Goal: Task Accomplishment & Management: Use online tool/utility

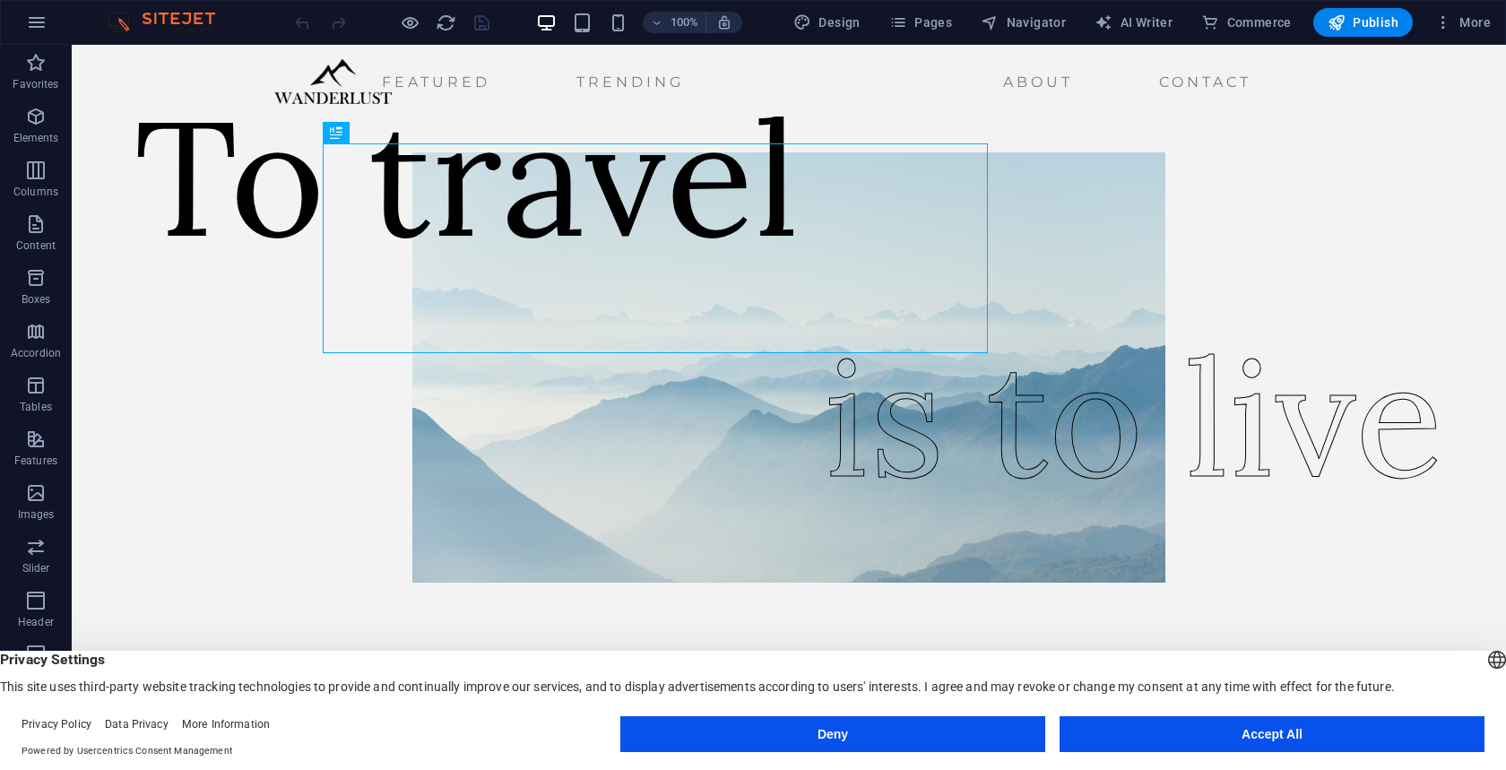
click at [1175, 727] on button "Accept All" at bounding box center [1272, 734] width 425 height 36
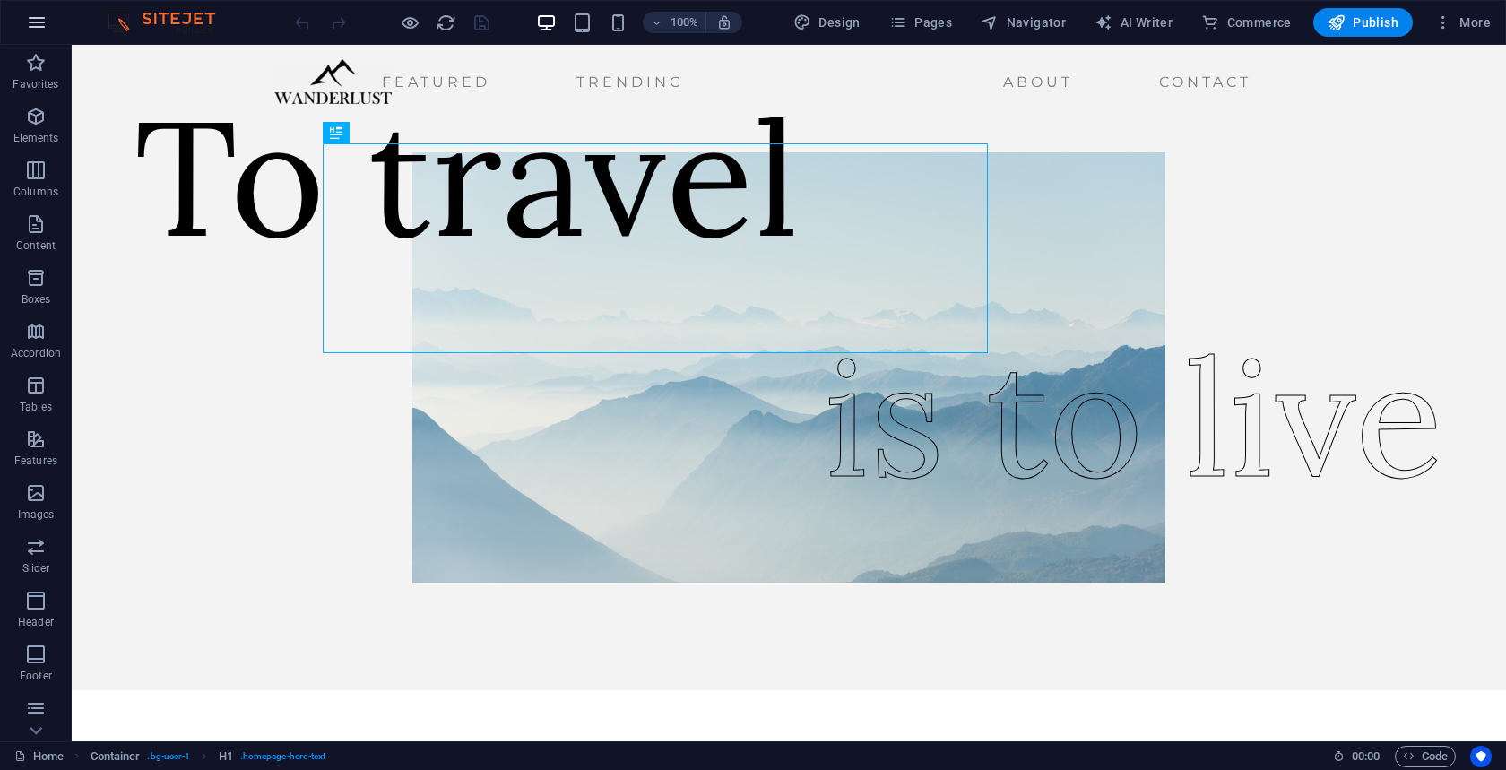
click at [36, 31] on icon "button" at bounding box center [37, 23] width 22 height 22
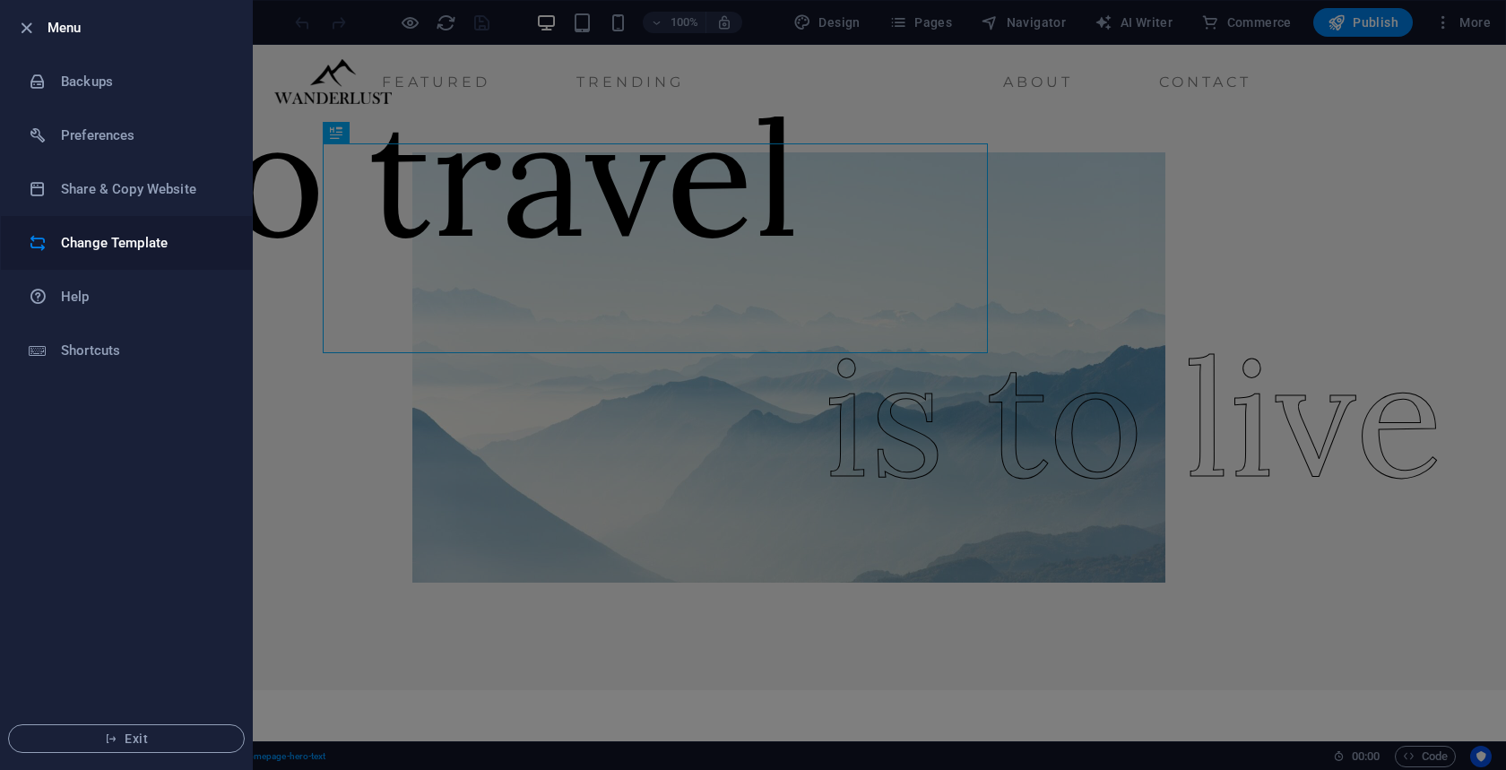
click at [82, 237] on h6 "Change Template" at bounding box center [144, 243] width 166 height 22
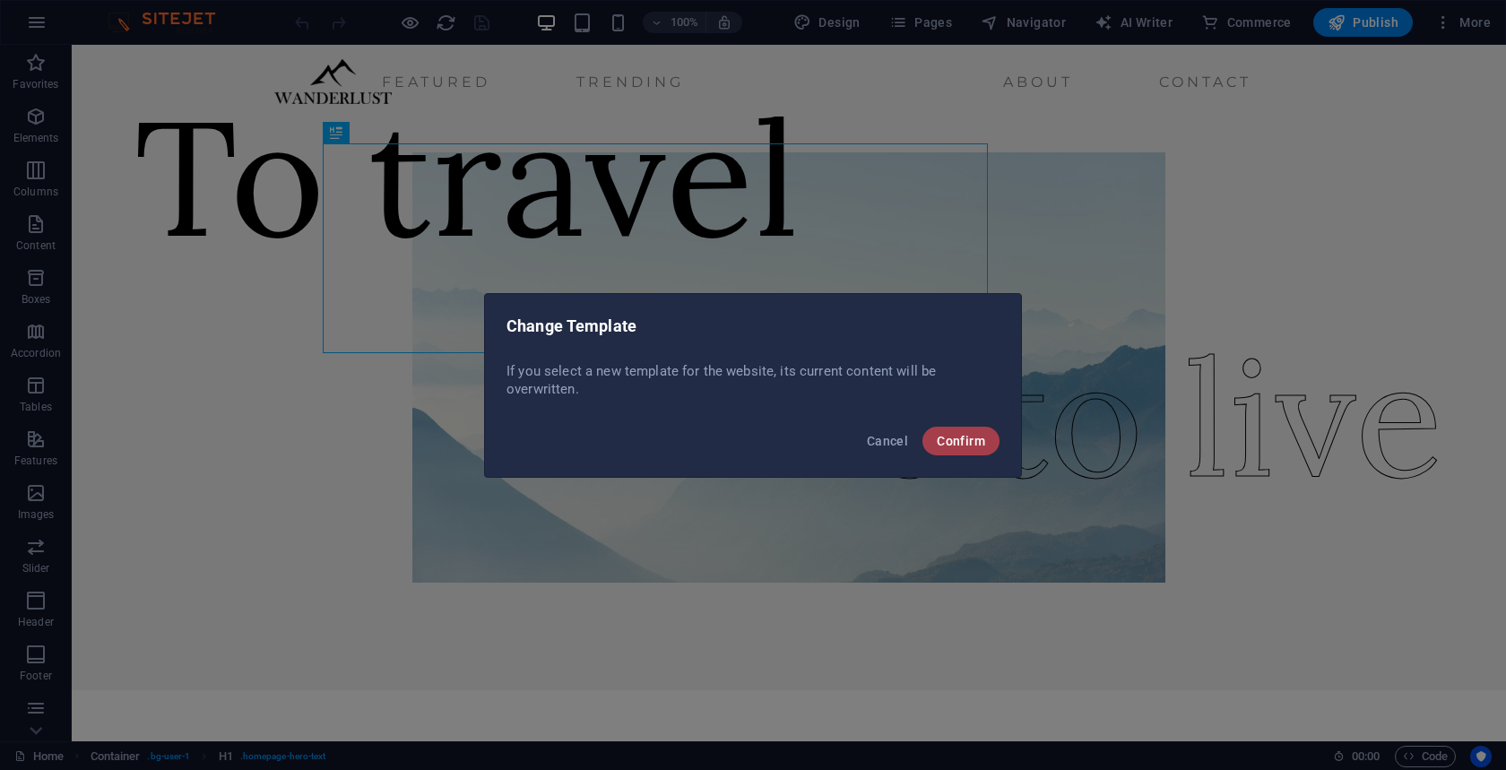
click at [944, 444] on span "Confirm" at bounding box center [961, 441] width 48 height 14
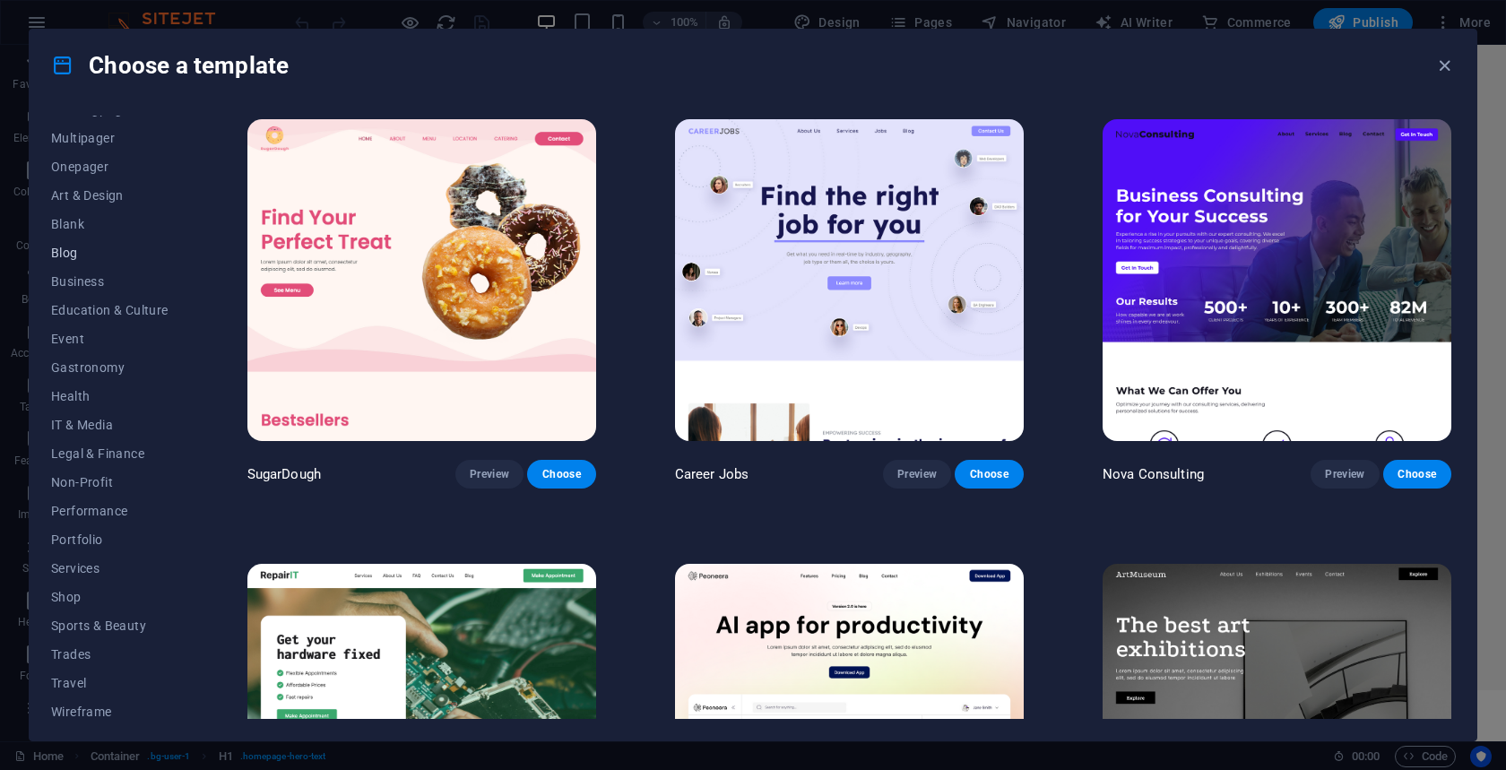
scroll to position [143, 0]
click at [92, 554] on span "Services" at bounding box center [109, 561] width 117 height 14
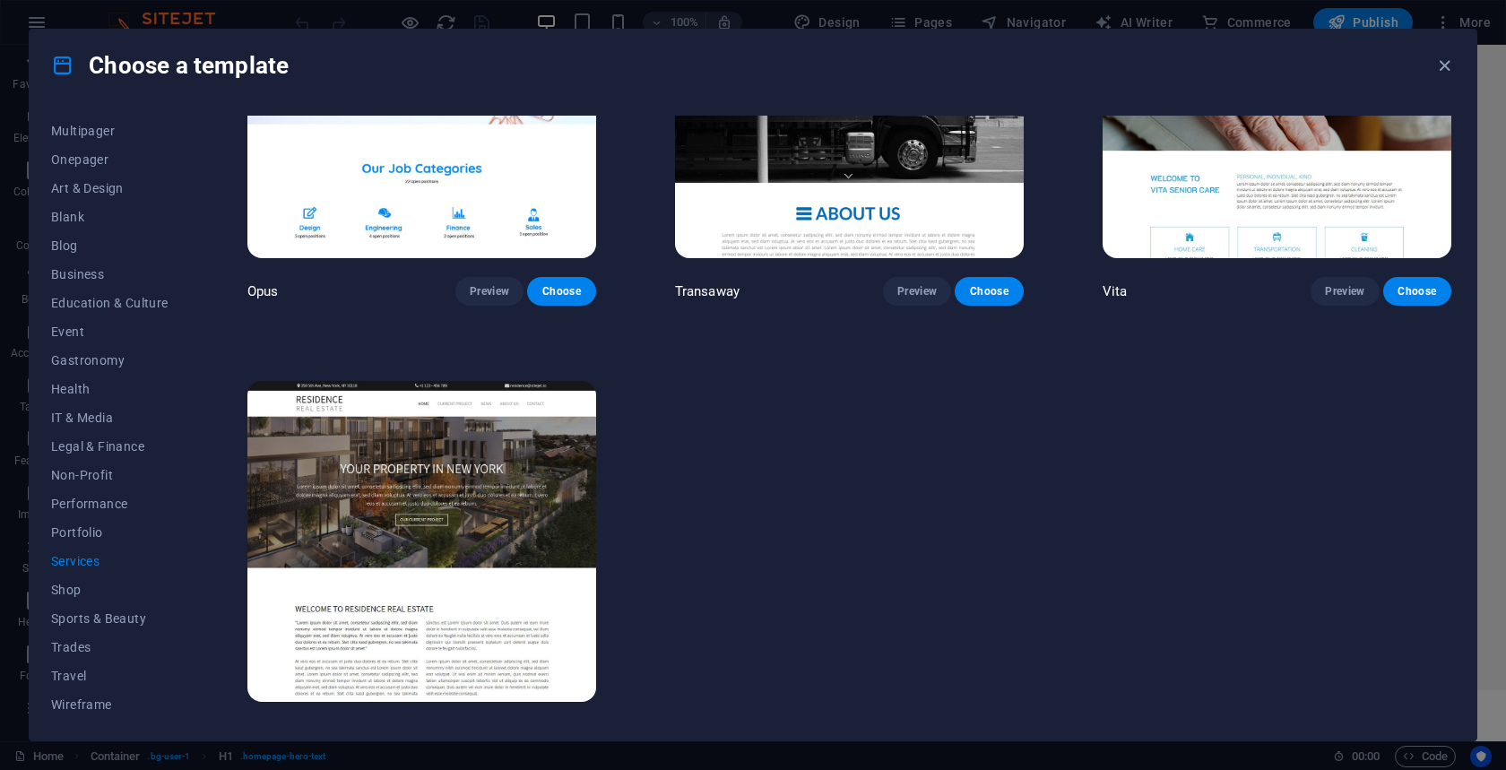
scroll to position [2860, 0]
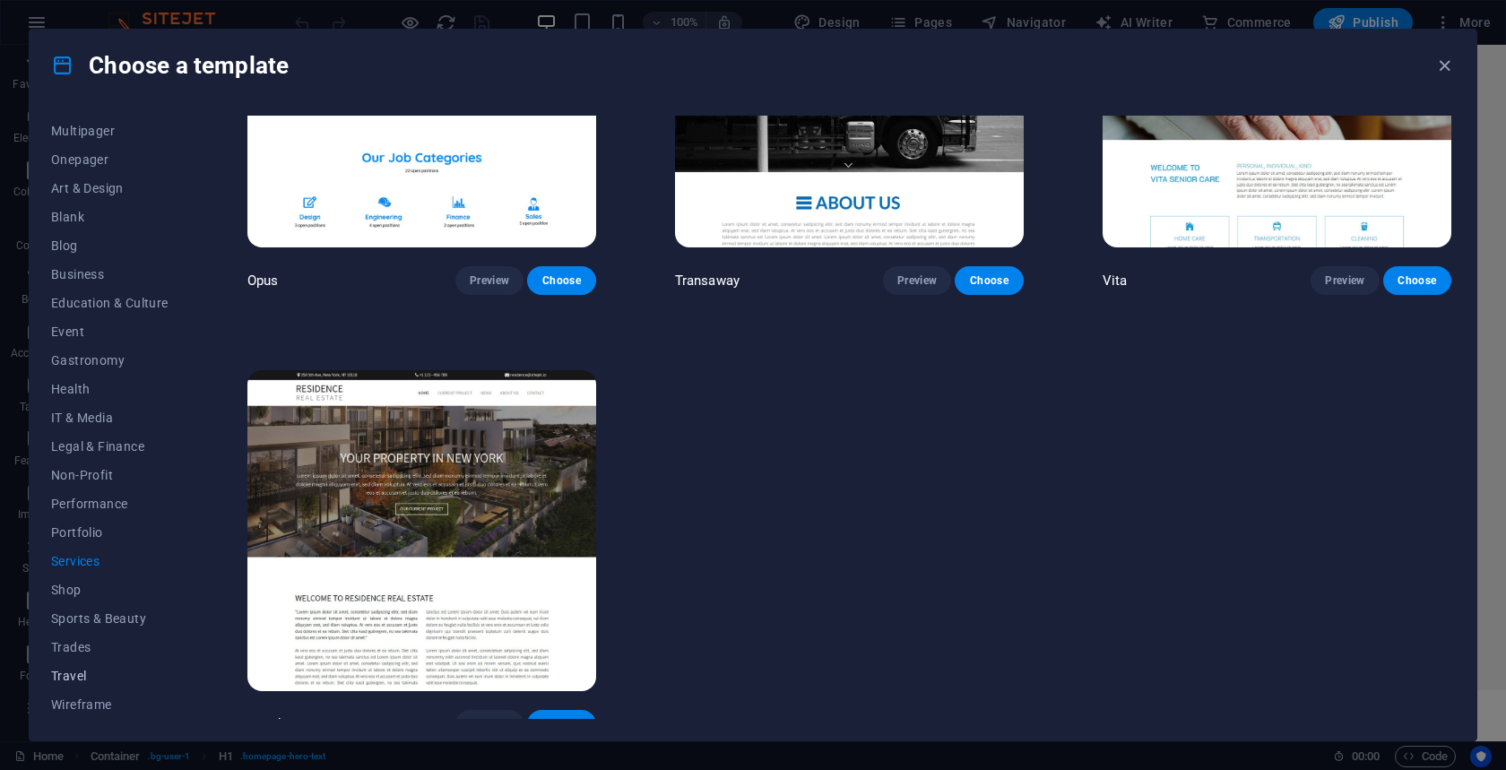
click at [90, 669] on span "Travel" at bounding box center [109, 676] width 117 height 14
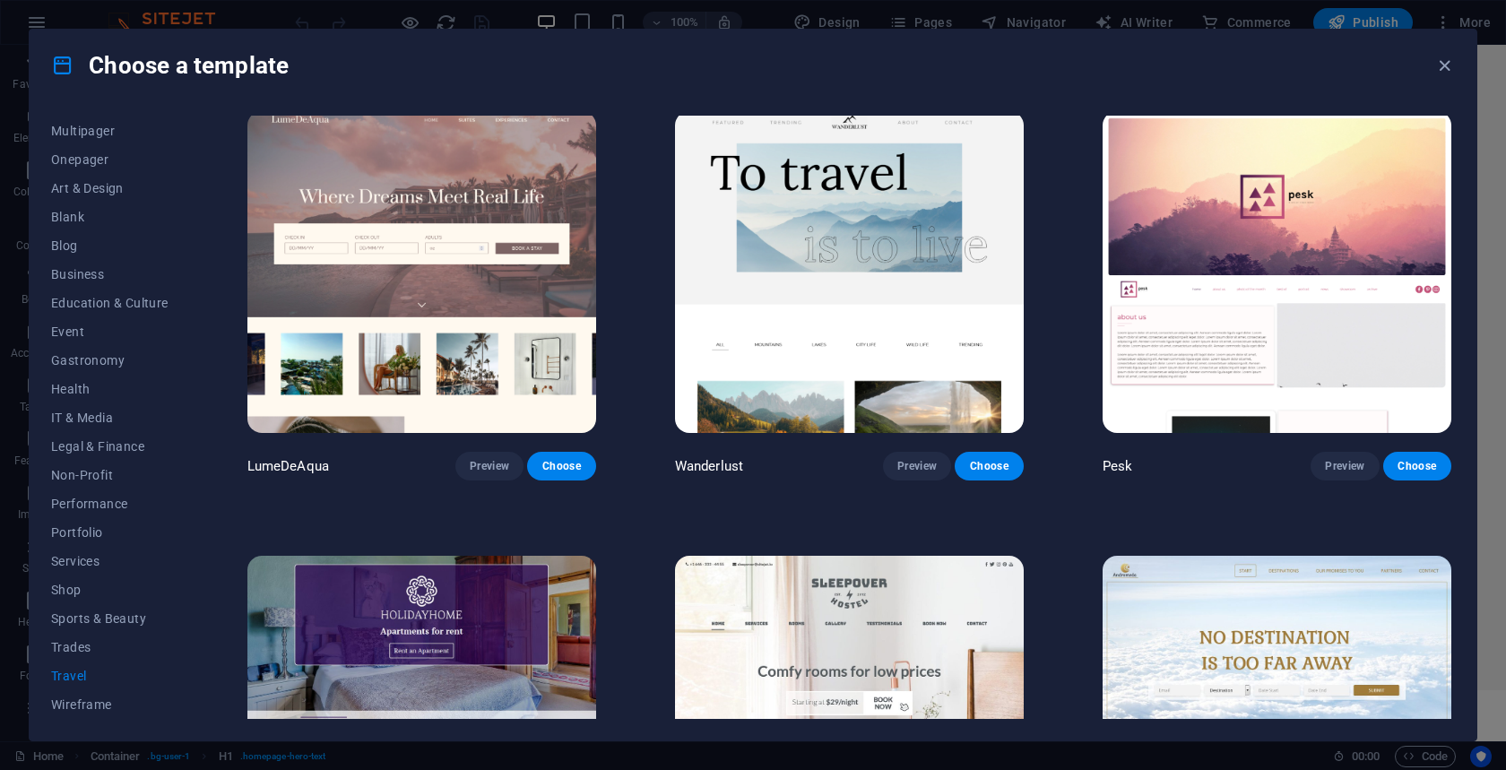
scroll to position [0, 0]
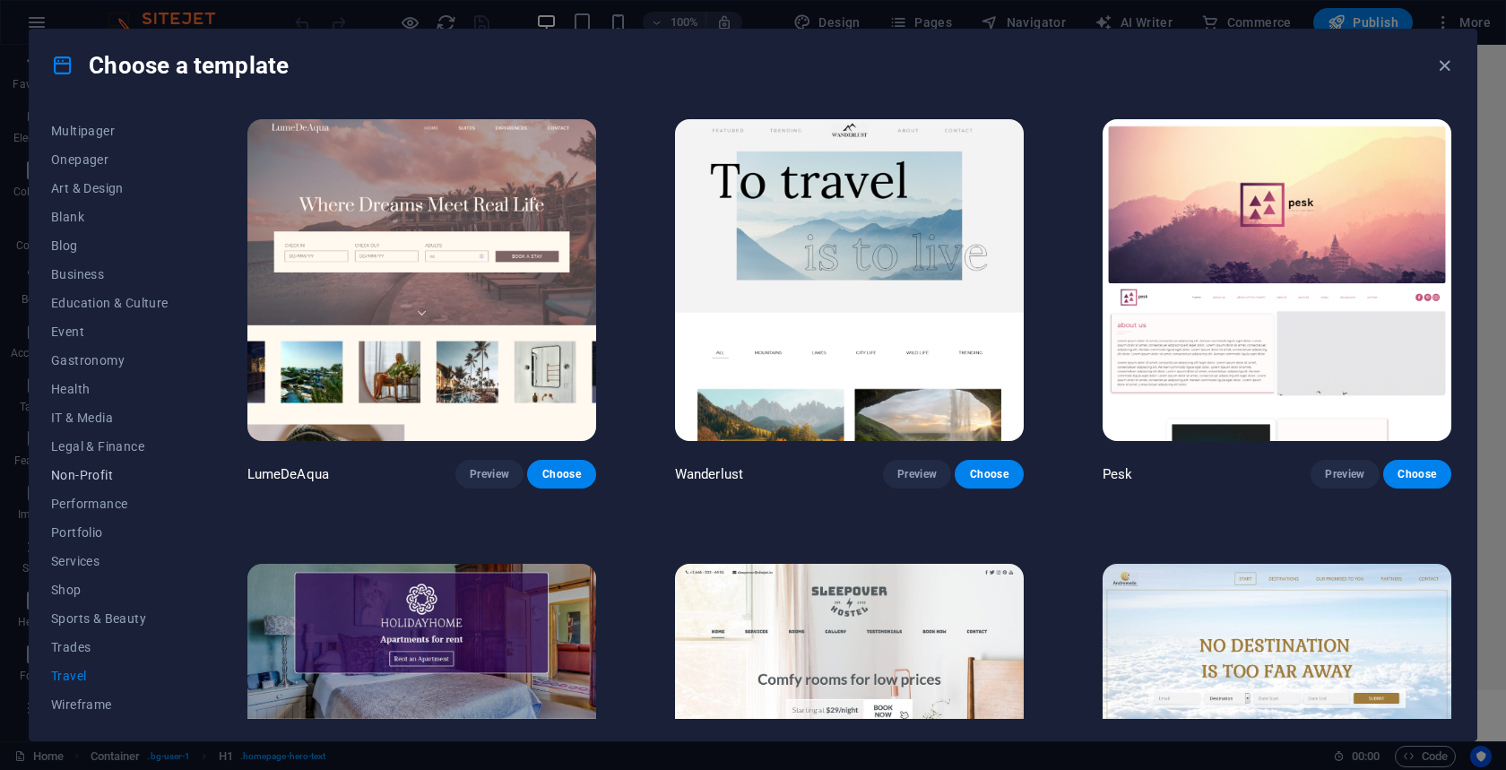
click at [88, 476] on span "Non-Profit" at bounding box center [109, 475] width 117 height 14
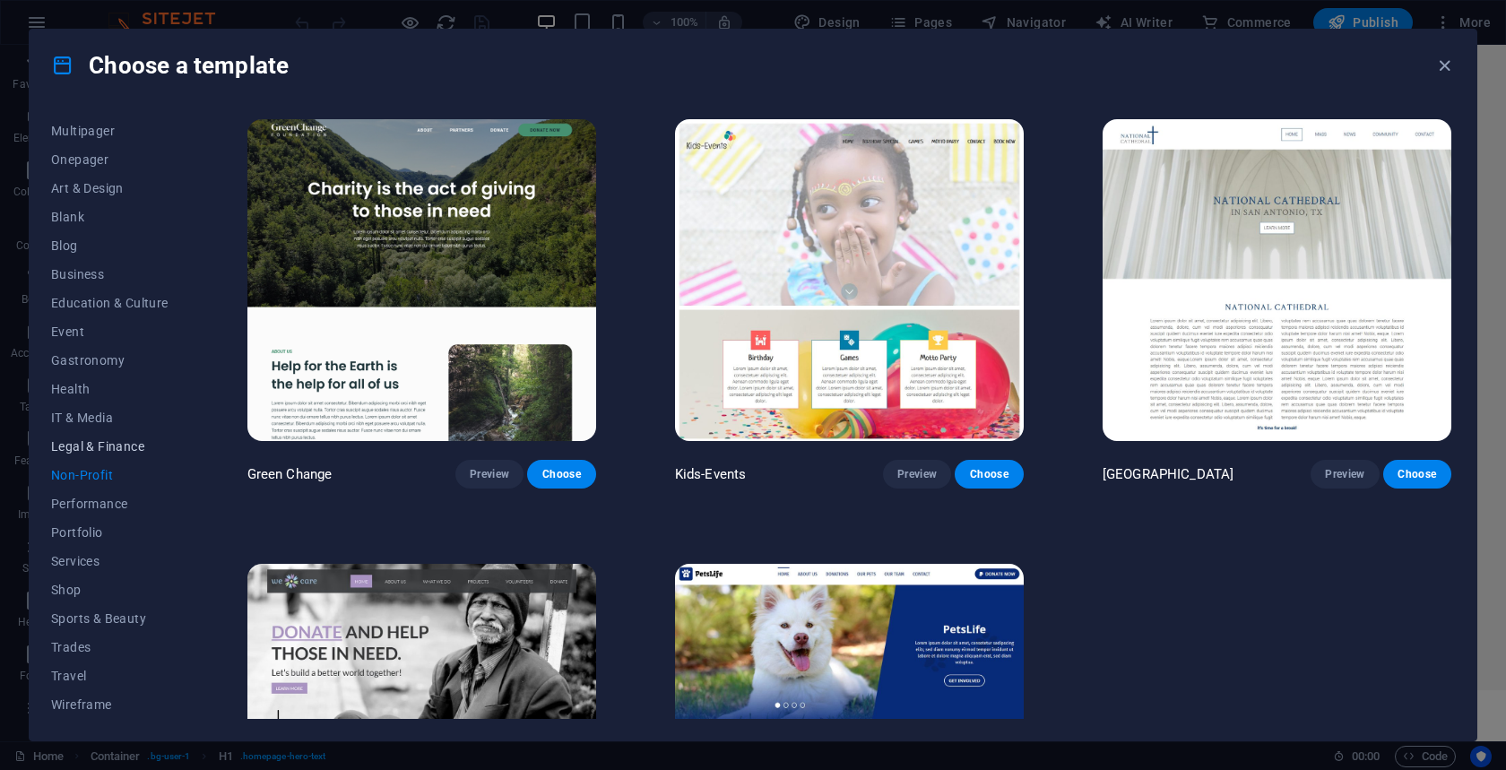
click at [100, 444] on span "Legal & Finance" at bounding box center [109, 446] width 117 height 14
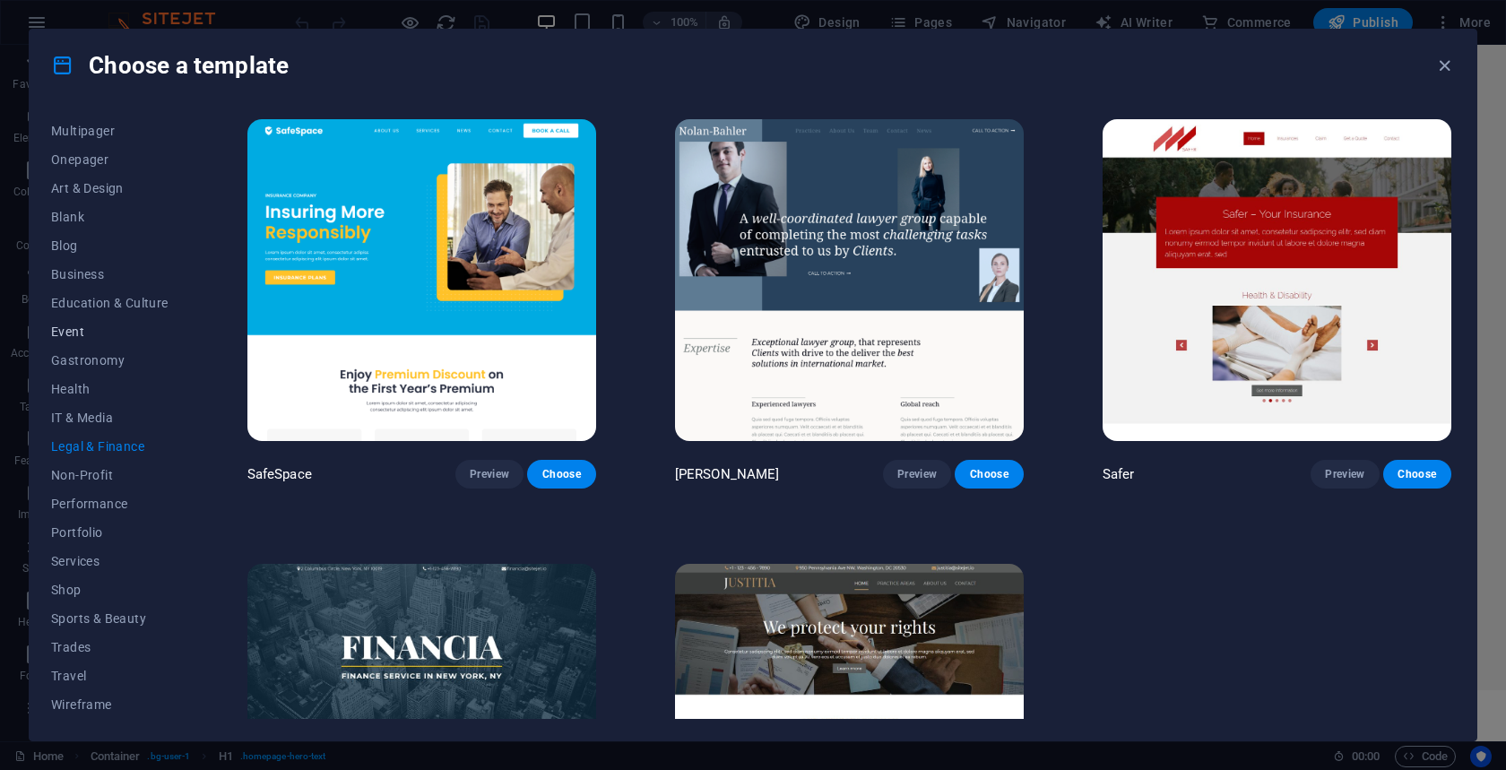
click at [71, 336] on span "Event" at bounding box center [109, 332] width 117 height 14
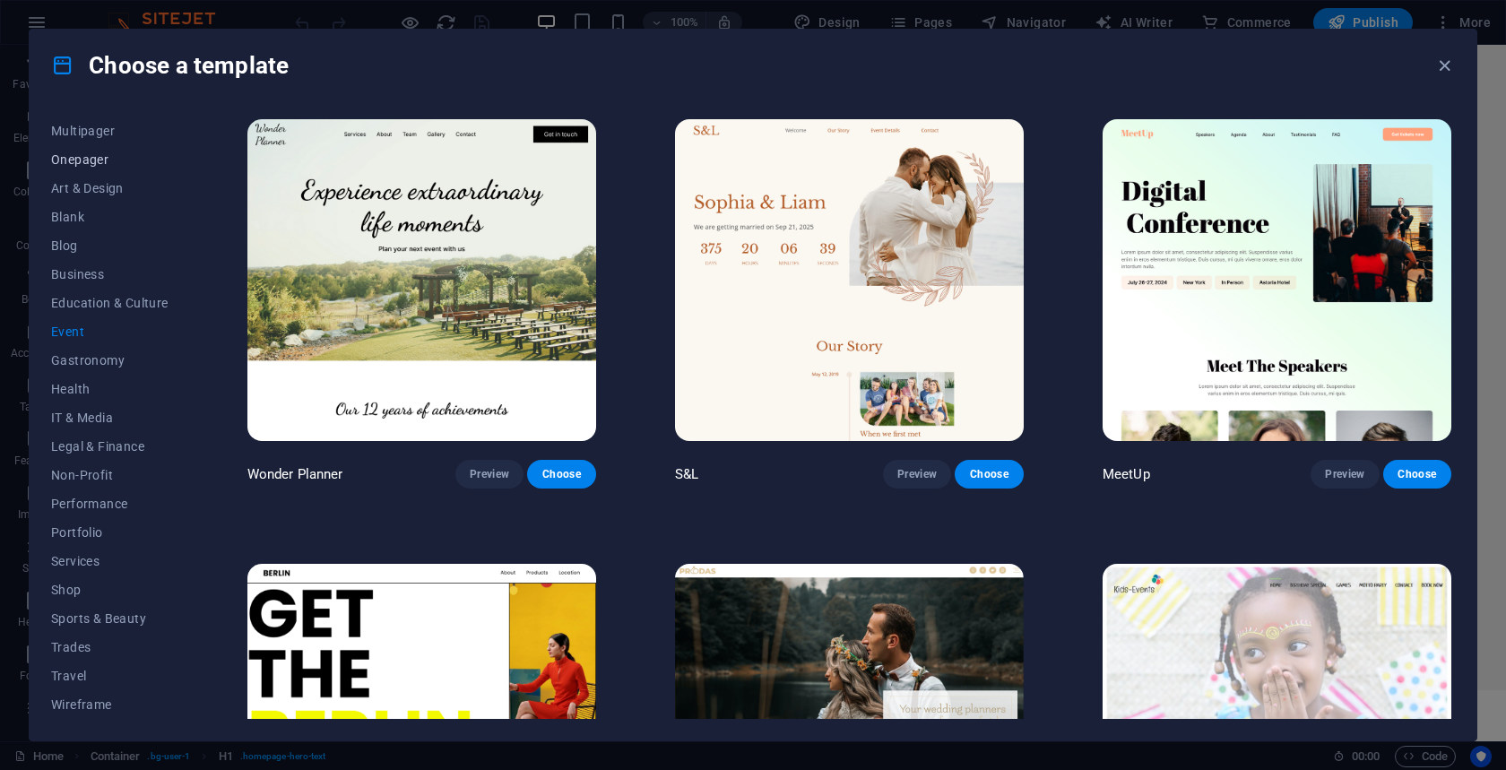
click at [74, 167] on button "Onepager" at bounding box center [109, 159] width 117 height 29
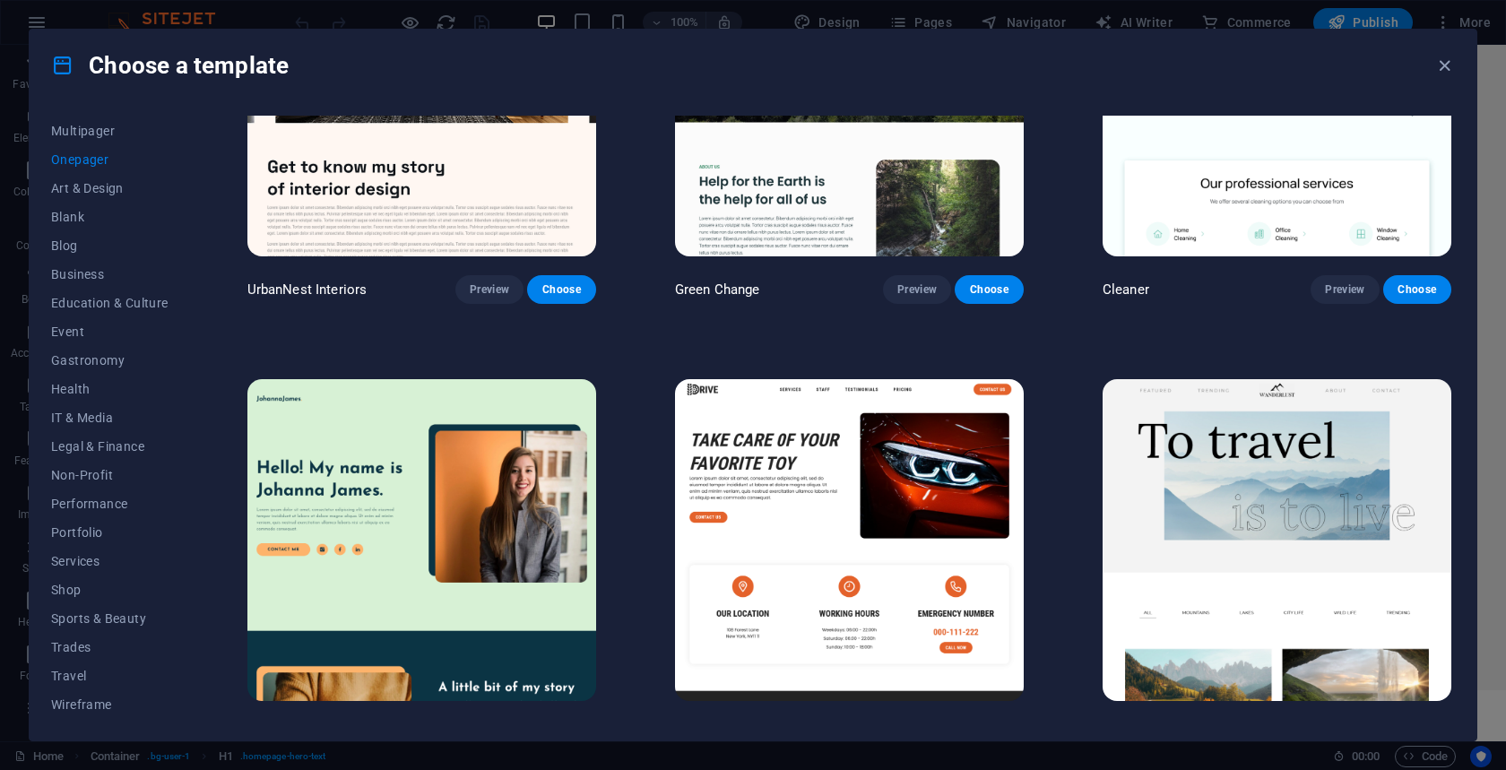
scroll to position [1684, 0]
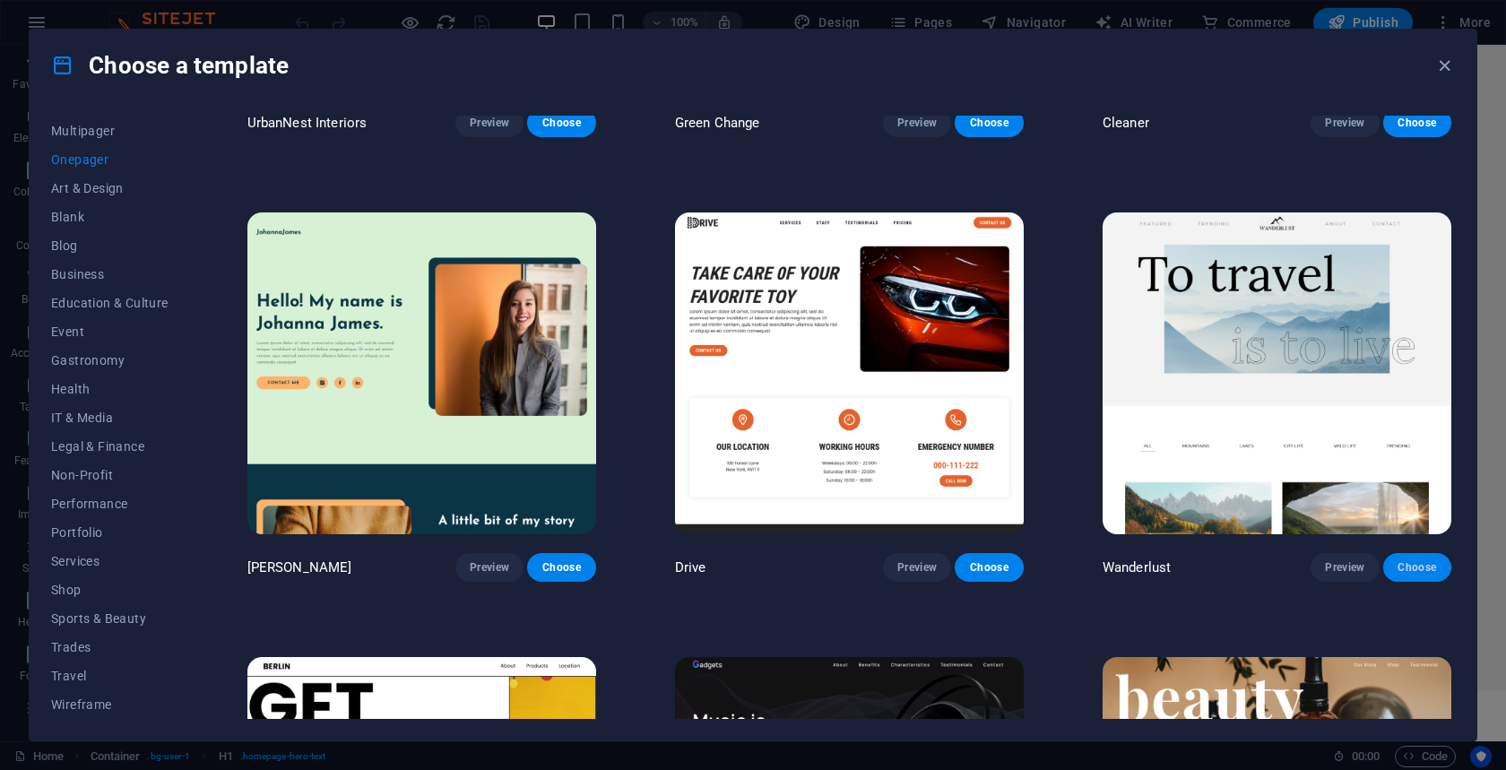
click at [1416, 560] on span "Choose" at bounding box center [1417, 567] width 39 height 14
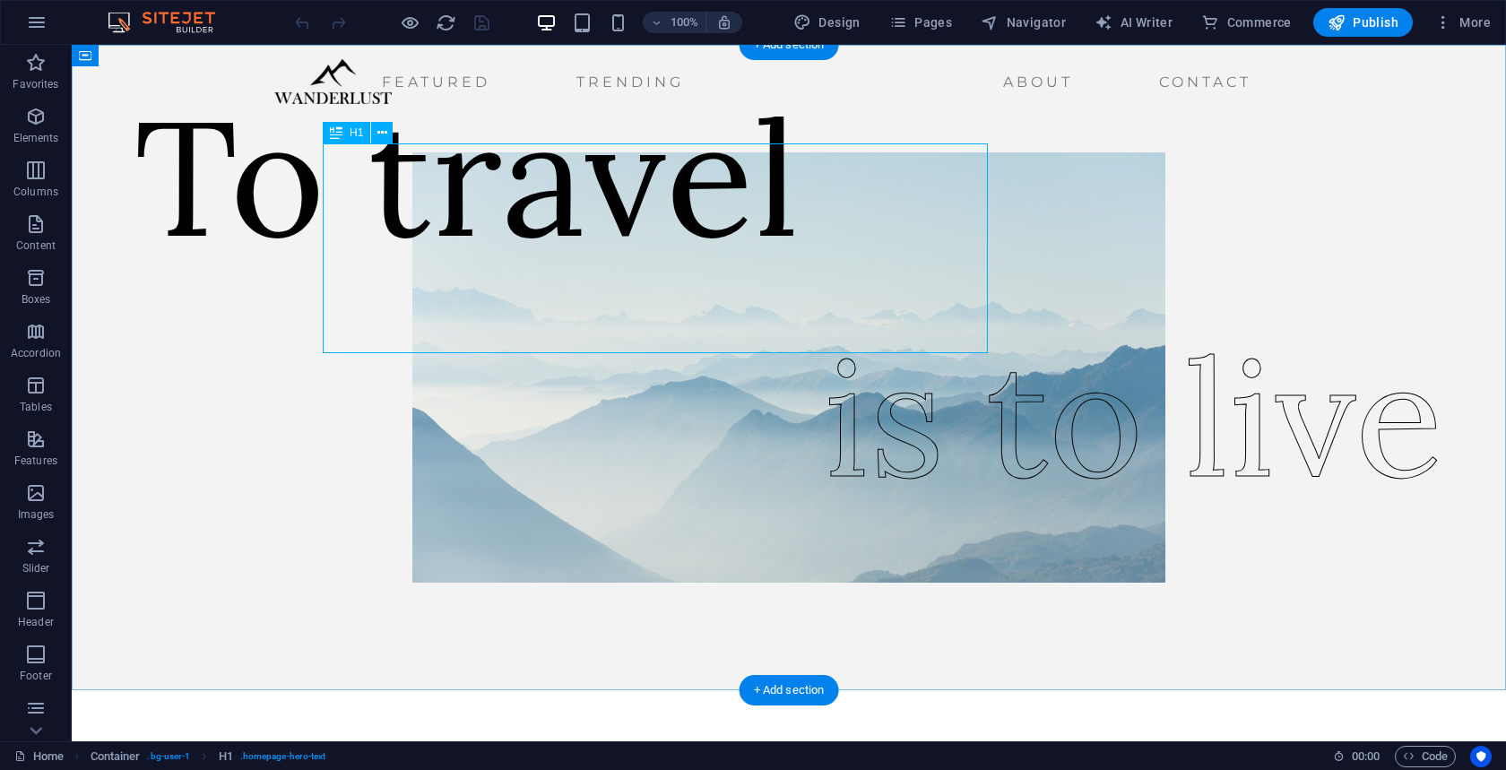
click at [705, 276] on div "To travel" at bounding box center [467, 177] width 665 height 210
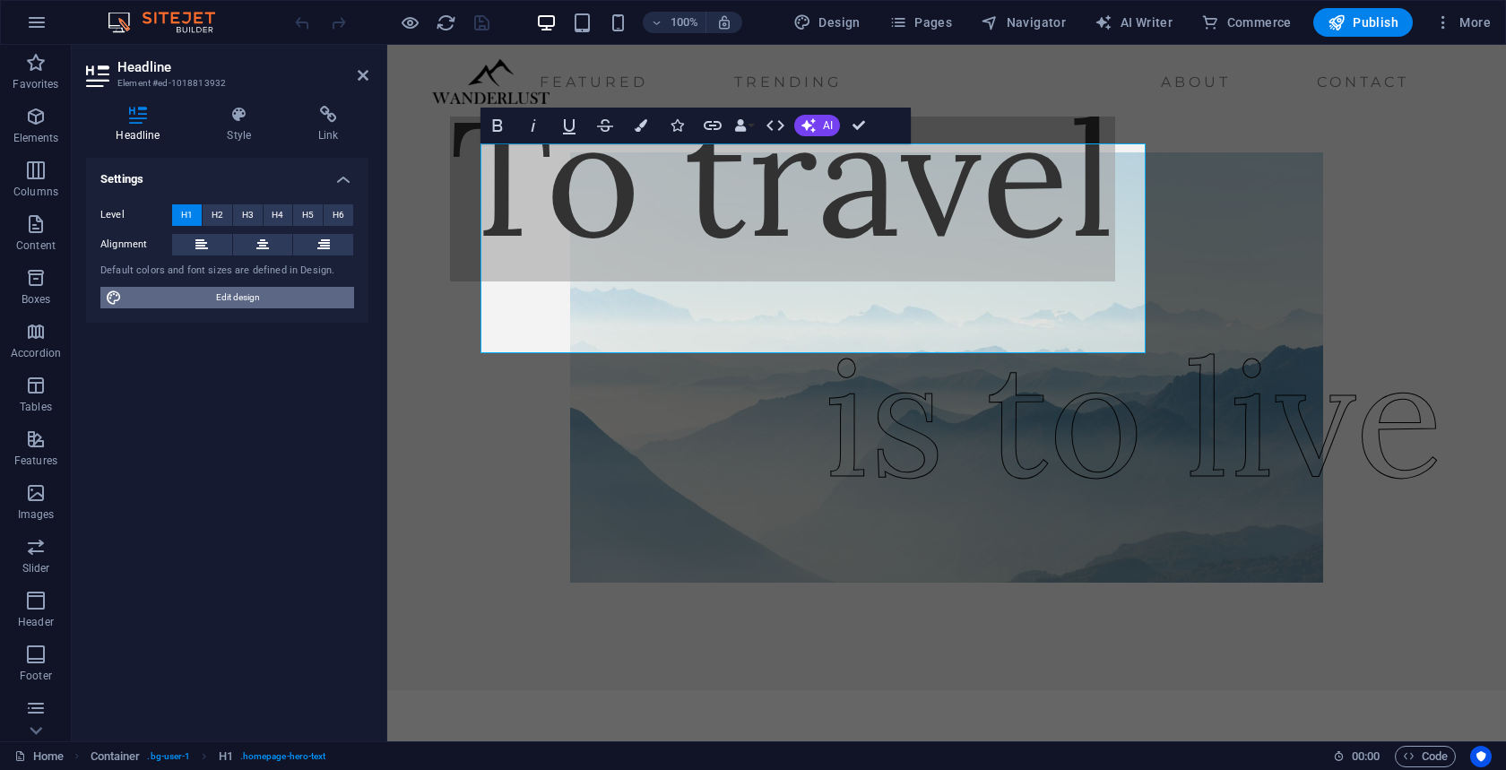
click at [249, 301] on span "Edit design" at bounding box center [237, 298] width 221 height 22
select select "ease-in-out"
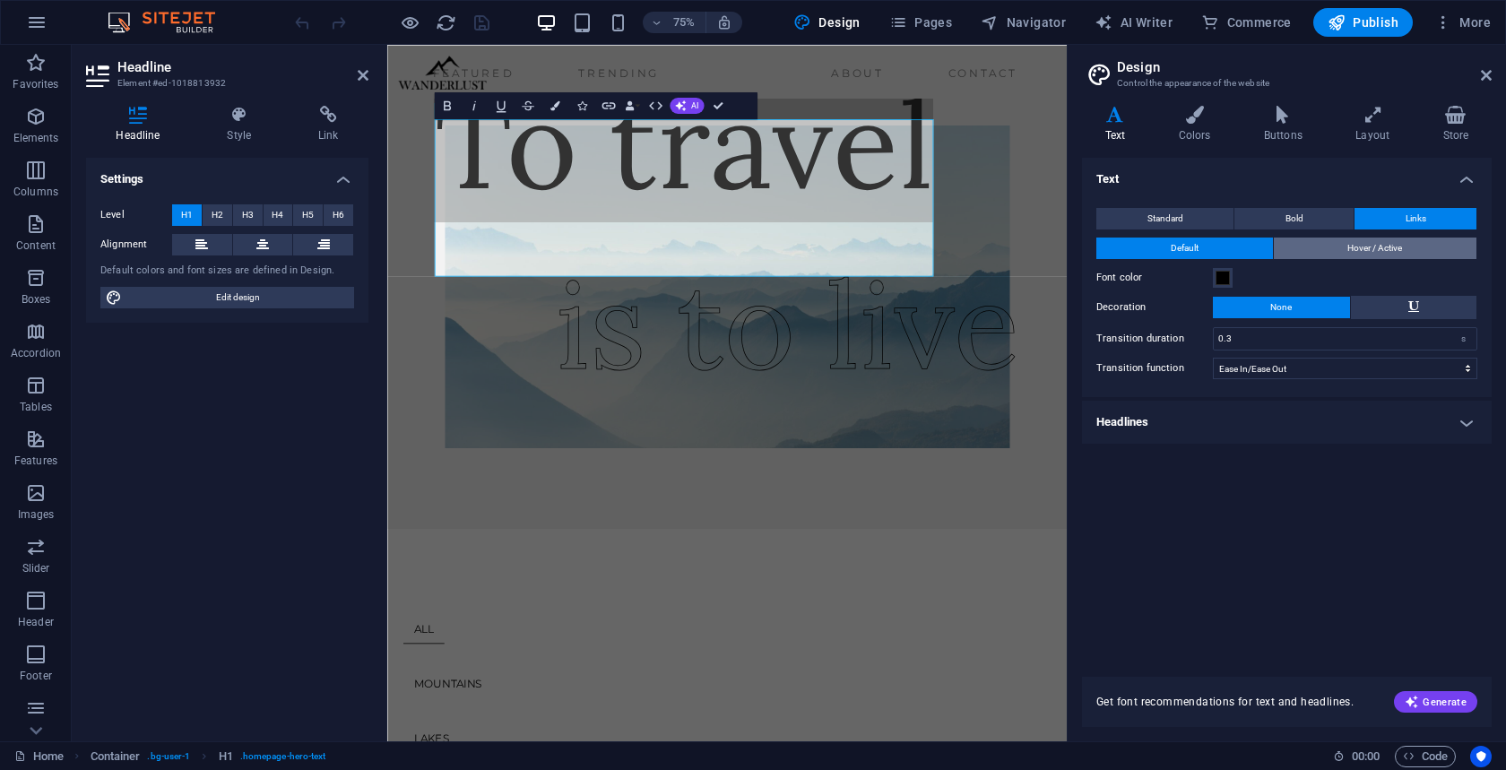
click at [1356, 251] on span "Hover / Active" at bounding box center [1375, 249] width 55 height 22
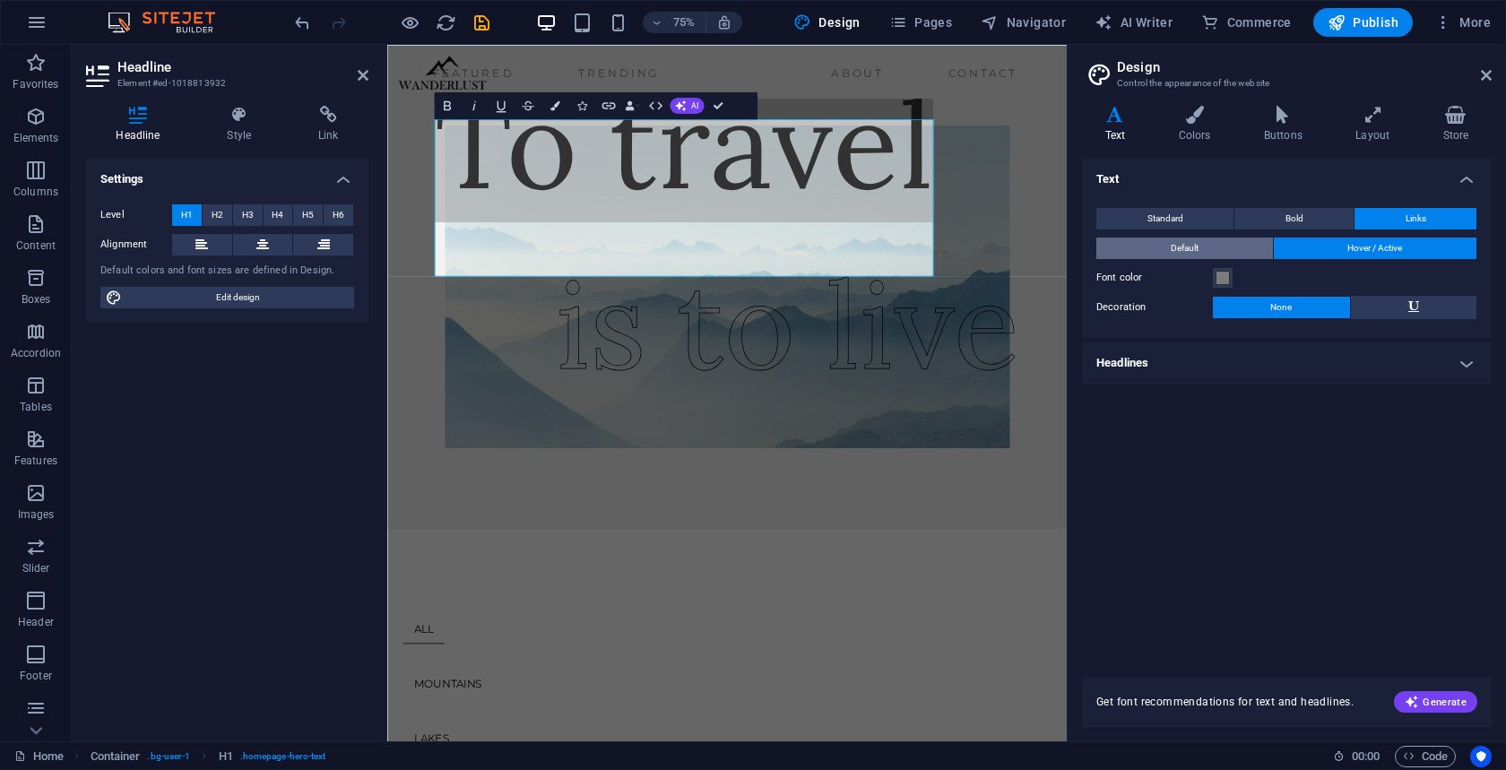
click at [1249, 254] on button "Default" at bounding box center [1185, 249] width 177 height 22
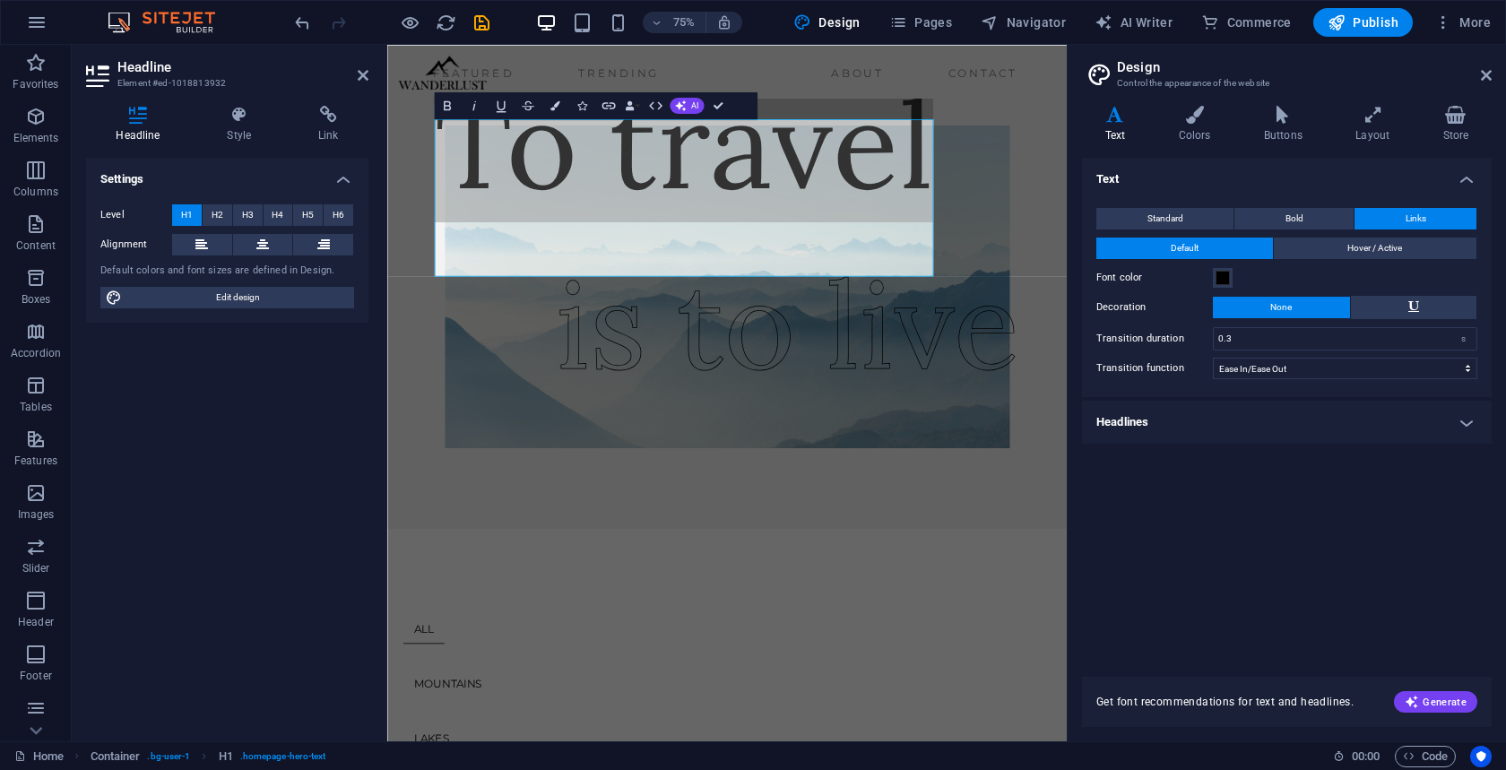
click at [1115, 132] on h4 "Text" at bounding box center [1119, 125] width 74 height 38
click at [1157, 223] on span "Standard" at bounding box center [1166, 219] width 36 height 22
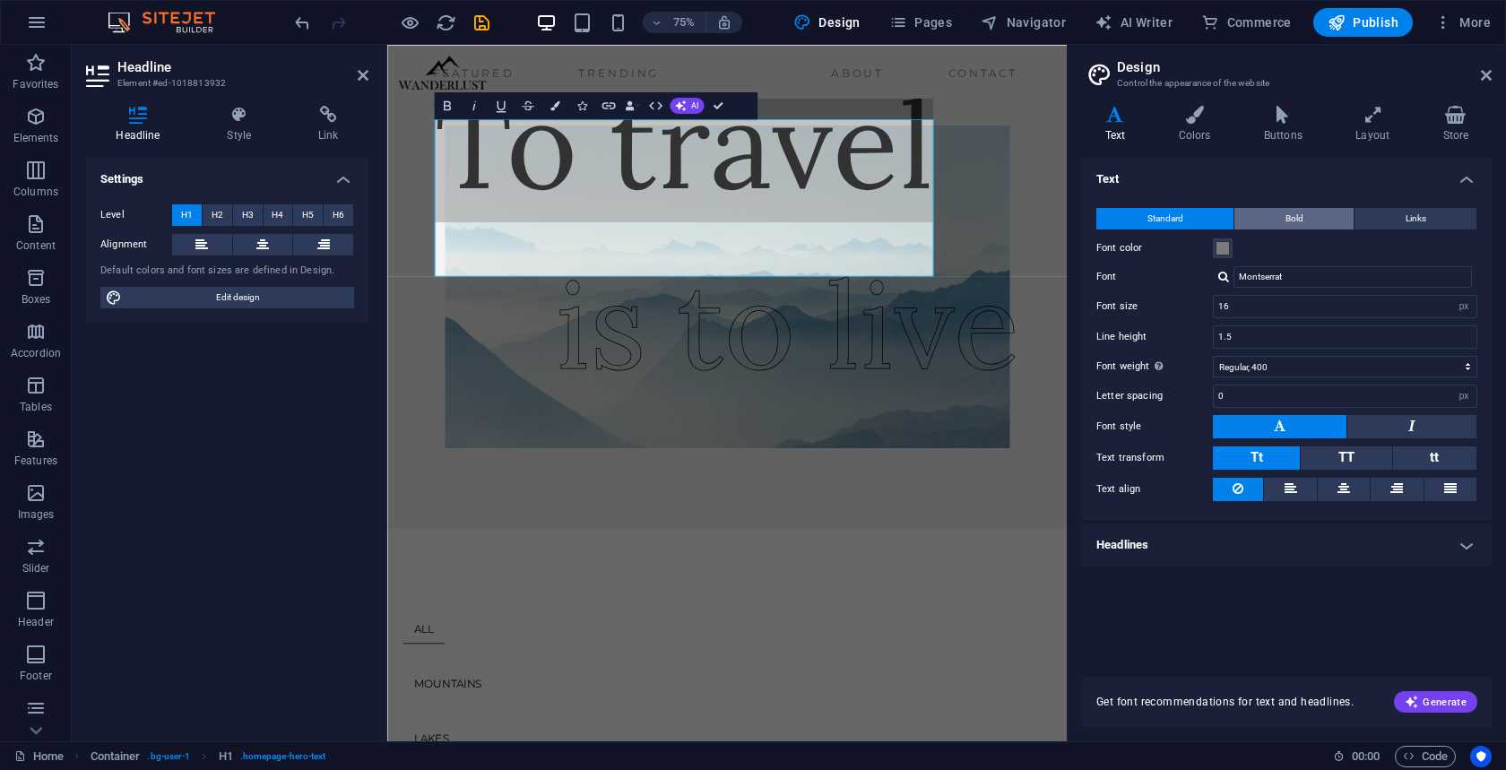
click at [1286, 221] on span "Bold" at bounding box center [1295, 219] width 18 height 22
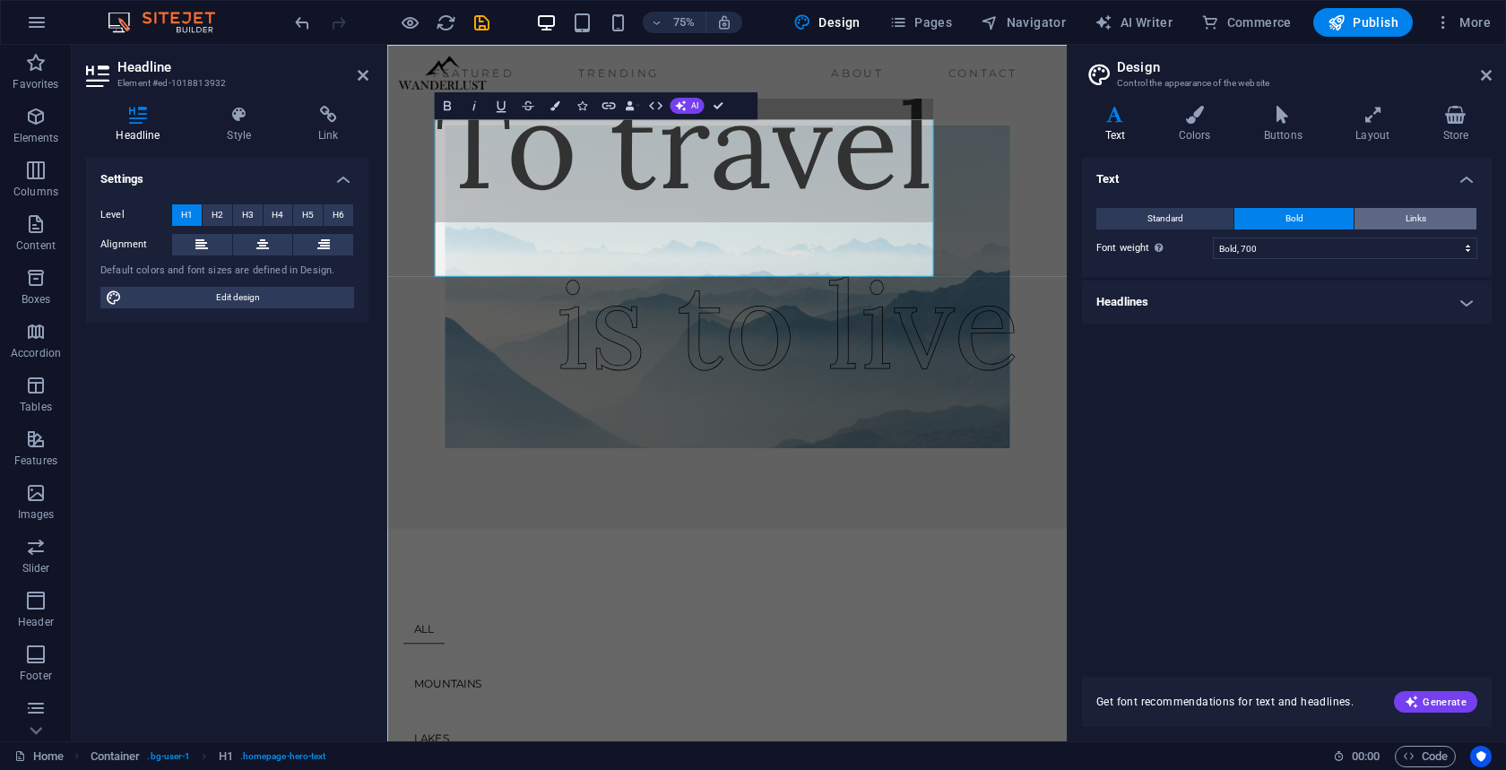
click at [1412, 211] on span "Links" at bounding box center [1416, 219] width 21 height 22
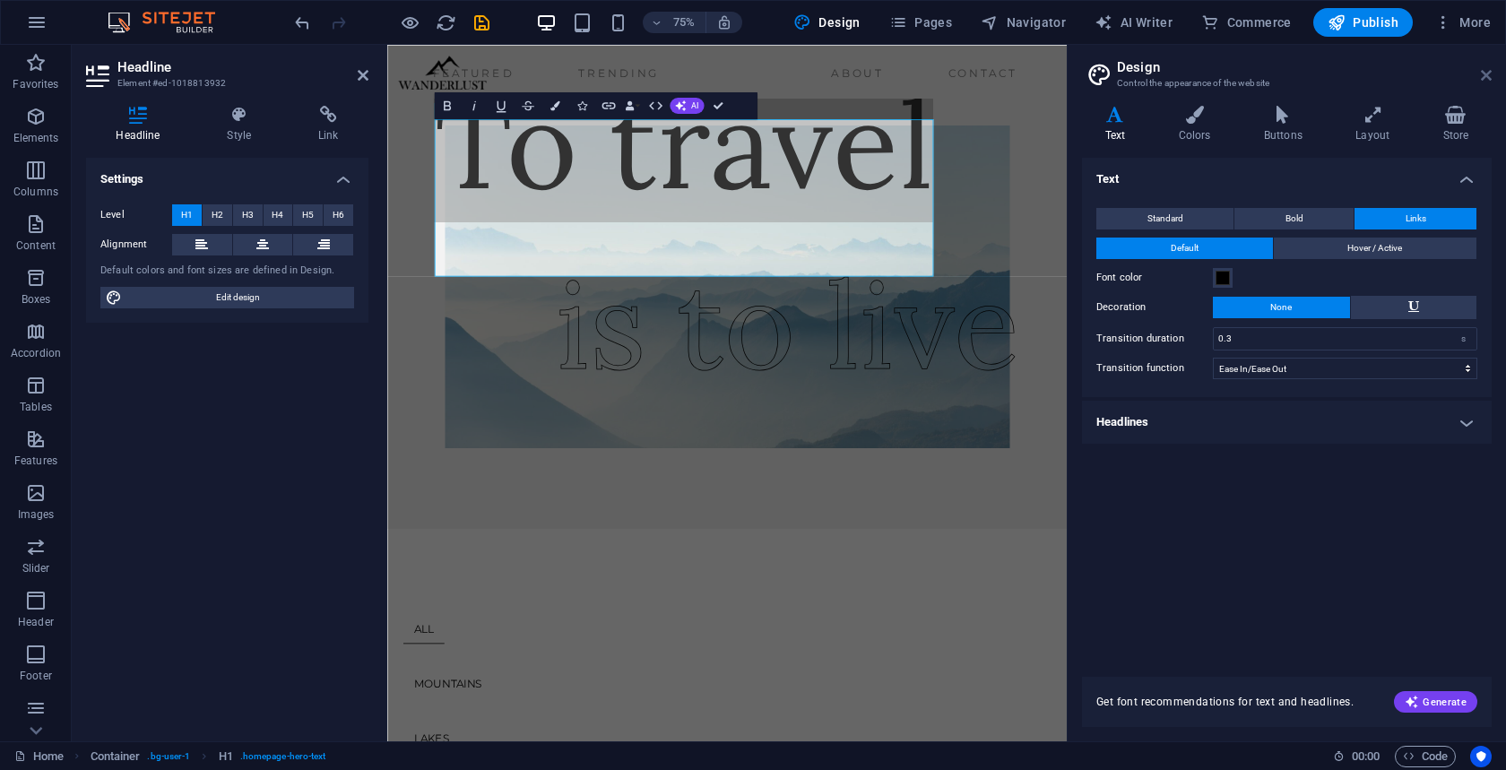
click at [1483, 77] on icon at bounding box center [1486, 75] width 11 height 14
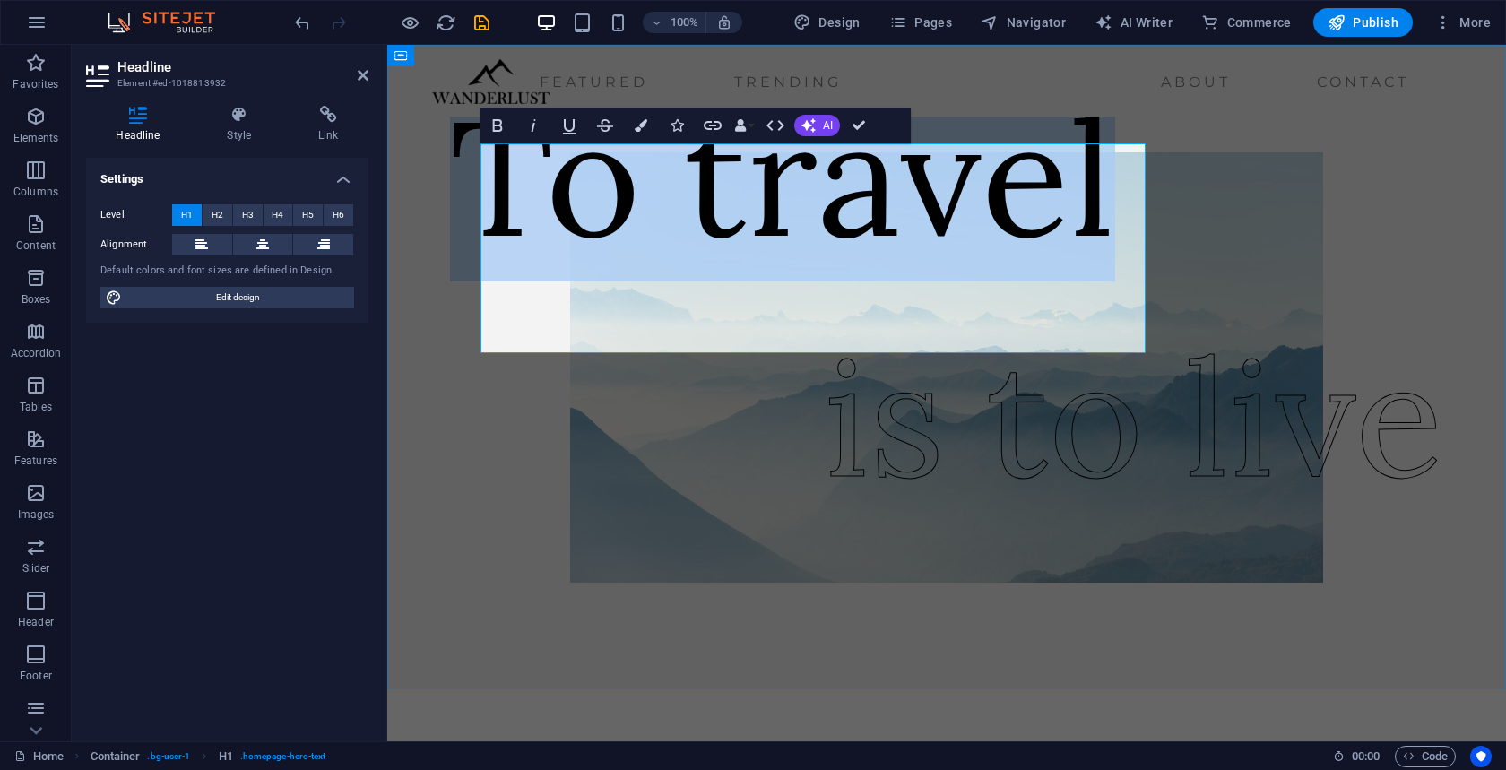
click at [667, 282] on h1 "To travel" at bounding box center [782, 177] width 665 height 210
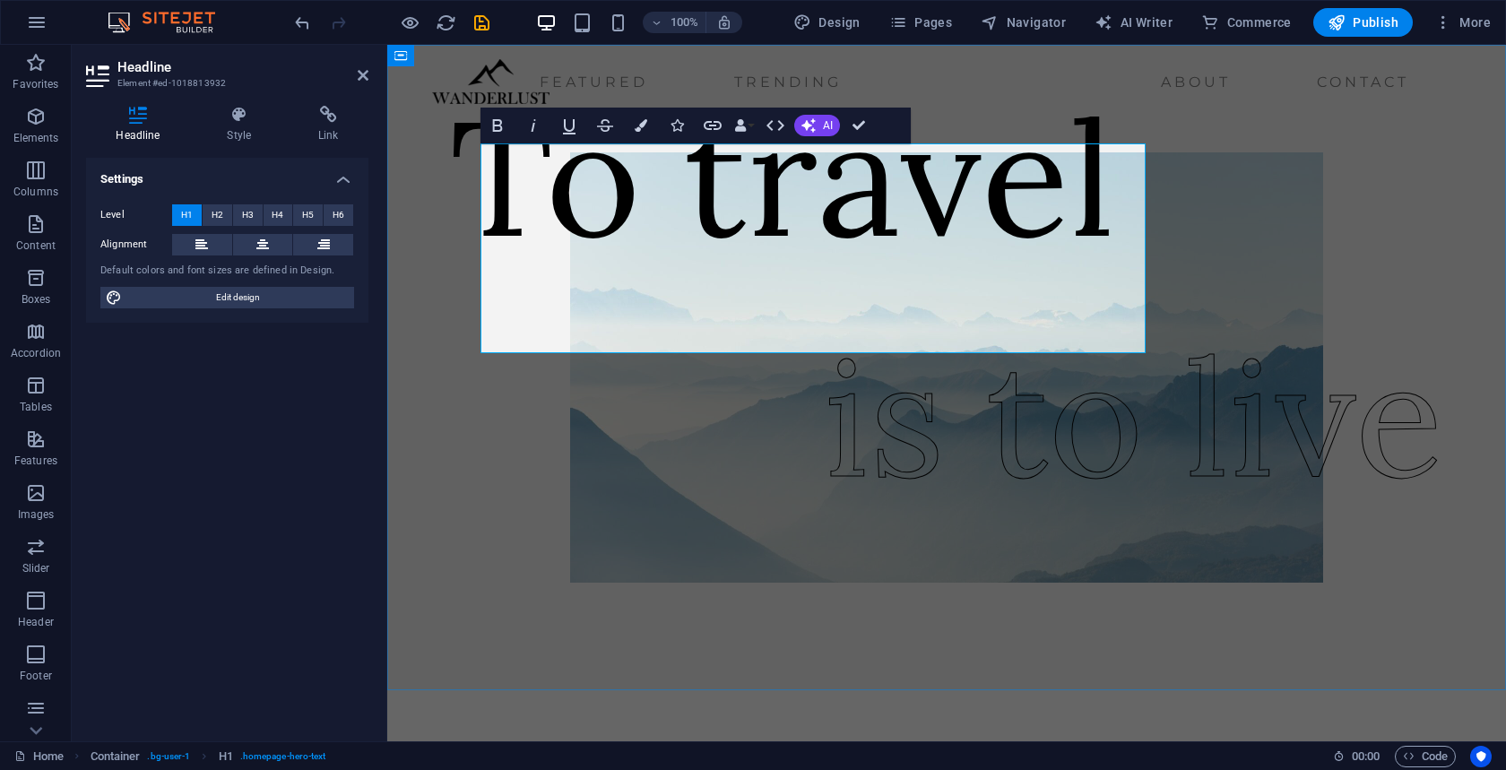
click at [667, 282] on h1 "To travel" at bounding box center [782, 177] width 665 height 210
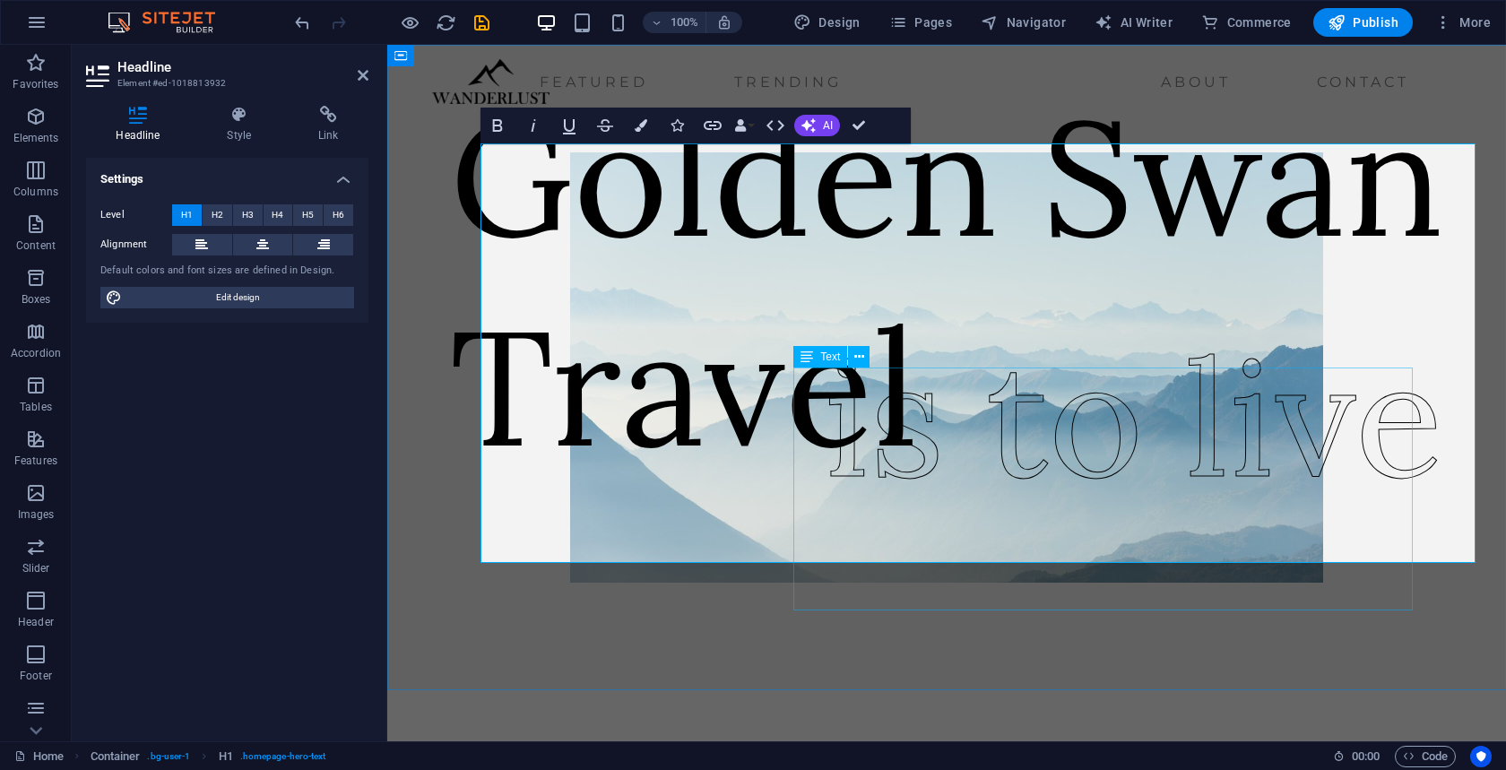
click at [995, 493] on div "is to live" at bounding box center [1134, 418] width 620 height 244
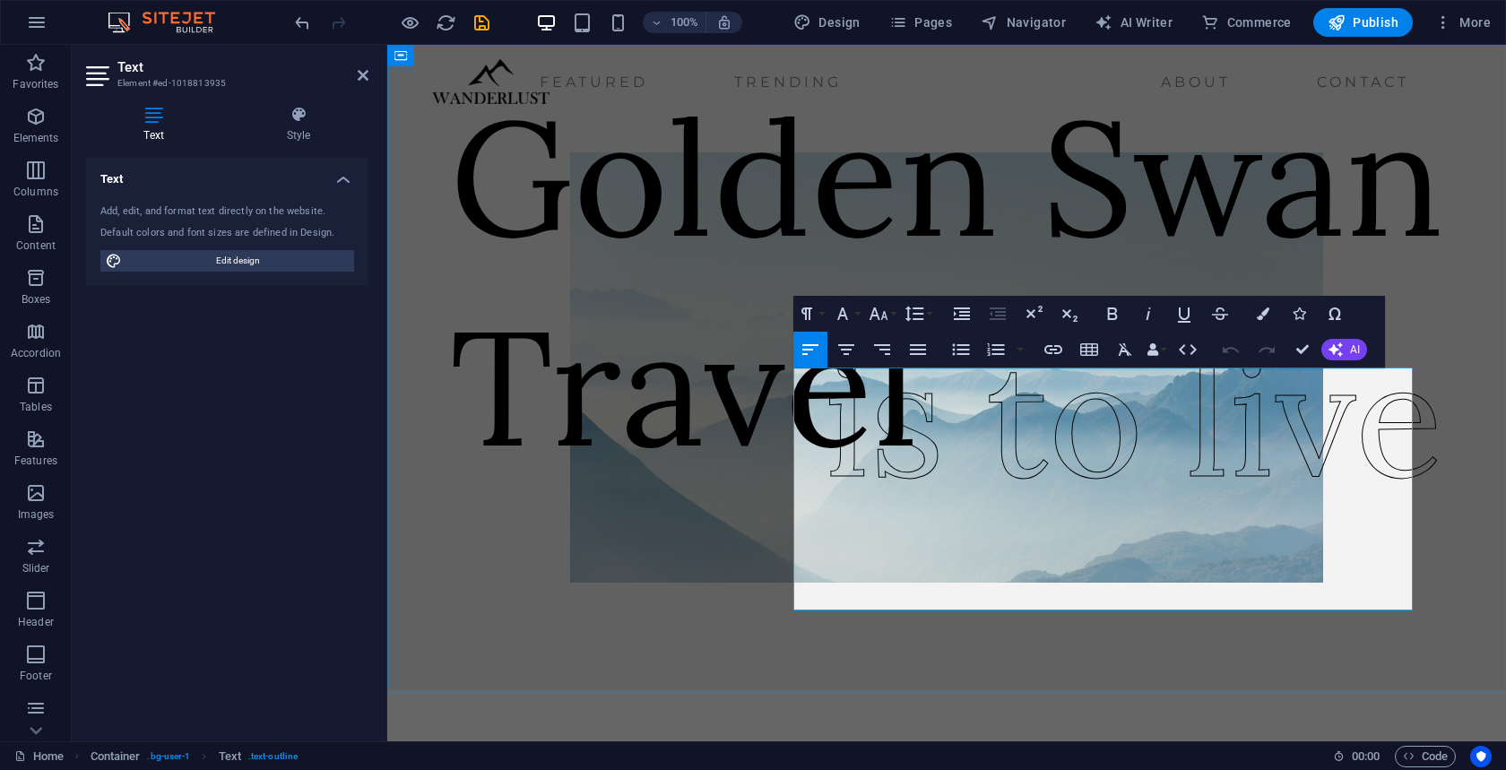
click at [1030, 508] on span "is to live" at bounding box center [1134, 417] width 620 height 206
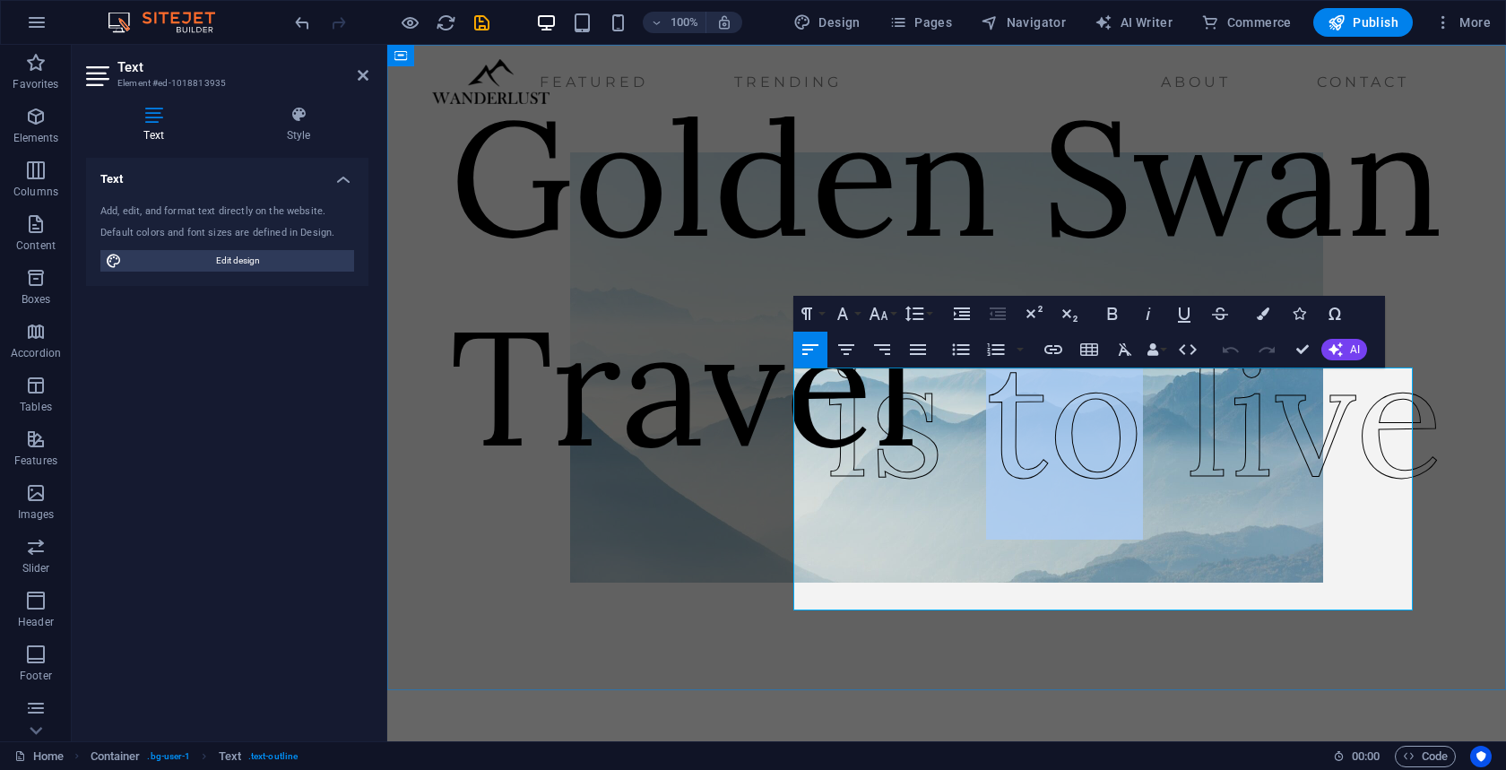
click at [1030, 508] on span "is to live" at bounding box center [1134, 417] width 620 height 206
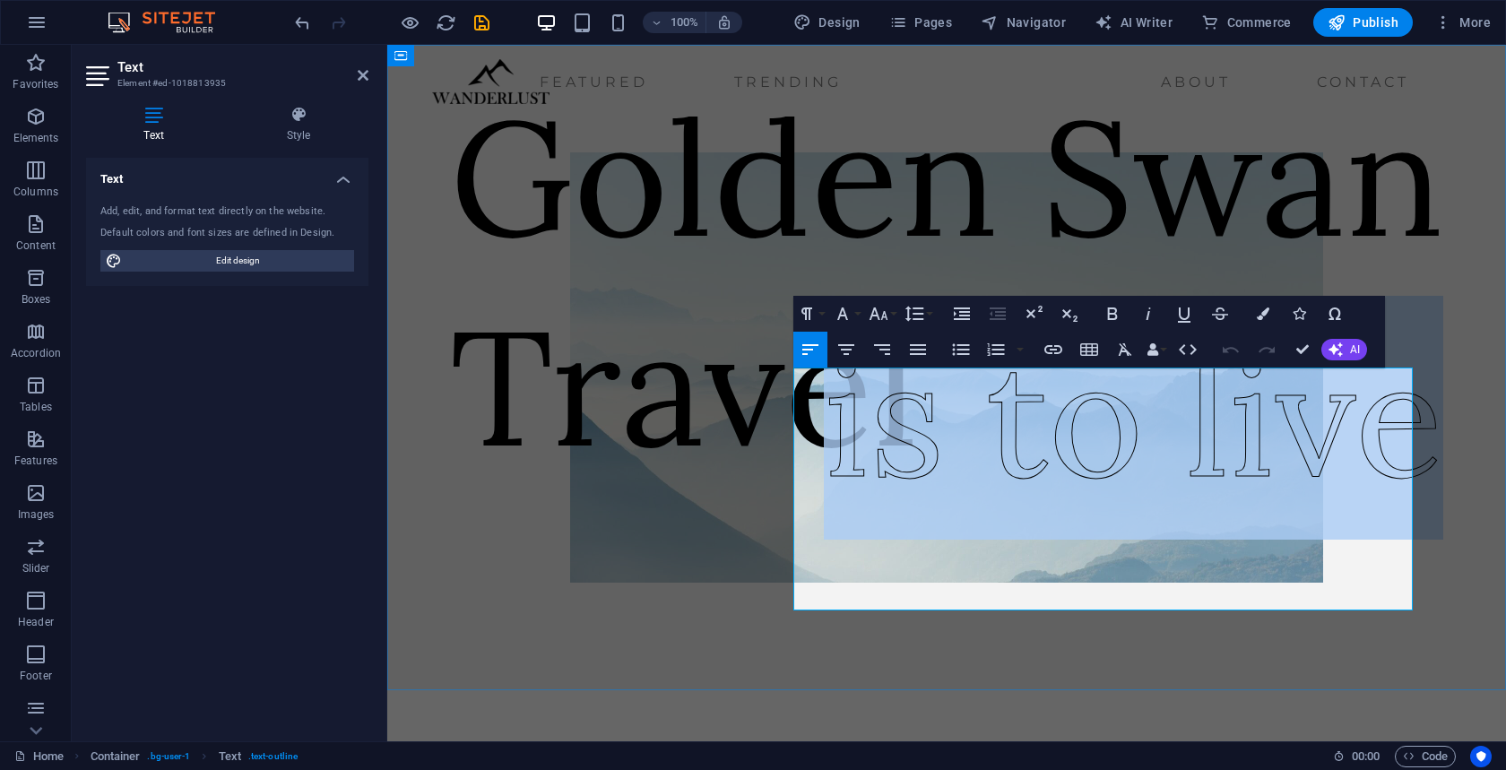
click at [1030, 508] on span "is to live" at bounding box center [1134, 417] width 620 height 206
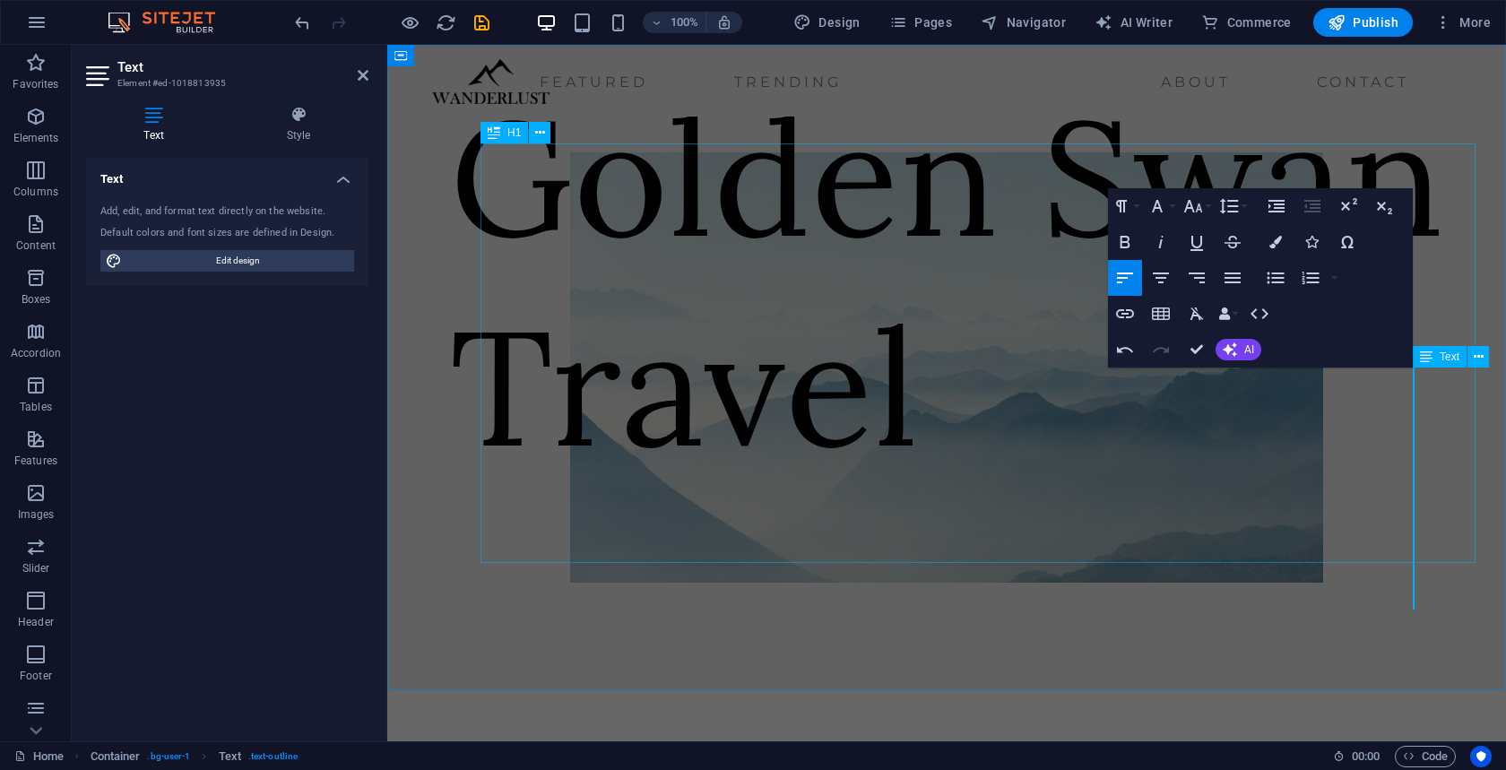
click at [890, 491] on div "Golden Swan Travel" at bounding box center [978, 282] width 1056 height 420
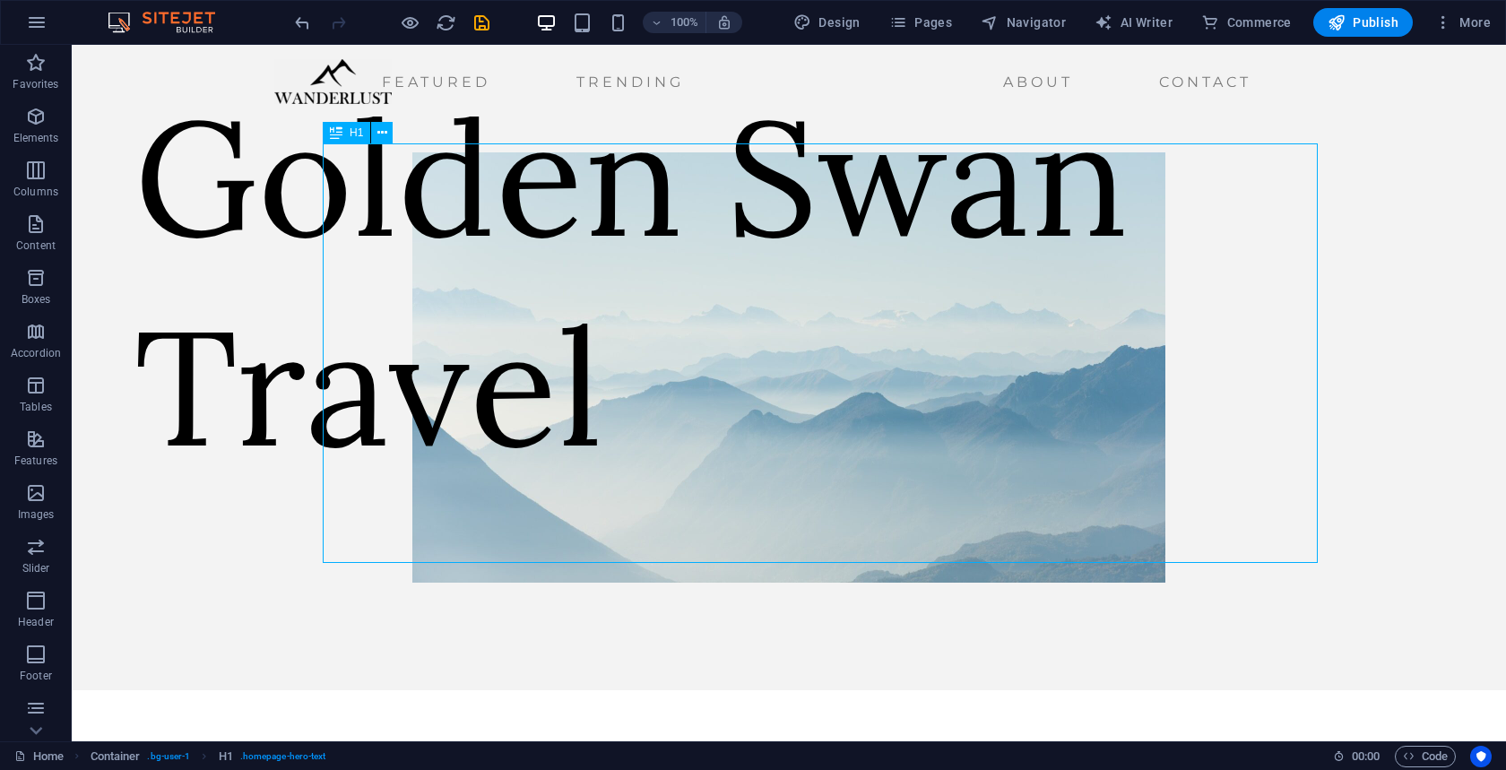
click at [360, 478] on div "Golden Swan Travel" at bounding box center [821, 282] width 1372 height 420
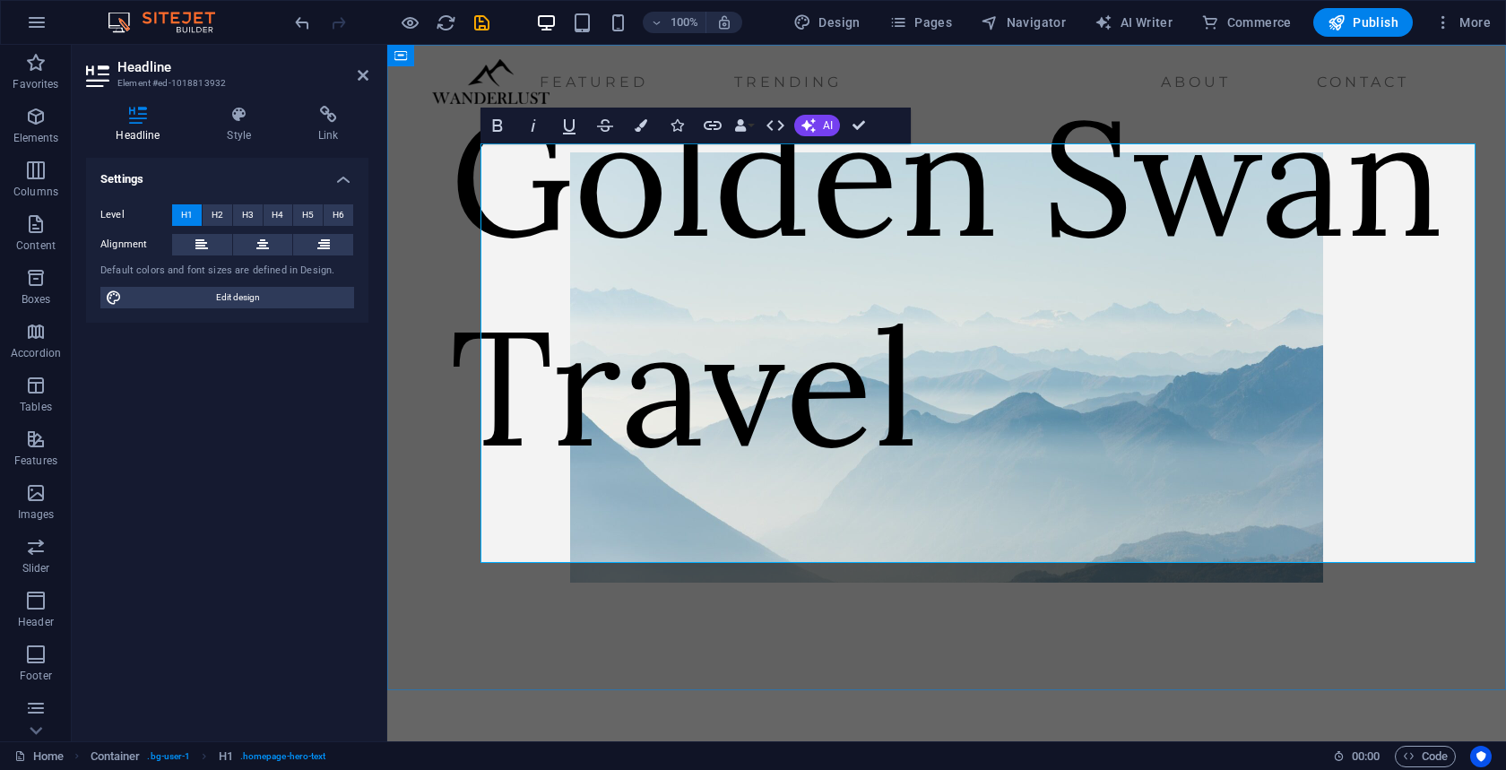
click at [521, 468] on h1 "Golden Swan Travel" at bounding box center [978, 282] width 1056 height 420
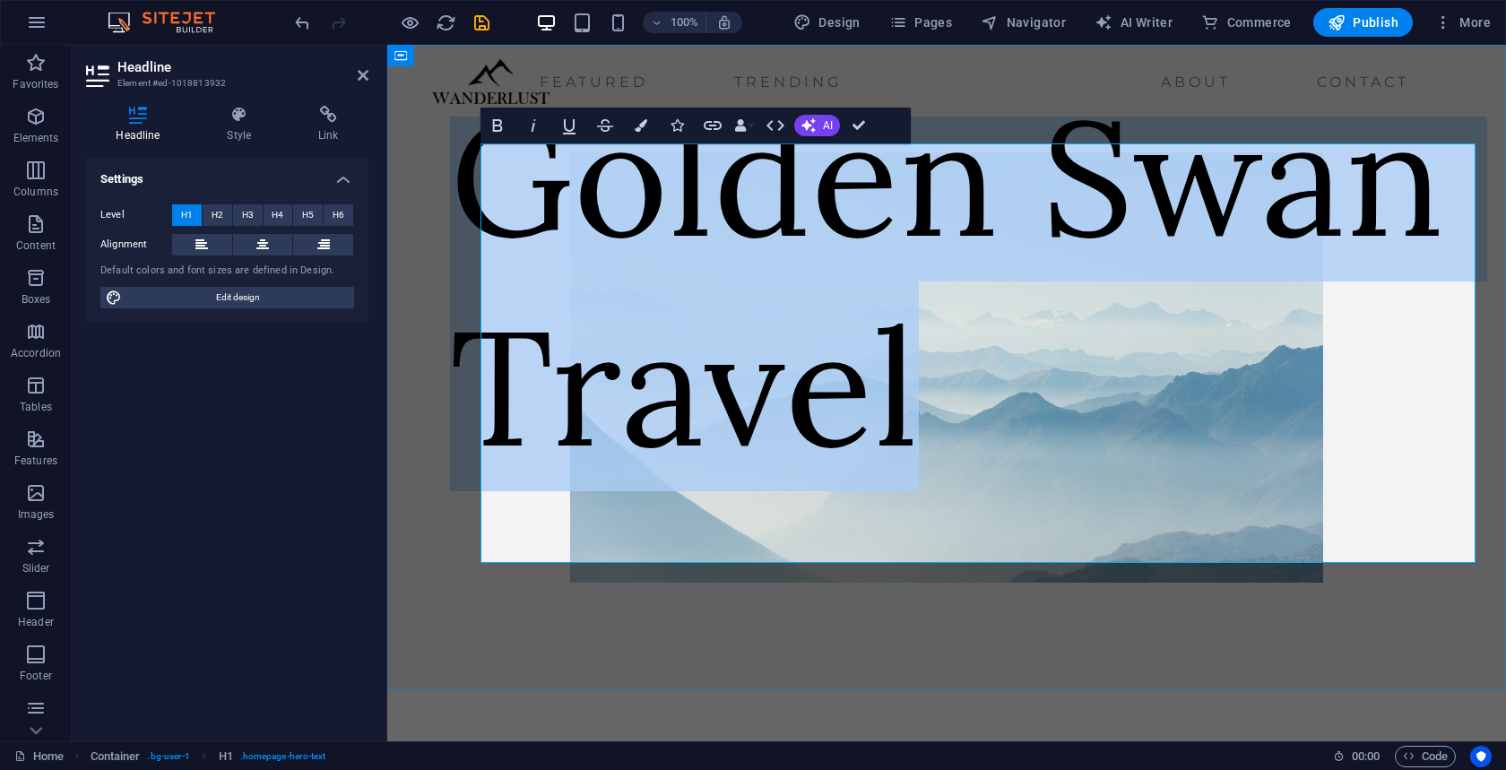
drag, startPoint x: 949, startPoint y: 480, endPoint x: 511, endPoint y: 226, distance: 505.8
click at [508, 227] on h1 "Golden Swan Travel" at bounding box center [978, 282] width 1056 height 420
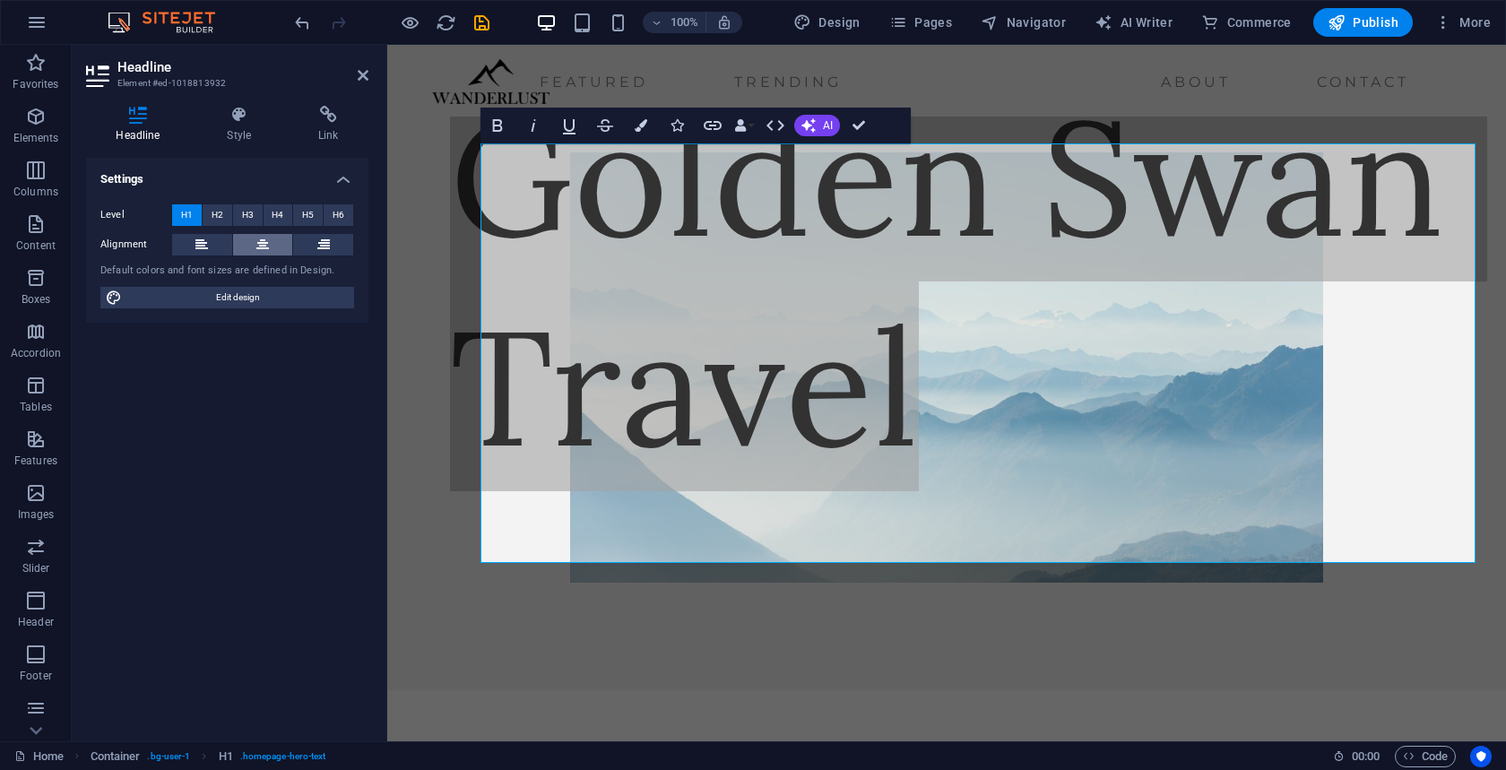
click at [256, 243] on icon at bounding box center [262, 245] width 13 height 22
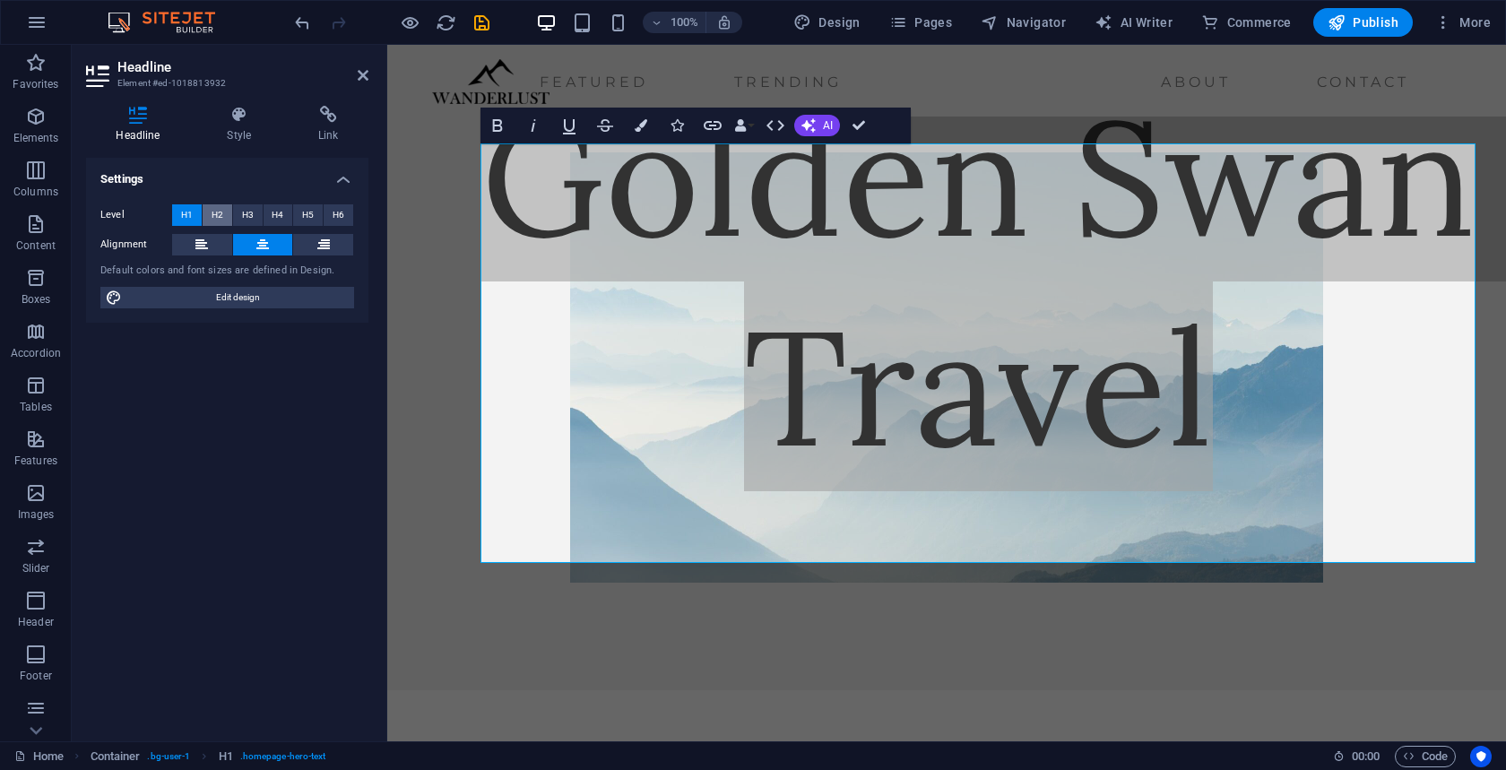
click at [220, 213] on span "H2" at bounding box center [218, 215] width 12 height 22
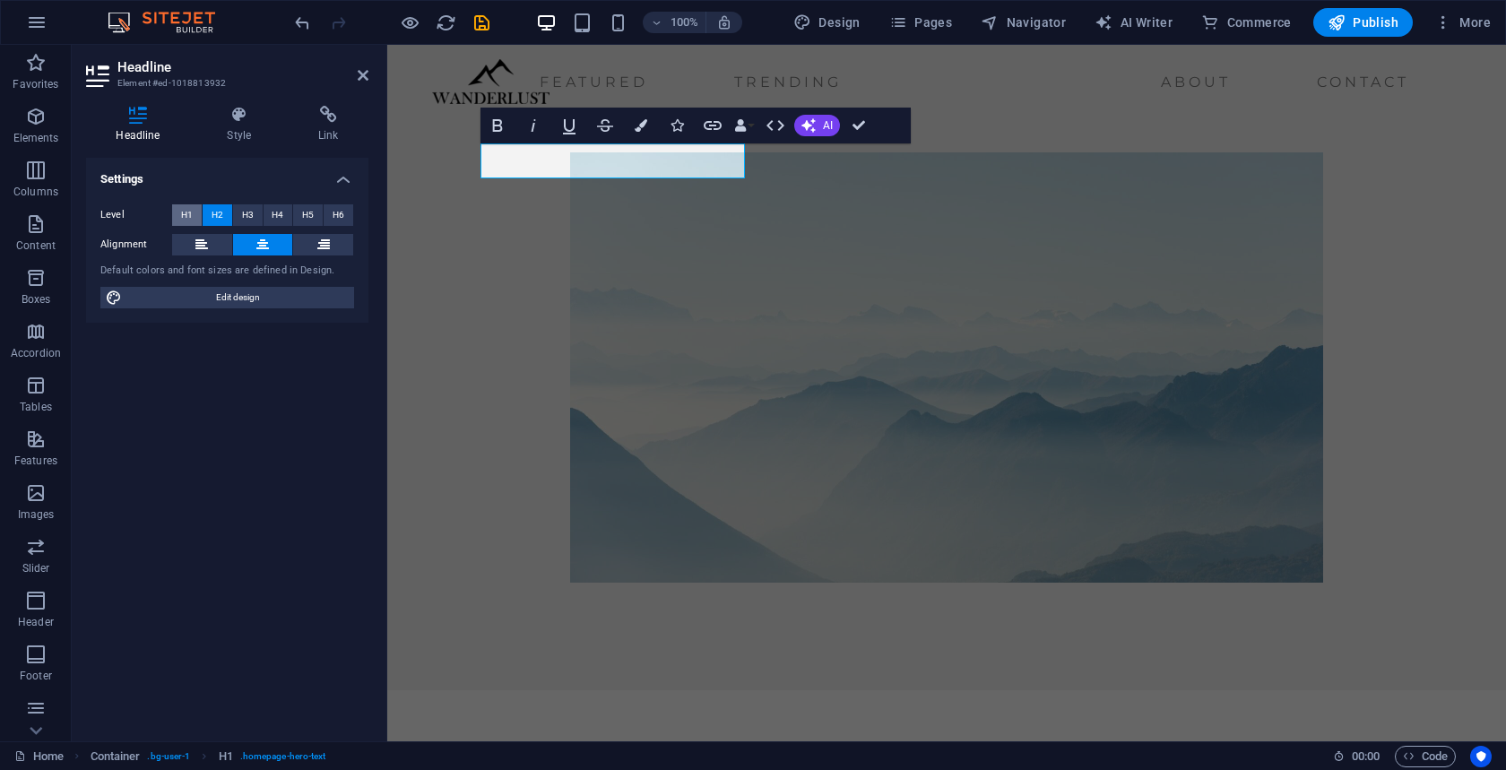
click at [195, 209] on button "H1" at bounding box center [187, 215] width 30 height 22
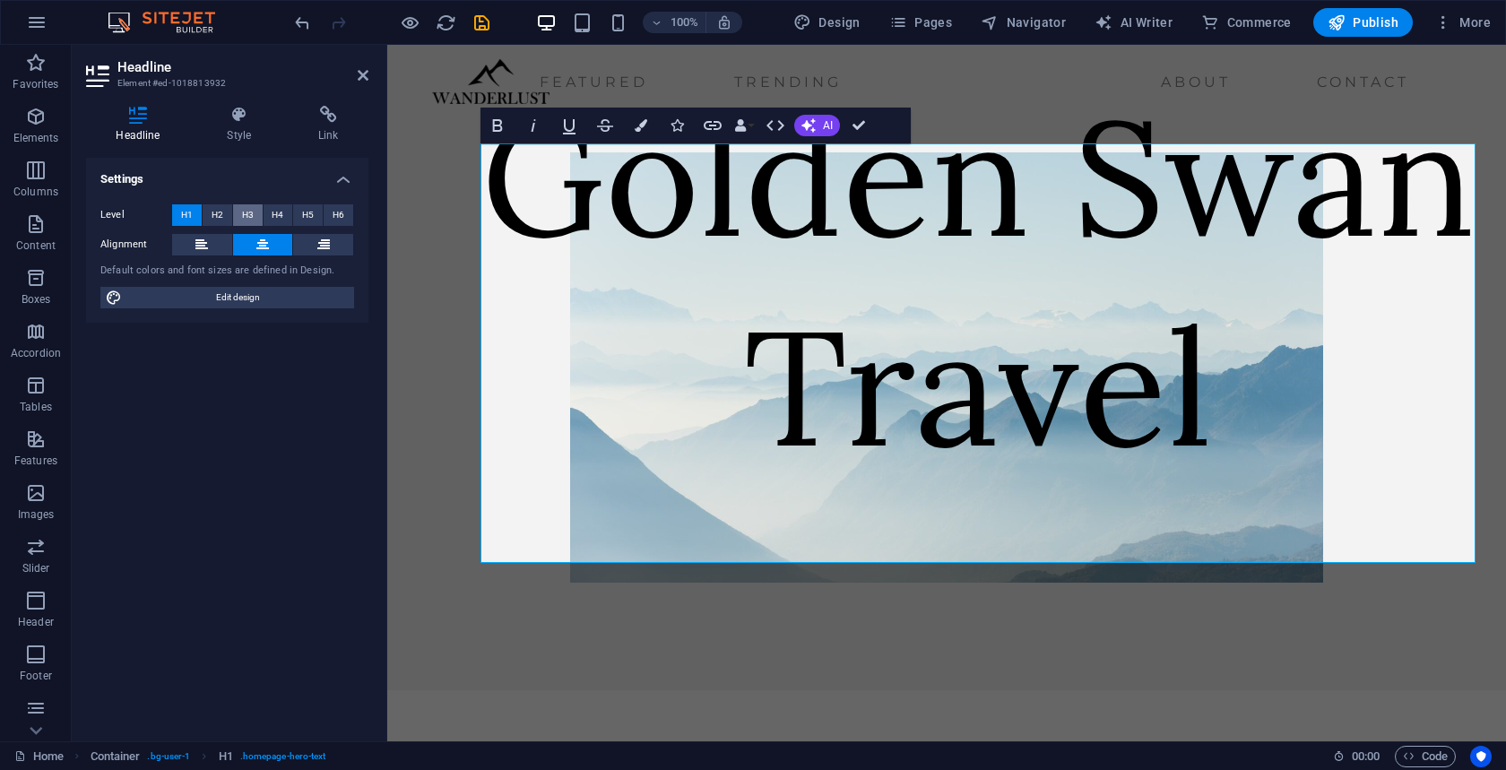
click at [256, 213] on button "H3" at bounding box center [248, 215] width 30 height 22
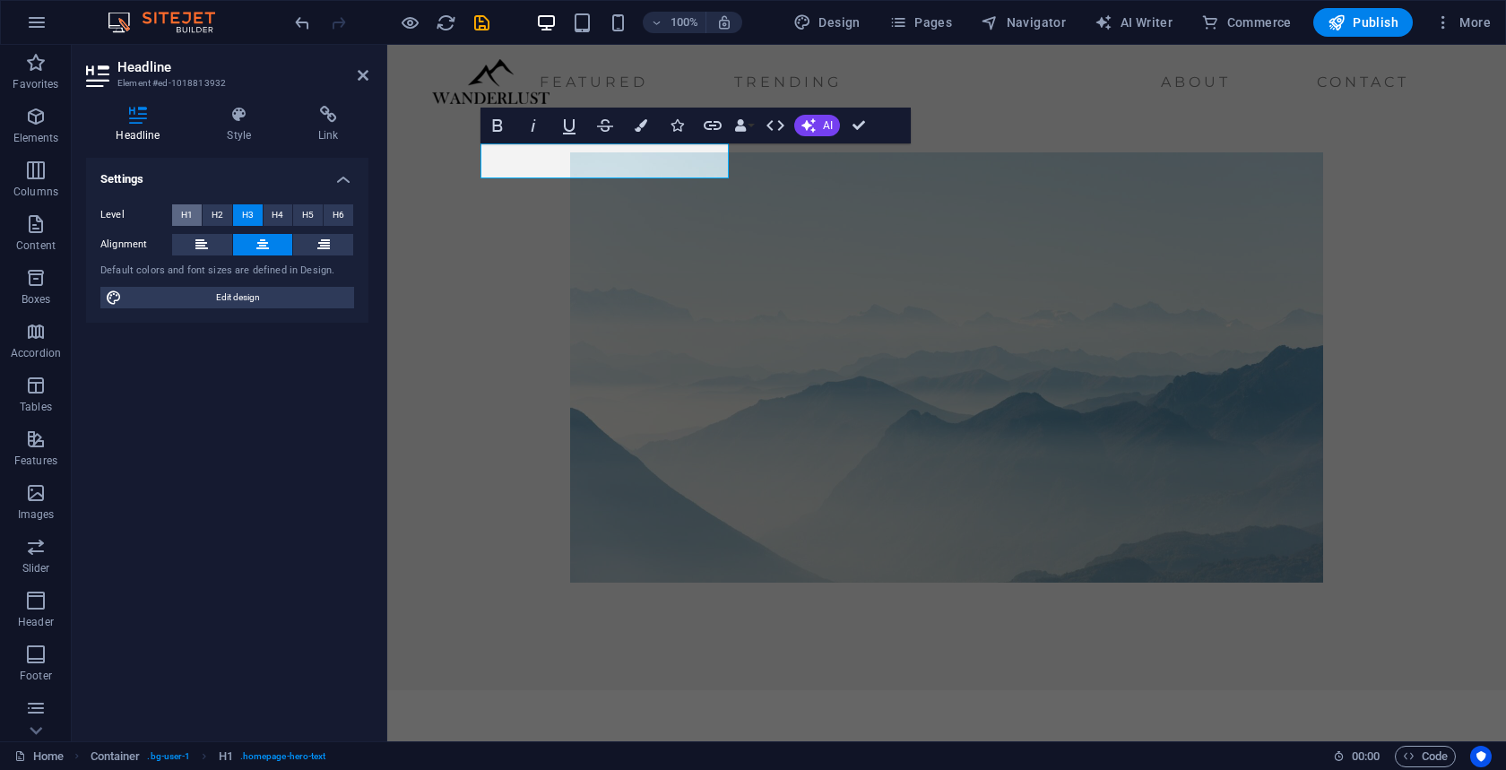
click at [193, 212] on button "H1" at bounding box center [187, 215] width 30 height 22
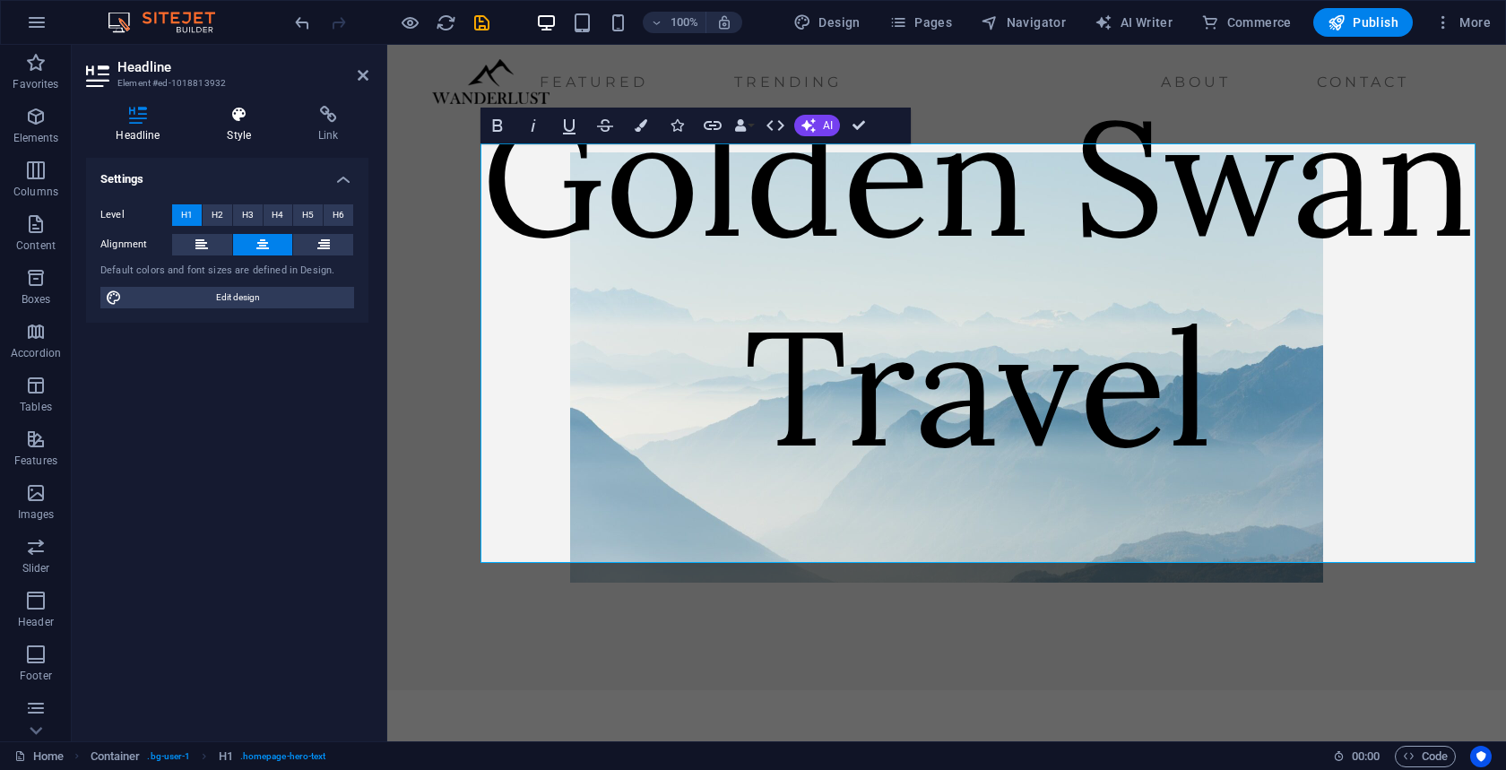
click at [251, 119] on icon at bounding box center [239, 115] width 84 height 18
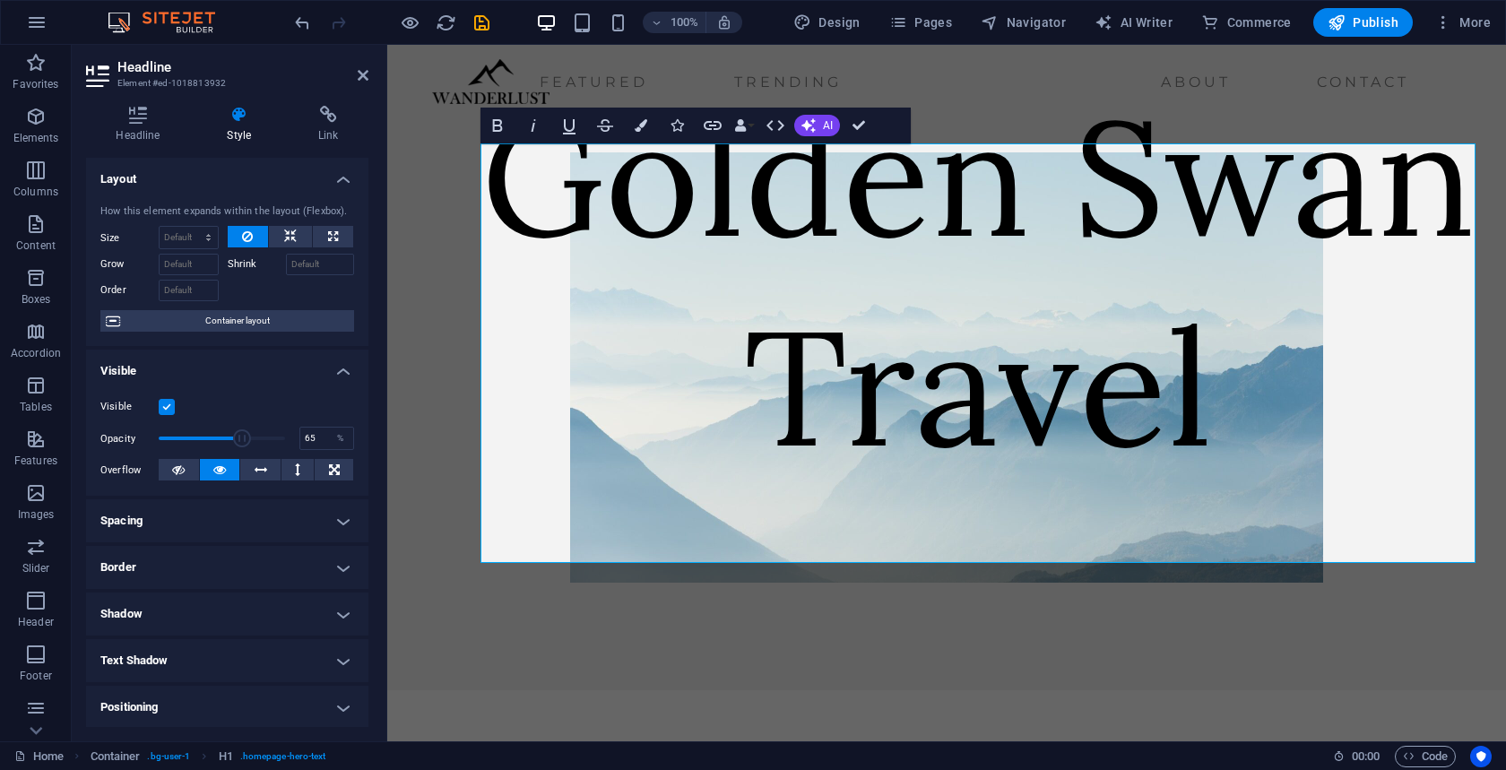
drag, startPoint x: 280, startPoint y: 438, endPoint x: 238, endPoint y: 436, distance: 42.2
click at [238, 436] on span at bounding box center [242, 439] width 18 height 18
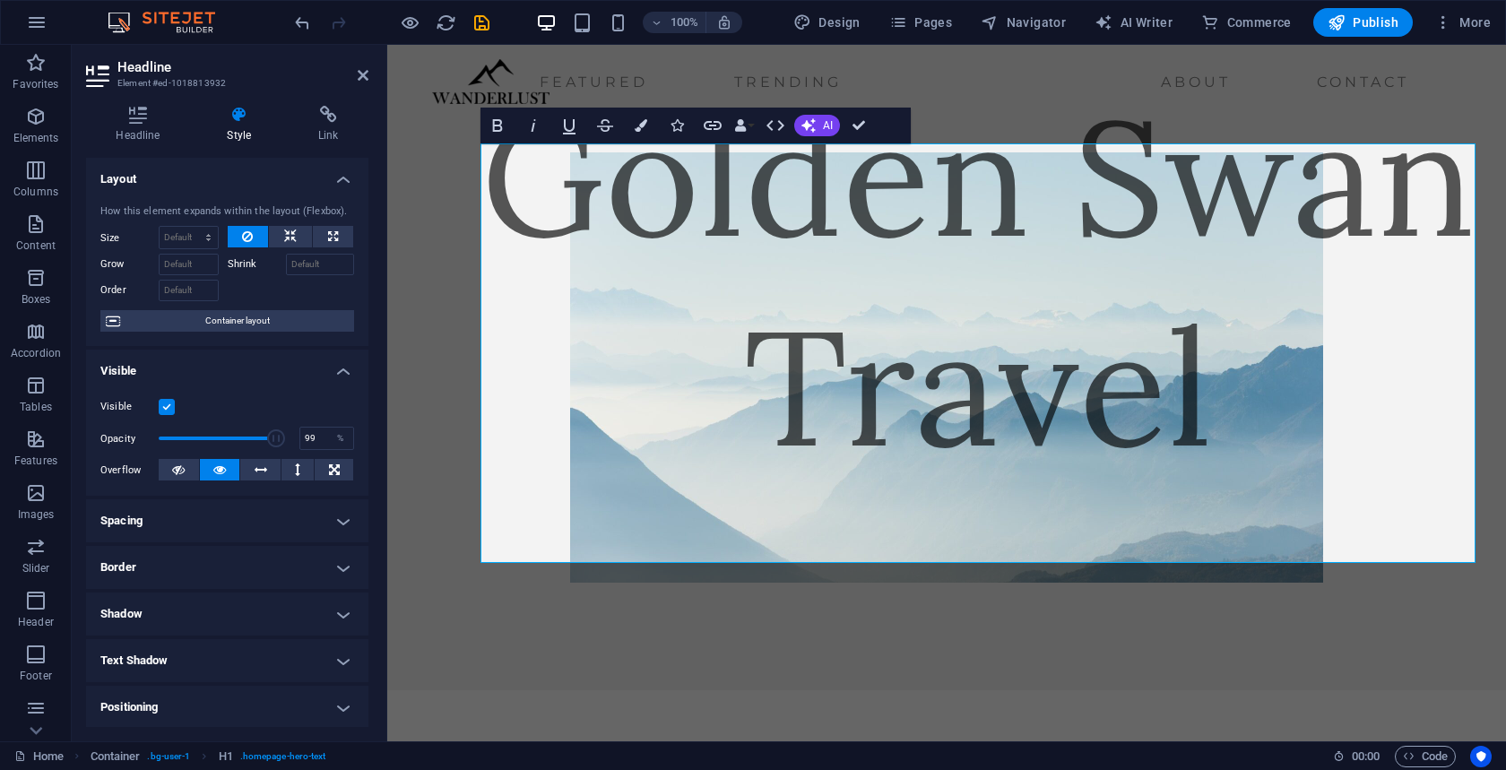
type input "100"
drag, startPoint x: 238, startPoint y: 436, endPoint x: 292, endPoint y: 438, distance: 54.7
click at [292, 438] on div "Opacity 100 %" at bounding box center [227, 438] width 254 height 27
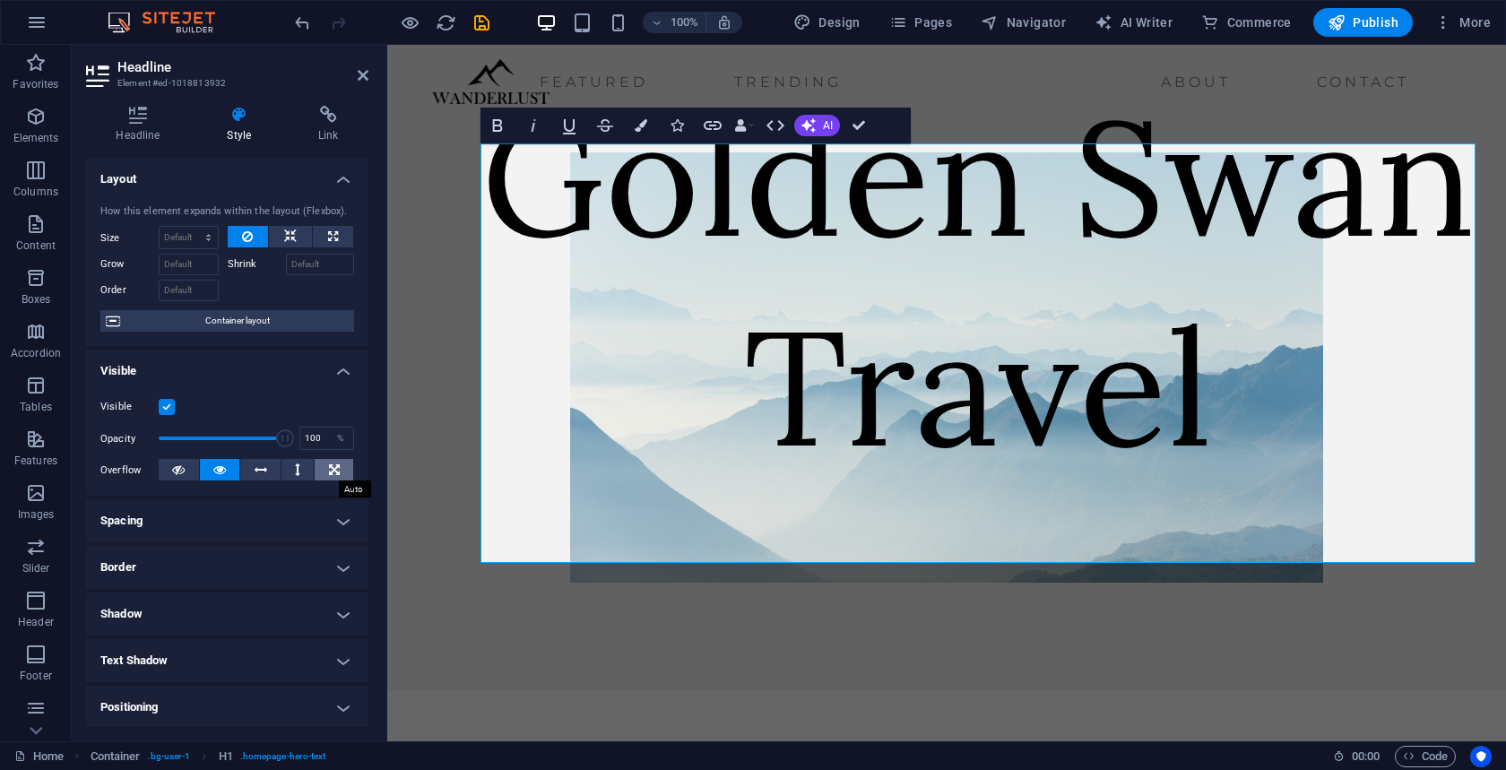
click at [333, 470] on icon at bounding box center [334, 470] width 11 height 22
click at [126, 142] on h4 "Headline" at bounding box center [141, 125] width 111 height 38
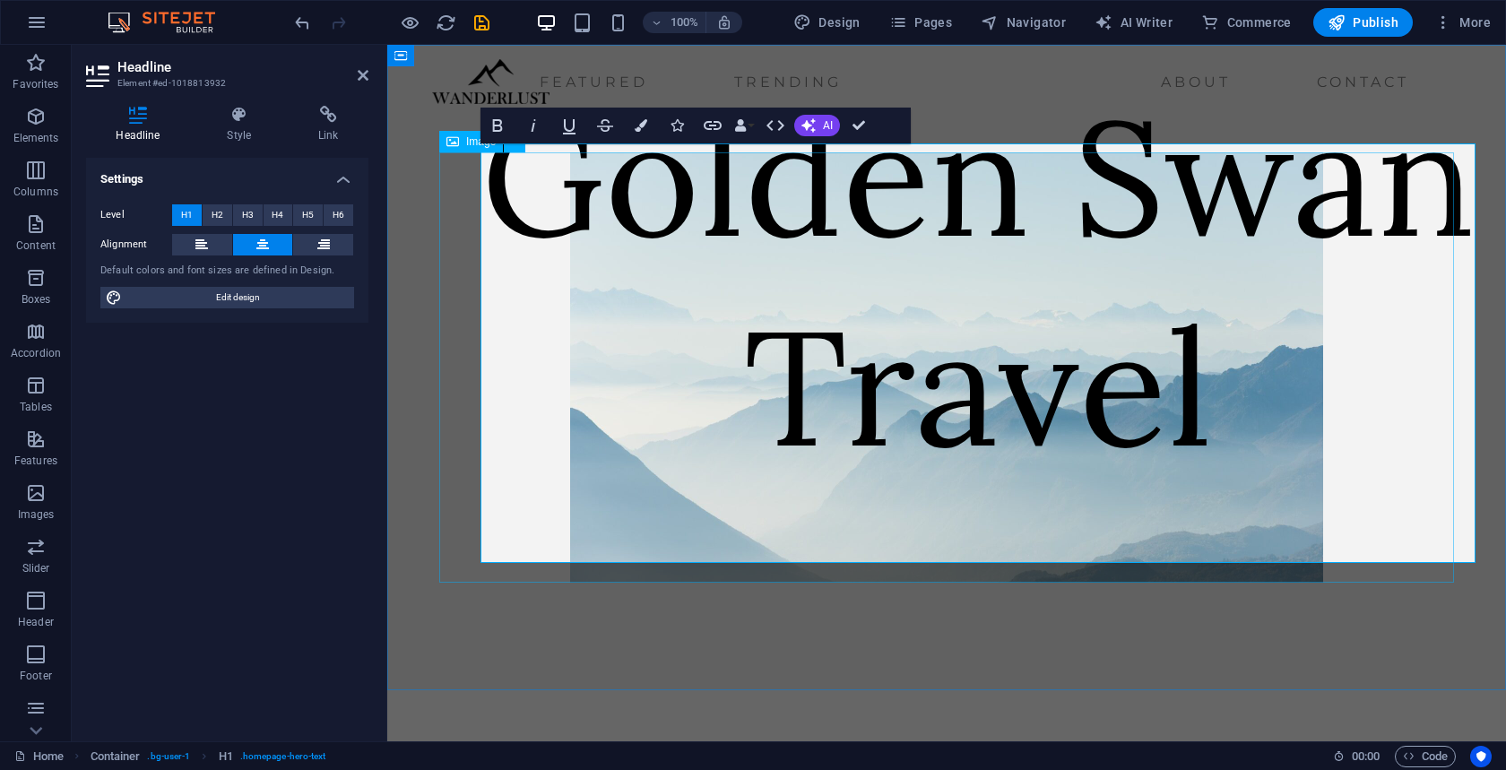
click at [458, 247] on figure at bounding box center [946, 367] width 1015 height 430
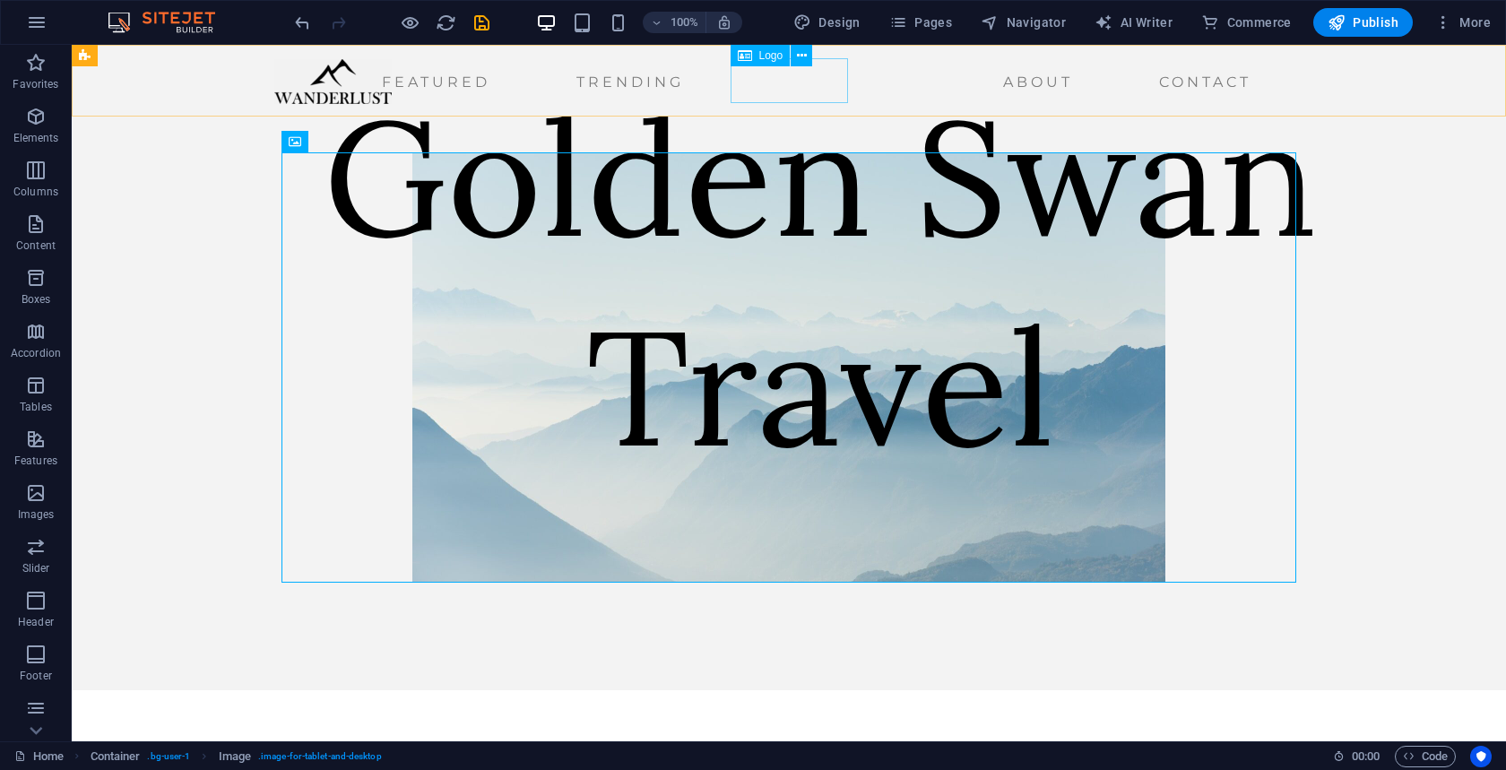
click at [392, 93] on div at bounding box center [332, 81] width 117 height 45
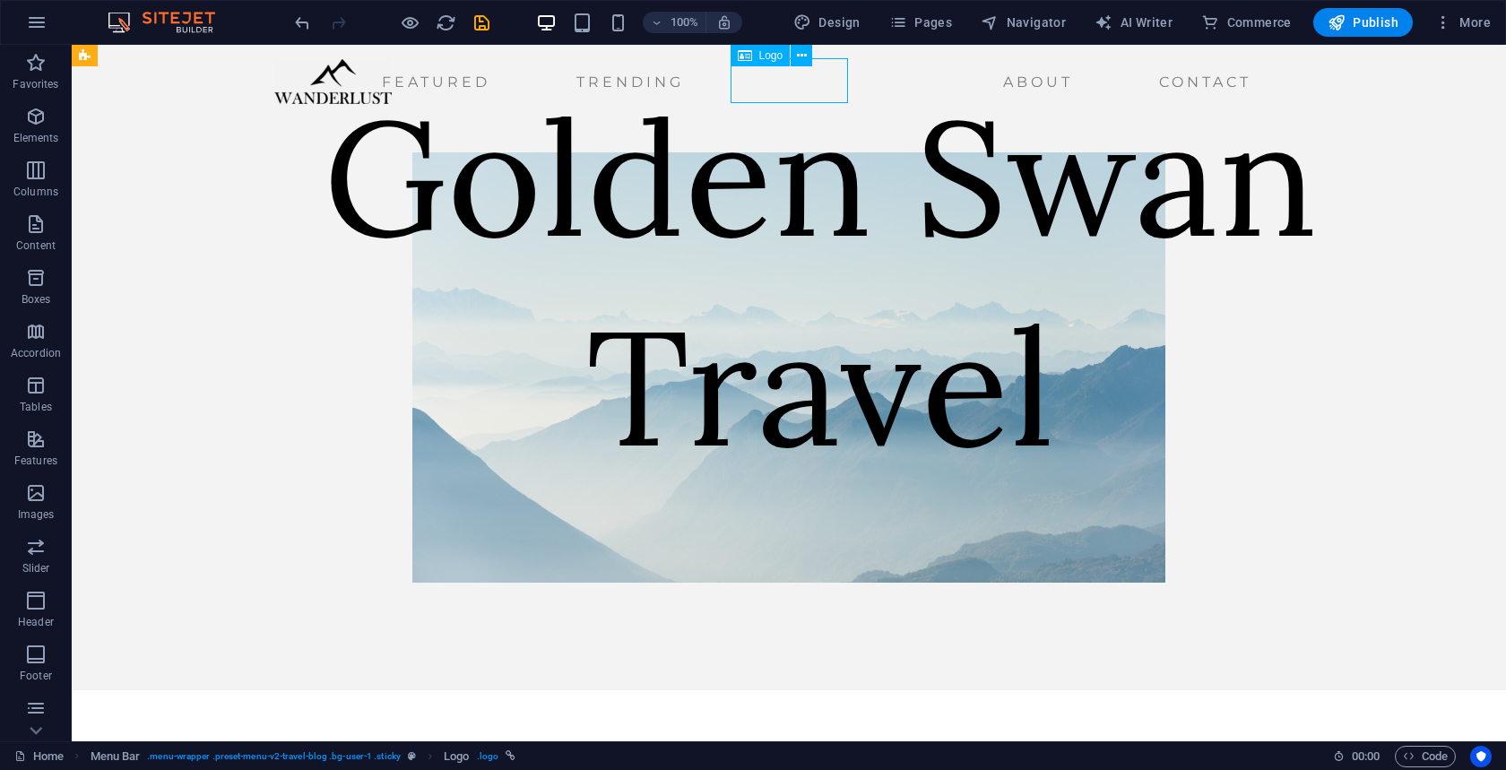
click at [392, 93] on div at bounding box center [332, 81] width 117 height 45
select select "px"
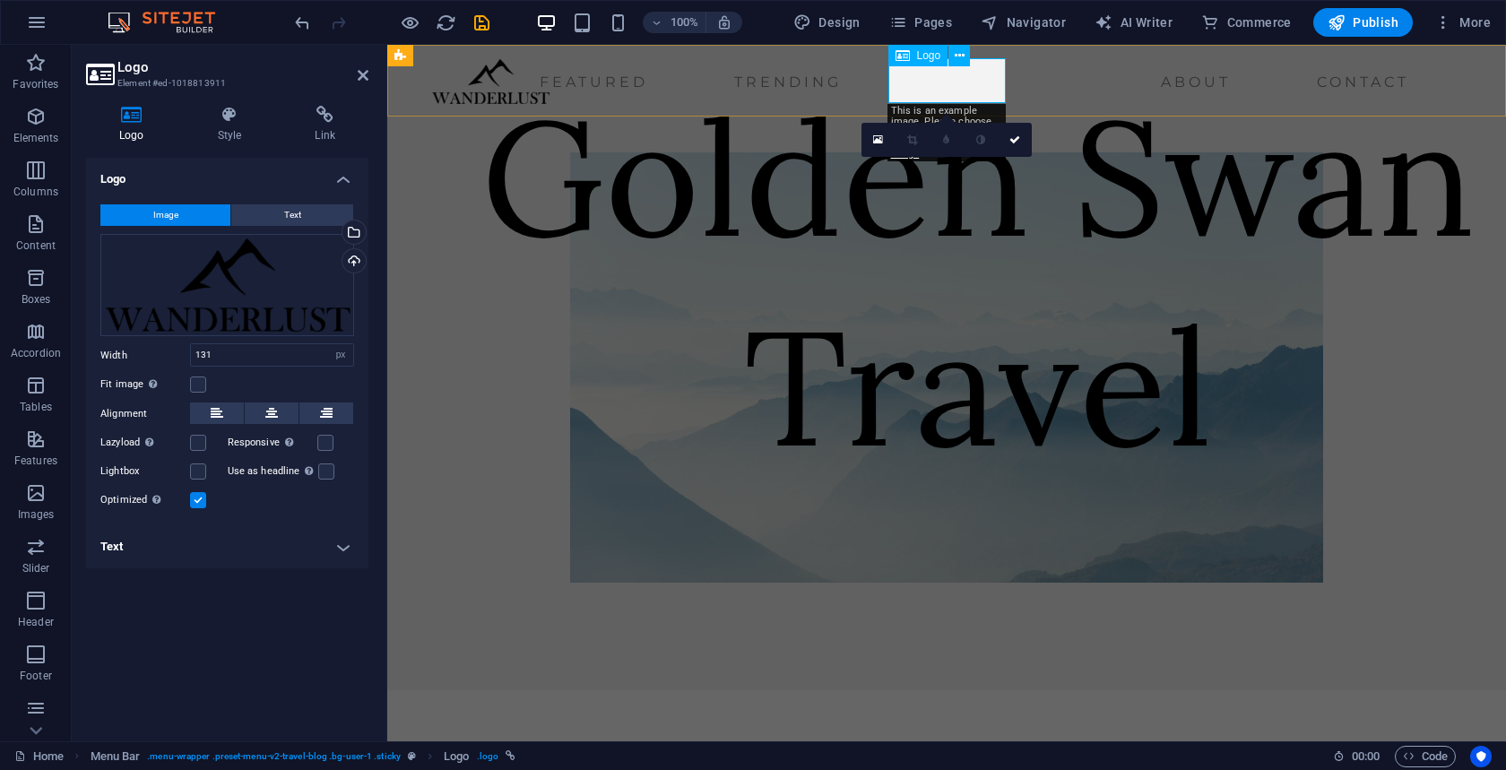
click at [550, 91] on div at bounding box center [490, 81] width 117 height 45
click at [330, 323] on div "Drag files here, click to choose files or select files from Files or our free s…" at bounding box center [227, 285] width 254 height 102
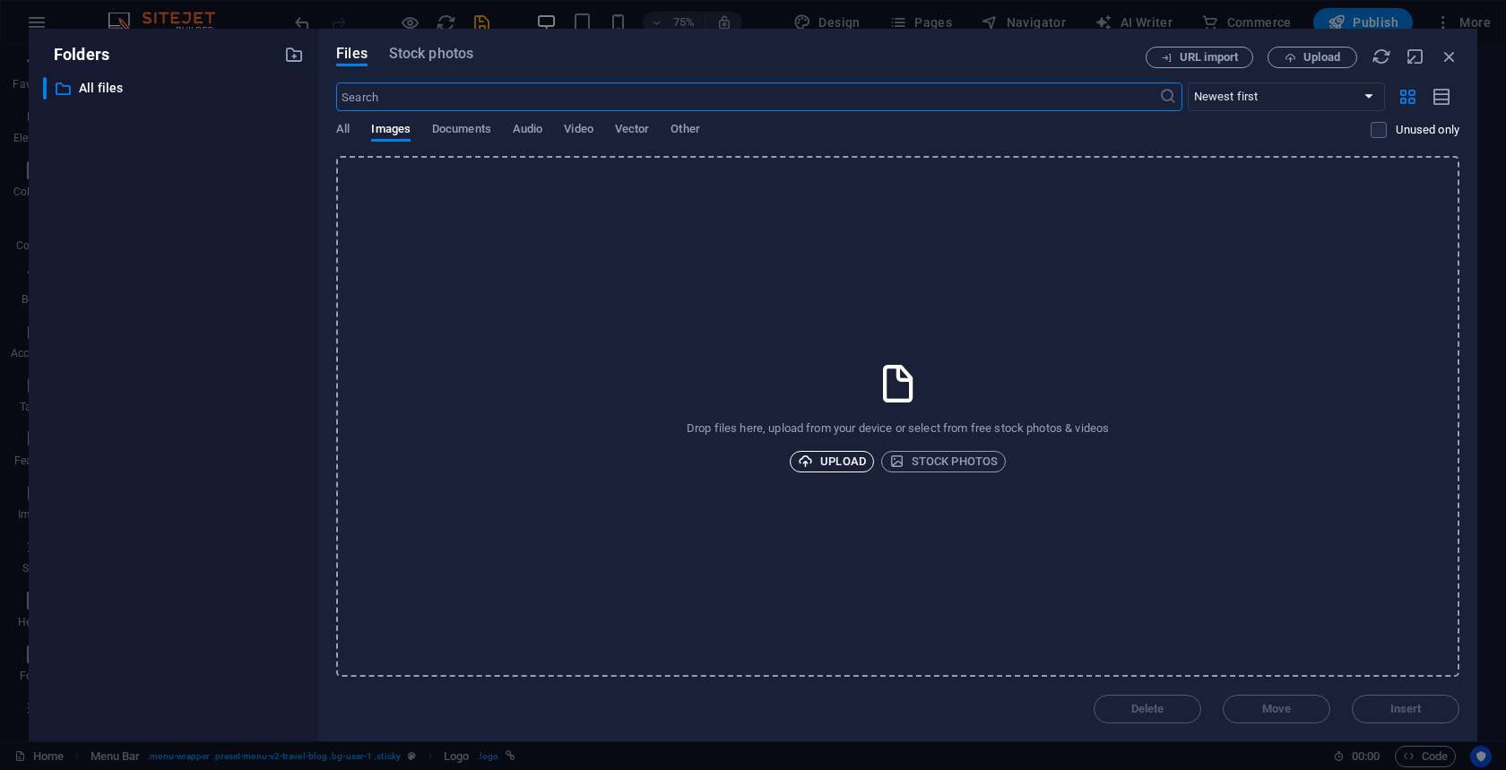
click at [841, 462] on span "Upload" at bounding box center [832, 462] width 68 height 22
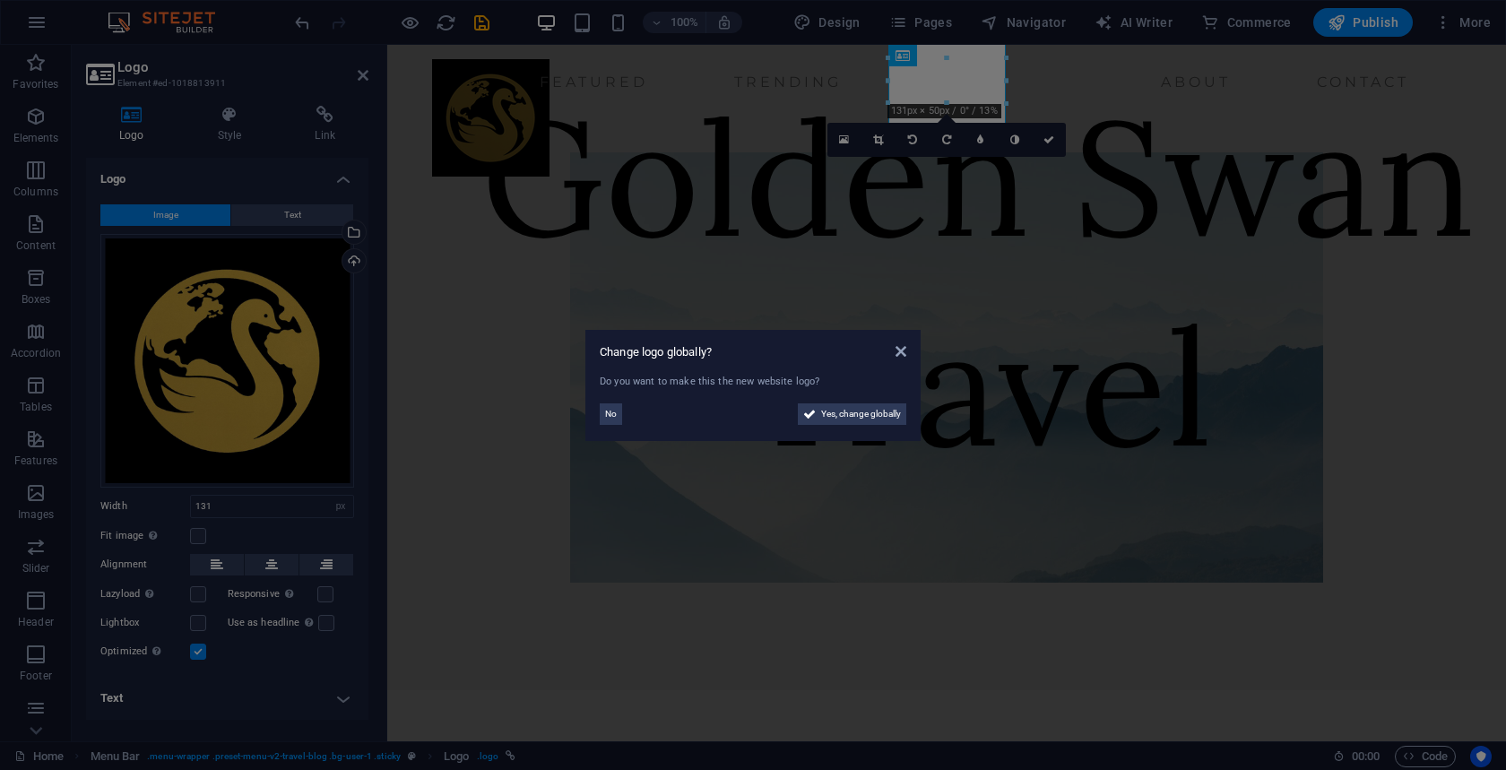
click at [1092, 109] on aside "Change logo globally? Do you want to make this the new website logo? No Yes, ch…" at bounding box center [753, 385] width 1506 height 770
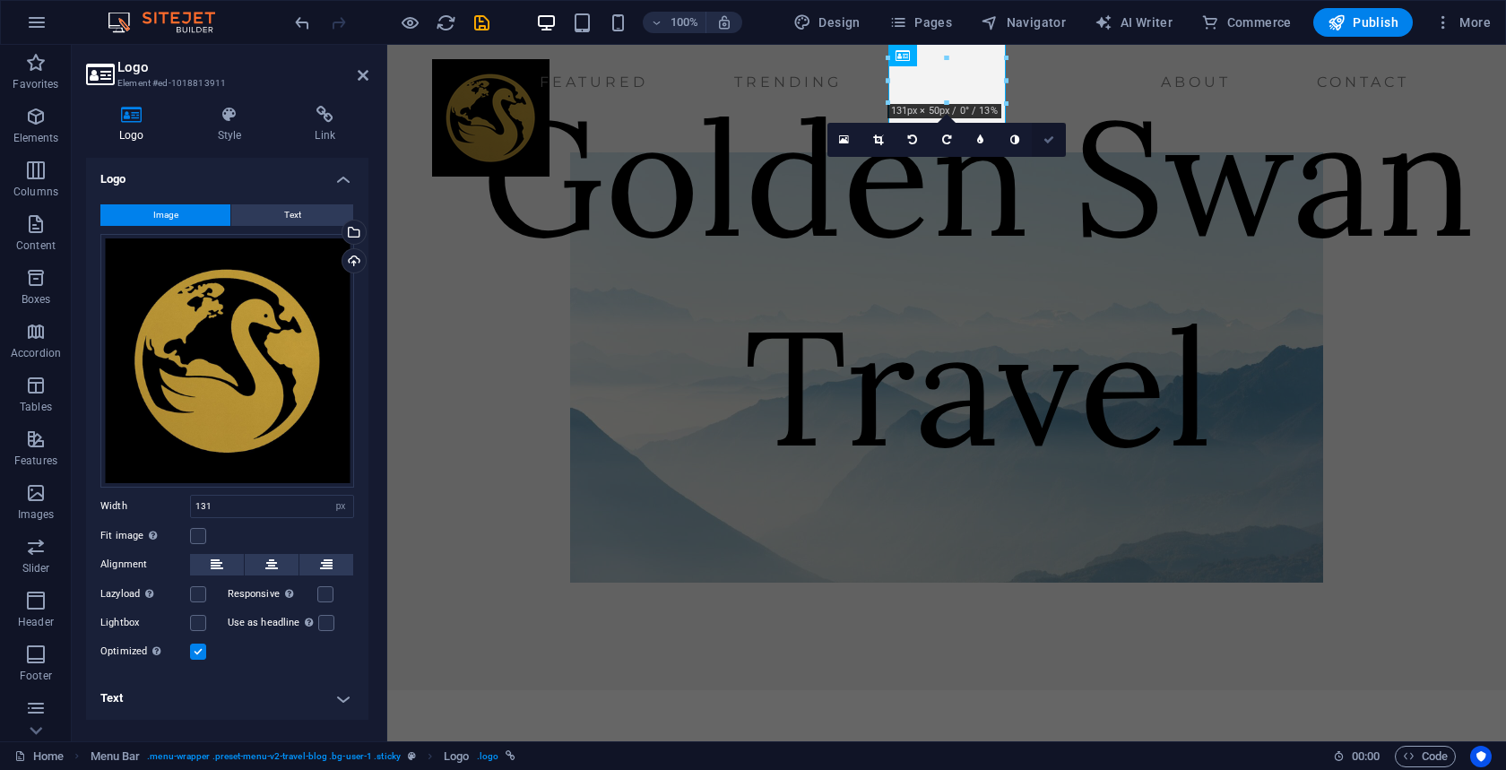
click at [1048, 142] on icon at bounding box center [1049, 140] width 11 height 11
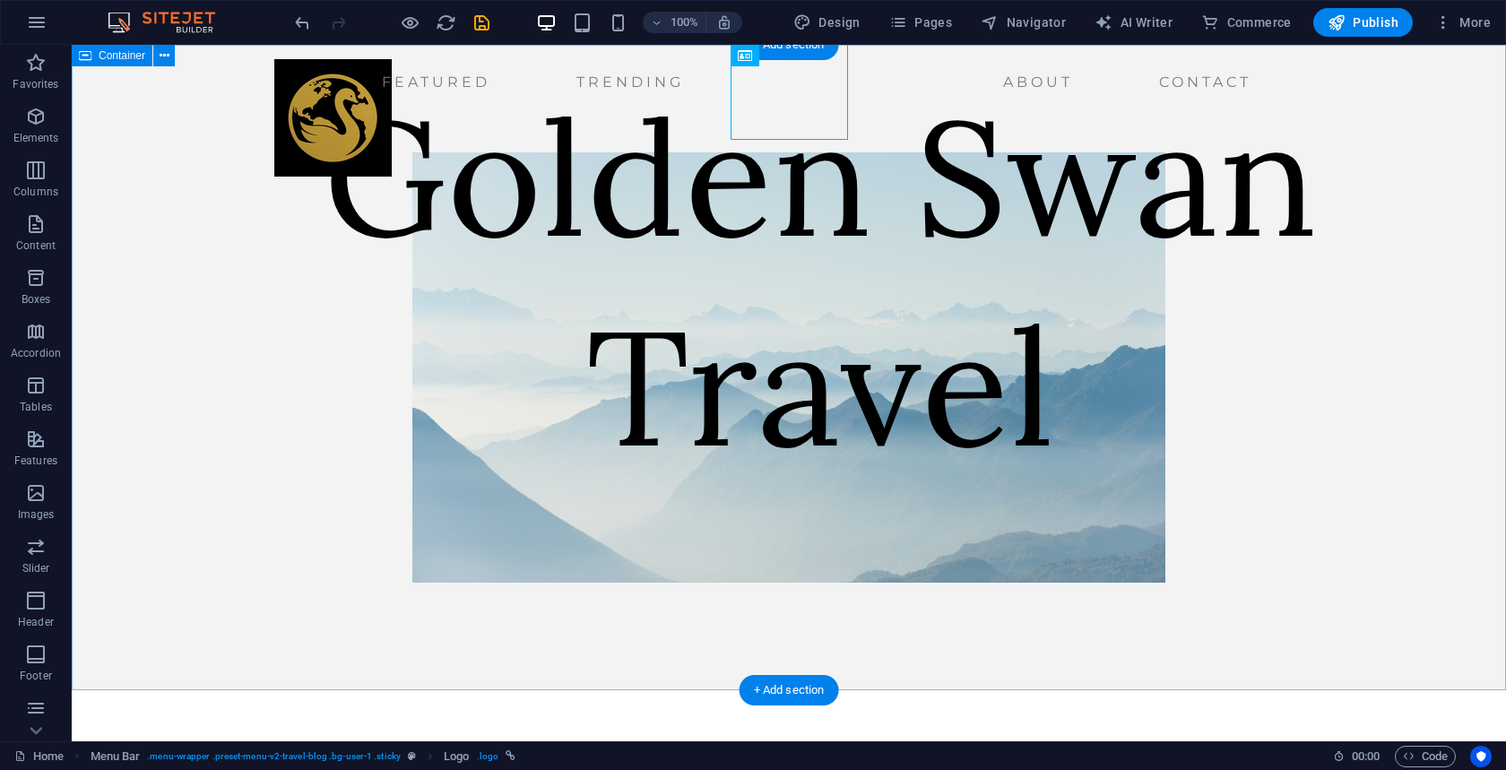
click at [932, 130] on div "Golden Swan Travel" at bounding box center [789, 368] width 1435 height 646
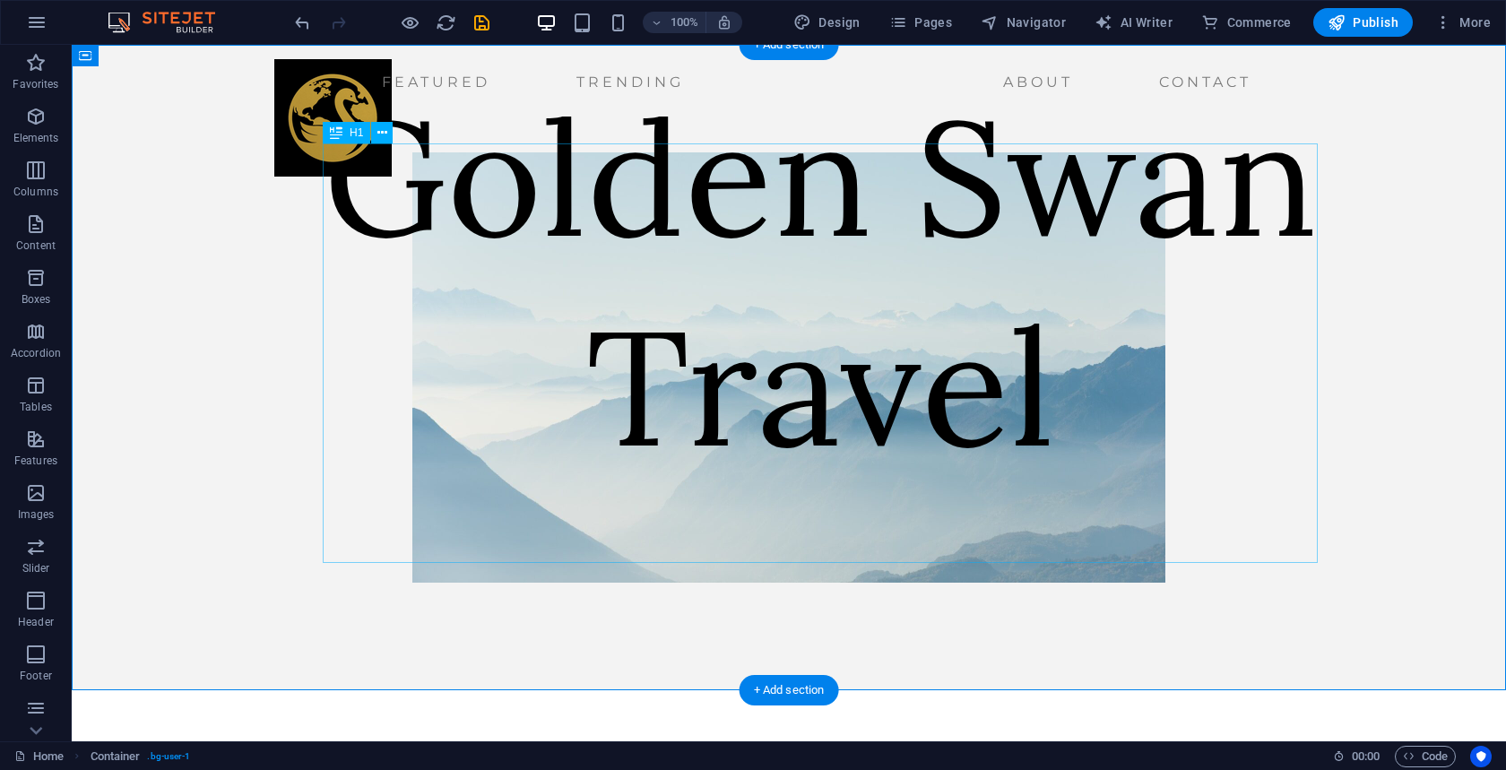
click at [810, 248] on div "Golden Swan Travel" at bounding box center [821, 282] width 1372 height 420
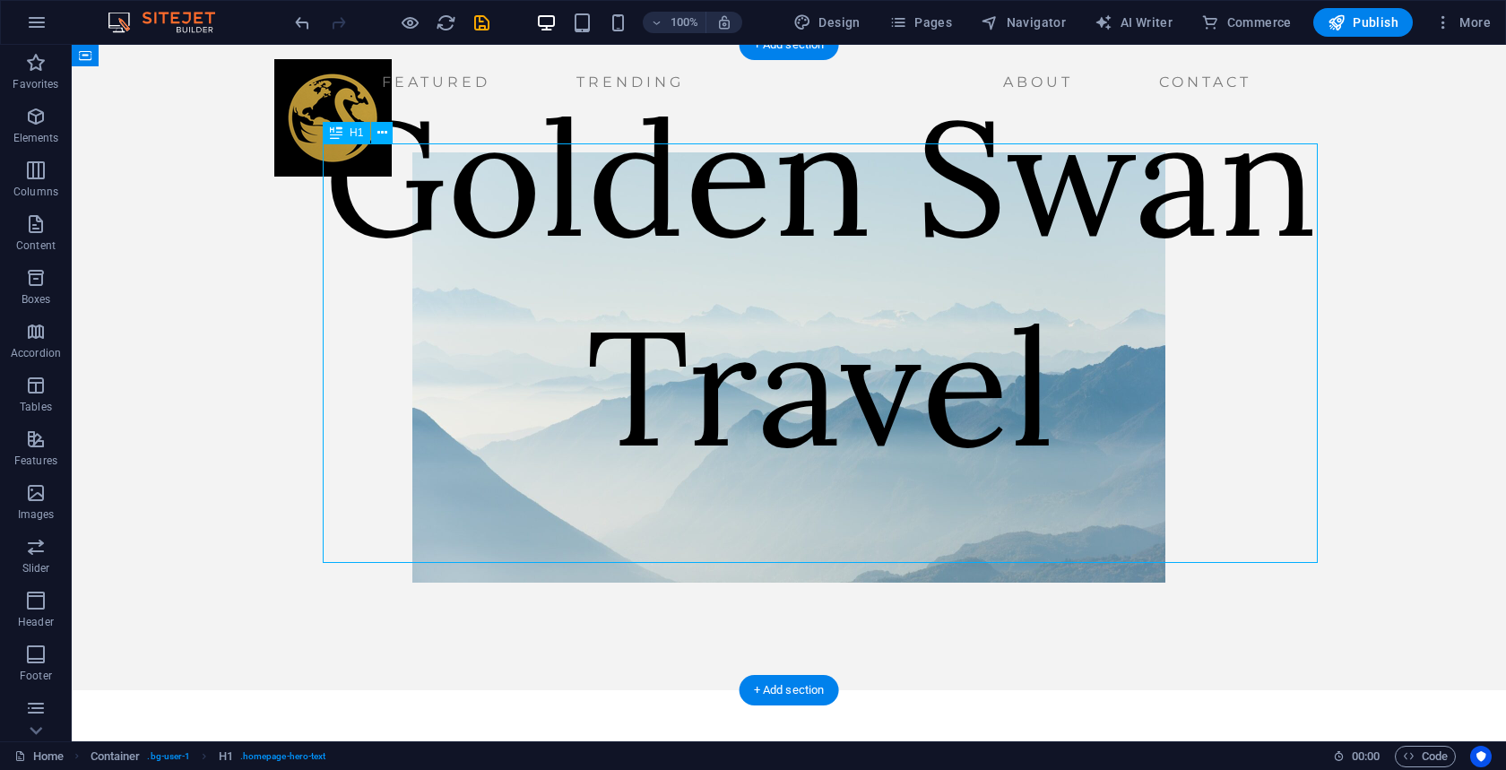
drag, startPoint x: 764, startPoint y: 259, endPoint x: 767, endPoint y: 360, distance: 100.5
click at [767, 359] on div "Golden Swan Travel" at bounding box center [821, 282] width 1372 height 420
click at [386, 137] on icon at bounding box center [383, 133] width 10 height 19
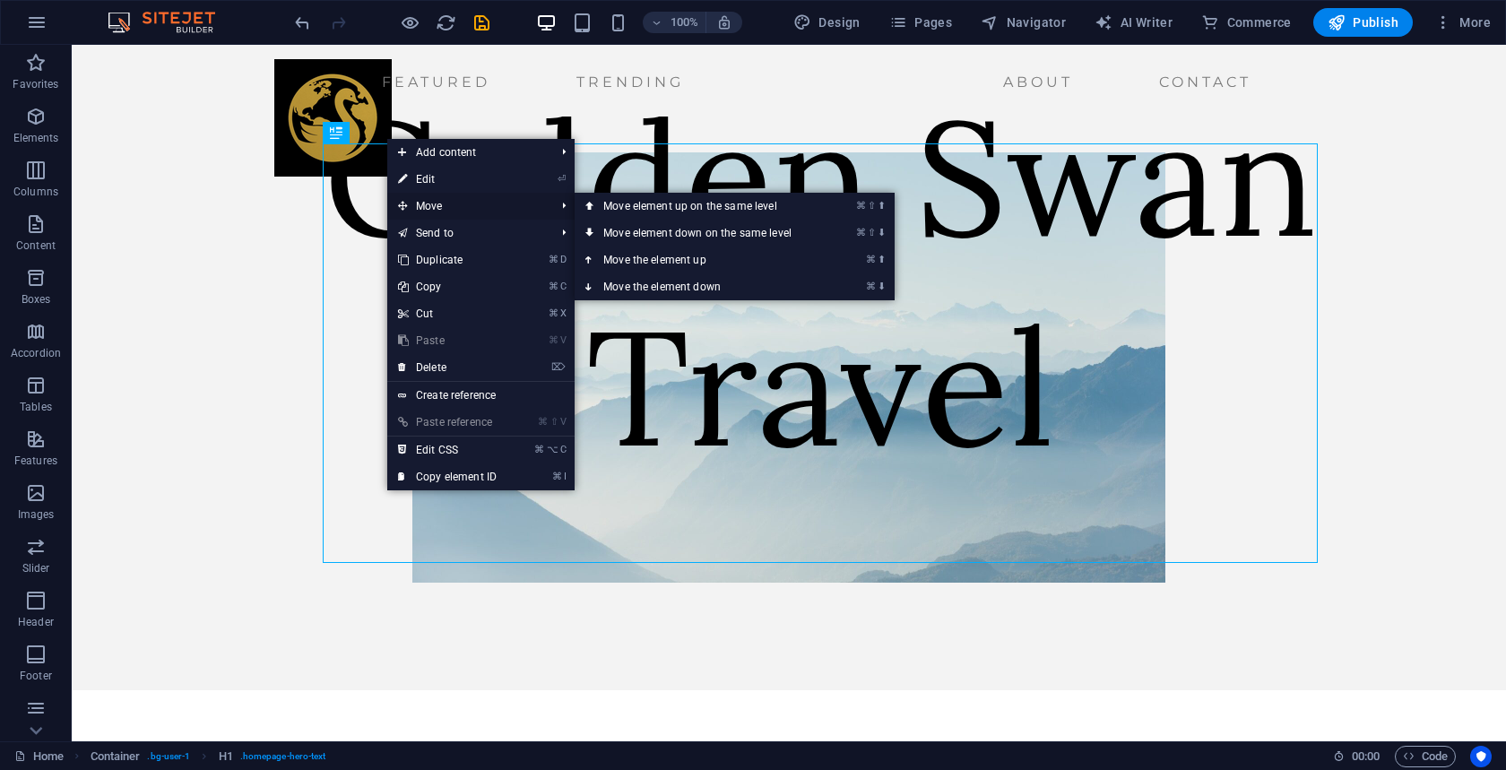
click at [429, 199] on span "Move" at bounding box center [467, 206] width 161 height 27
click at [629, 232] on link "⌘ ⇧ ⬇ Move element down on the same level" at bounding box center [701, 233] width 253 height 27
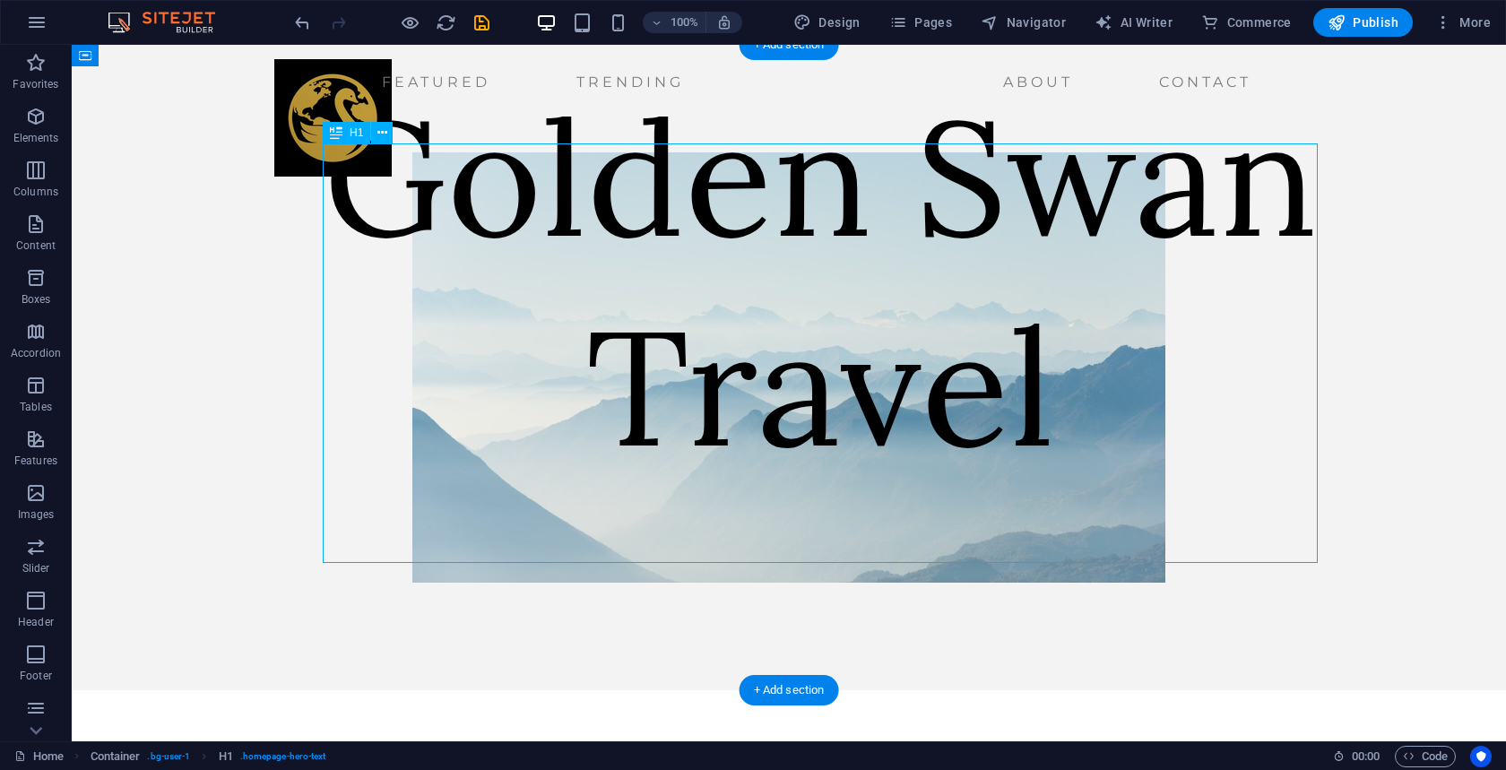
drag, startPoint x: 672, startPoint y: 268, endPoint x: 672, endPoint y: 362, distance: 94.2
click at [672, 362] on div "Golden Swan Travel" at bounding box center [821, 282] width 1372 height 420
drag, startPoint x: 740, startPoint y: 351, endPoint x: 746, endPoint y: 464, distance: 114.1
click at [746, 464] on div "Golden Swan Travel" at bounding box center [821, 282] width 1372 height 420
drag, startPoint x: 395, startPoint y: 187, endPoint x: 327, endPoint y: 178, distance: 68.7
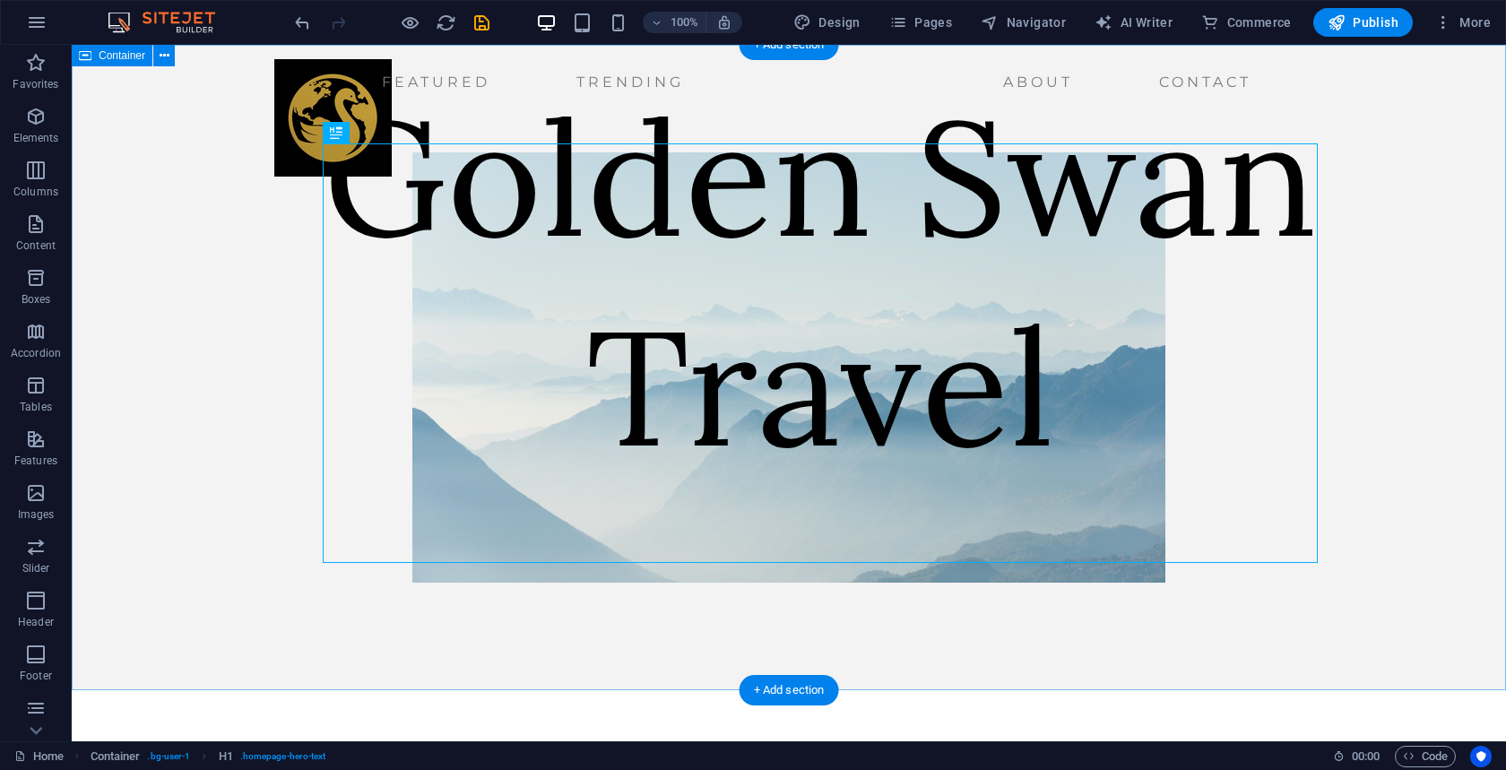
click at [278, 213] on div "Golden Swan Travel" at bounding box center [789, 368] width 1435 height 646
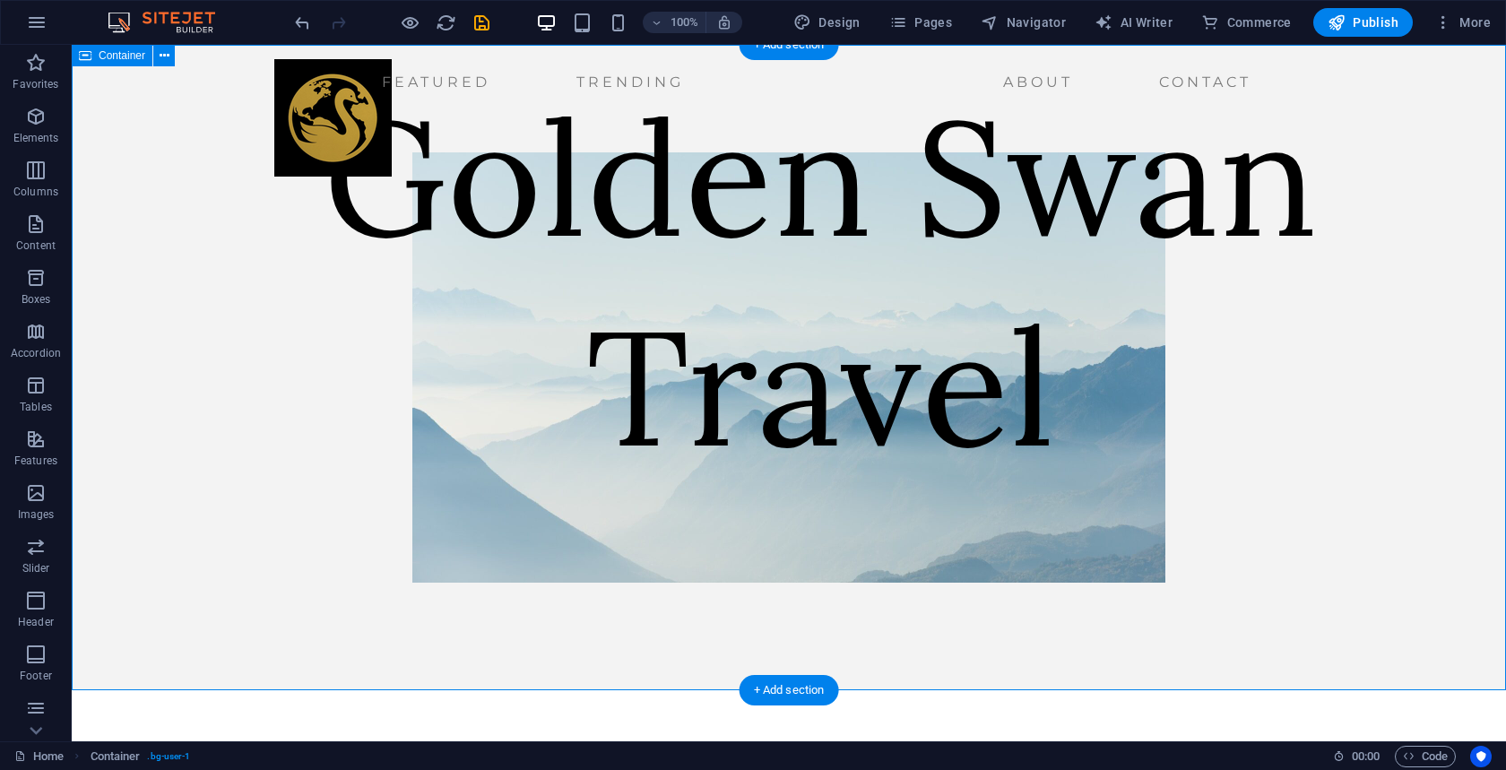
click at [278, 213] on div "Golden Swan Travel" at bounding box center [789, 368] width 1435 height 646
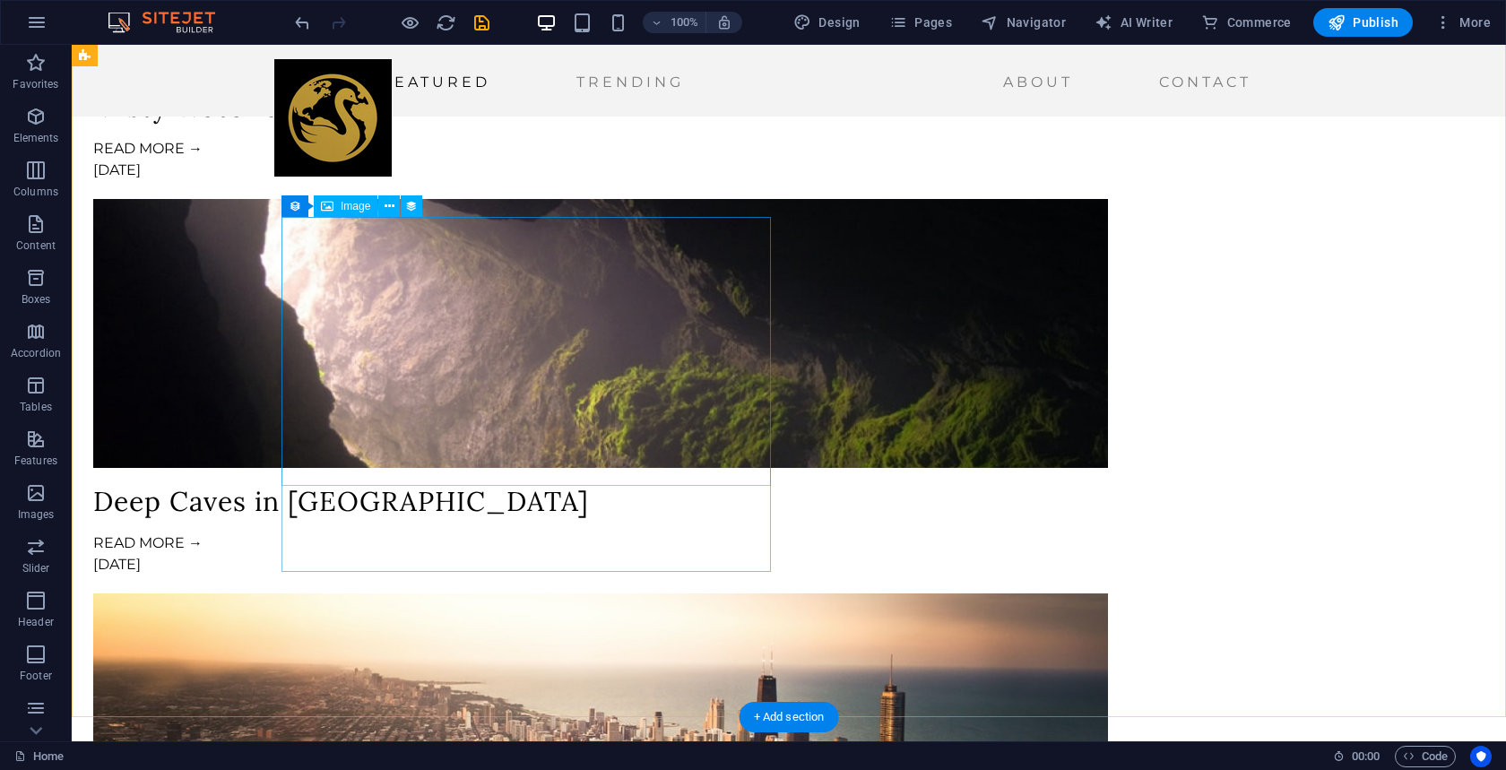
scroll to position [1905, 0]
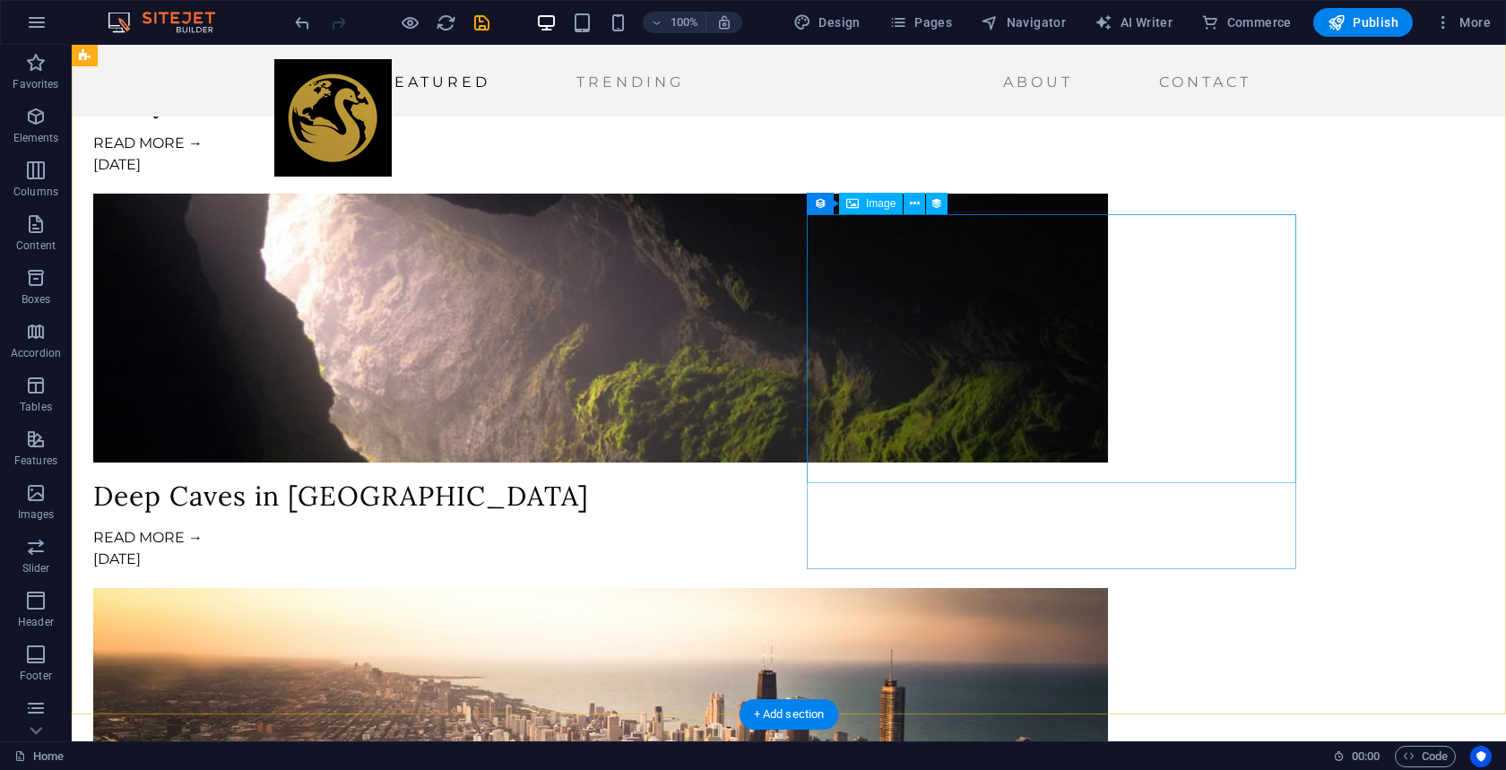
click at [914, 204] on icon at bounding box center [915, 204] width 10 height 19
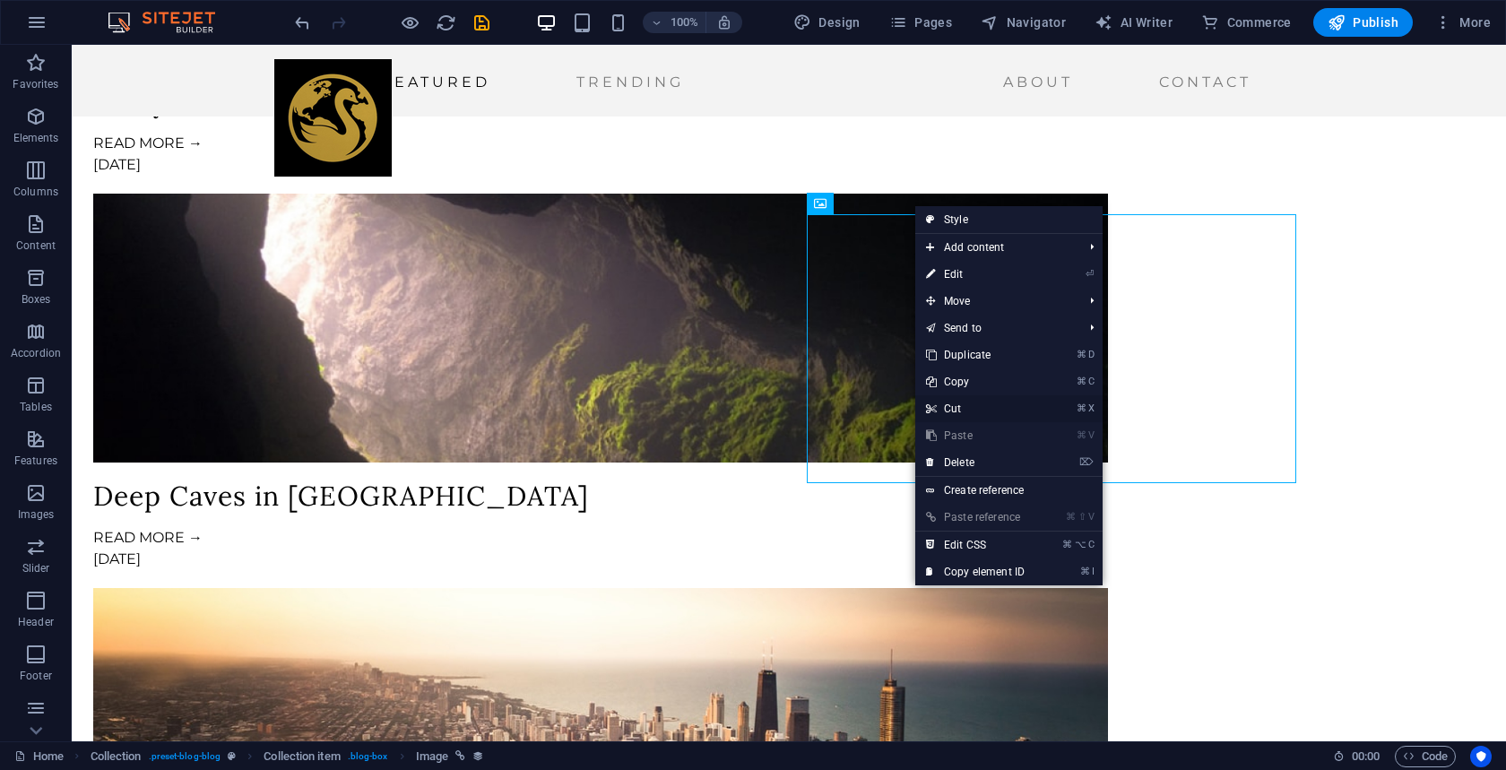
click at [950, 404] on link "⌘ X Cut" at bounding box center [976, 408] width 120 height 27
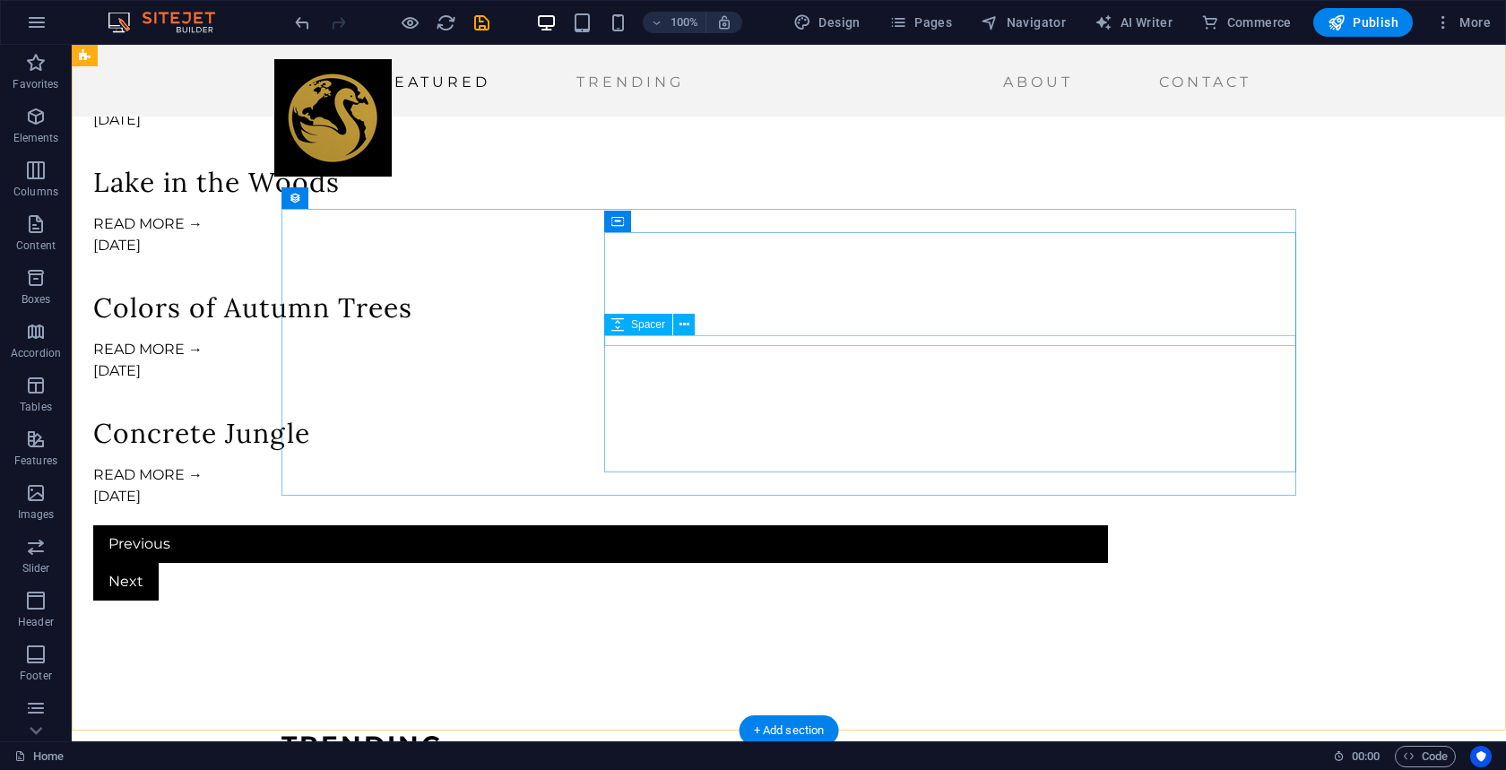
scroll to position [1780, 0]
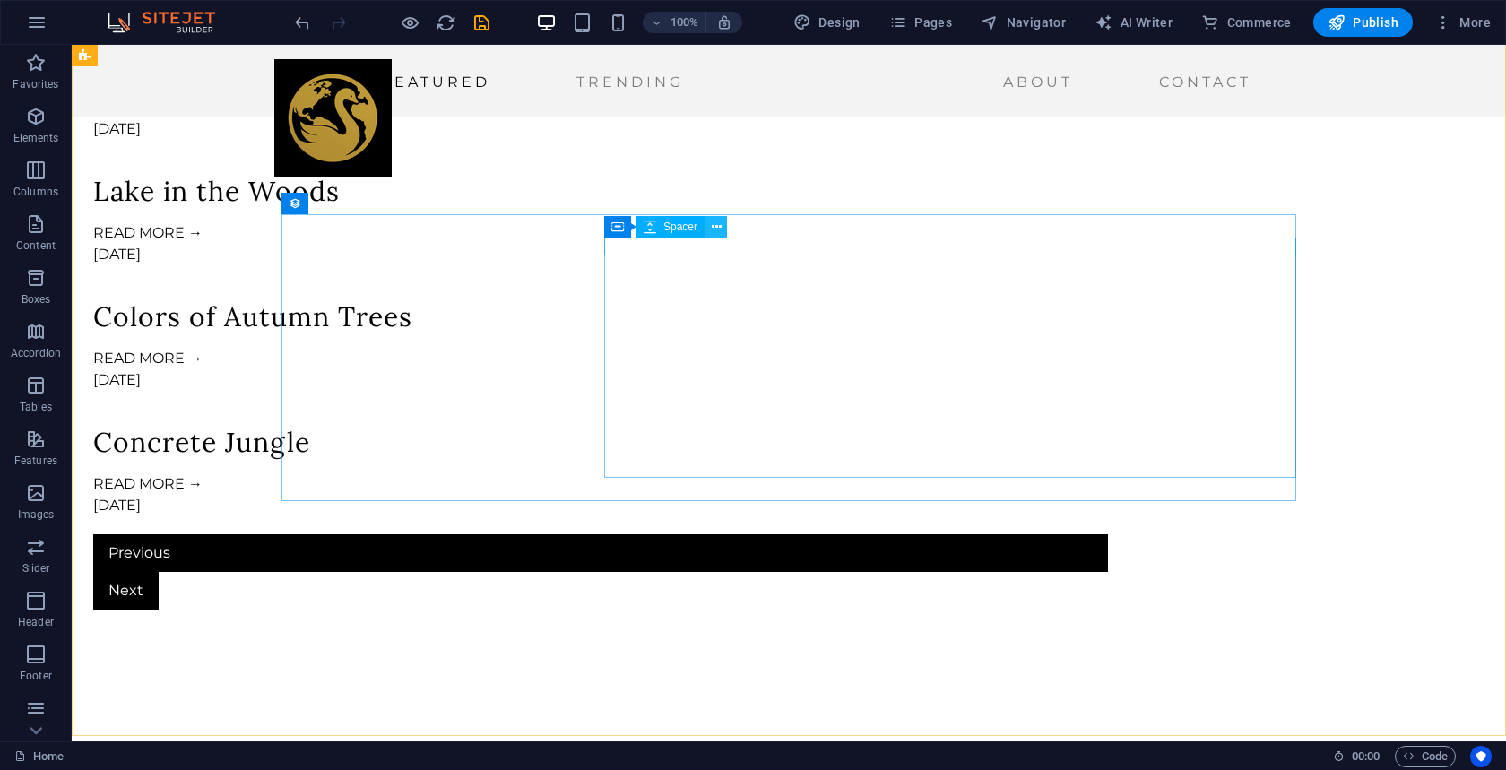
click at [721, 226] on button at bounding box center [717, 227] width 22 height 22
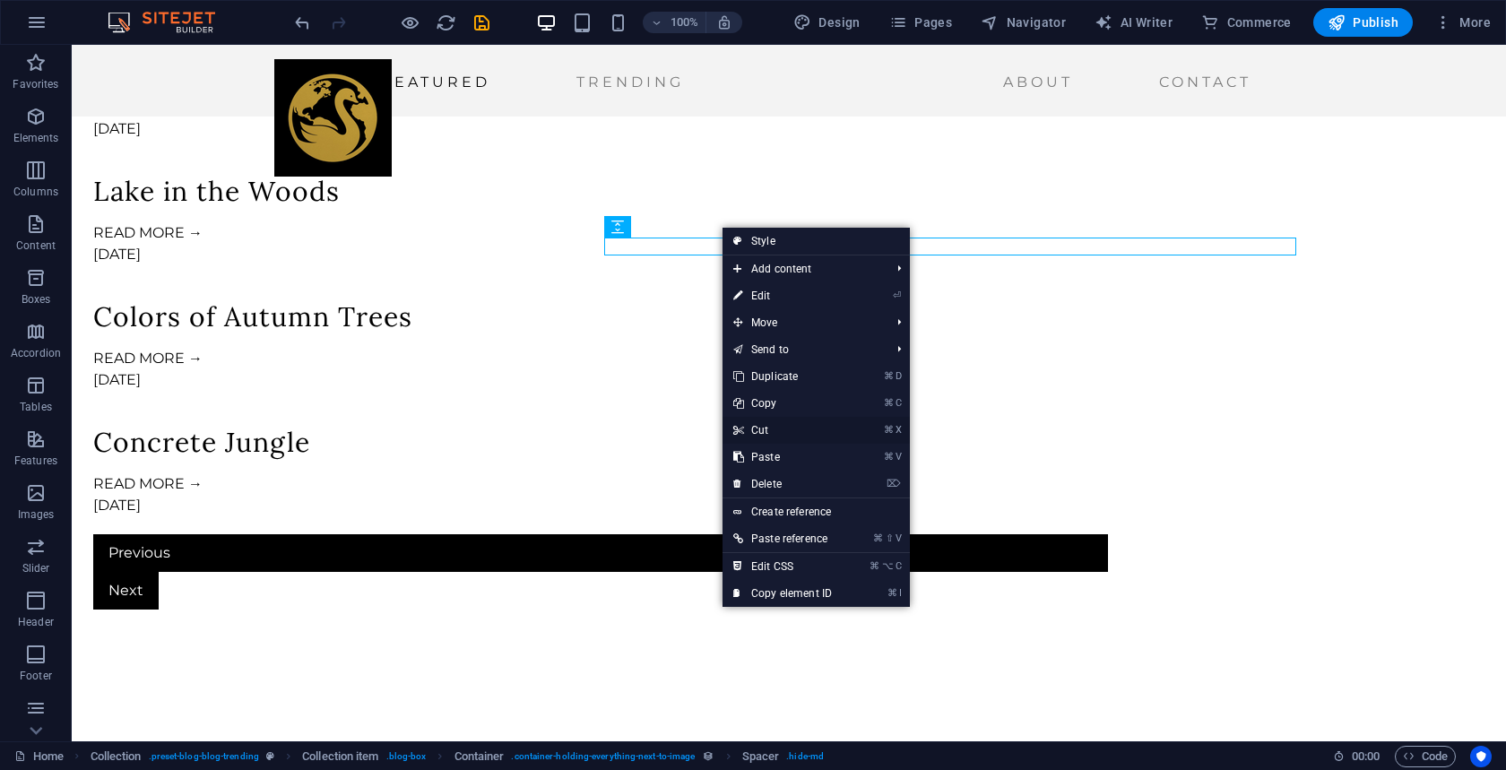
click at [768, 429] on link "⌘ X Cut" at bounding box center [783, 430] width 120 height 27
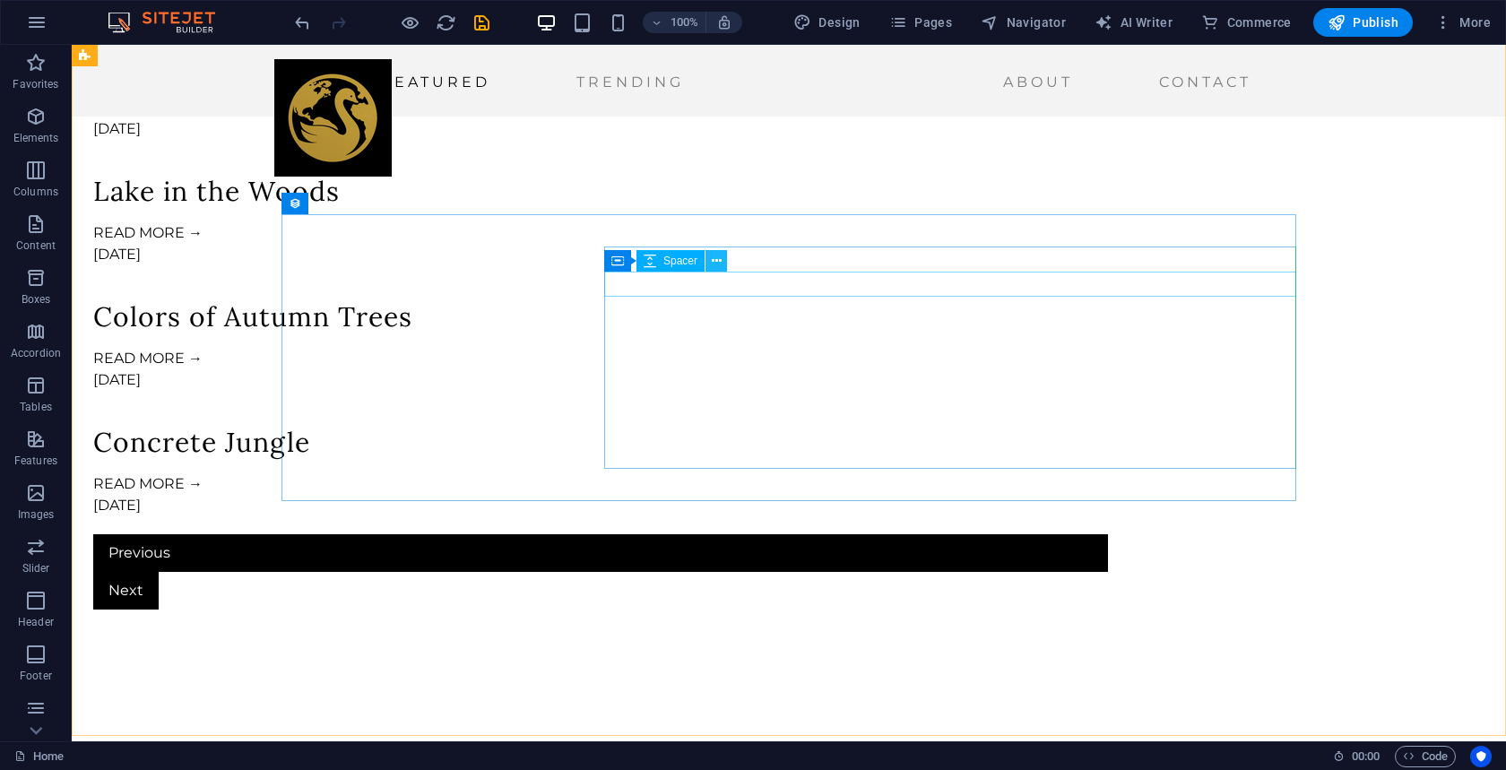
click at [715, 264] on icon at bounding box center [717, 261] width 10 height 19
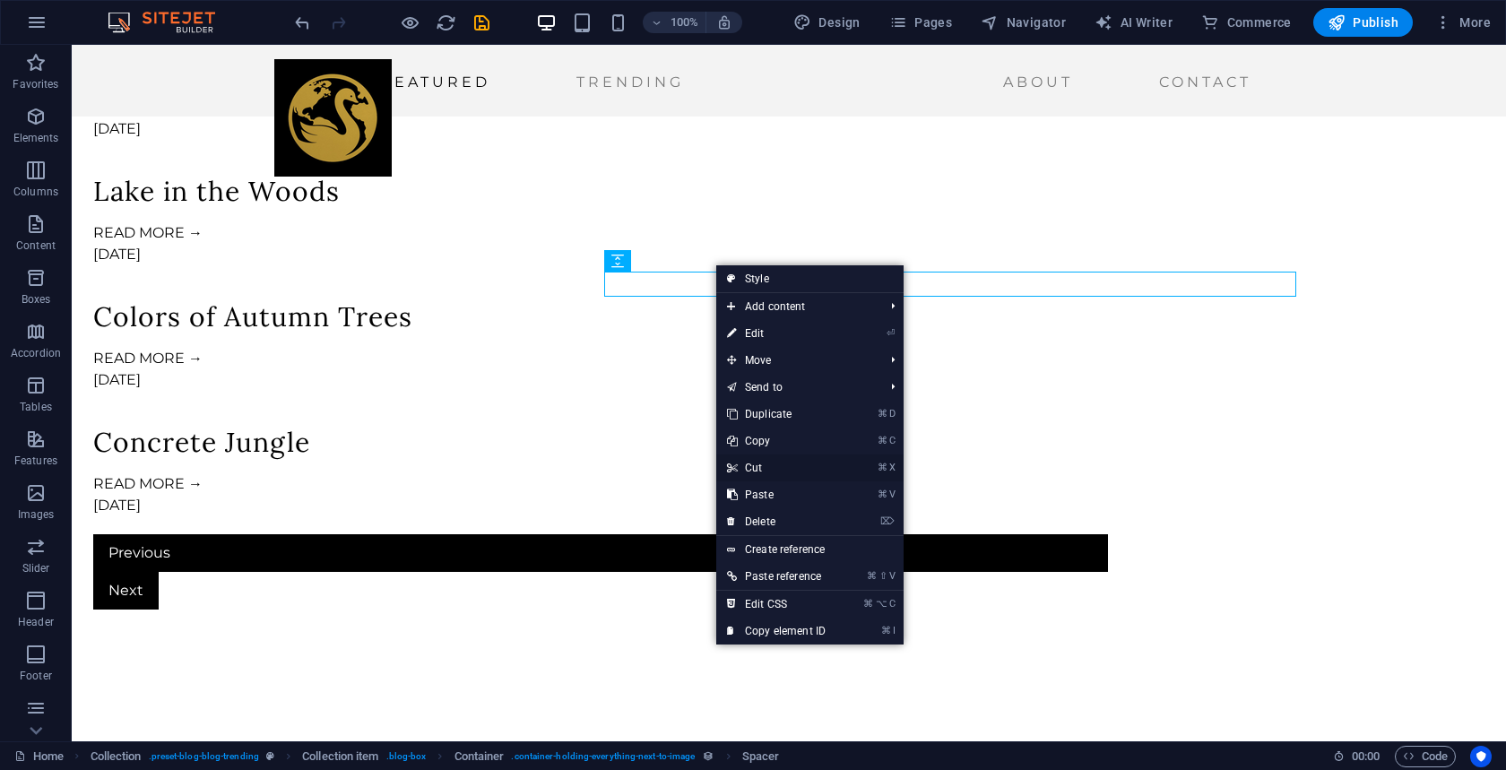
click at [755, 470] on link "⌘ X Cut" at bounding box center [776, 468] width 120 height 27
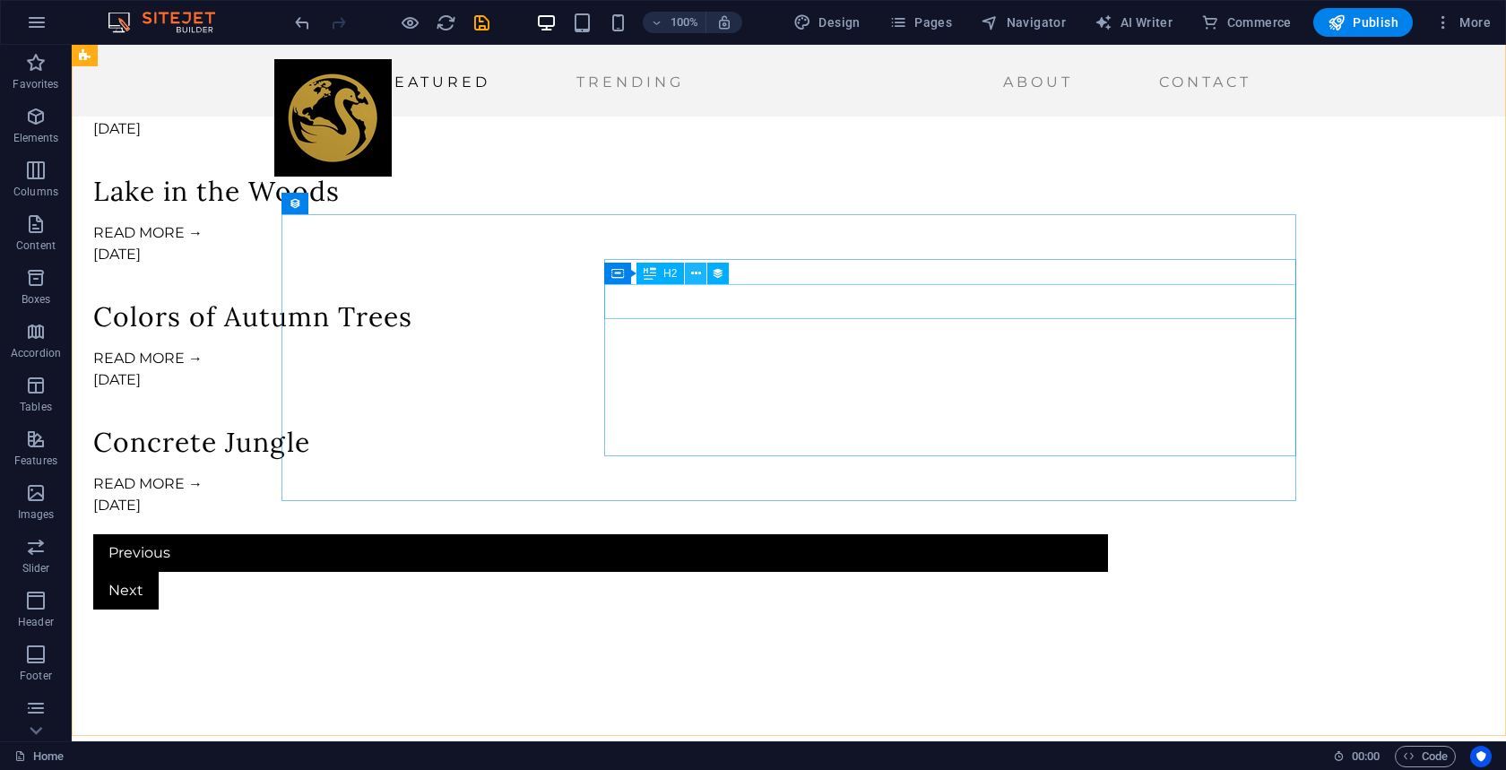
click at [699, 277] on icon at bounding box center [696, 274] width 10 height 19
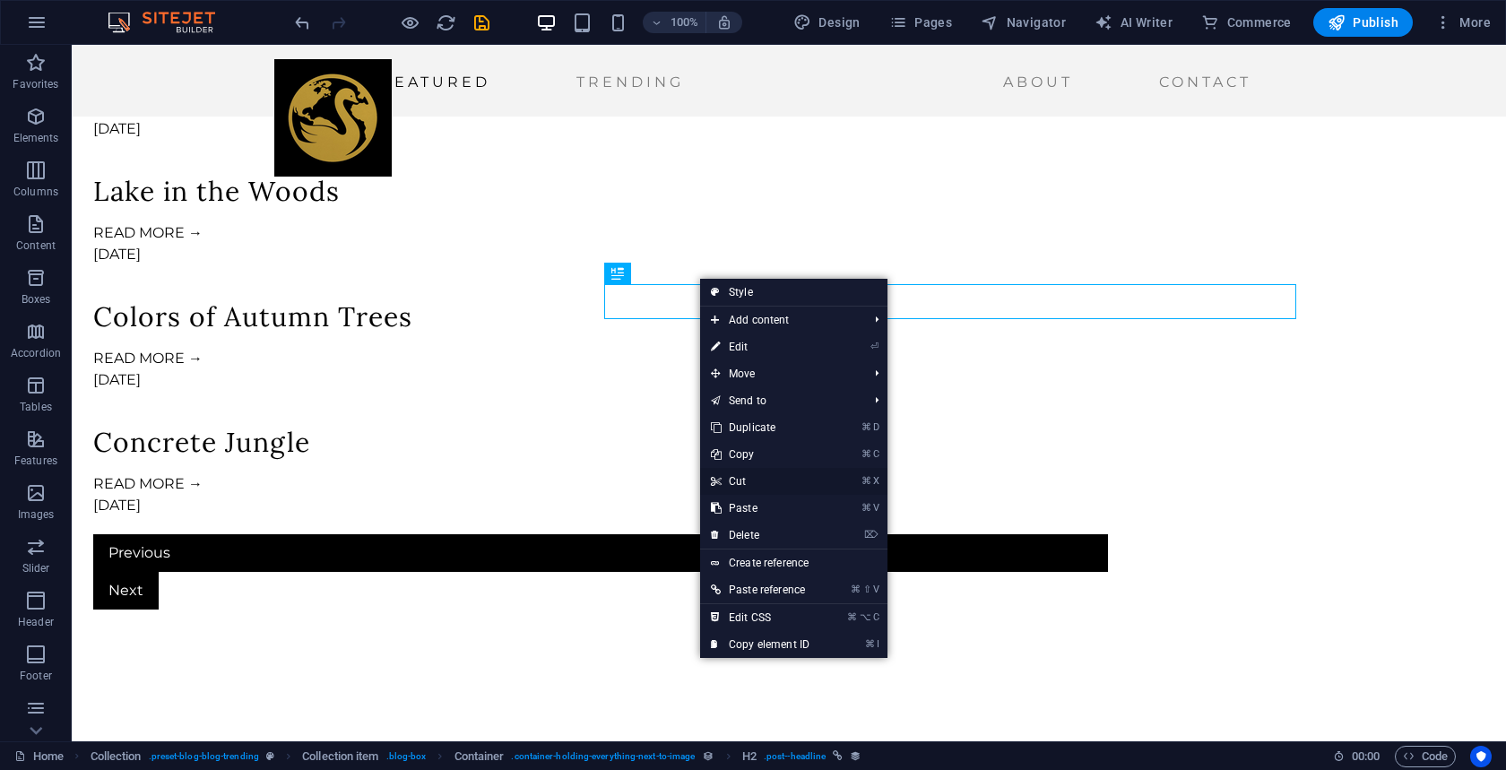
click at [742, 480] on link "⌘ X Cut" at bounding box center [760, 481] width 120 height 27
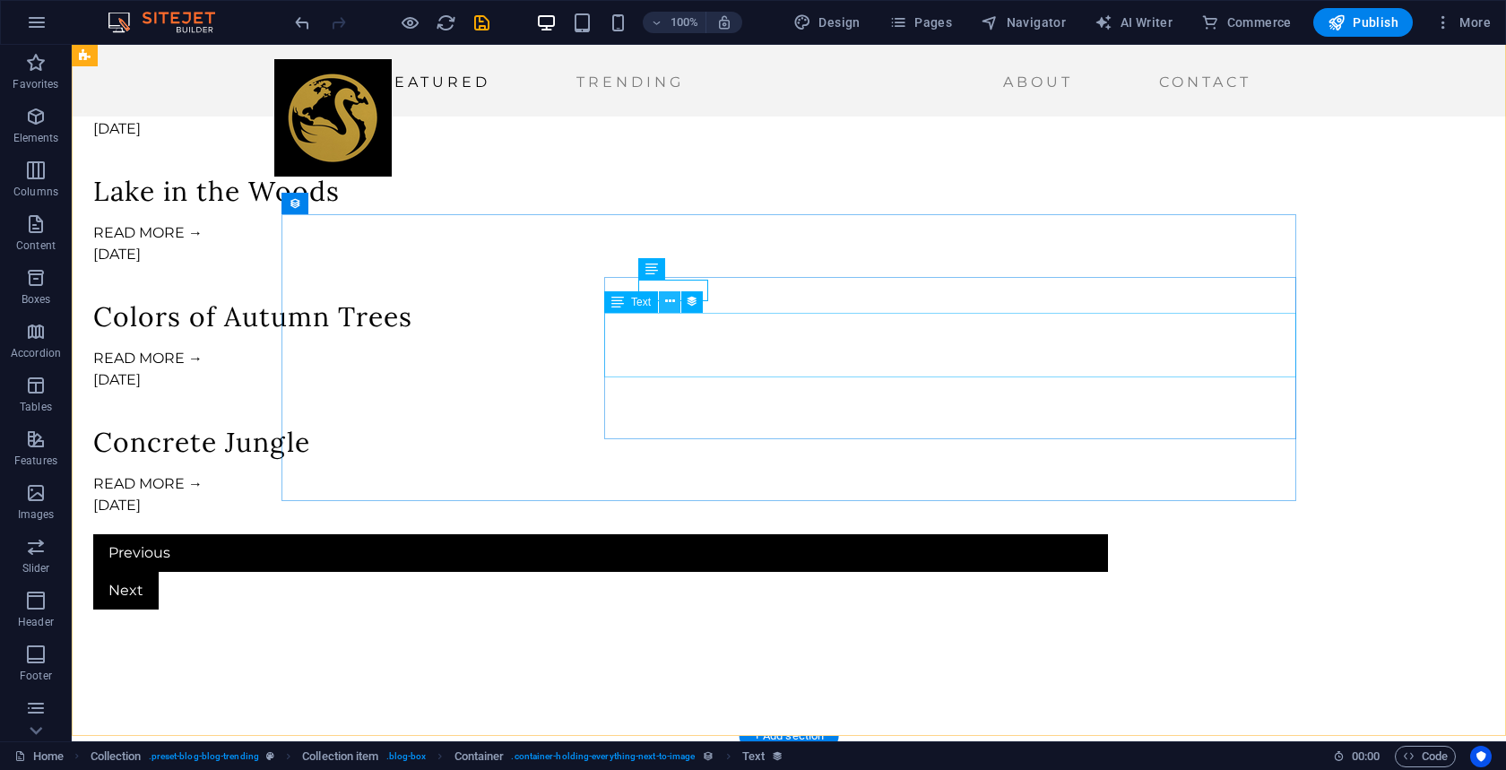
click at [673, 304] on icon at bounding box center [670, 301] width 10 height 19
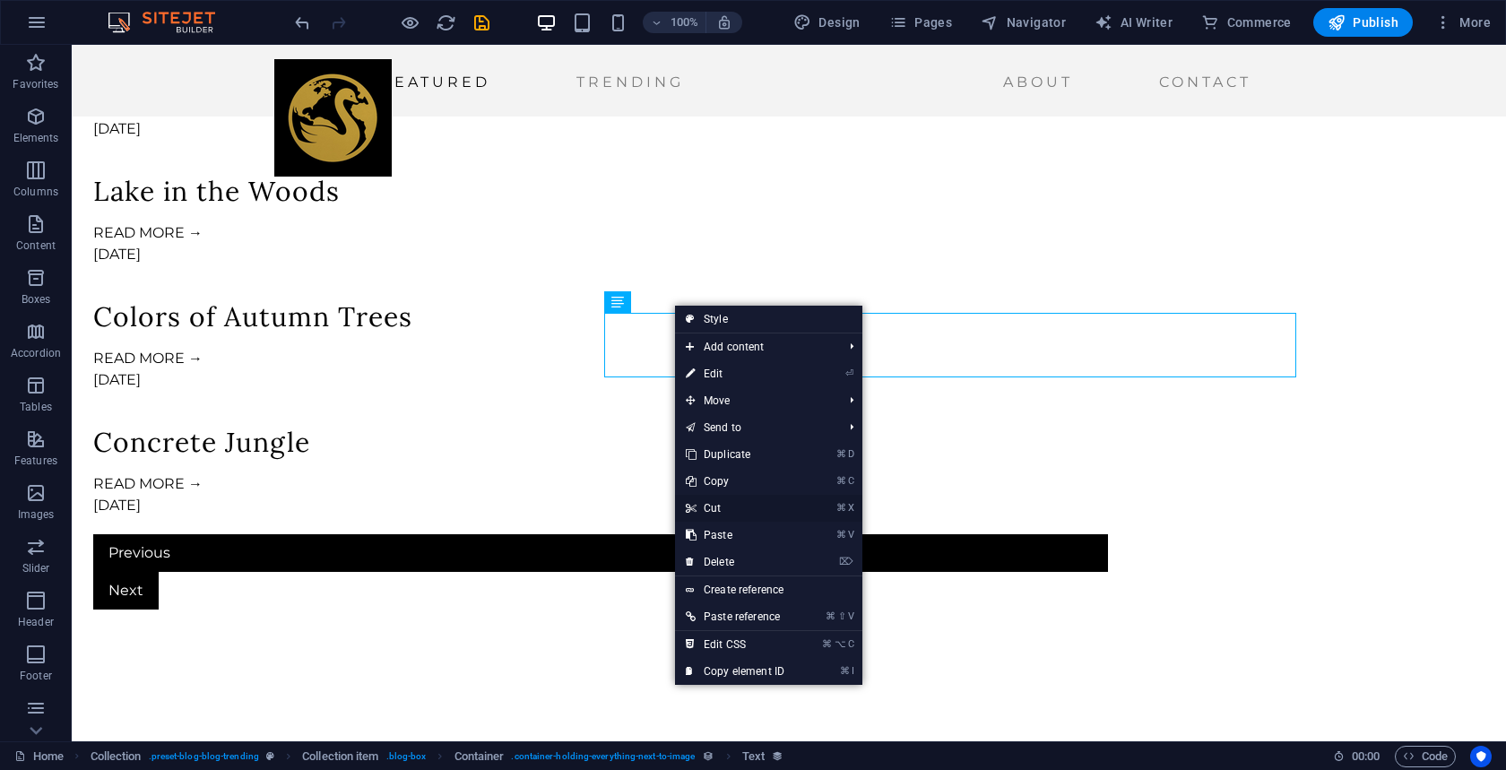
click at [718, 507] on link "⌘ X Cut" at bounding box center [735, 508] width 120 height 27
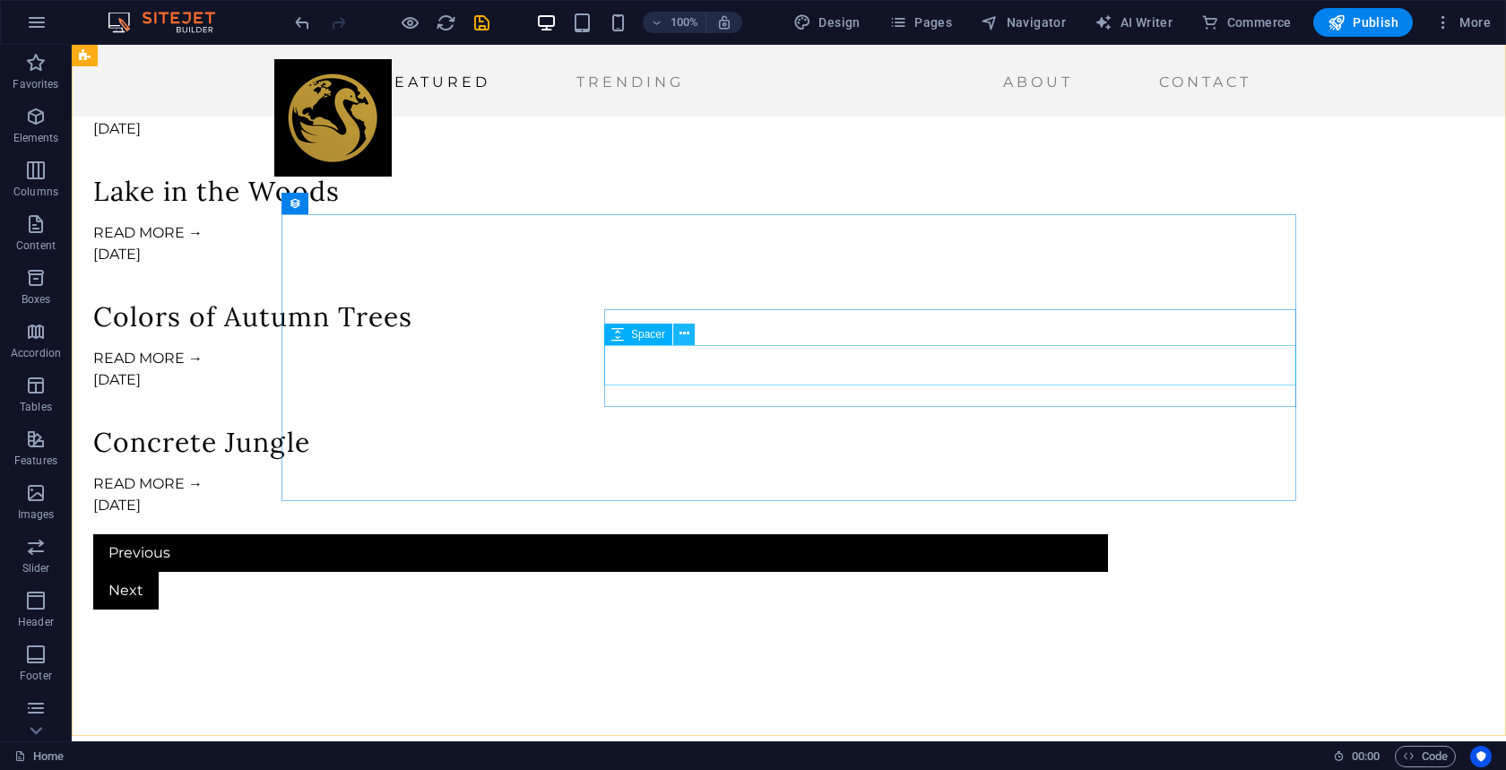
click at [686, 332] on icon at bounding box center [685, 334] width 10 height 19
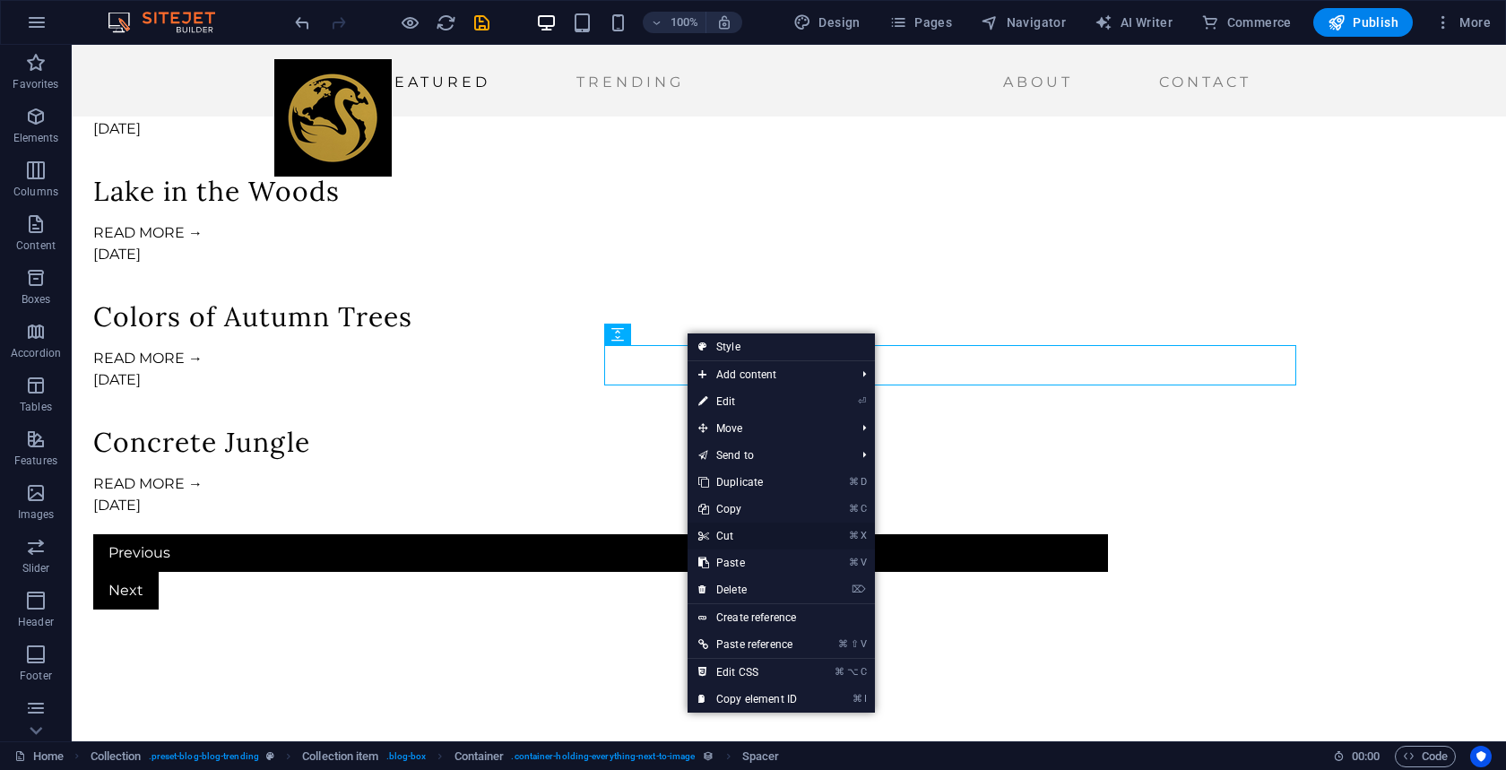
click at [724, 539] on link "⌘ X Cut" at bounding box center [748, 536] width 120 height 27
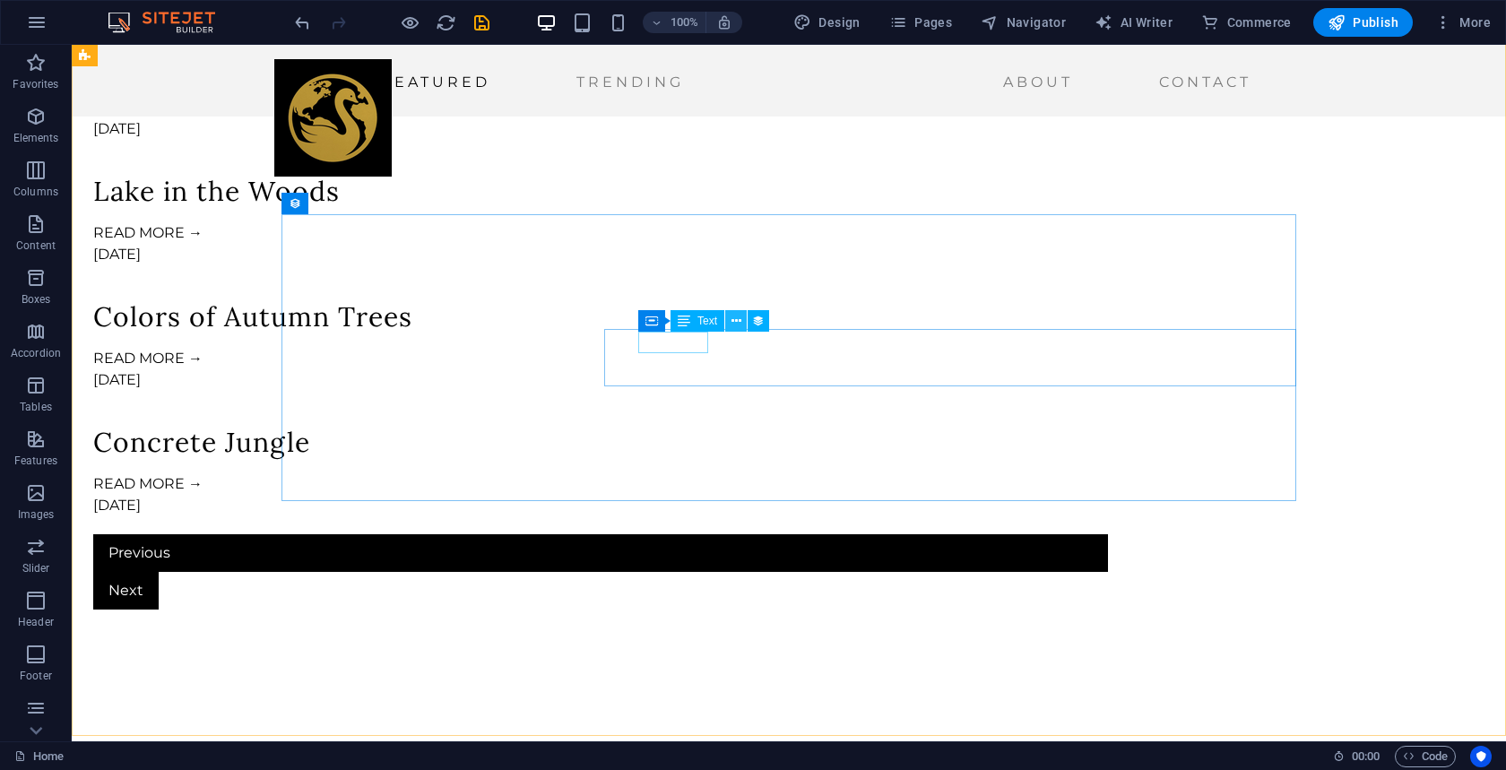
click at [735, 325] on icon at bounding box center [737, 321] width 10 height 19
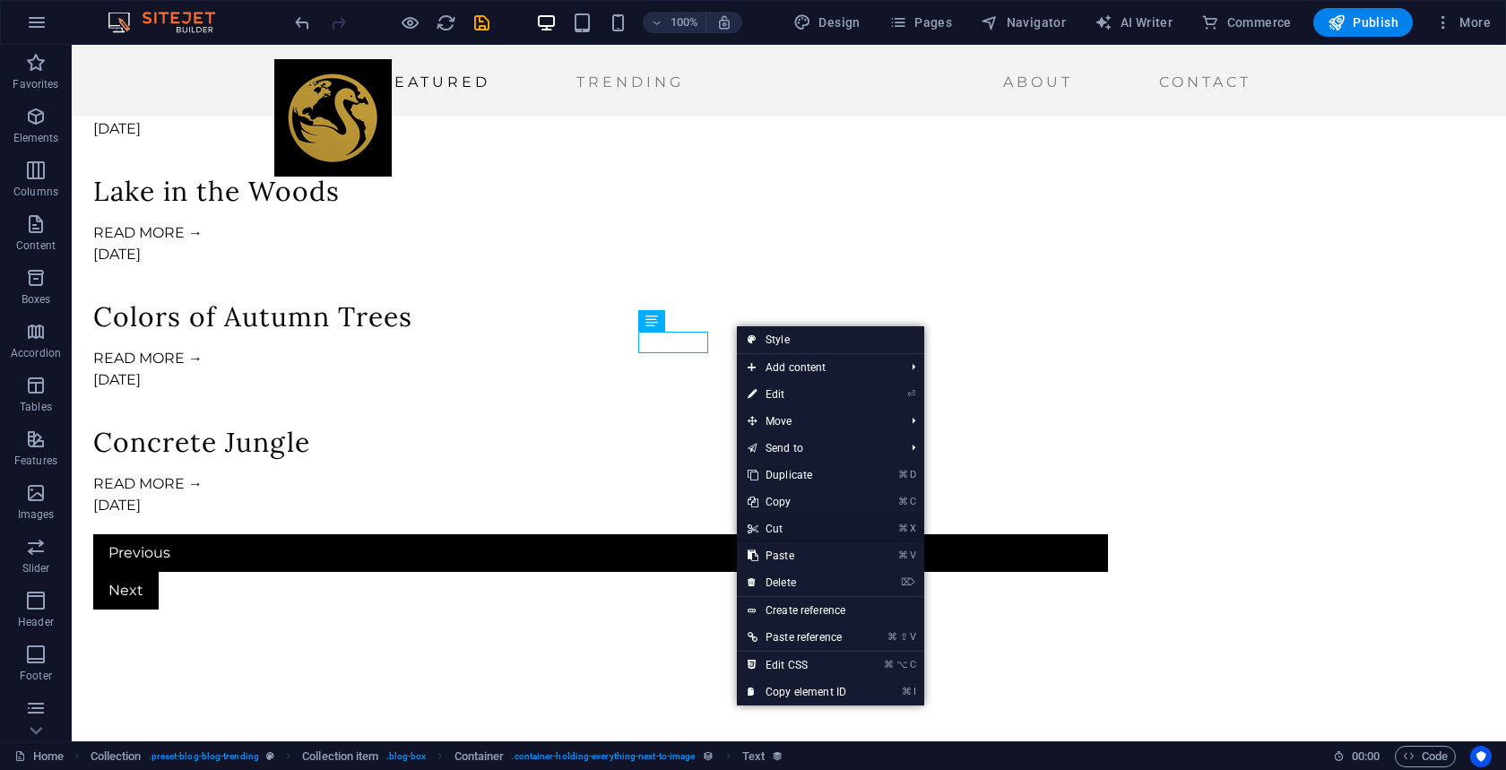
click at [777, 532] on link "⌘ X Cut" at bounding box center [797, 529] width 120 height 27
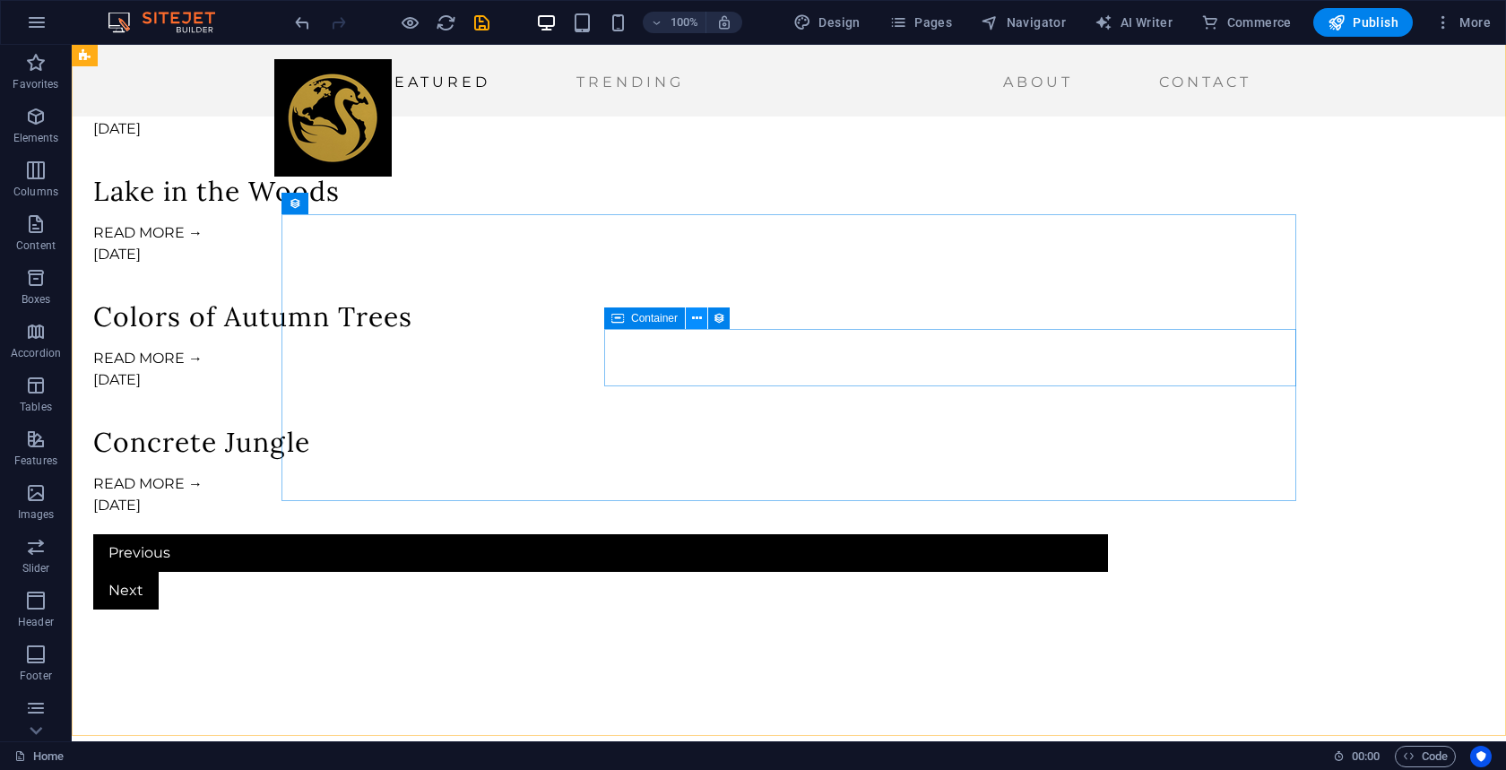
click at [690, 324] on button at bounding box center [697, 319] width 22 height 22
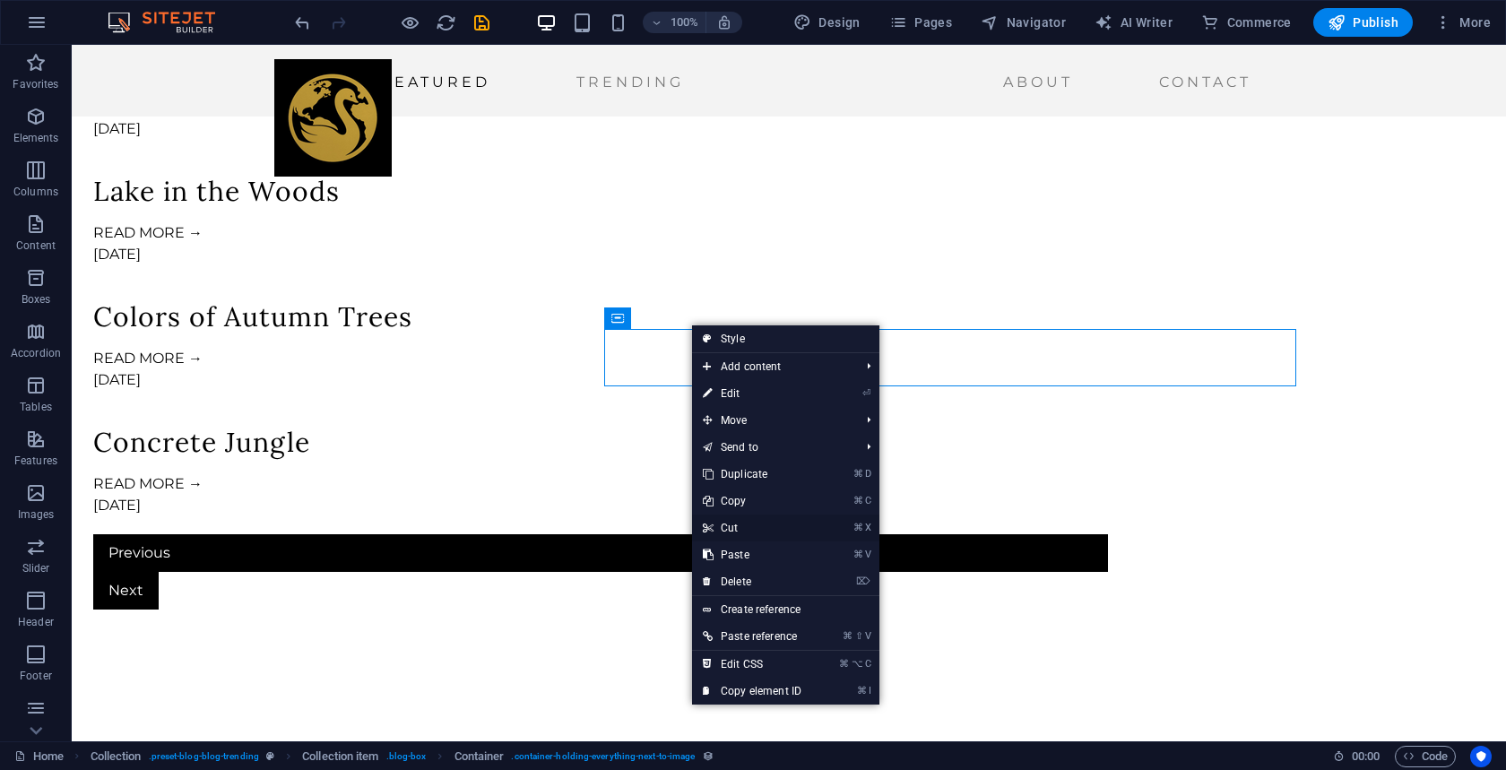
click at [725, 530] on link "⌘ X Cut" at bounding box center [752, 528] width 120 height 27
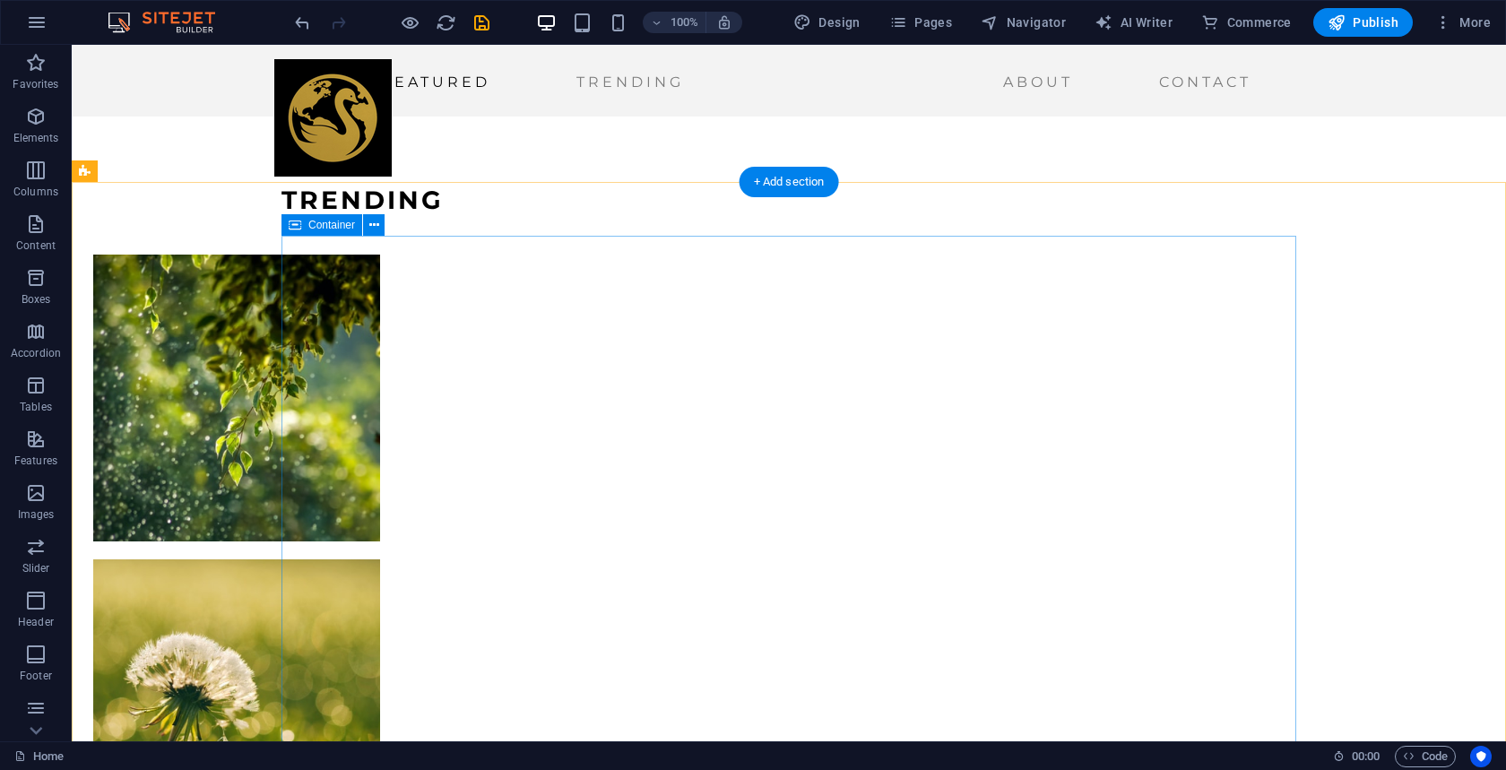
scroll to position [2336, 0]
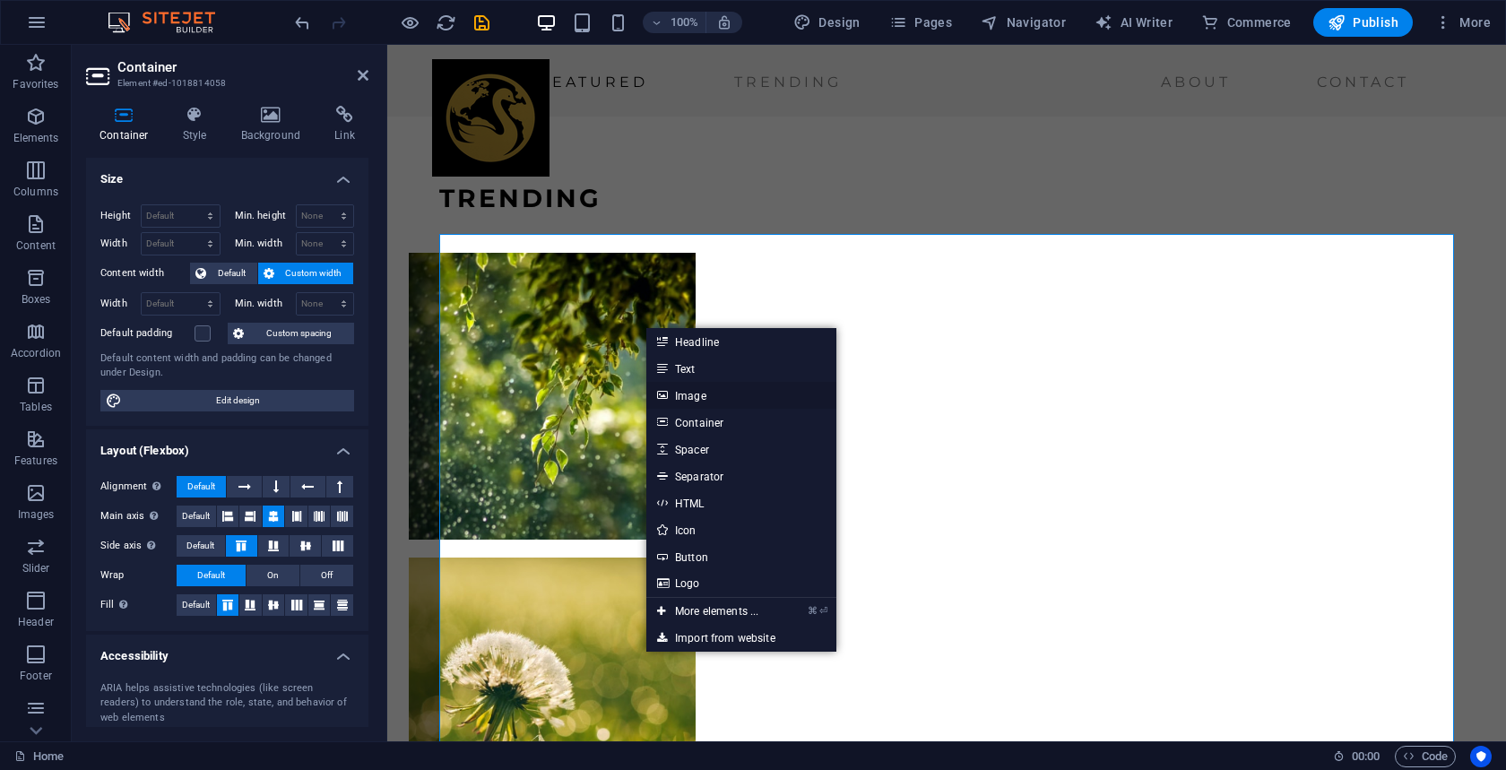
click at [681, 394] on link "Image" at bounding box center [742, 395] width 190 height 27
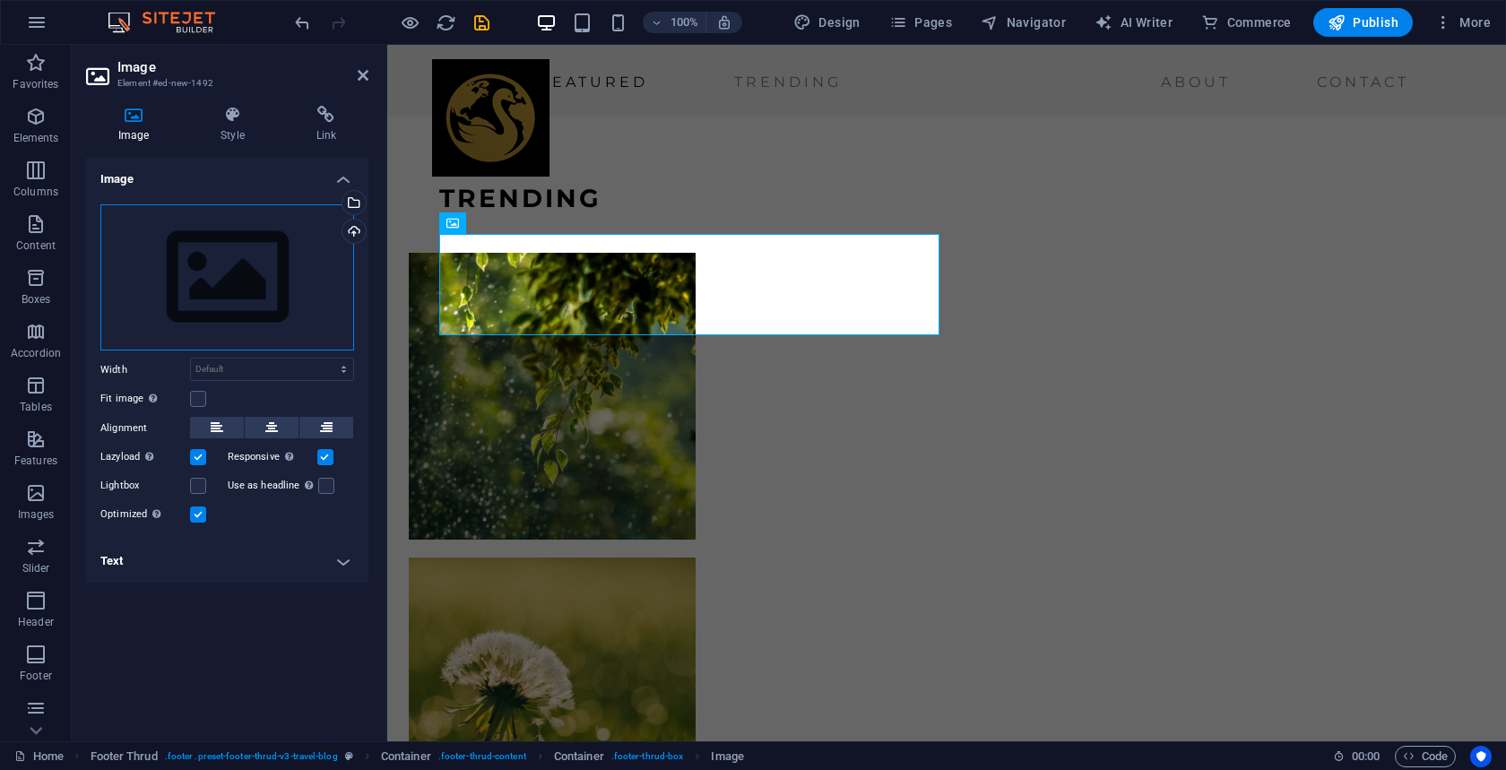
click at [278, 264] on div "Drag files here, click to choose files or select files from Files or our free s…" at bounding box center [227, 277] width 254 height 147
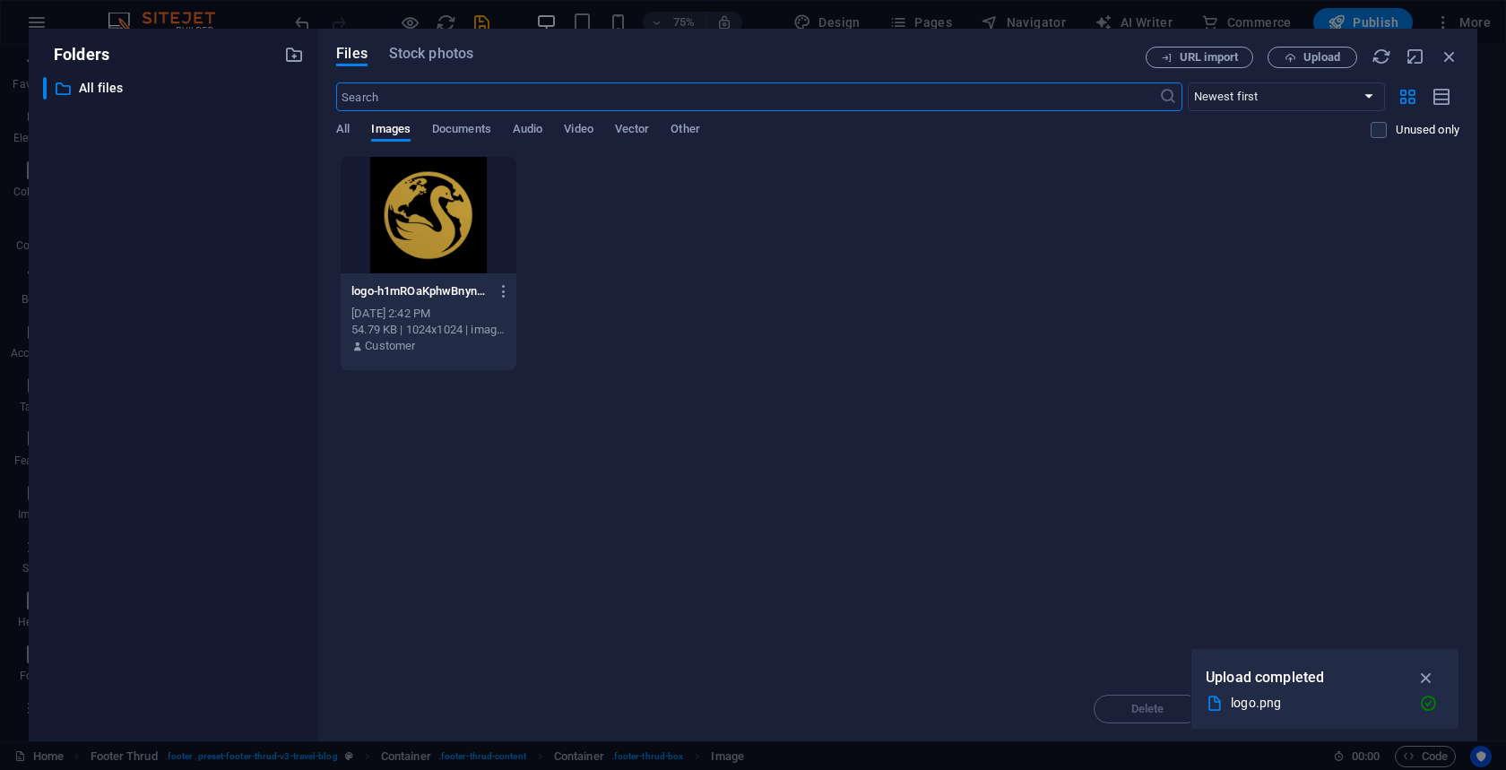
scroll to position [2405, 0]
click at [410, 239] on div at bounding box center [428, 215] width 175 height 117
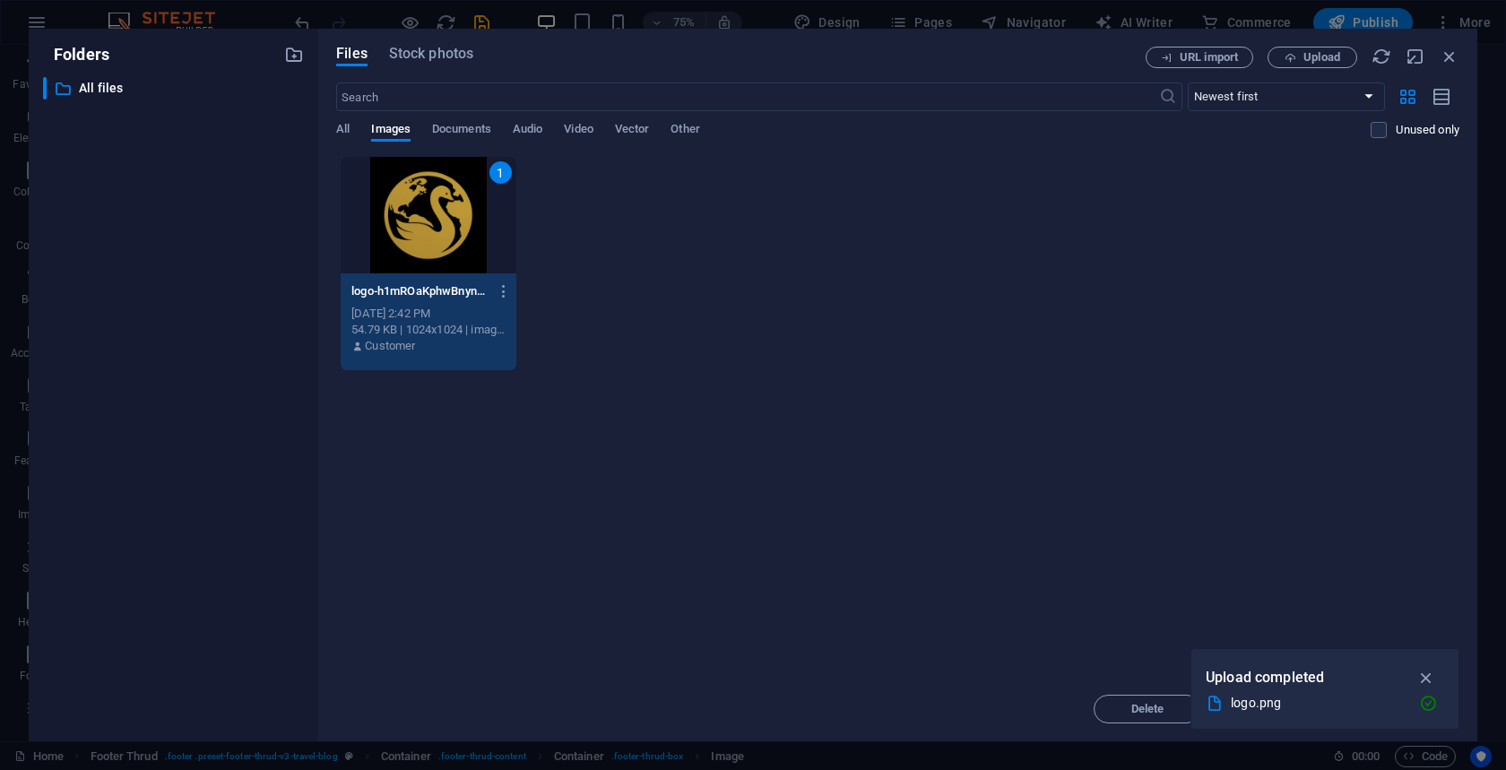
click at [410, 239] on div "1" at bounding box center [428, 215] width 175 height 117
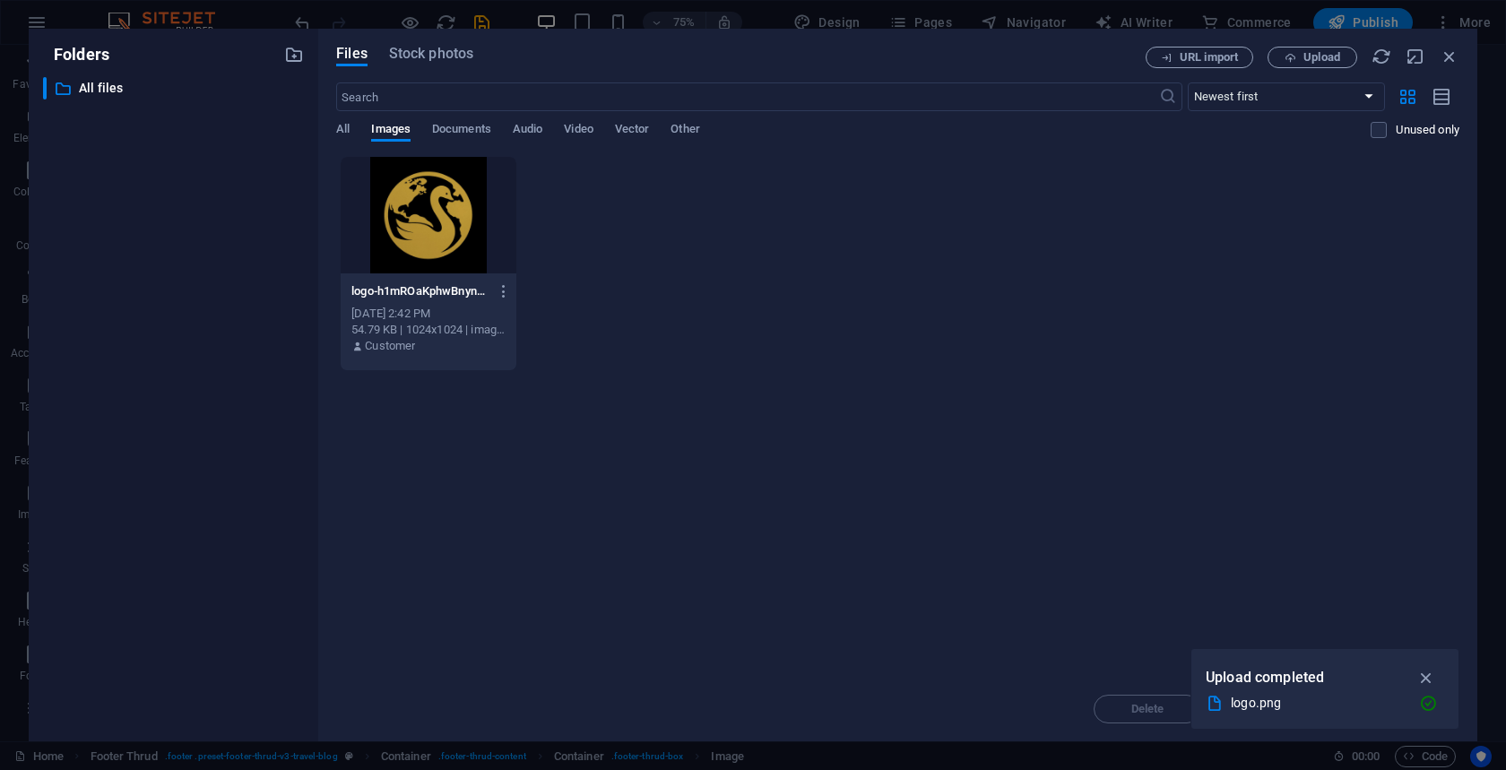
click at [410, 239] on div at bounding box center [428, 215] width 175 height 117
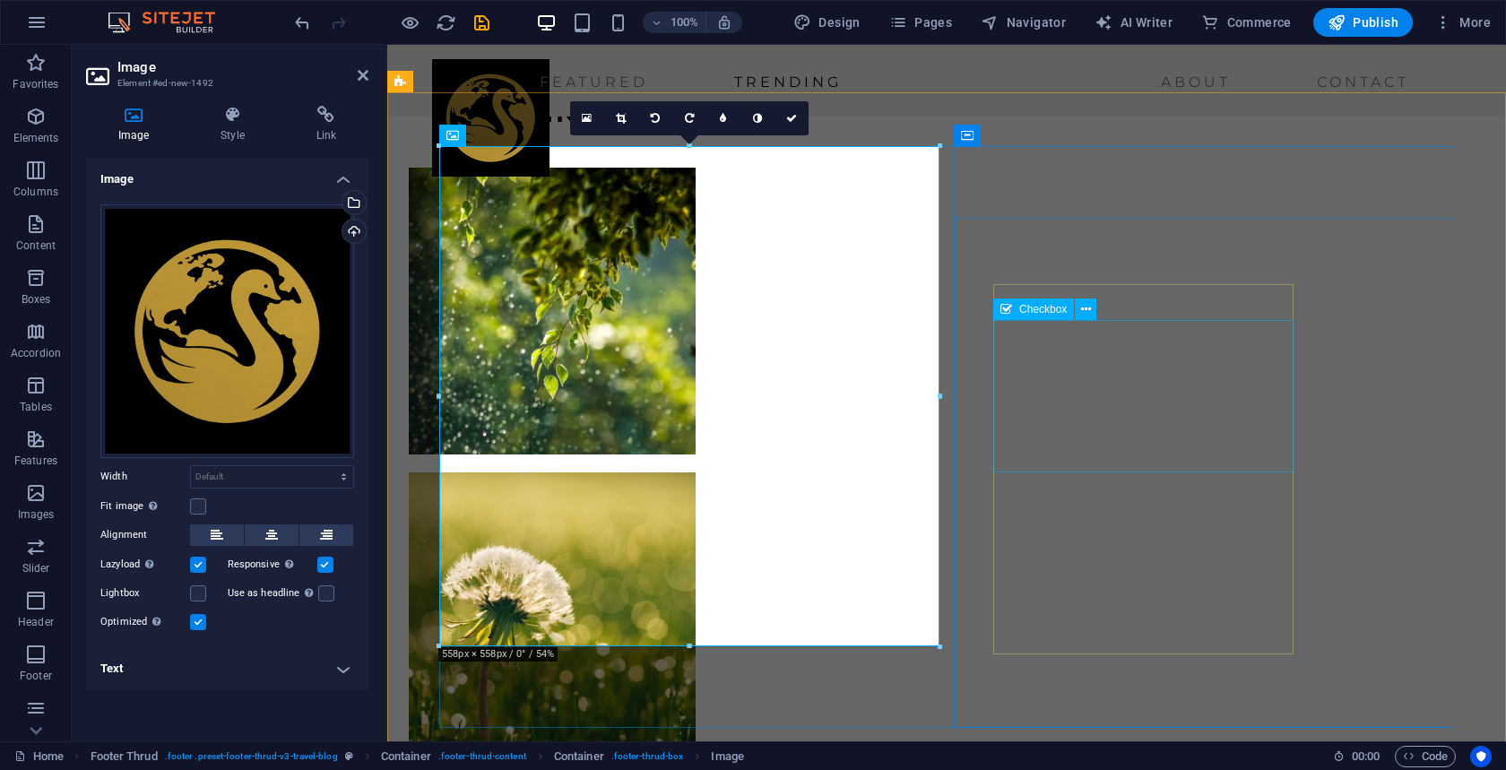
scroll to position [2425, 0]
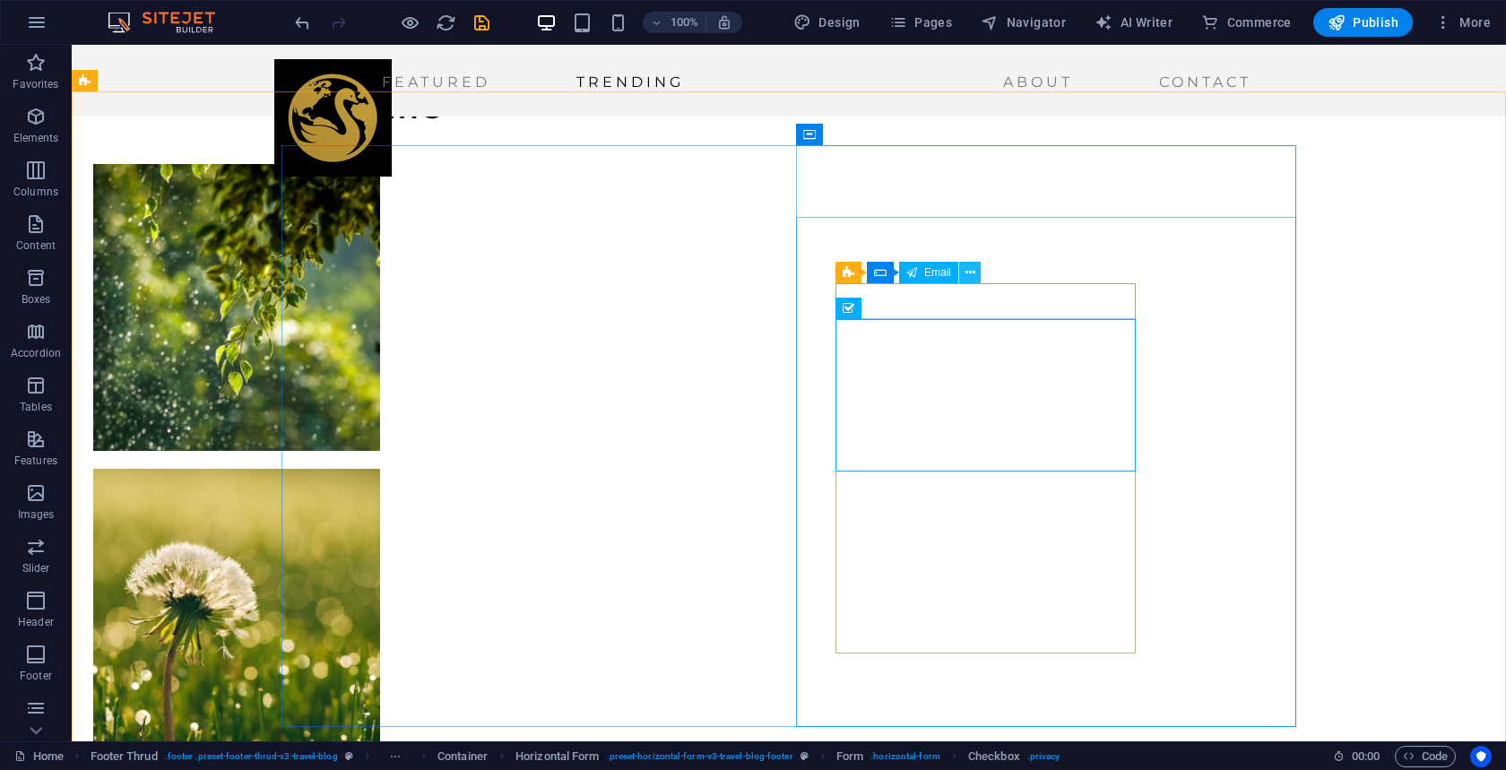
click at [969, 275] on icon at bounding box center [971, 273] width 10 height 19
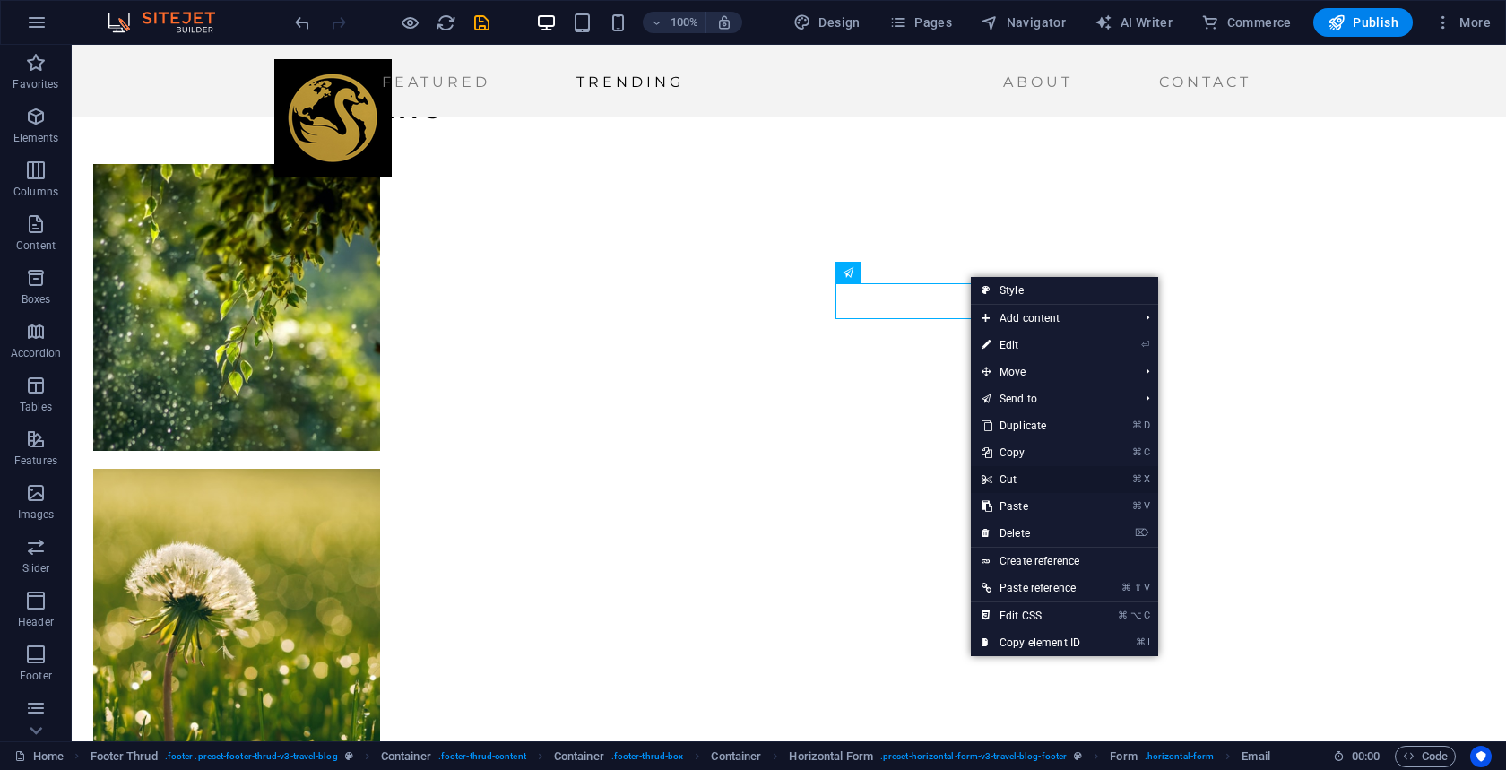
click at [1010, 476] on link "⌘ X Cut" at bounding box center [1031, 479] width 120 height 27
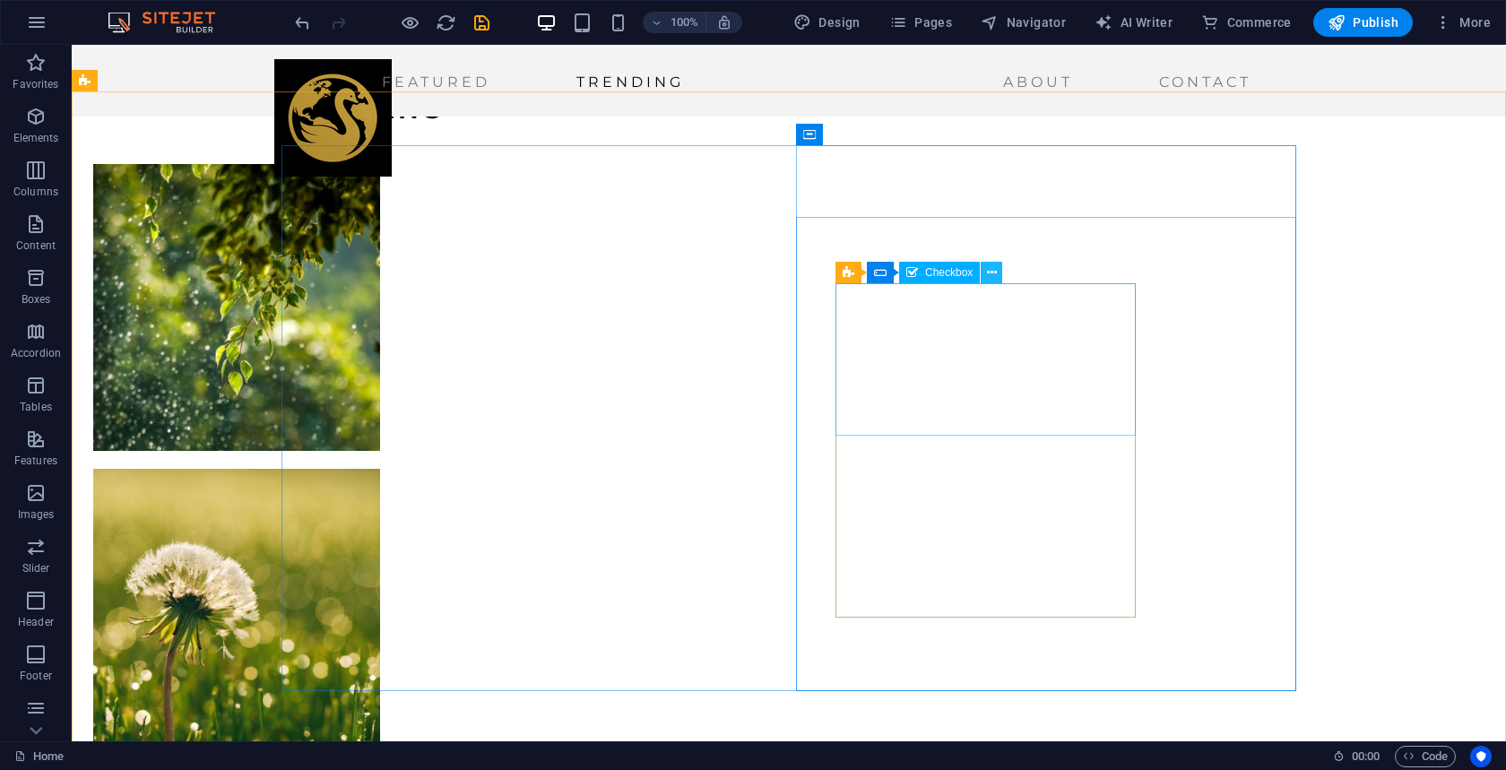
click at [994, 272] on icon at bounding box center [992, 273] width 10 height 19
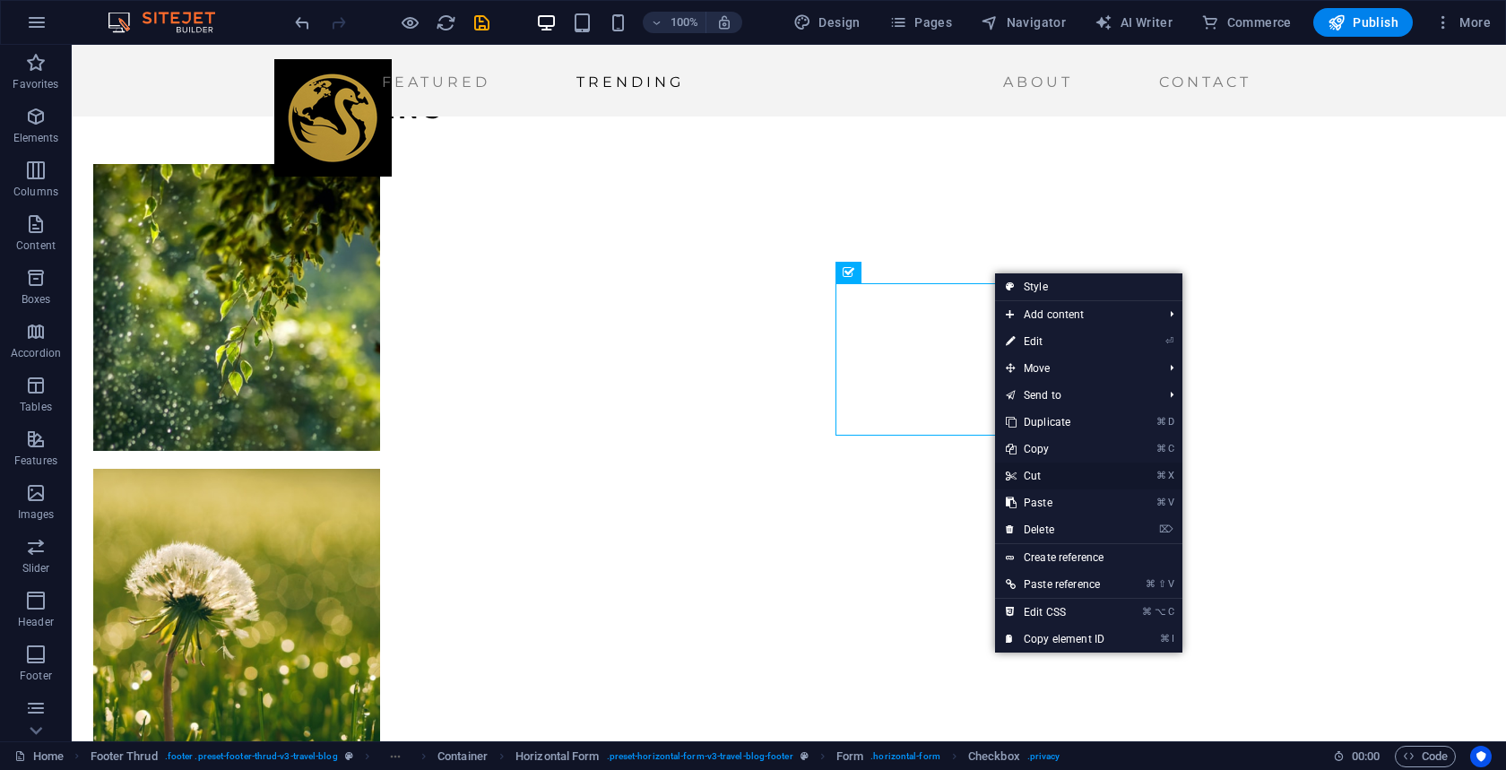
click at [1041, 479] on link "⌘ X Cut" at bounding box center [1055, 476] width 120 height 27
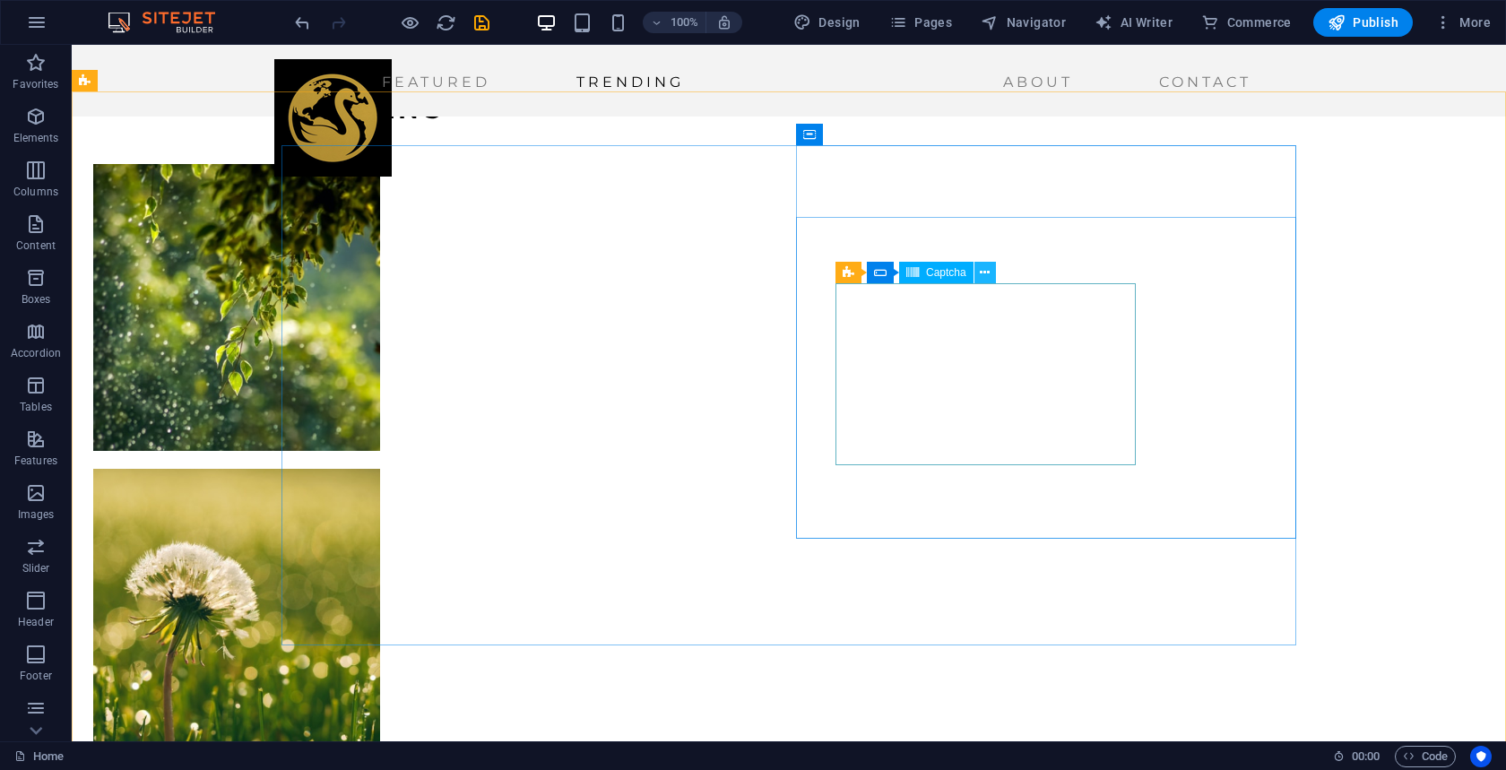
click at [985, 276] on icon at bounding box center [985, 273] width 10 height 19
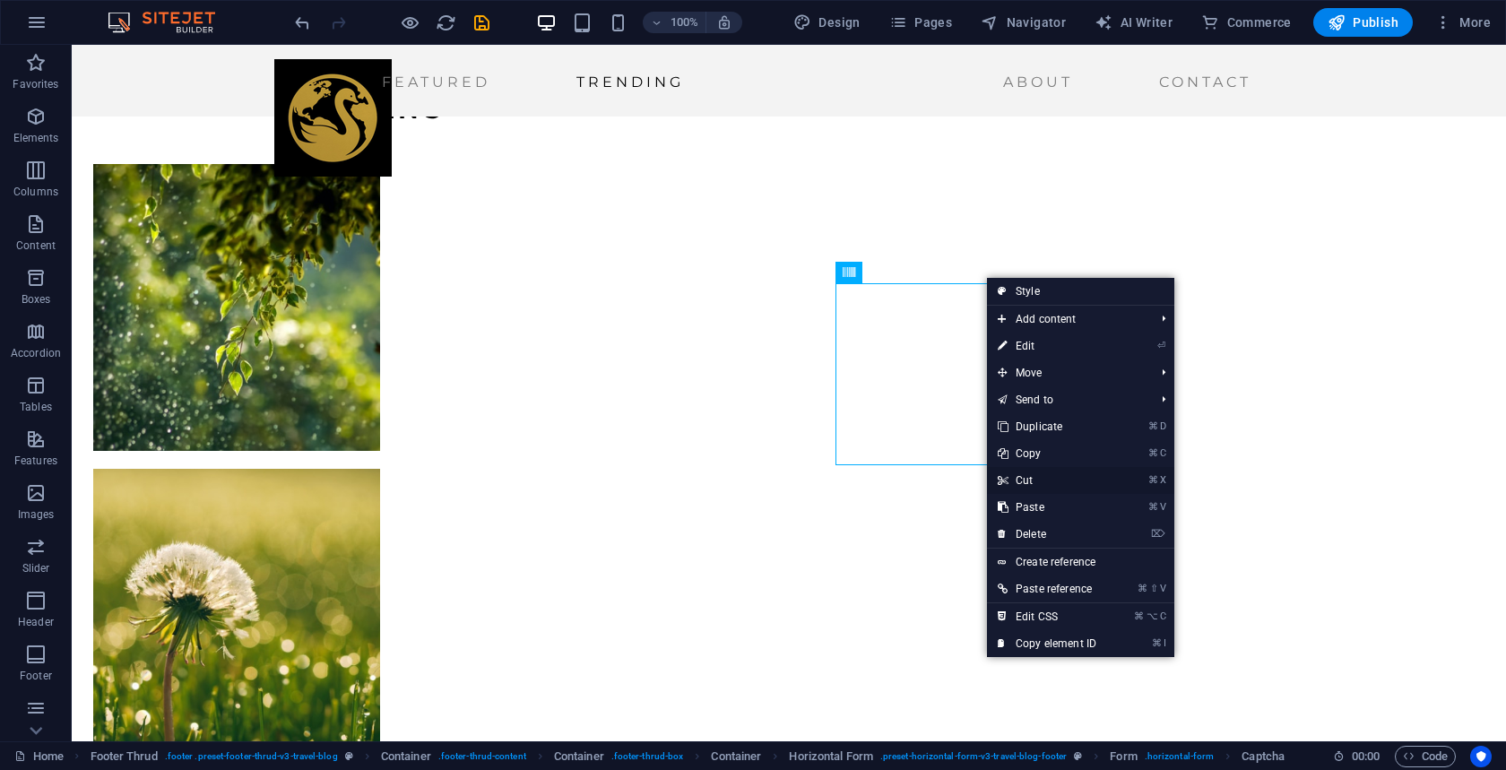
click at [1024, 475] on link "⌘ X Cut" at bounding box center [1047, 480] width 120 height 27
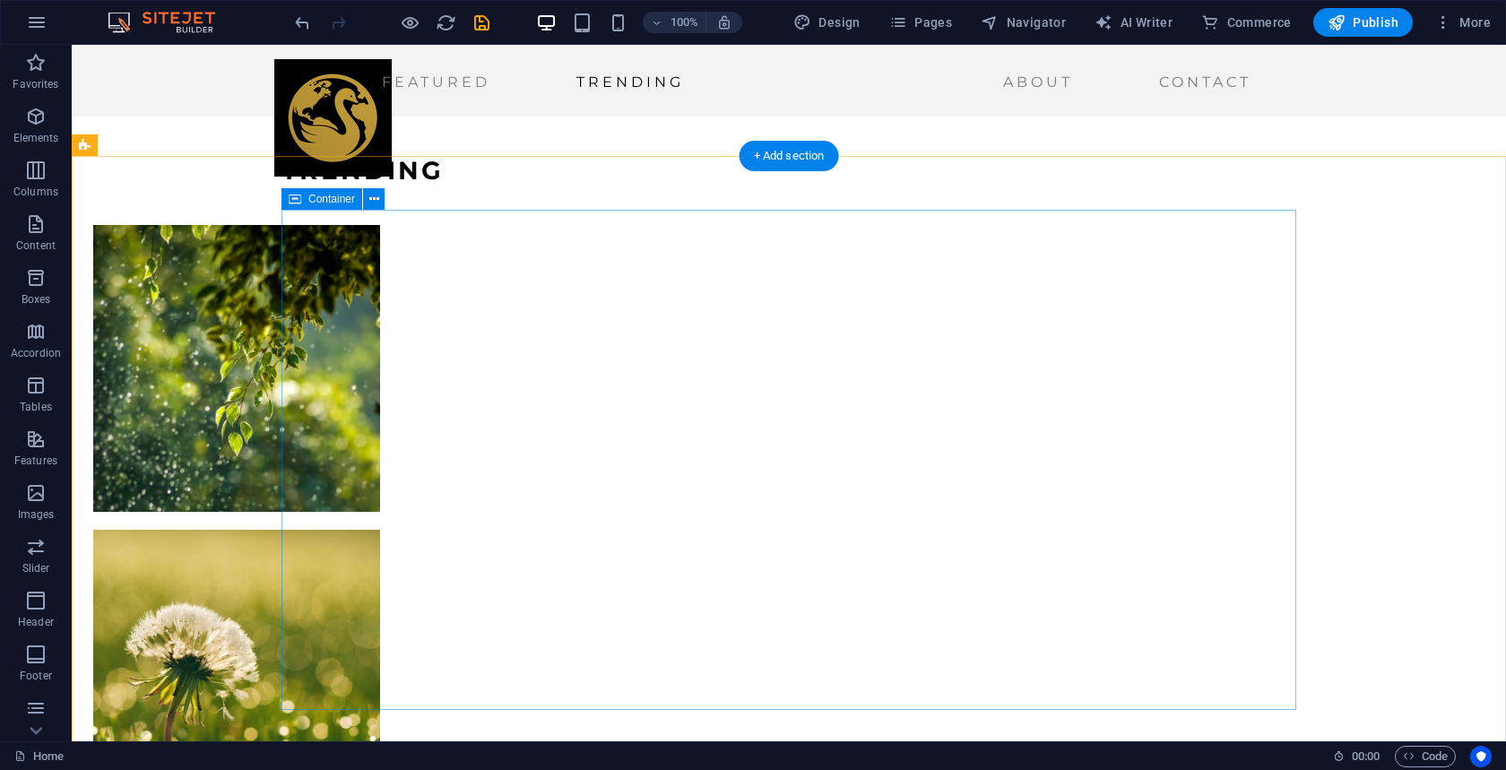
scroll to position [2356, 0]
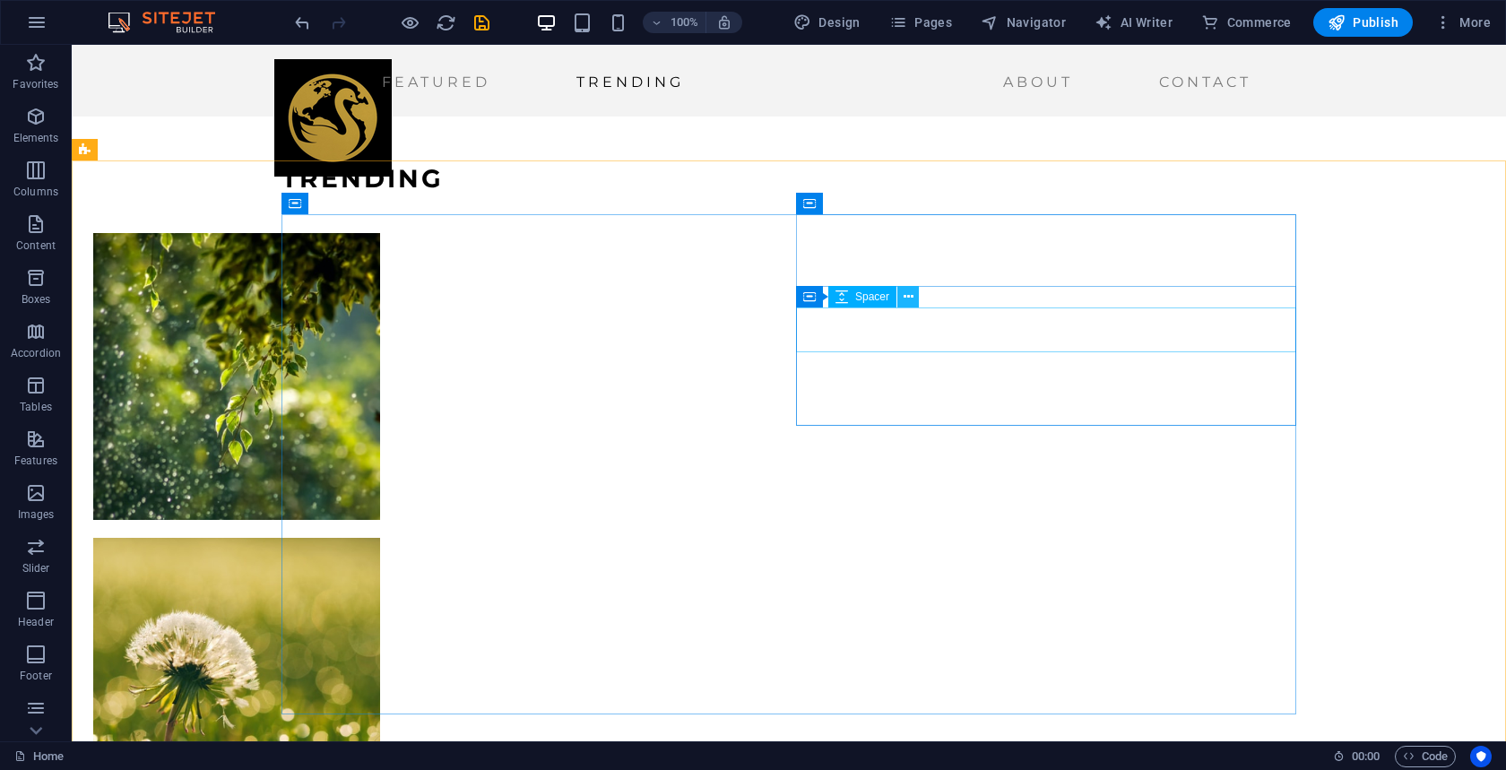
click at [906, 295] on icon at bounding box center [909, 297] width 10 height 19
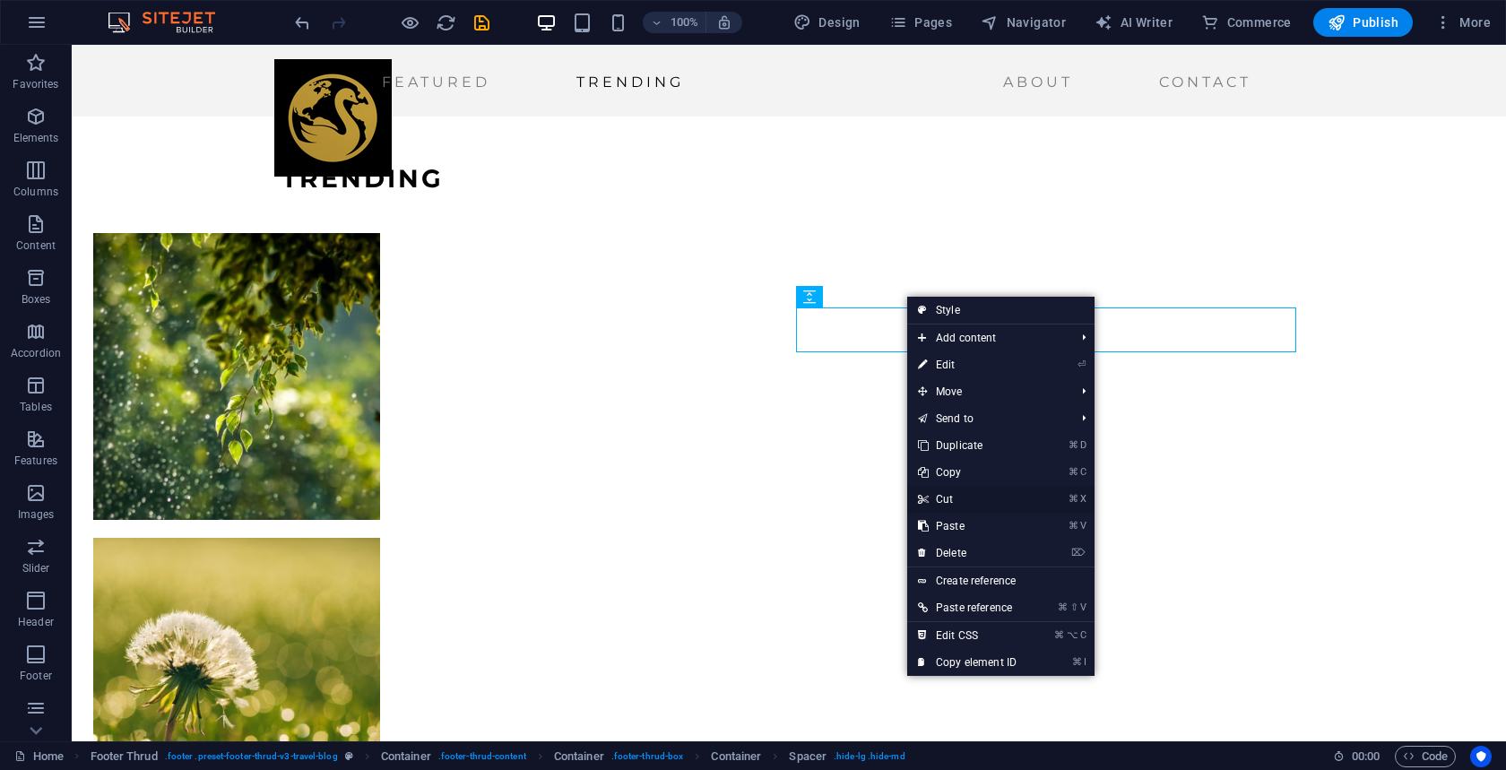
click at [959, 495] on link "⌘ X Cut" at bounding box center [967, 499] width 120 height 27
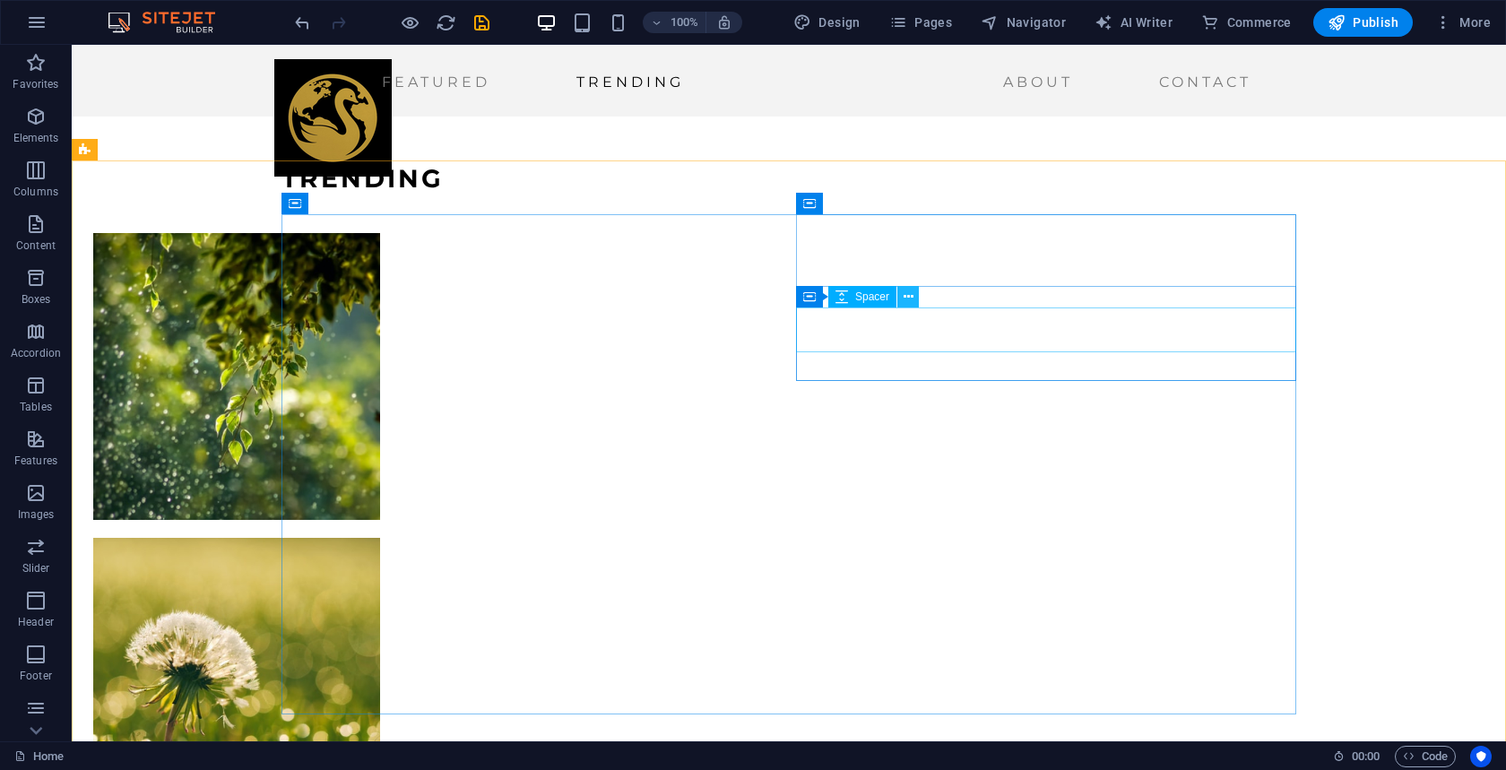
click at [908, 298] on icon at bounding box center [909, 297] width 10 height 19
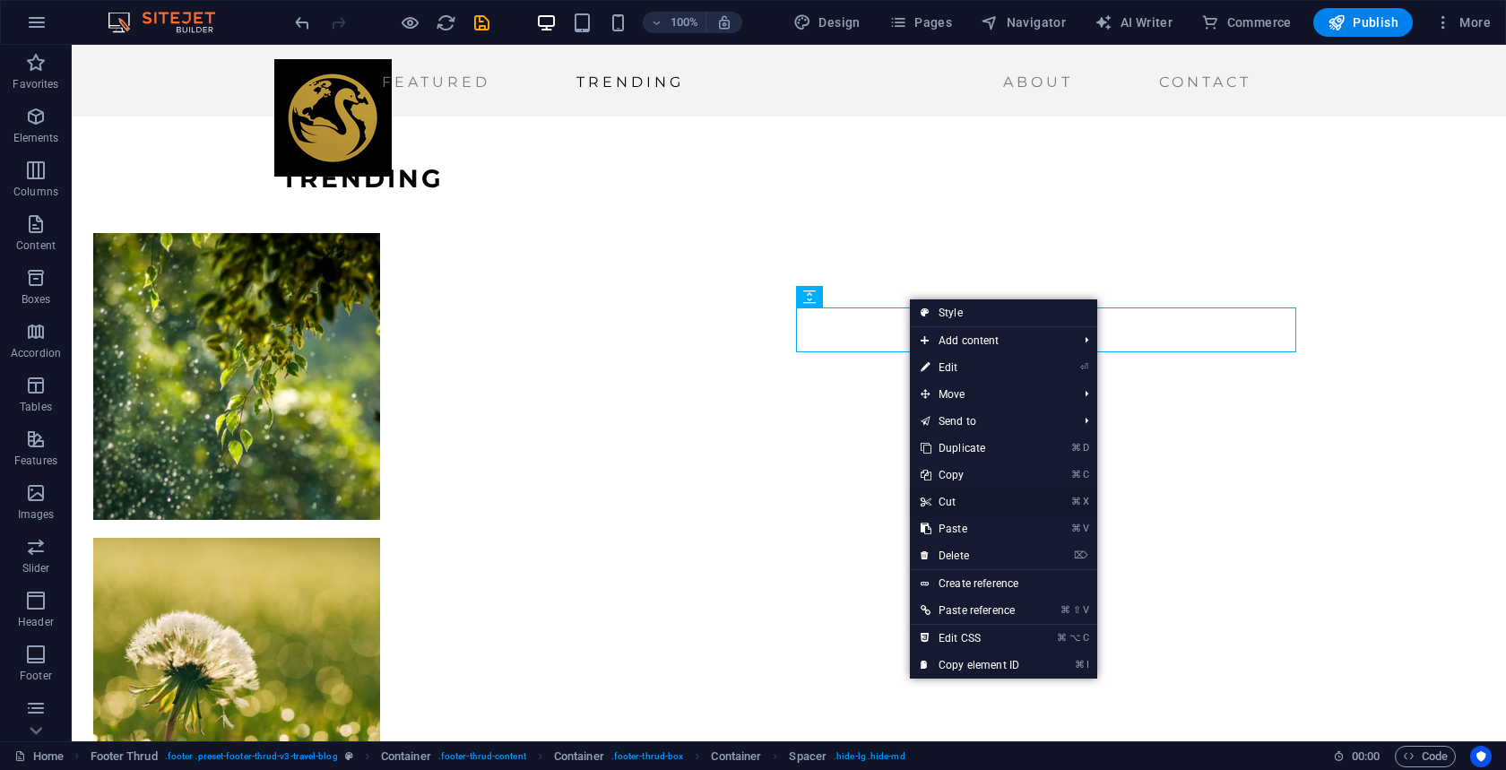
click at [952, 501] on link "⌘ X Cut" at bounding box center [970, 502] width 120 height 27
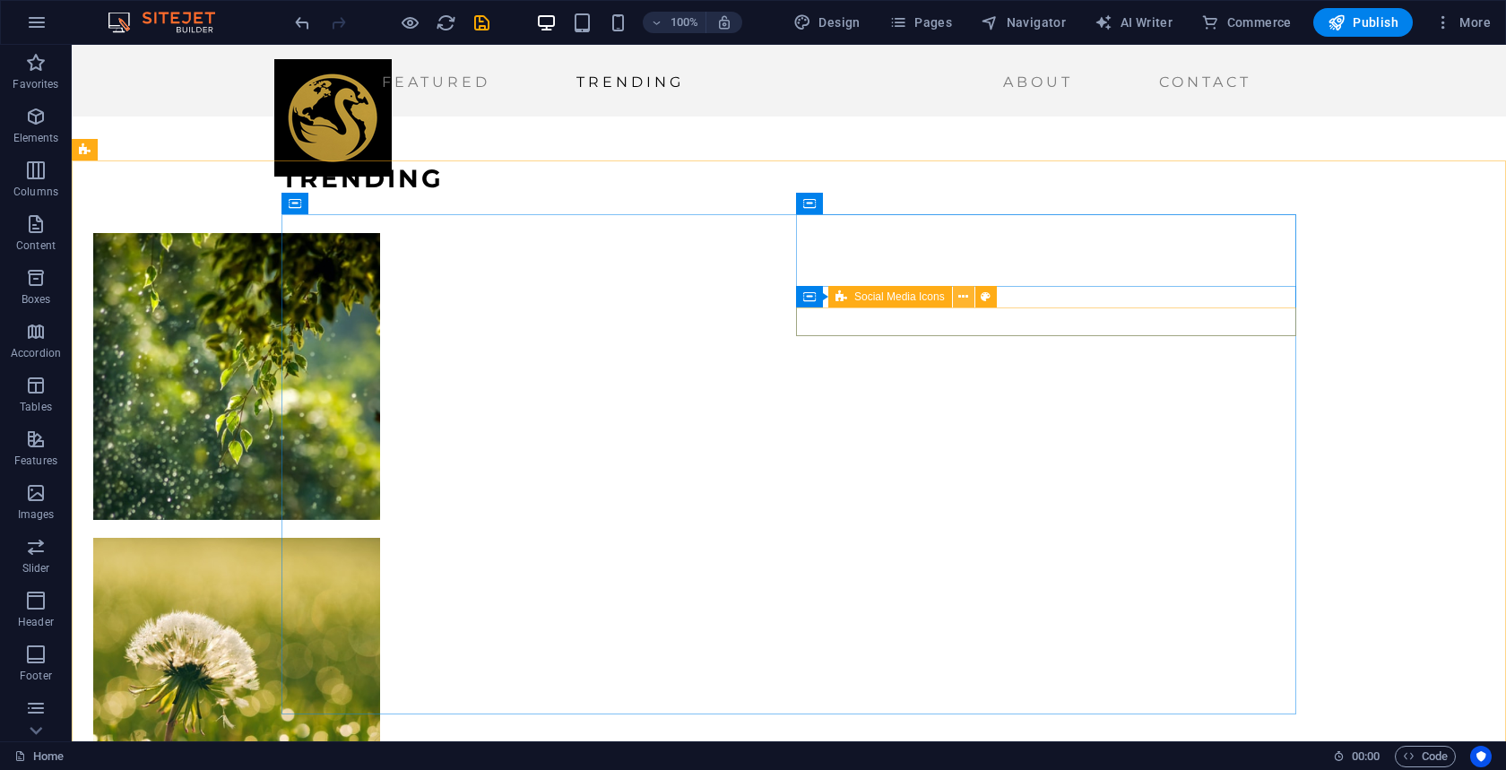
click at [967, 294] on icon at bounding box center [964, 297] width 10 height 19
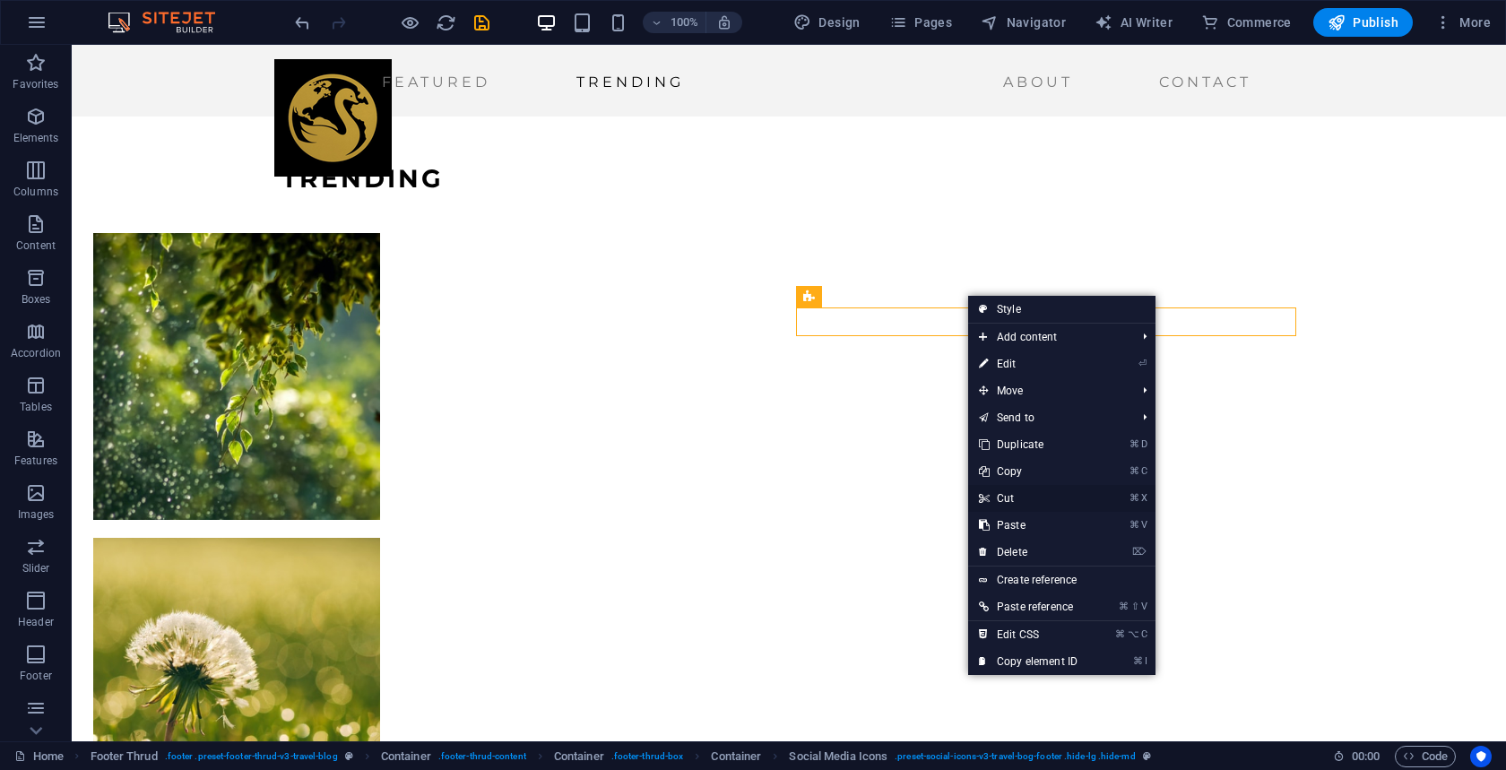
click at [999, 500] on link "⌘ X Cut" at bounding box center [1028, 498] width 120 height 27
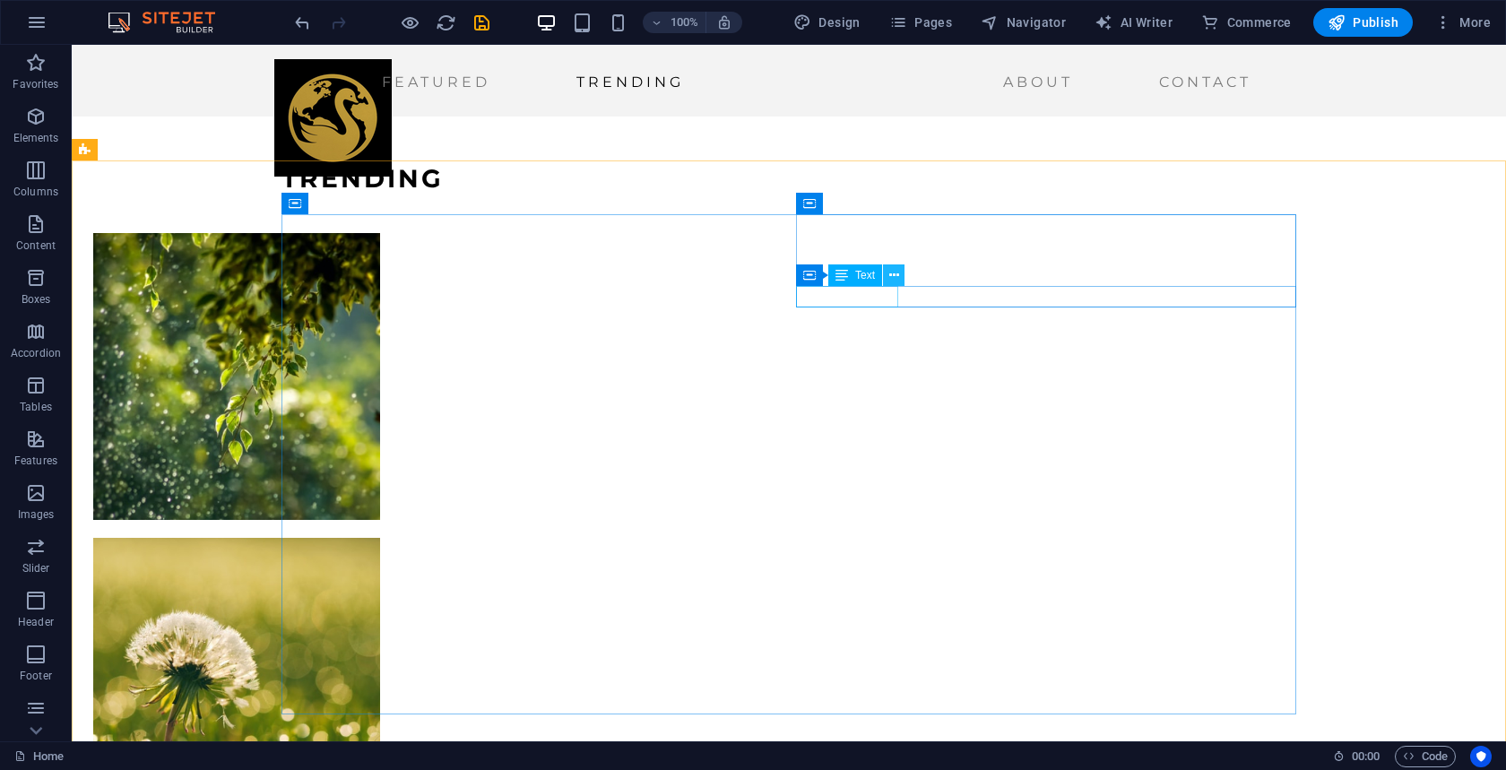
click at [890, 278] on icon at bounding box center [895, 275] width 10 height 19
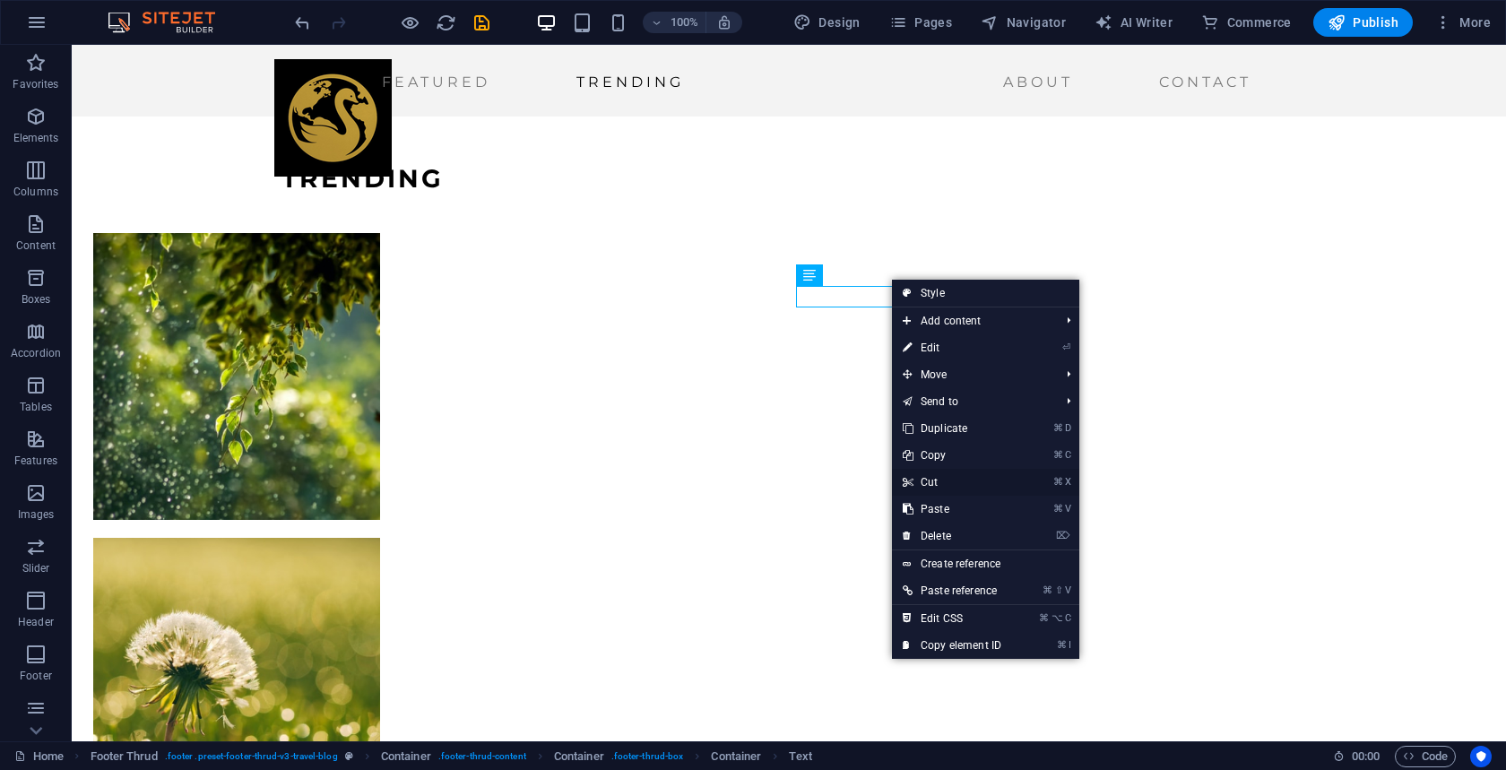
click at [942, 482] on link "⌘ X Cut" at bounding box center [952, 482] width 120 height 27
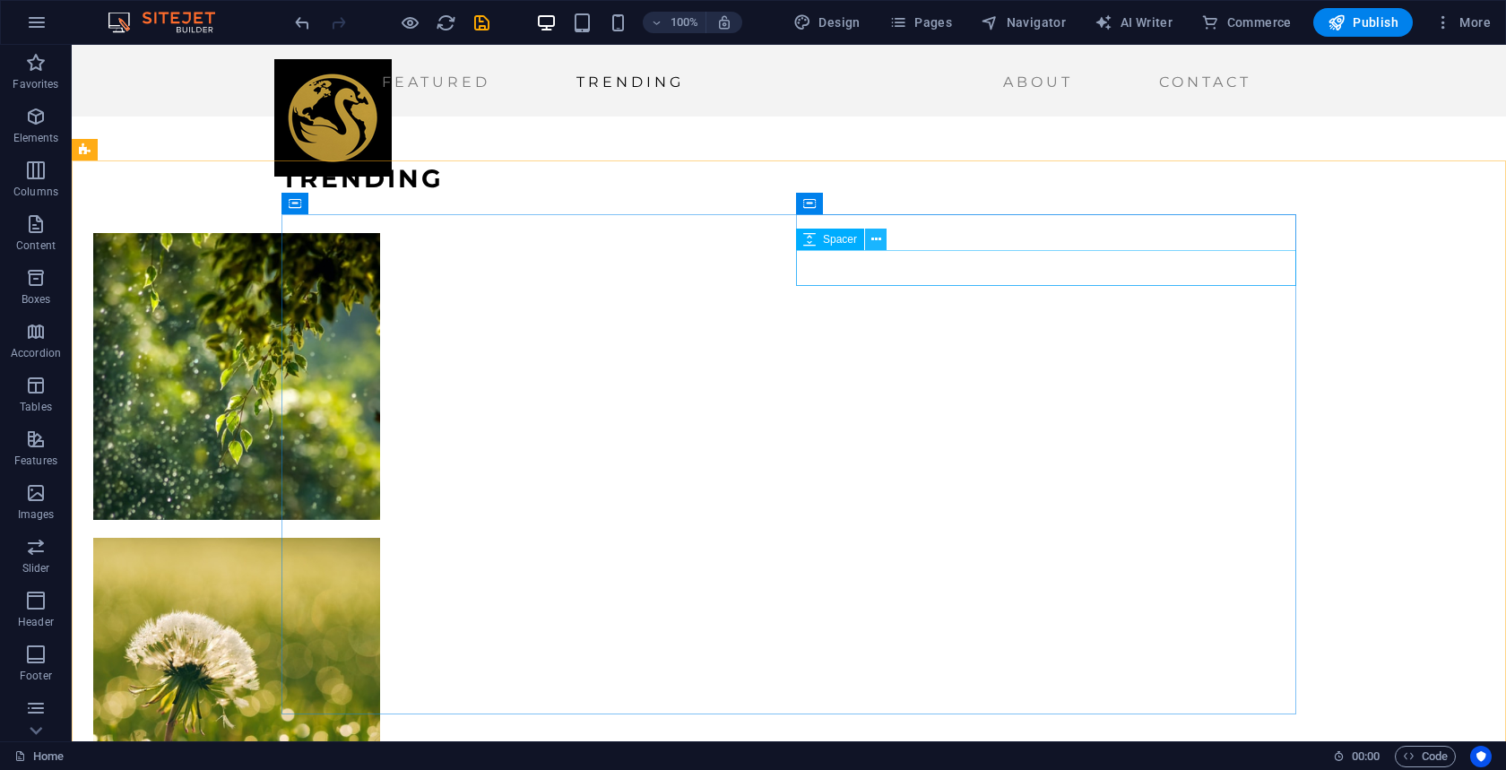
click at [876, 244] on icon at bounding box center [877, 239] width 10 height 19
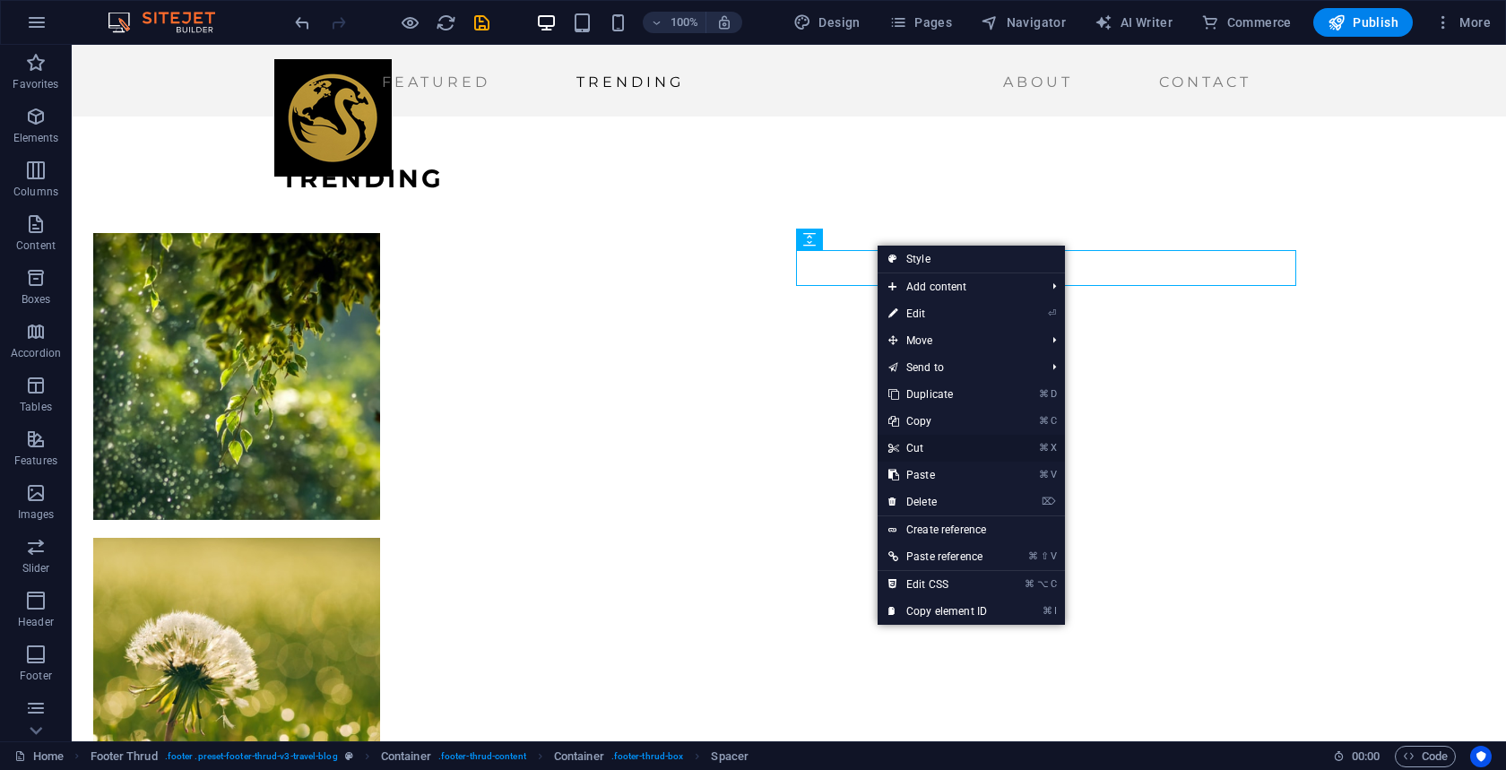
click at [919, 454] on link "⌘ X Cut" at bounding box center [938, 448] width 120 height 27
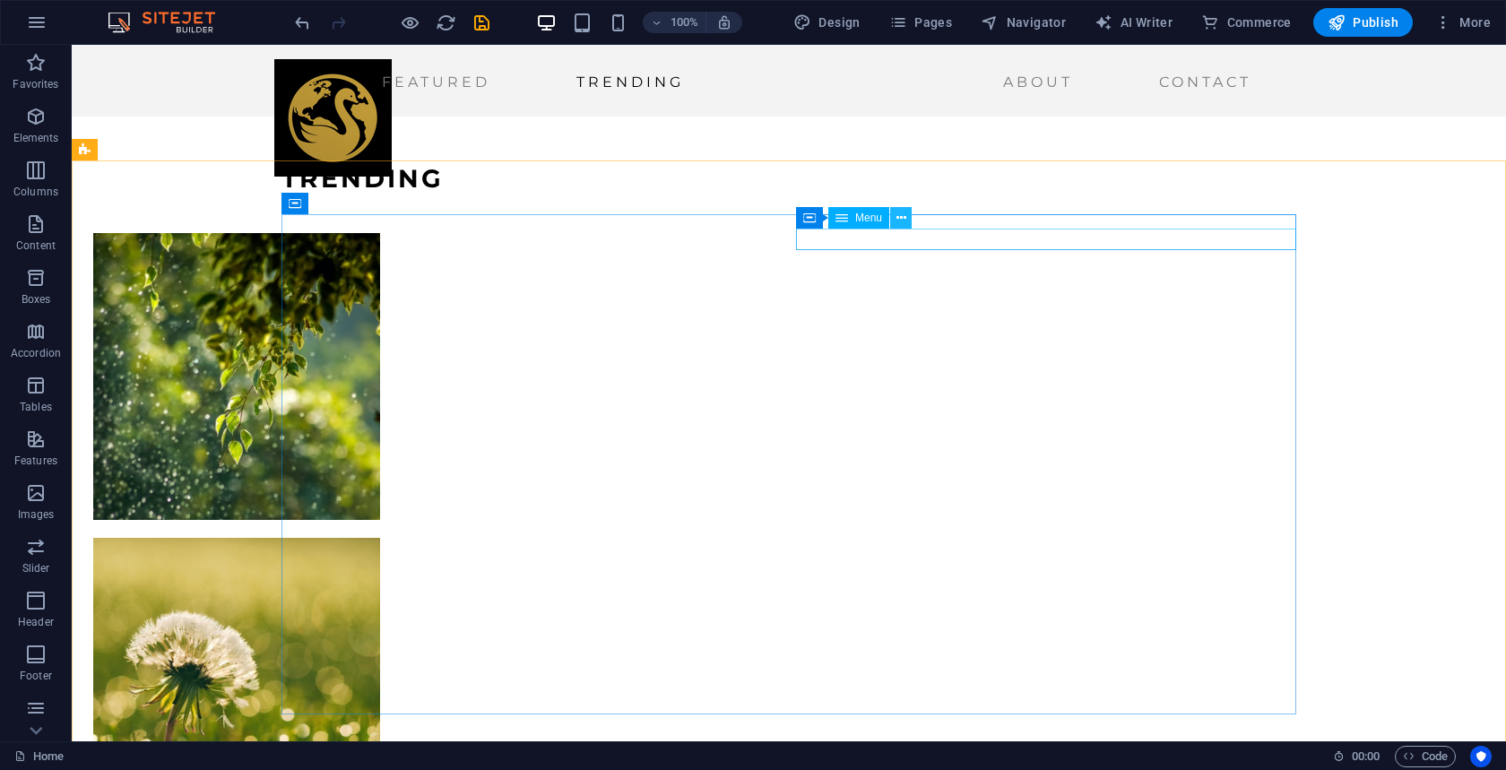
click at [897, 223] on icon at bounding box center [902, 218] width 10 height 19
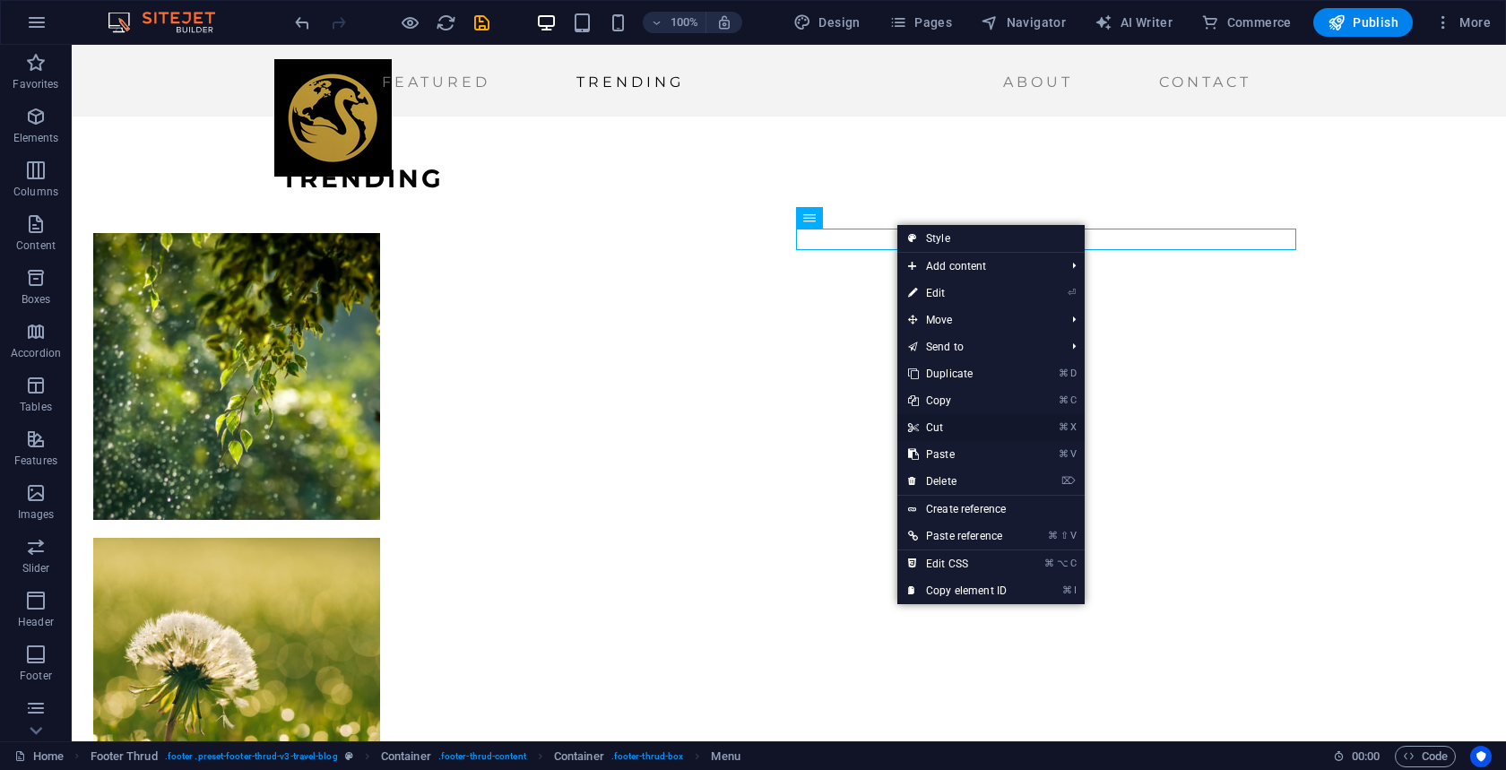
click at [947, 424] on link "⌘ X Cut" at bounding box center [958, 427] width 120 height 27
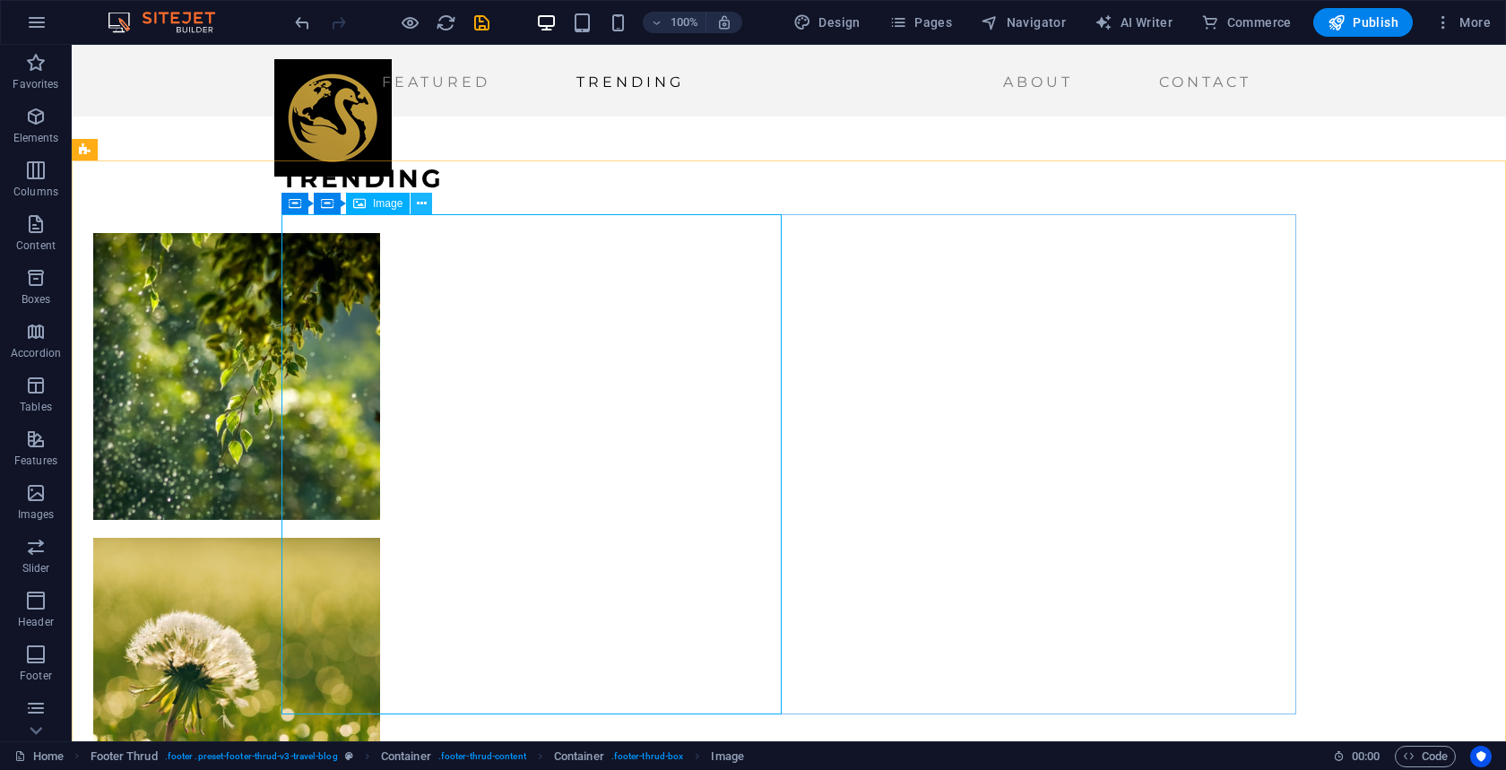
click at [423, 206] on icon at bounding box center [422, 204] width 10 height 19
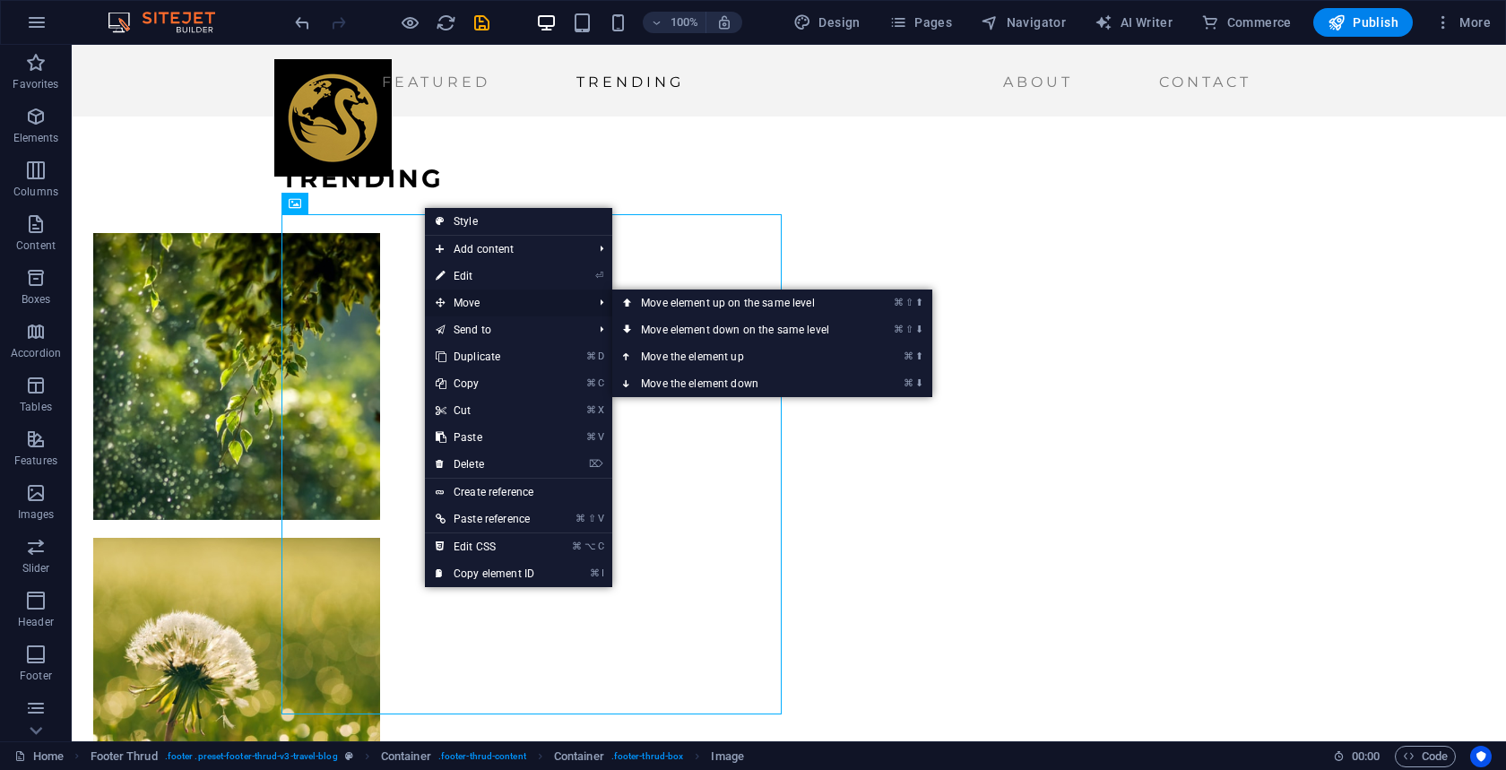
click at [459, 302] on span "Move" at bounding box center [505, 303] width 161 height 27
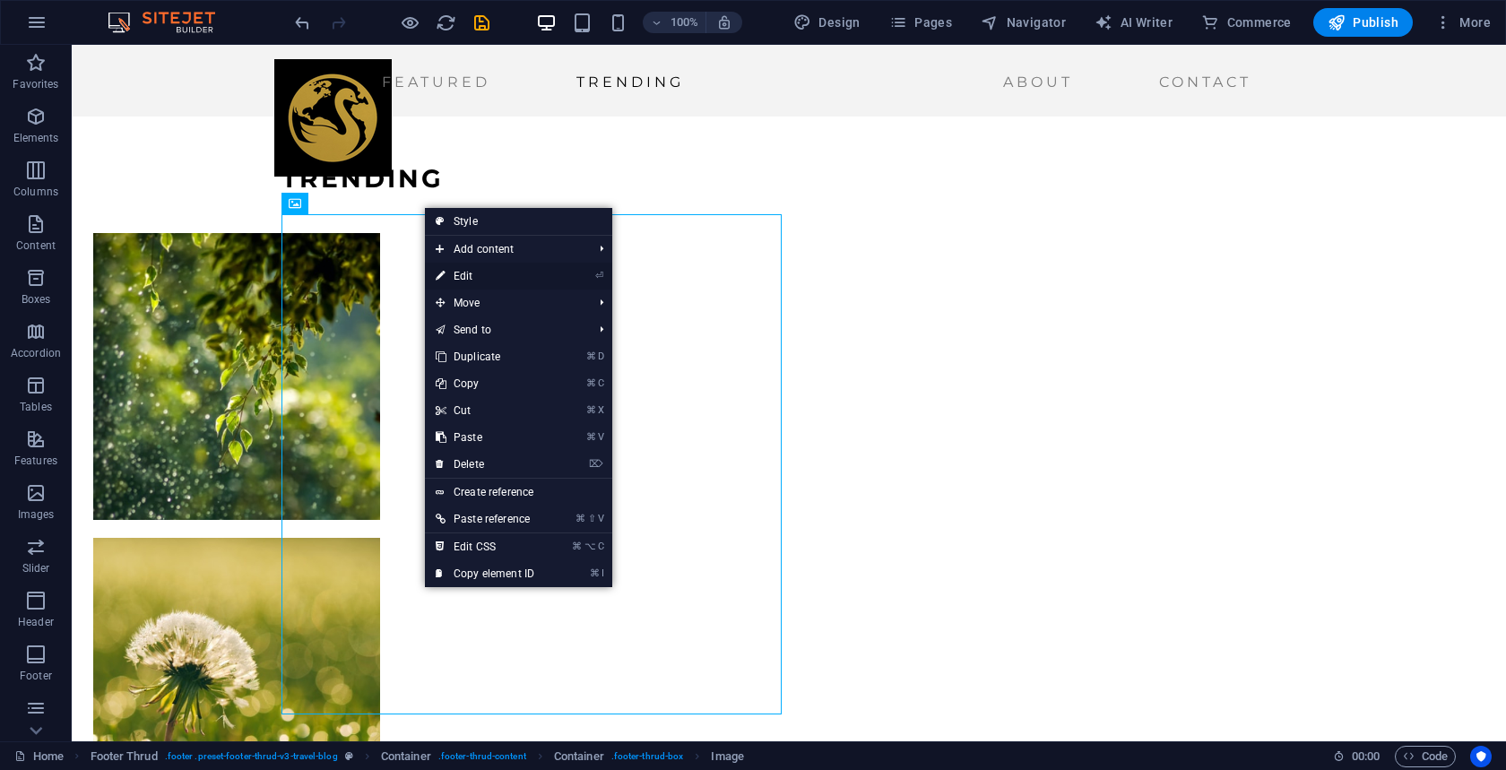
click at [465, 272] on link "⏎ Edit" at bounding box center [485, 276] width 120 height 27
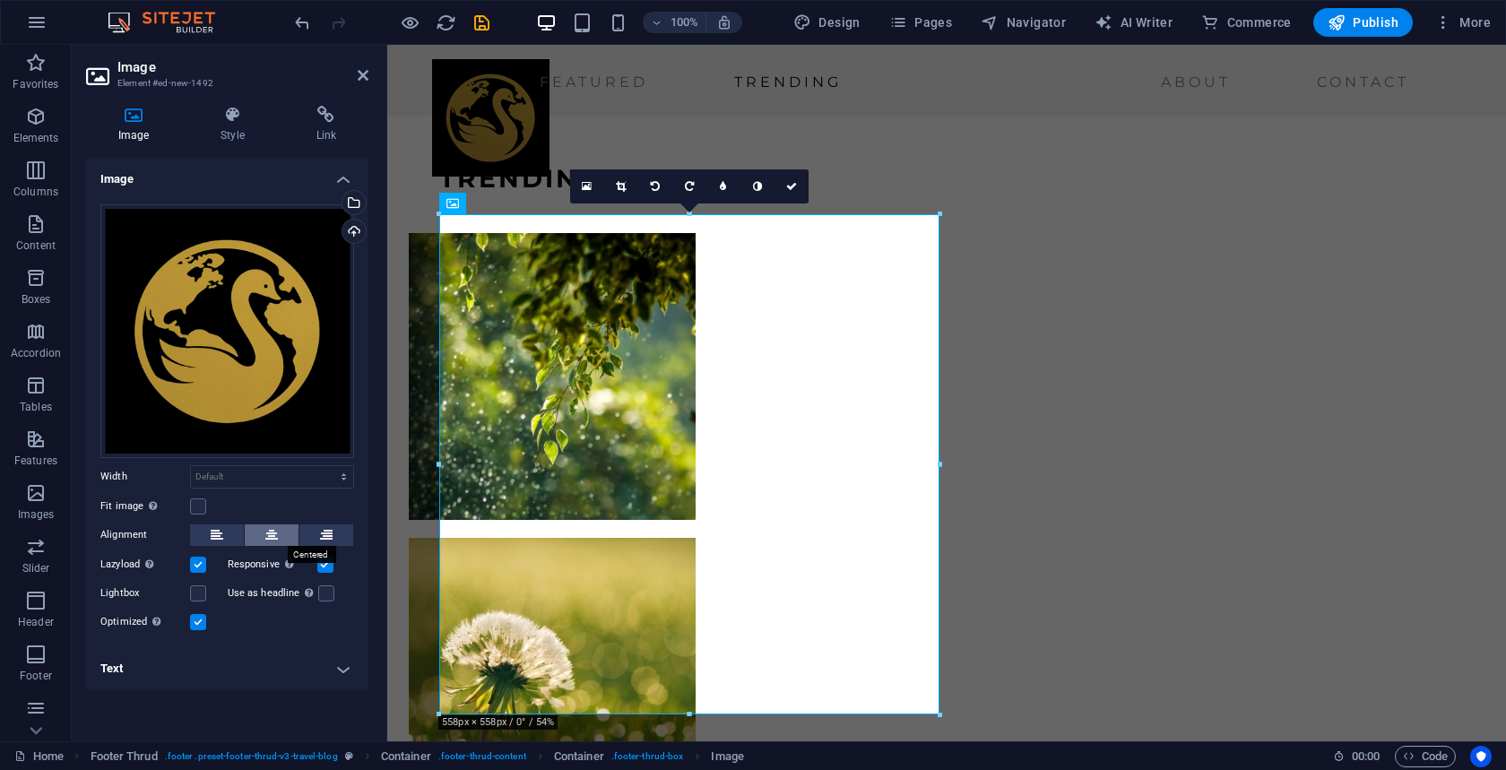
click at [273, 532] on icon at bounding box center [271, 536] width 13 height 22
click at [269, 539] on icon at bounding box center [271, 536] width 13 height 22
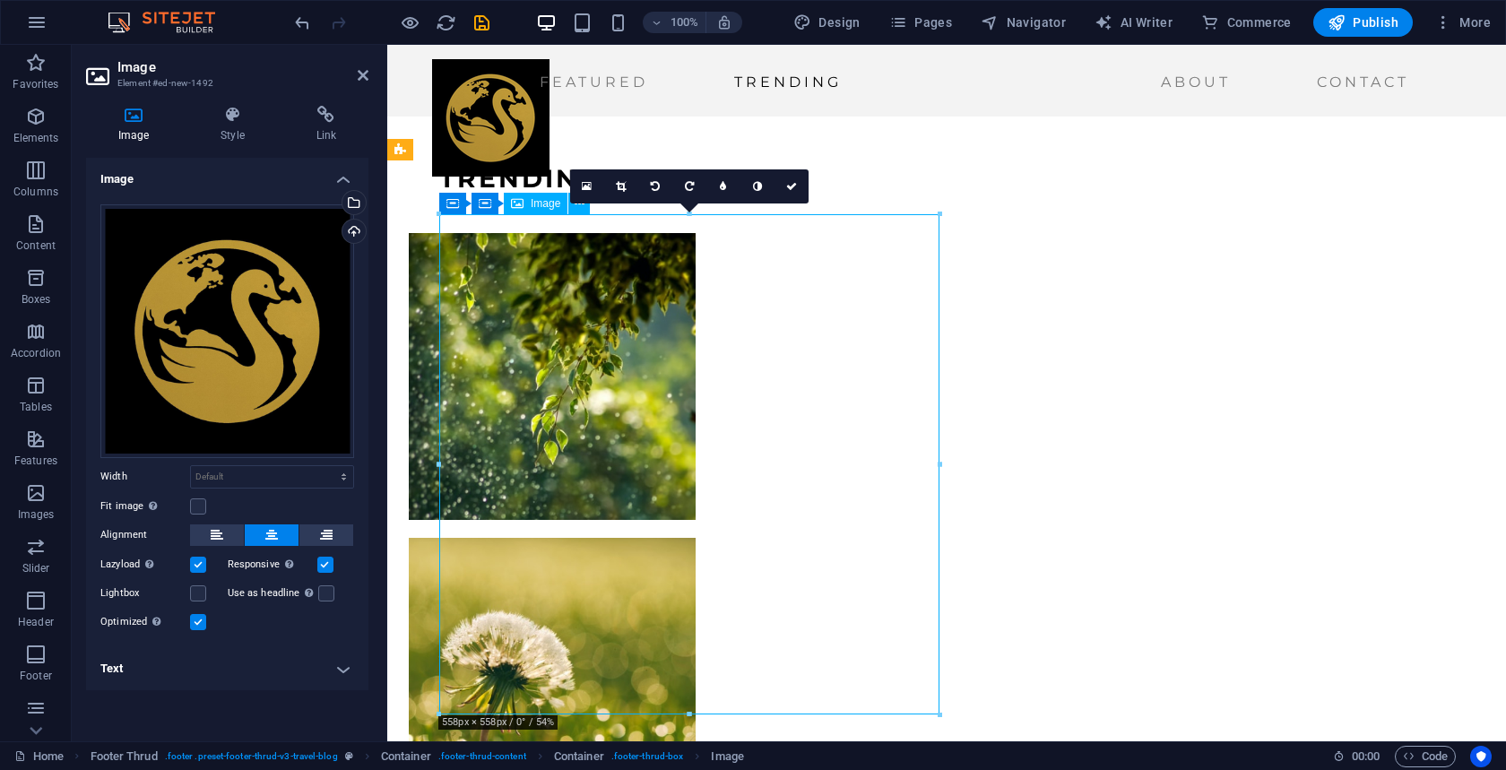
drag, startPoint x: 605, startPoint y: 443, endPoint x: 904, endPoint y: 438, distance: 298.6
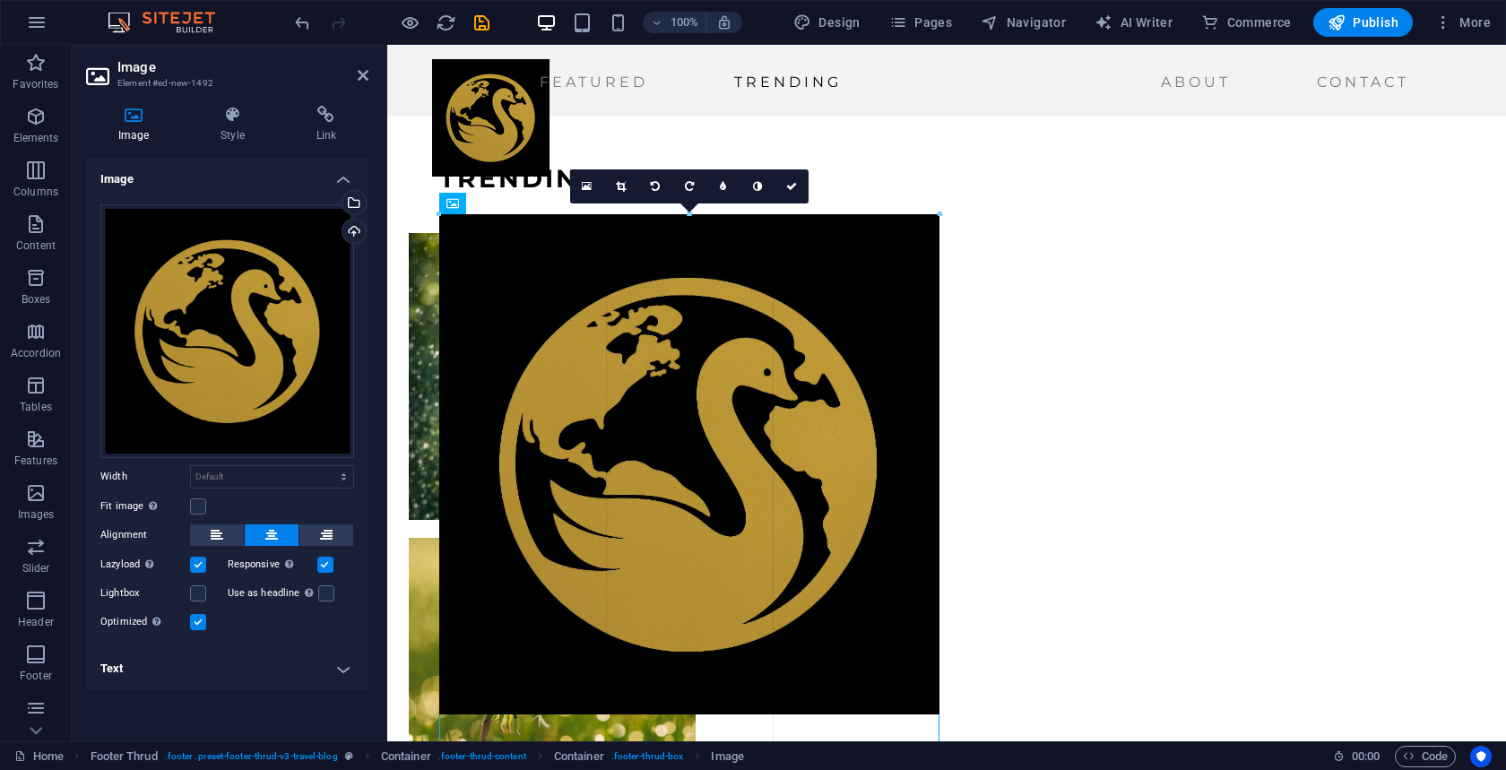
drag, startPoint x: 941, startPoint y: 464, endPoint x: 1111, endPoint y: 453, distance: 170.7
drag, startPoint x: 438, startPoint y: 462, endPoint x: 369, endPoint y: 461, distance: 69.9
click at [369, 461] on div "Image Element #ed-new-1492 Image Style Link Image Drag files here, click to cho…" at bounding box center [789, 393] width 1435 height 697
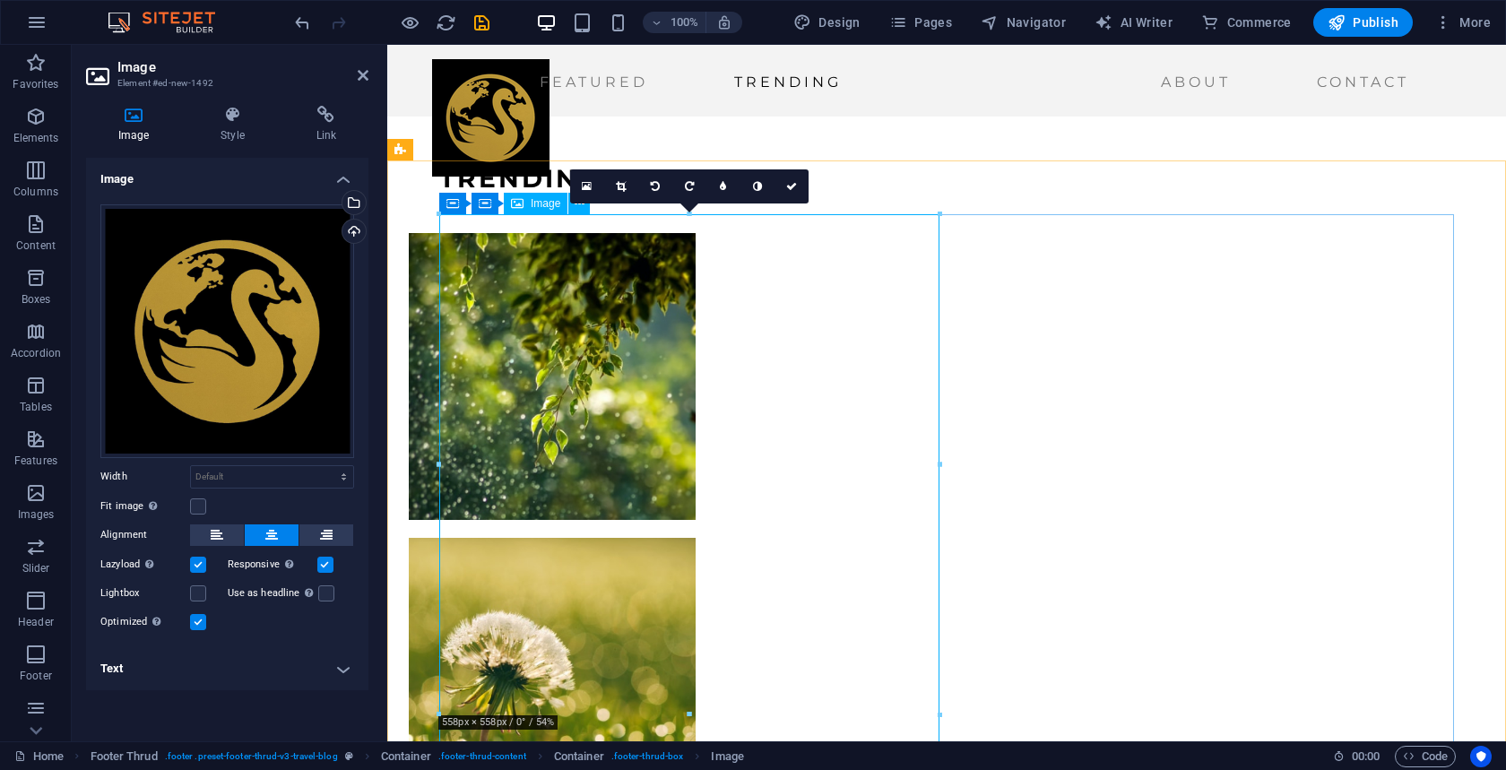
drag, startPoint x: 1078, startPoint y: 257, endPoint x: 694, endPoint y: 249, distance: 383.9
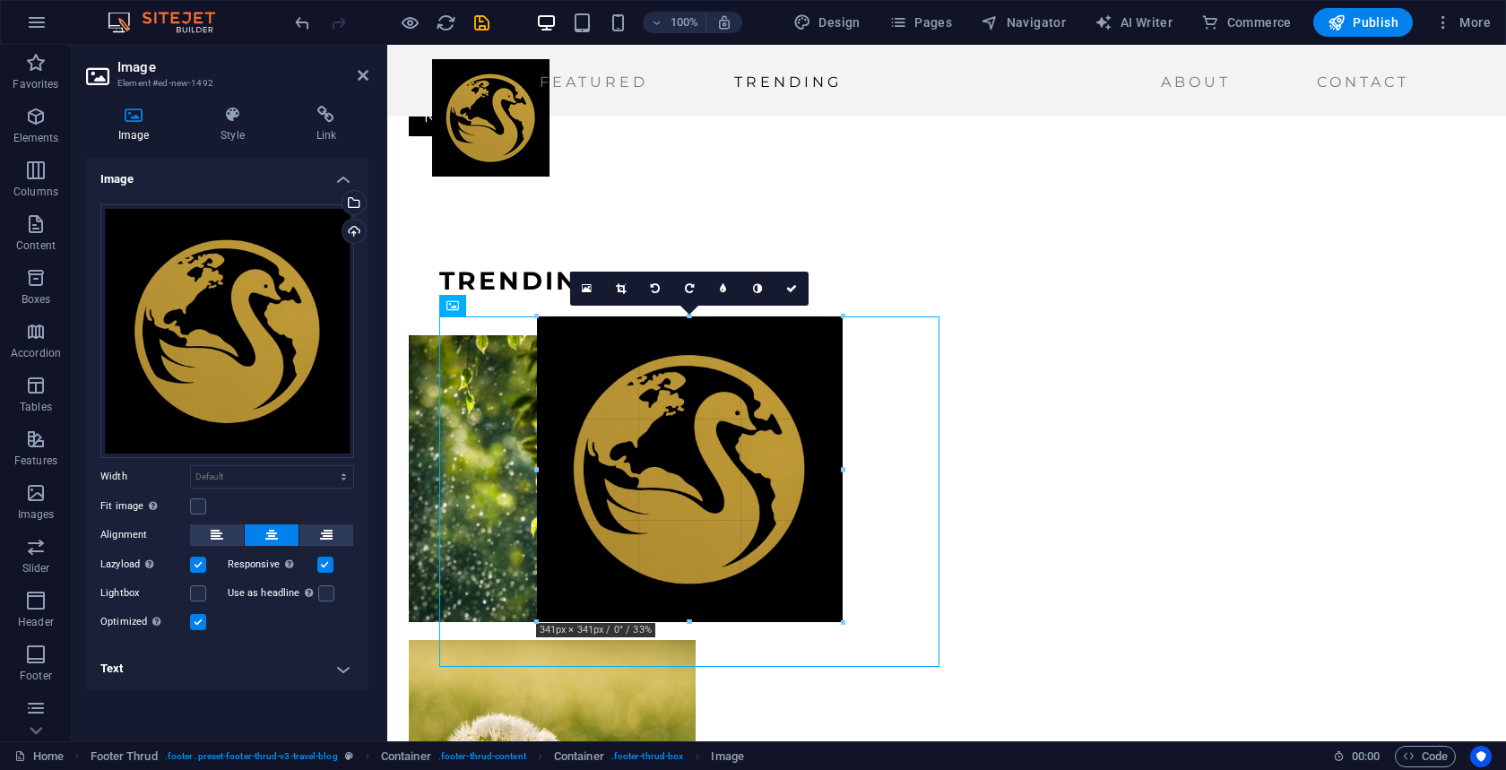
scroll to position [2247, 0]
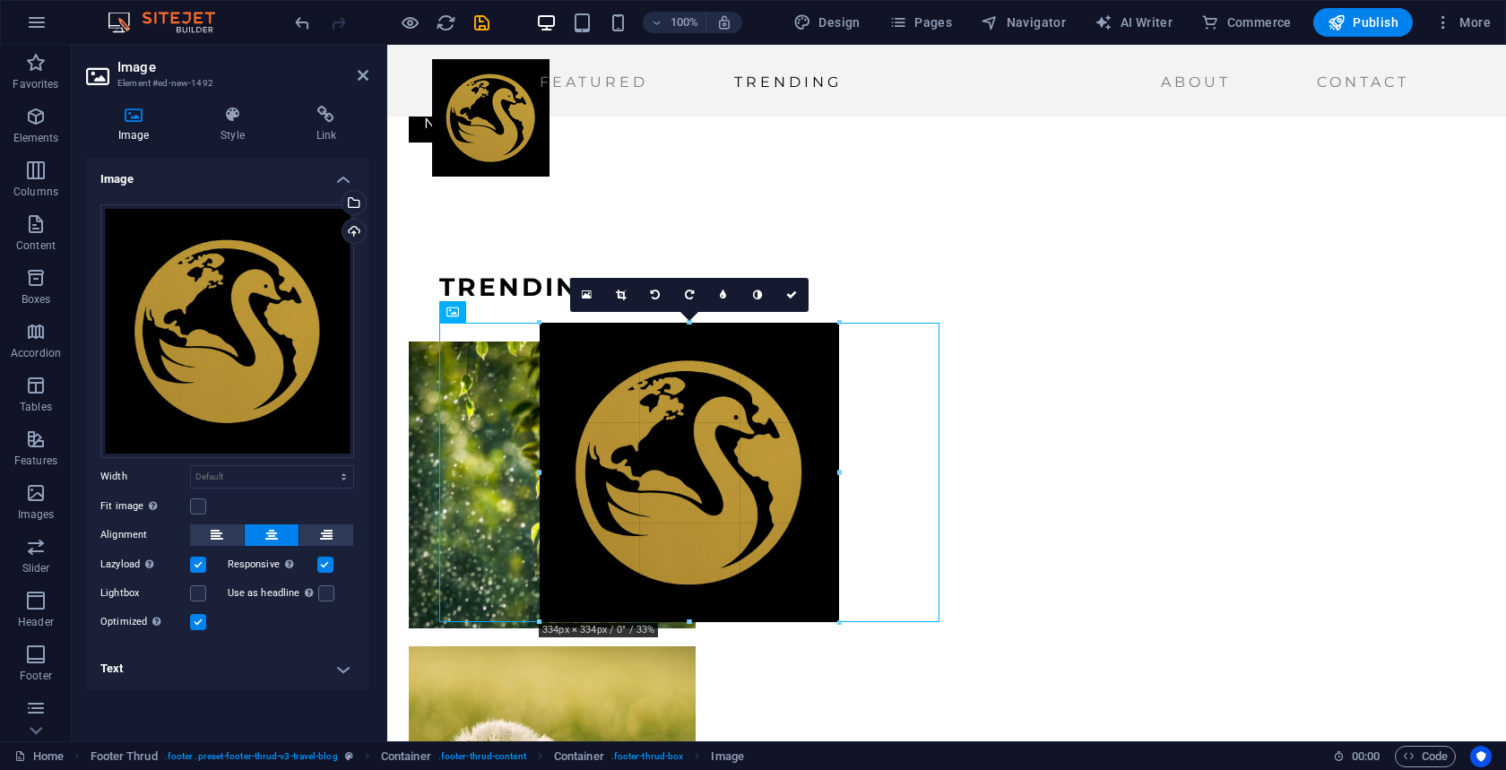
drag, startPoint x: 438, startPoint y: 465, endPoint x: 642, endPoint y: 483, distance: 204.3
type input "334"
select select "px"
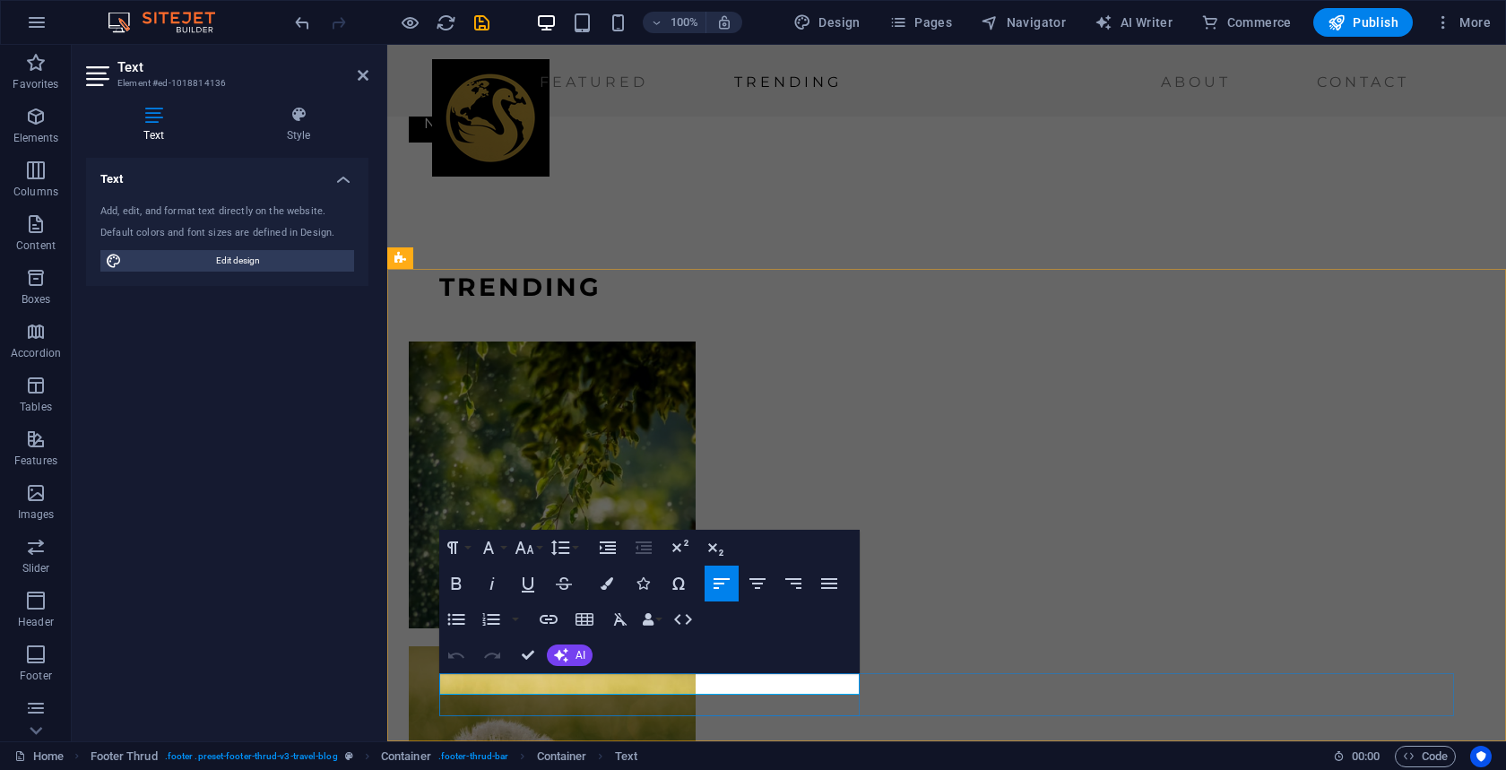
drag, startPoint x: 566, startPoint y: 685, endPoint x: 454, endPoint y: 682, distance: 112.1
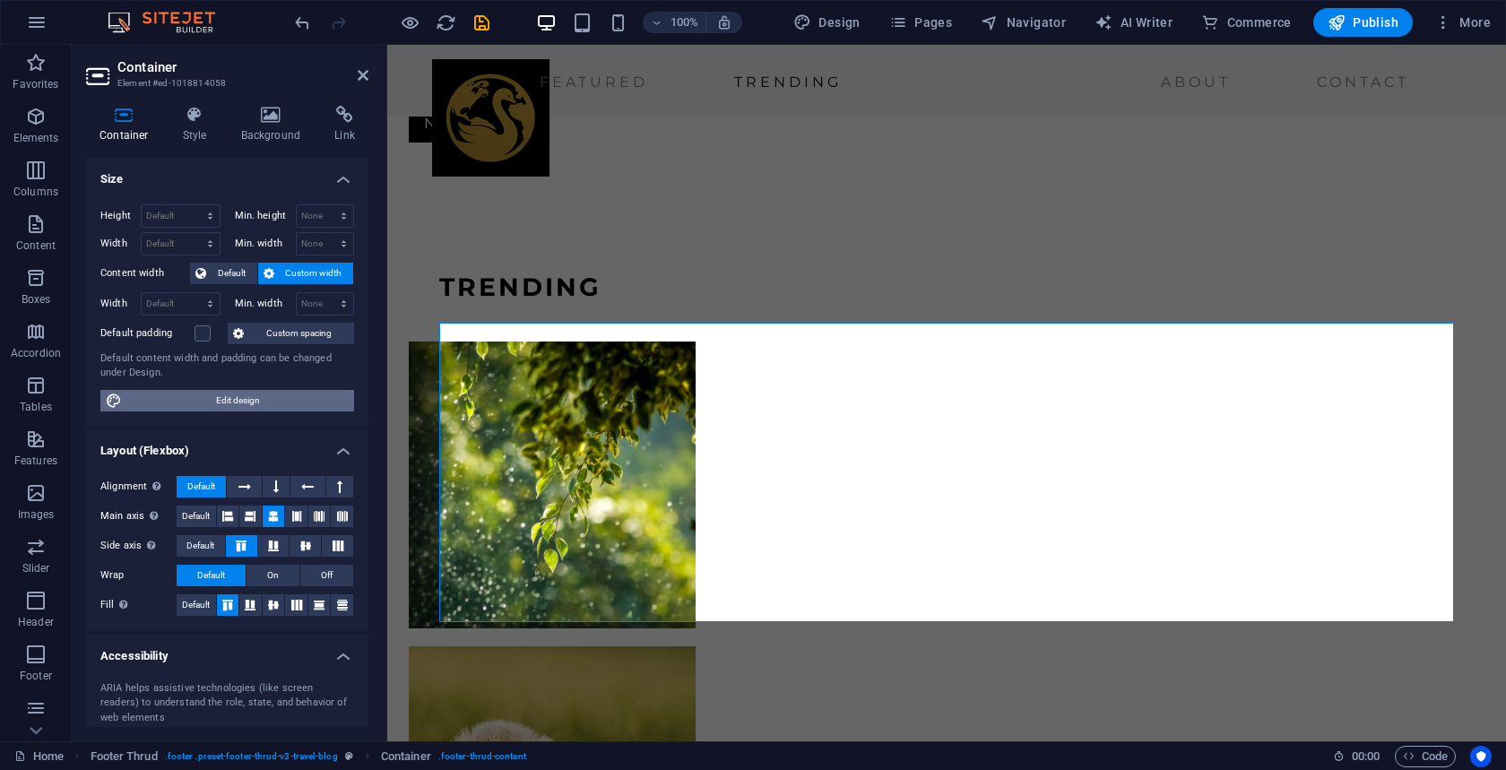
click at [195, 400] on span "Edit design" at bounding box center [237, 401] width 221 height 22
select select "px"
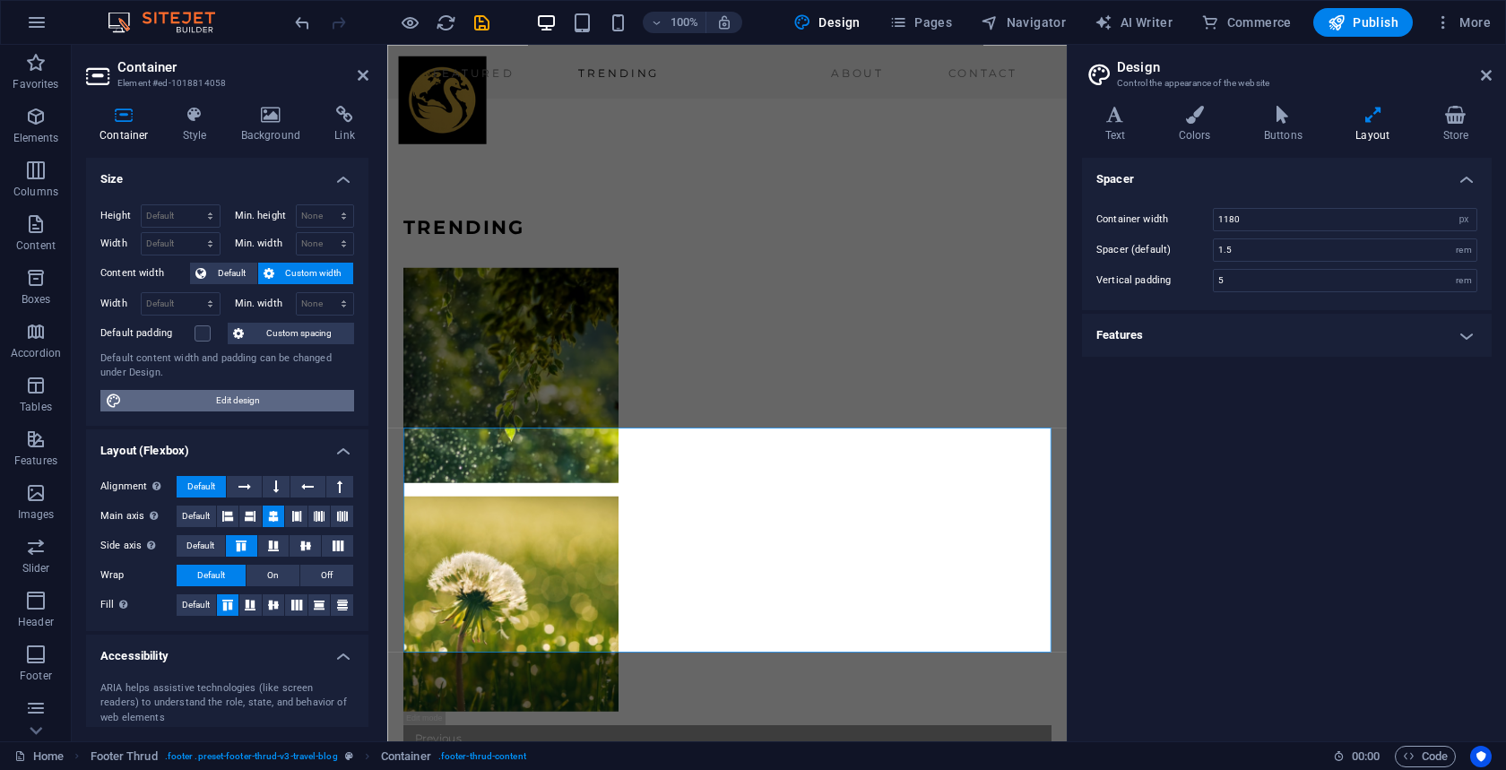
scroll to position [2123, 0]
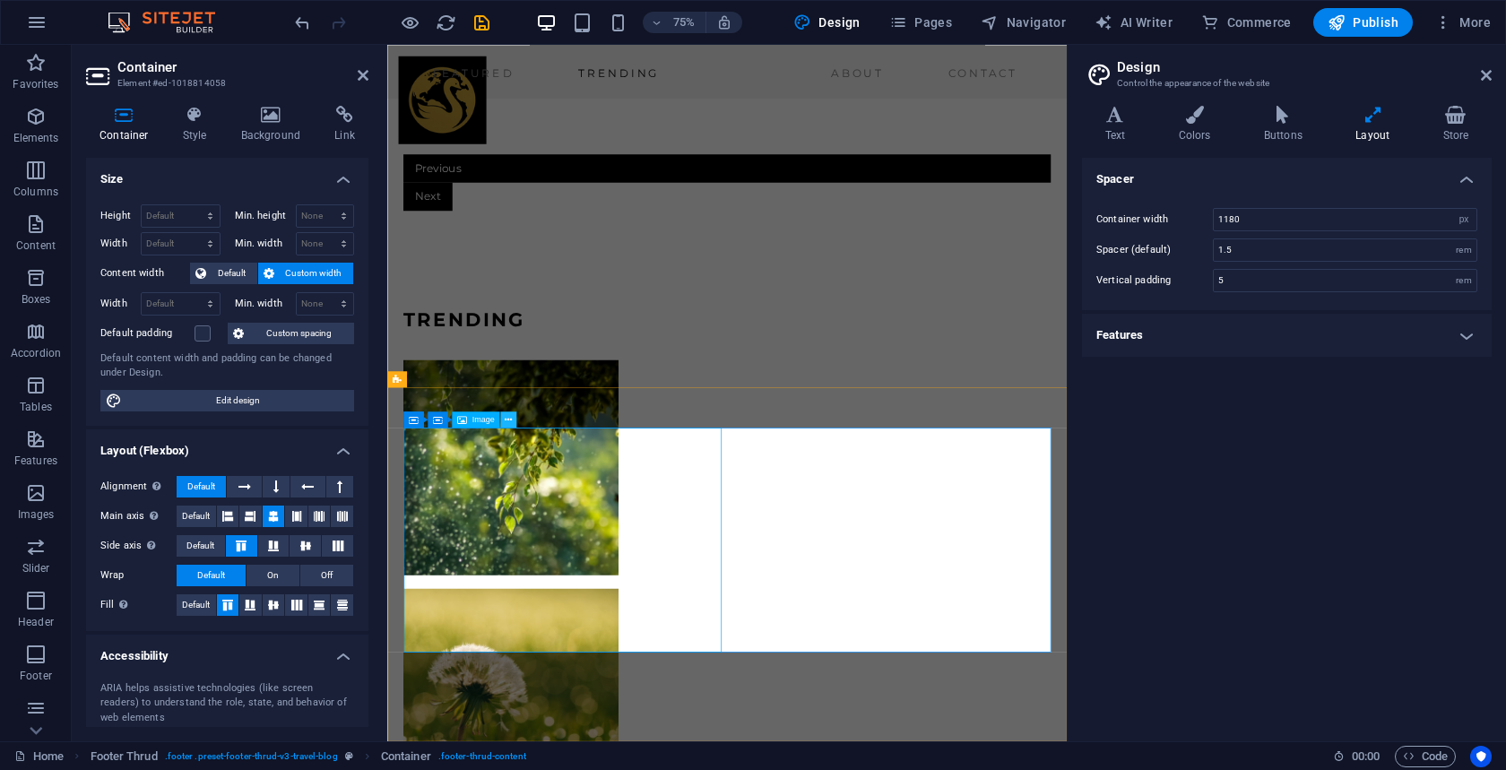
click at [505, 420] on icon at bounding box center [508, 419] width 7 height 14
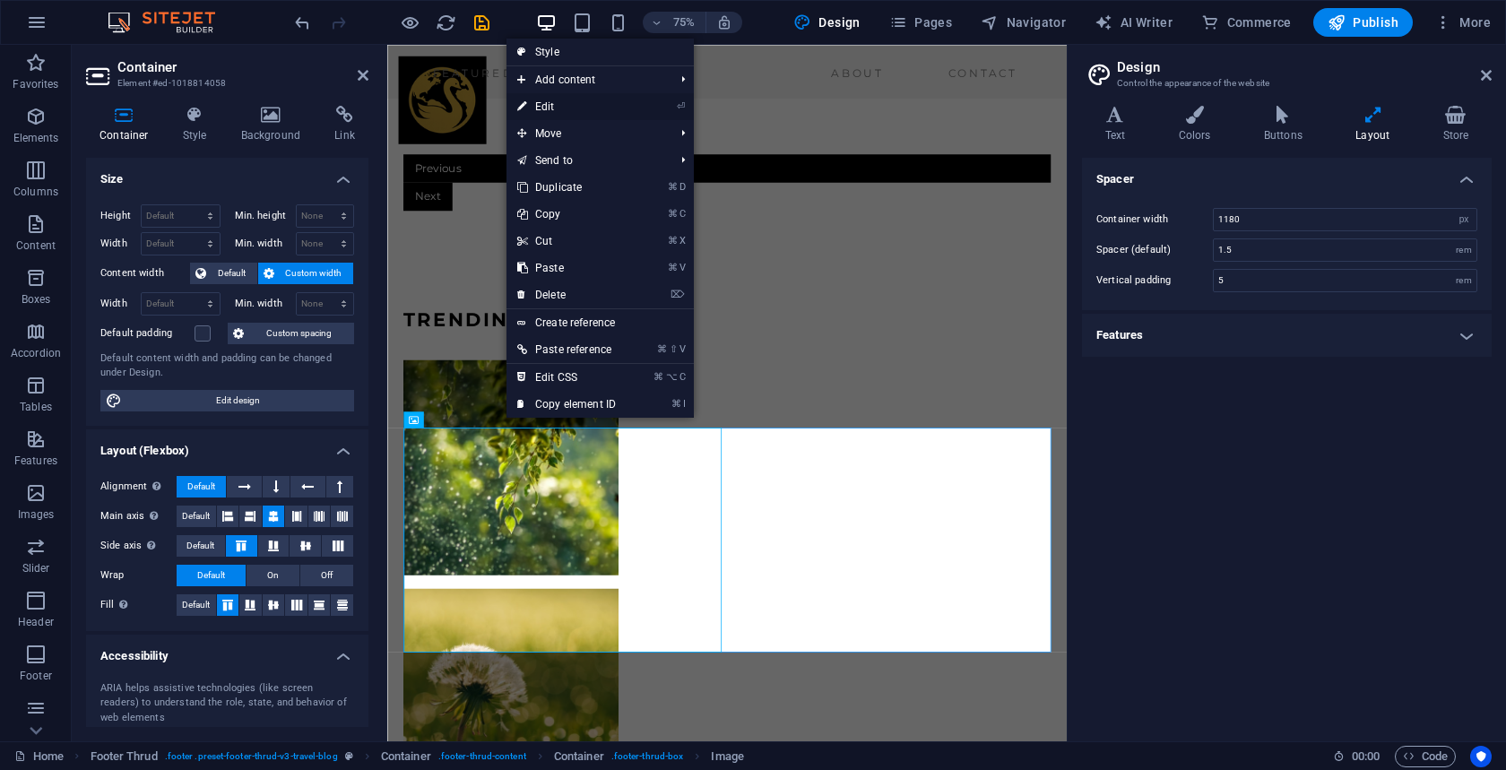
click at [592, 106] on link "⏎ Edit" at bounding box center [567, 106] width 120 height 27
select select "px"
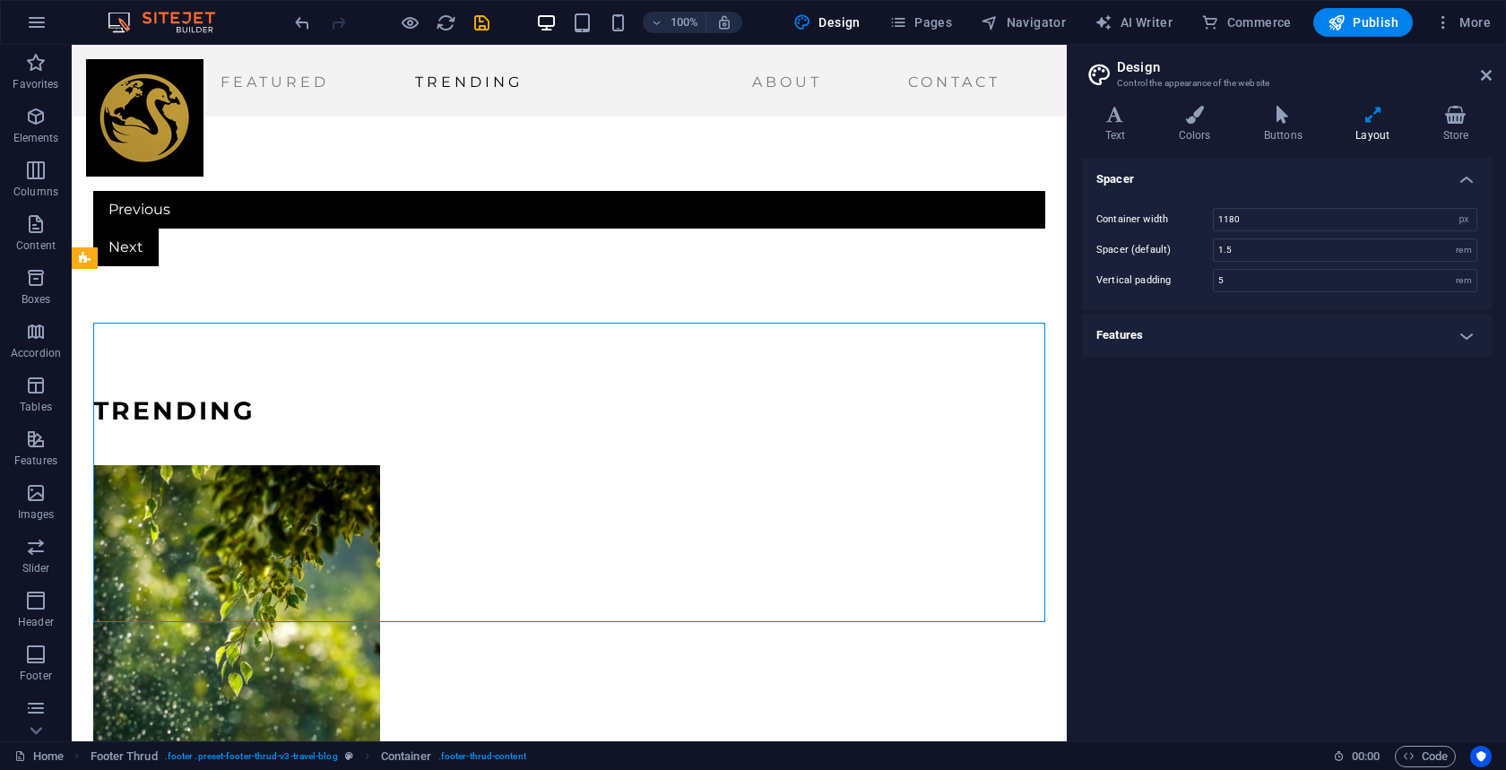
scroll to position [2247, 0]
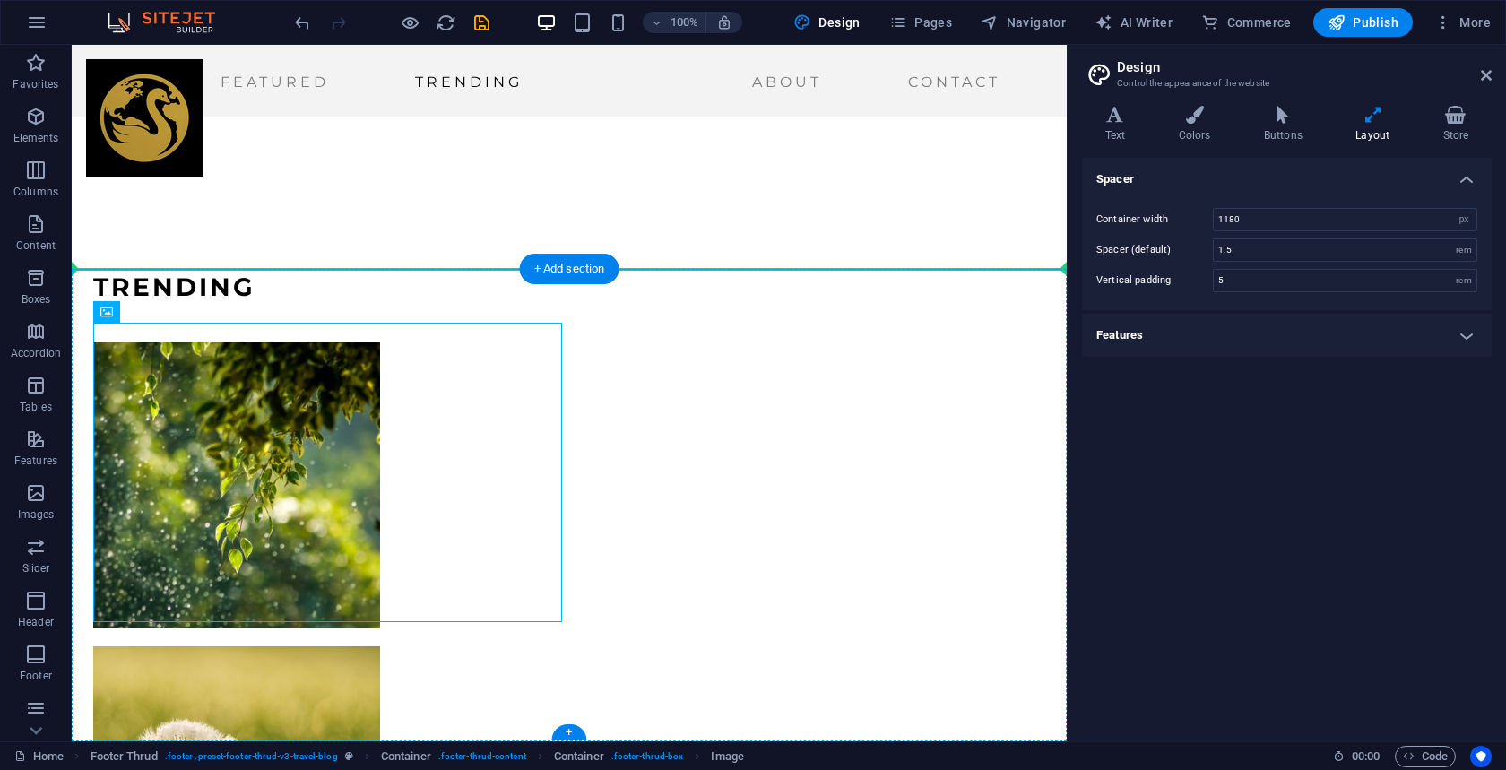
drag, startPoint x: 415, startPoint y: 490, endPoint x: 680, endPoint y: 485, distance: 264.6
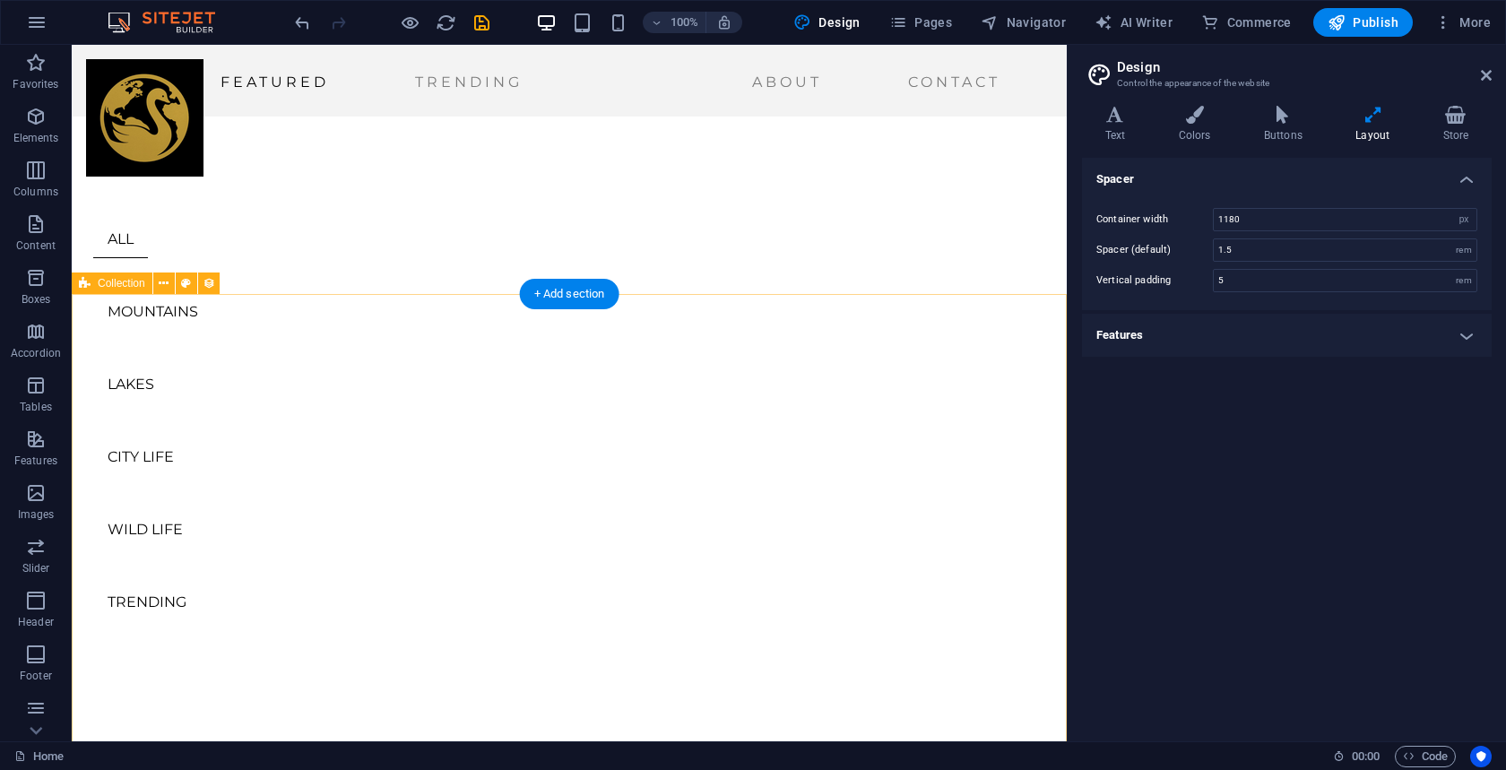
scroll to position [609, 0]
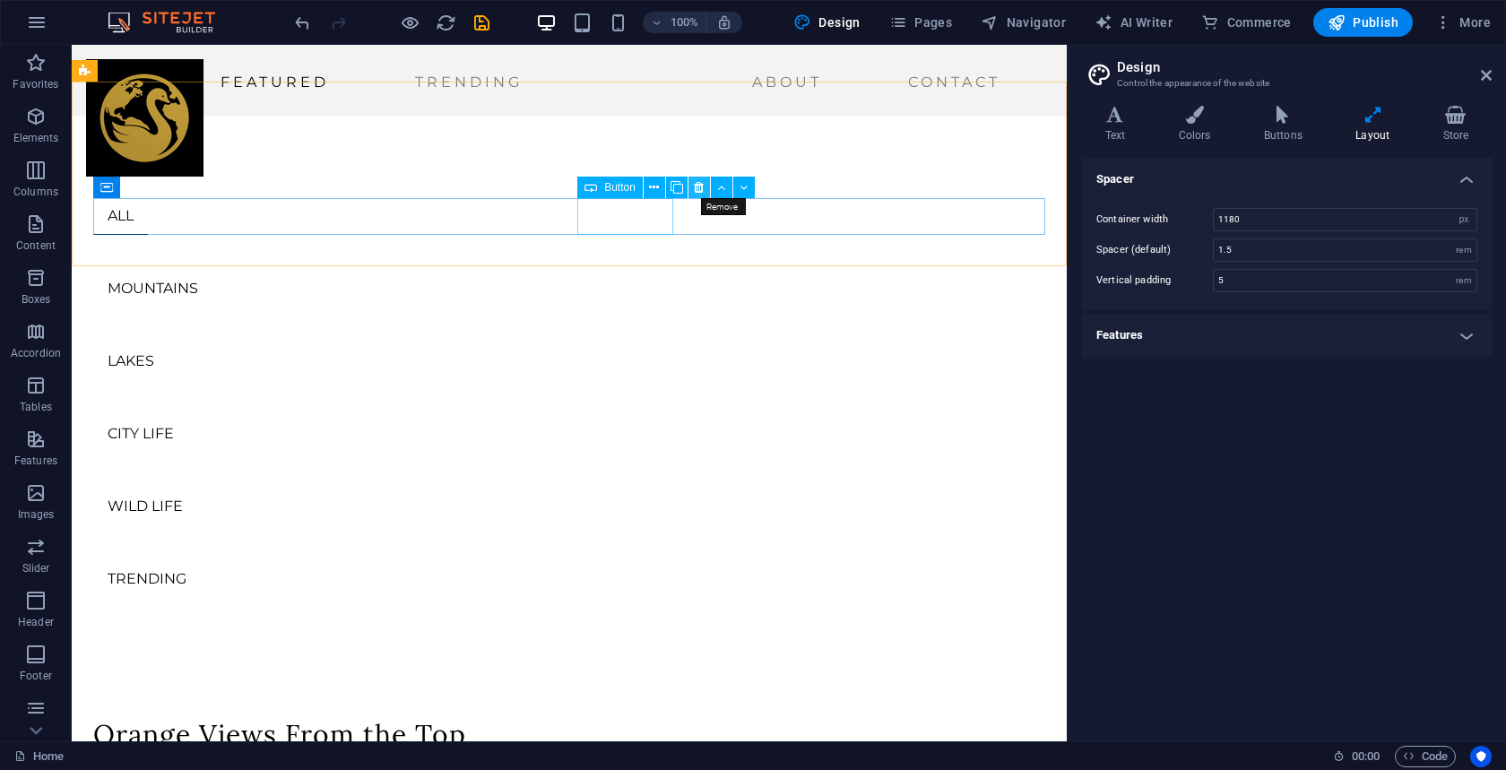
click at [698, 185] on icon at bounding box center [699, 187] width 10 height 19
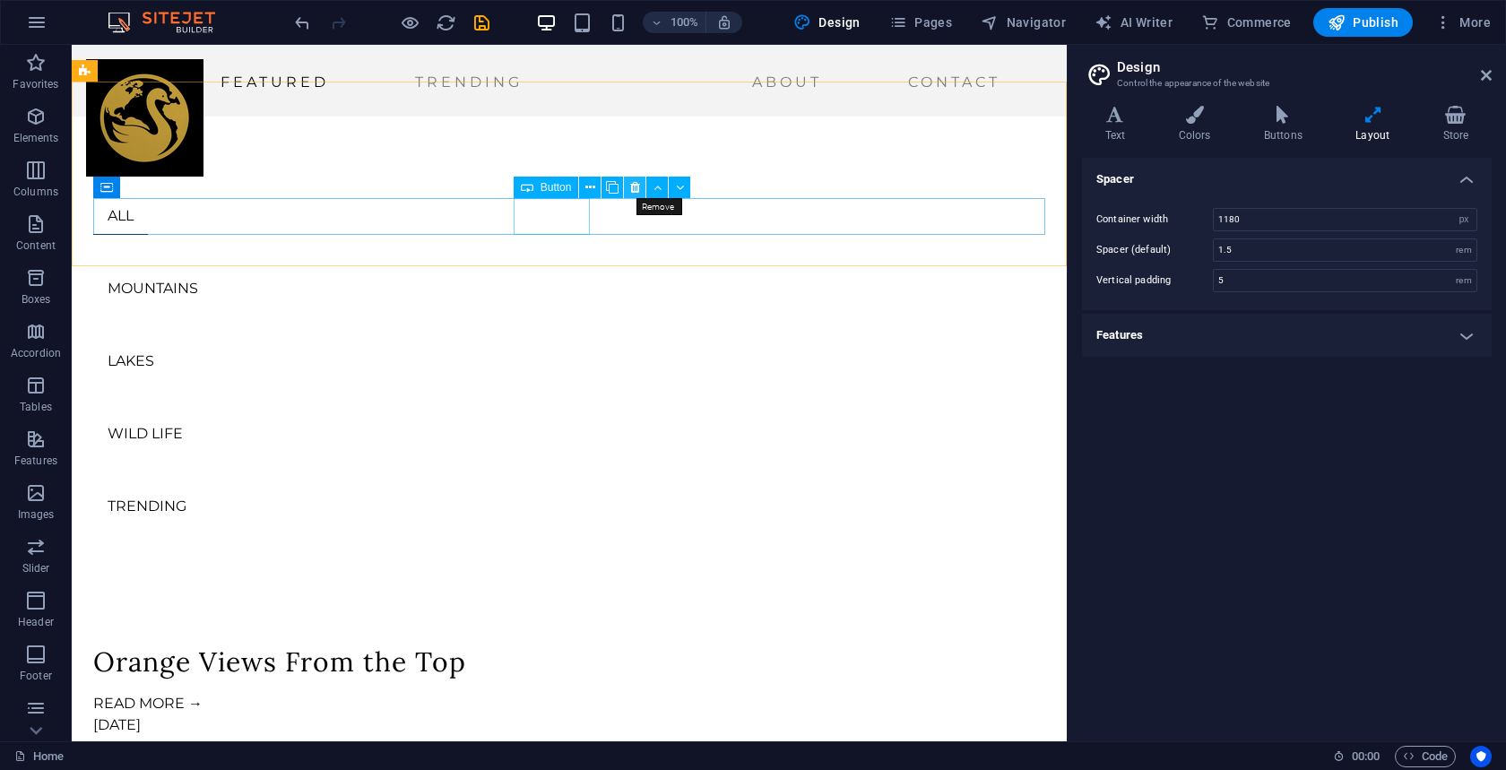
click at [634, 189] on icon at bounding box center [635, 187] width 10 height 19
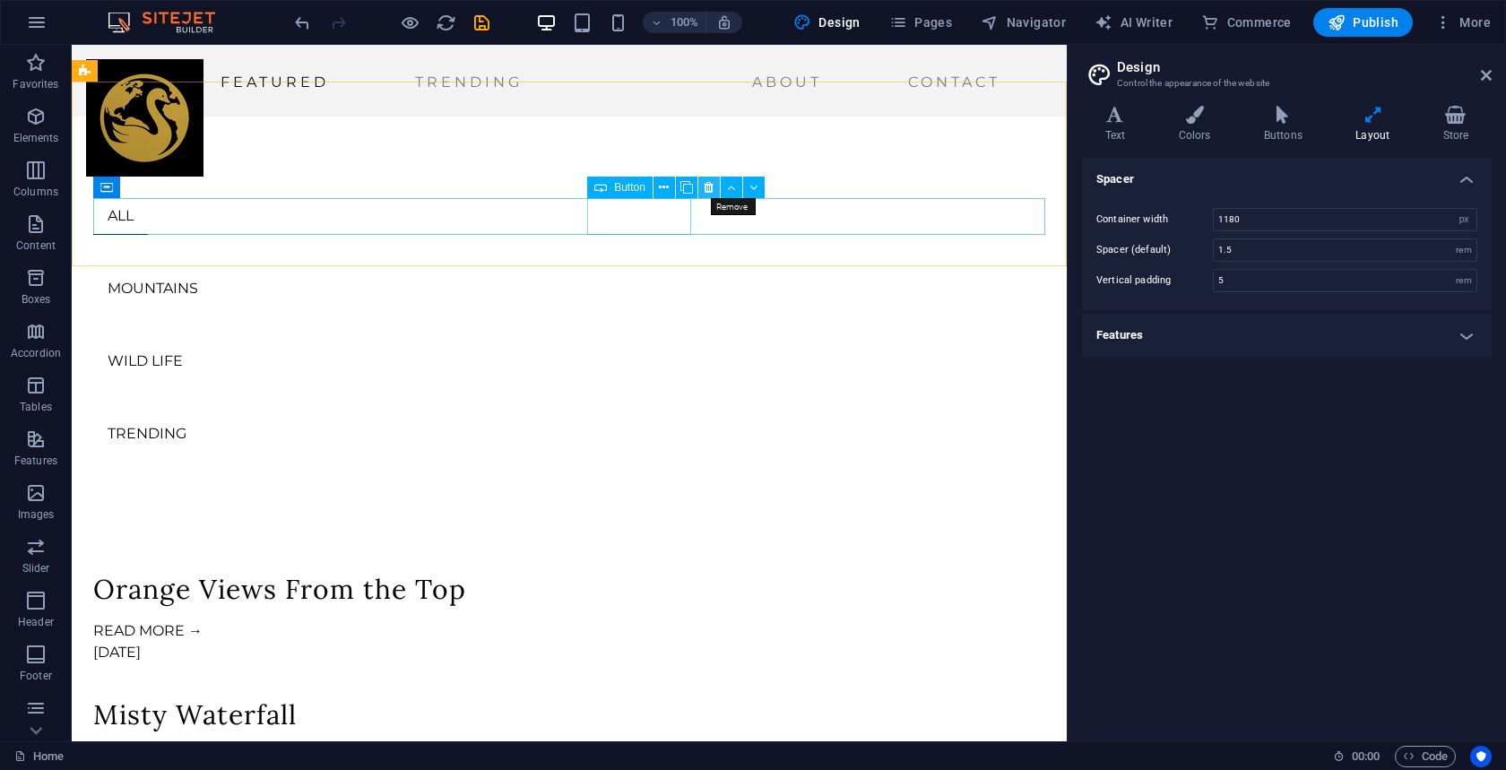
click at [714, 186] on icon at bounding box center [709, 187] width 10 height 19
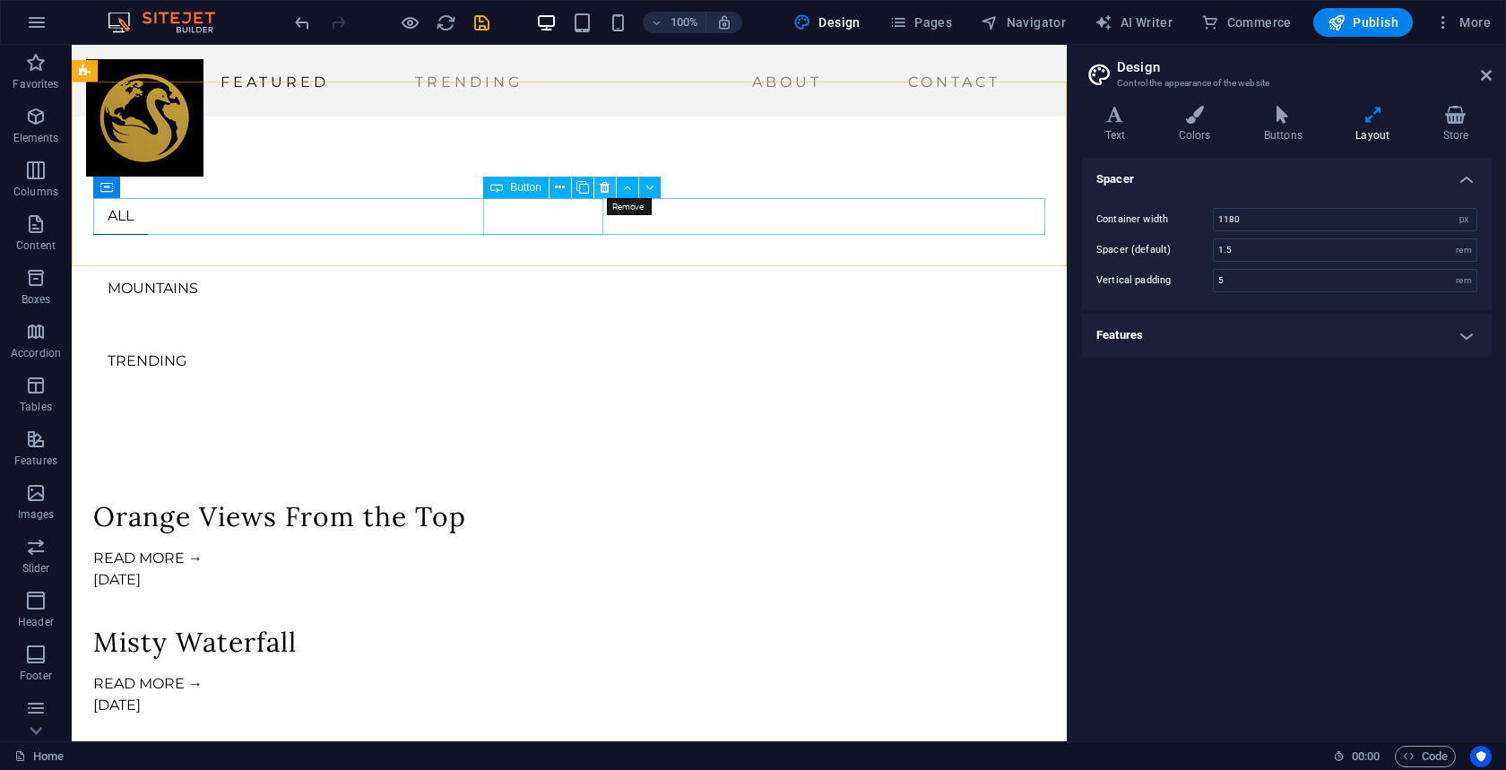
click at [601, 192] on icon at bounding box center [605, 187] width 10 height 19
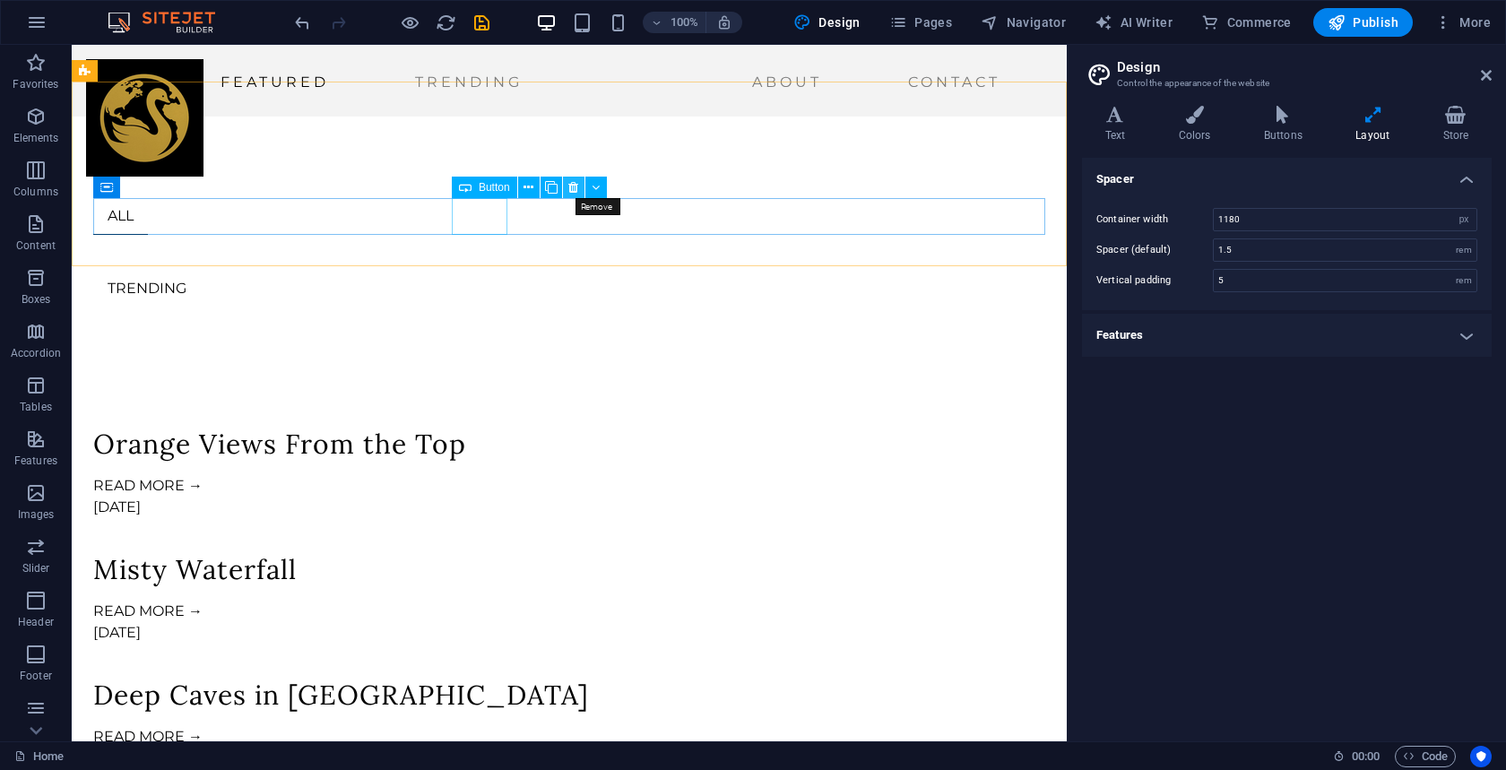
click at [575, 187] on icon at bounding box center [574, 187] width 10 height 19
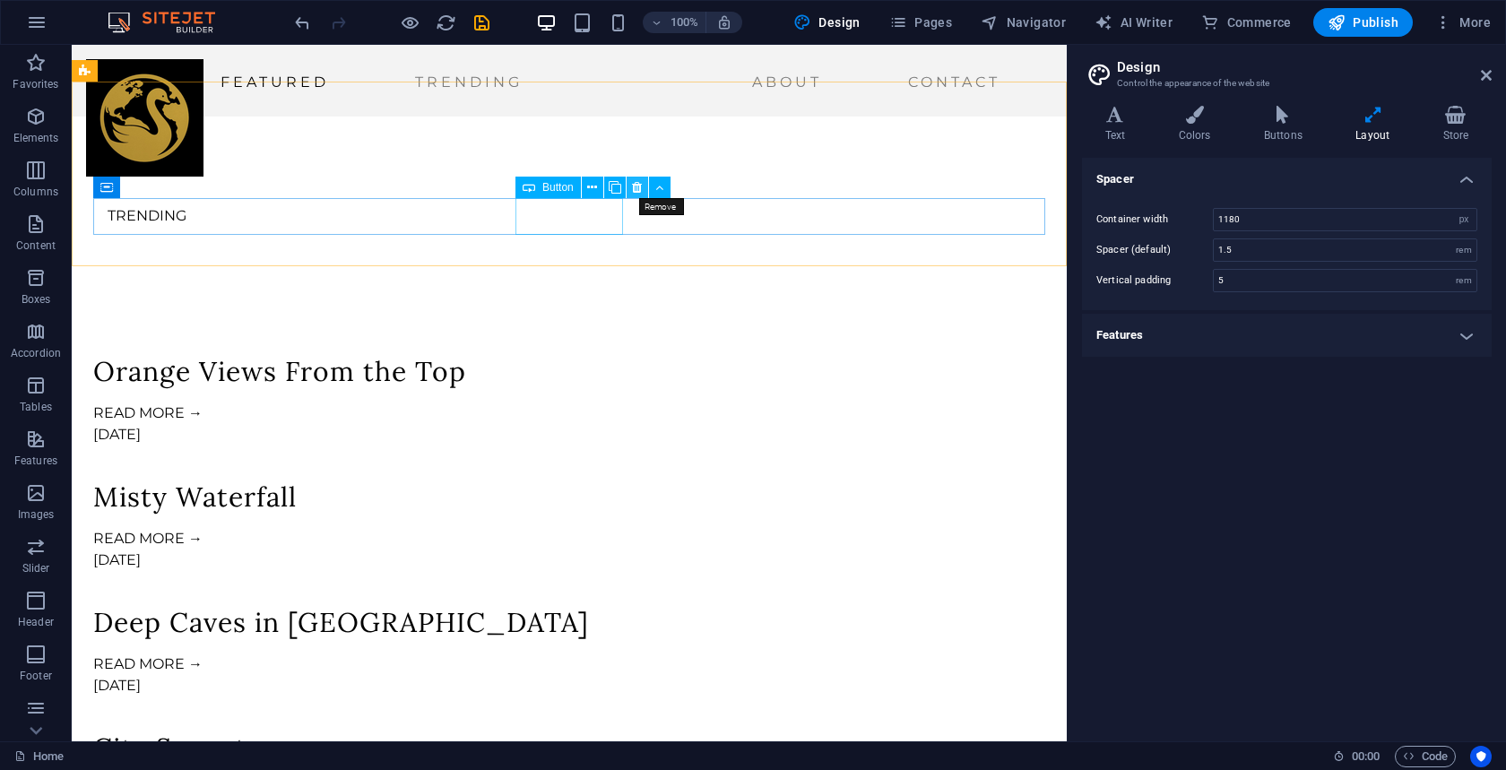
click at [635, 187] on icon at bounding box center [637, 187] width 10 height 19
click at [637, 189] on icon at bounding box center [637, 187] width 10 height 19
click at [588, 190] on icon at bounding box center [592, 187] width 10 height 19
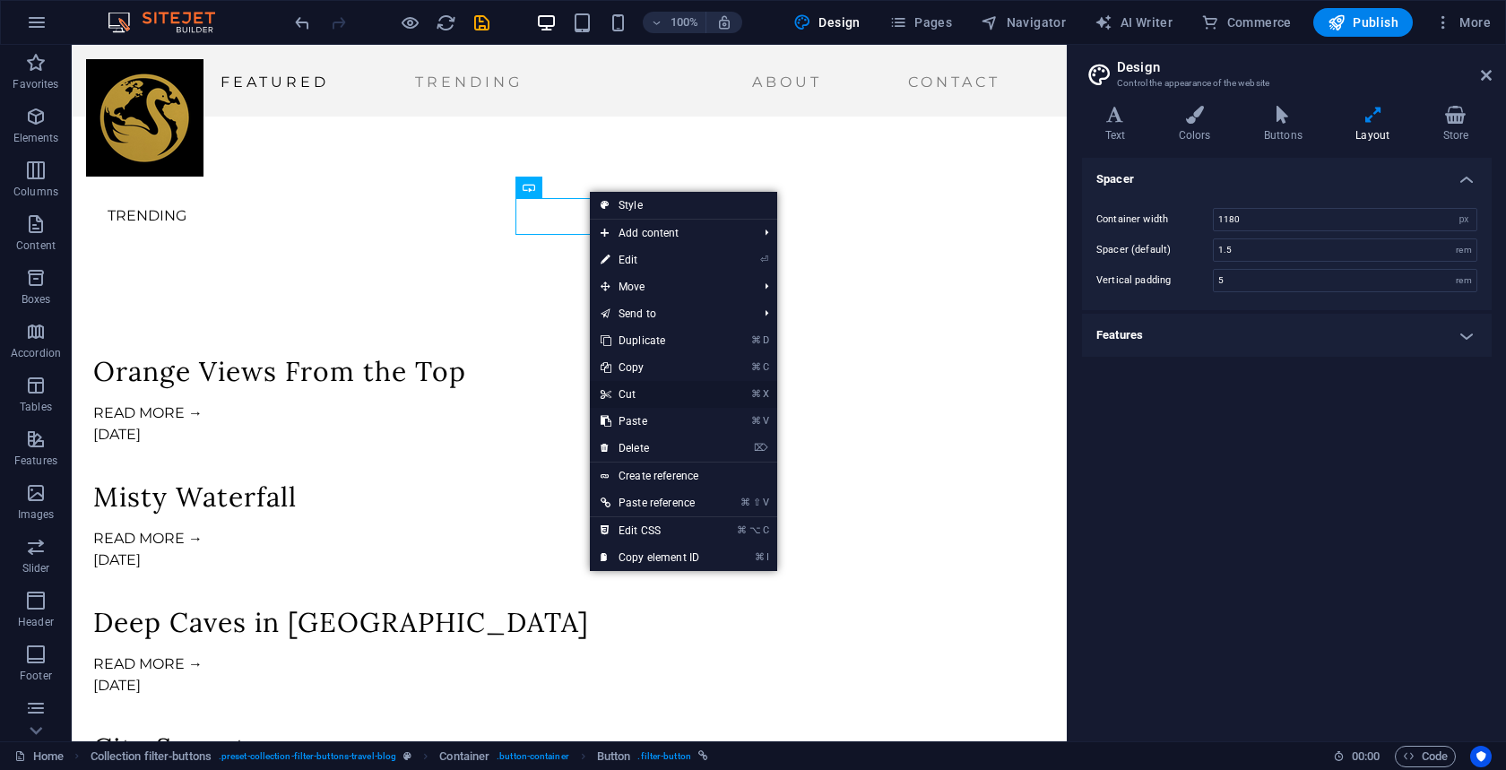
click at [621, 400] on link "⌘ X Cut" at bounding box center [650, 394] width 120 height 27
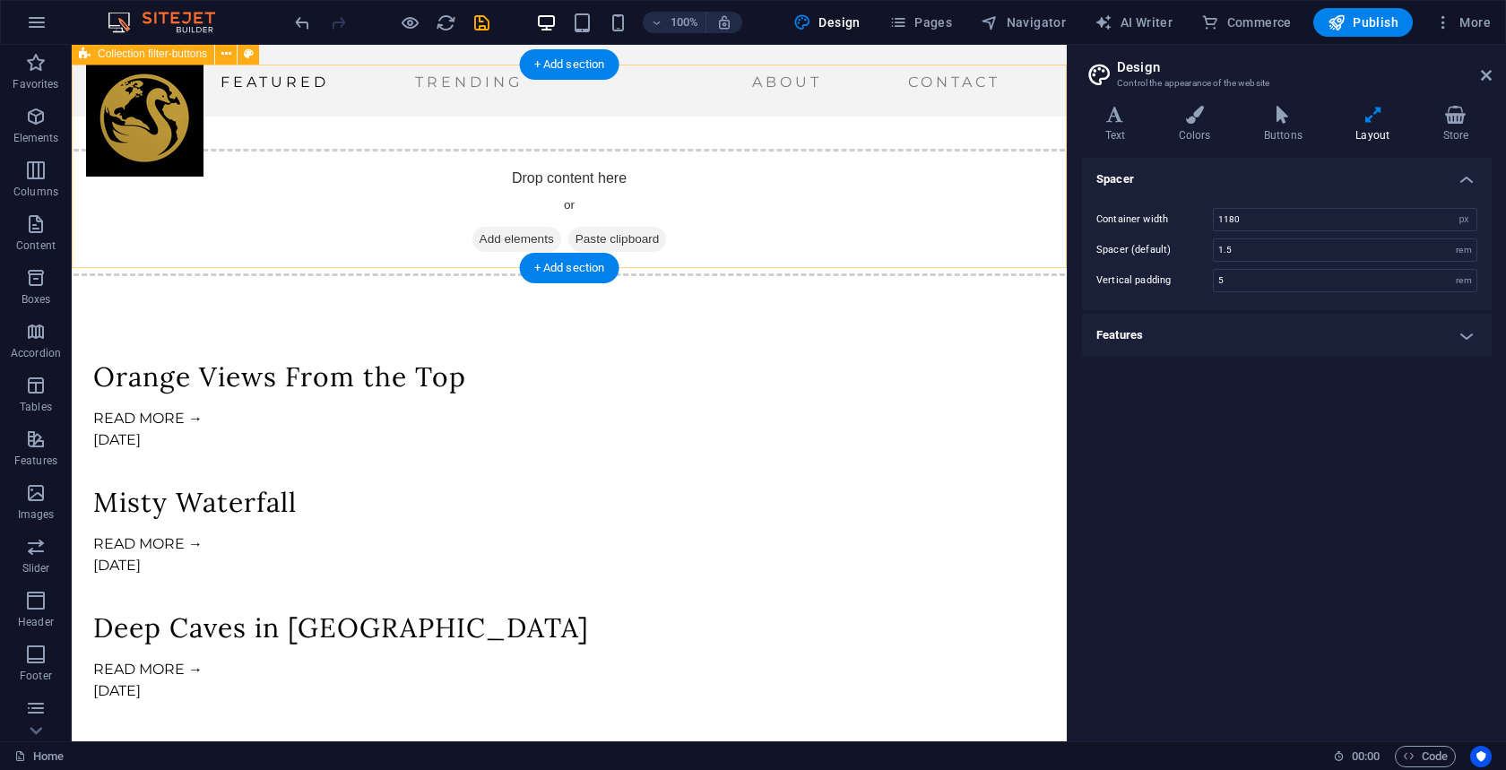
scroll to position [623, 0]
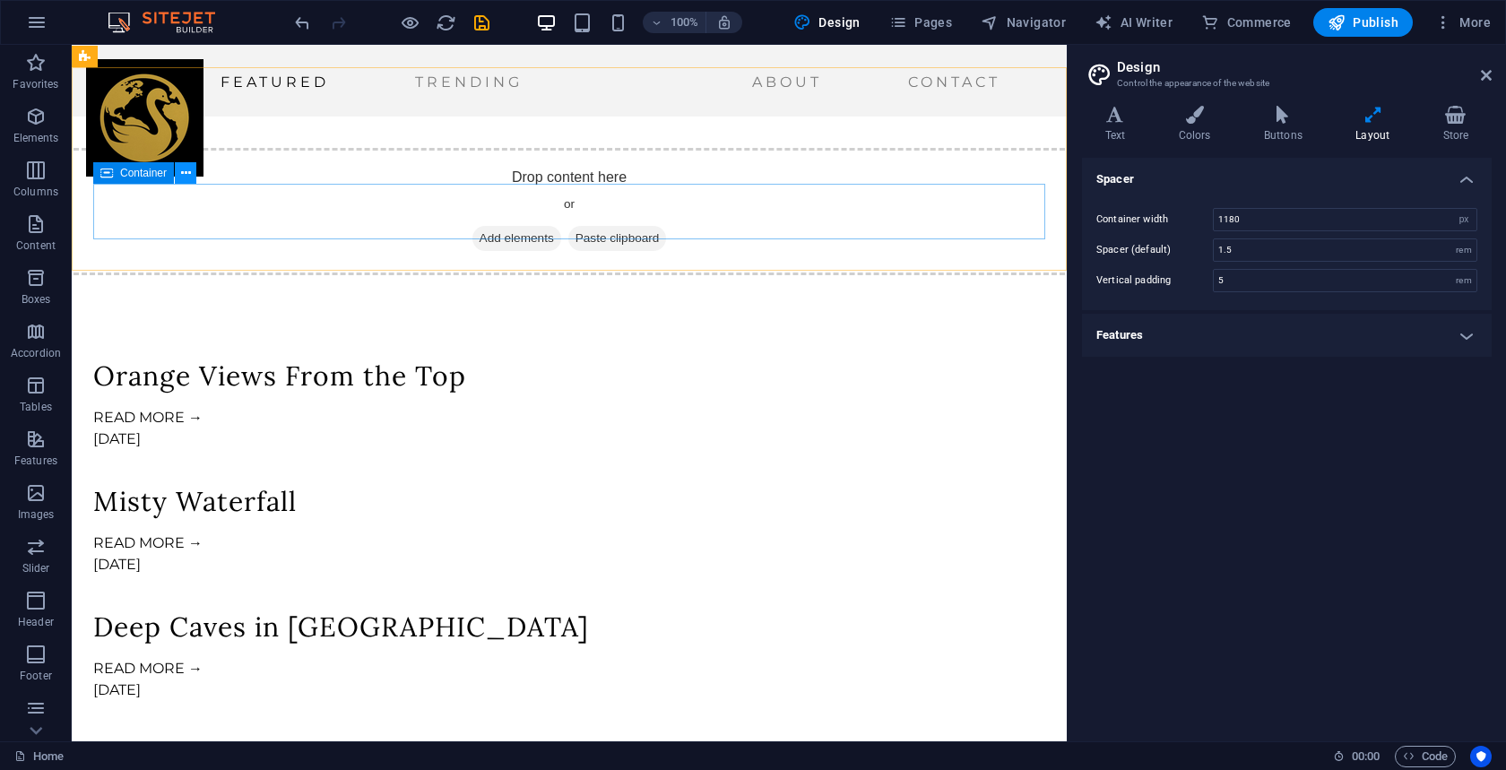
click at [186, 178] on icon at bounding box center [186, 173] width 10 height 19
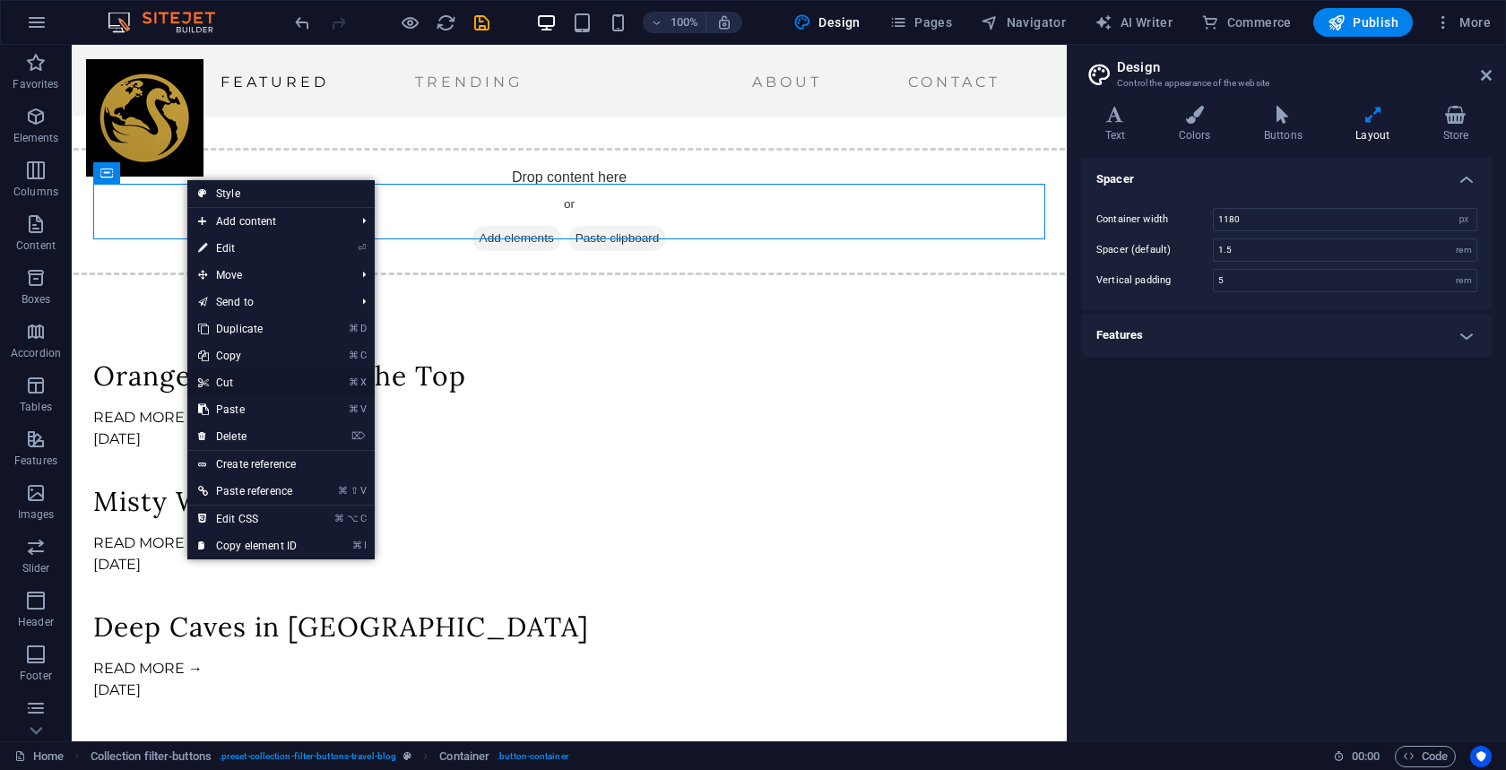
click at [212, 384] on link "⌘ X Cut" at bounding box center [247, 382] width 120 height 27
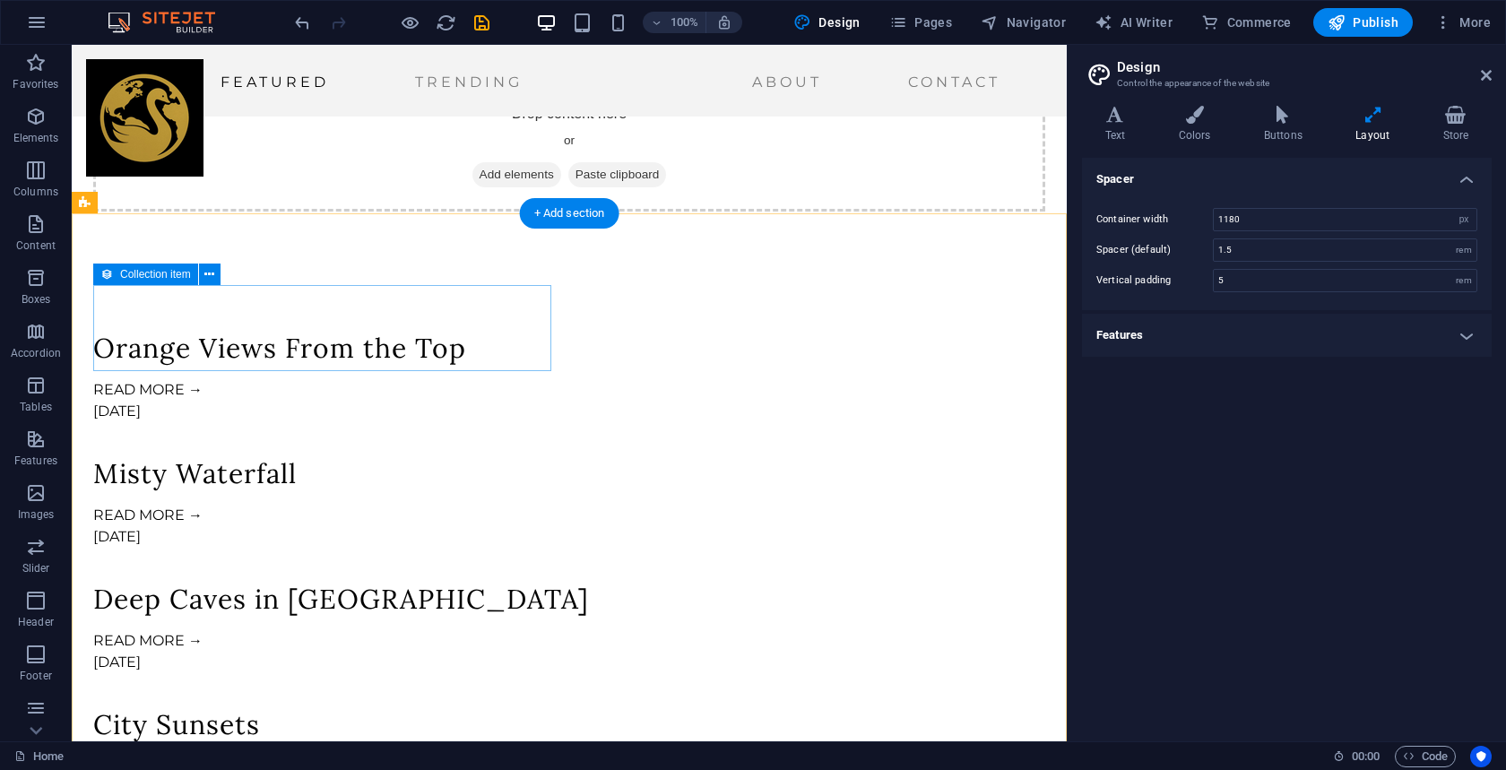
scroll to position [761, 0]
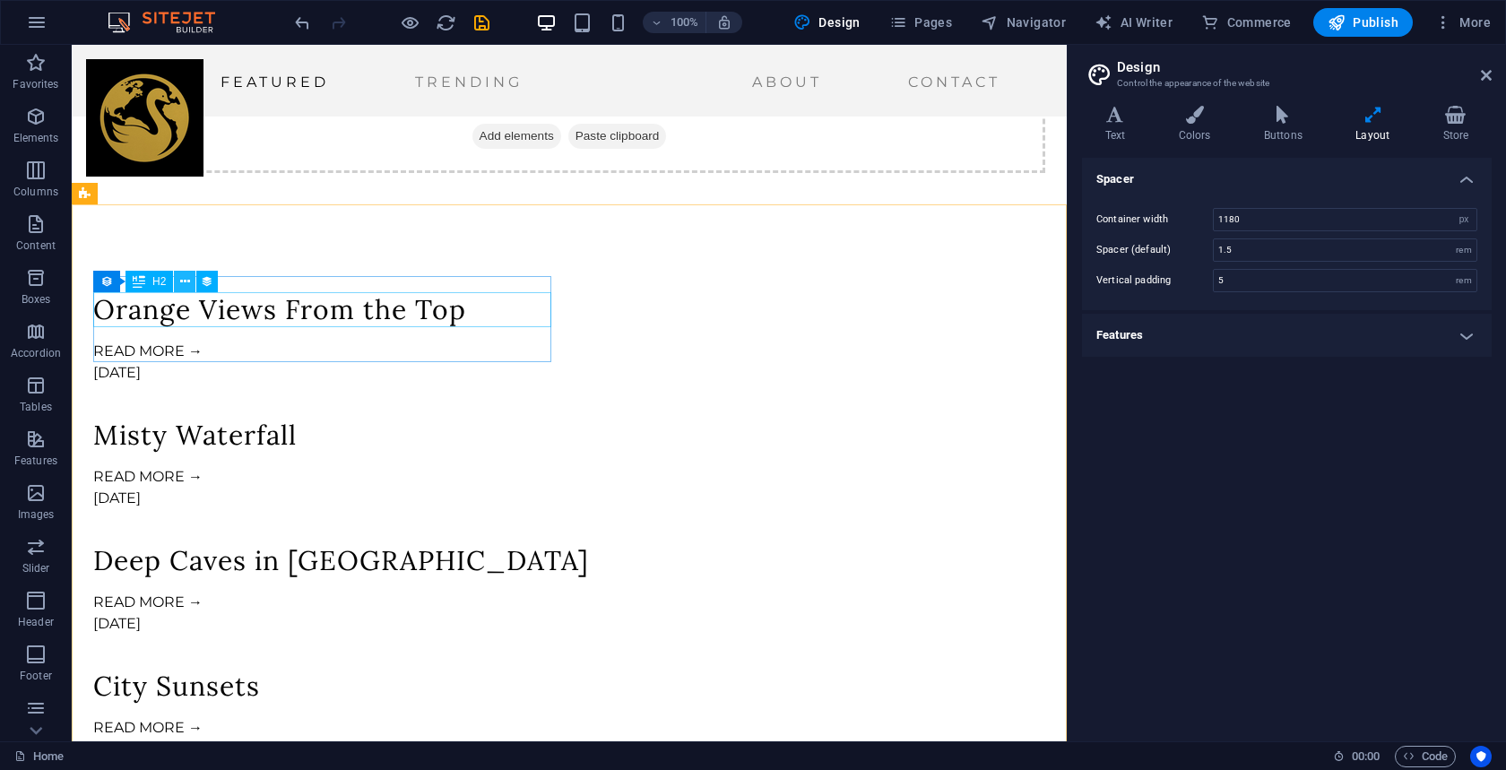
click at [184, 278] on icon at bounding box center [185, 282] width 10 height 19
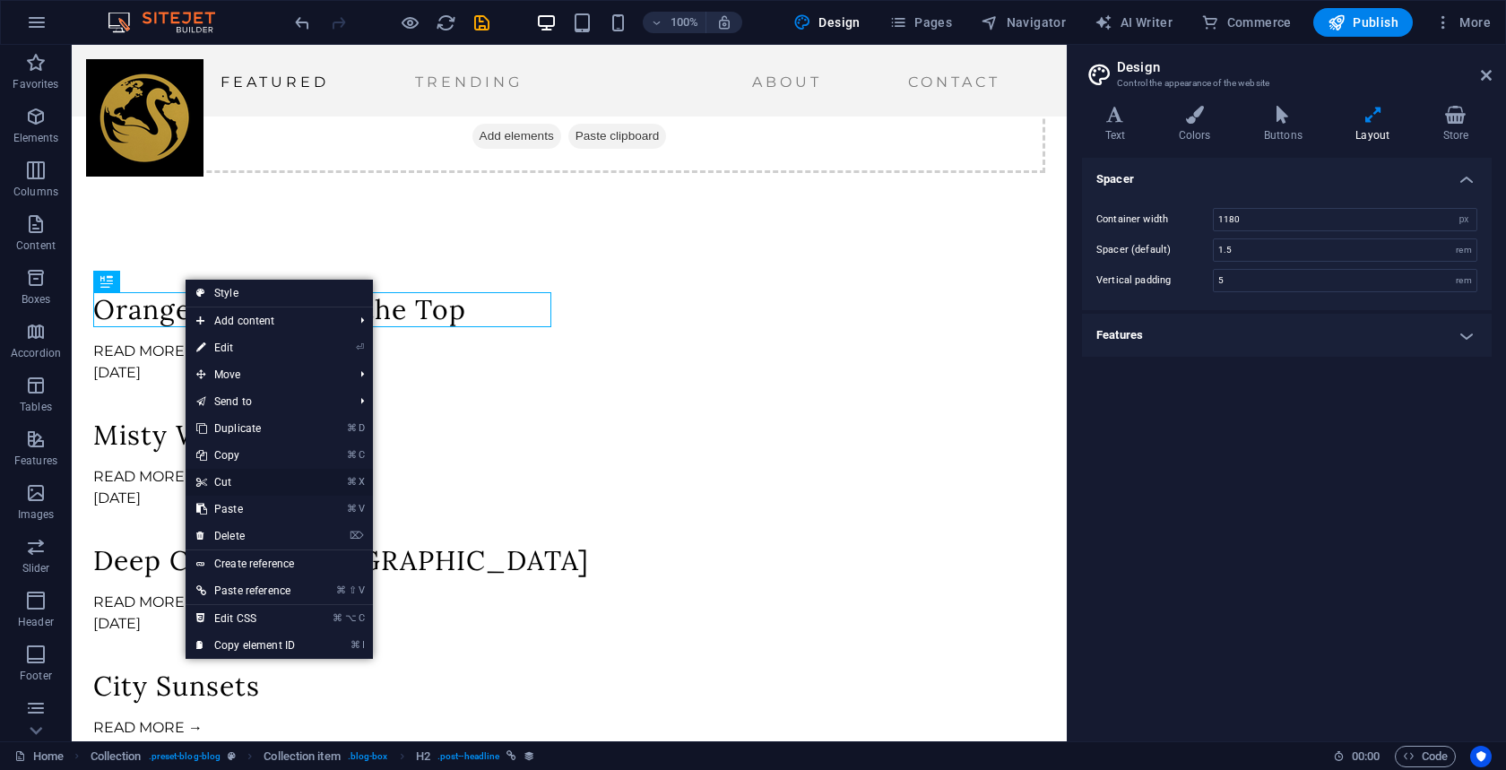
click at [224, 478] on link "⌘ X Cut" at bounding box center [246, 482] width 120 height 27
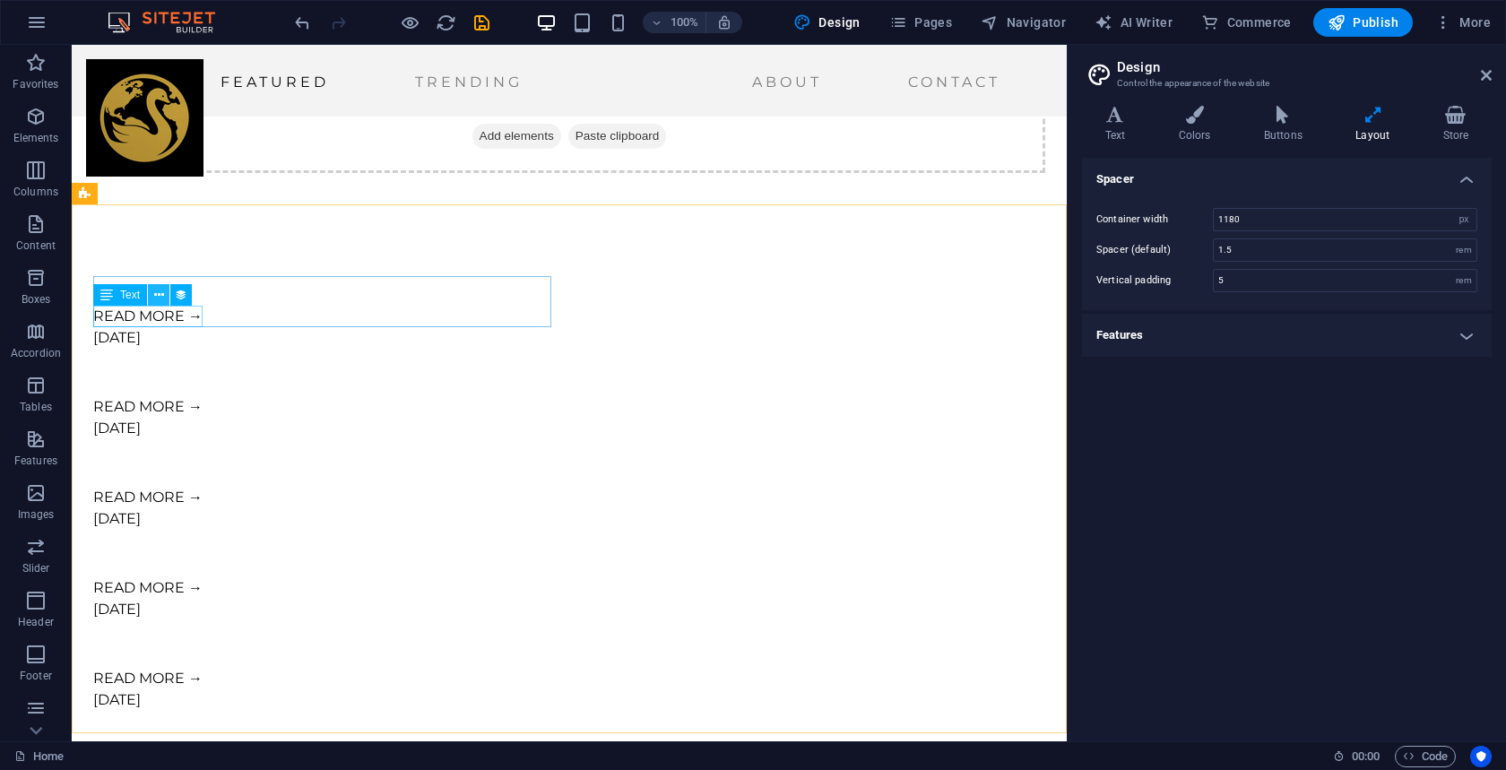
click at [164, 294] on button at bounding box center [159, 295] width 22 height 22
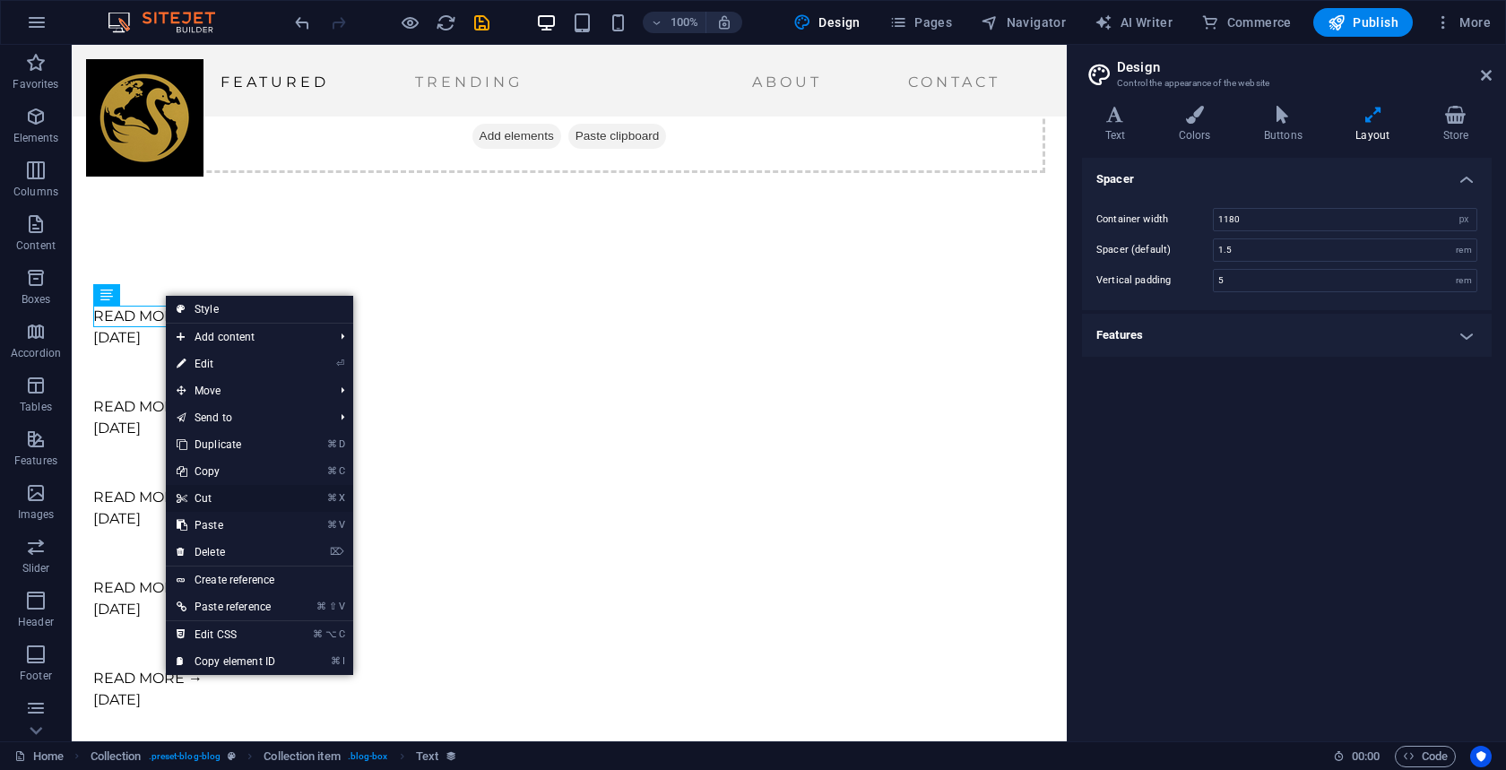
click at [215, 495] on link "⌘ X Cut" at bounding box center [226, 498] width 120 height 27
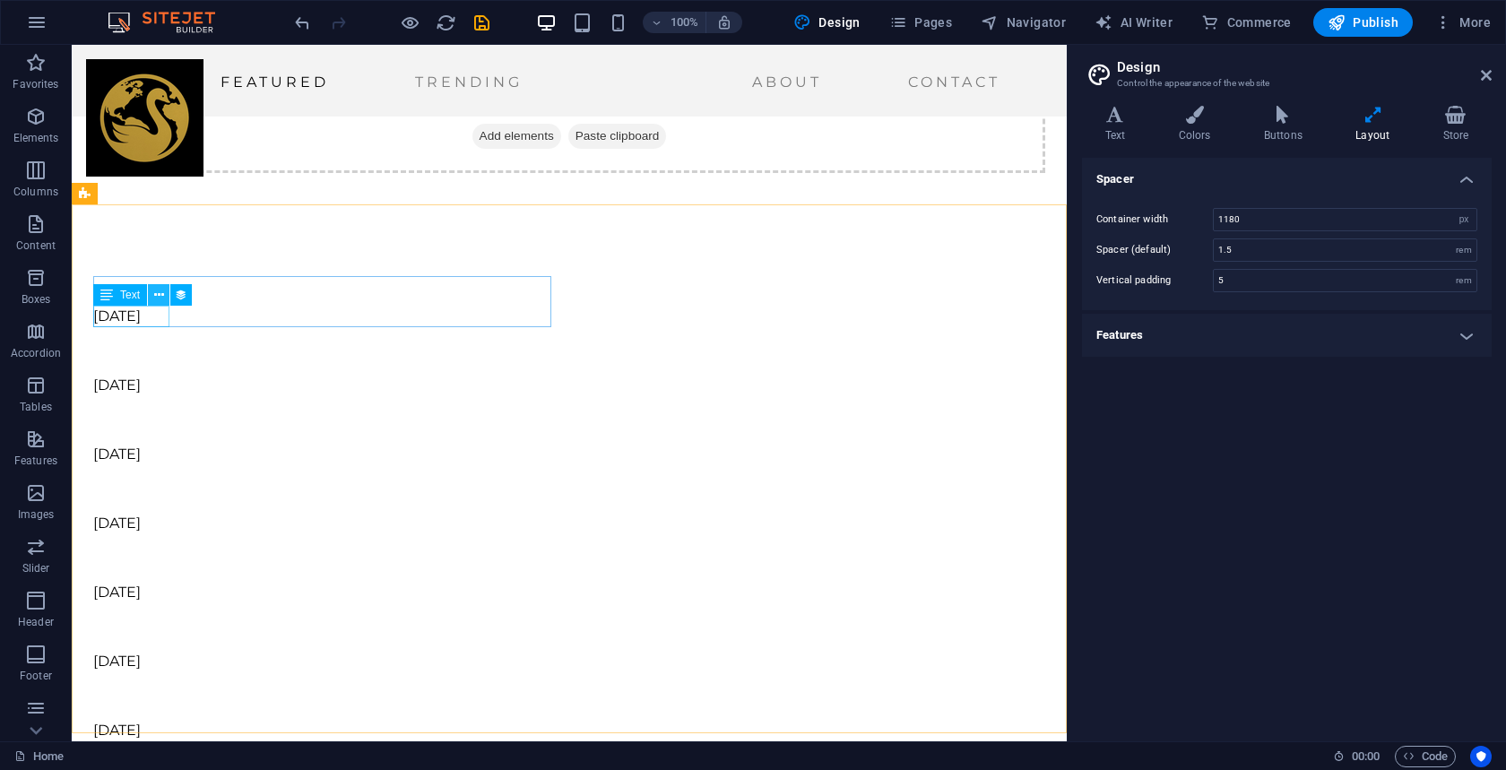
click at [159, 299] on icon at bounding box center [159, 295] width 10 height 19
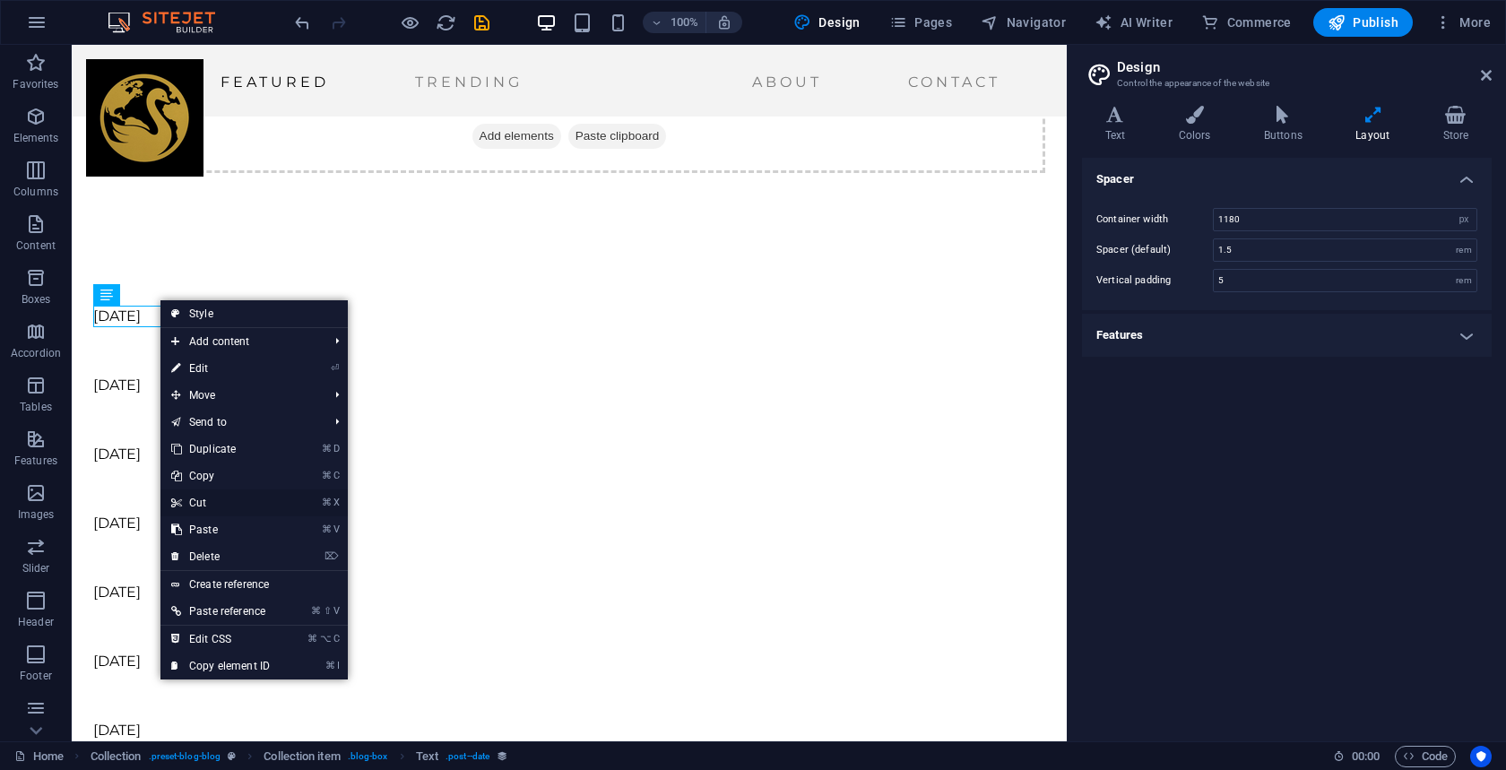
click at [202, 499] on link "⌘ X Cut" at bounding box center [221, 503] width 120 height 27
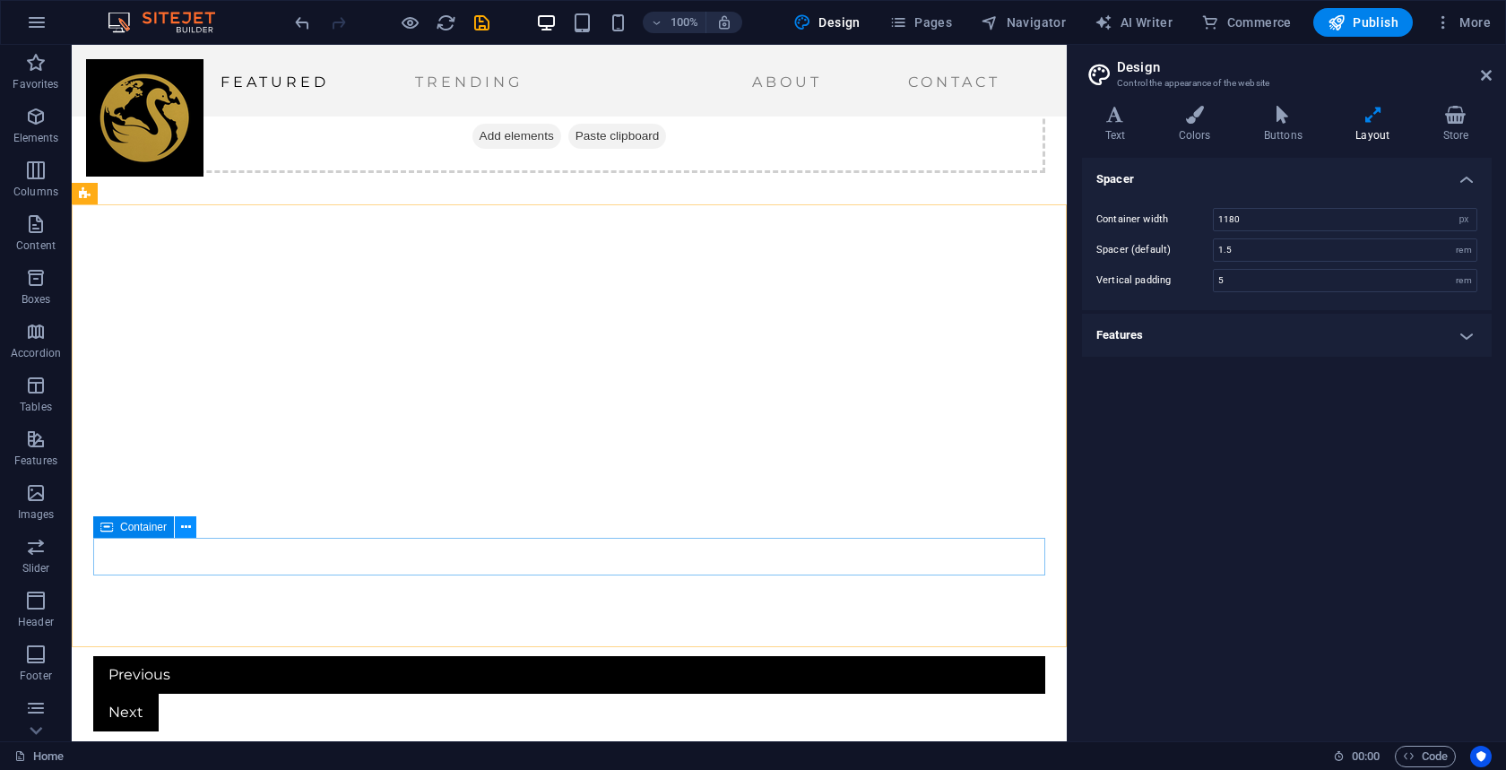
click at [192, 531] on button at bounding box center [186, 527] width 22 height 22
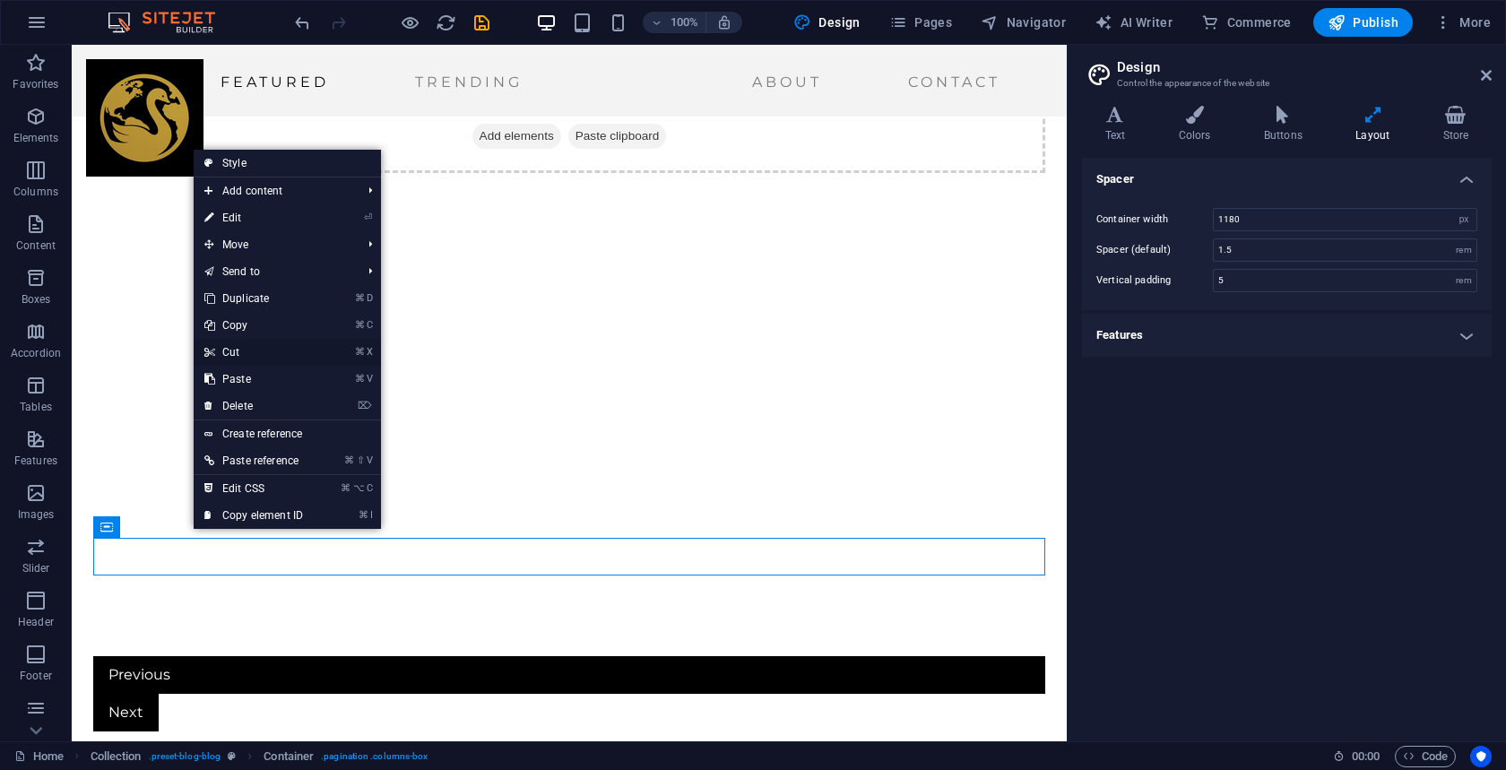
click at [234, 355] on link "⌘ X Cut" at bounding box center [254, 352] width 120 height 27
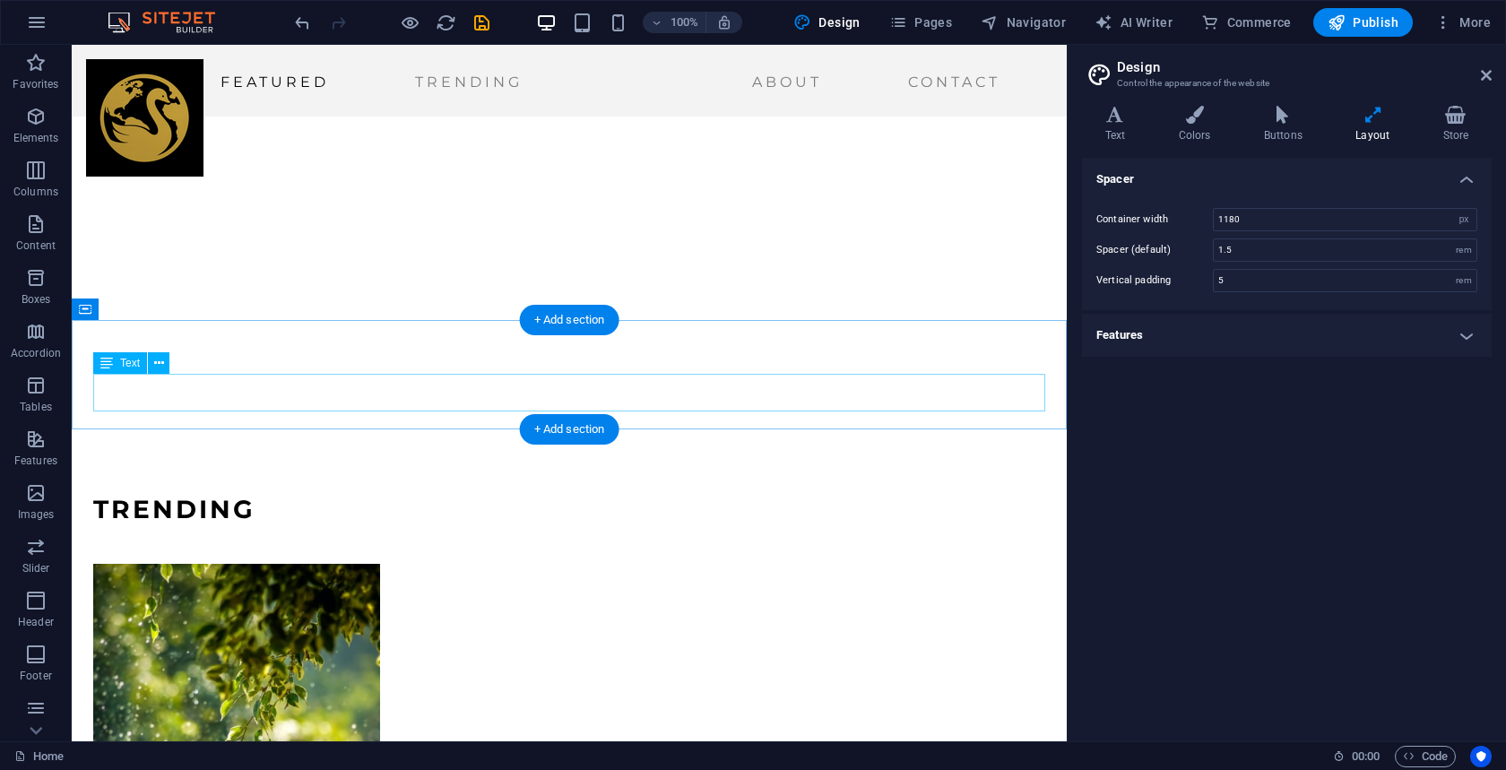
scroll to position [1040, 0]
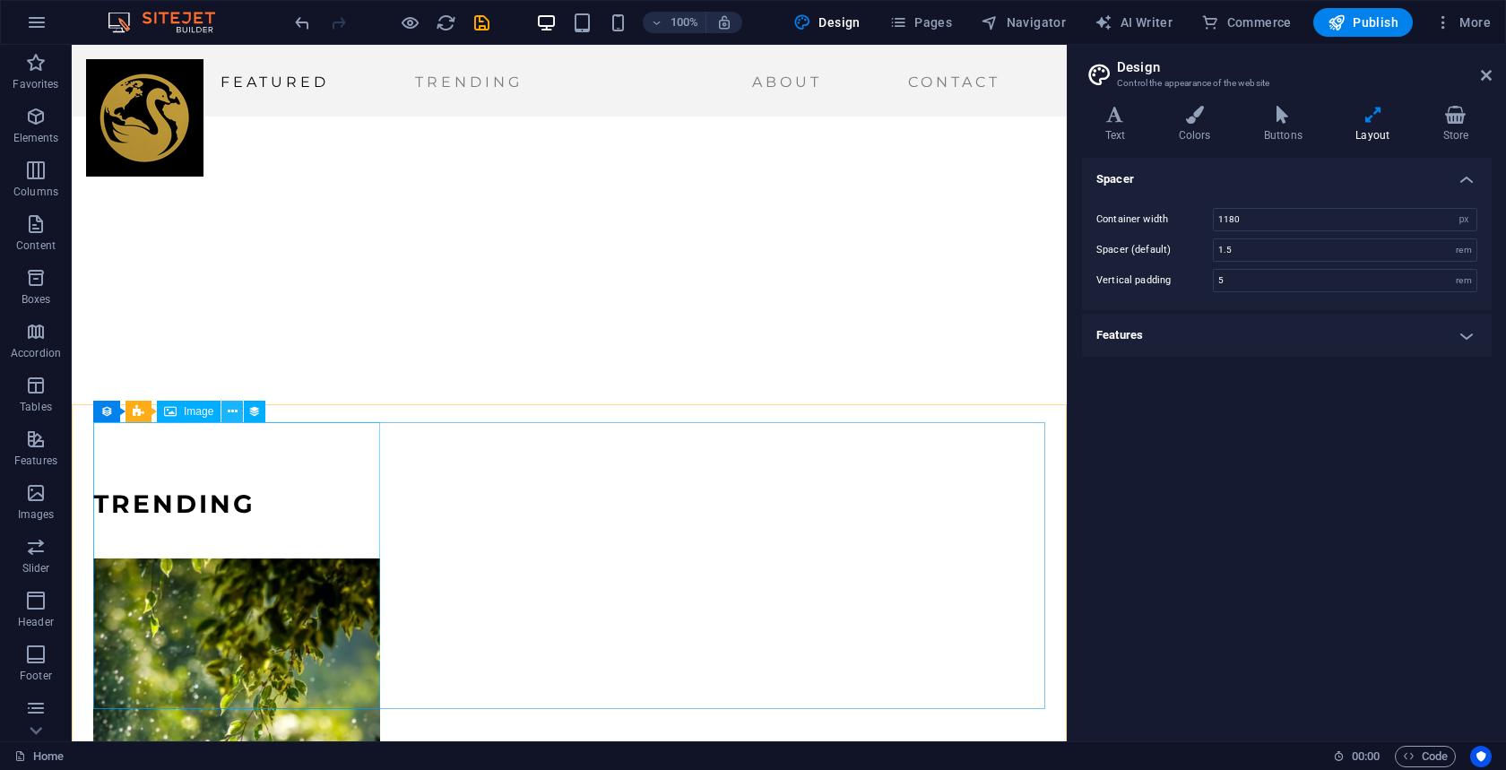
click at [237, 412] on icon at bounding box center [233, 412] width 10 height 19
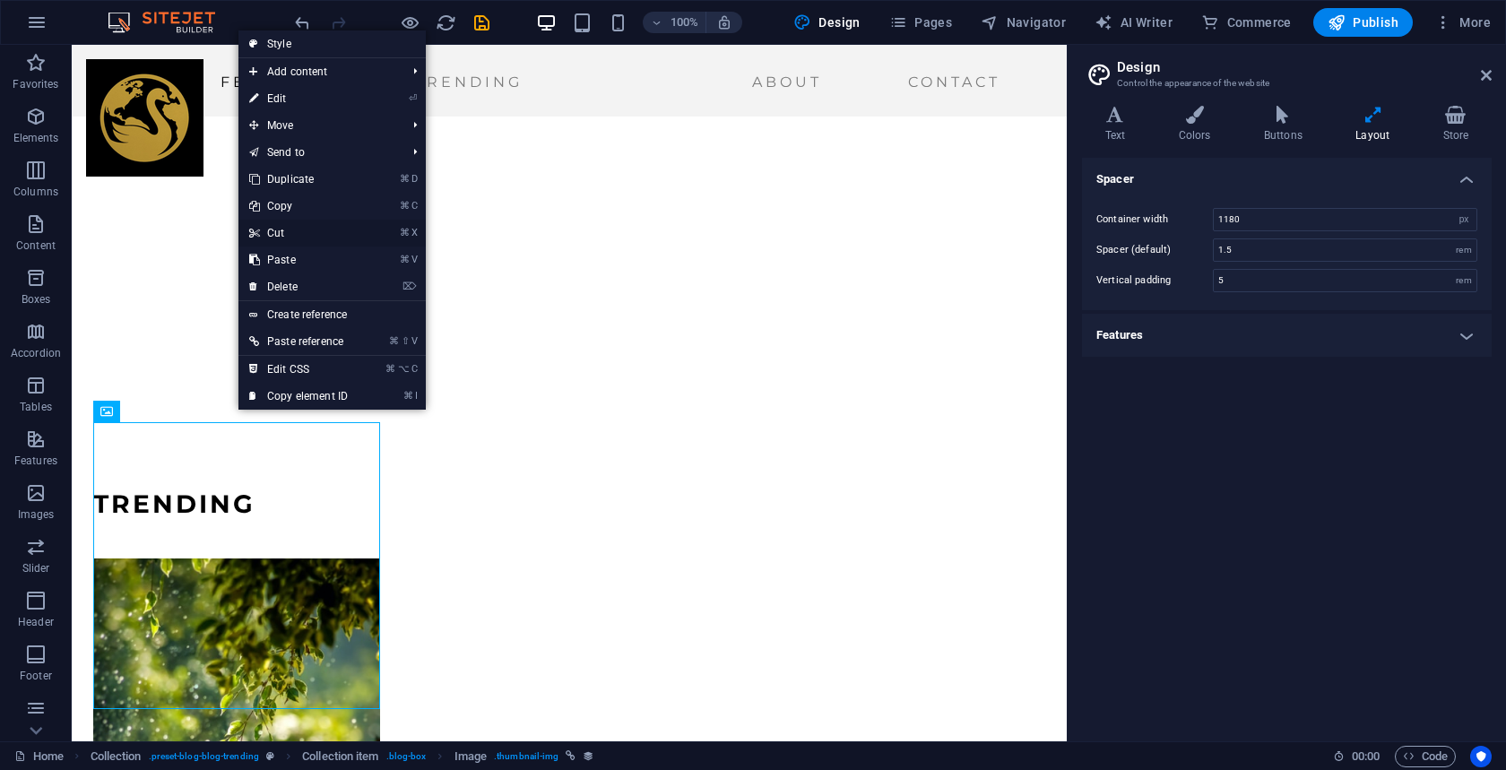
click at [280, 231] on link "⌘ X Cut" at bounding box center [299, 233] width 120 height 27
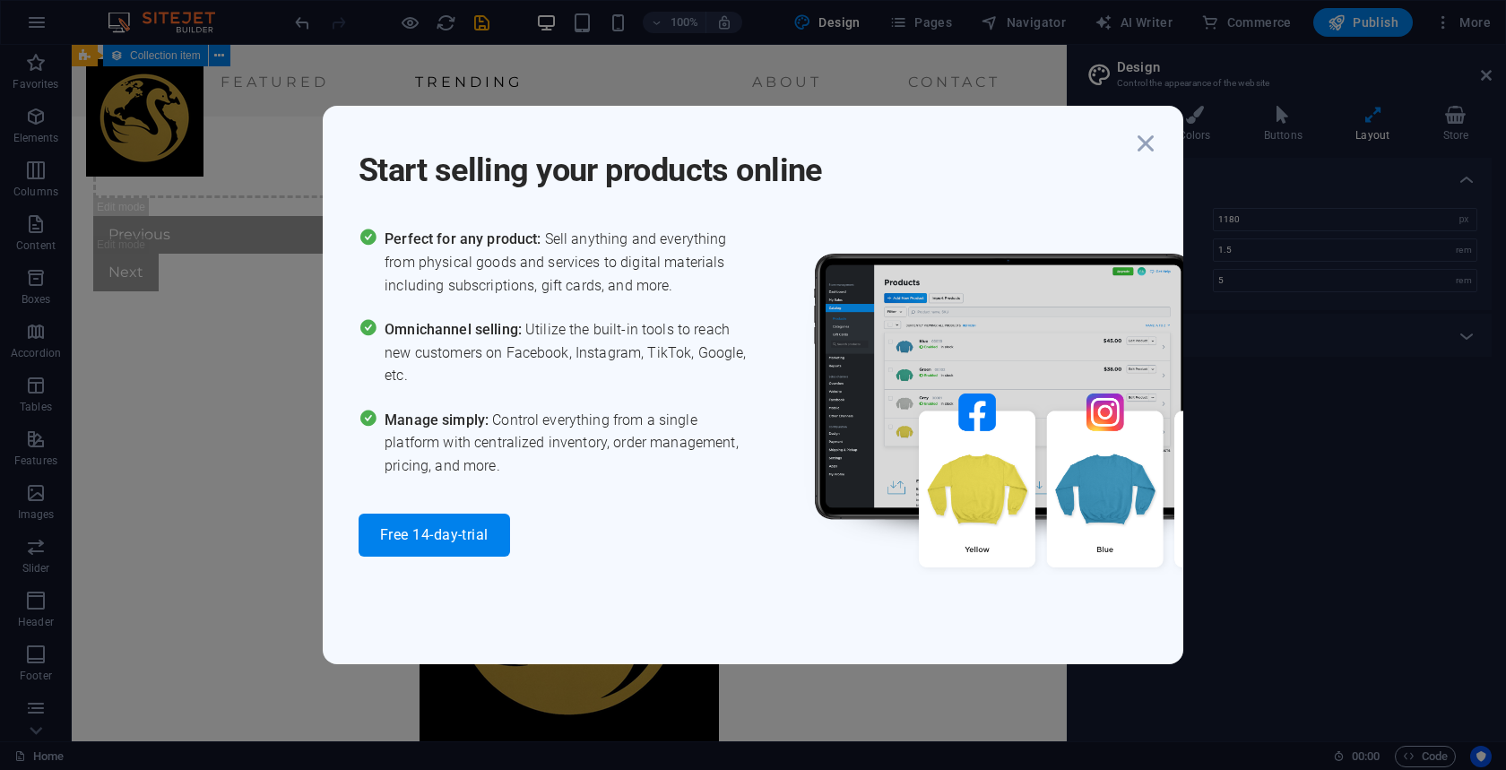
scroll to position [1686, 0]
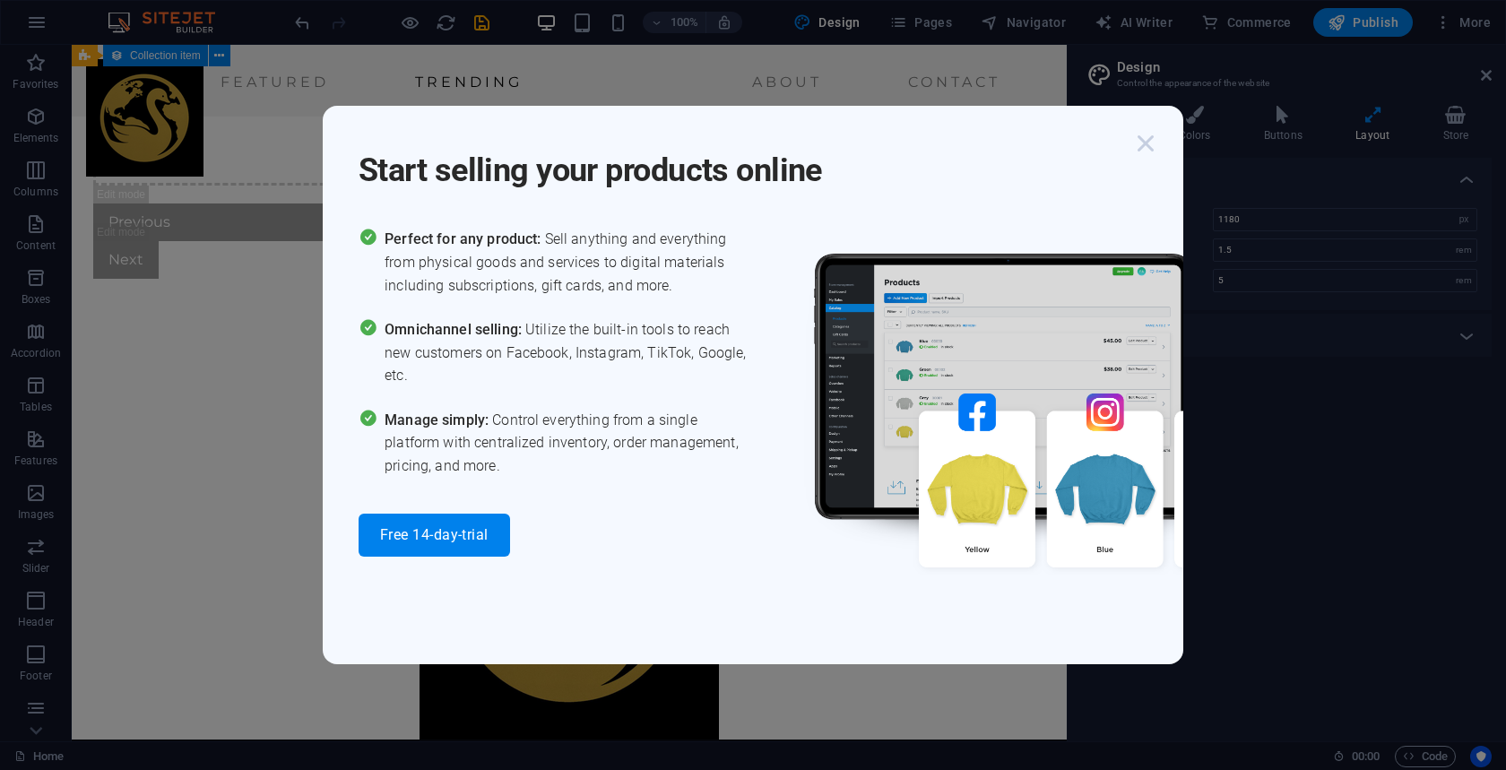
click at [1146, 149] on icon "button" at bounding box center [1146, 143] width 32 height 32
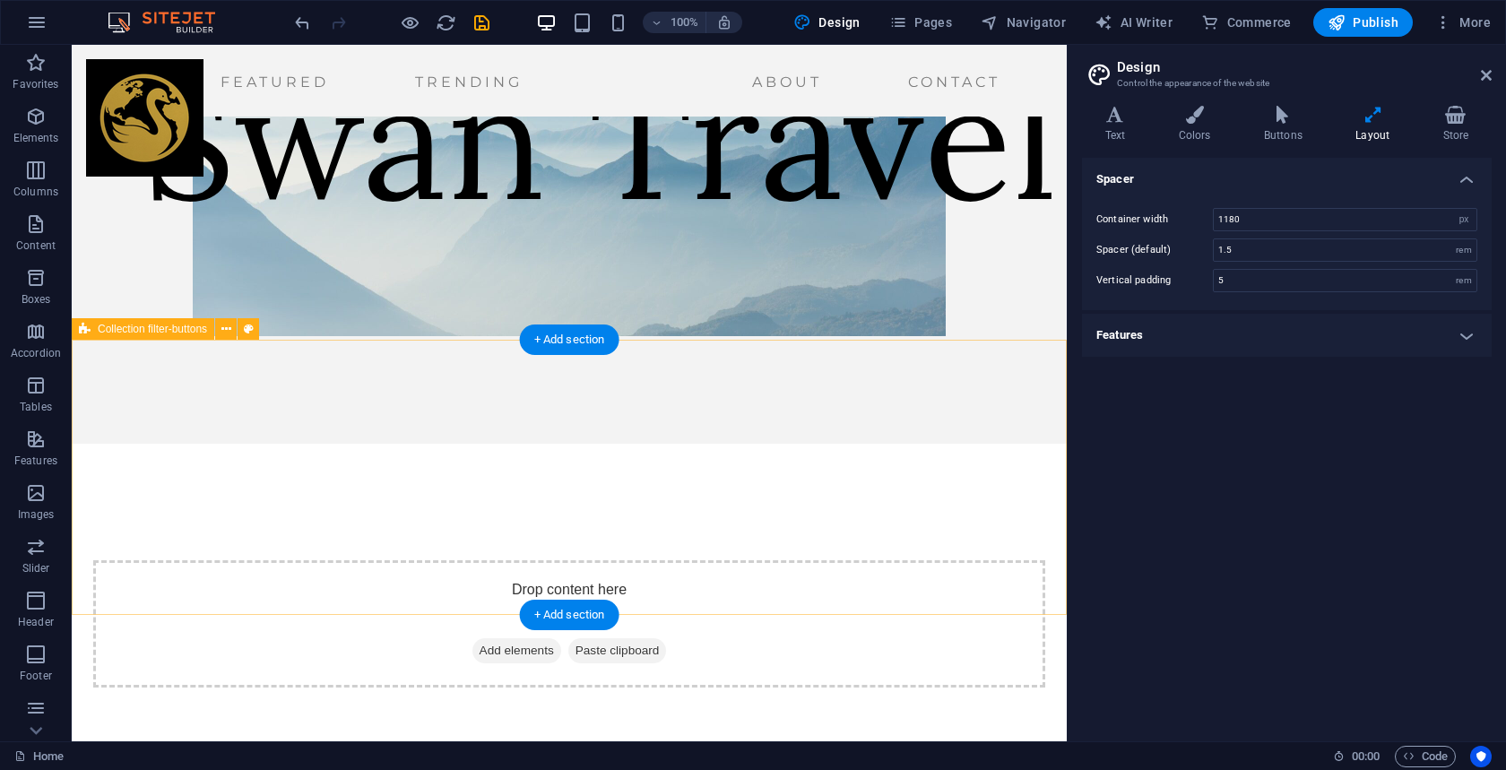
scroll to position [0, 0]
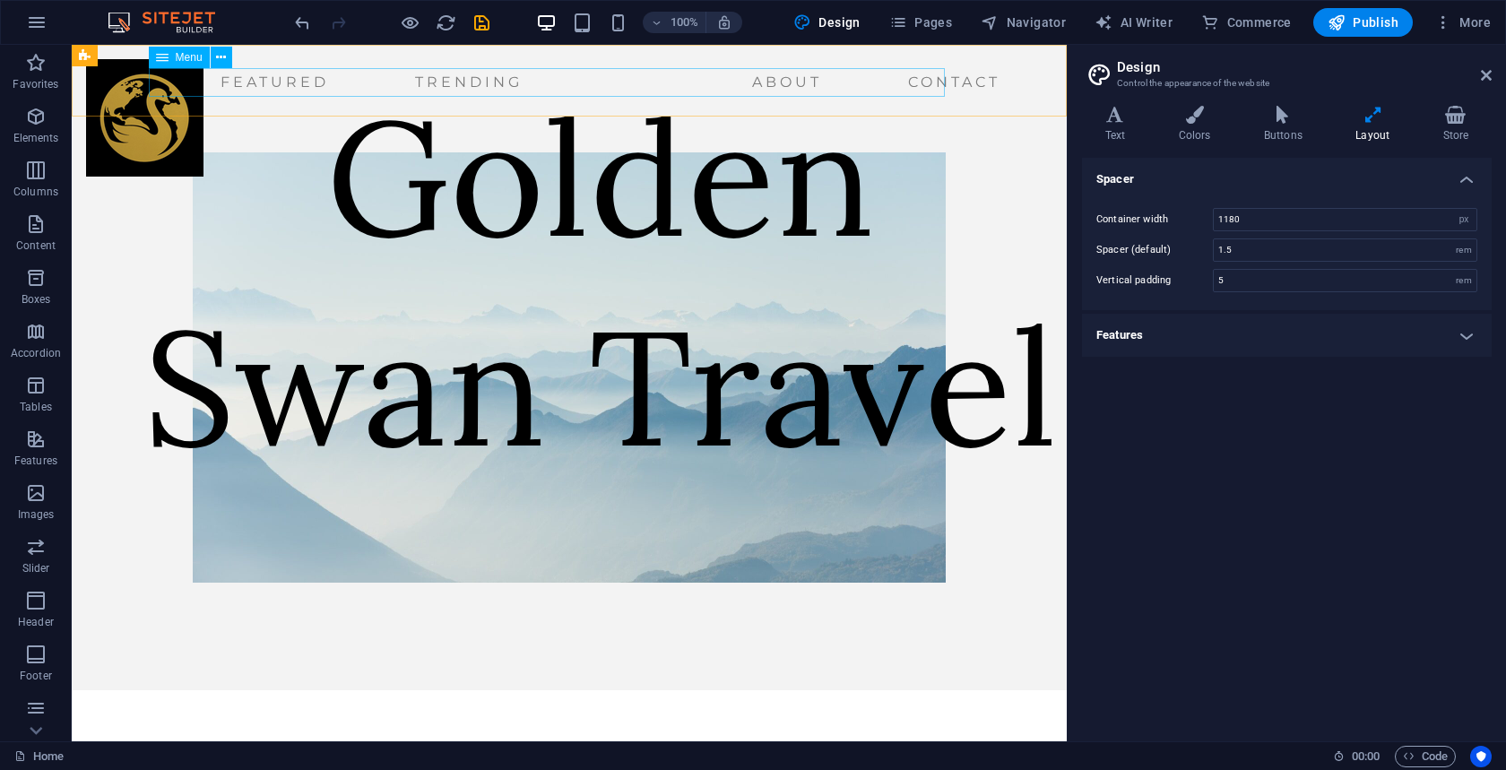
click at [425, 80] on nav "Featured Trending About Contact" at bounding box center [547, 82] width 922 height 29
click at [216, 61] on icon at bounding box center [221, 57] width 10 height 19
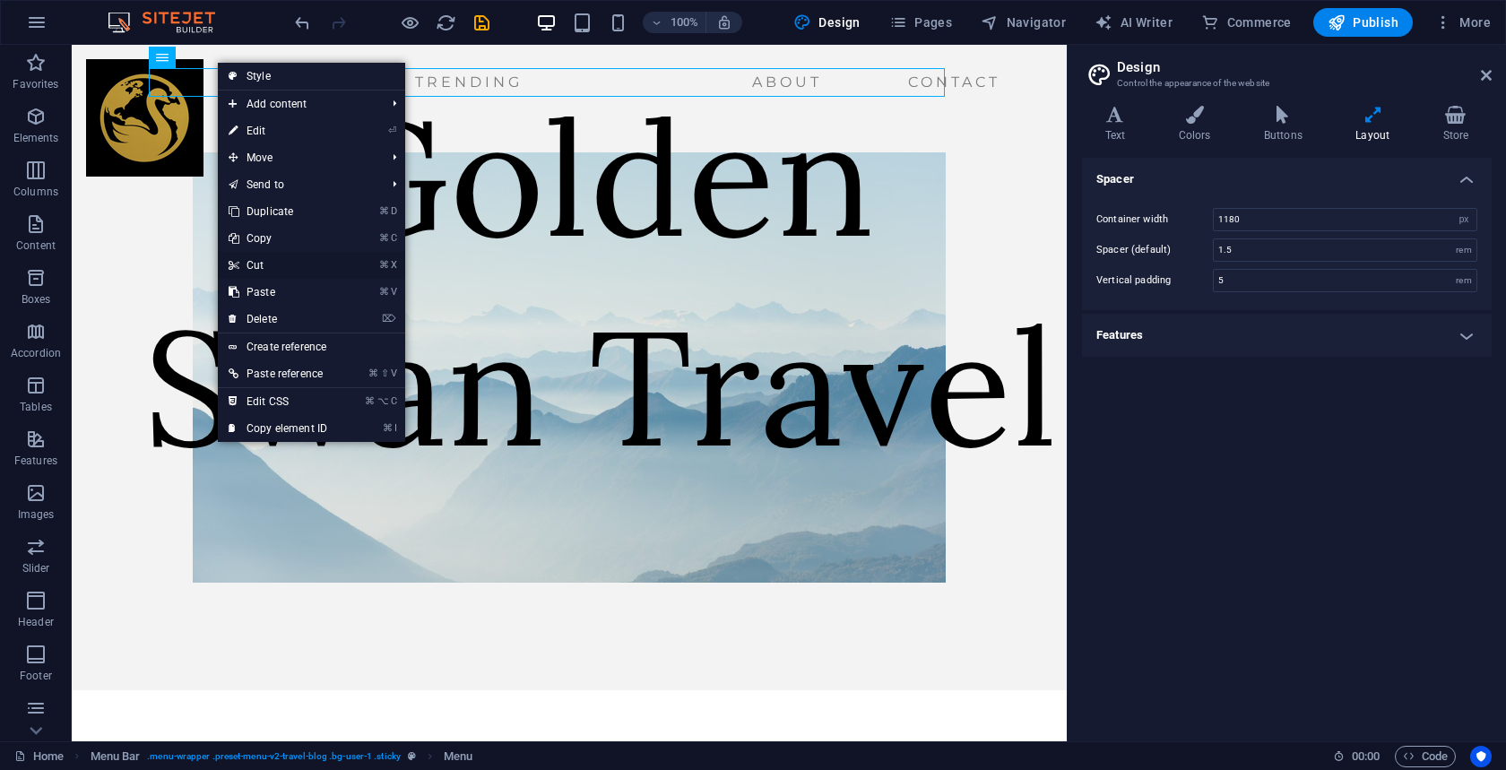
click at [264, 265] on link "⌘ X Cut" at bounding box center [278, 265] width 120 height 27
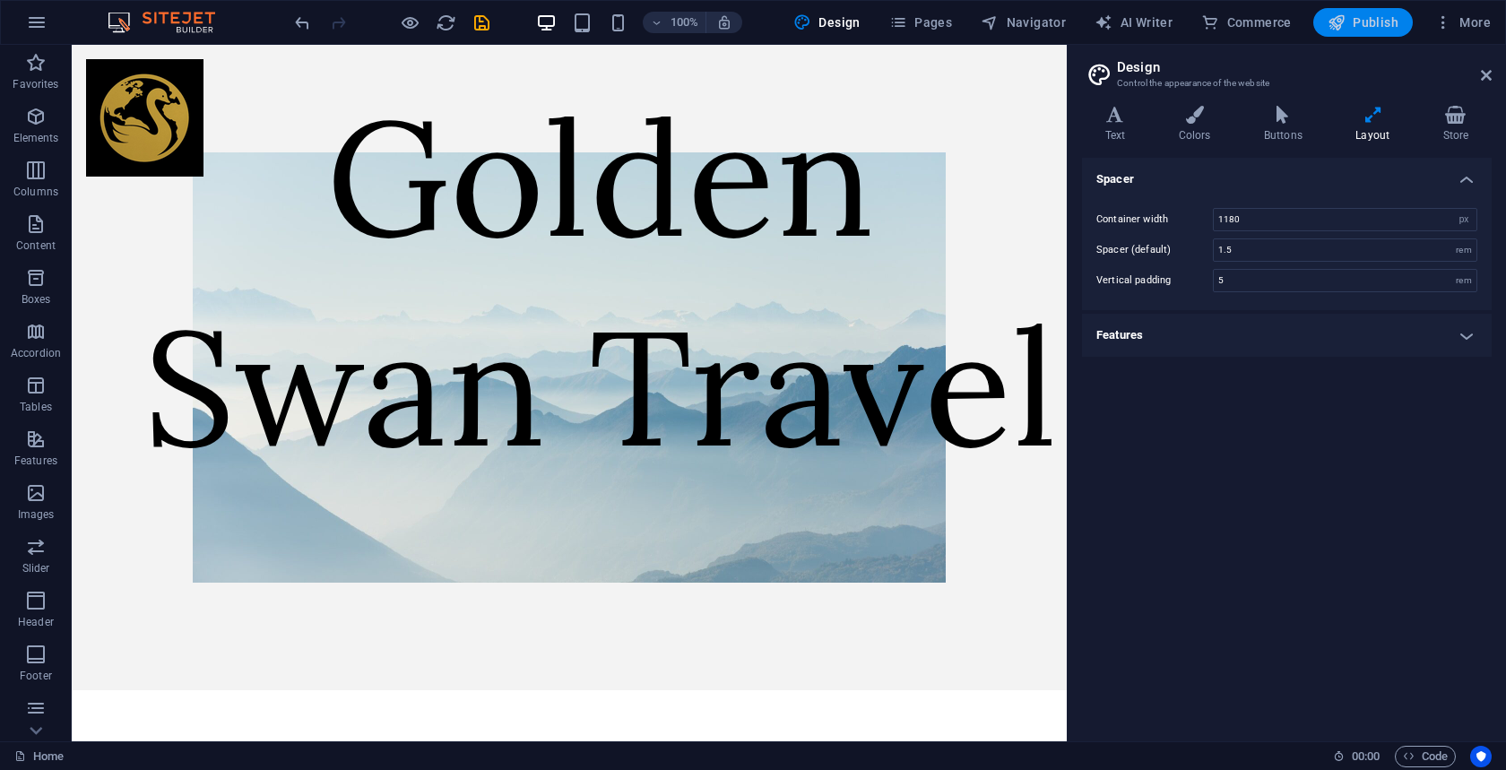
click at [1384, 20] on span "Publish" at bounding box center [1363, 22] width 71 height 18
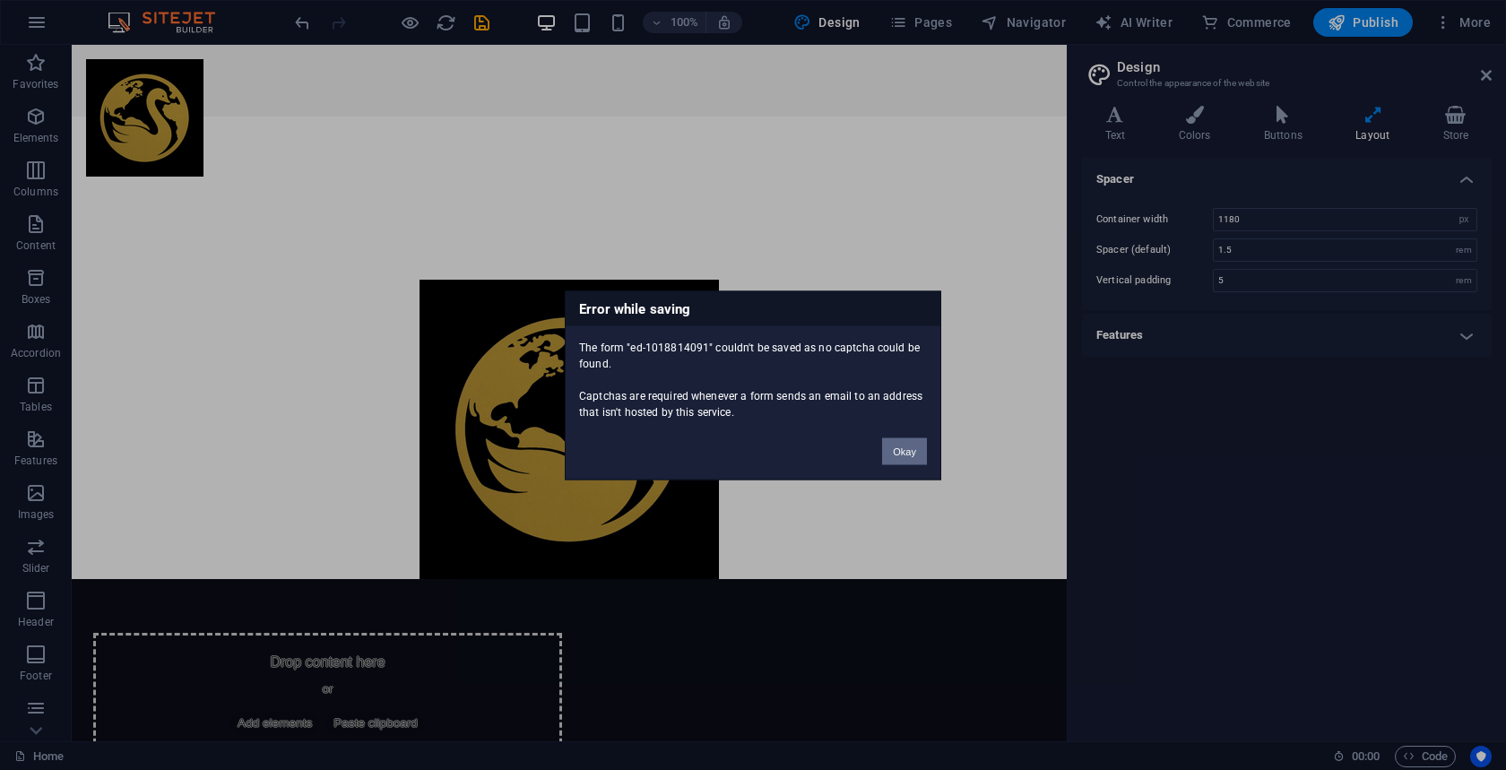
click at [895, 447] on button "Okay" at bounding box center [904, 451] width 45 height 27
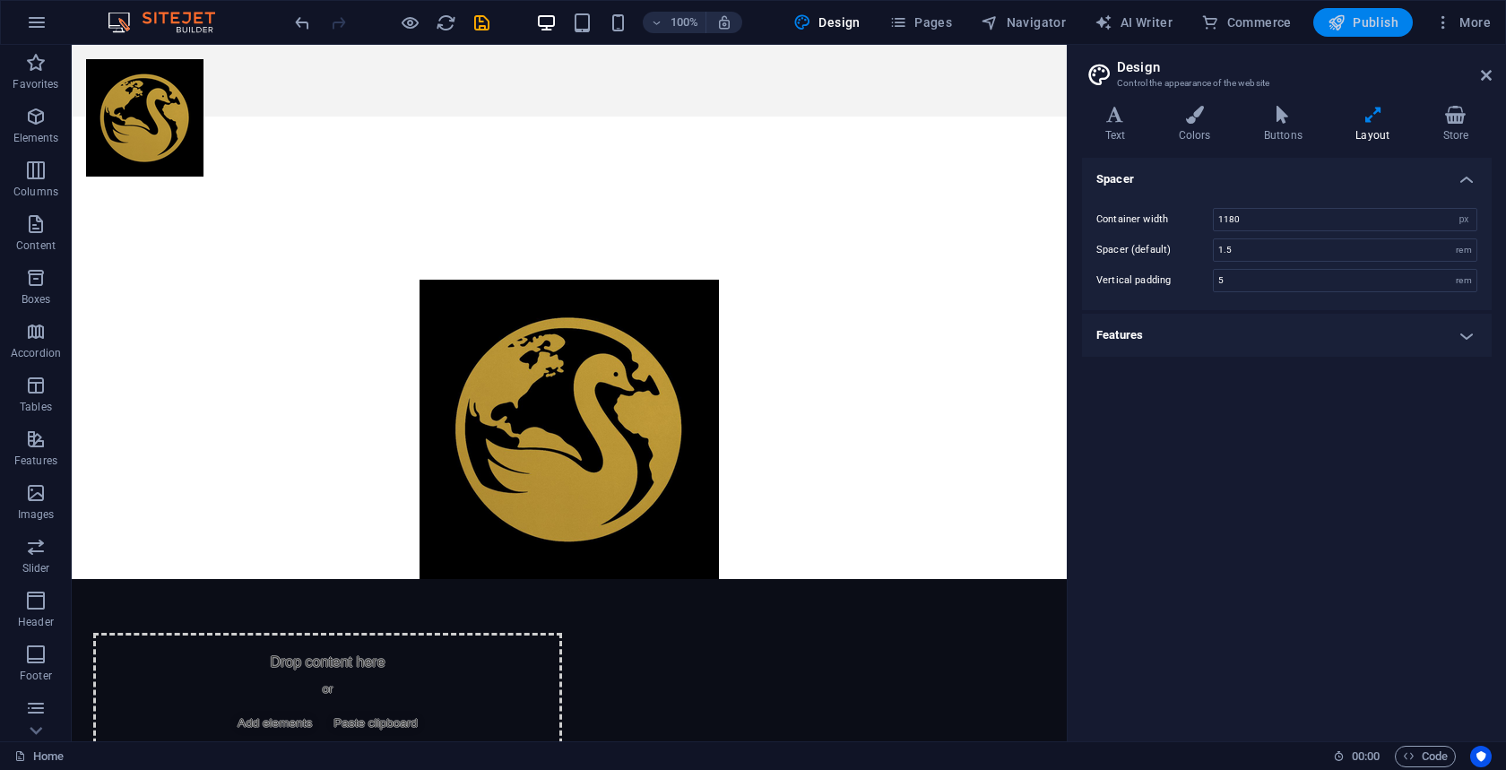
click at [1357, 32] on button "Publish" at bounding box center [1364, 22] width 100 height 29
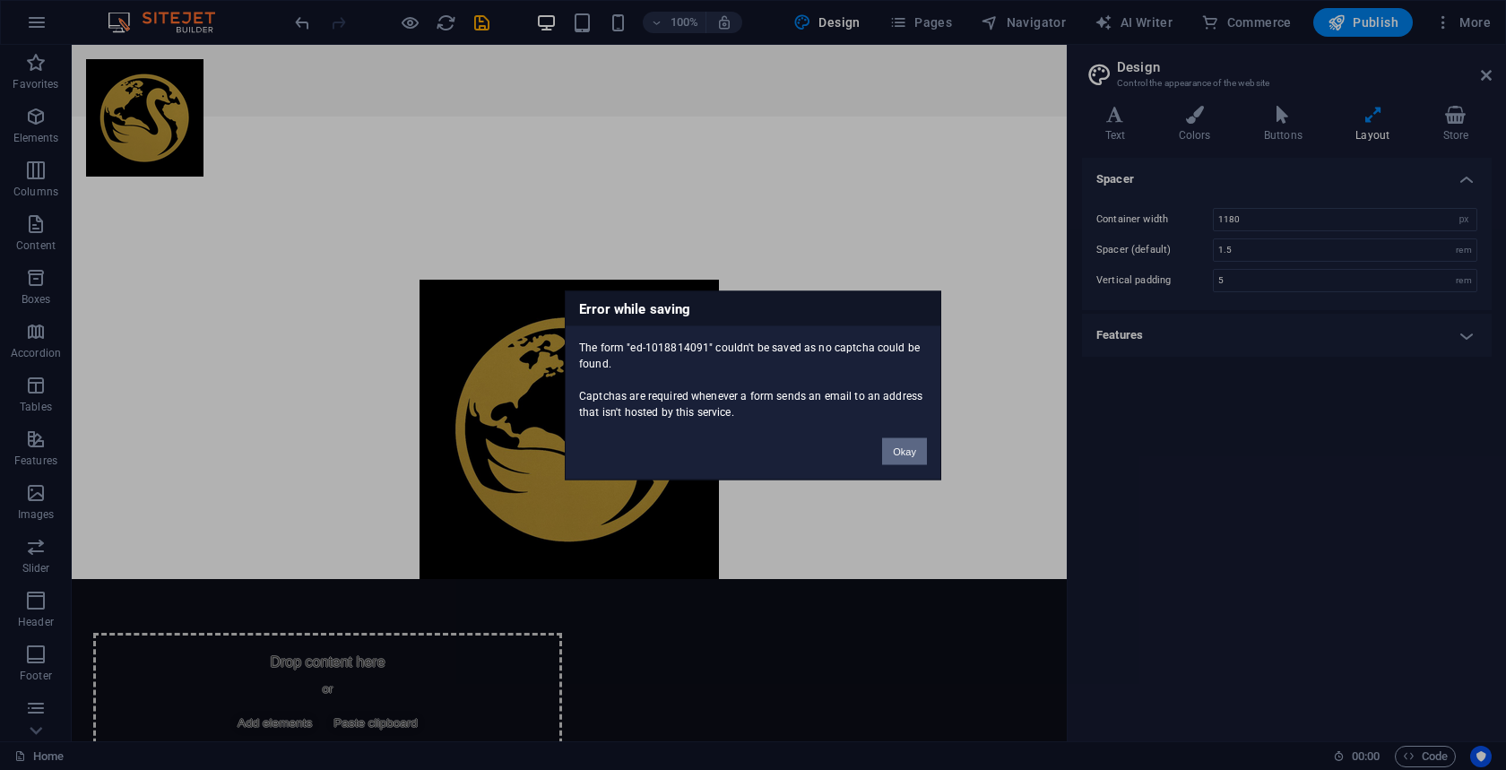
click at [901, 447] on button "Okay" at bounding box center [904, 451] width 45 height 27
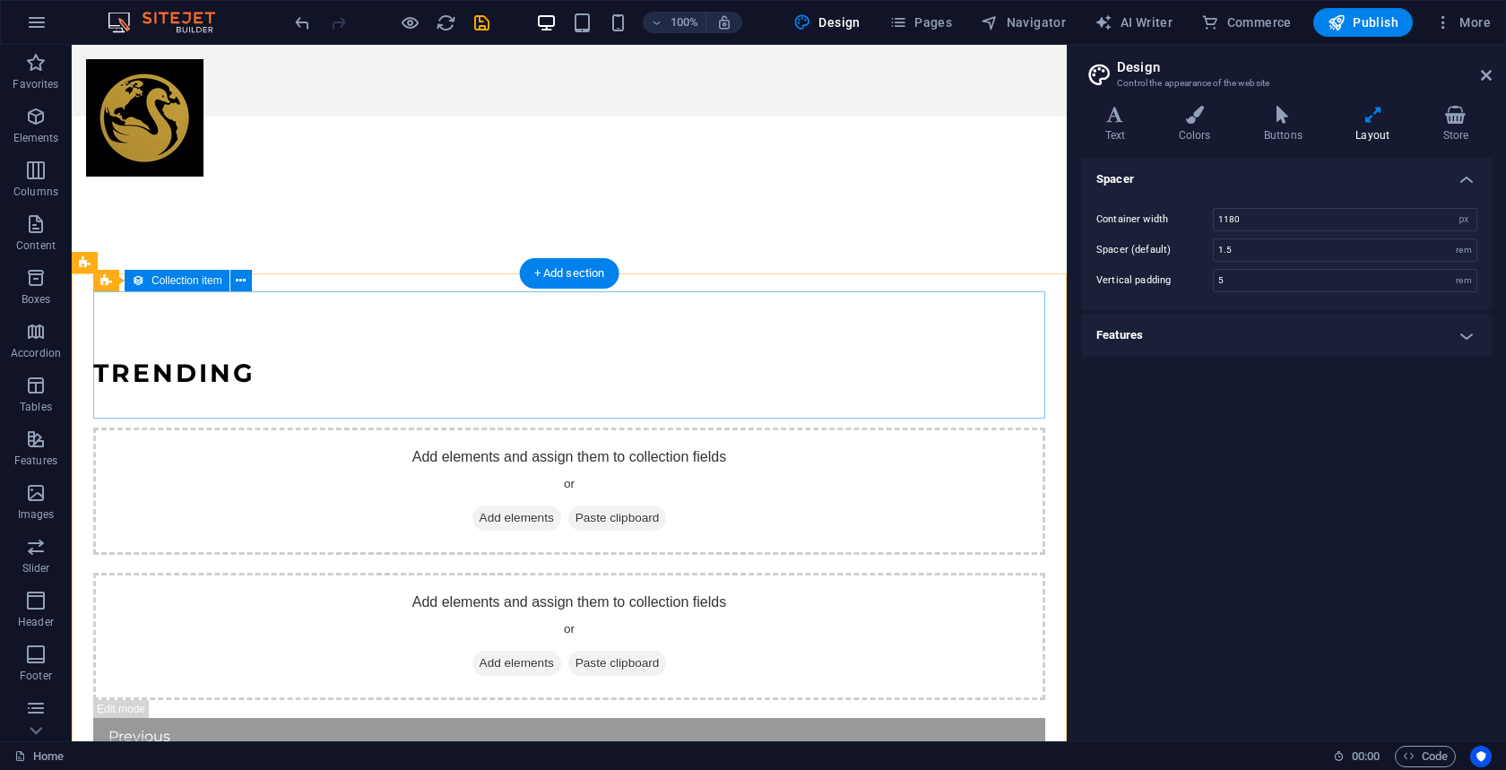
scroll to position [1163, 0]
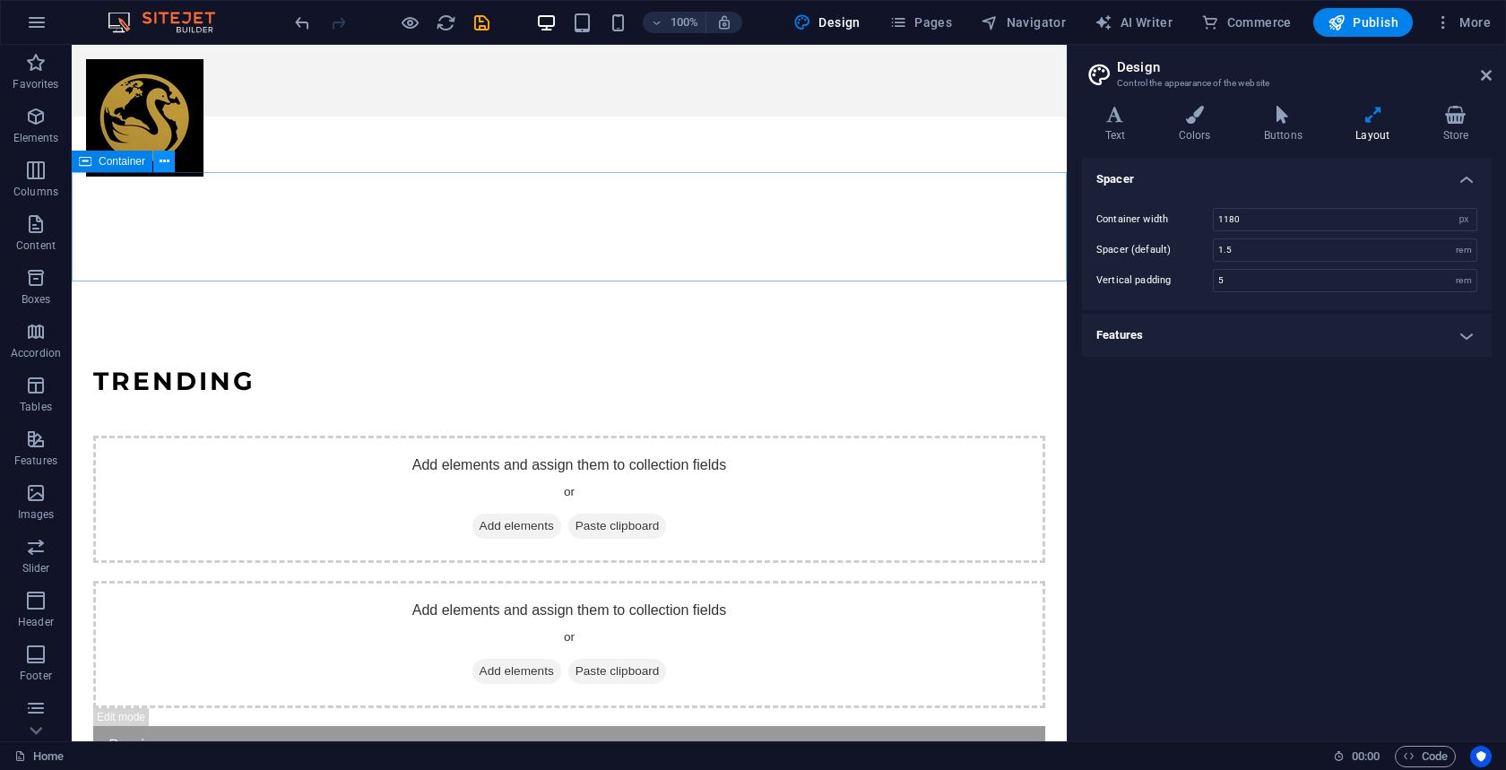
click at [161, 163] on icon at bounding box center [165, 161] width 10 height 19
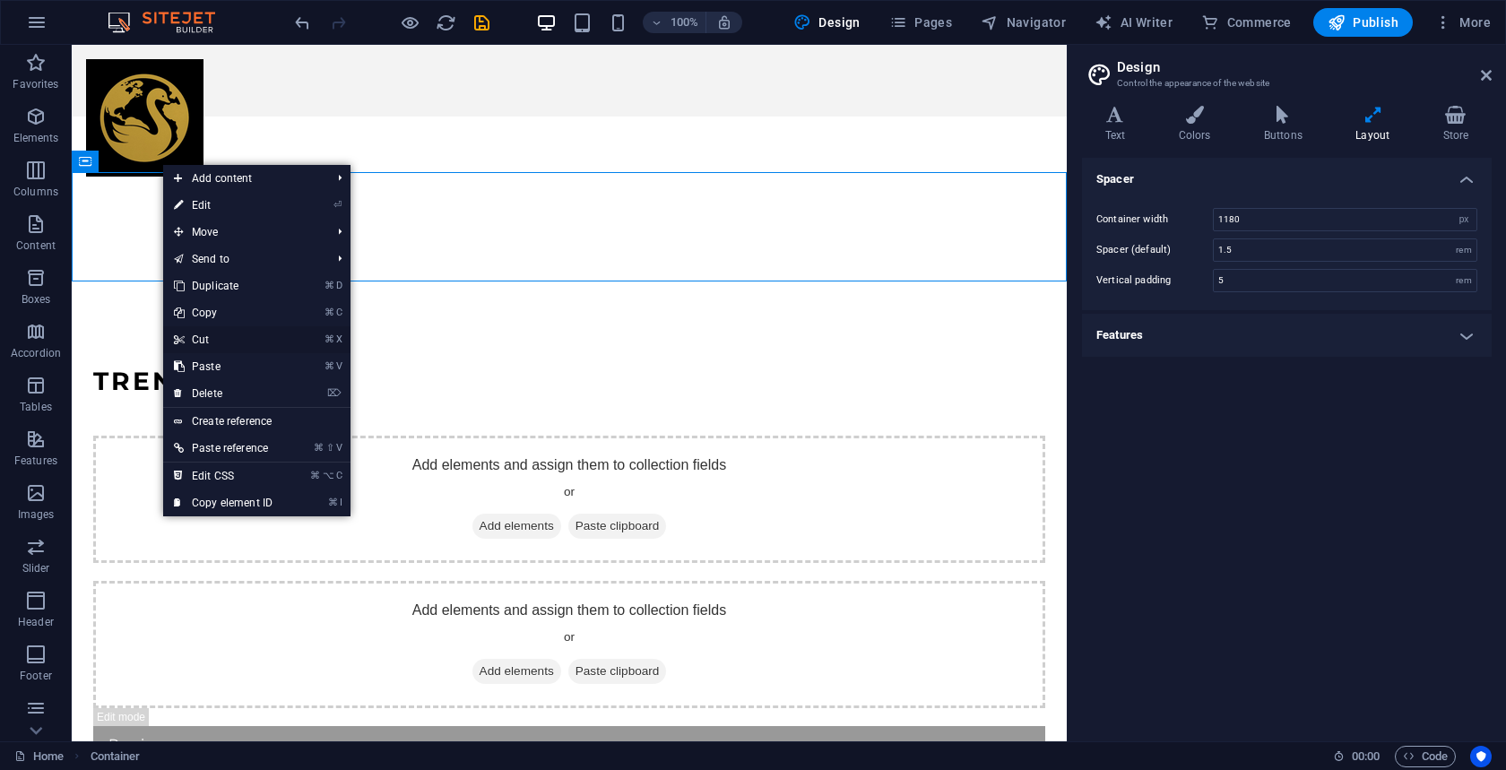
click at [209, 345] on link "⌘ X Cut" at bounding box center [223, 339] width 120 height 27
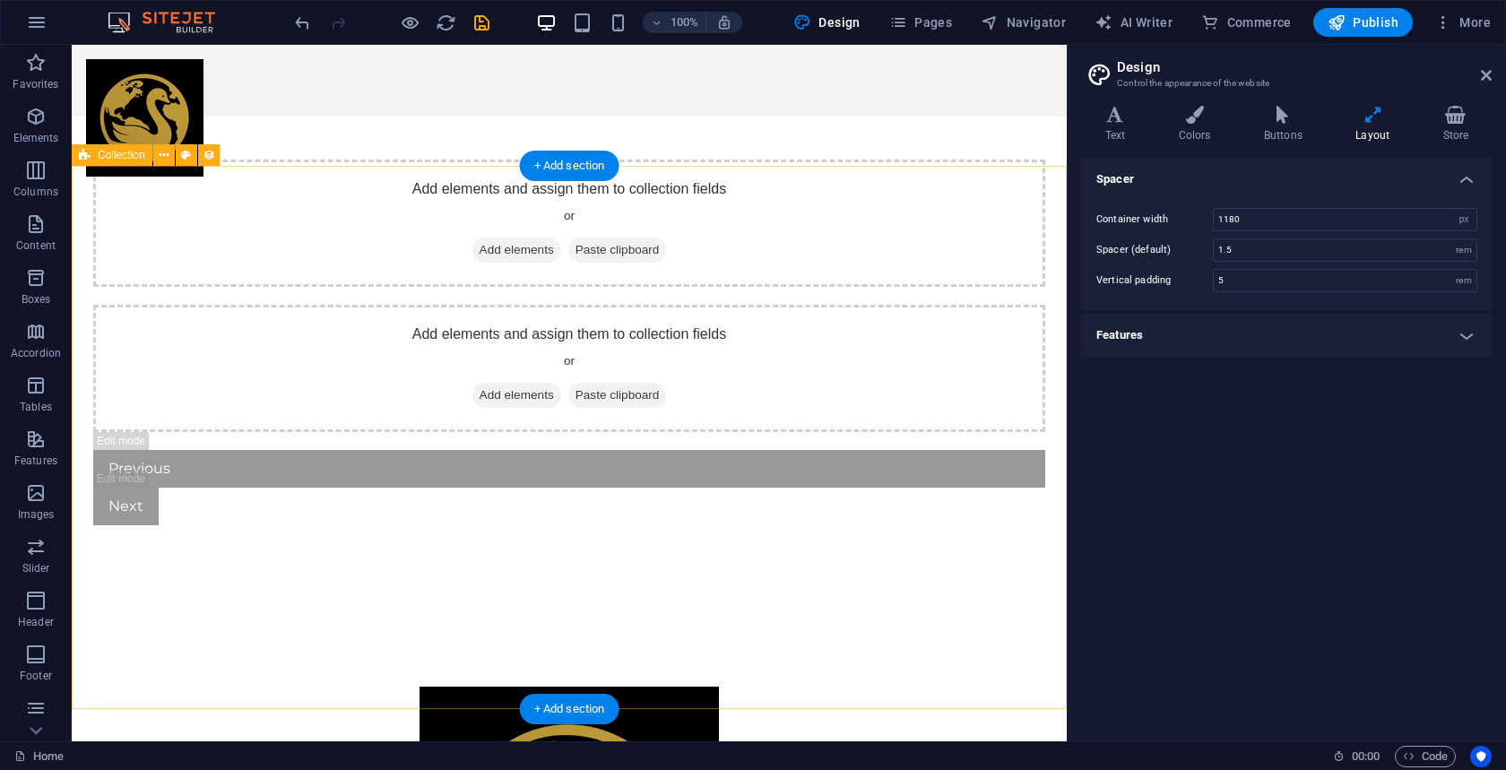
scroll to position [1737, 0]
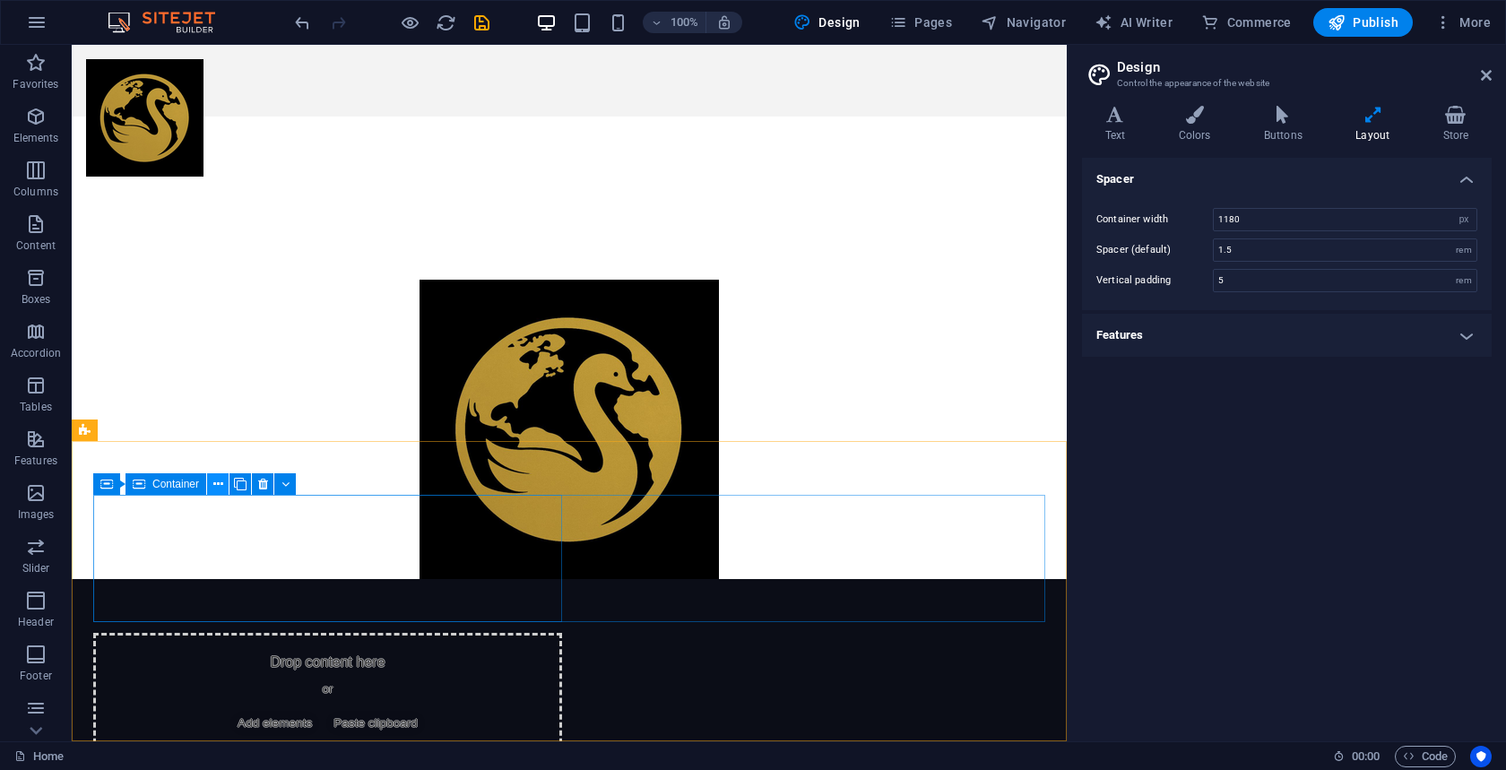
click at [221, 486] on icon at bounding box center [218, 484] width 10 height 19
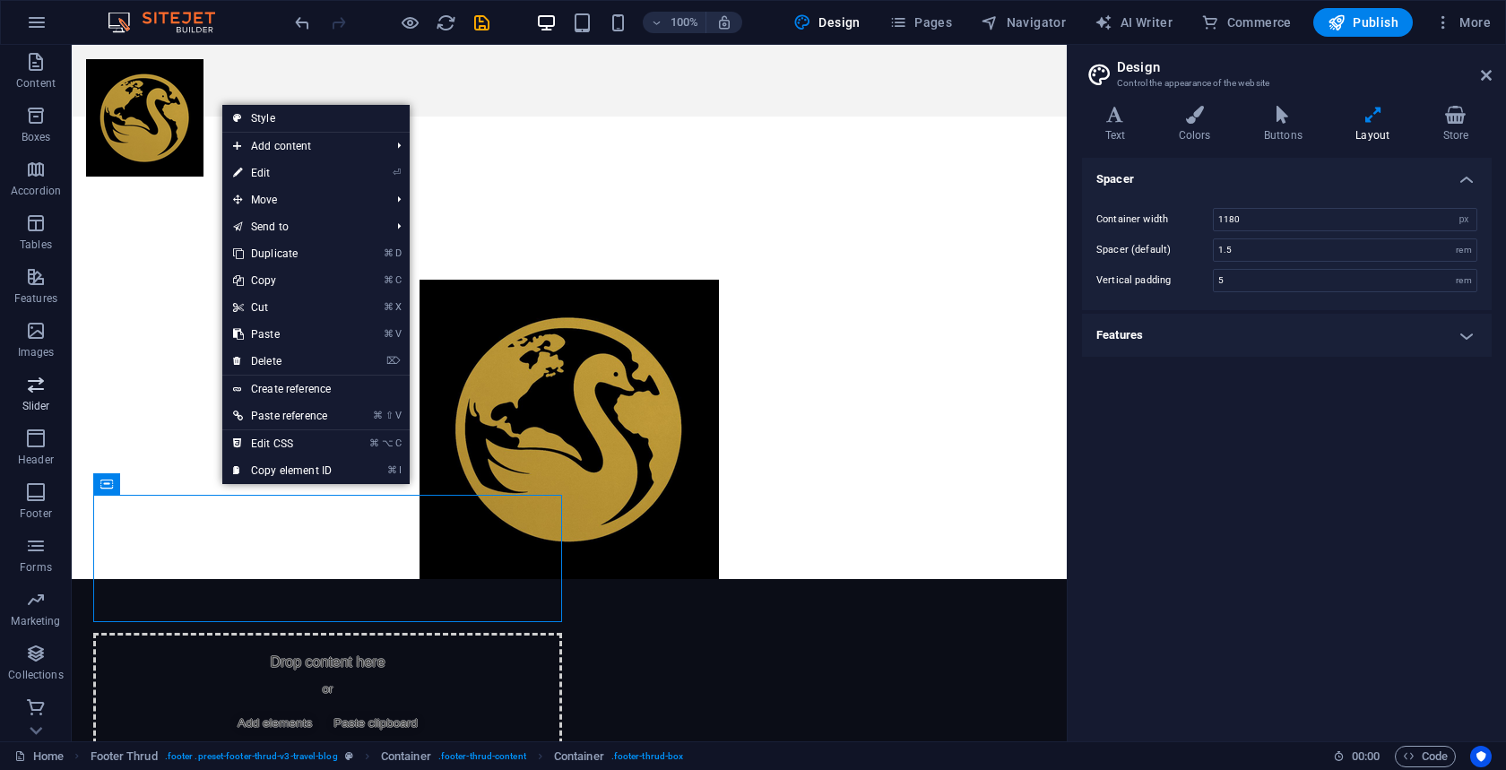
scroll to position [164, 0]
click at [42, 717] on span "Commerce" at bounding box center [36, 716] width 72 height 43
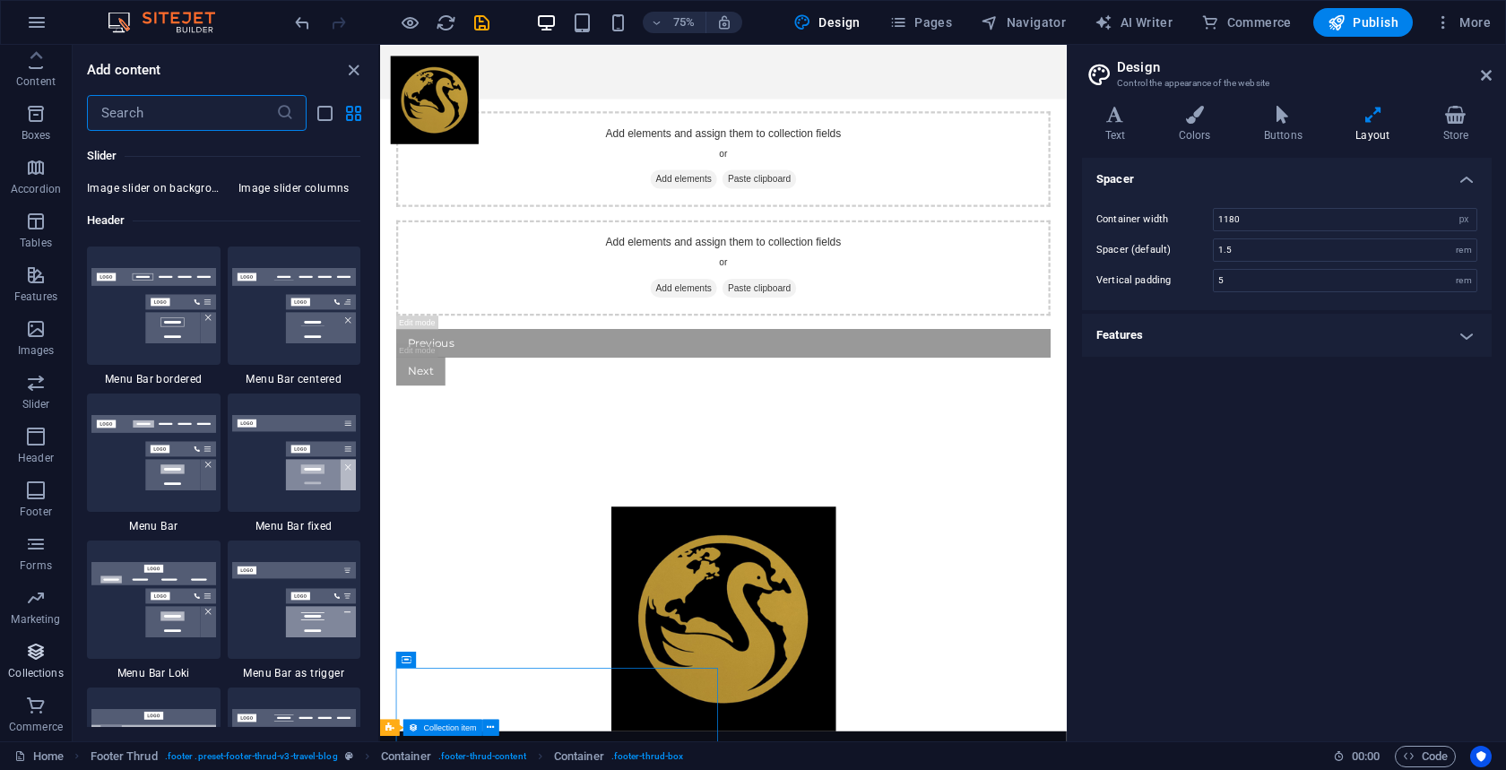
scroll to position [17280, 0]
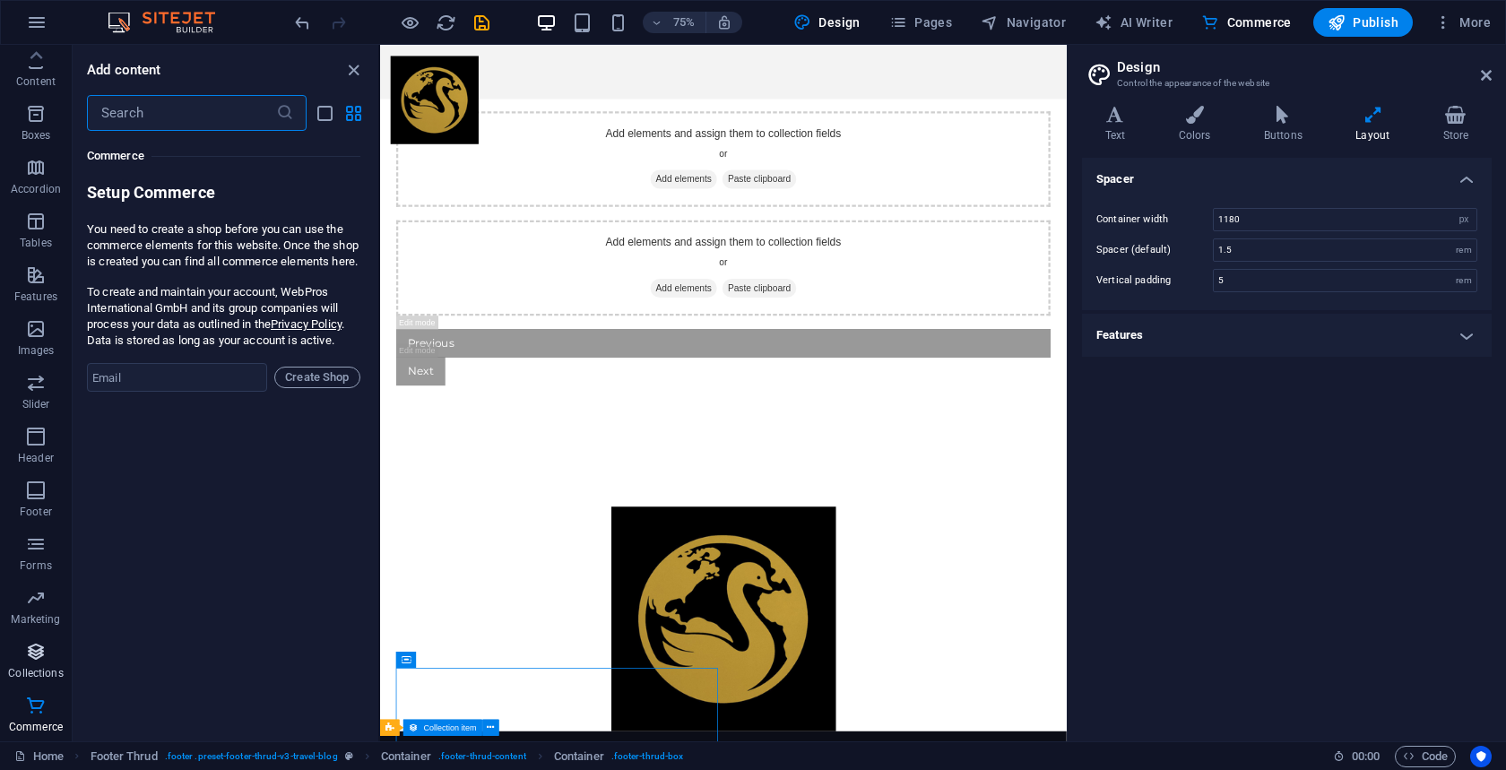
click at [38, 664] on span "Collections" at bounding box center [36, 662] width 72 height 43
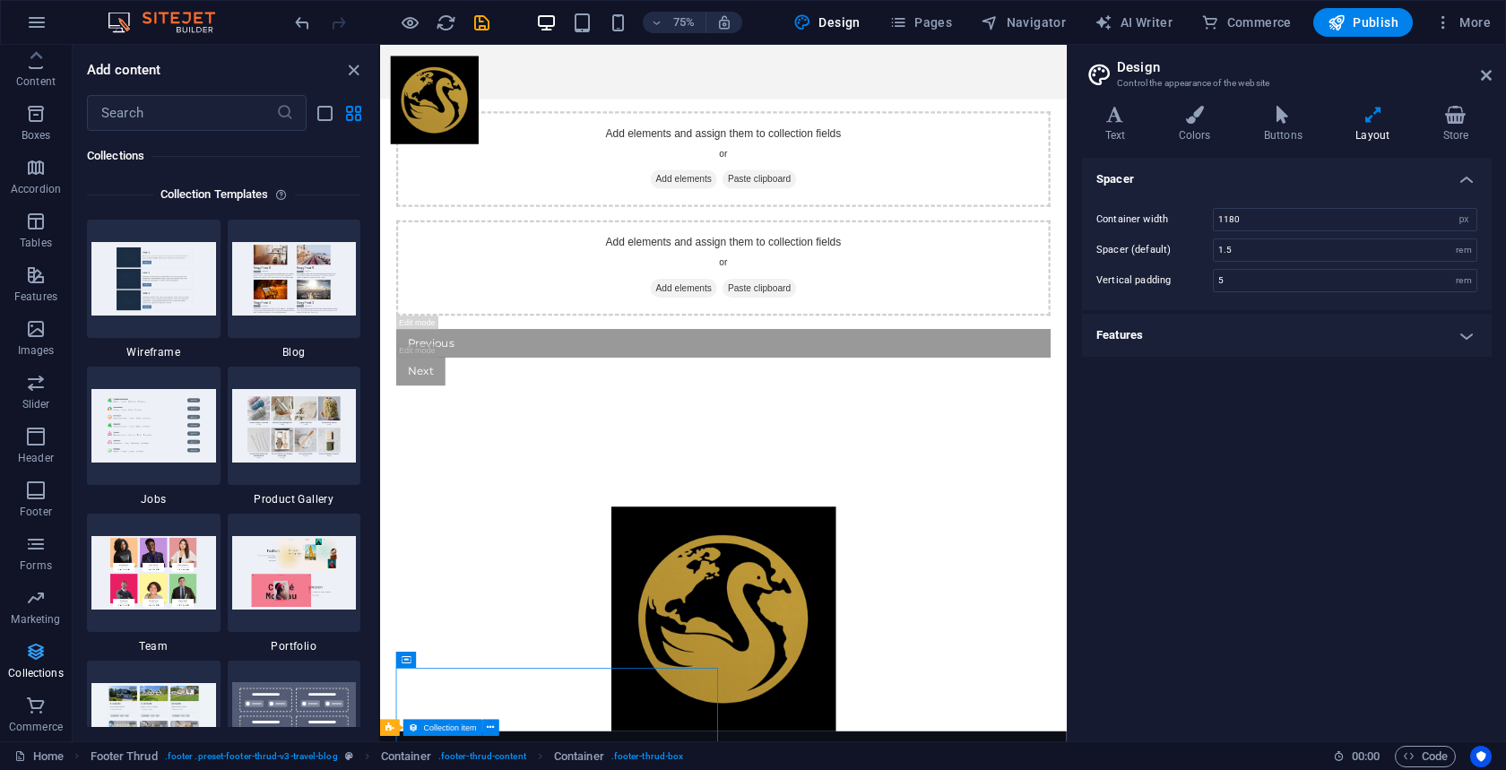
scroll to position [16415, 0]
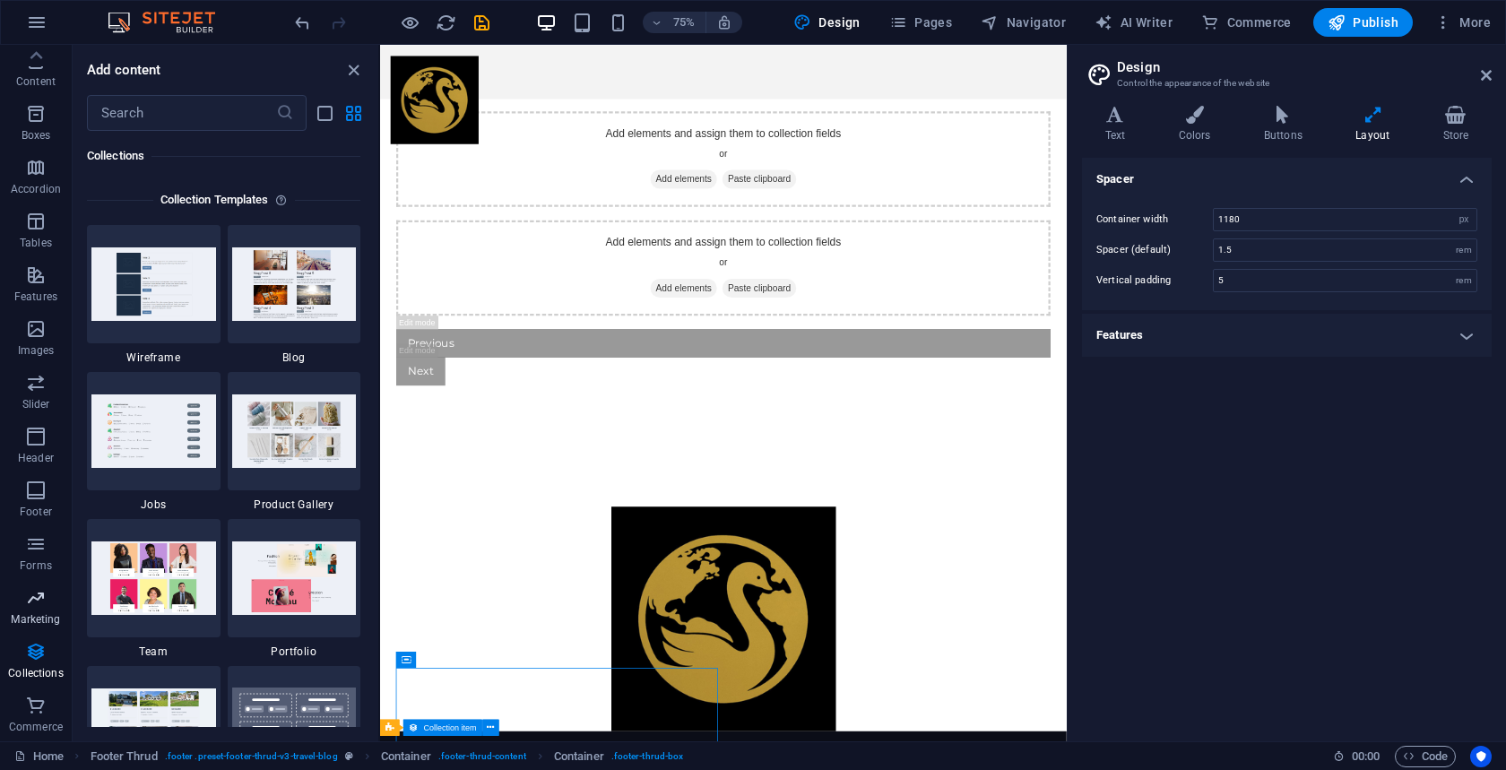
click at [27, 609] on span "Marketing" at bounding box center [36, 608] width 72 height 43
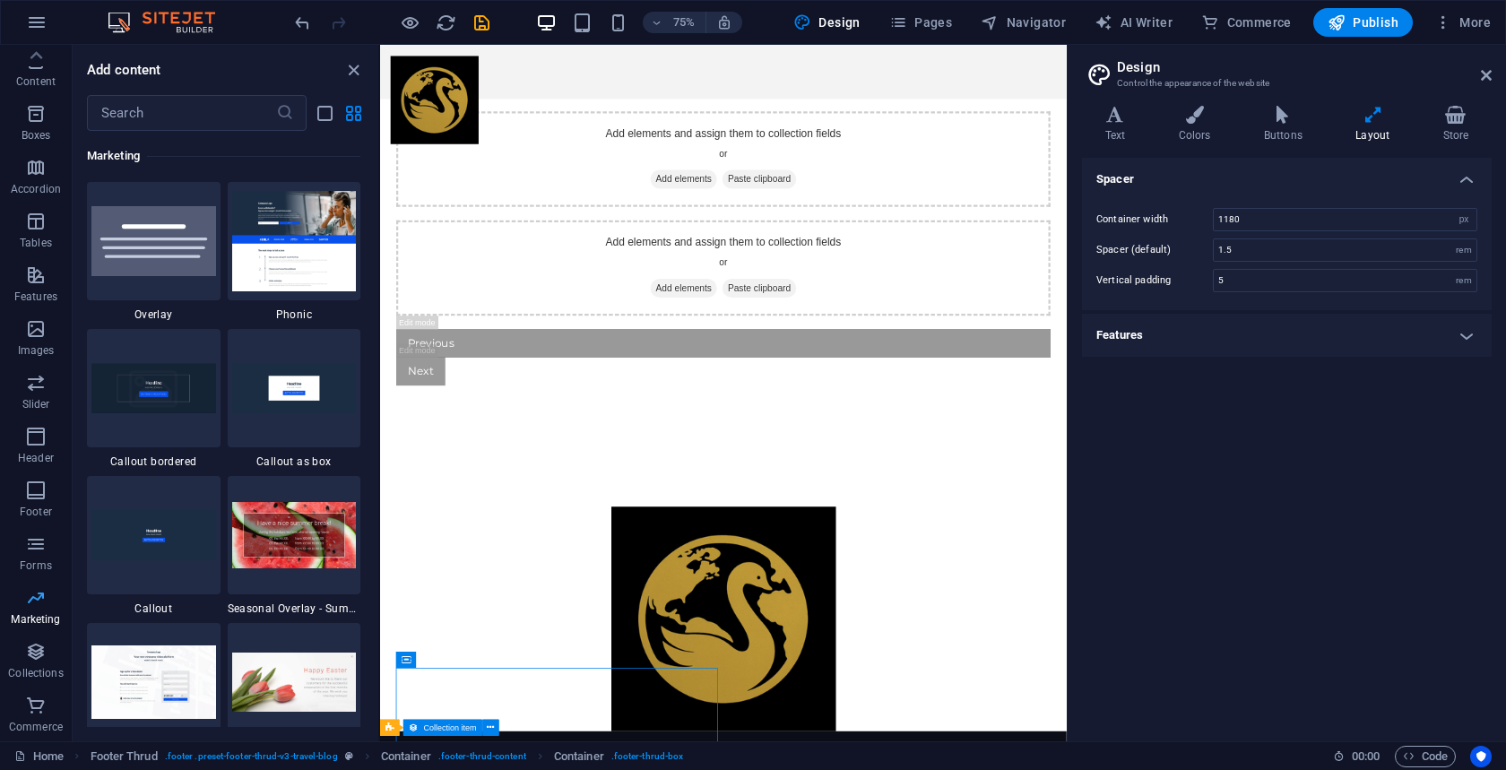
scroll to position [14606, 0]
click at [171, 113] on input "text" at bounding box center [181, 113] width 189 height 36
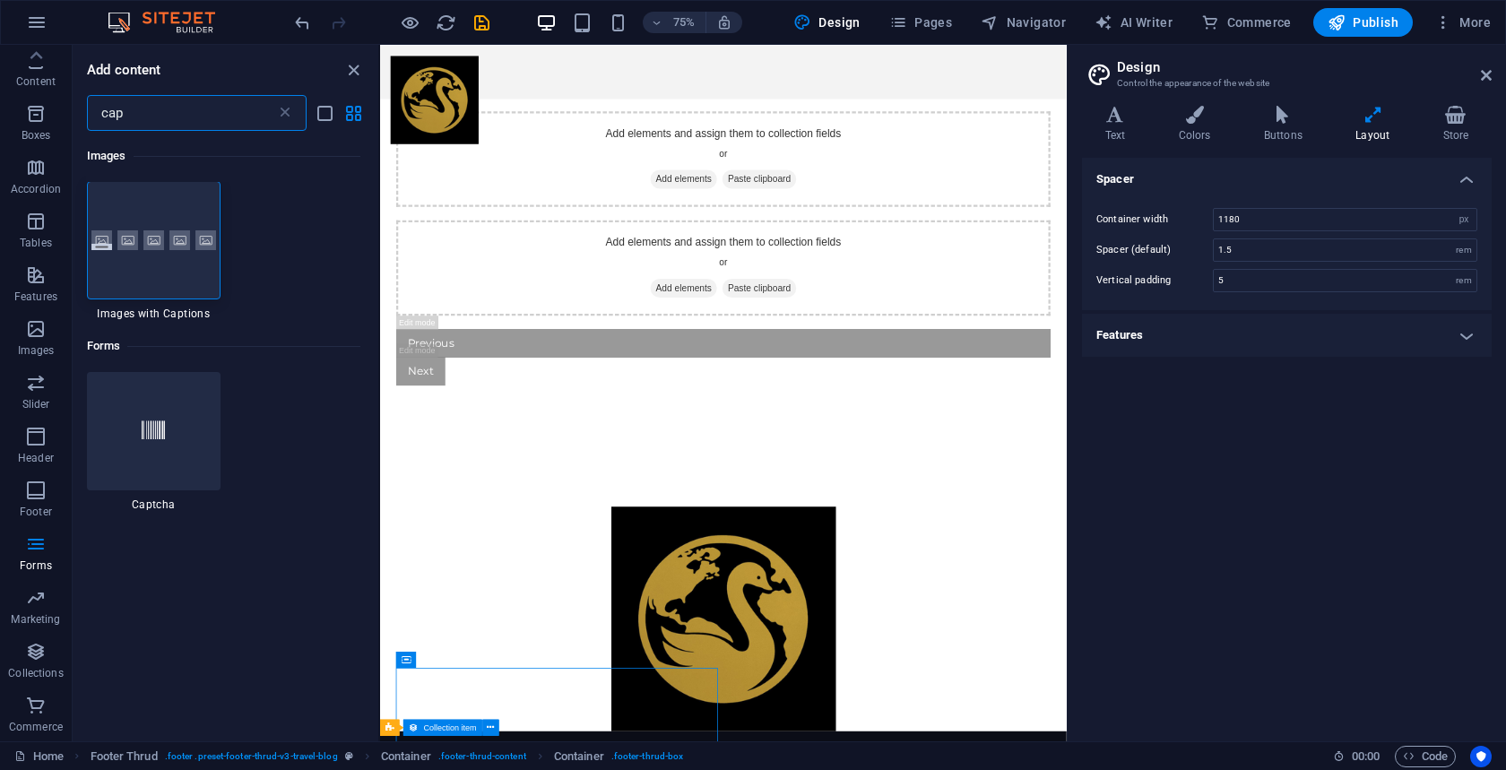
scroll to position [0, 0]
type input "cap"
click at [144, 421] on icon at bounding box center [153, 432] width 23 height 23
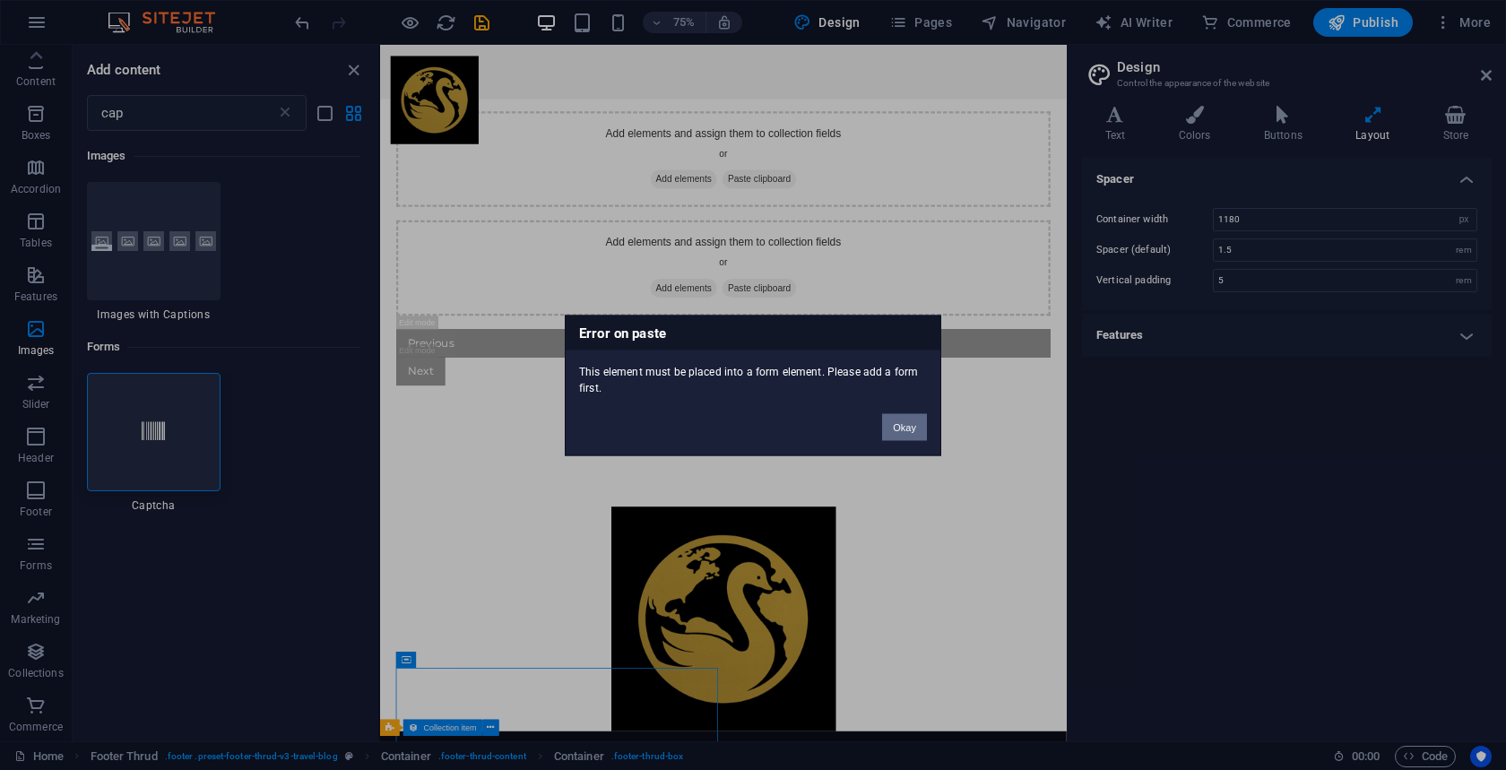
click at [895, 424] on button "Okay" at bounding box center [904, 426] width 45 height 27
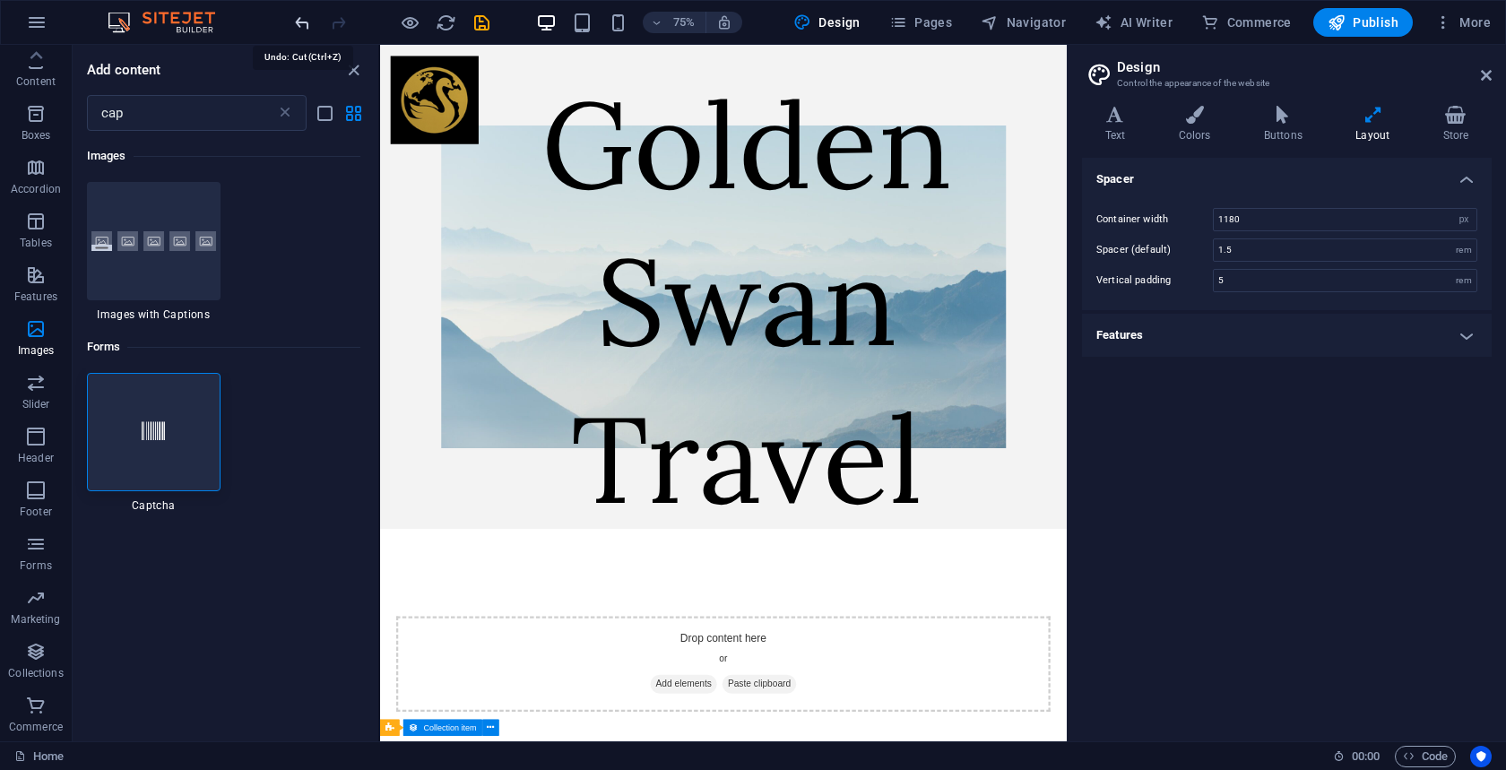
click at [302, 21] on icon "undo" at bounding box center [302, 23] width 21 height 21
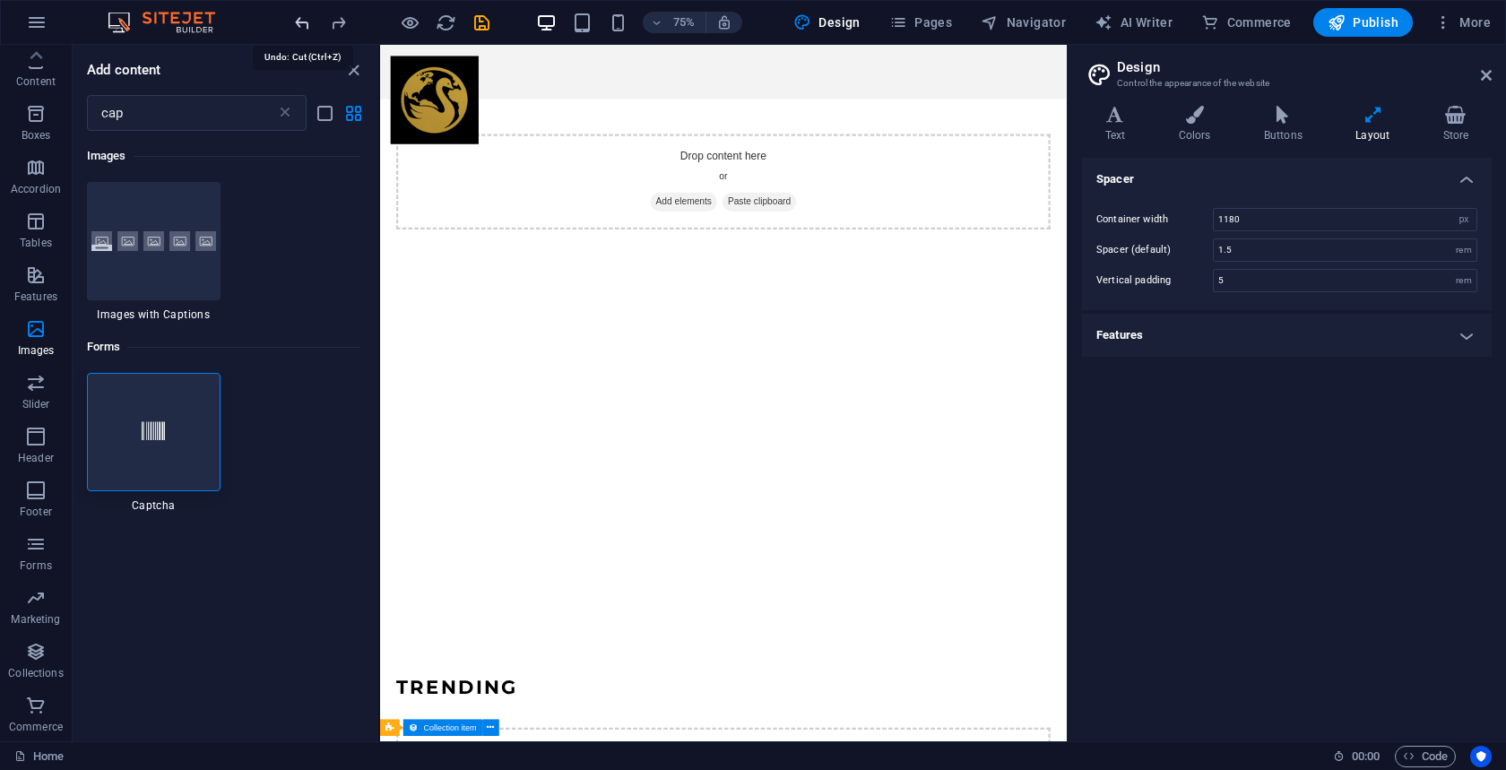
scroll to position [881, 0]
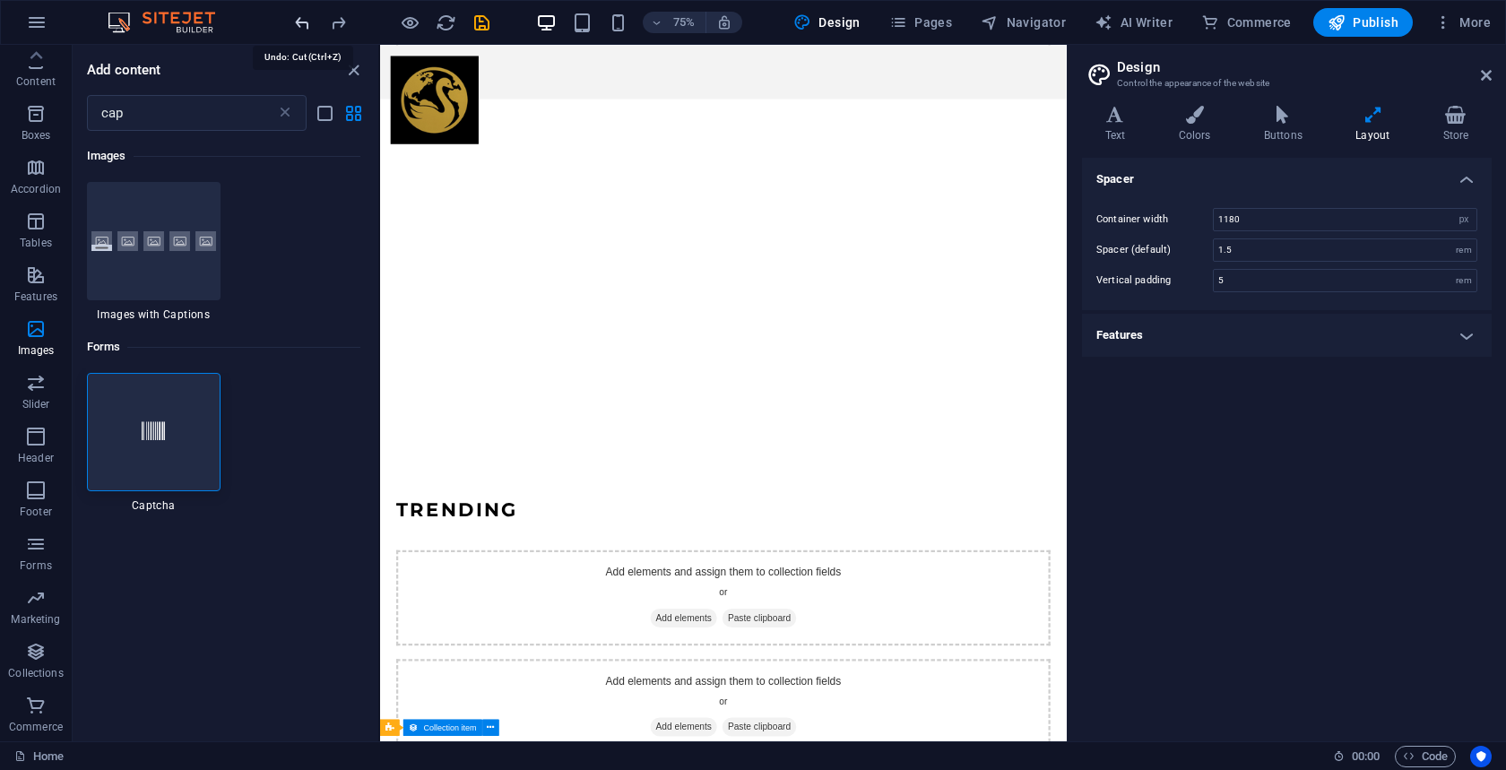
click at [302, 21] on icon "undo" at bounding box center [302, 23] width 21 height 21
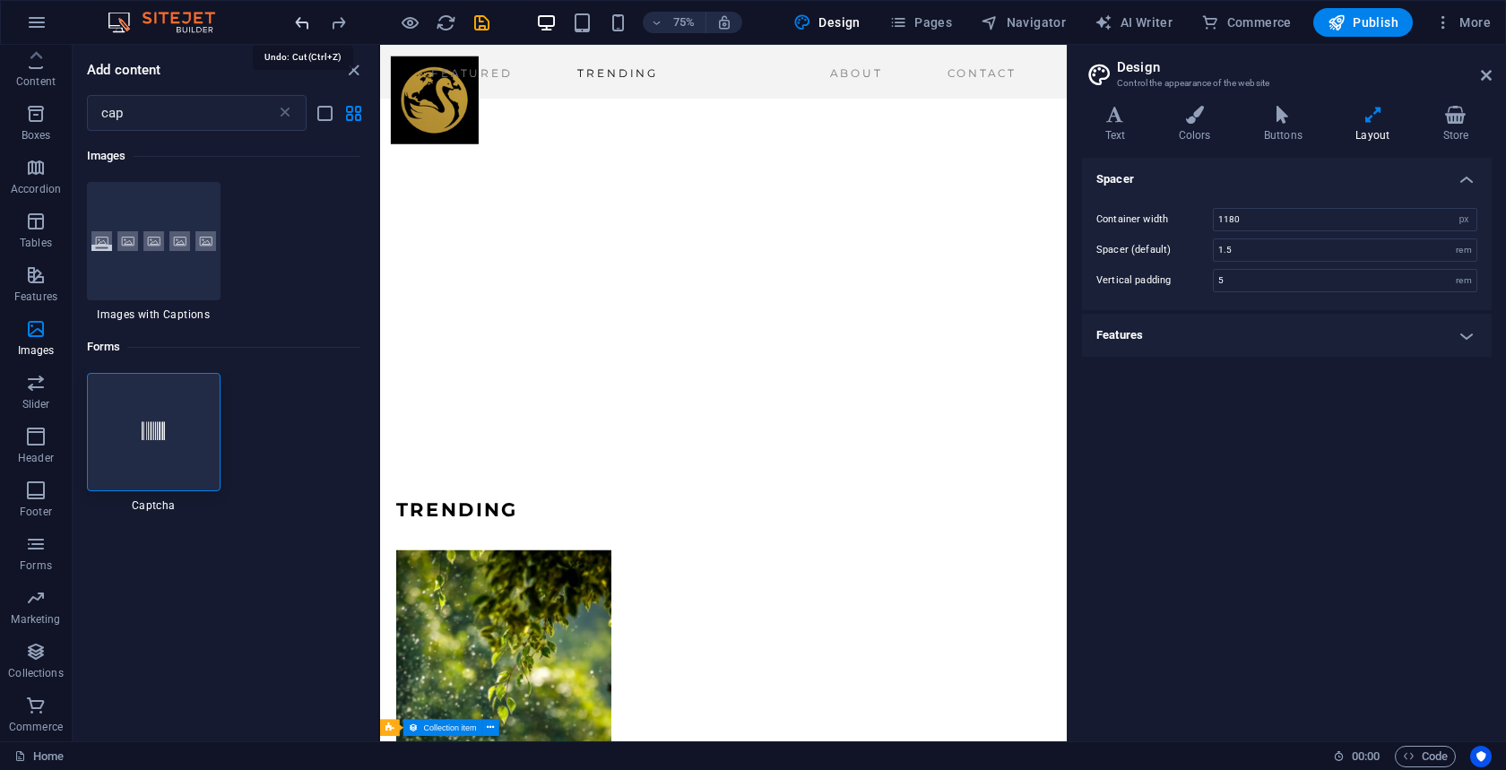
click at [302, 21] on icon "undo" at bounding box center [302, 23] width 21 height 21
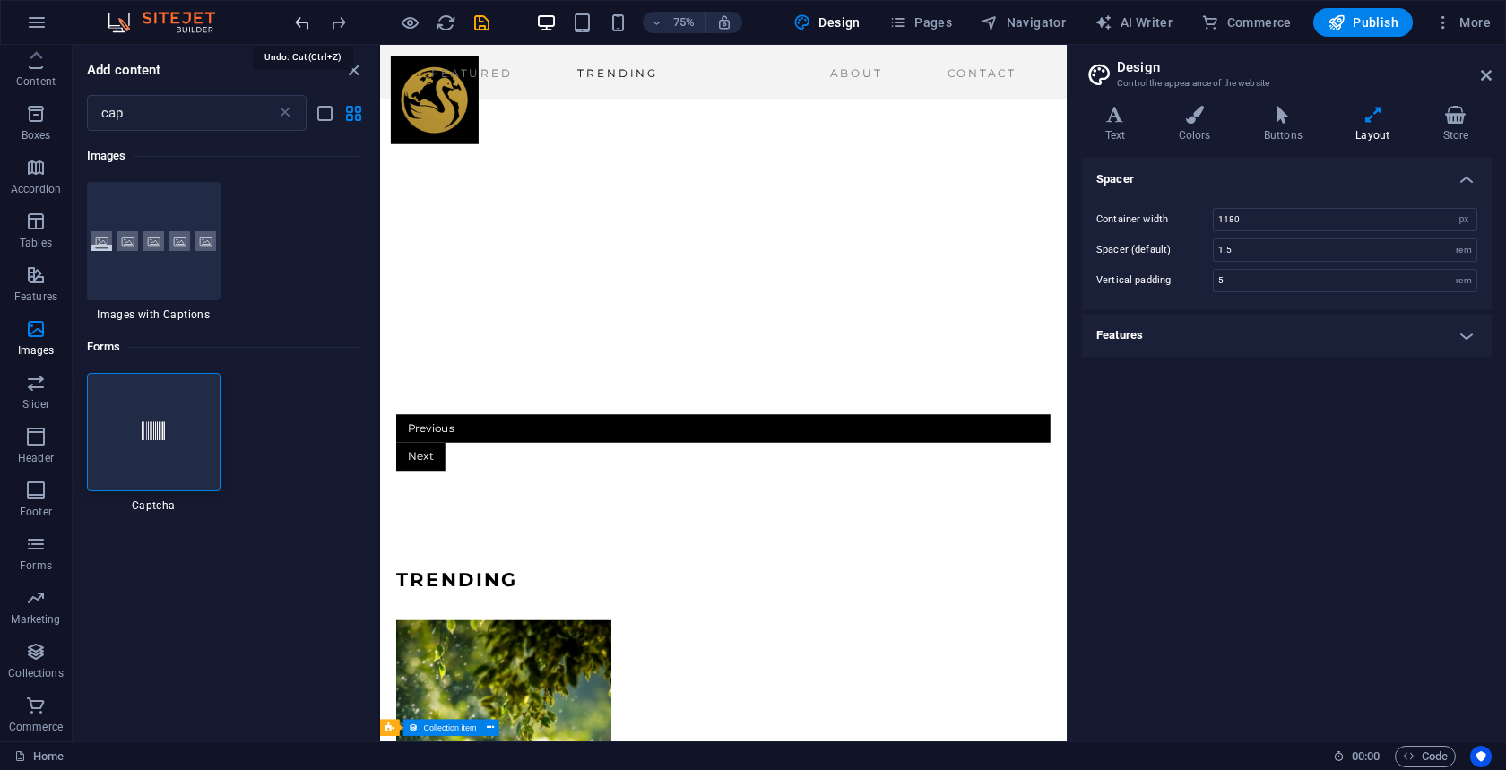
click at [302, 21] on icon "undo" at bounding box center [302, 23] width 21 height 21
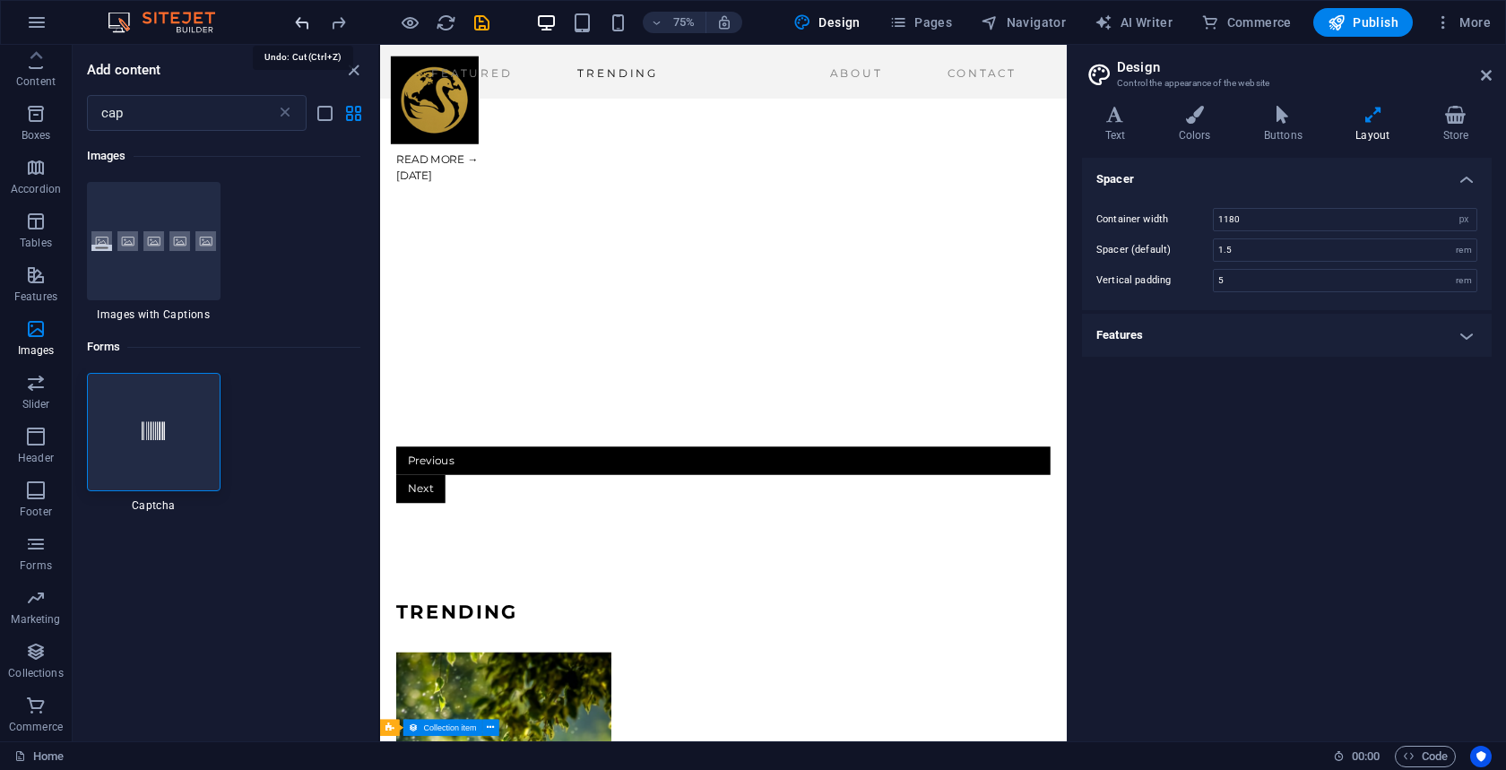
click at [302, 21] on icon "undo" at bounding box center [302, 23] width 21 height 21
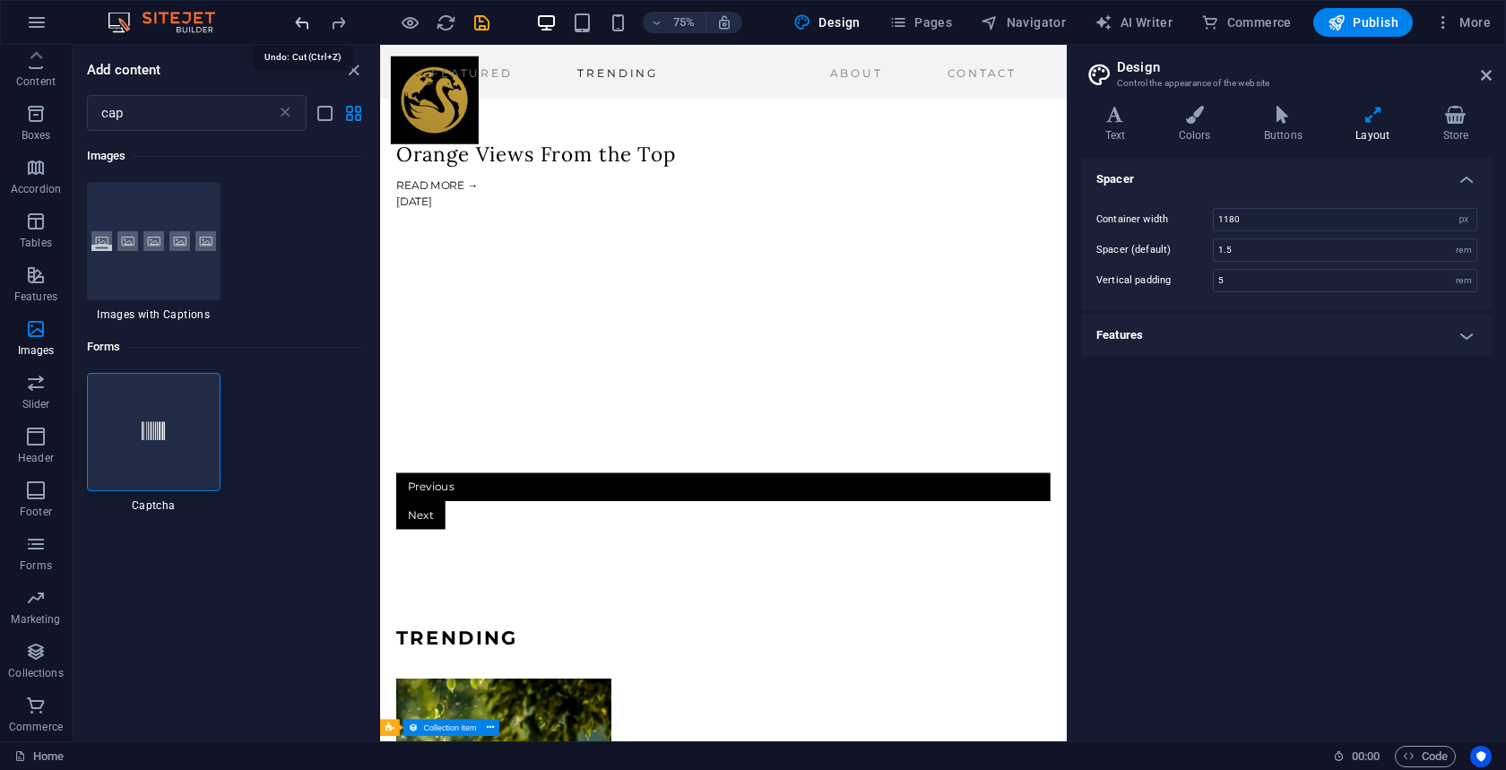
click at [302, 21] on icon "undo" at bounding box center [302, 23] width 21 height 21
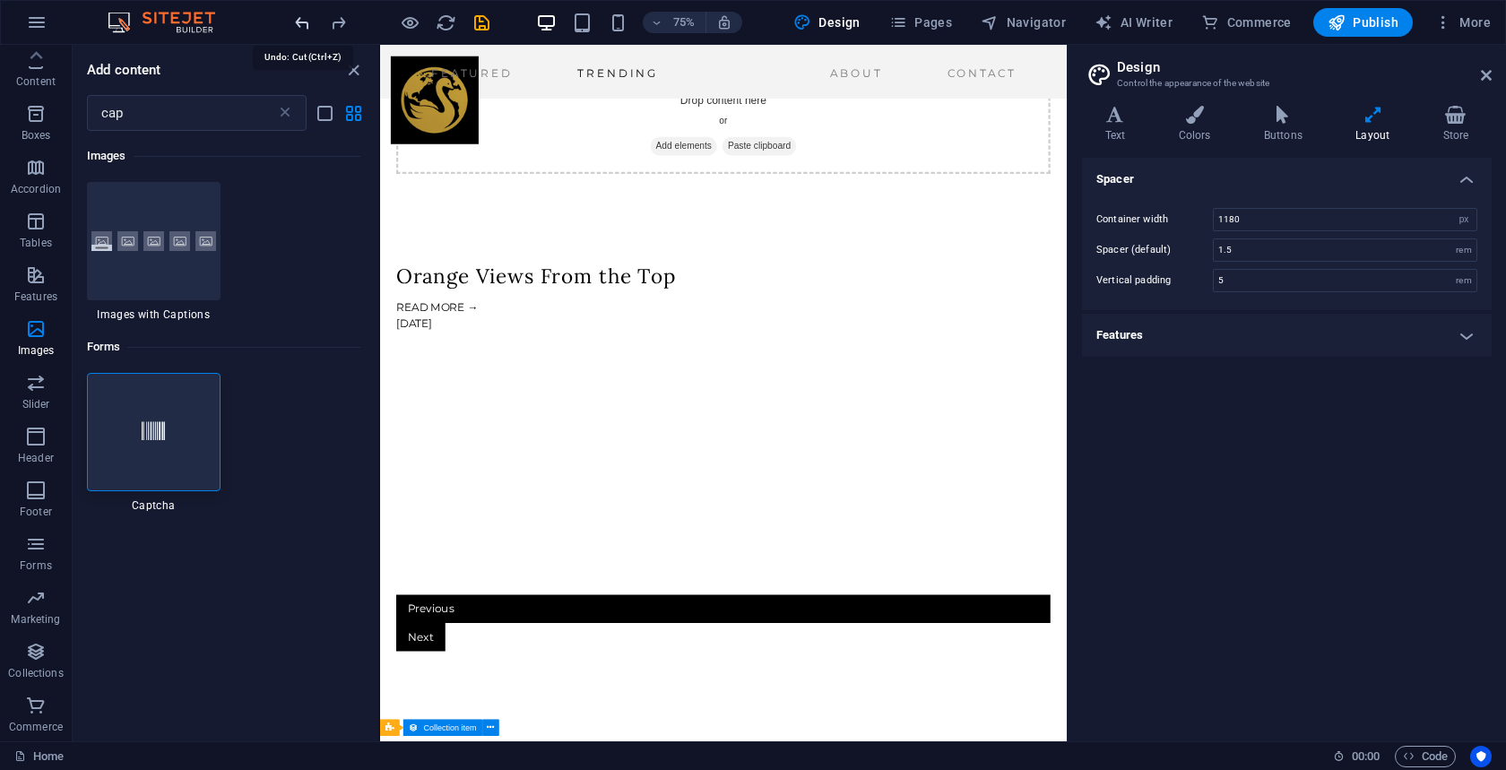
click at [302, 21] on icon "undo" at bounding box center [302, 23] width 21 height 21
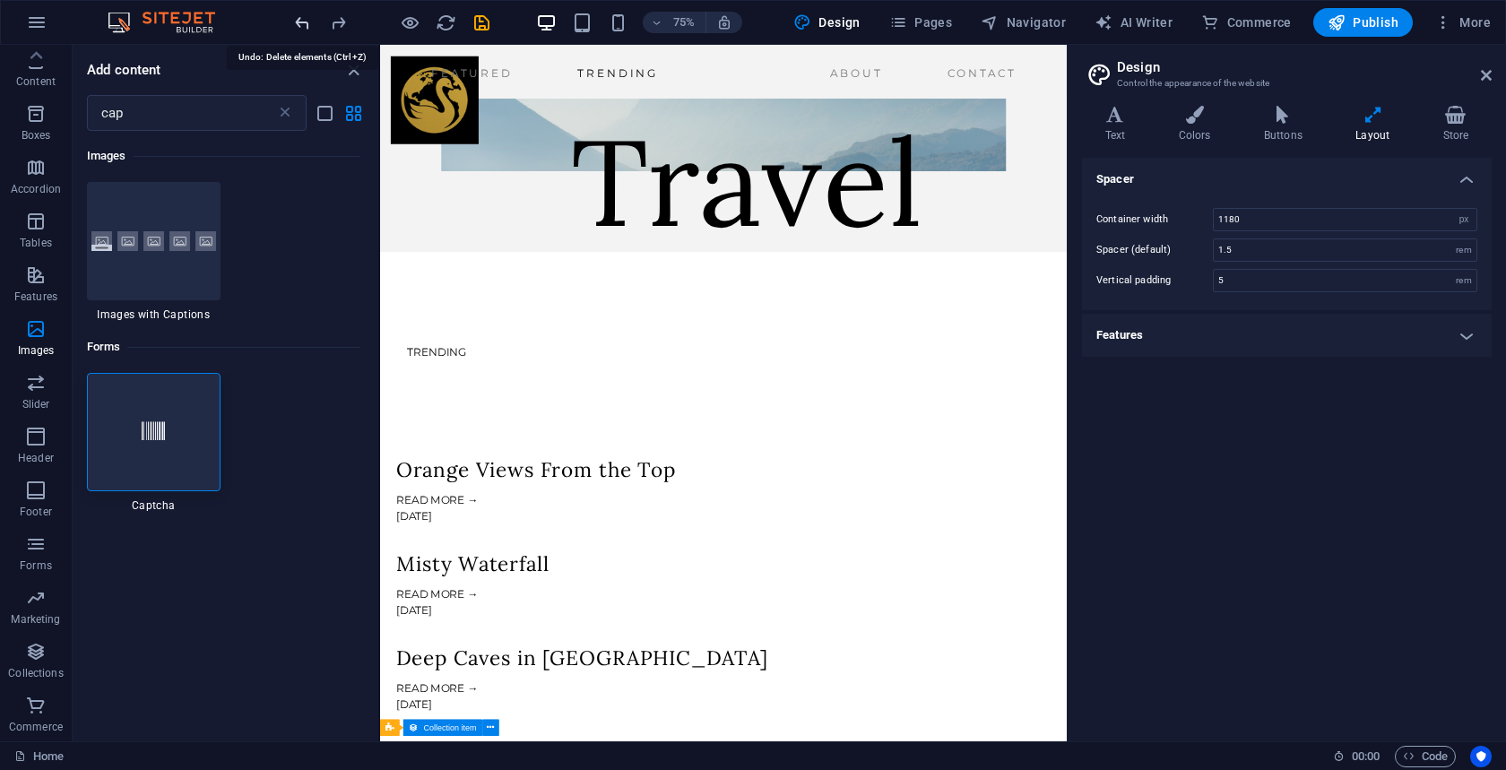
scroll to position [316, 0]
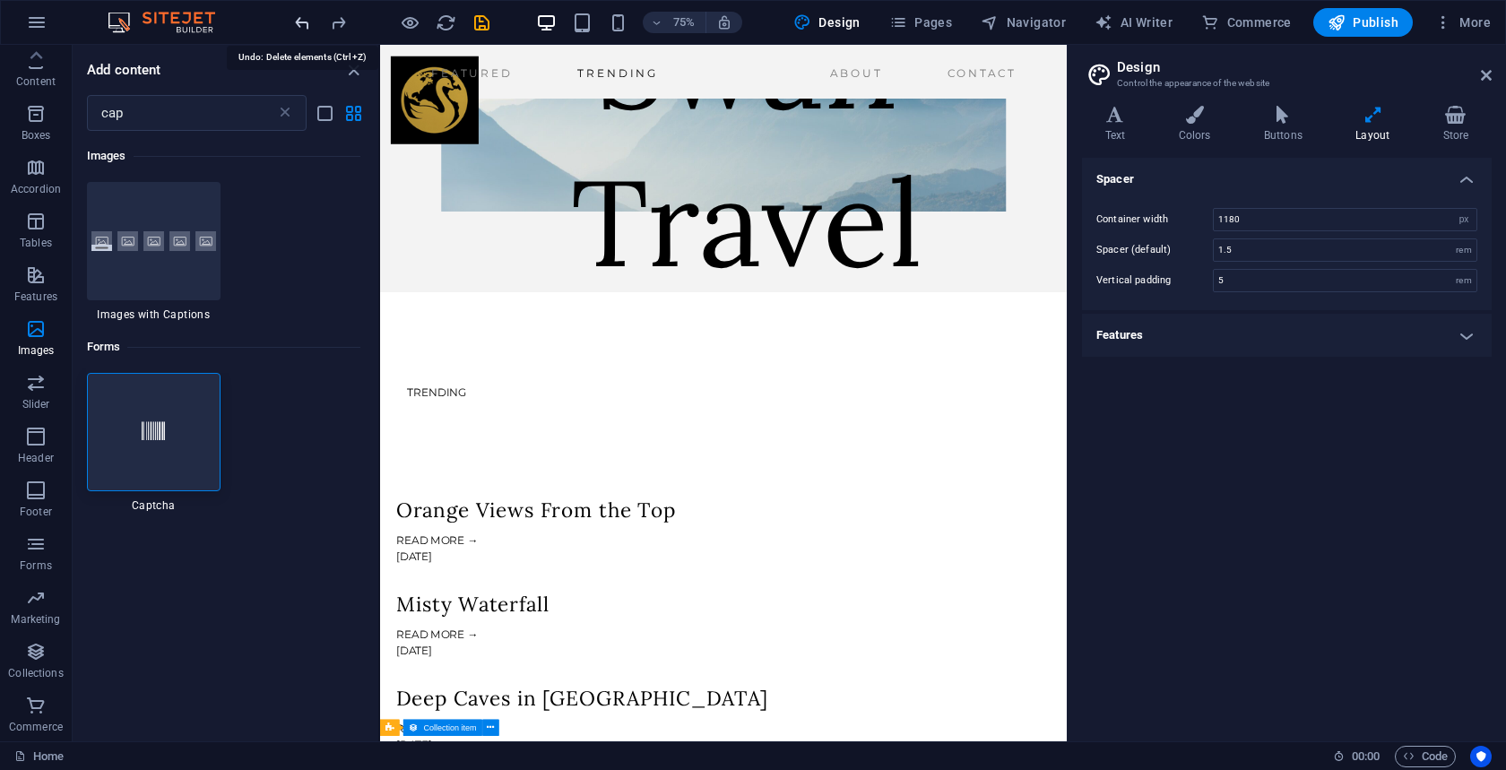
click at [302, 21] on icon "undo" at bounding box center [302, 23] width 21 height 21
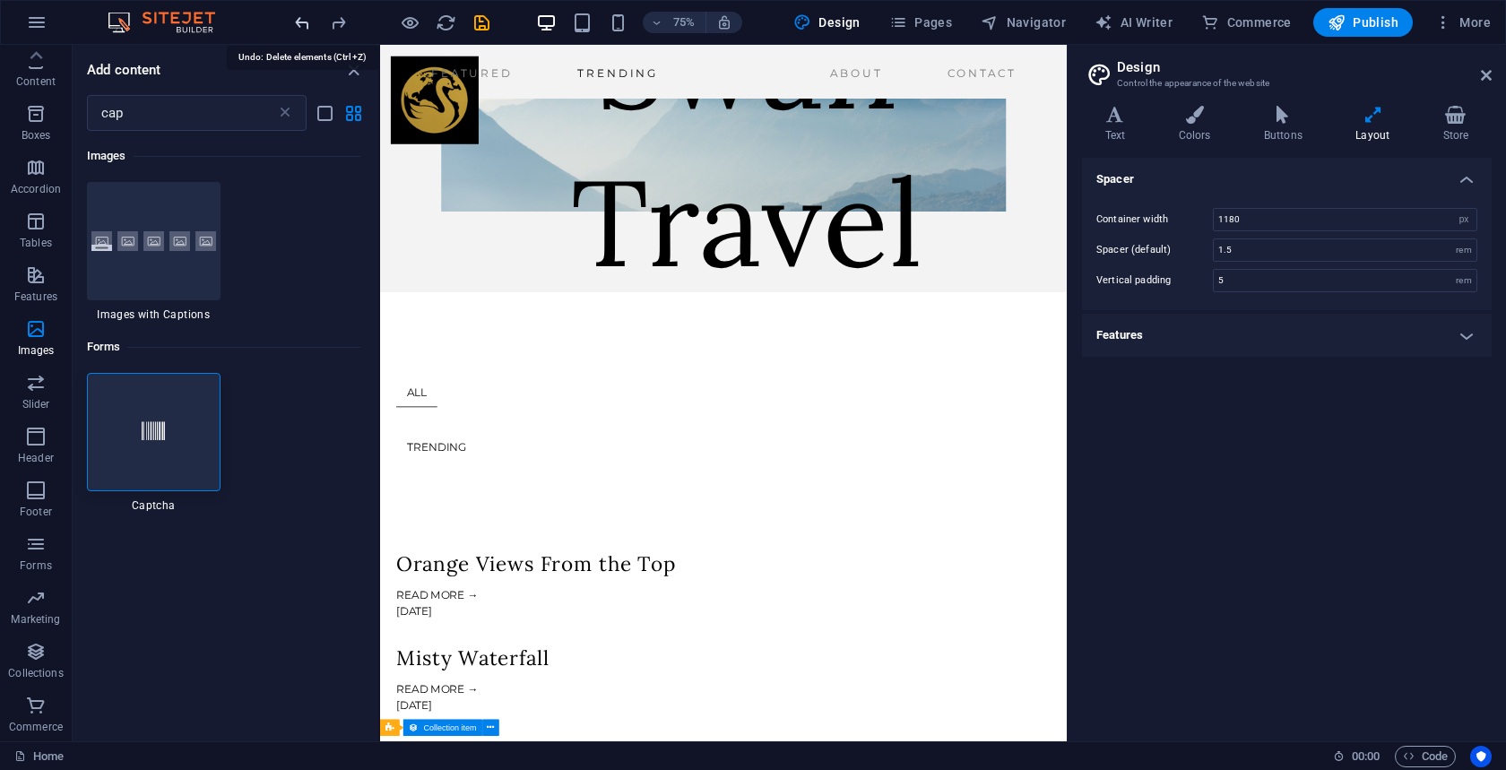
click at [302, 21] on icon "undo" at bounding box center [302, 23] width 21 height 21
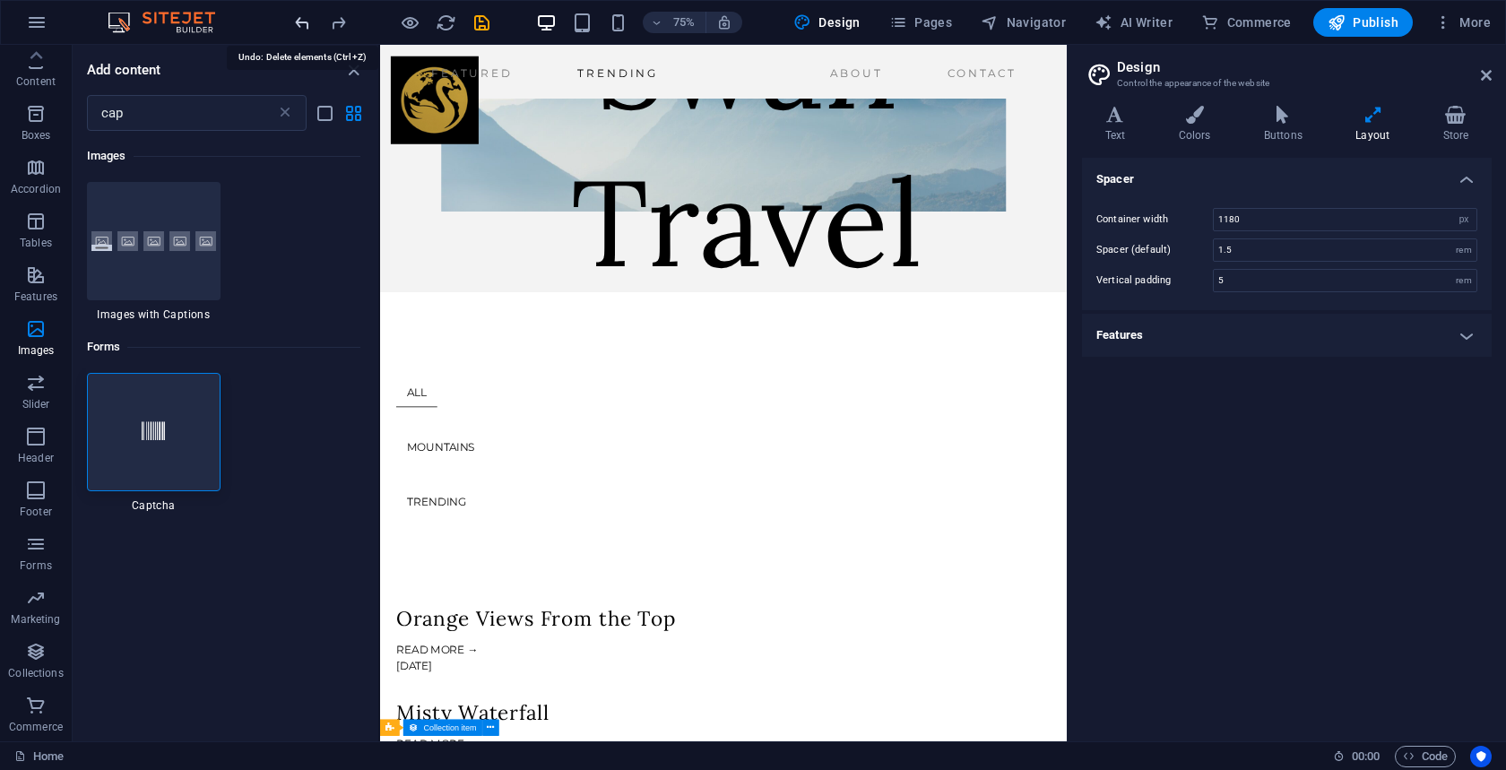
click at [302, 21] on icon "undo" at bounding box center [302, 23] width 21 height 21
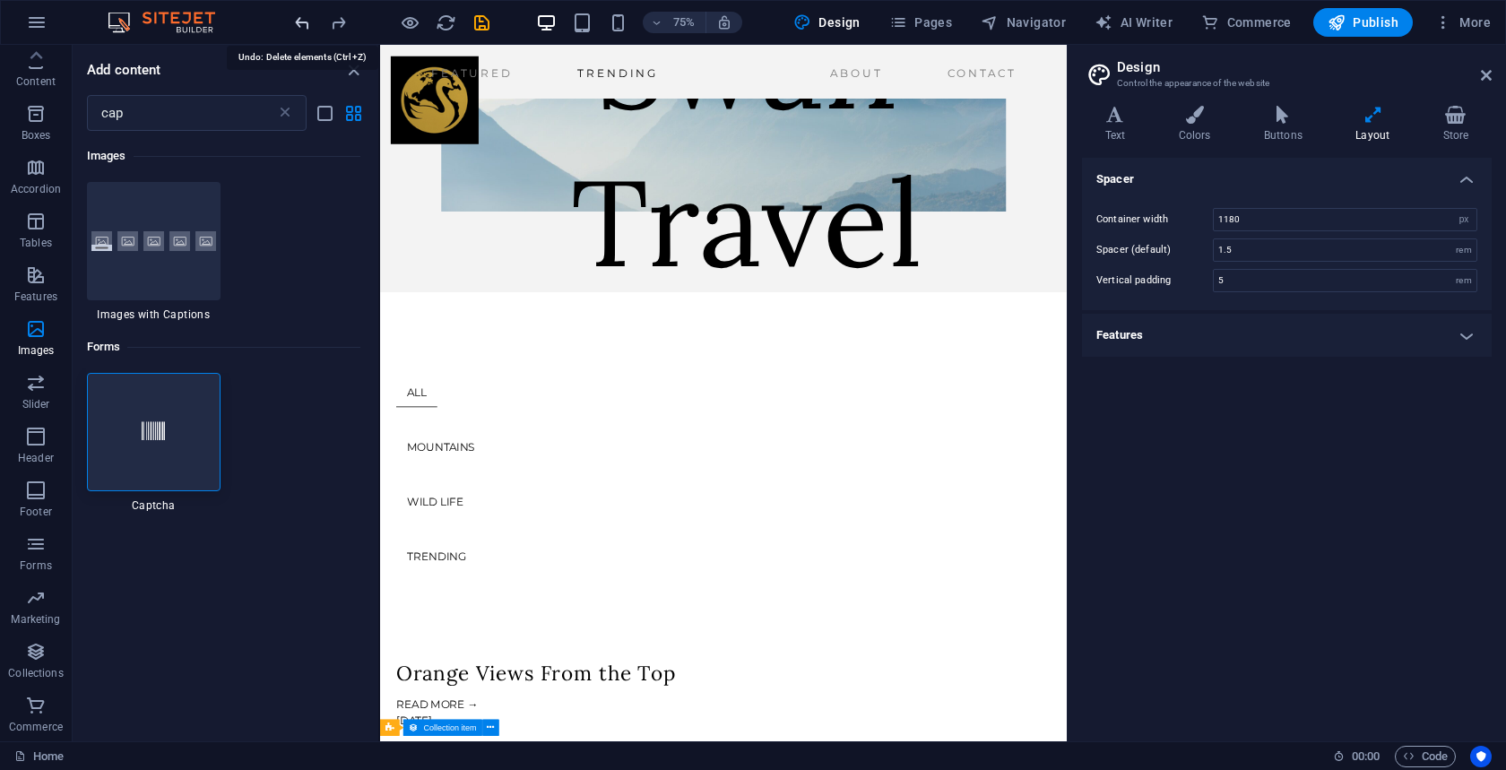
click at [302, 21] on icon "undo" at bounding box center [302, 23] width 21 height 21
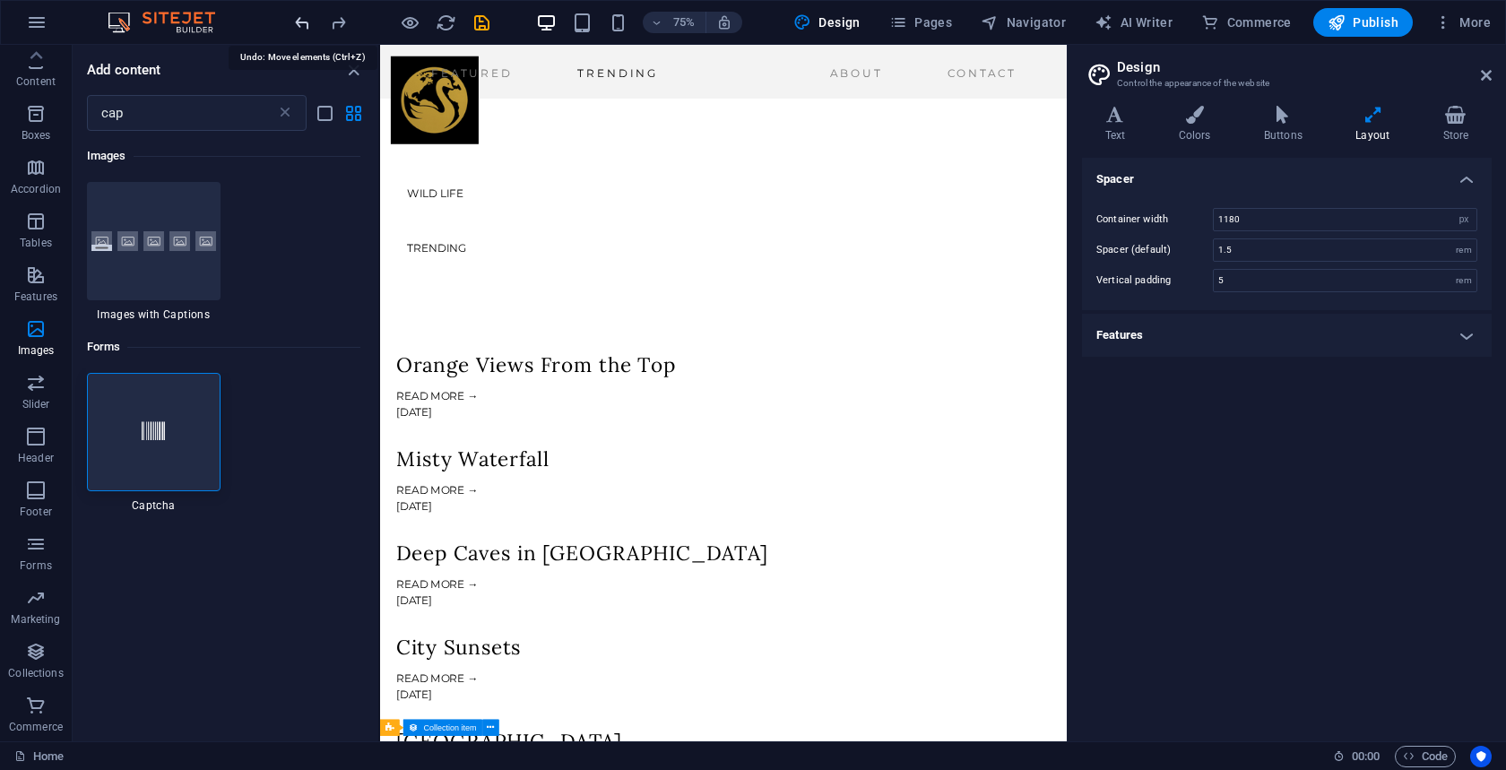
click at [302, 21] on icon "undo" at bounding box center [302, 23] width 21 height 21
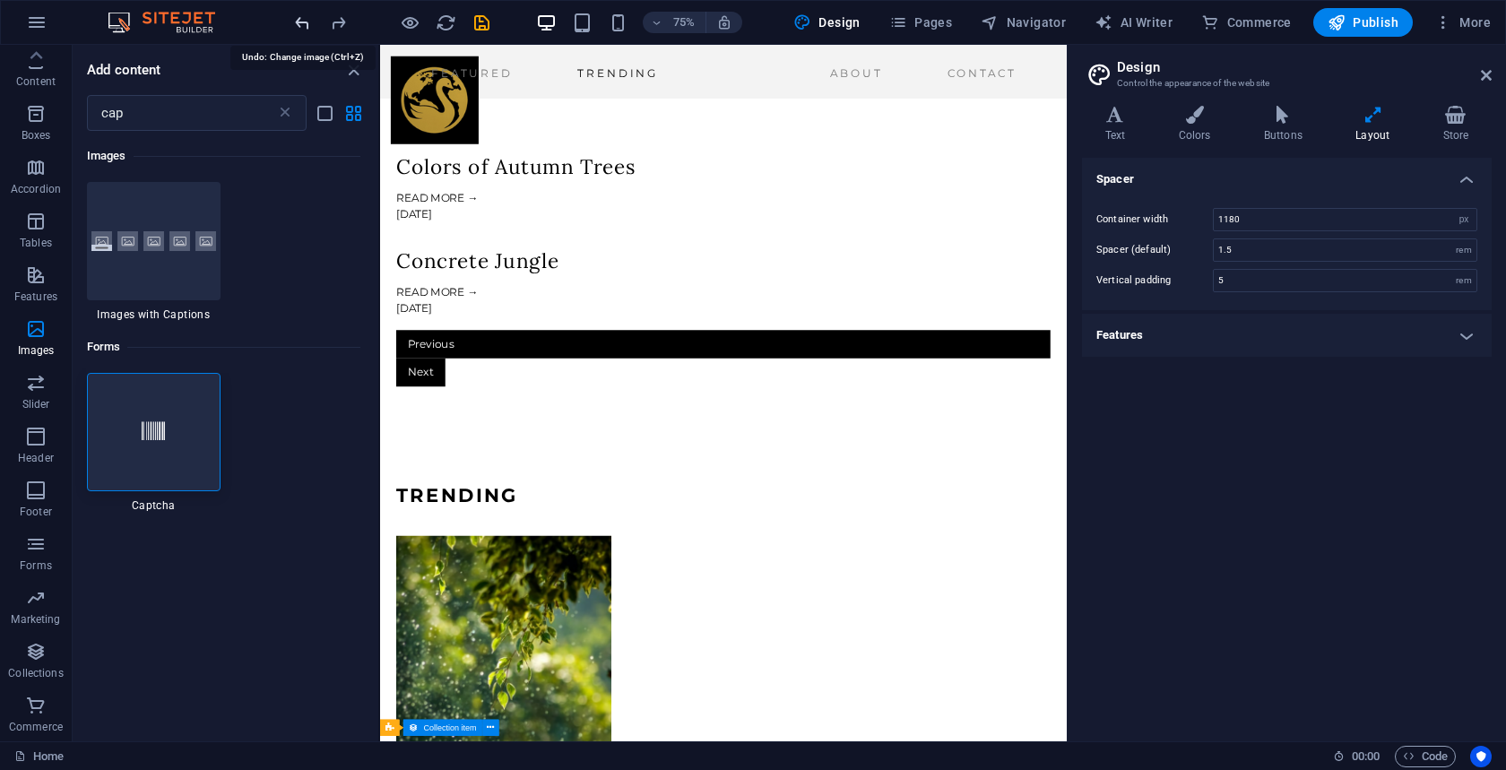
click at [302, 21] on icon "undo" at bounding box center [302, 23] width 21 height 21
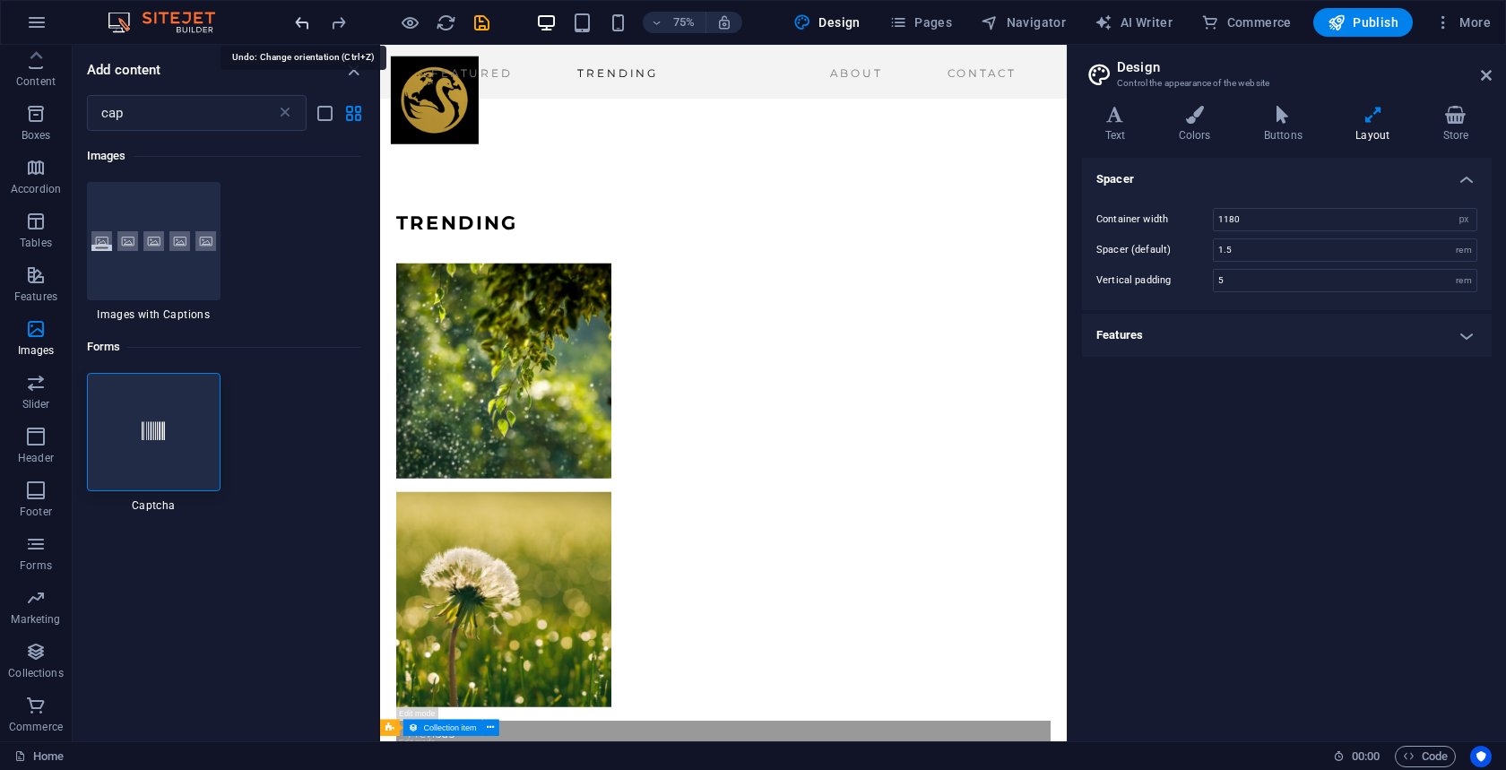
click at [302, 21] on icon "undo" at bounding box center [302, 23] width 21 height 21
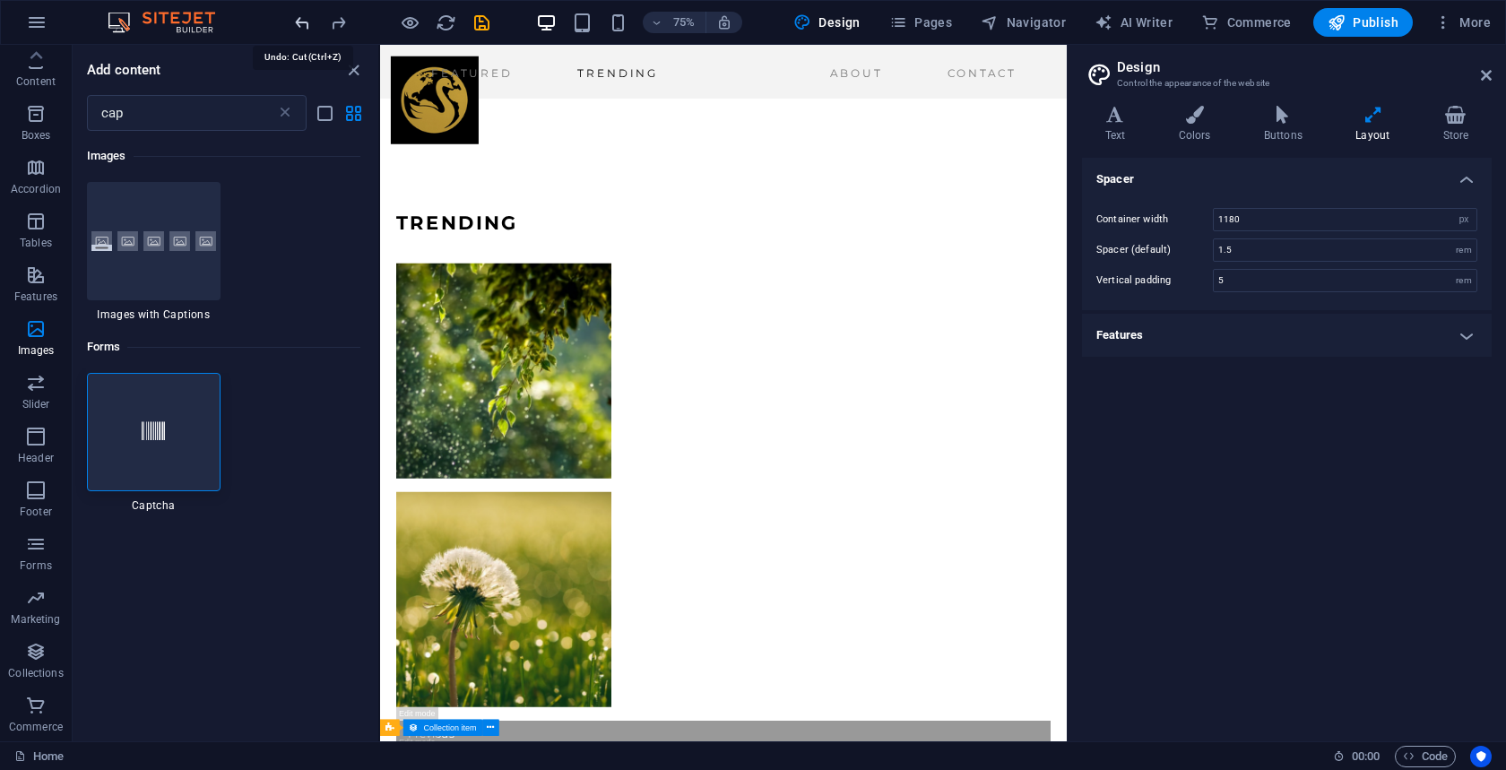
click at [302, 21] on icon "undo" at bounding box center [302, 23] width 21 height 21
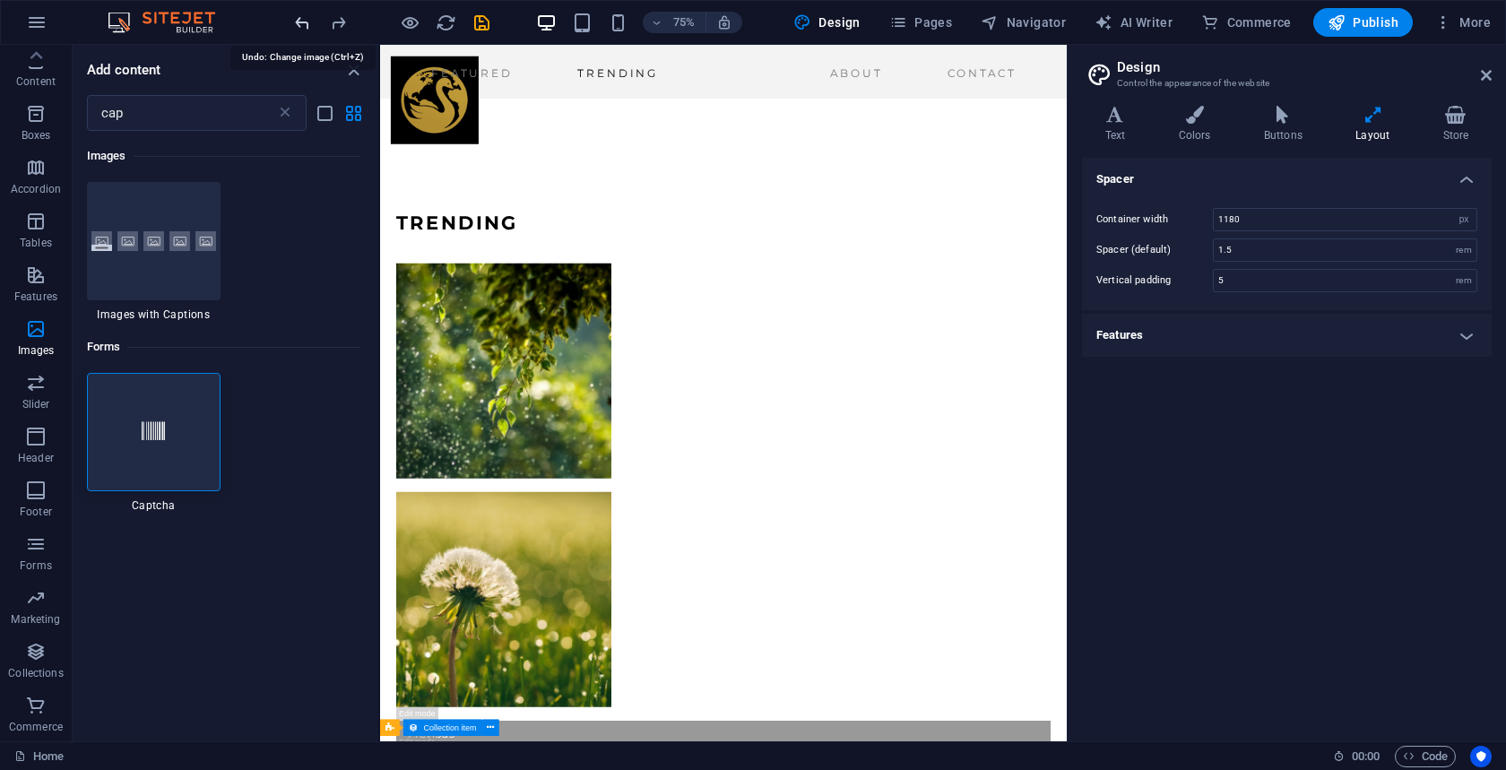
click at [302, 21] on icon "undo" at bounding box center [302, 23] width 21 height 21
click at [332, 22] on icon "redo" at bounding box center [338, 23] width 21 height 21
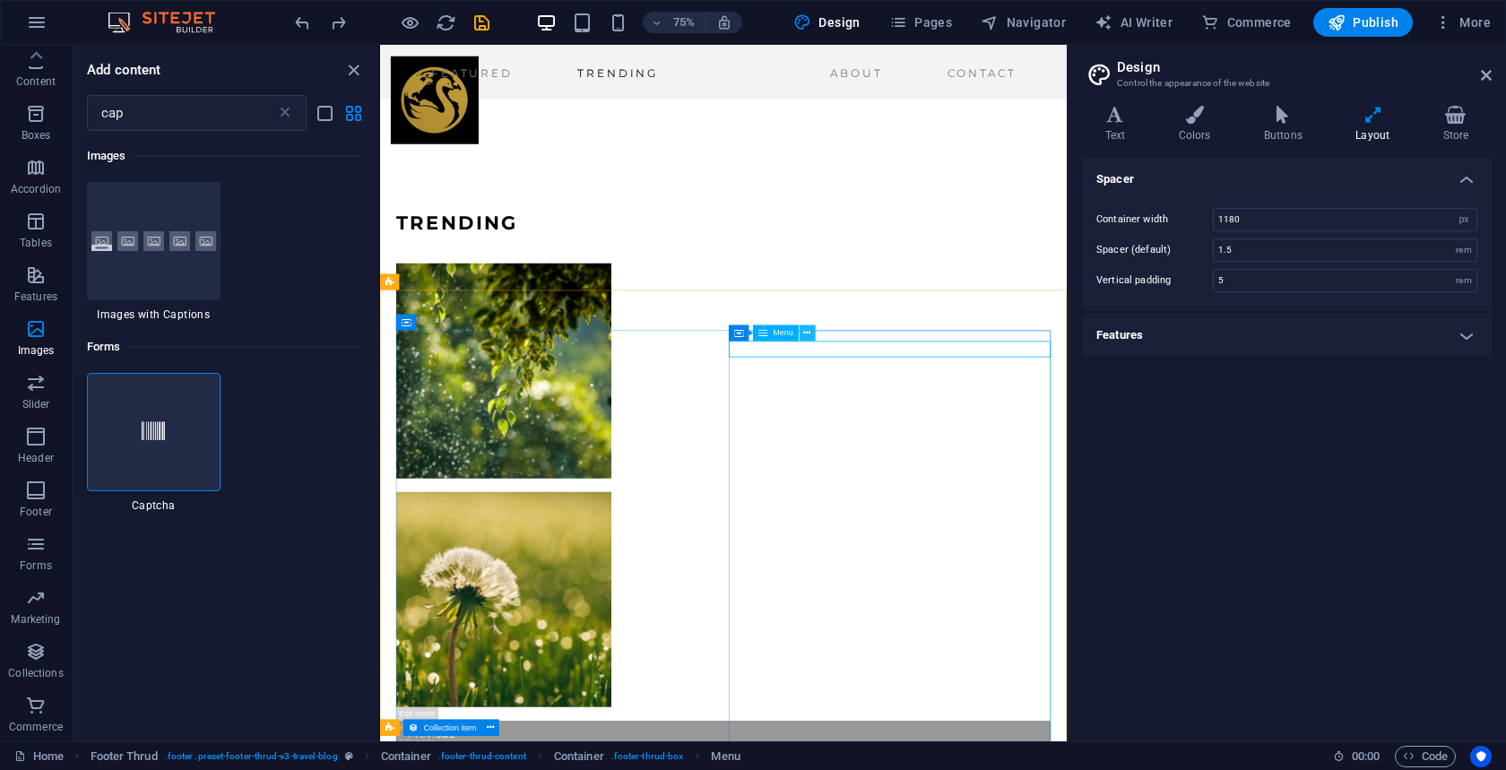
click at [805, 335] on icon at bounding box center [807, 333] width 7 height 14
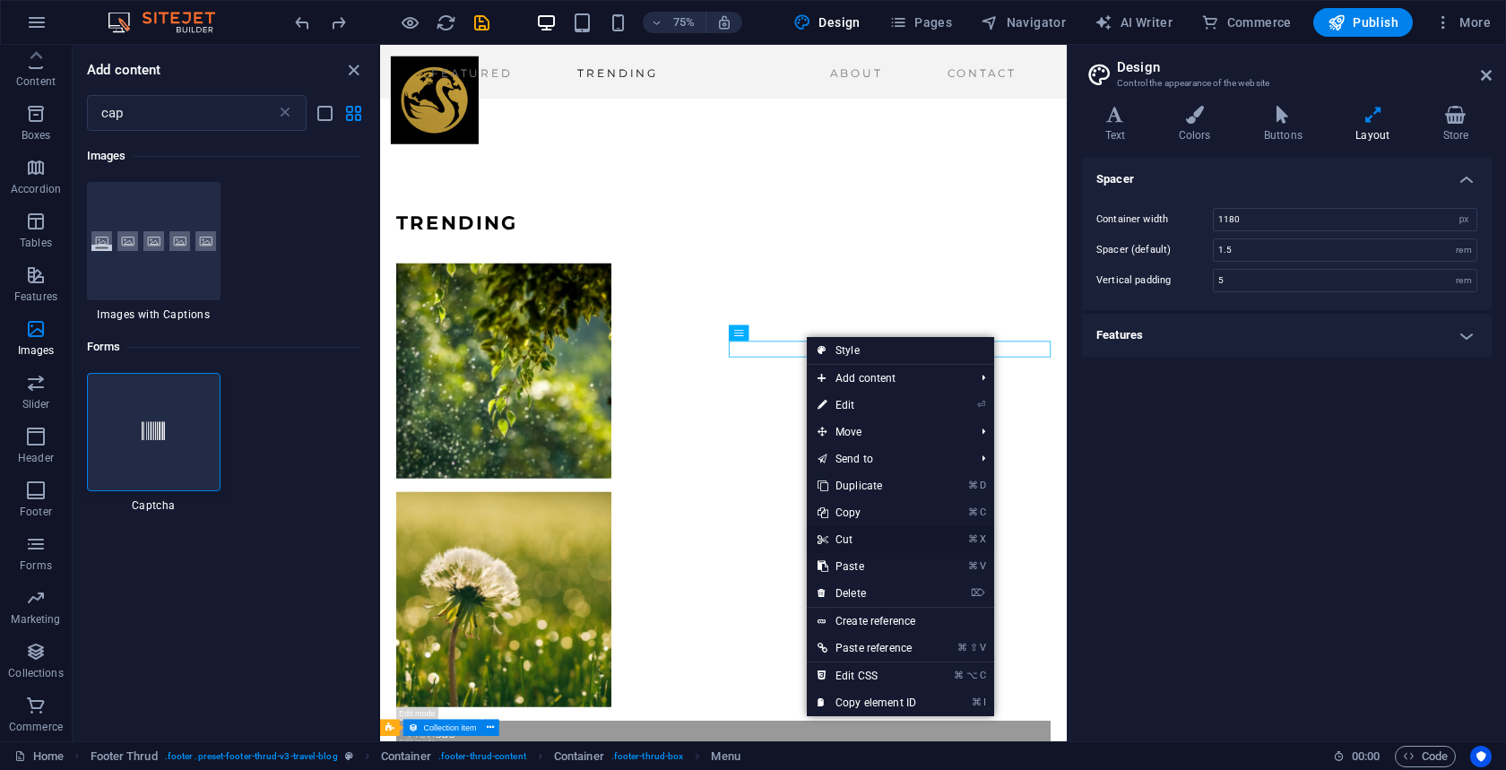
click at [846, 543] on link "⌘ X Cut" at bounding box center [867, 539] width 120 height 27
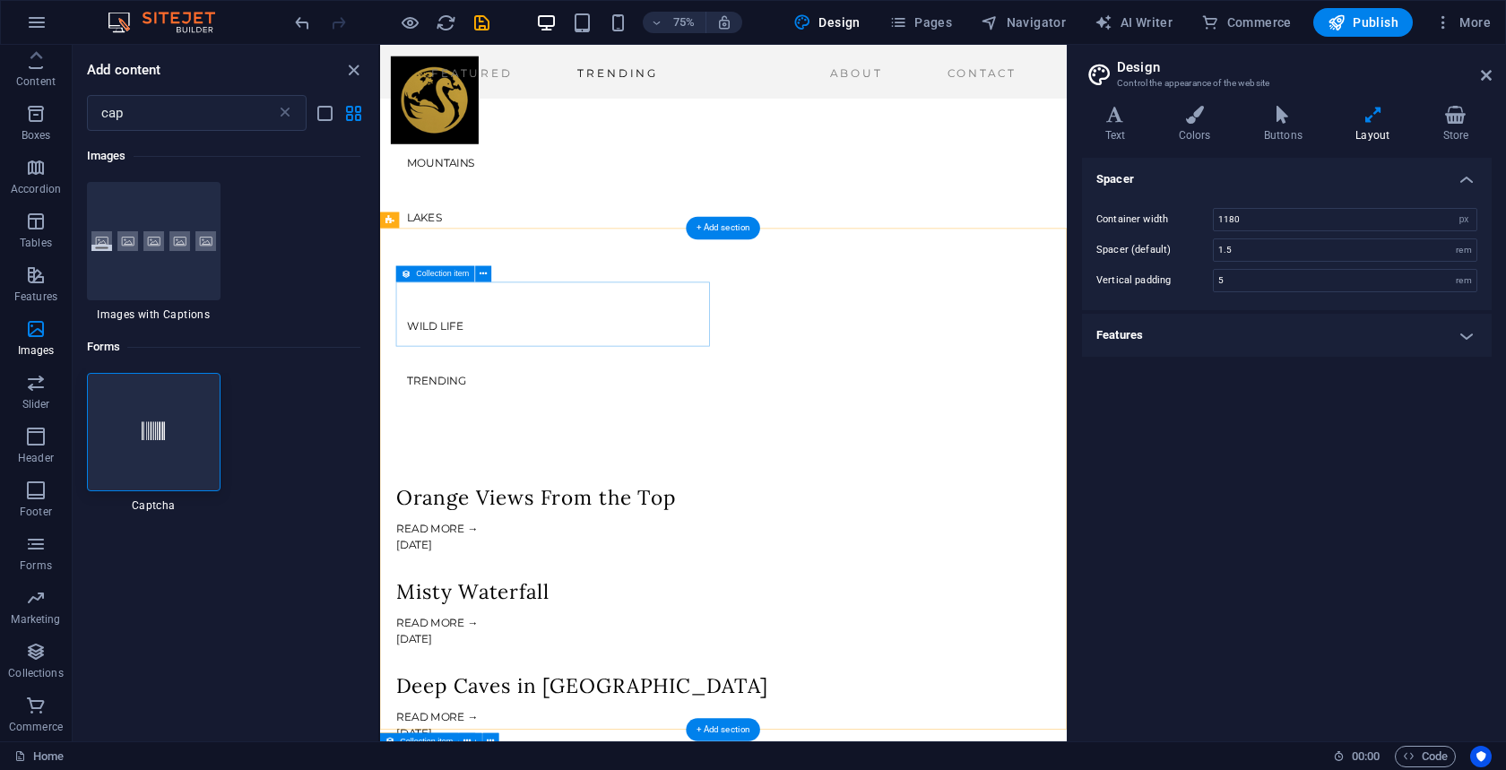
scroll to position [694, 0]
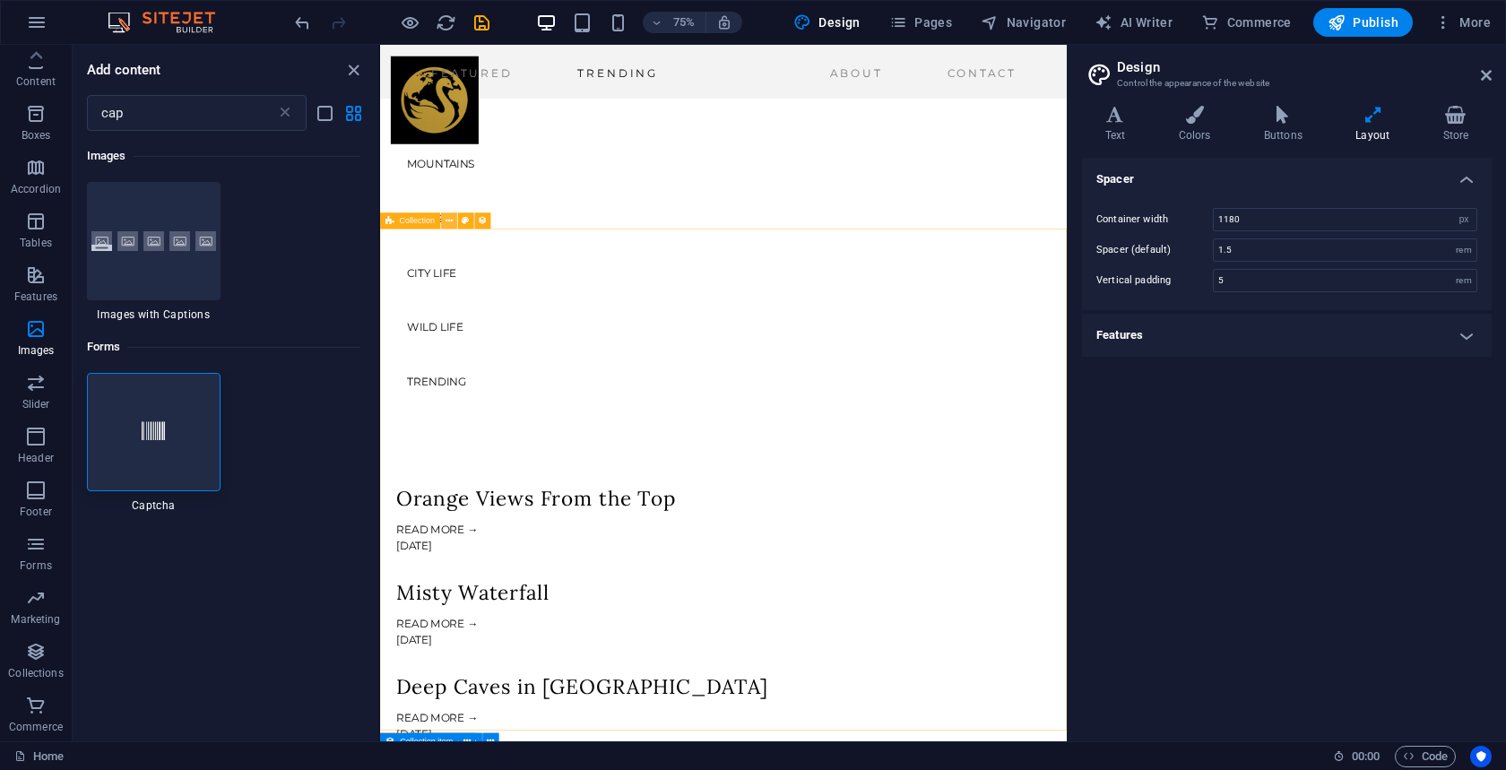
click at [447, 224] on icon at bounding box center [449, 220] width 7 height 14
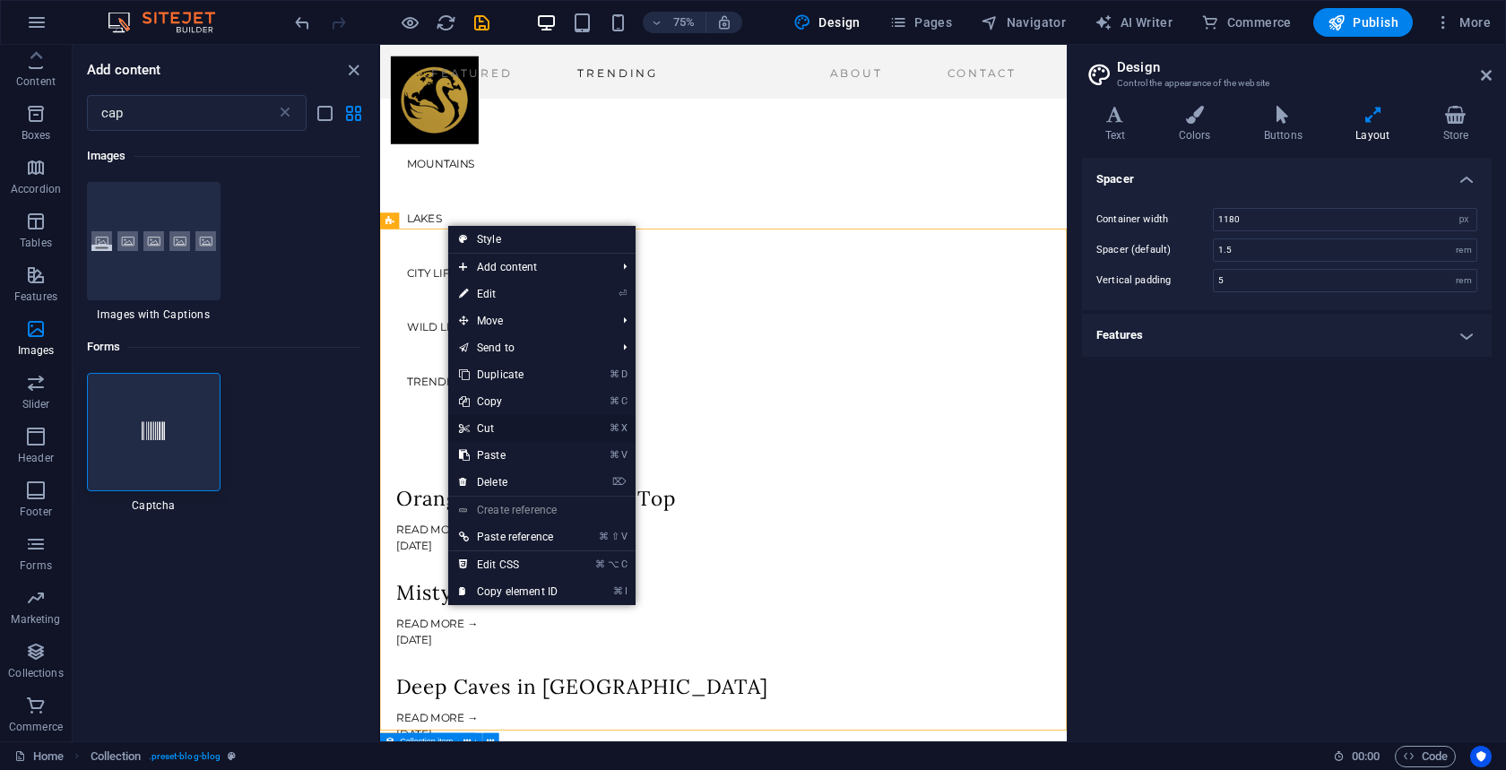
click at [490, 426] on link "⌘ X Cut" at bounding box center [508, 428] width 120 height 27
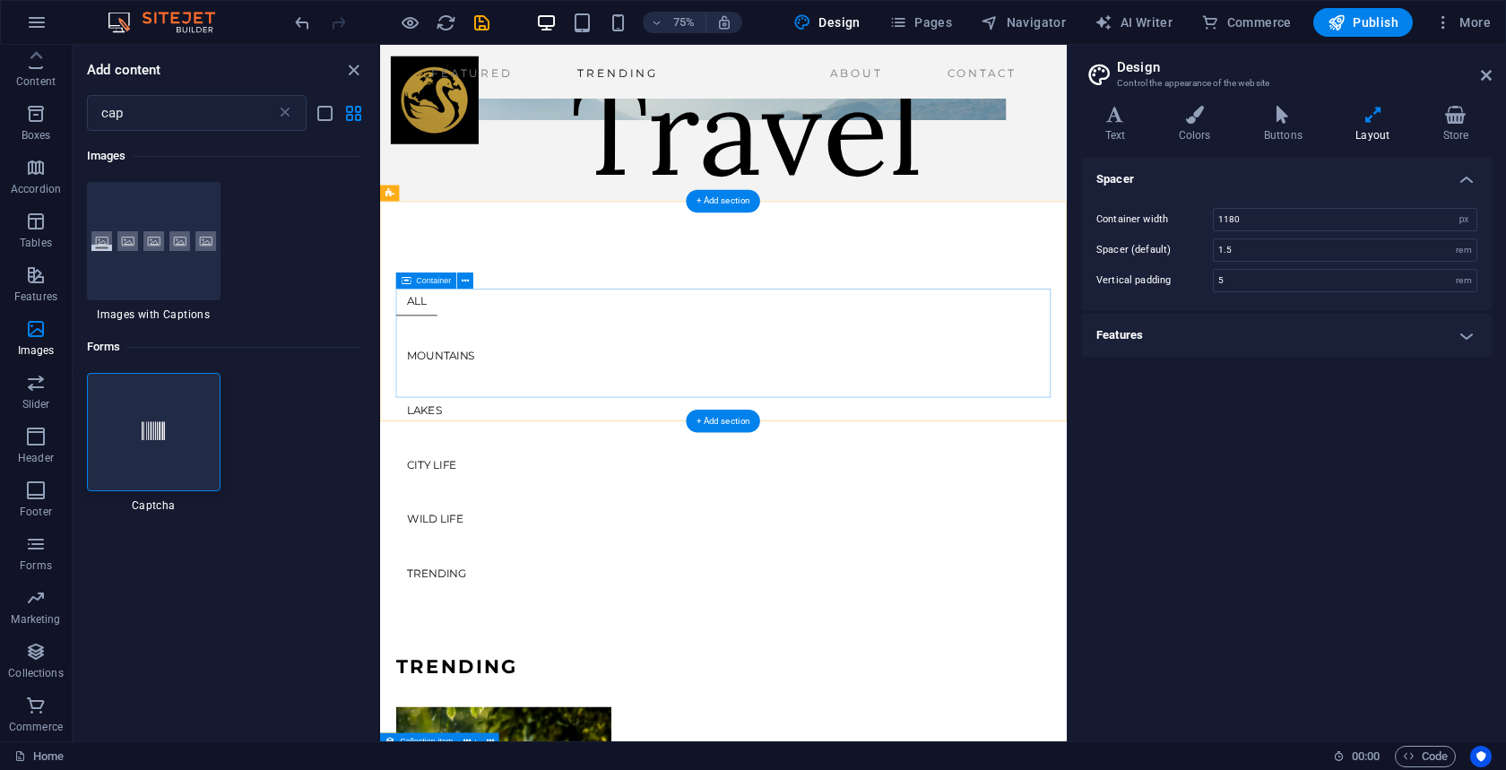
scroll to position [379, 0]
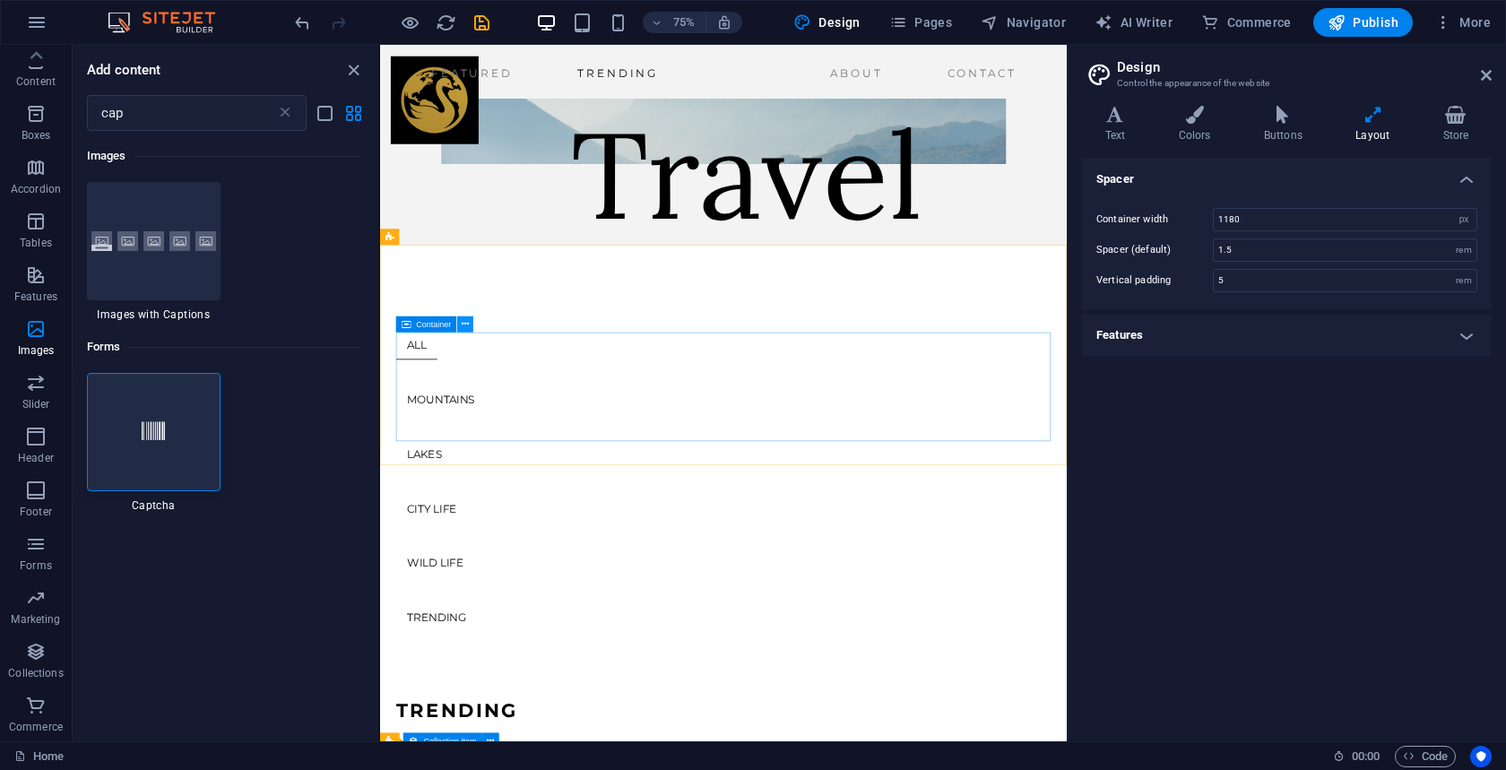
click at [466, 323] on icon at bounding box center [465, 324] width 7 height 14
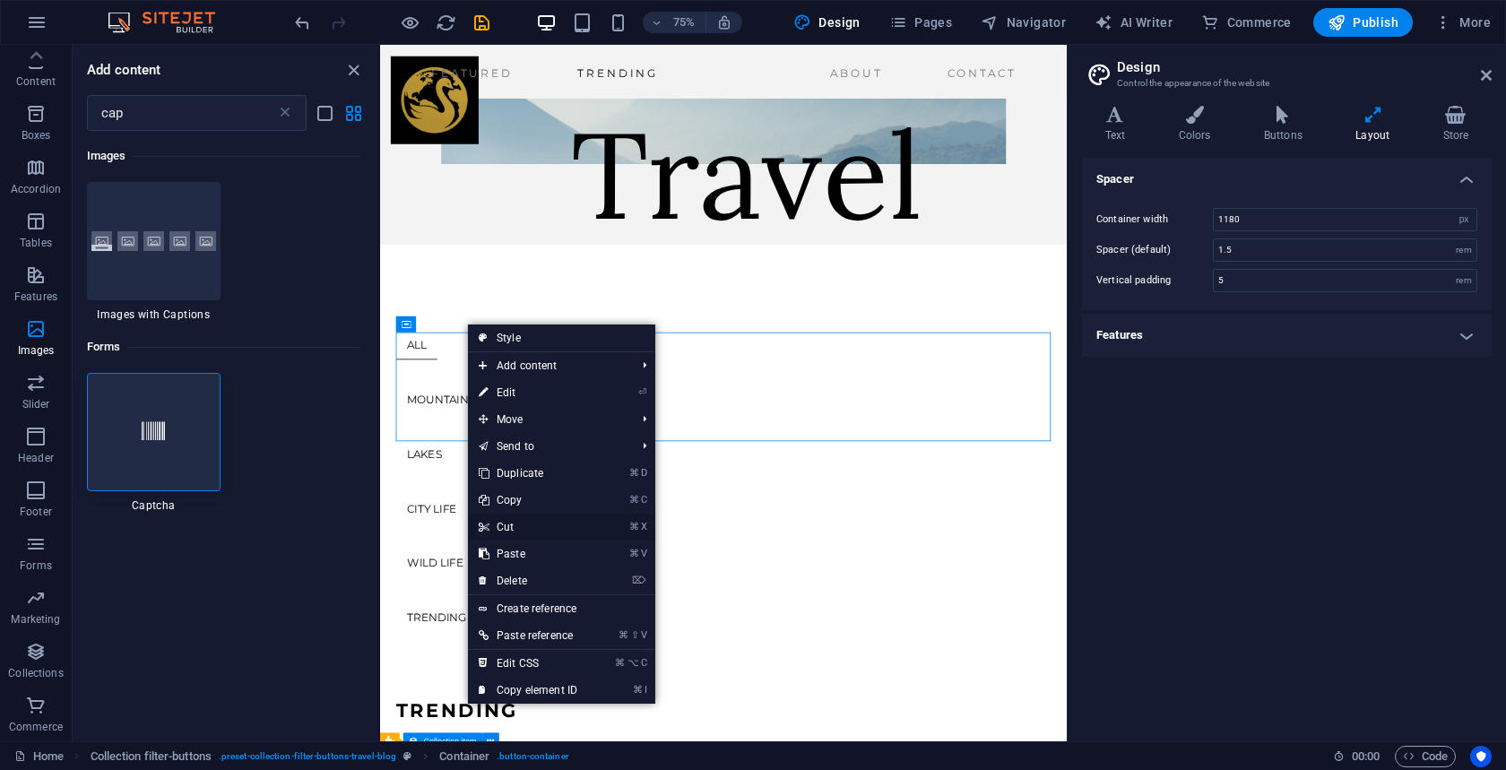
click at [510, 525] on link "⌘ X Cut" at bounding box center [528, 527] width 120 height 27
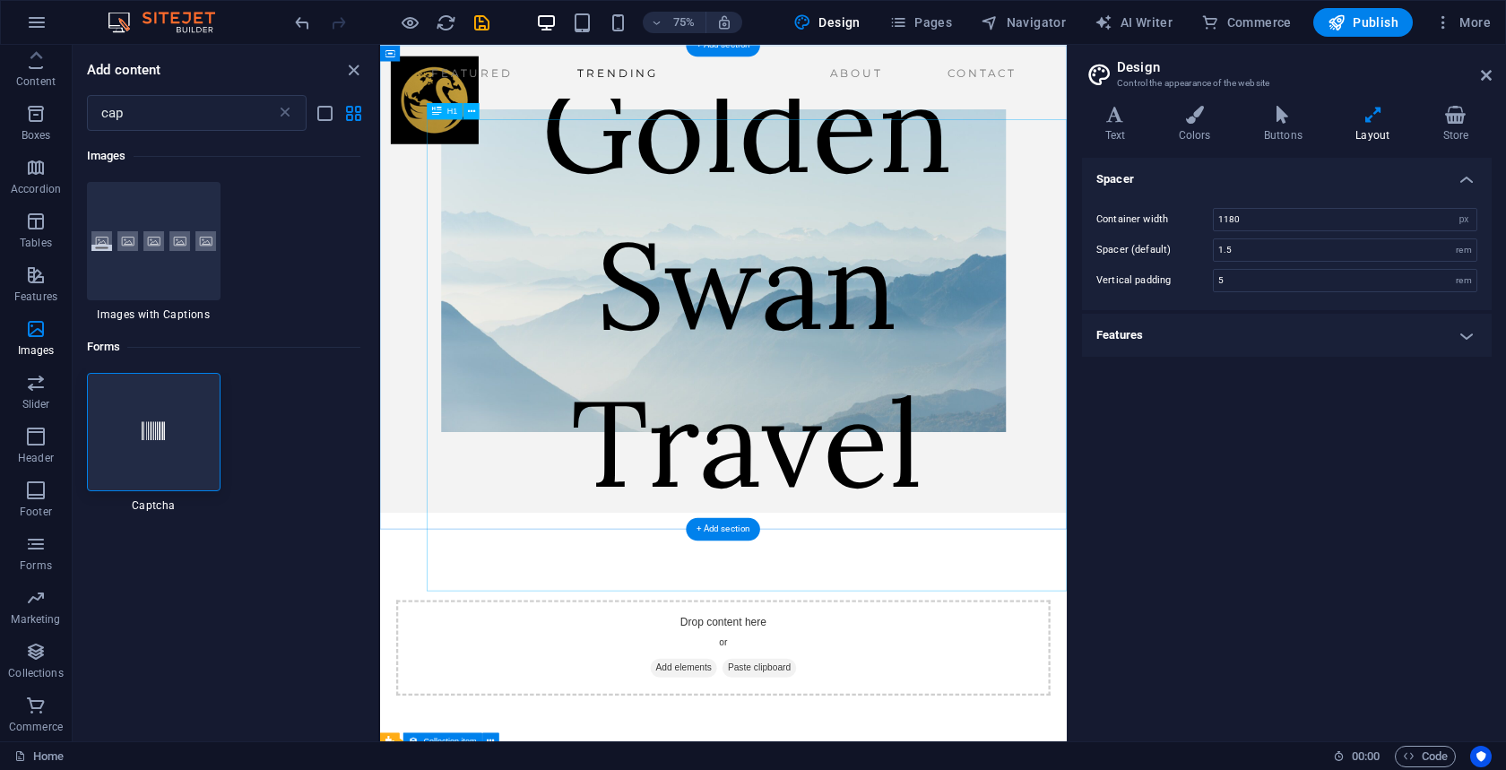
scroll to position [0, 0]
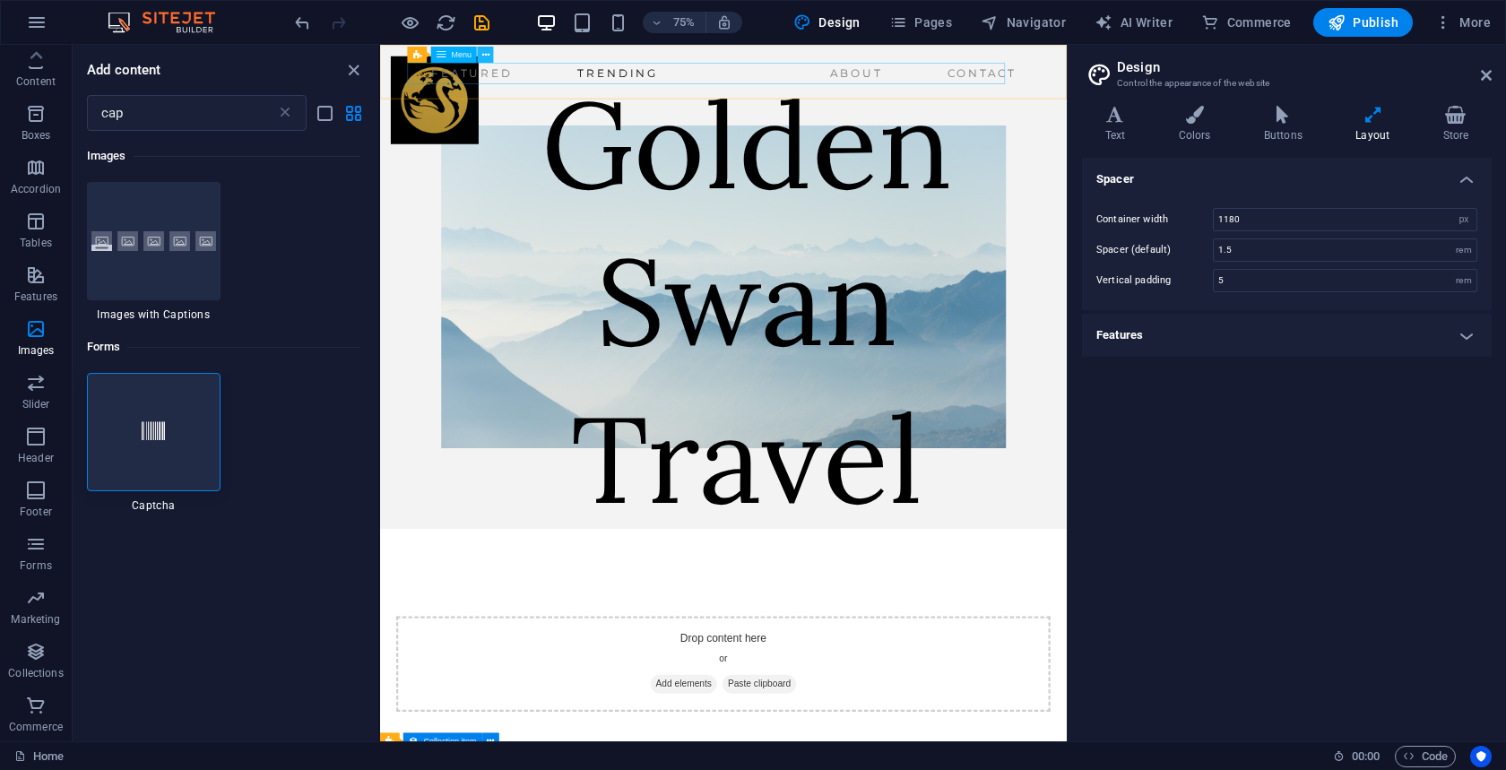
click at [489, 56] on icon at bounding box center [485, 55] width 7 height 14
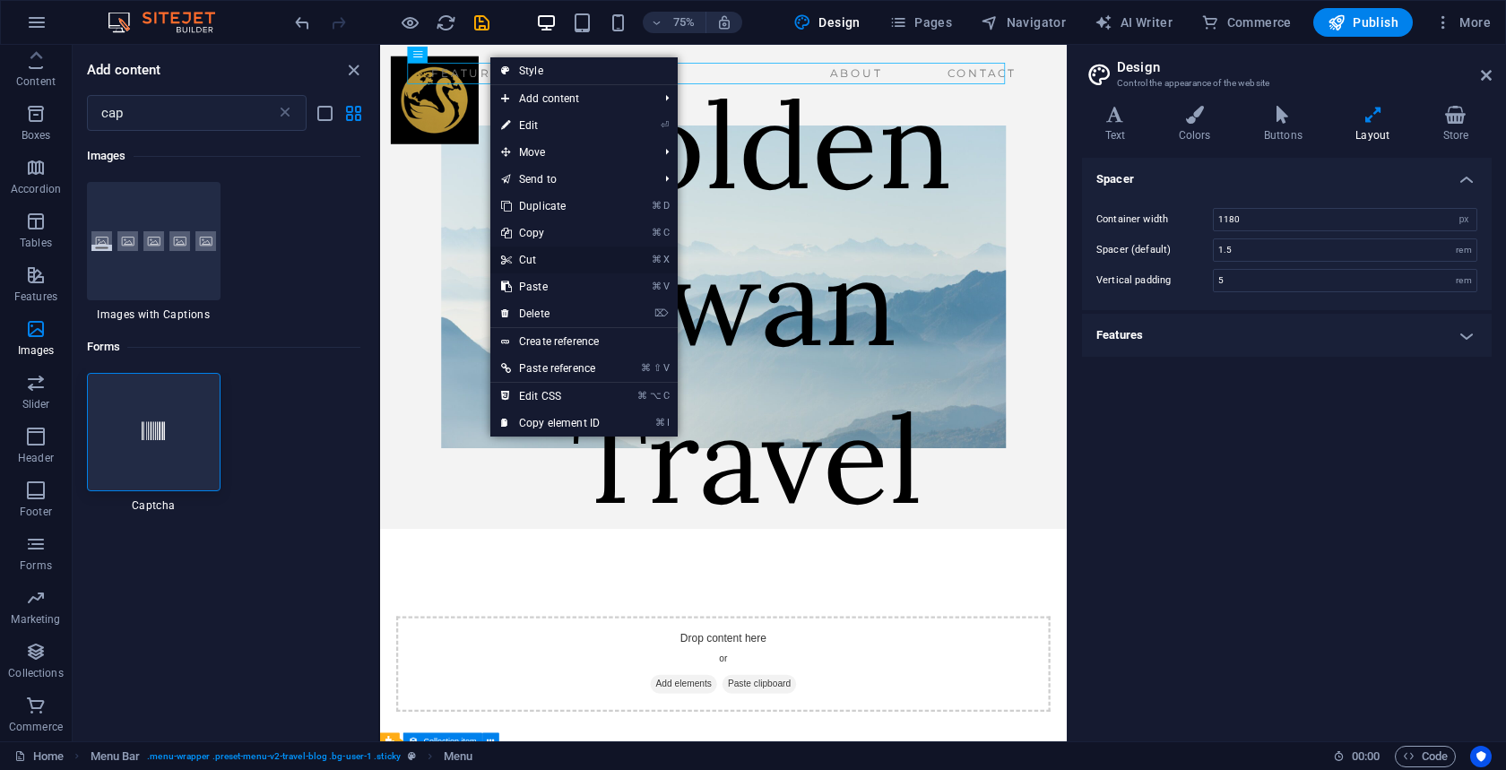
click at [531, 258] on link "⌘ X Cut" at bounding box center [550, 260] width 120 height 27
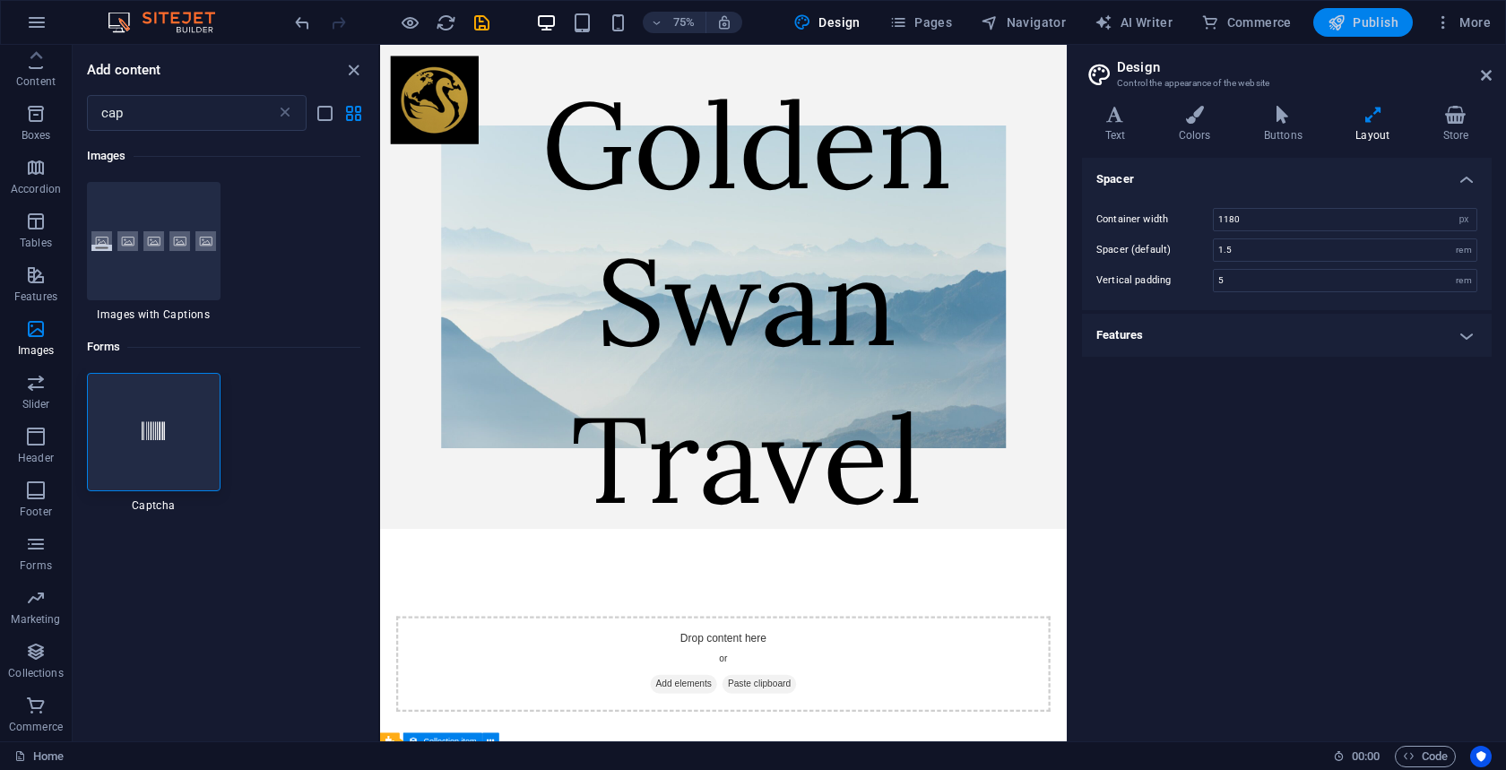
click at [1354, 22] on span "Publish" at bounding box center [1363, 22] width 71 height 18
checkbox input "false"
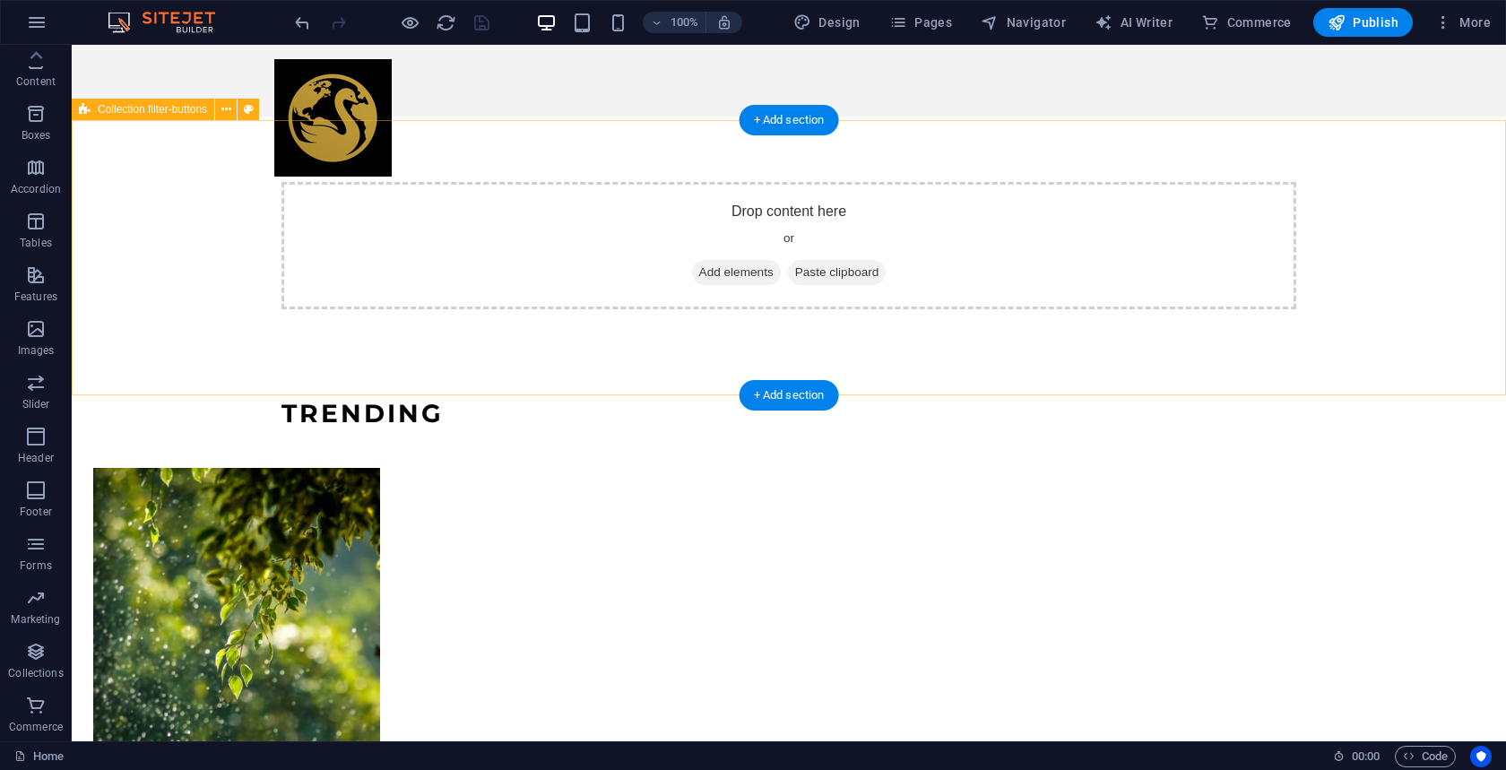
scroll to position [1269, 0]
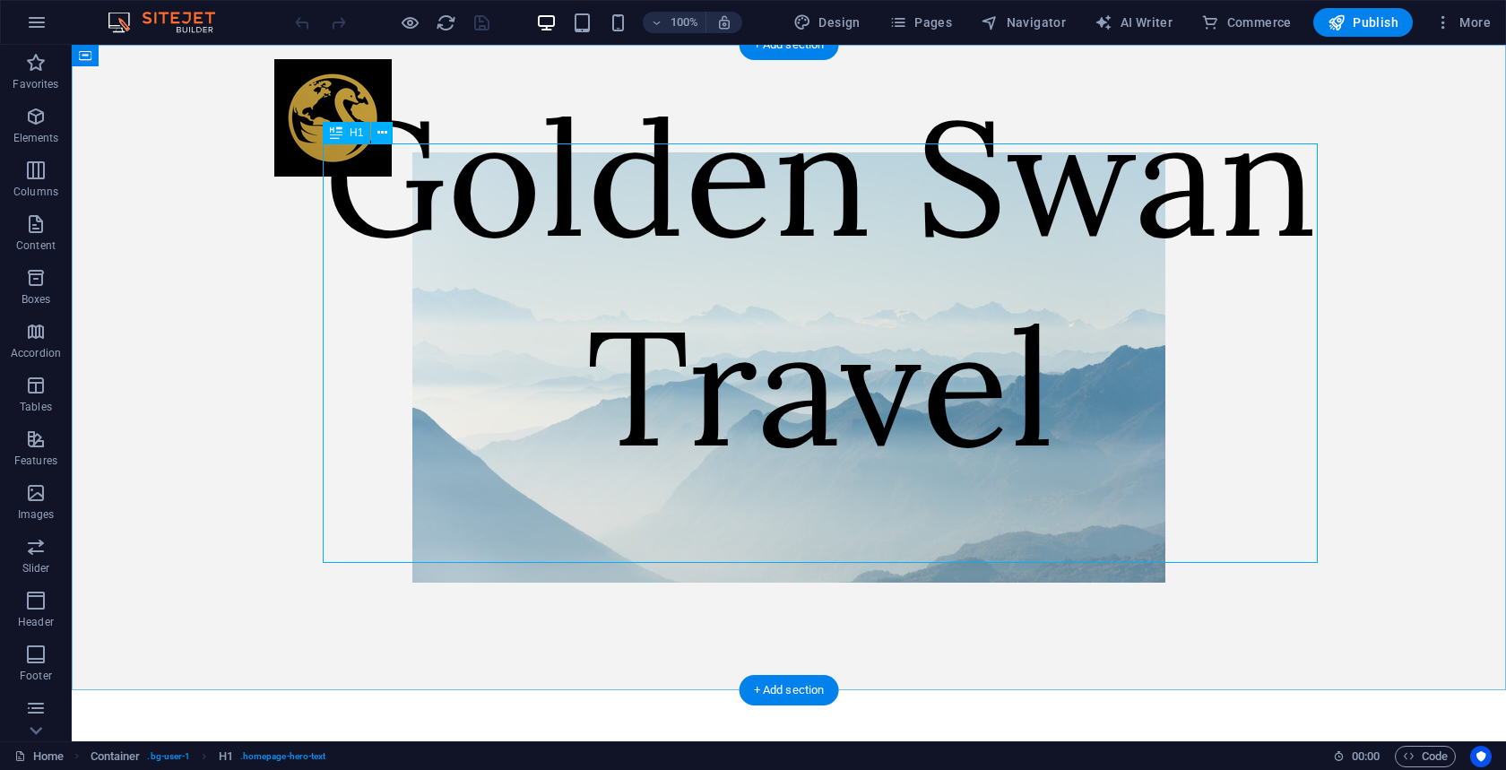
click at [915, 491] on div "Golden Swan Travel" at bounding box center [821, 282] width 1372 height 420
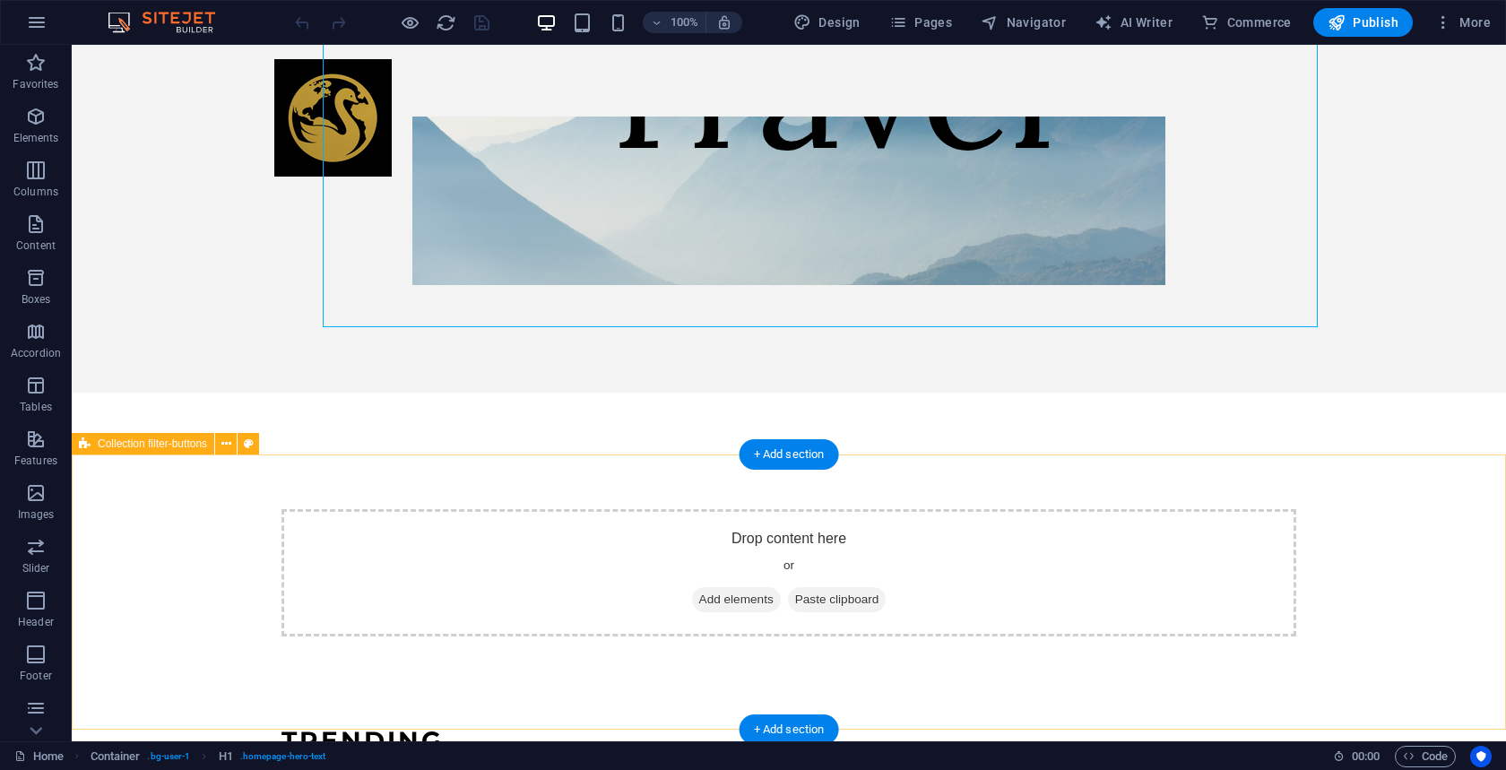
scroll to position [324, 0]
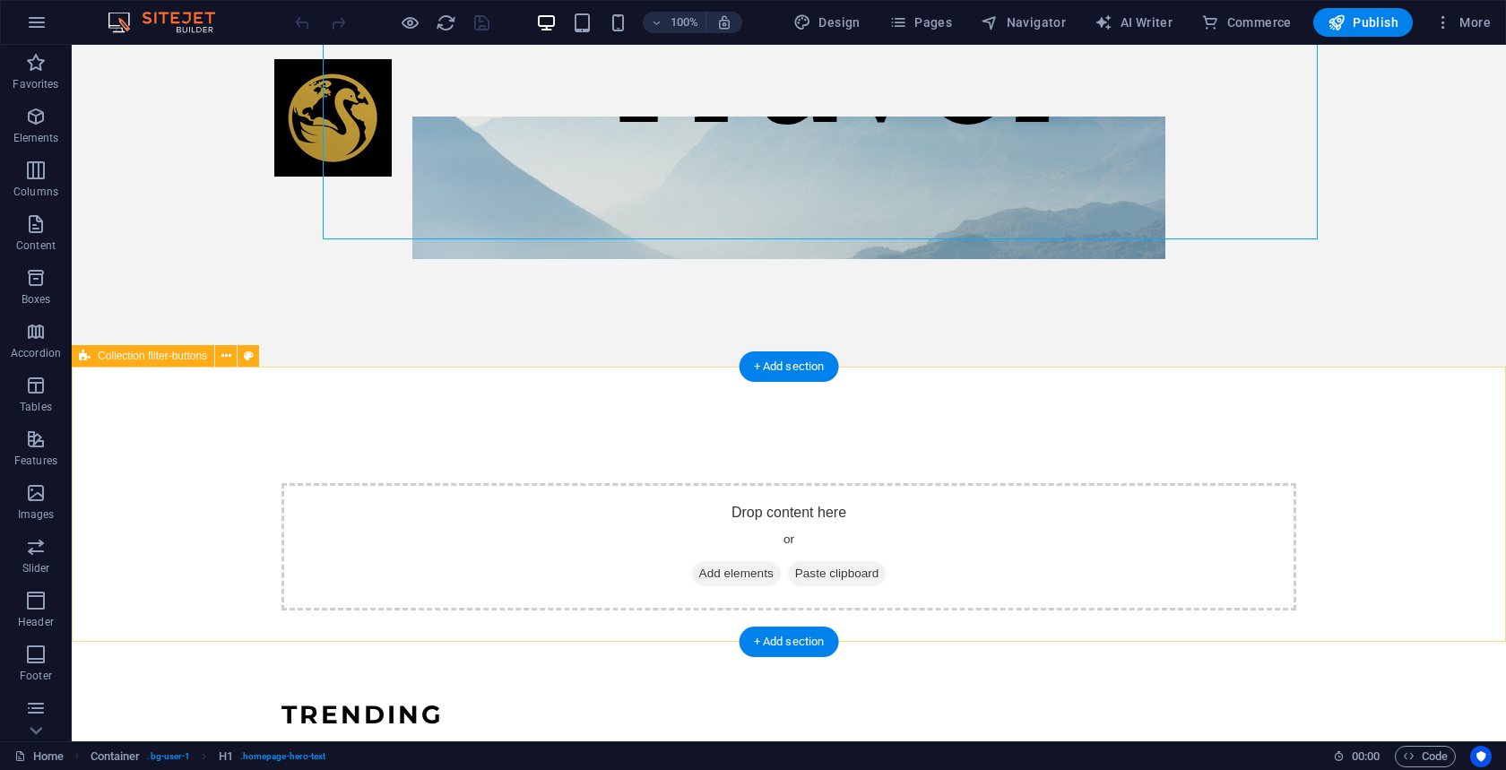
click at [777, 543] on div "Drop content here or Add elements Paste clipboard" at bounding box center [789, 546] width 1015 height 127
click at [865, 534] on div "Drop content here or Add elements Paste clipboard" at bounding box center [789, 546] width 1015 height 127
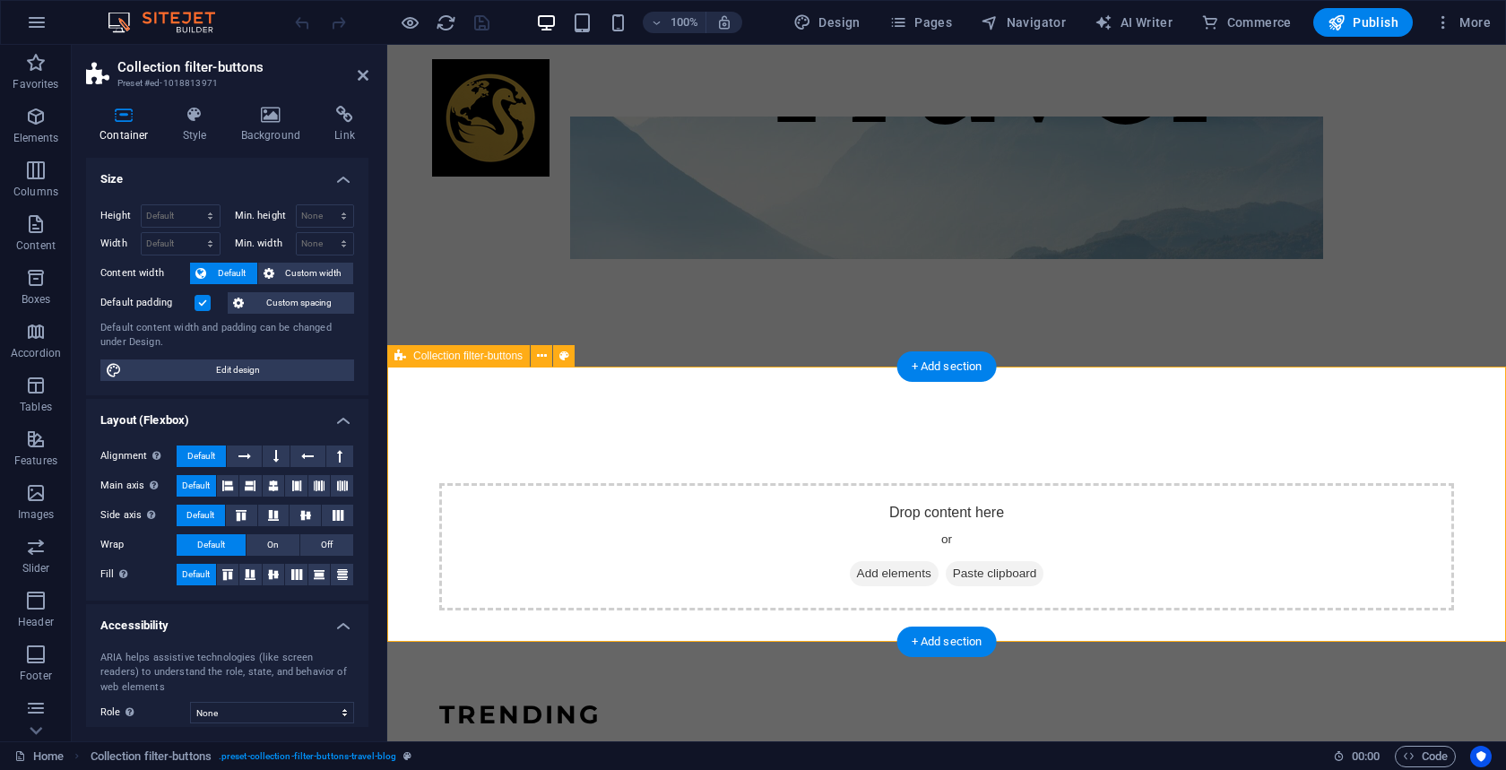
click at [865, 534] on div "Drop content here or Add elements Paste clipboard" at bounding box center [946, 546] width 1015 height 127
click at [543, 352] on icon at bounding box center [542, 356] width 10 height 19
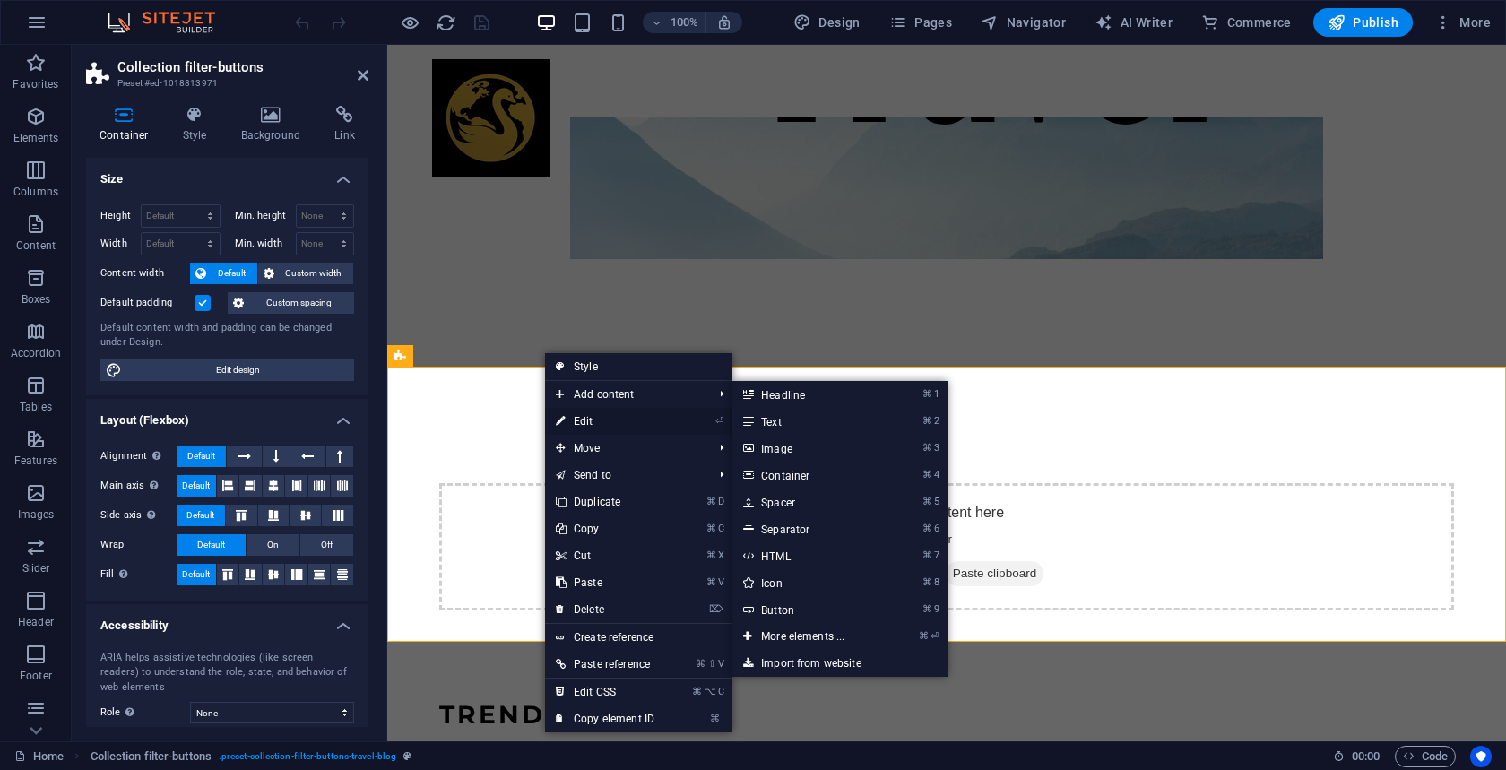
click at [576, 415] on link "⏎ Edit" at bounding box center [605, 421] width 120 height 27
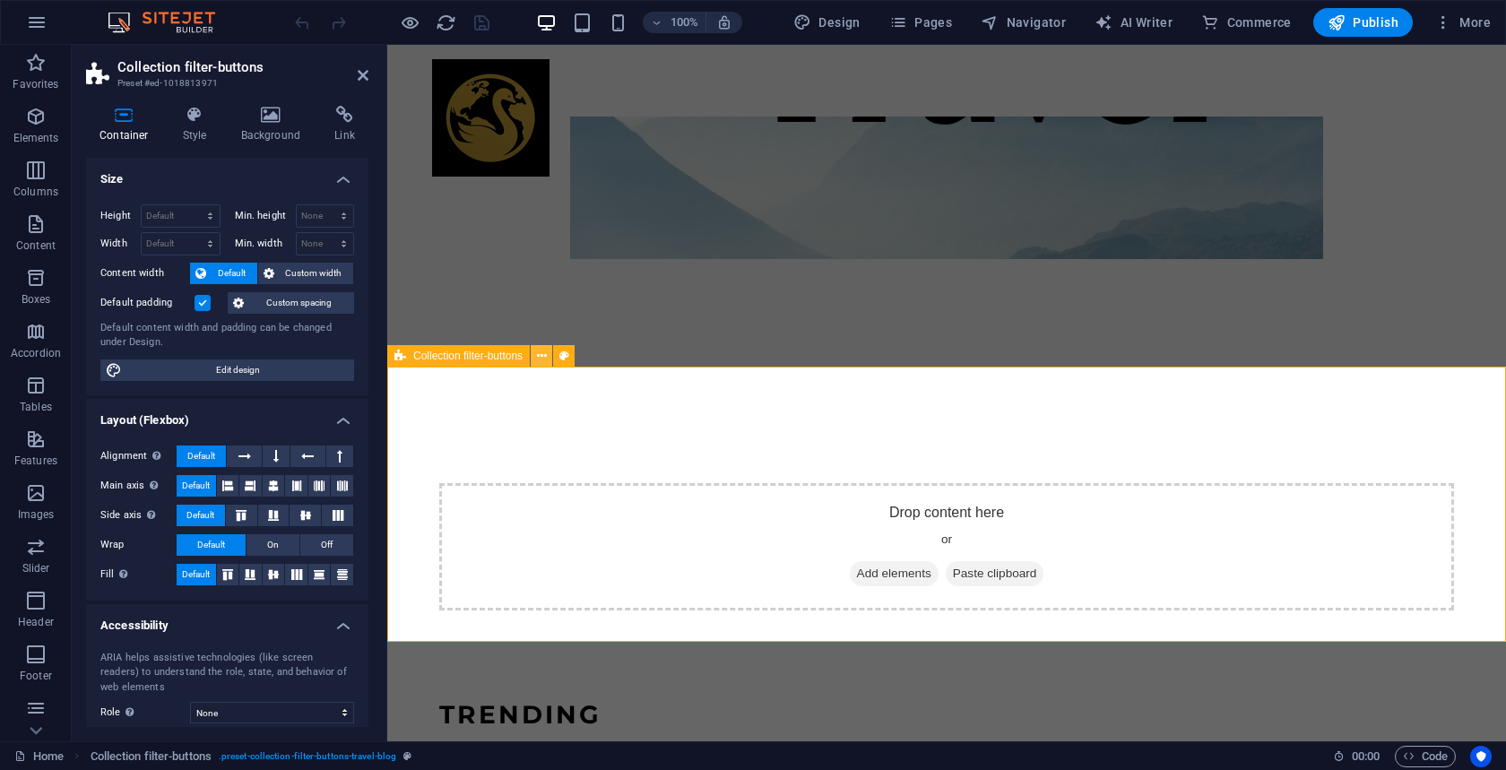
click at [544, 356] on icon at bounding box center [542, 356] width 10 height 19
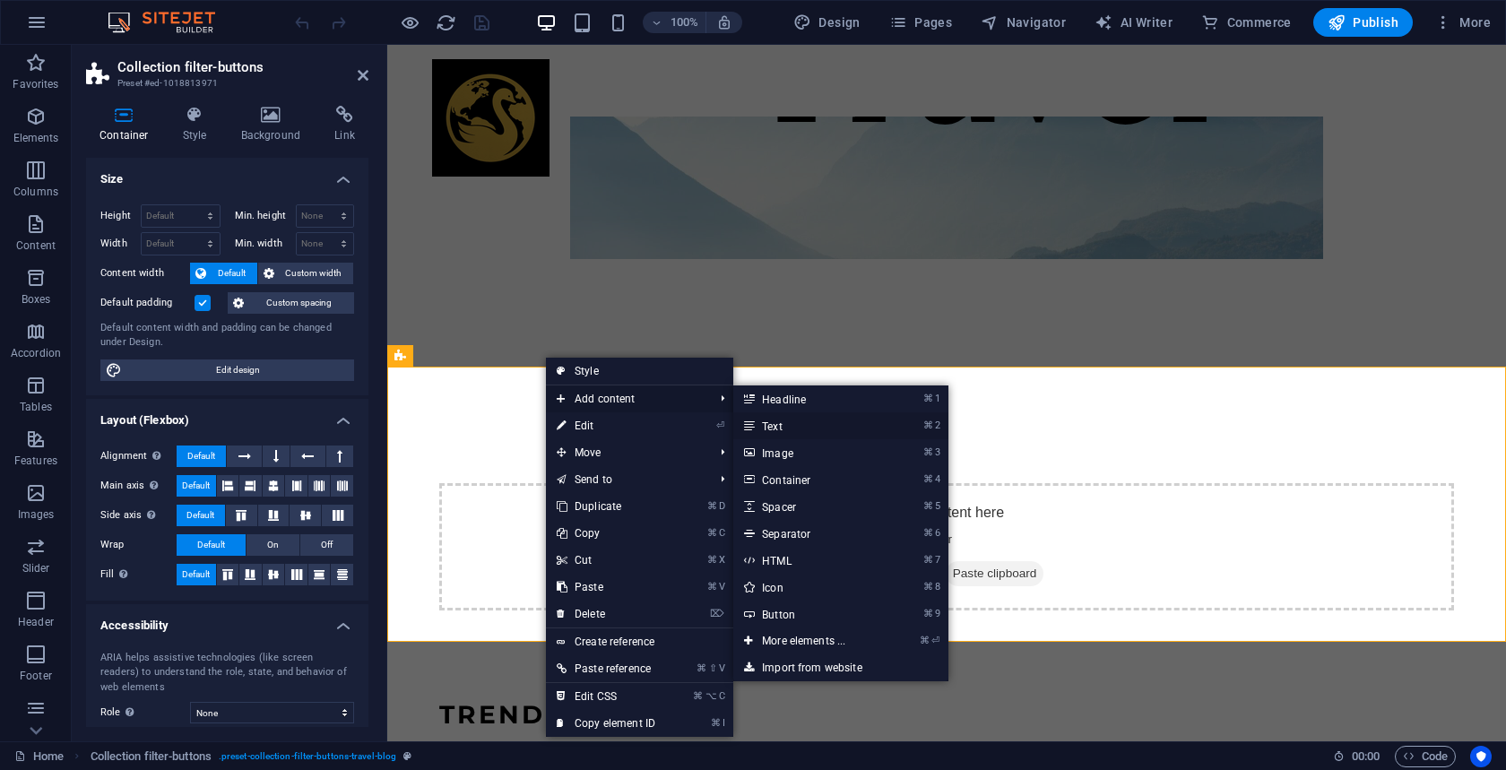
click at [769, 423] on link "⌘ 2 Text" at bounding box center [807, 425] width 148 height 27
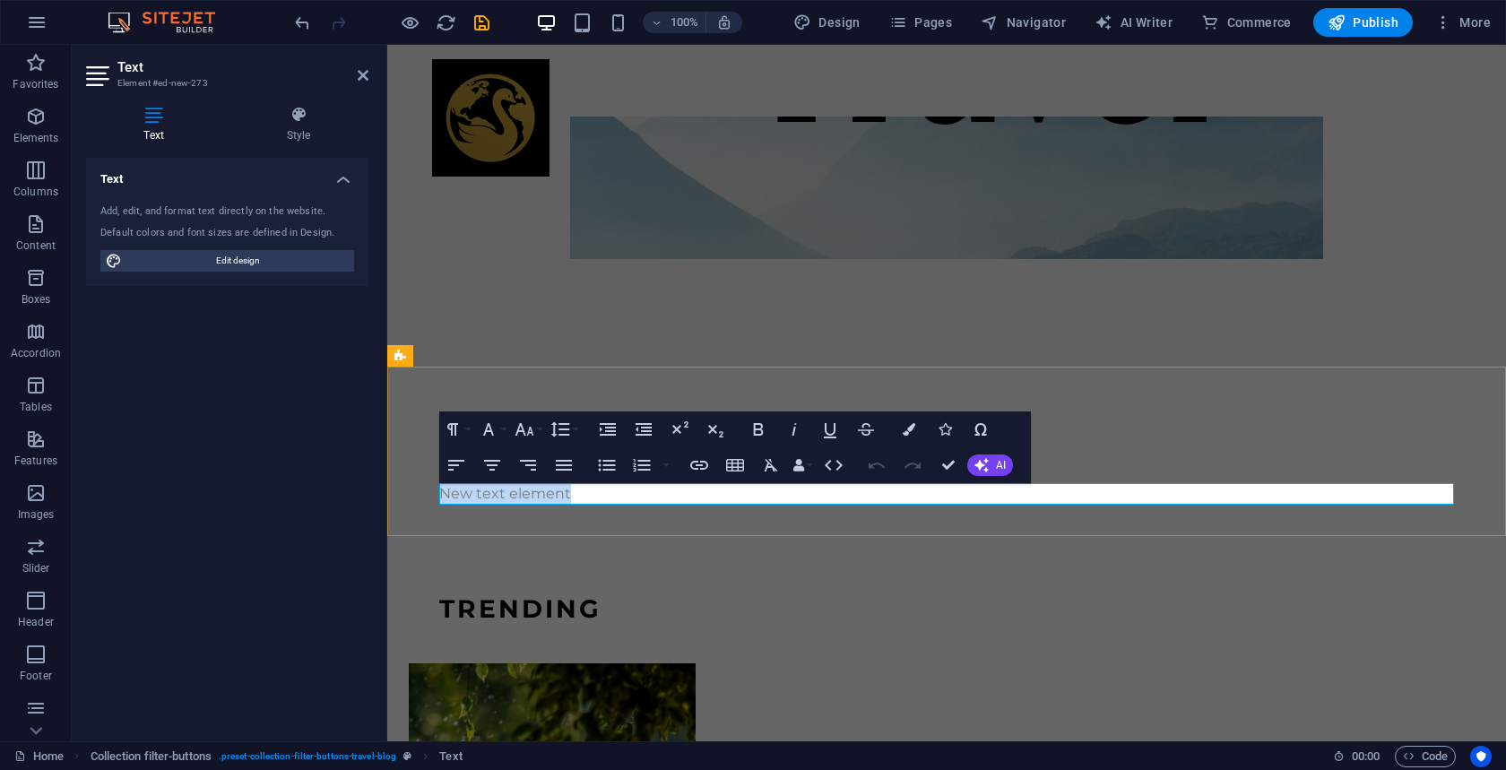
click at [693, 492] on p "New text element" at bounding box center [946, 494] width 1015 height 22
click at [570, 466] on icon "button" at bounding box center [564, 466] width 22 height 22
click at [551, 489] on p "​Coming soon..." at bounding box center [946, 494] width 1015 height 22
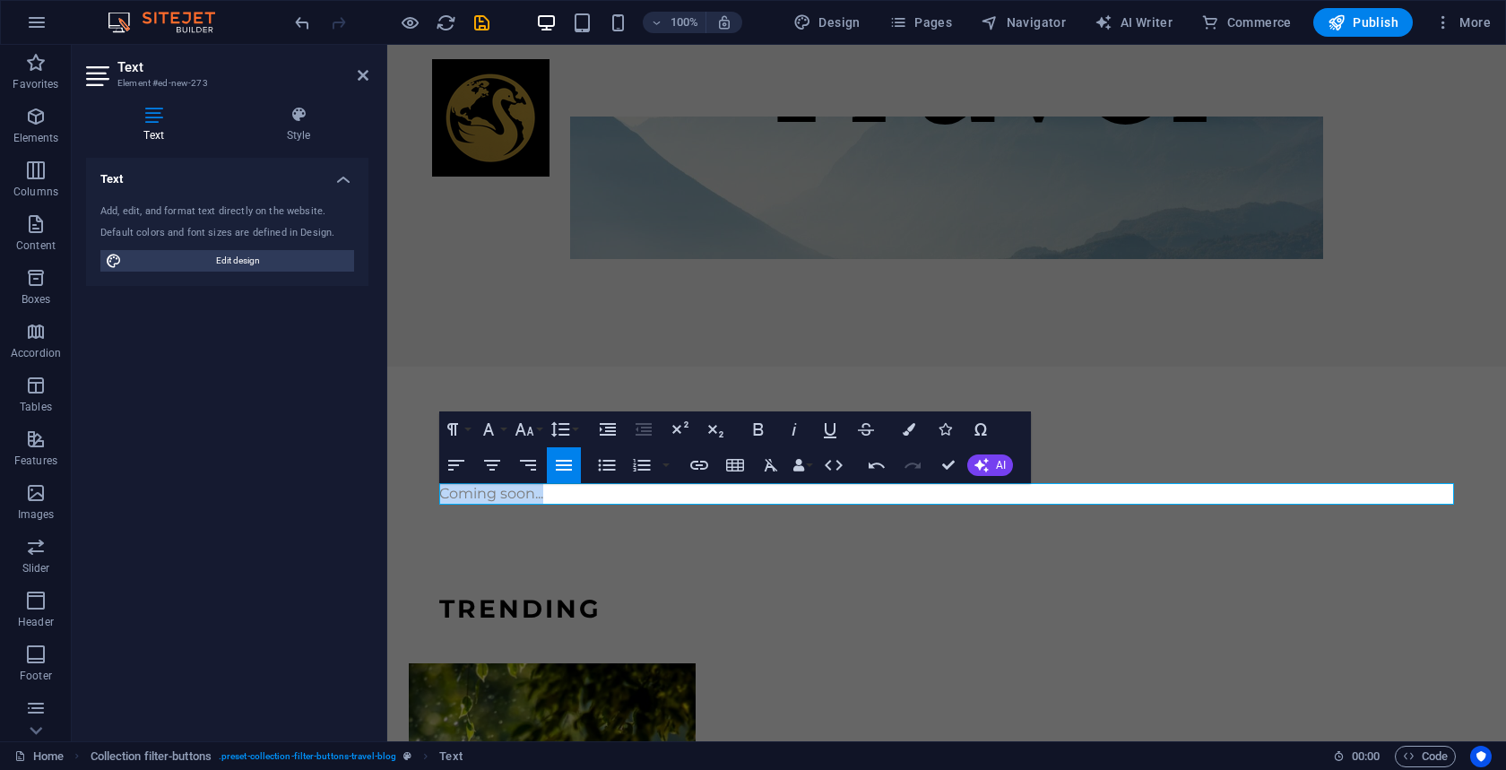
click at [557, 476] on button "Align Justify" at bounding box center [564, 465] width 34 height 36
click at [750, 437] on icon "button" at bounding box center [759, 430] width 22 height 22
click at [912, 435] on icon "button" at bounding box center [909, 429] width 13 height 13
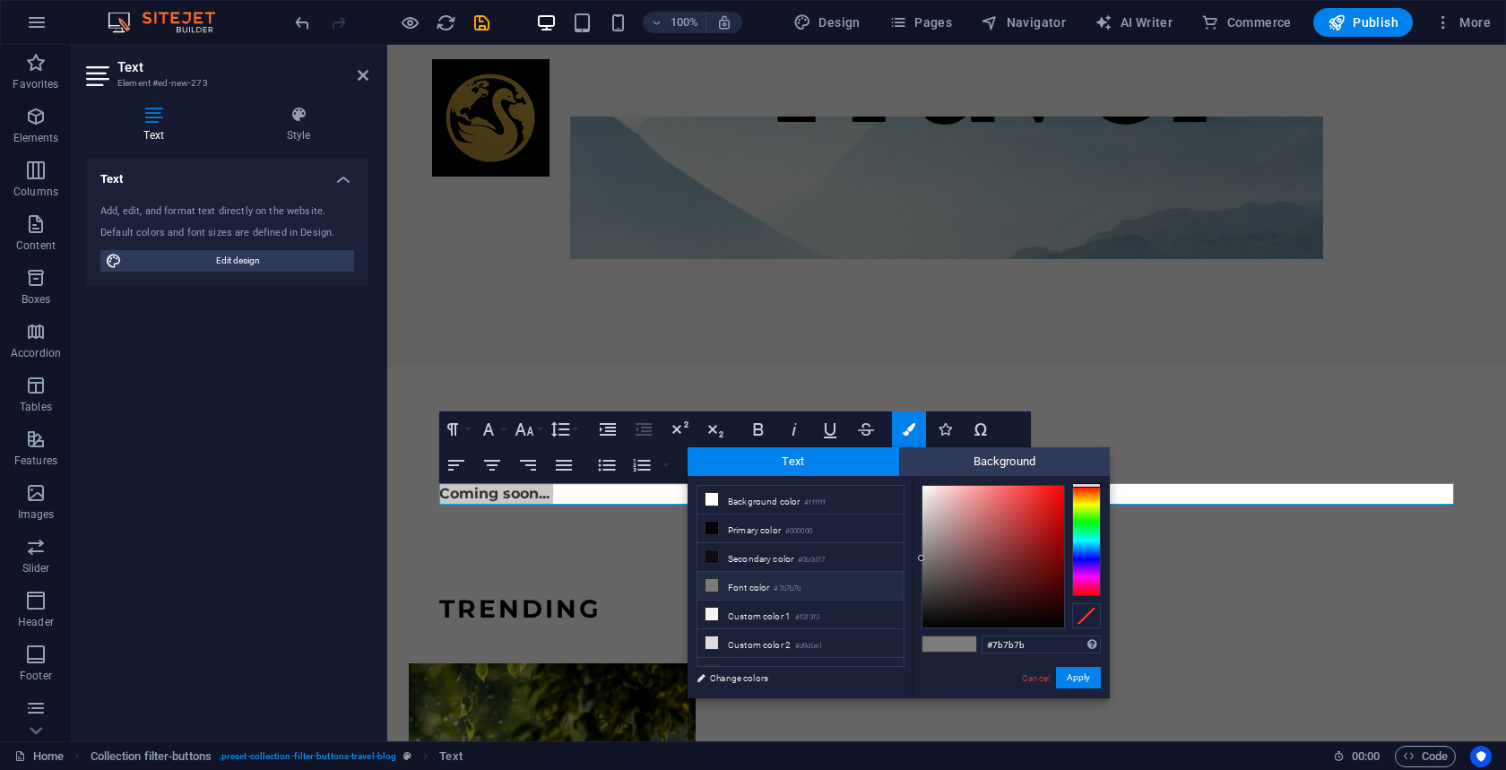
click at [1083, 505] on div at bounding box center [1086, 540] width 29 height 111
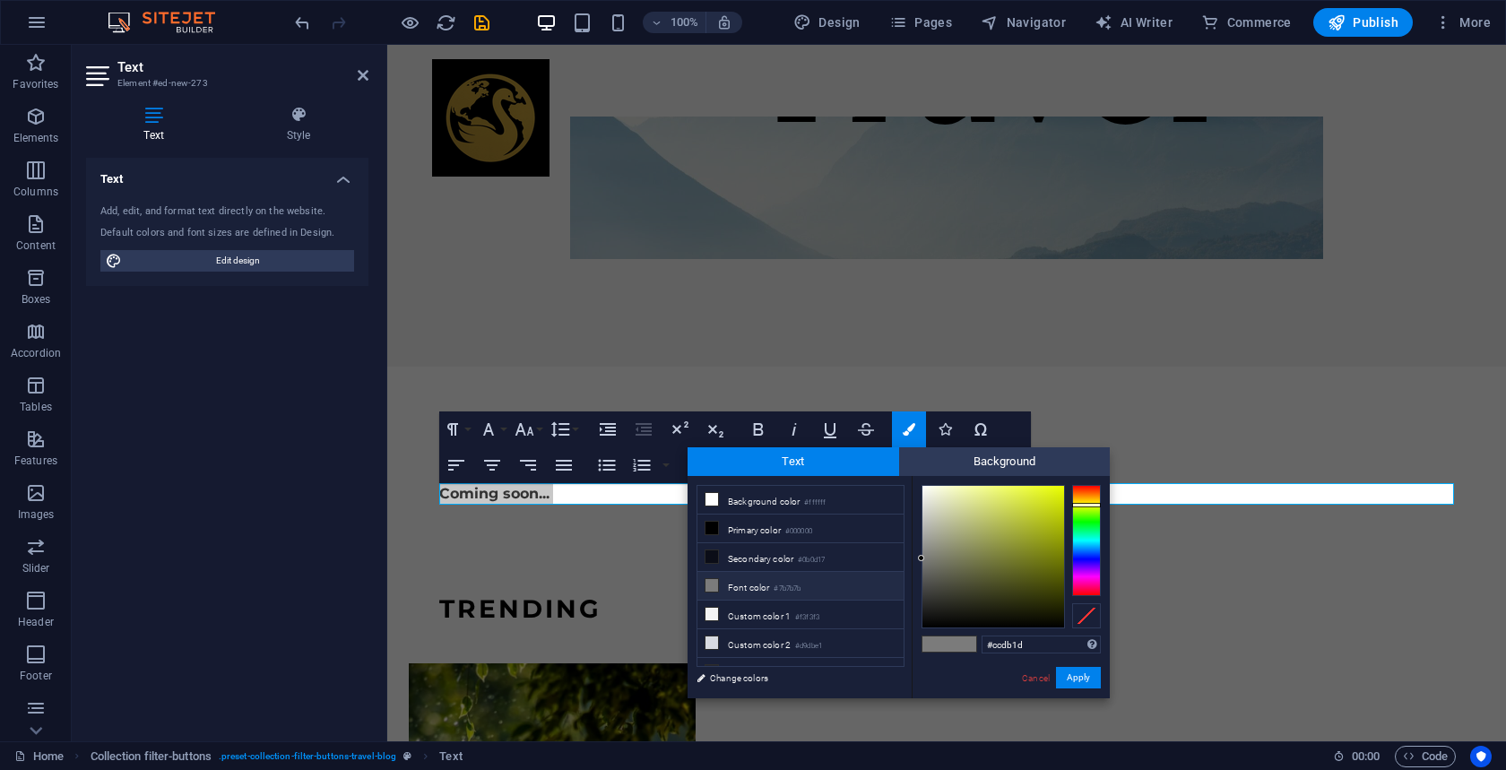
click at [1045, 505] on div at bounding box center [994, 557] width 142 height 142
drag, startPoint x: 1052, startPoint y: 510, endPoint x: 1053, endPoint y: 500, distance: 9.9
click at [1053, 500] on div at bounding box center [994, 557] width 142 height 142
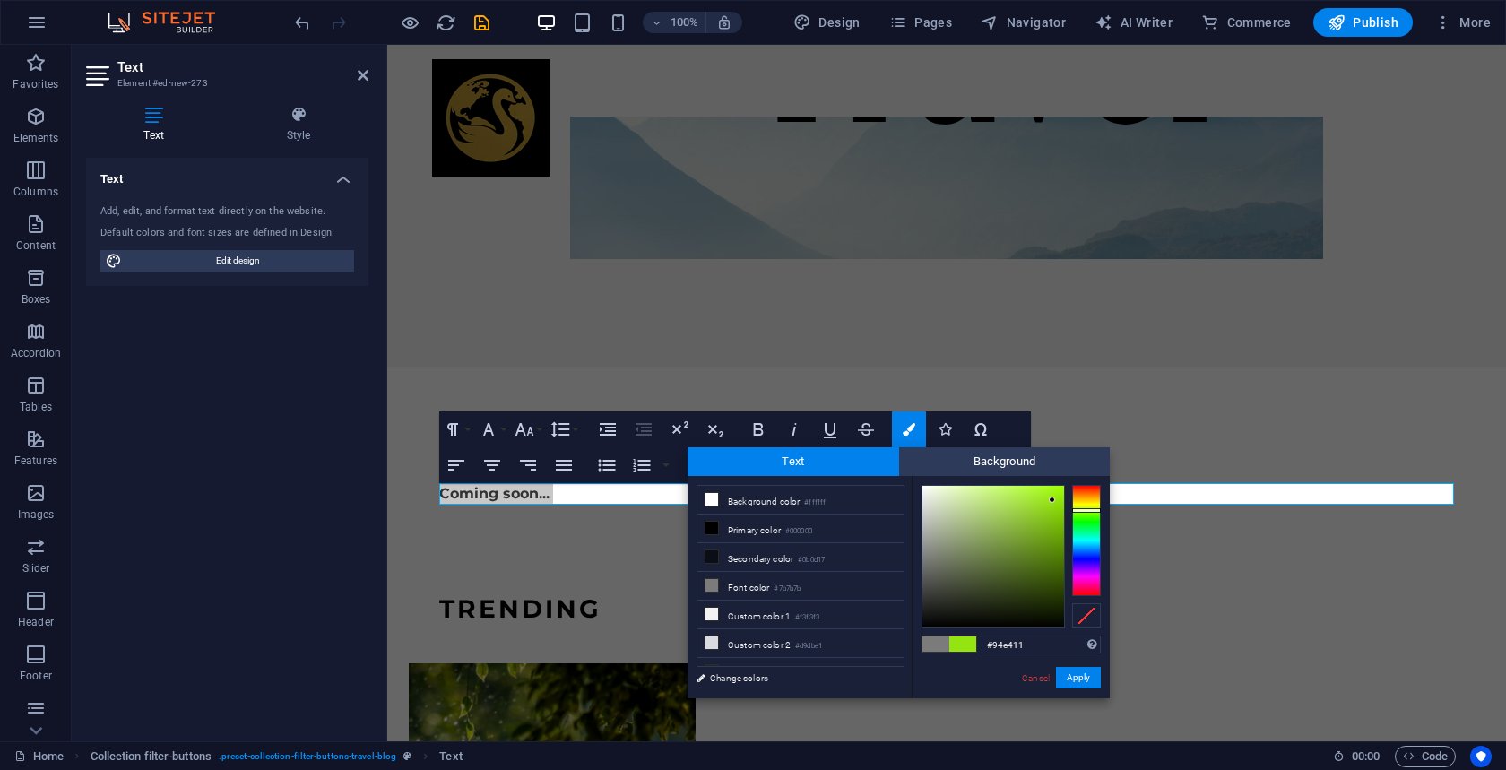
click at [1086, 510] on div at bounding box center [1086, 540] width 29 height 111
click at [1087, 505] on div at bounding box center [1086, 505] width 29 height 4
click at [1015, 500] on div at bounding box center [994, 557] width 142 height 142
type input "#d7e810"
click at [1054, 498] on div at bounding box center [994, 557] width 142 height 142
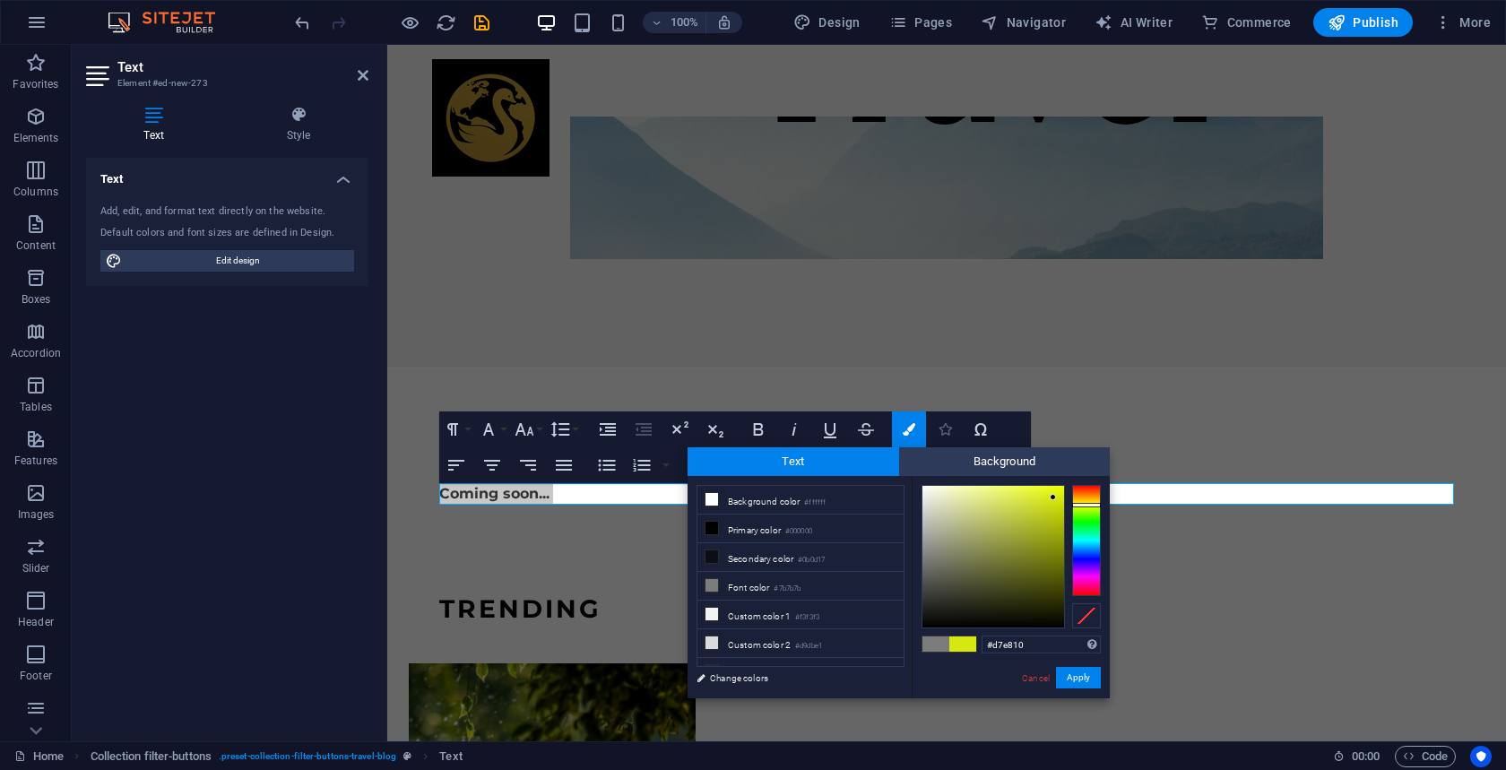
click at [944, 439] on button "Icons" at bounding box center [945, 430] width 34 height 36
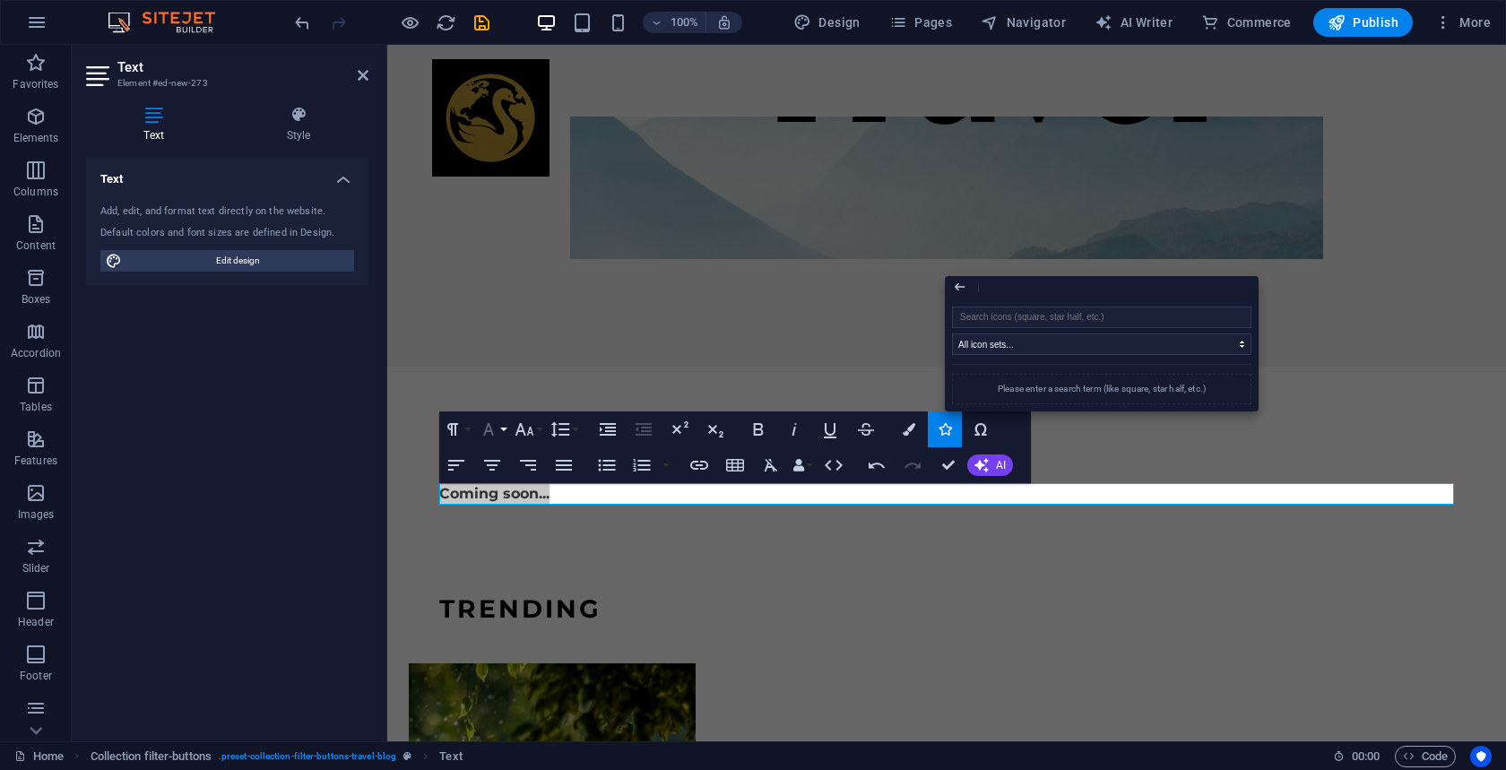
click at [493, 434] on icon "button" at bounding box center [488, 429] width 11 height 13
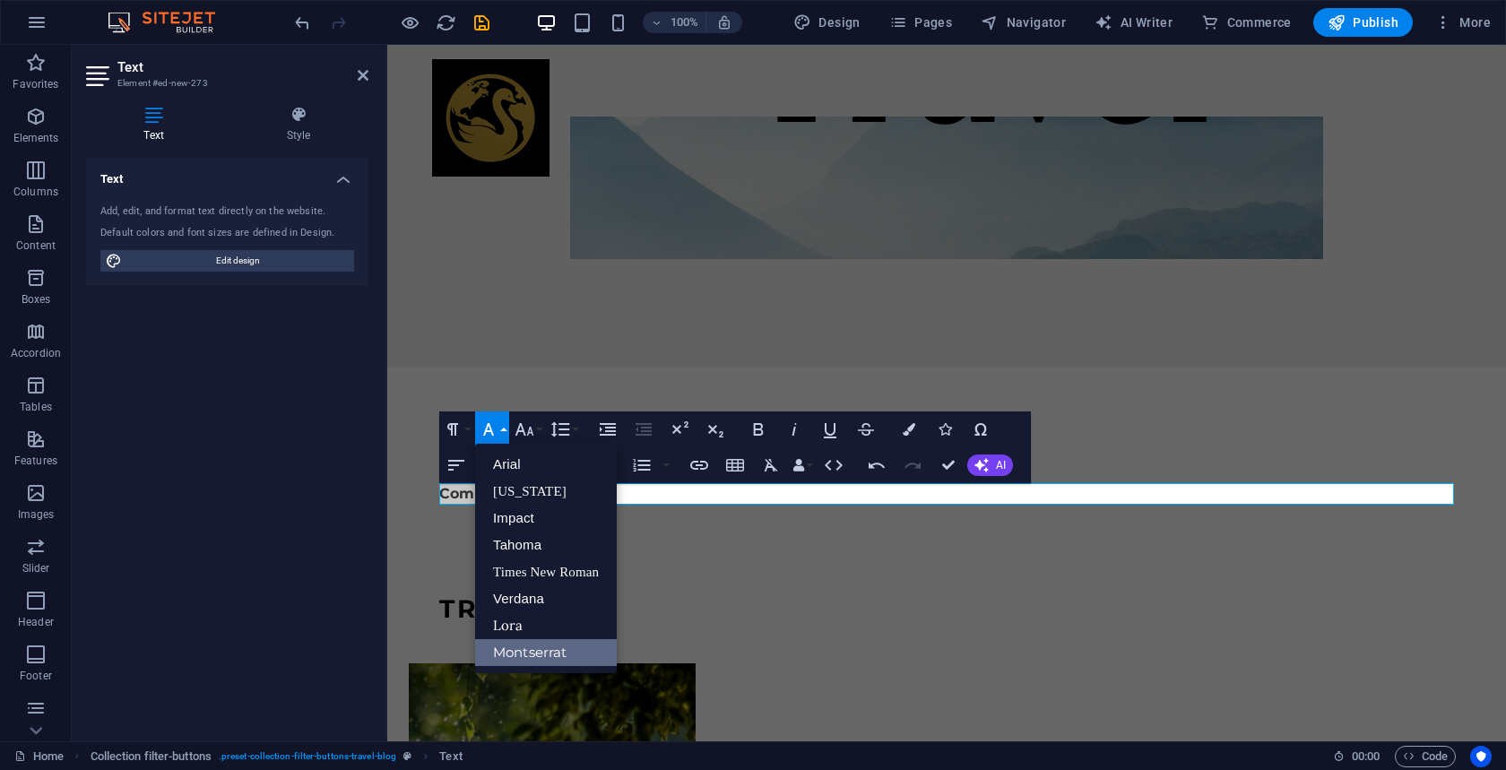
scroll to position [0, 0]
click at [521, 523] on link "Impact" at bounding box center [546, 518] width 142 height 27
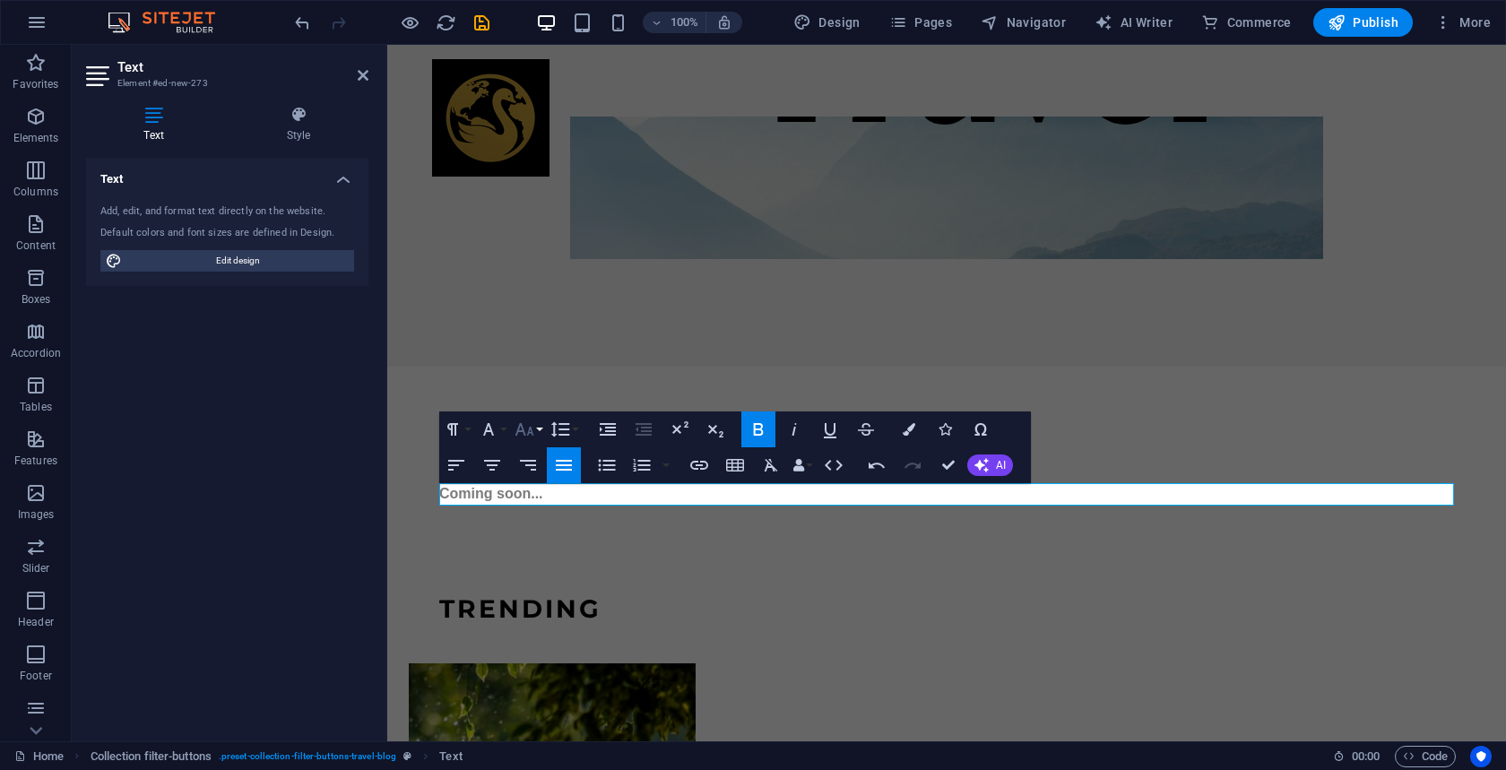
click at [533, 434] on icon "button" at bounding box center [525, 429] width 19 height 13
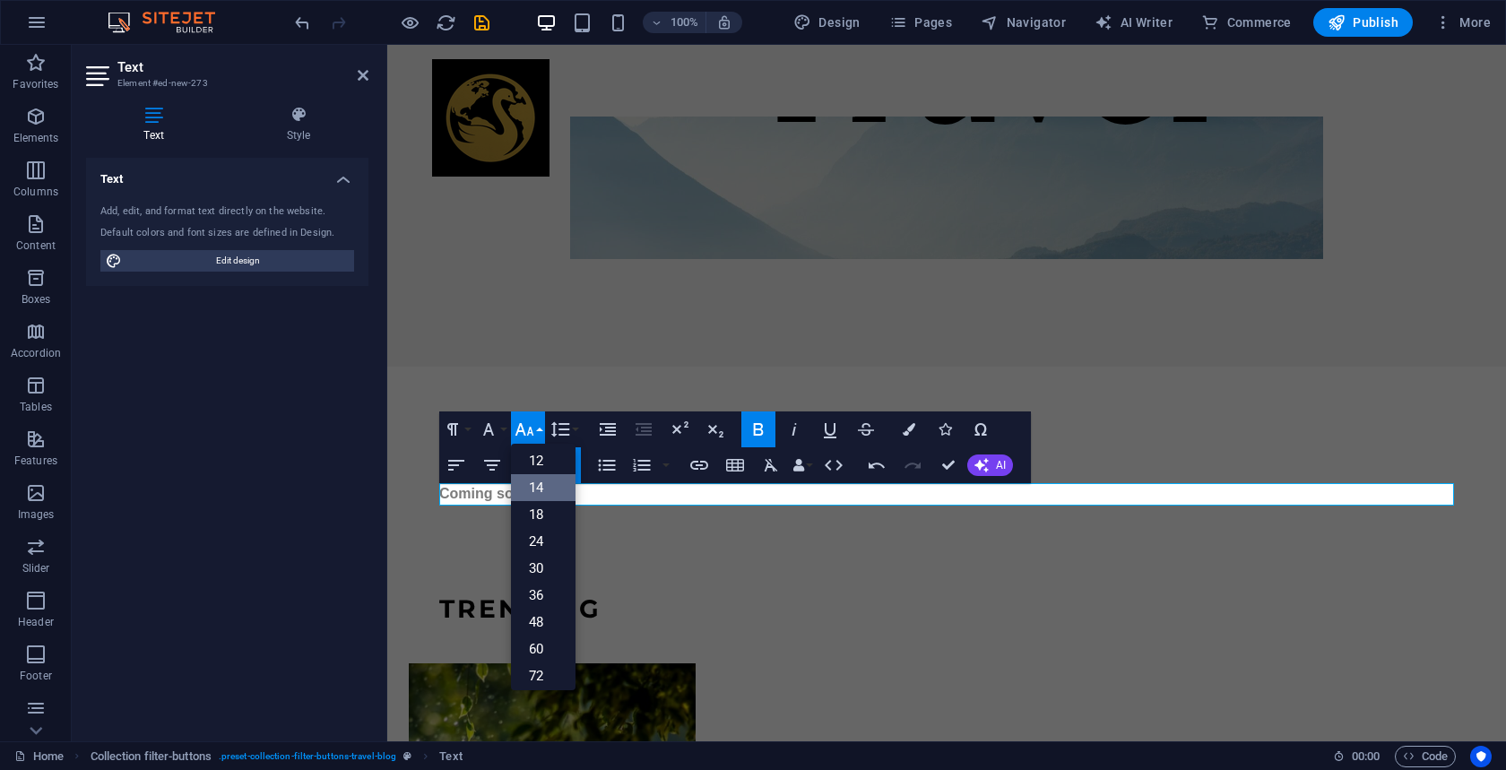
scroll to position [144, 0]
click at [539, 623] on link "60" at bounding box center [543, 616] width 65 height 27
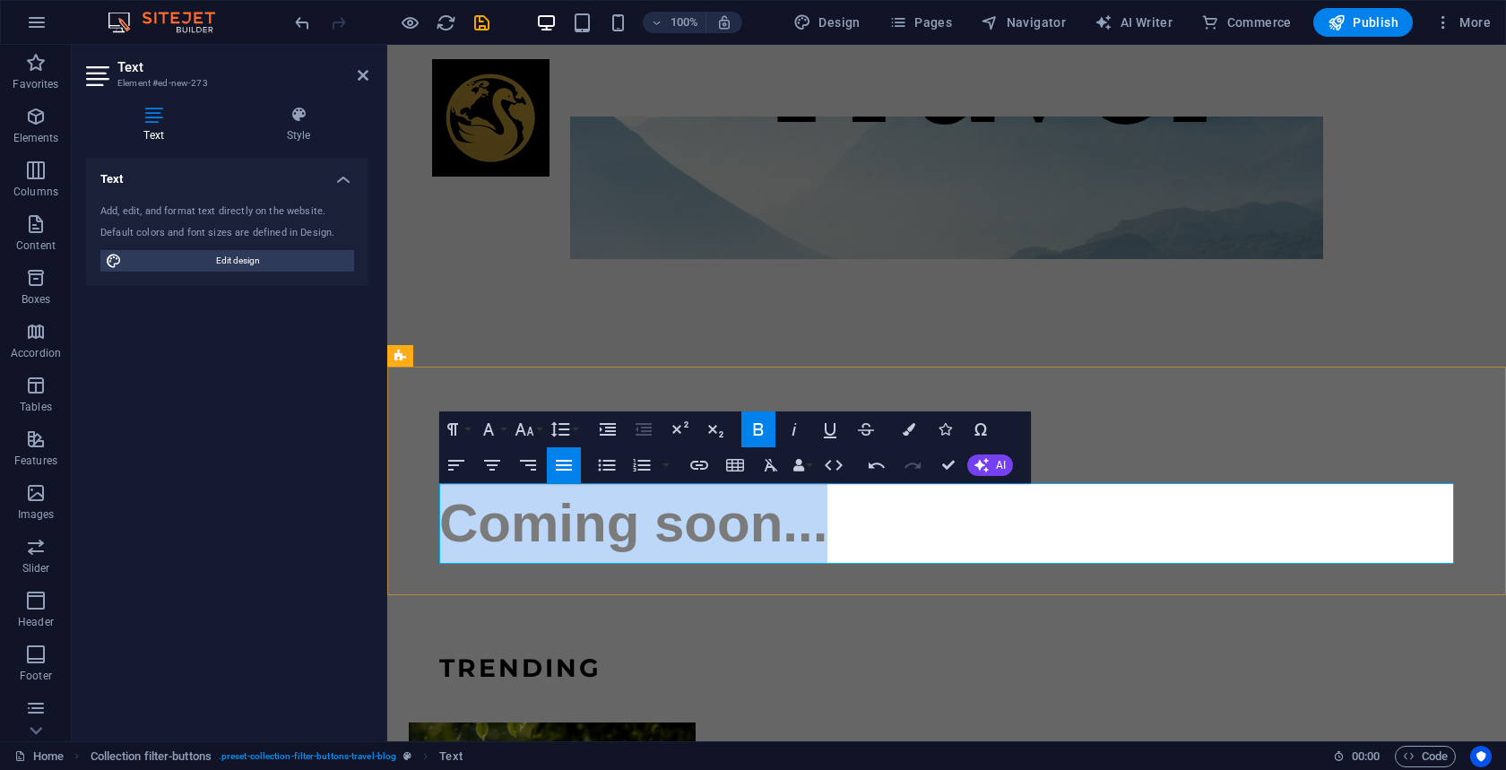
click at [630, 533] on span "​Coming soon..." at bounding box center [633, 523] width 388 height 60
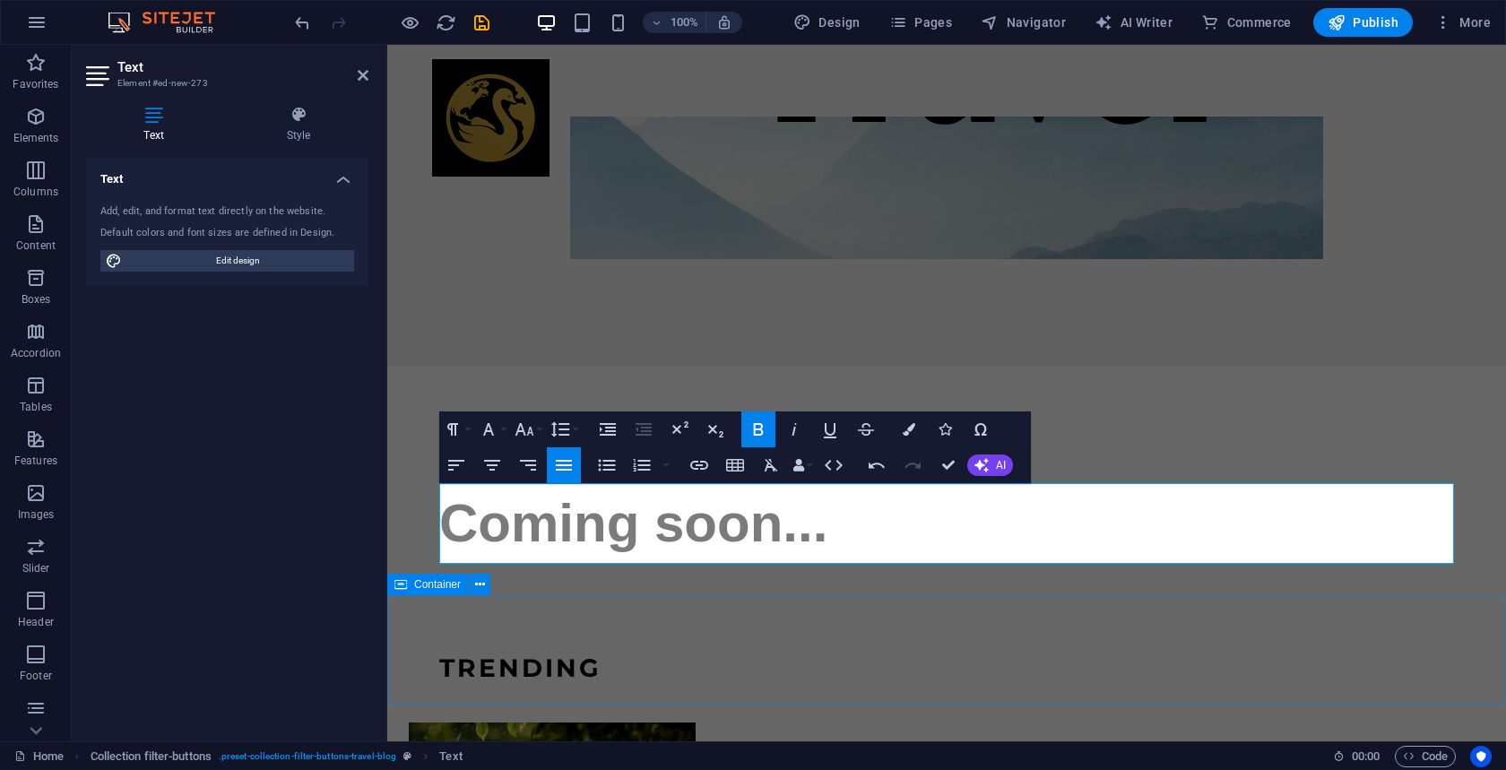
click at [640, 629] on div "TRENDING" at bounding box center [946, 649] width 1119 height 109
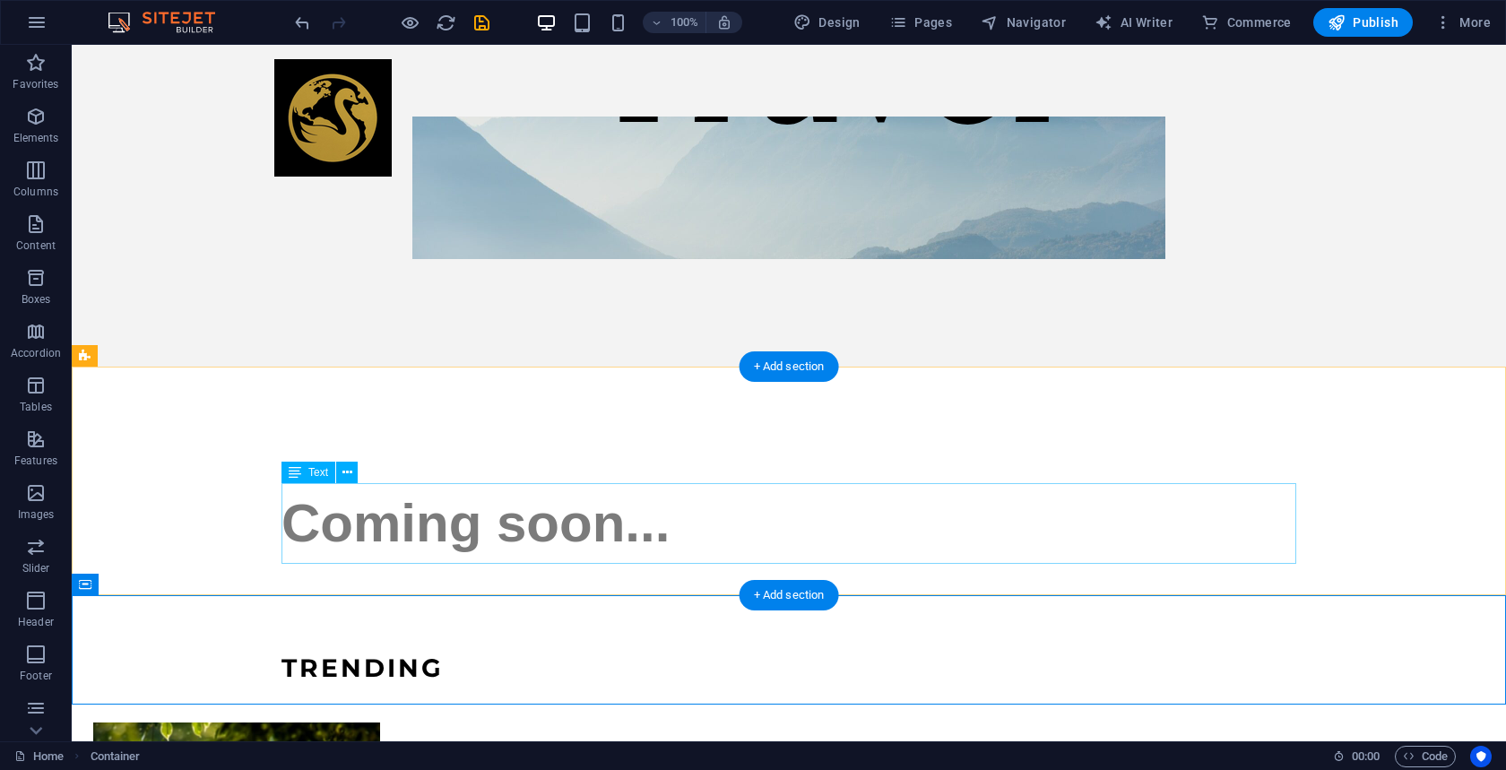
click at [493, 531] on div "Coming soon..." at bounding box center [789, 523] width 1015 height 81
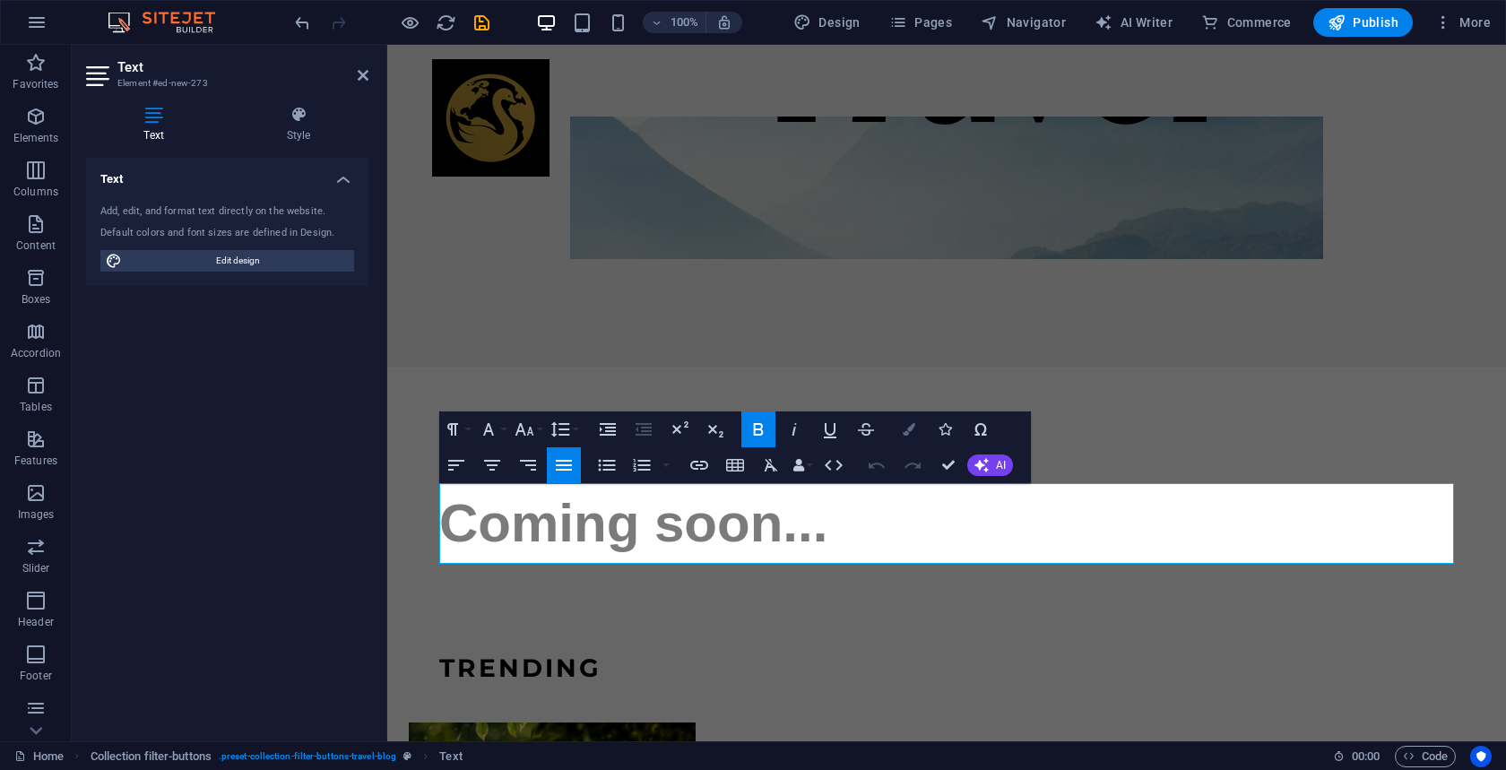
click at [911, 431] on icon "button" at bounding box center [909, 429] width 13 height 13
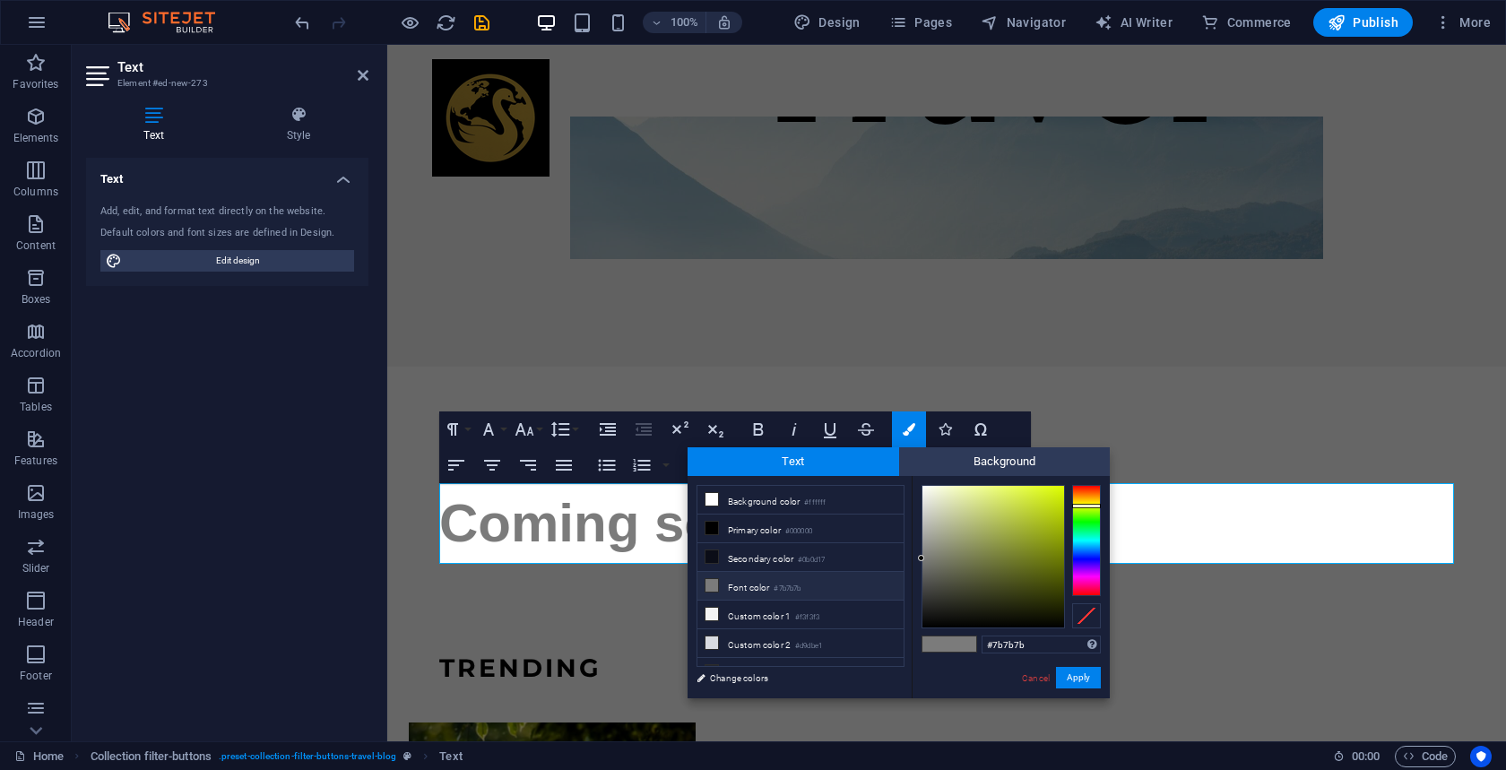
click at [1089, 506] on div at bounding box center [1086, 540] width 29 height 111
type input "#c9e417"
click at [1049, 500] on div at bounding box center [994, 557] width 142 height 142
click at [1076, 675] on button "Apply" at bounding box center [1078, 678] width 45 height 22
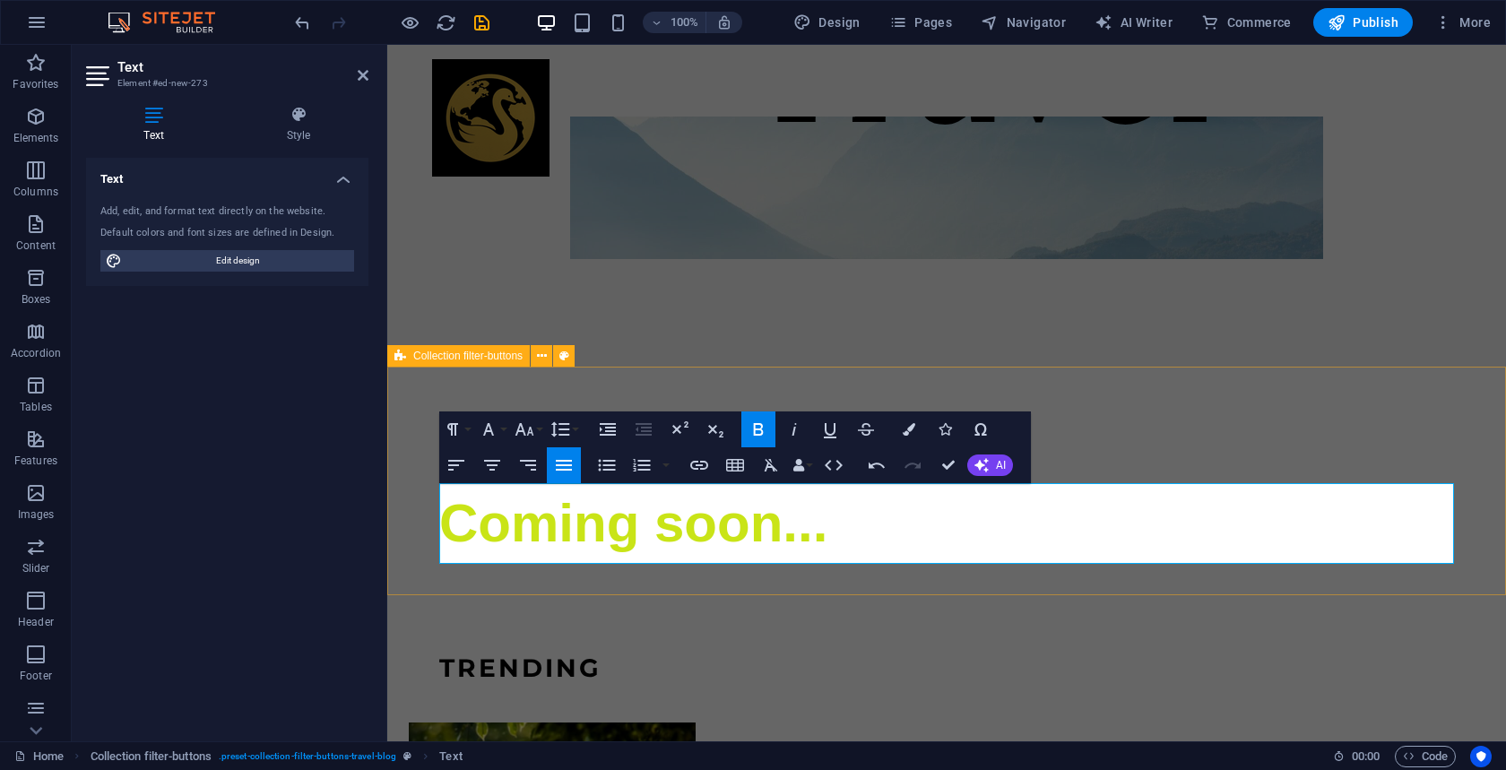
click at [1134, 435] on div "Coming soon..." at bounding box center [946, 481] width 1119 height 229
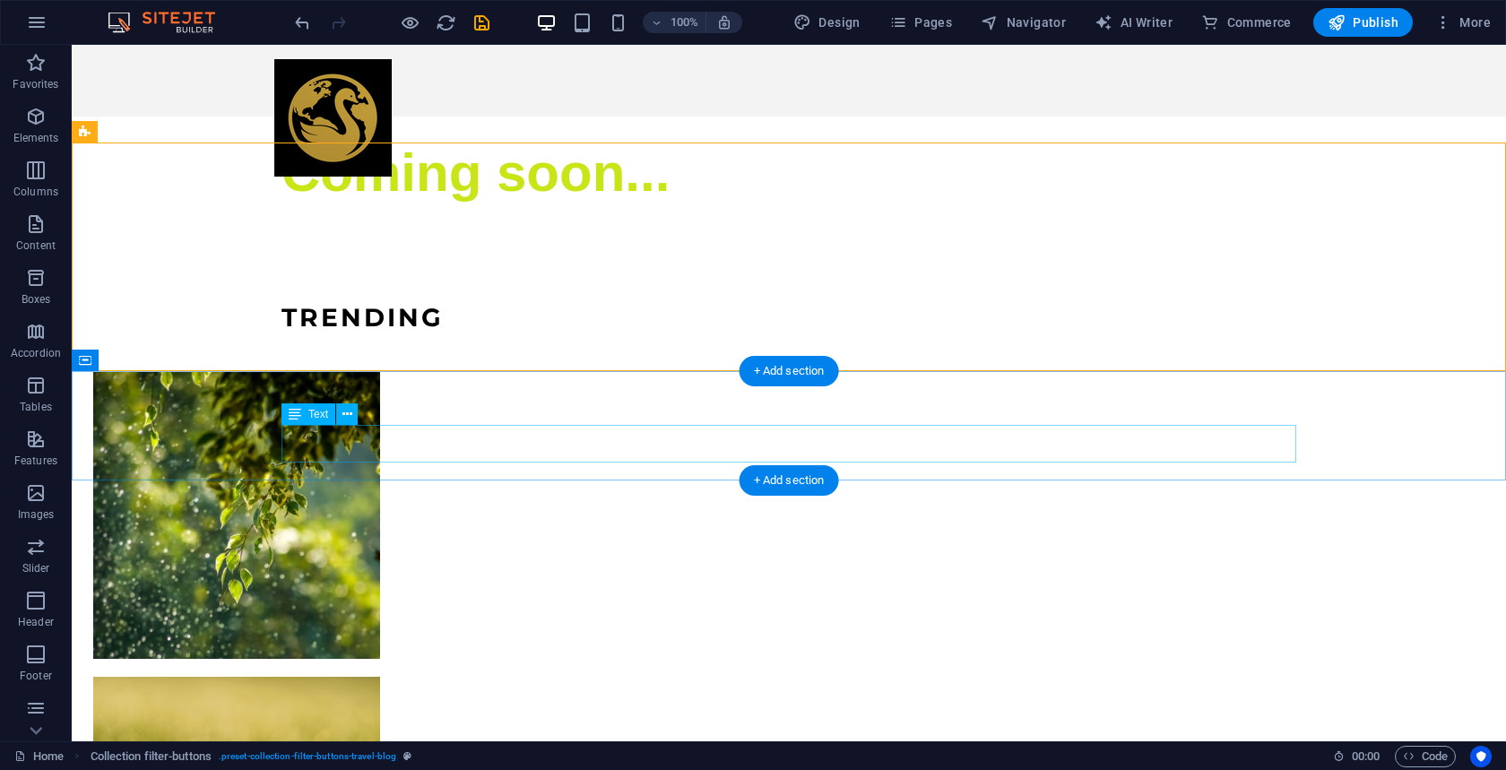
scroll to position [717, 0]
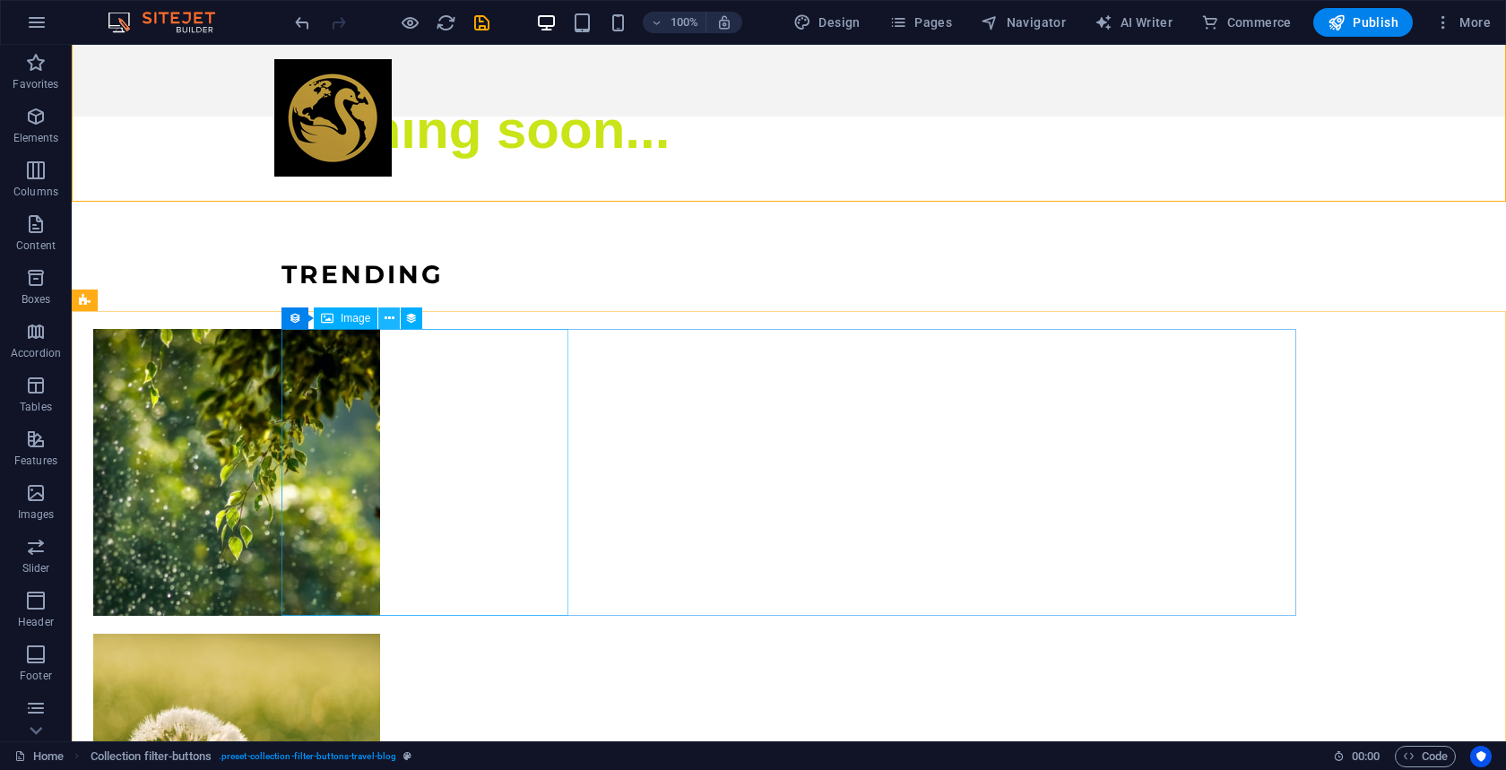
click at [390, 322] on icon at bounding box center [390, 318] width 10 height 19
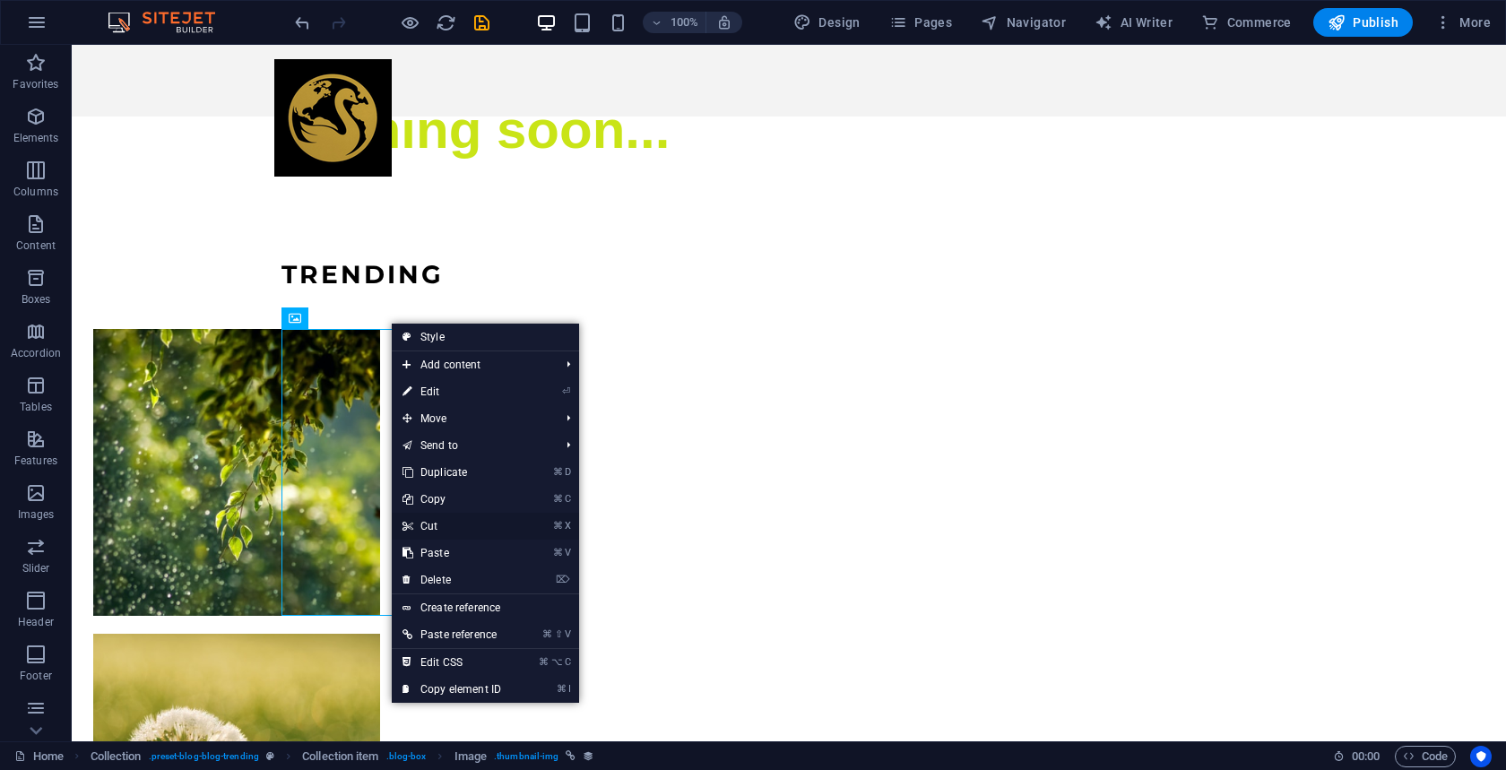
click at [423, 521] on link "⌘ X Cut" at bounding box center [452, 526] width 120 height 27
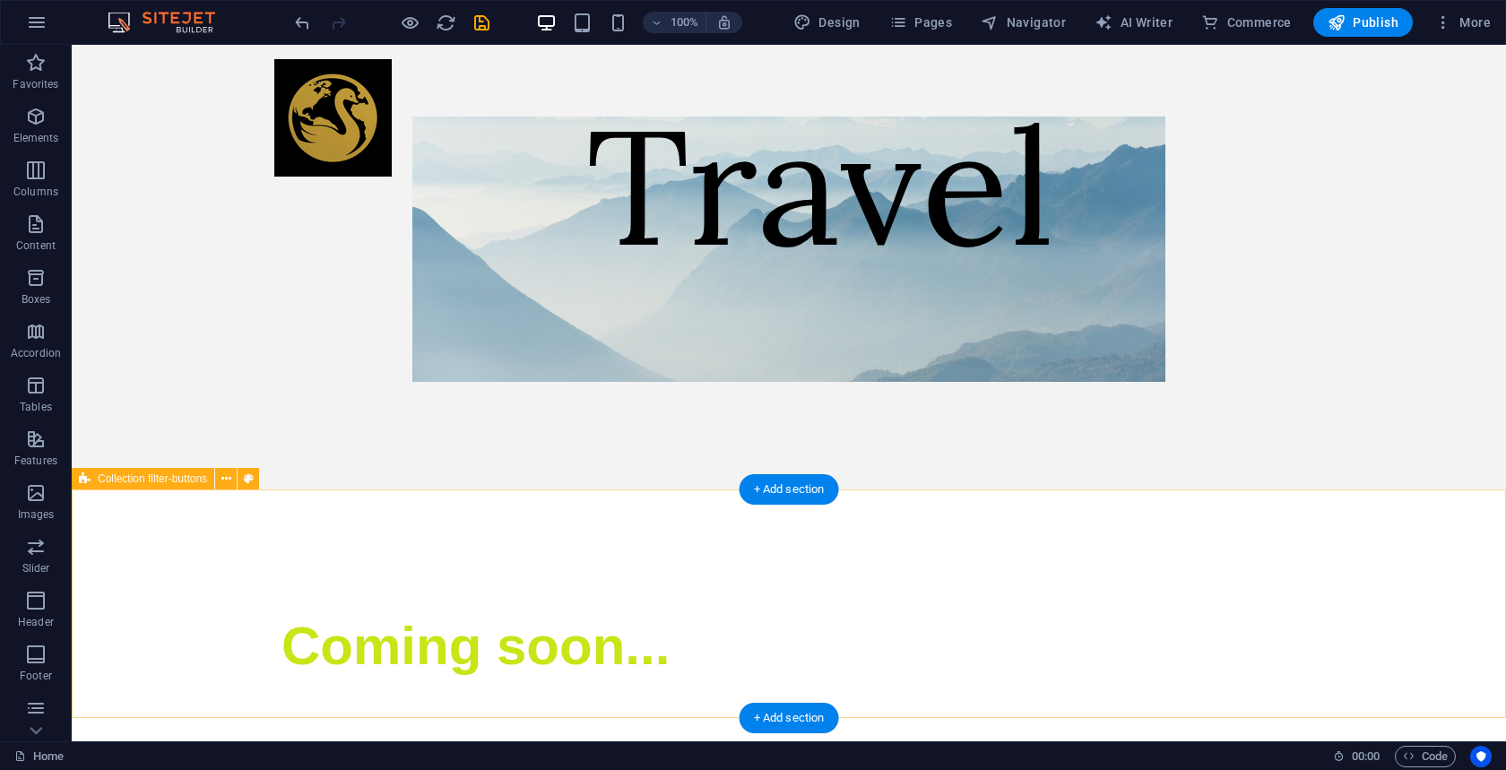
scroll to position [0, 0]
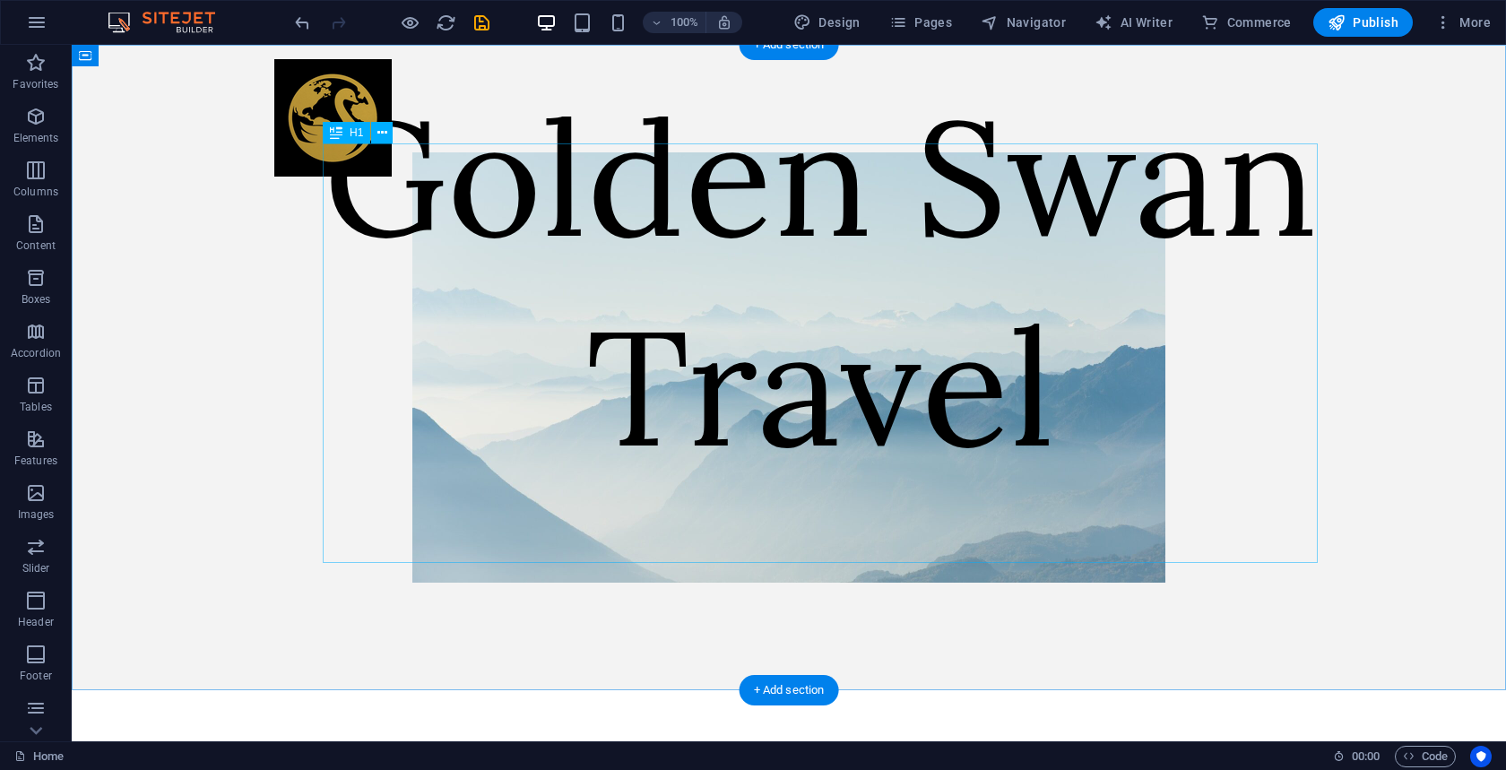
click at [629, 294] on div "Golden Swan Travel" at bounding box center [821, 282] width 1372 height 420
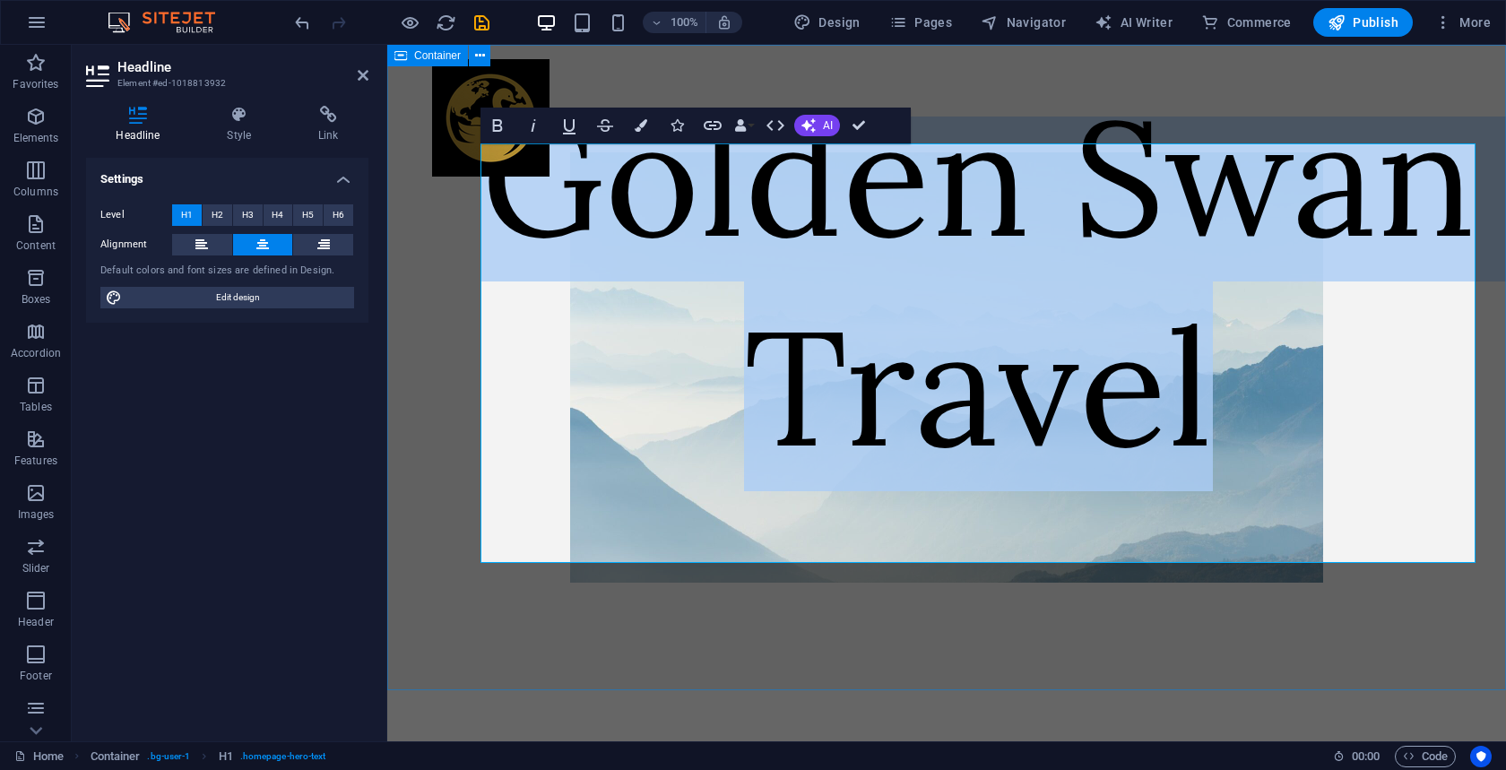
click at [707, 614] on div "Golden Swan Travel" at bounding box center [946, 368] width 1119 height 646
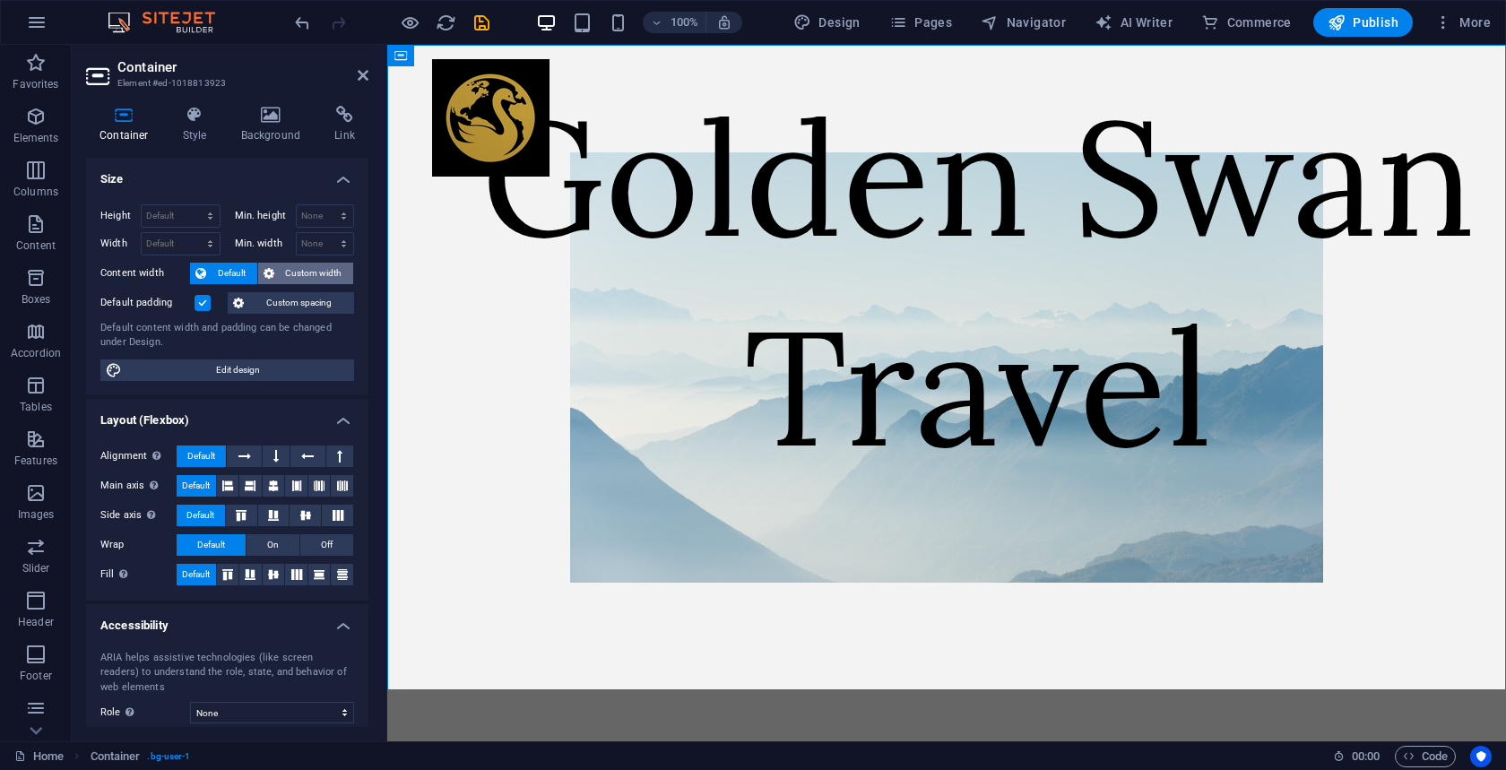
click at [306, 277] on span "Custom width" at bounding box center [314, 274] width 69 height 22
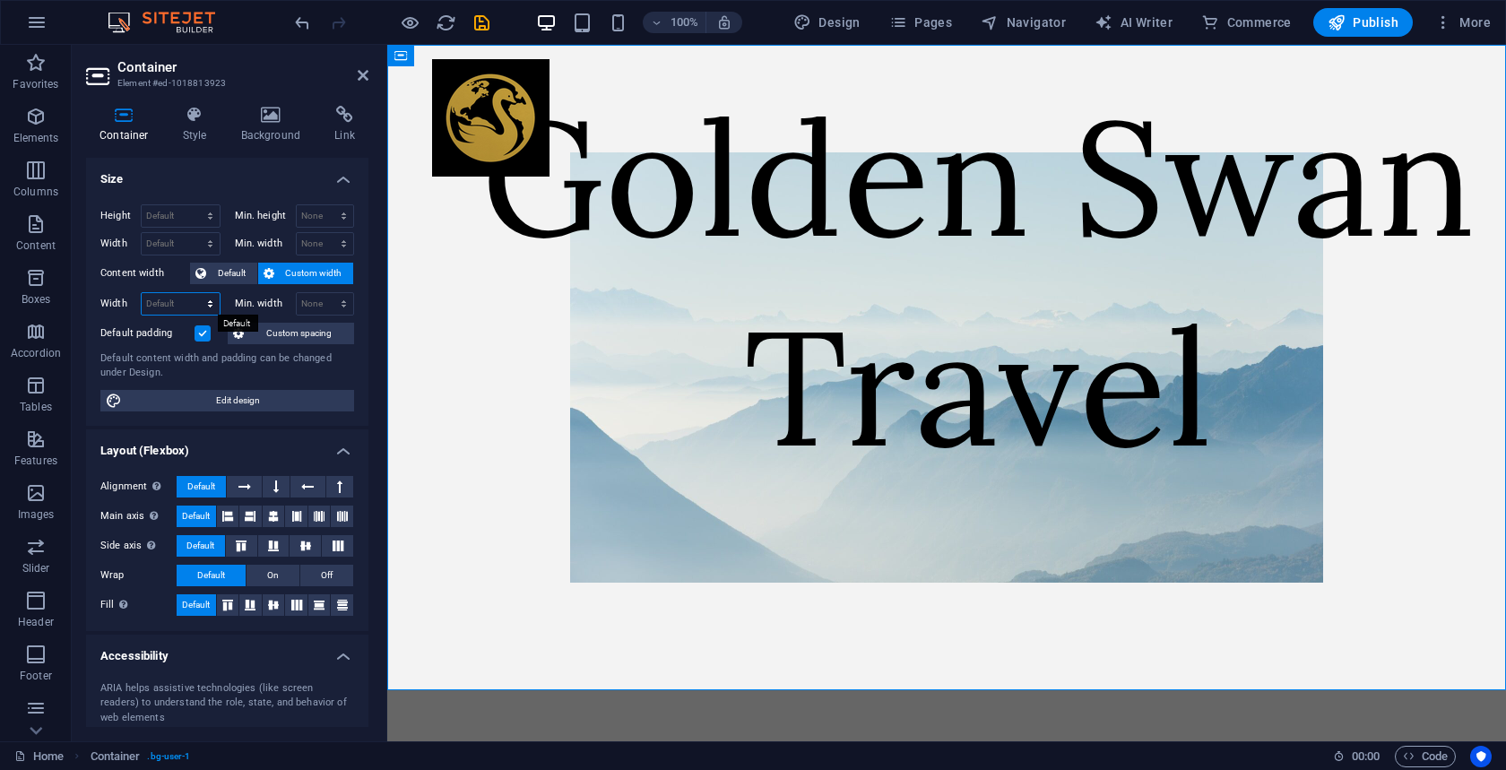
click at [210, 301] on select "Default px rem % em vh vw" at bounding box center [181, 304] width 78 height 22
click at [142, 293] on select "Default px rem % em vh vw" at bounding box center [181, 304] width 78 height 22
select select "DISABLED_OPTION_VALUE"
click at [258, 330] on span "Custom spacing" at bounding box center [299, 334] width 100 height 22
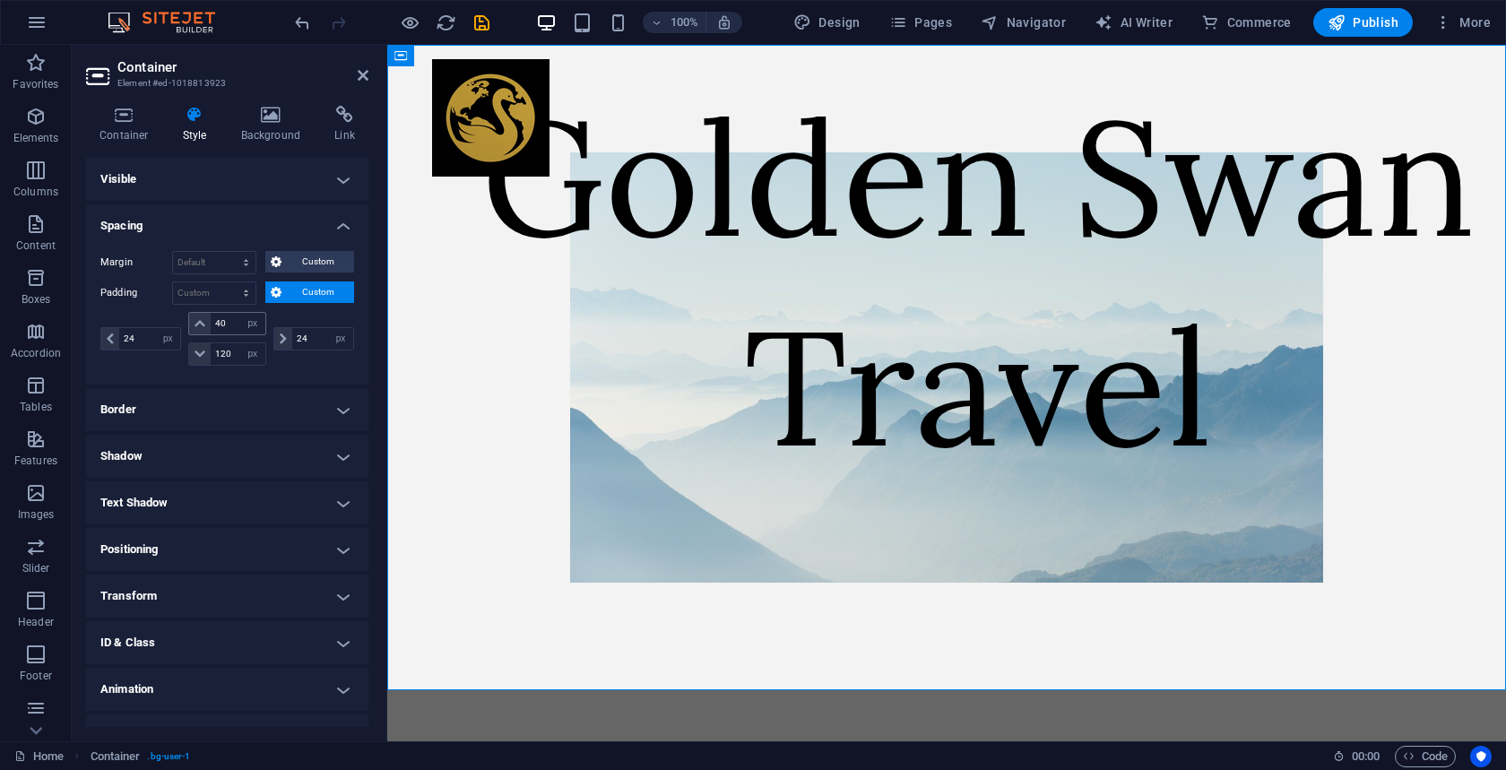
click at [200, 323] on icon at bounding box center [200, 323] width 11 height 11
click at [221, 264] on select "Default auto px % rem vw vh Custom" at bounding box center [214, 263] width 82 height 22
click at [173, 252] on select "Default auto px % rem vw vh Custom" at bounding box center [214, 263] width 82 height 22
select select "DISABLED_OPTION_VALUE"
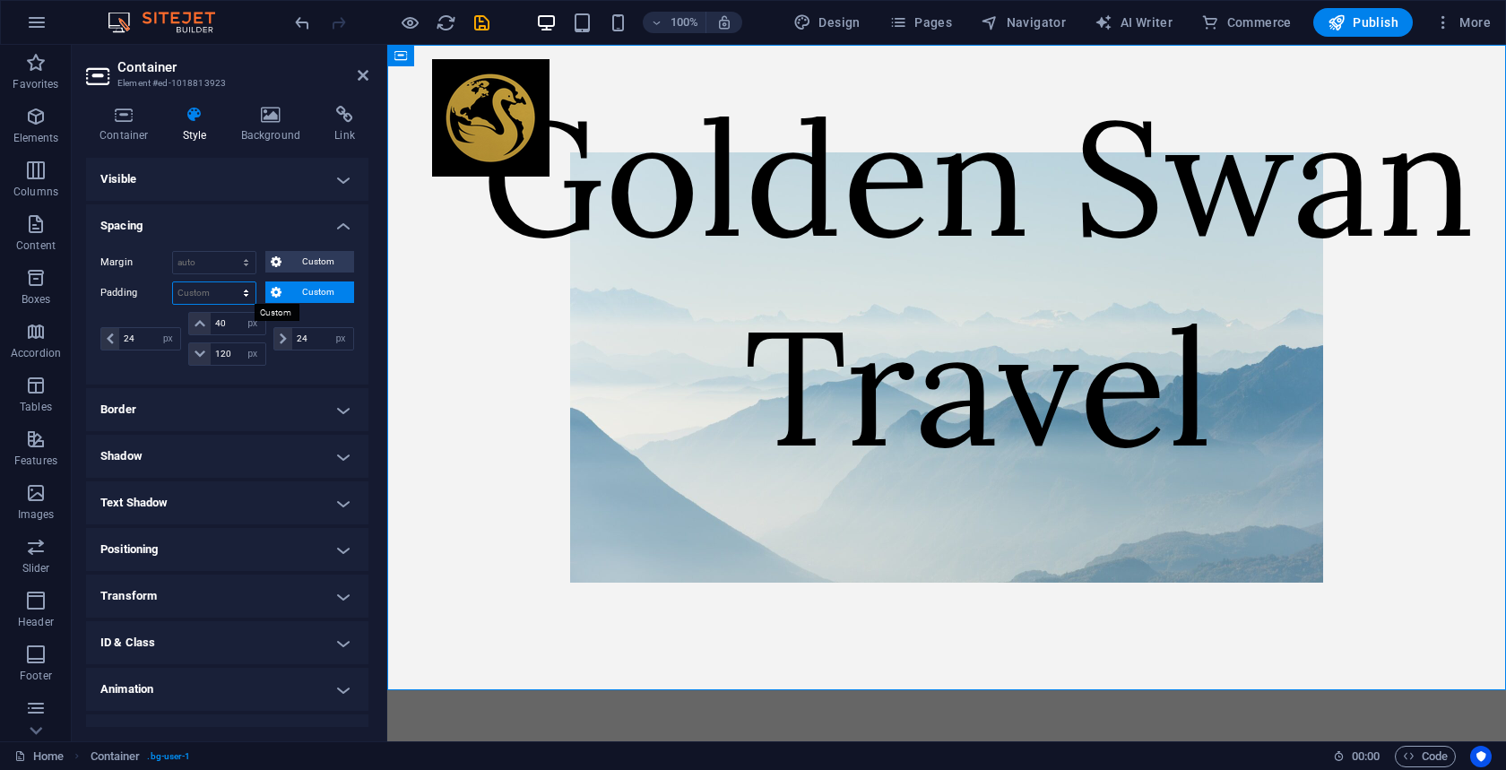
click at [216, 292] on select "Default px rem % vh vw Custom" at bounding box center [214, 293] width 82 height 22
click at [141, 123] on icon at bounding box center [124, 115] width 76 height 18
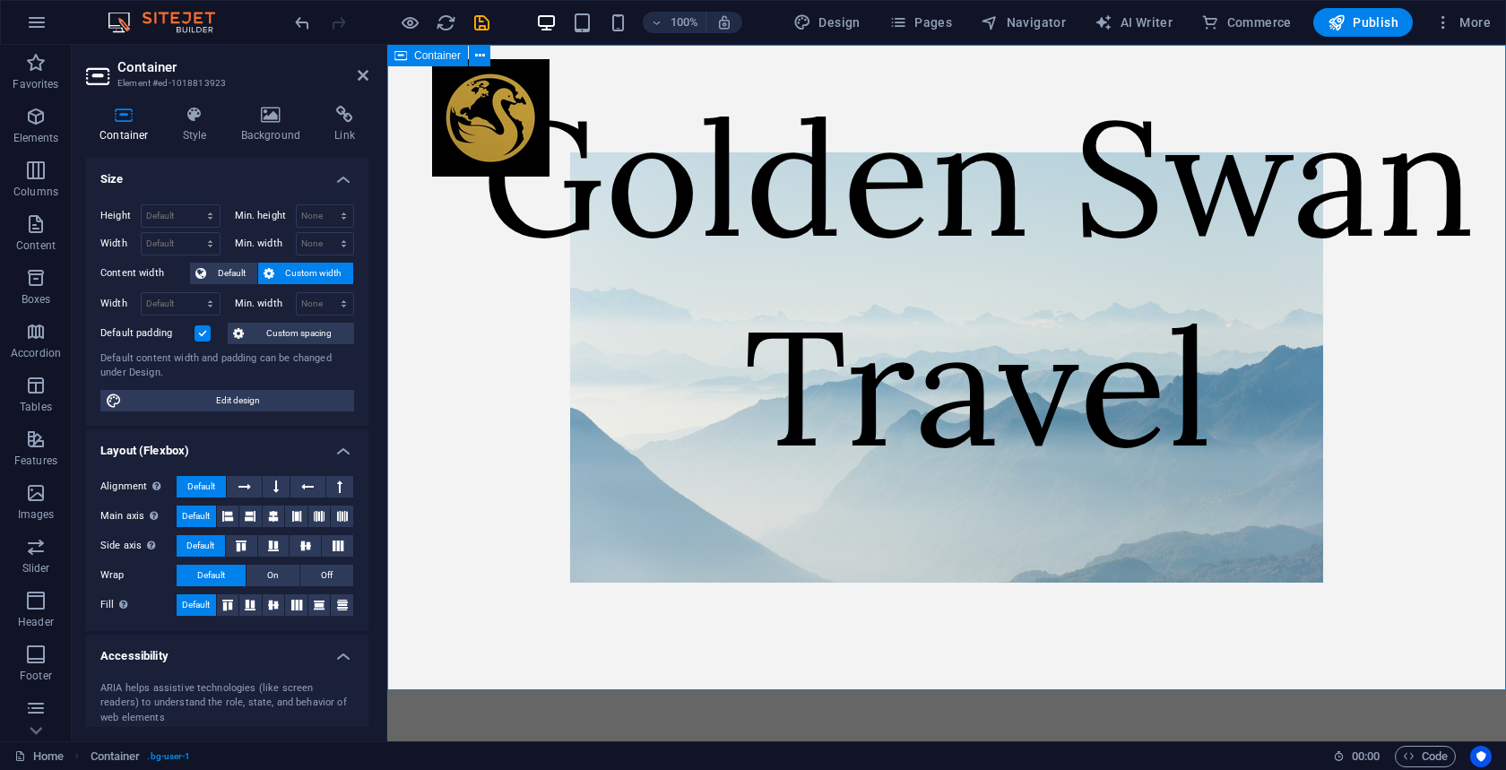
click at [408, 157] on div "Golden Swan Travel" at bounding box center [946, 368] width 1119 height 646
click at [550, 102] on div at bounding box center [490, 117] width 117 height 117
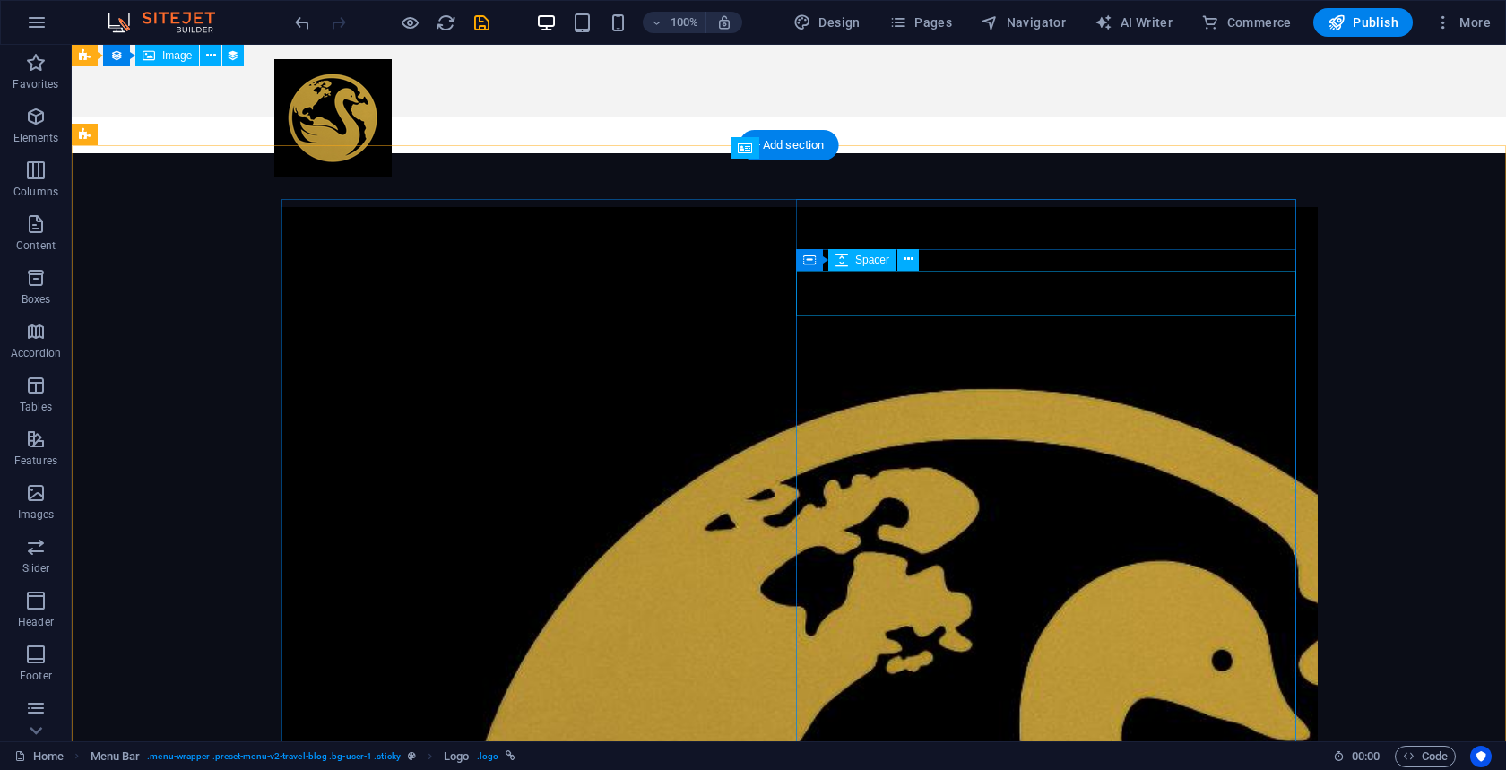
scroll to position [1419, 0]
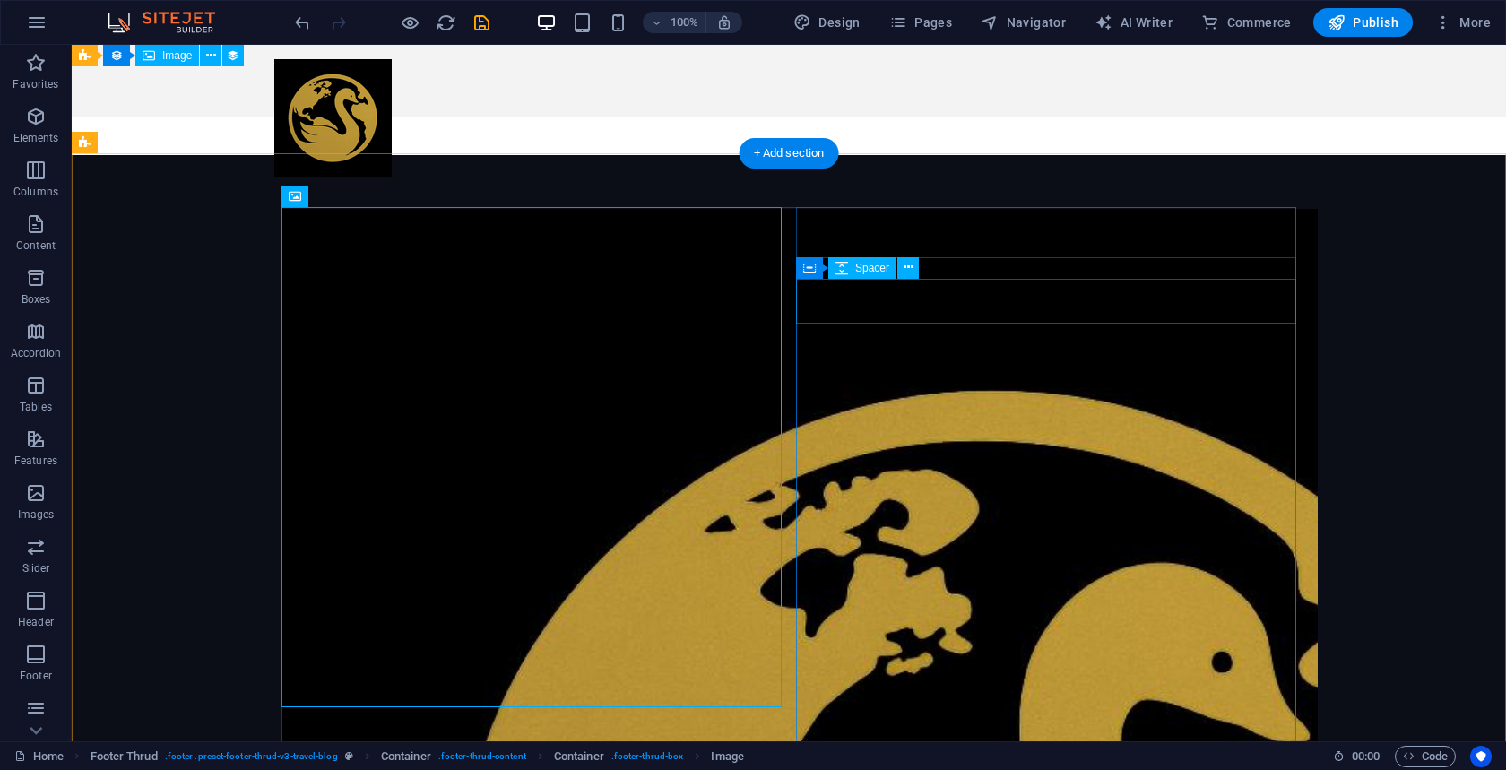
type input "T"
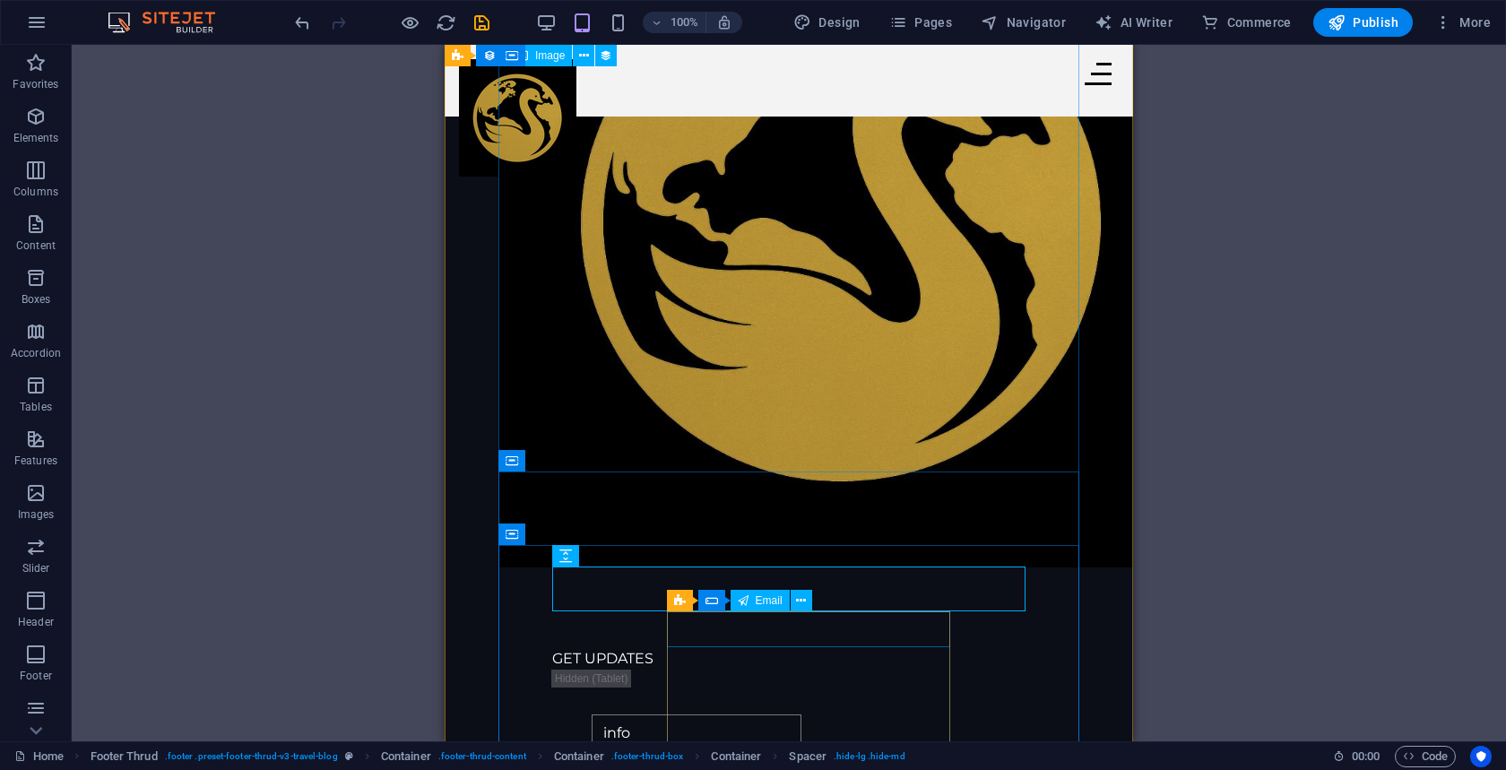
click at [747, 715] on div "info" at bounding box center [809, 734] width 434 height 38
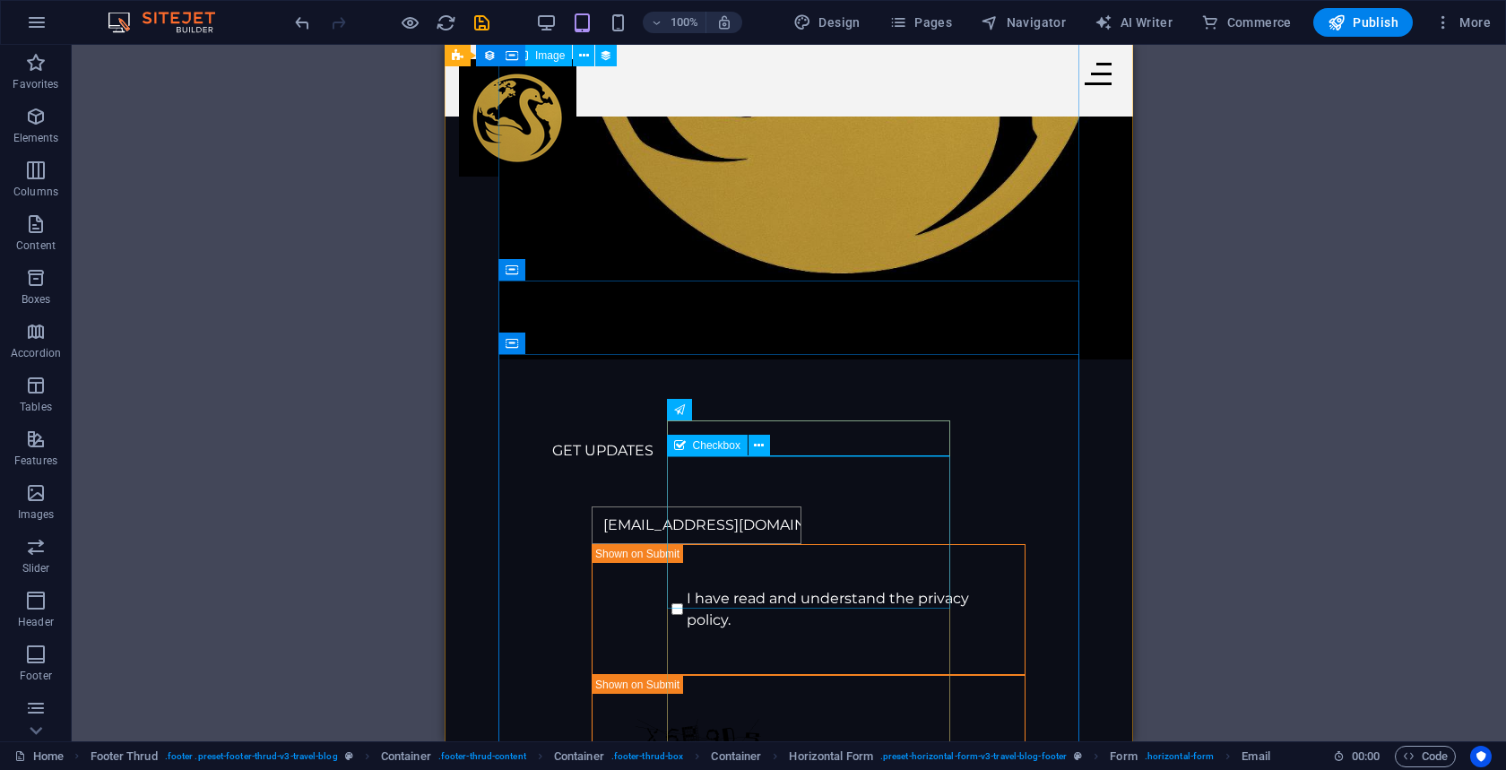
scroll to position [1628, 0]
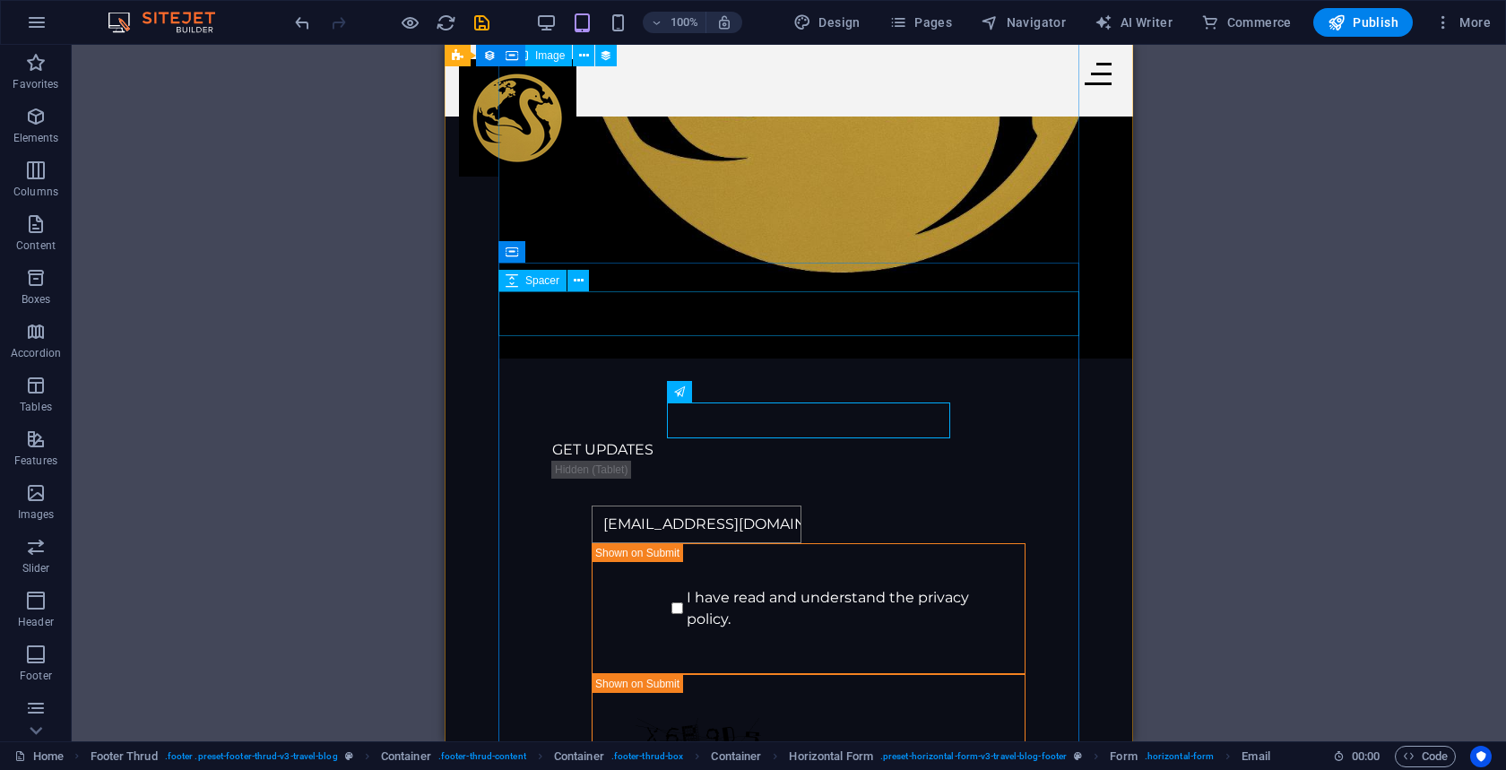
click at [577, 395] on div at bounding box center [789, 417] width 581 height 45
type input "info@goldenswan.com"
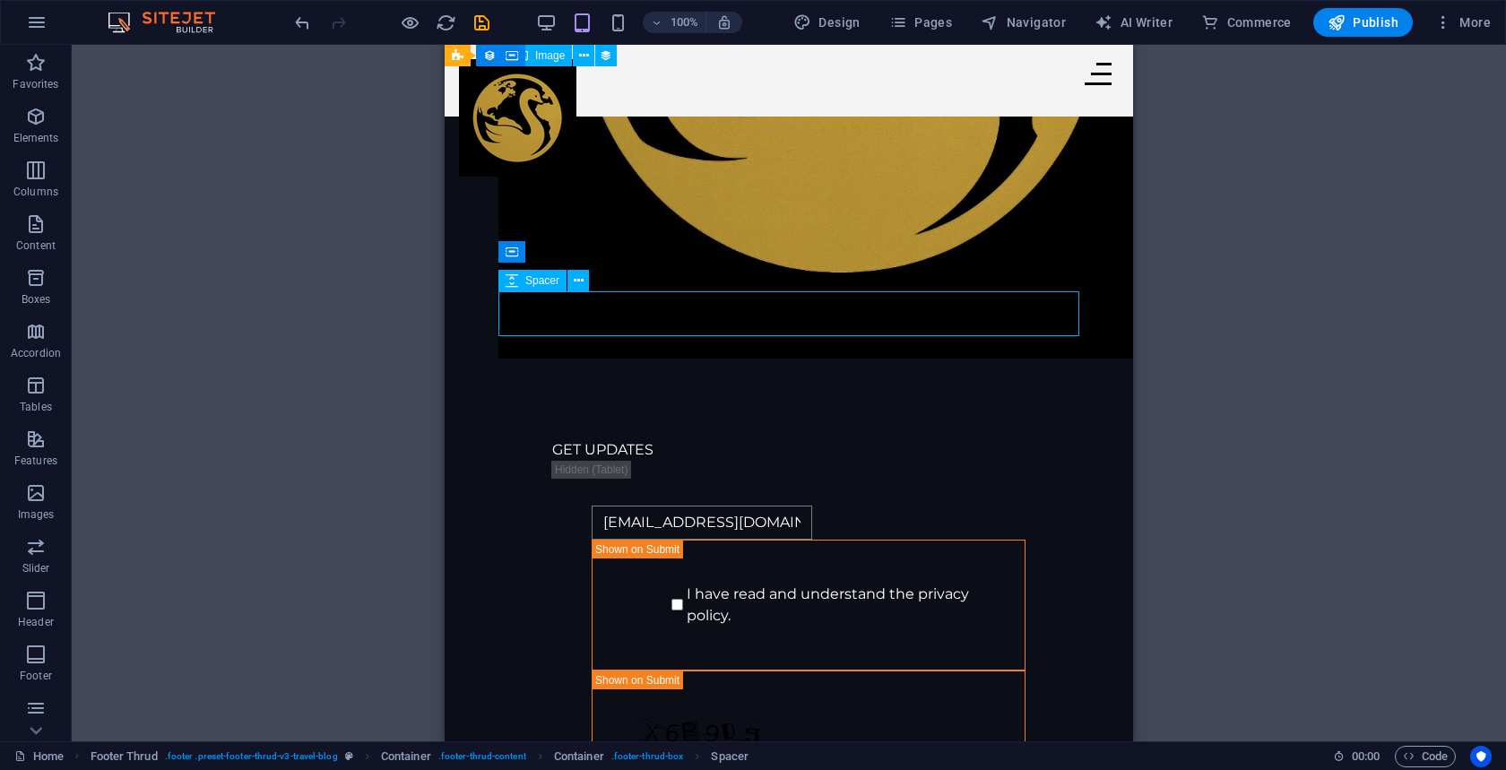
click at [615, 395] on div at bounding box center [789, 417] width 581 height 45
click at [579, 284] on icon at bounding box center [579, 281] width 10 height 19
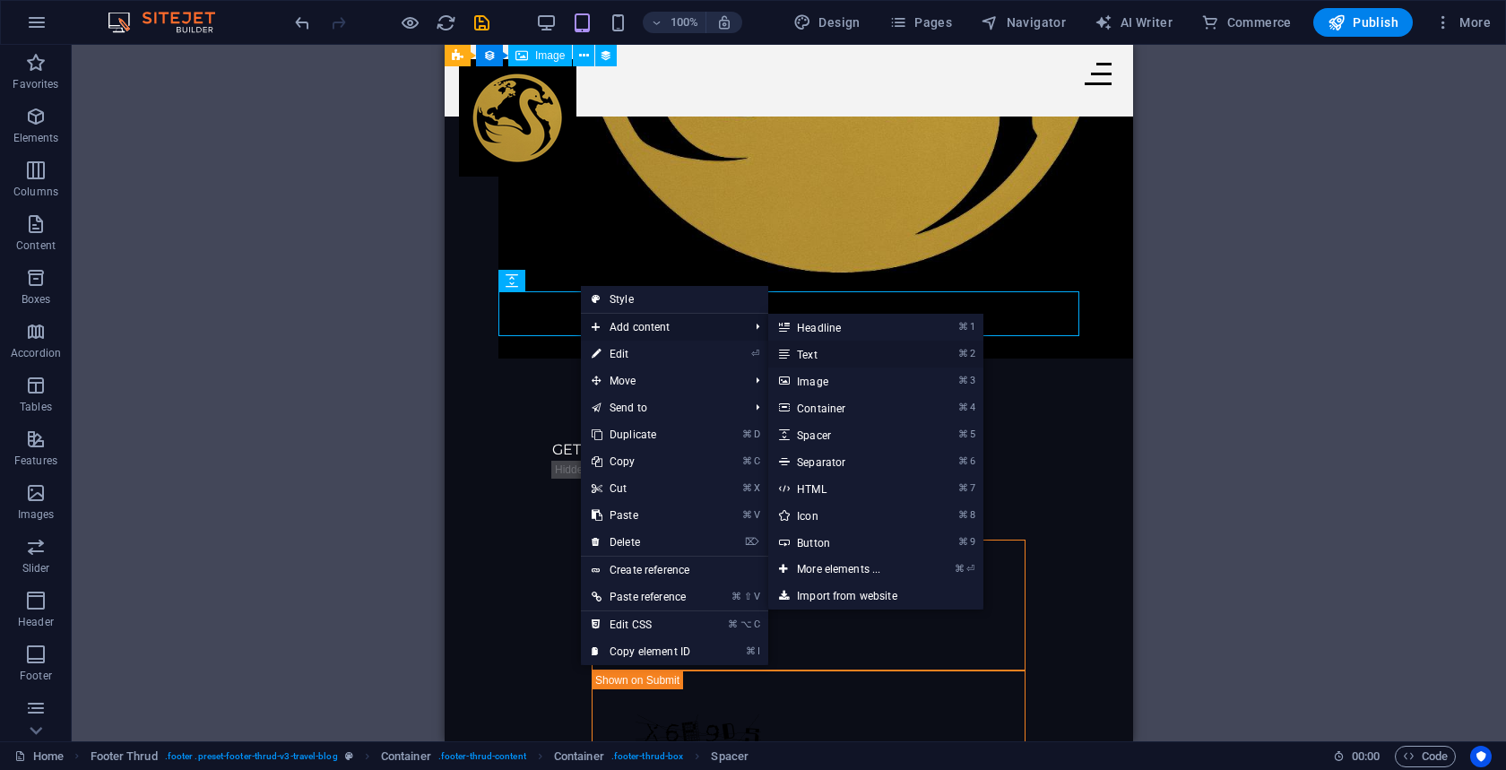
click at [815, 352] on link "⌘ 2 Text" at bounding box center [842, 354] width 148 height 27
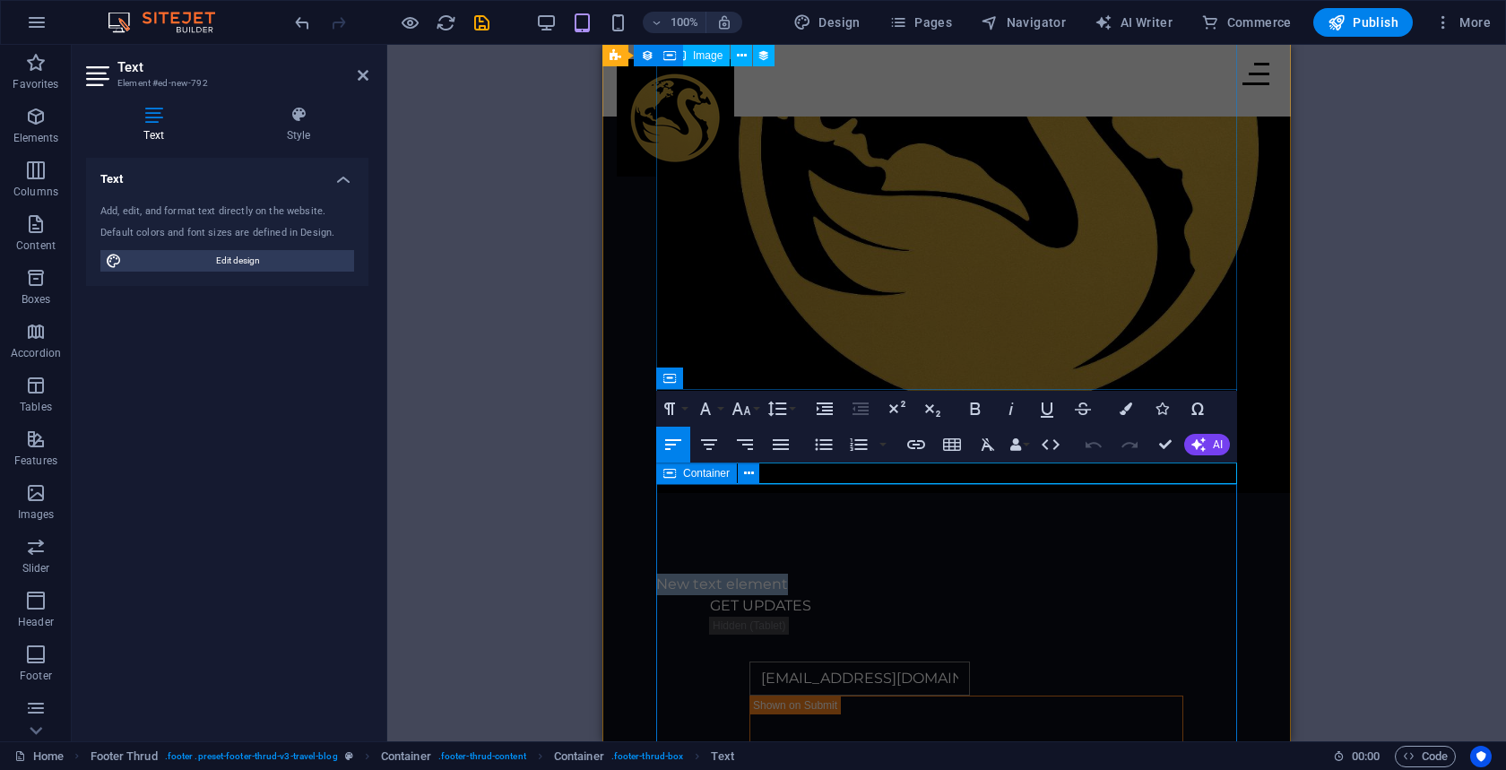
scroll to position [1482, 0]
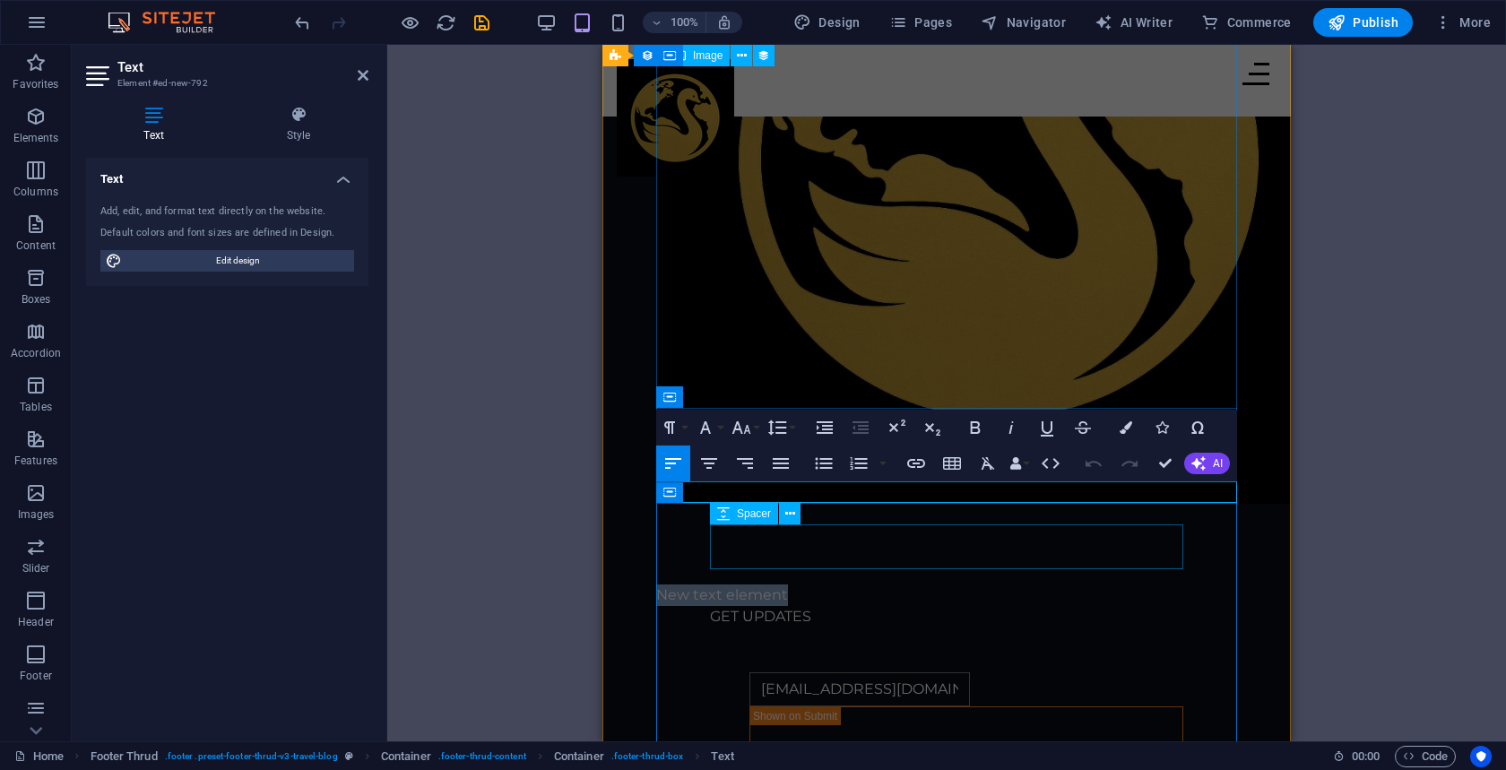
click at [778, 628] on div at bounding box center [946, 650] width 473 height 45
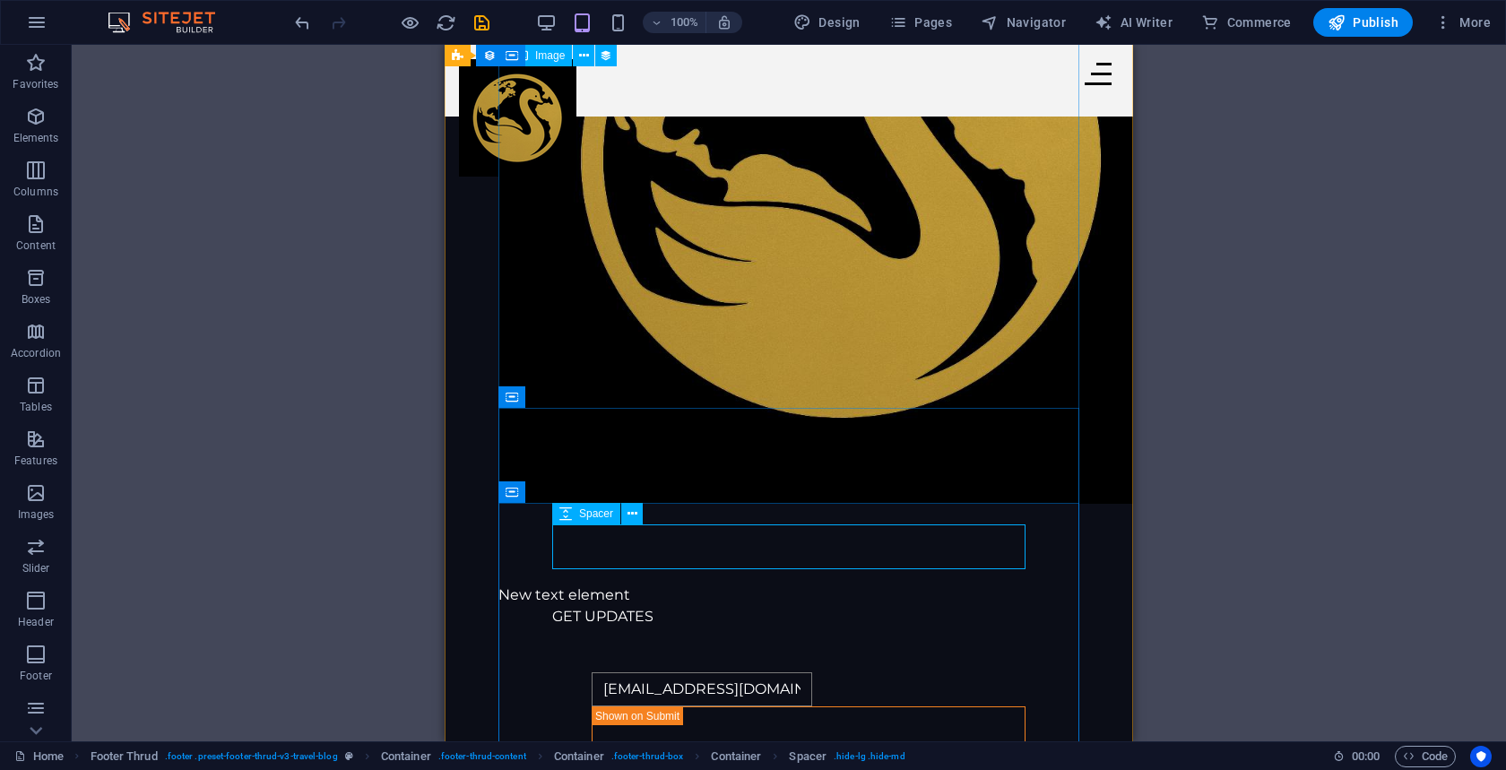
click at [651, 628] on div at bounding box center [788, 650] width 473 height 45
click at [792, 606] on div "GET UPDATES" at bounding box center [788, 617] width 473 height 22
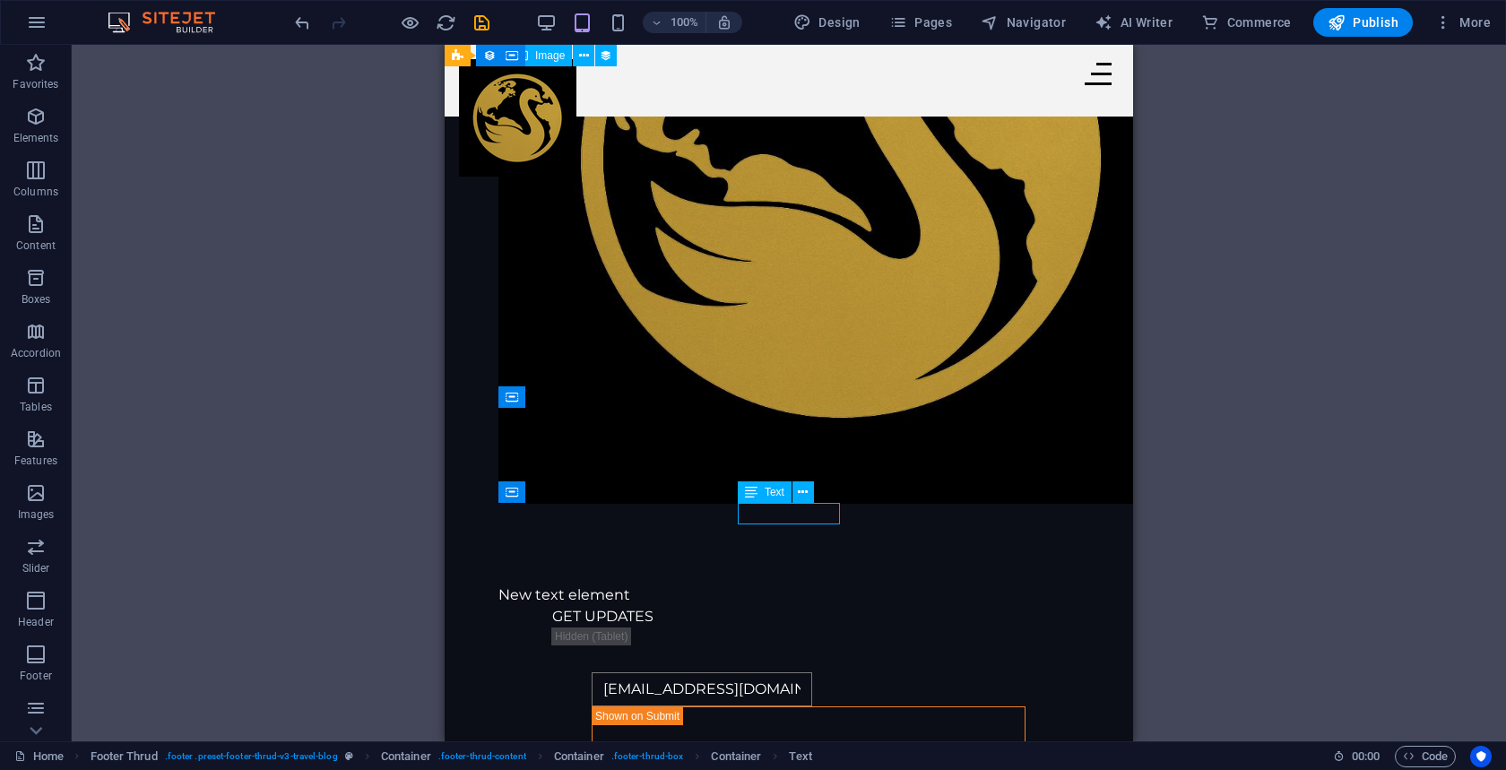
click at [792, 606] on div "GET UPDATES" at bounding box center [788, 617] width 473 height 22
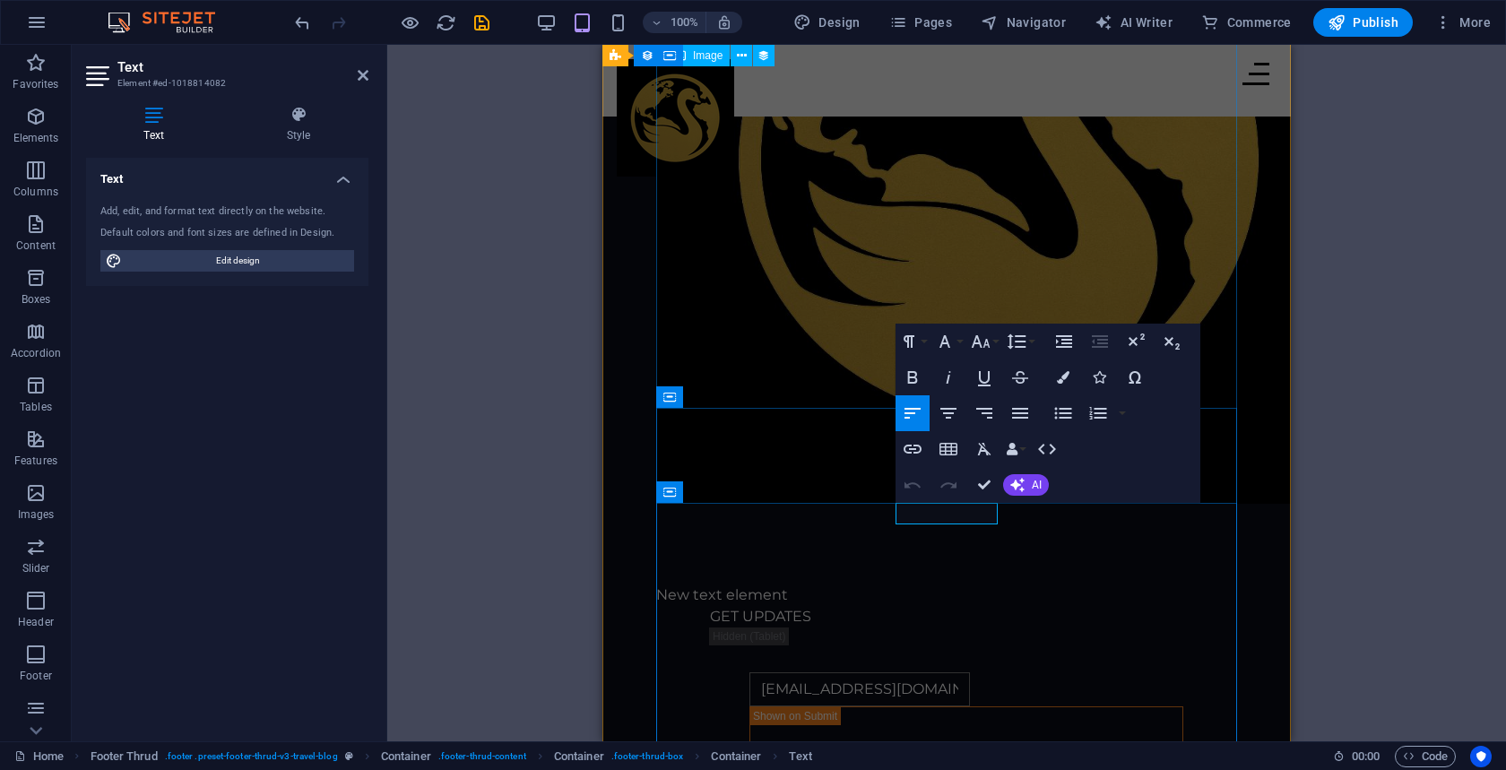
click at [950, 606] on p "GET UPDATES" at bounding box center [946, 617] width 473 height 22
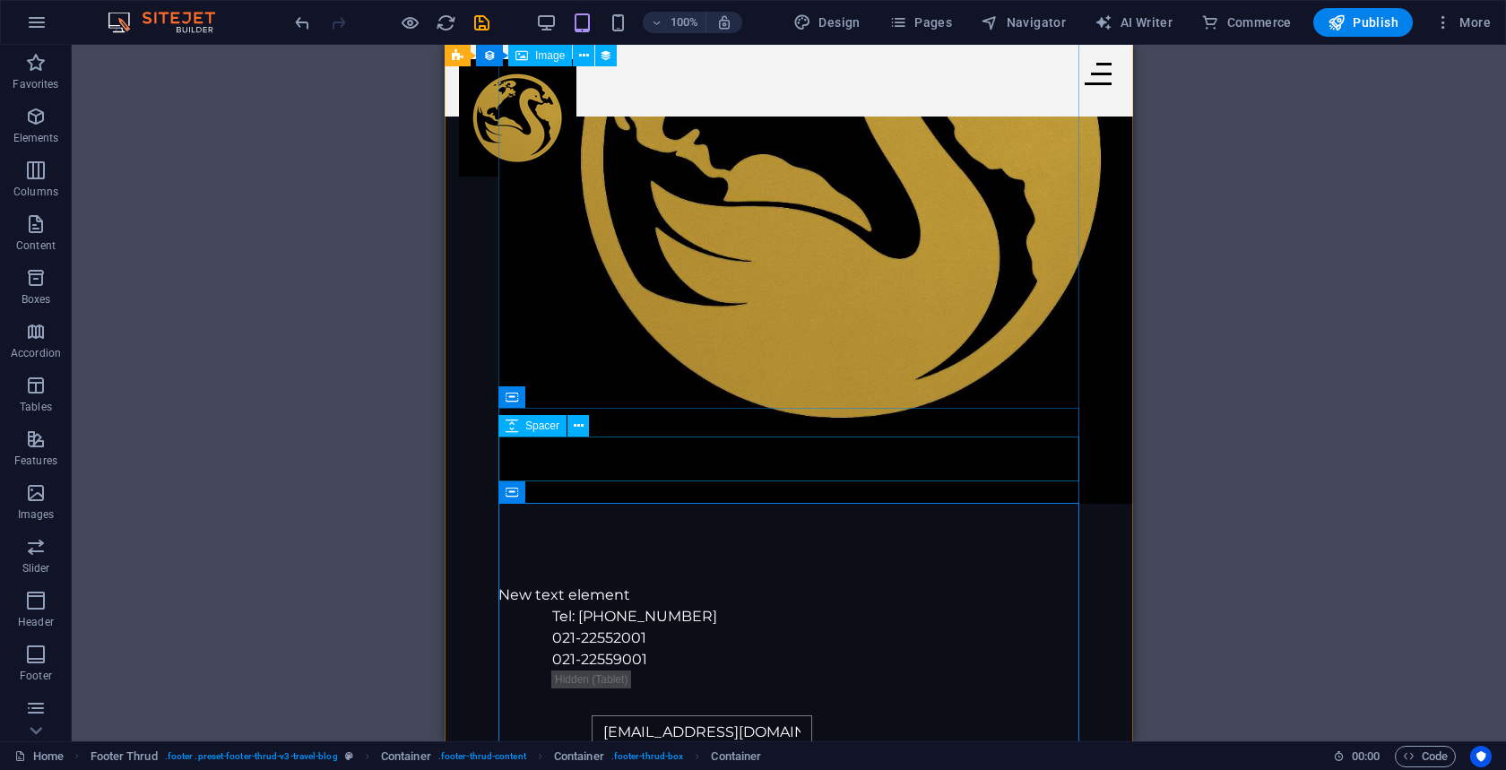
click at [1028, 540] on div at bounding box center [789, 562] width 581 height 45
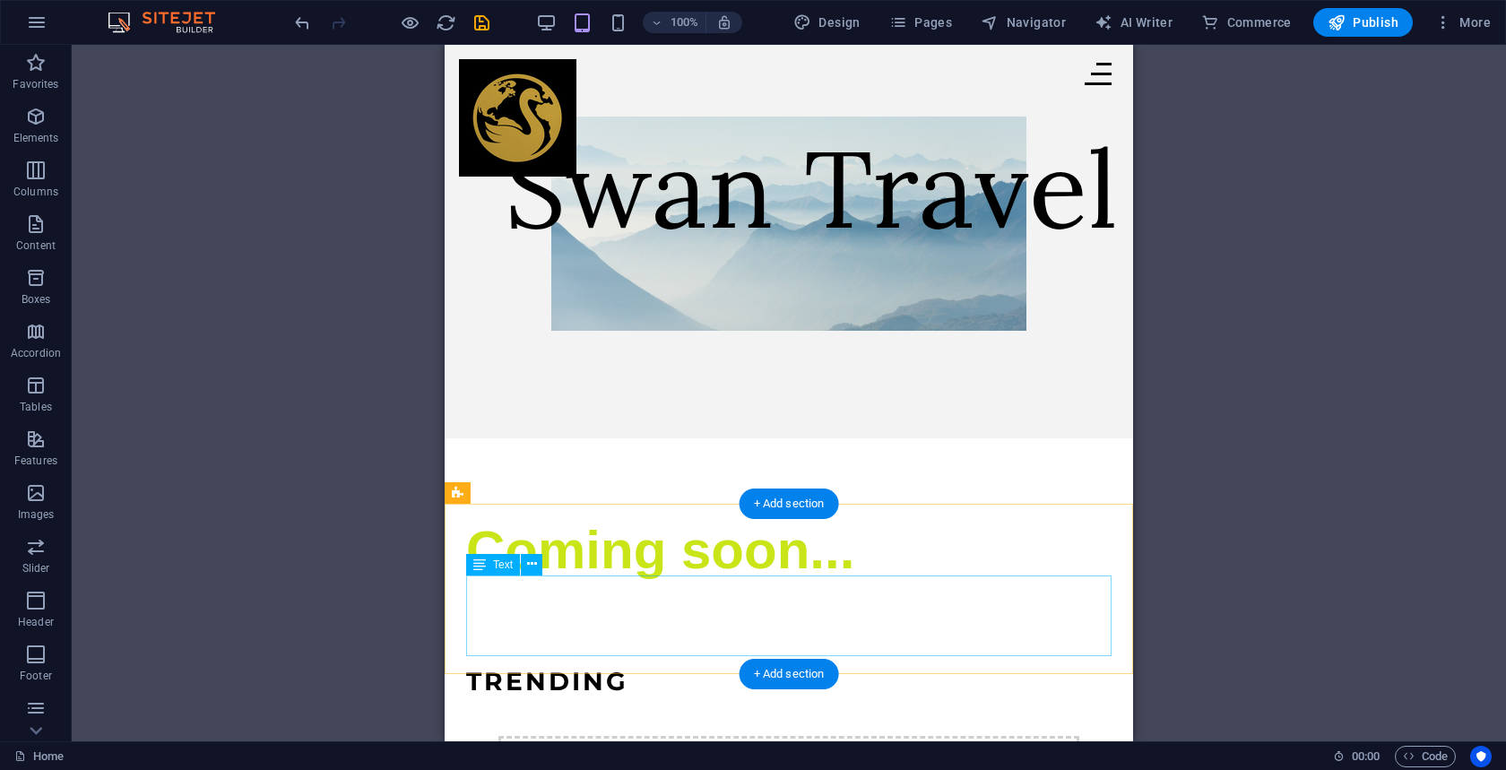
scroll to position [247, 0]
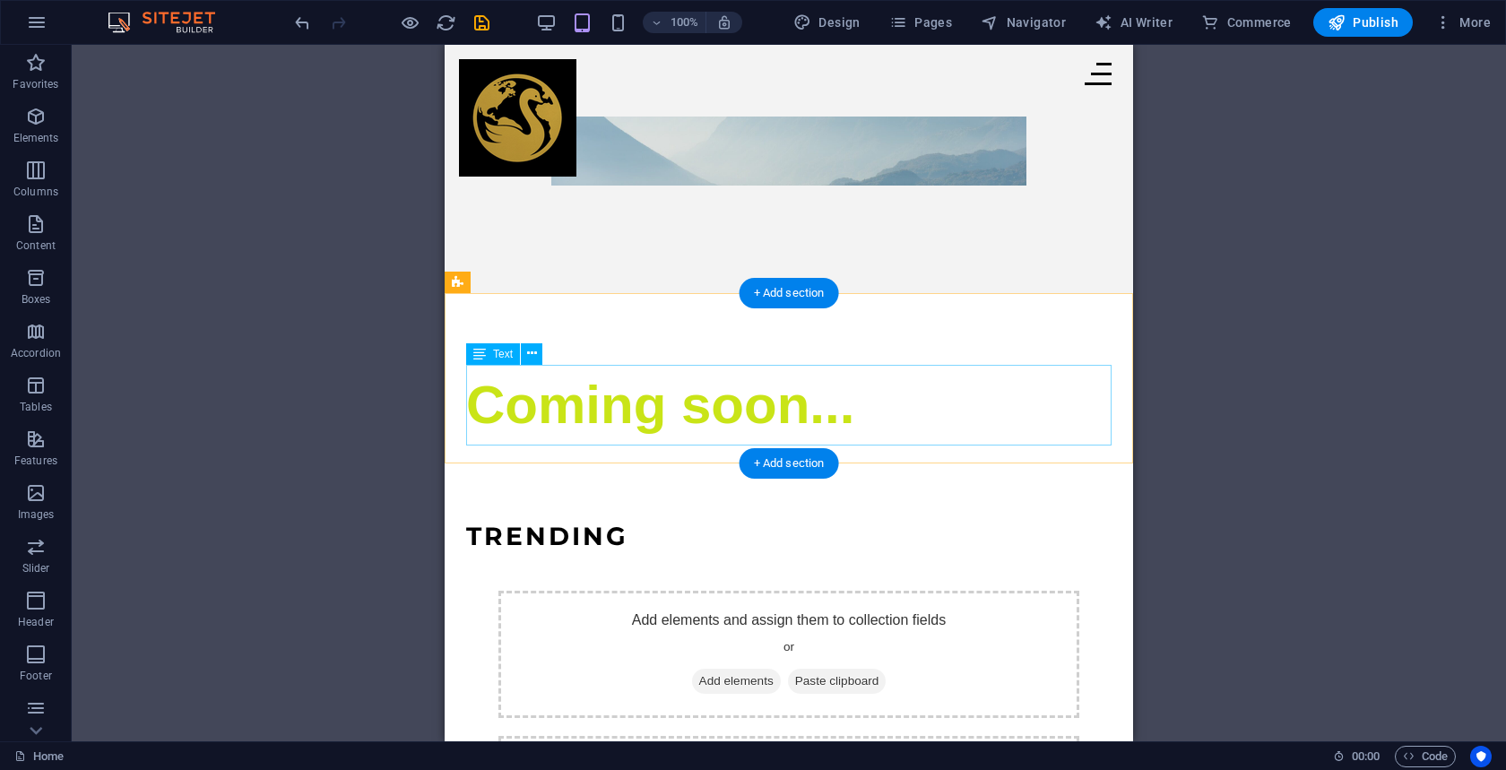
click at [666, 395] on div "Coming soon..." at bounding box center [789, 405] width 646 height 81
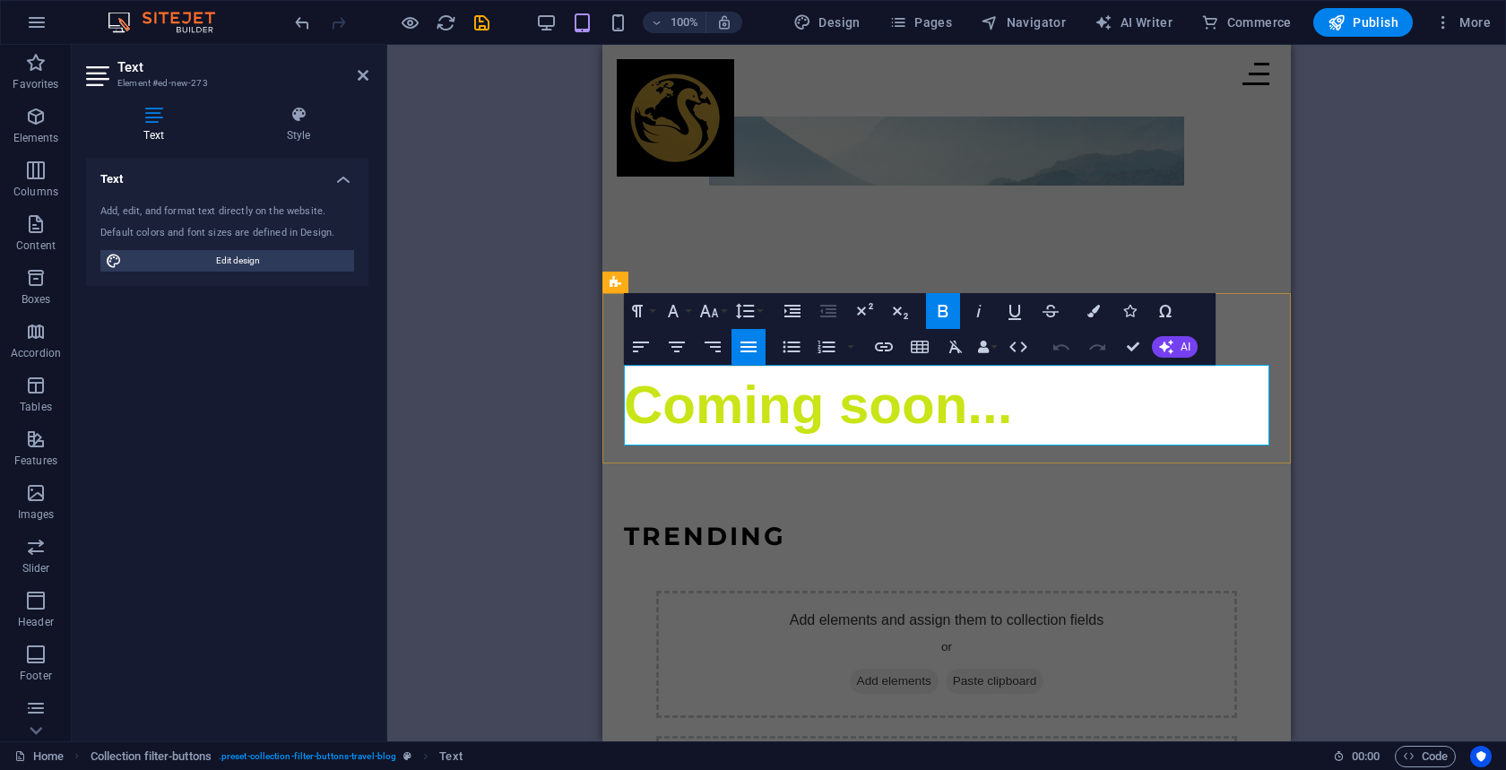
click at [890, 411] on span "Coming soon..." at bounding box center [818, 405] width 388 height 60
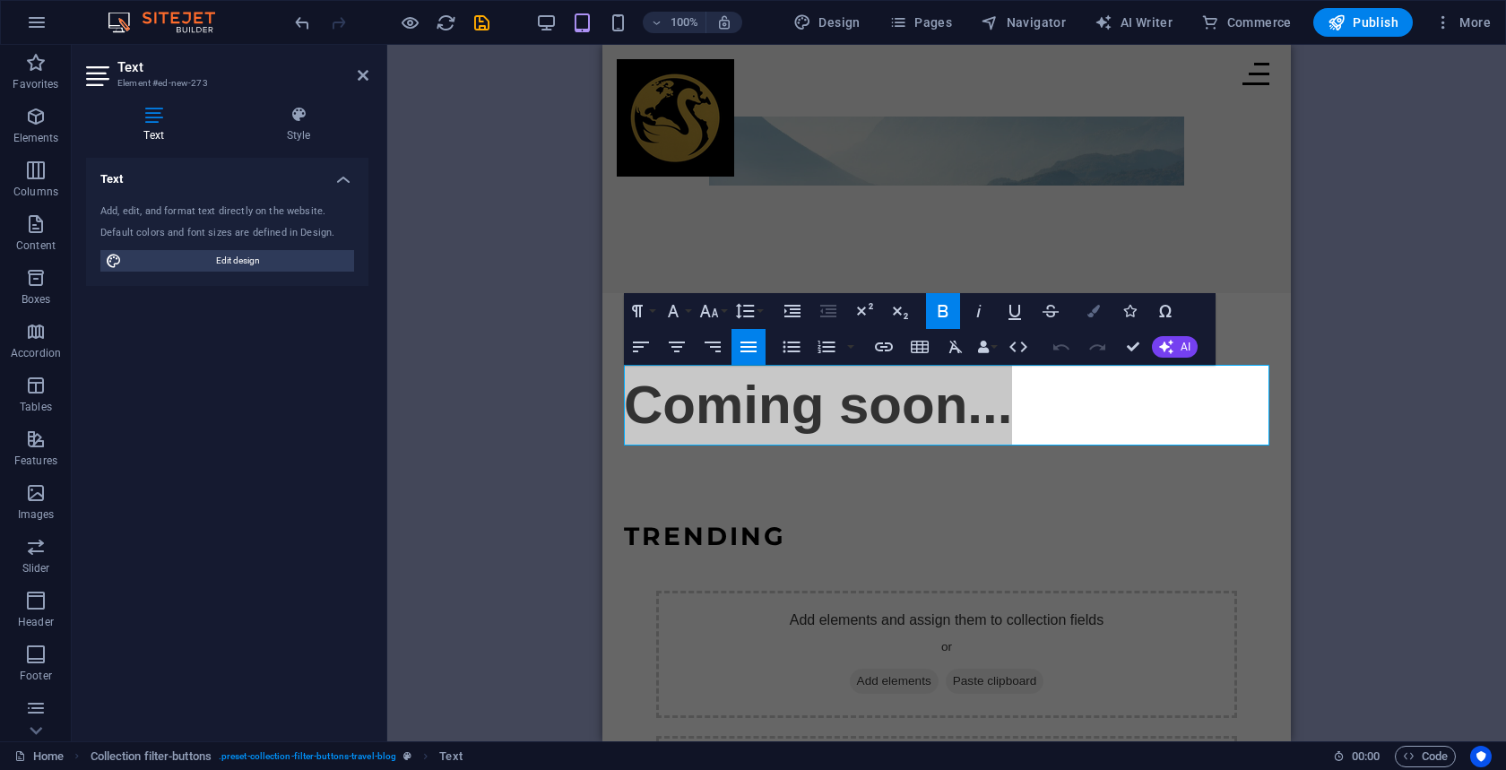
click at [1099, 314] on icon "button" at bounding box center [1094, 311] width 13 height 13
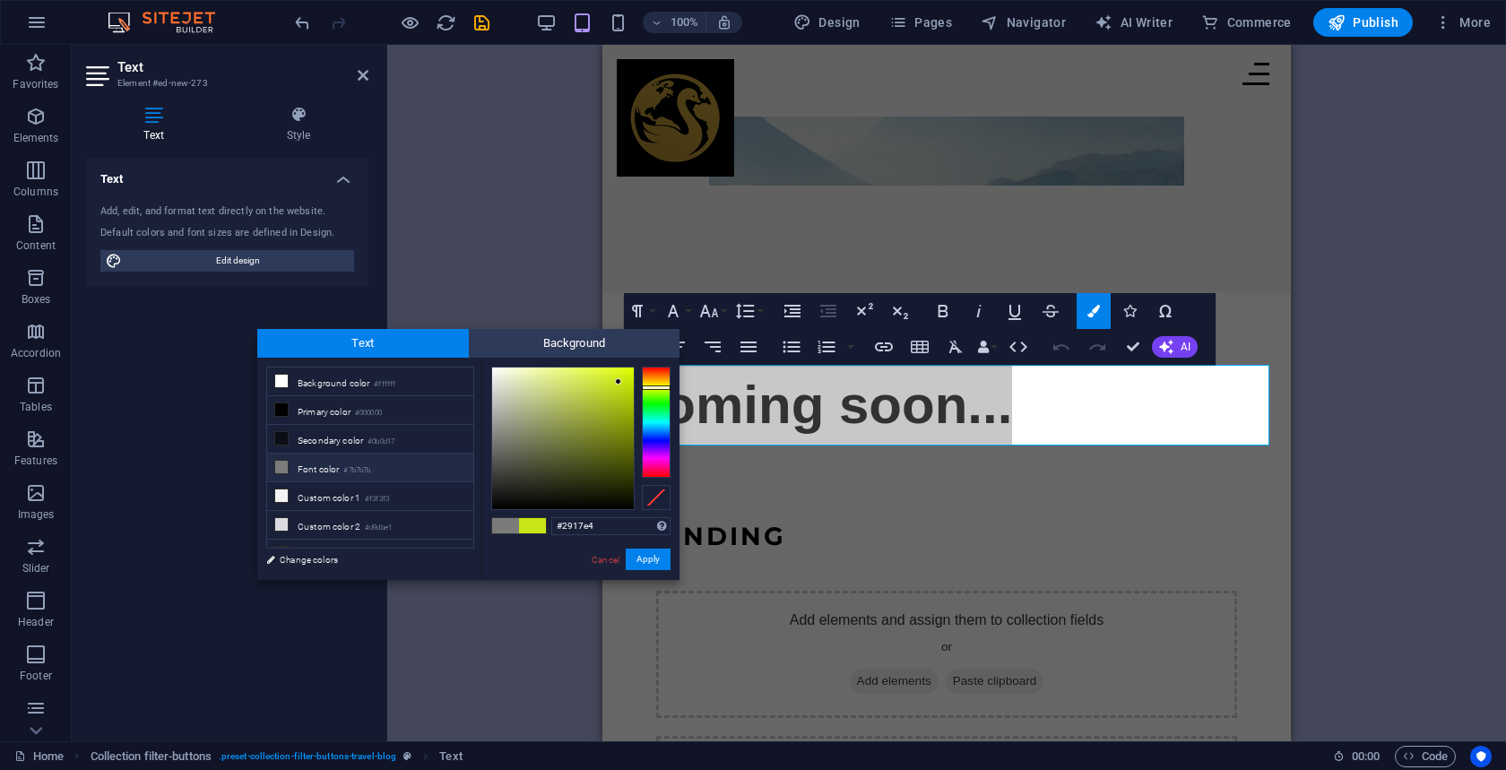
click at [655, 441] on div at bounding box center [656, 422] width 29 height 111
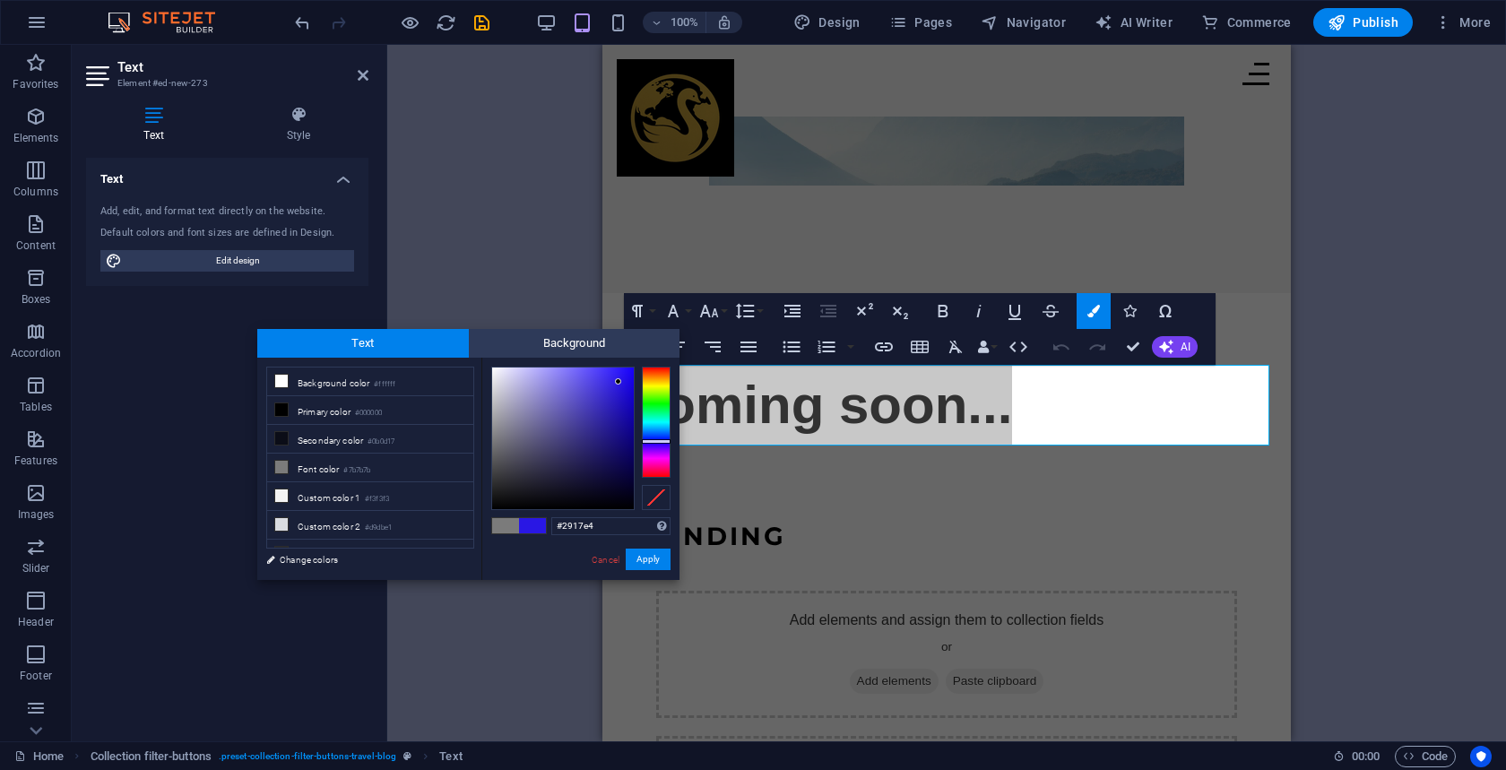
type input "#1c1097"
click at [618, 424] on div at bounding box center [563, 439] width 142 height 142
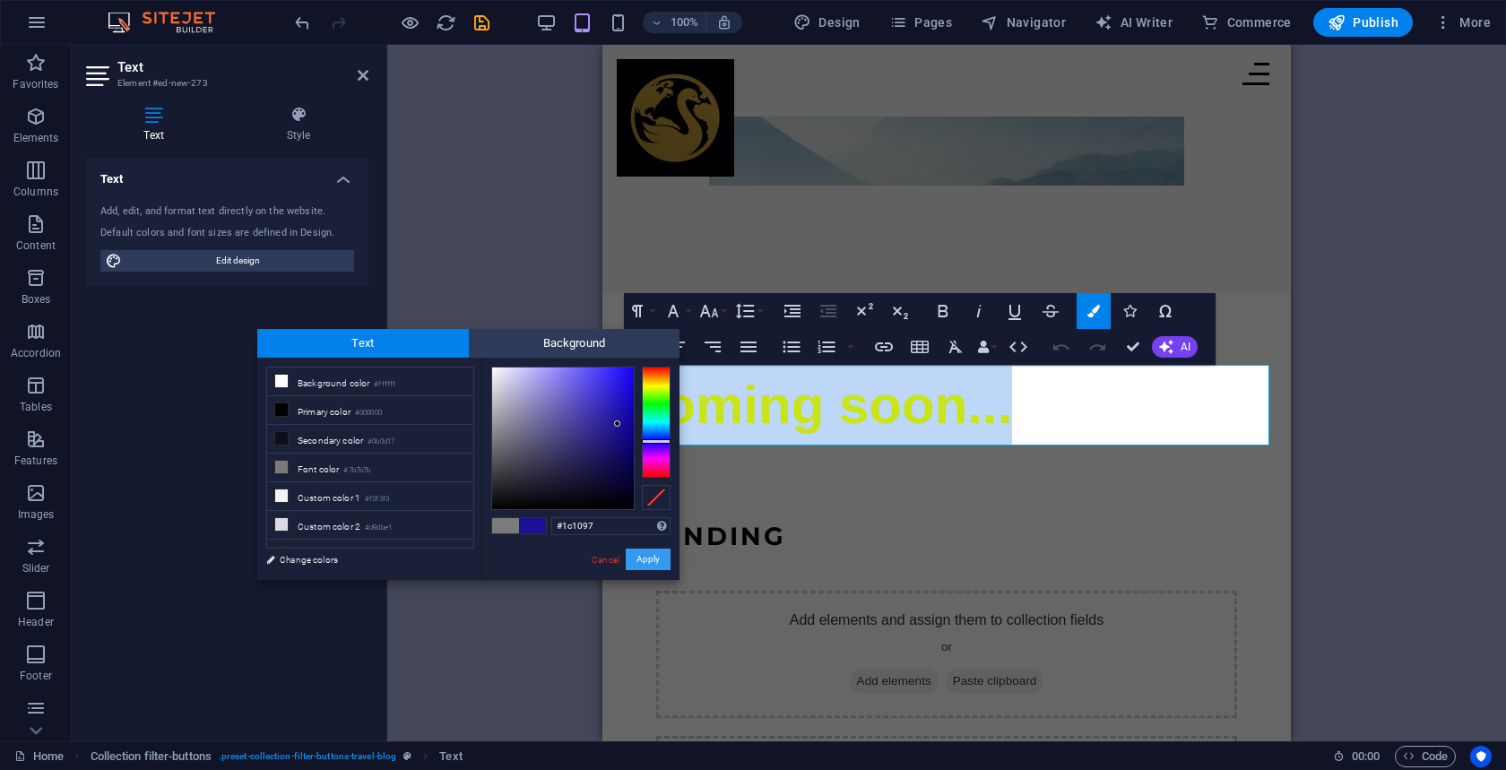
click at [657, 558] on button "Apply" at bounding box center [648, 560] width 45 height 22
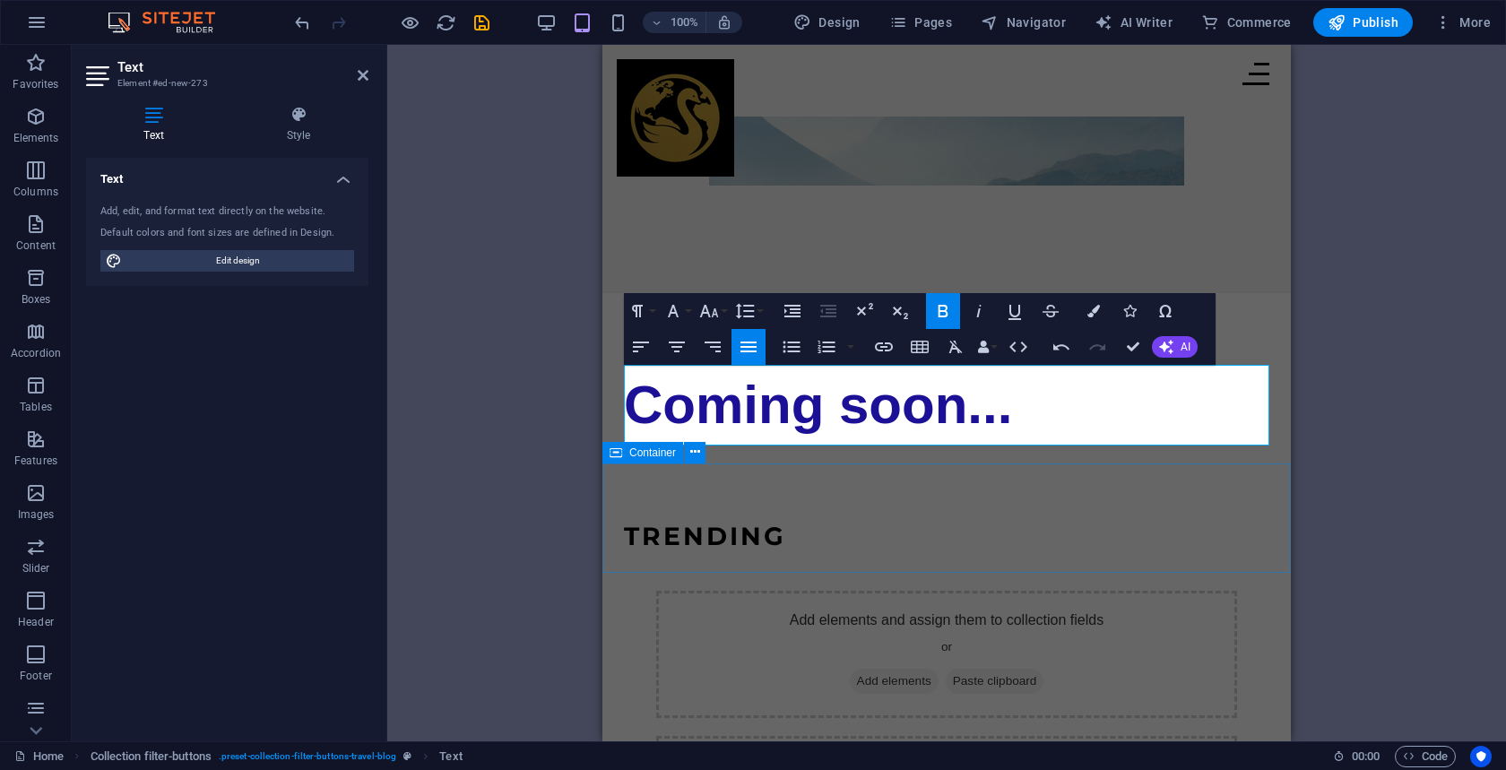
click at [964, 479] on div "TRENDING" at bounding box center [947, 518] width 689 height 109
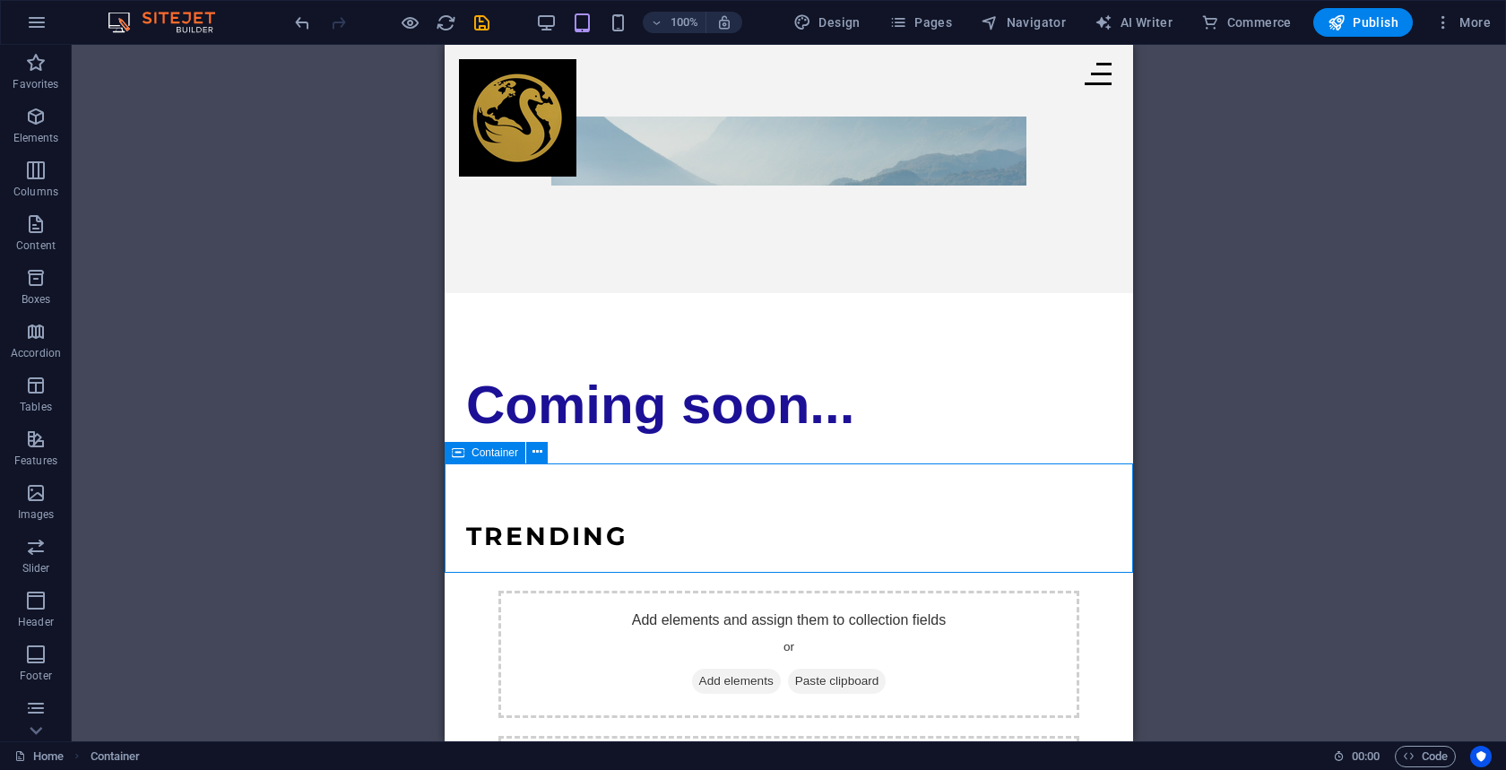
click at [964, 479] on div "TRENDING" at bounding box center [789, 518] width 689 height 109
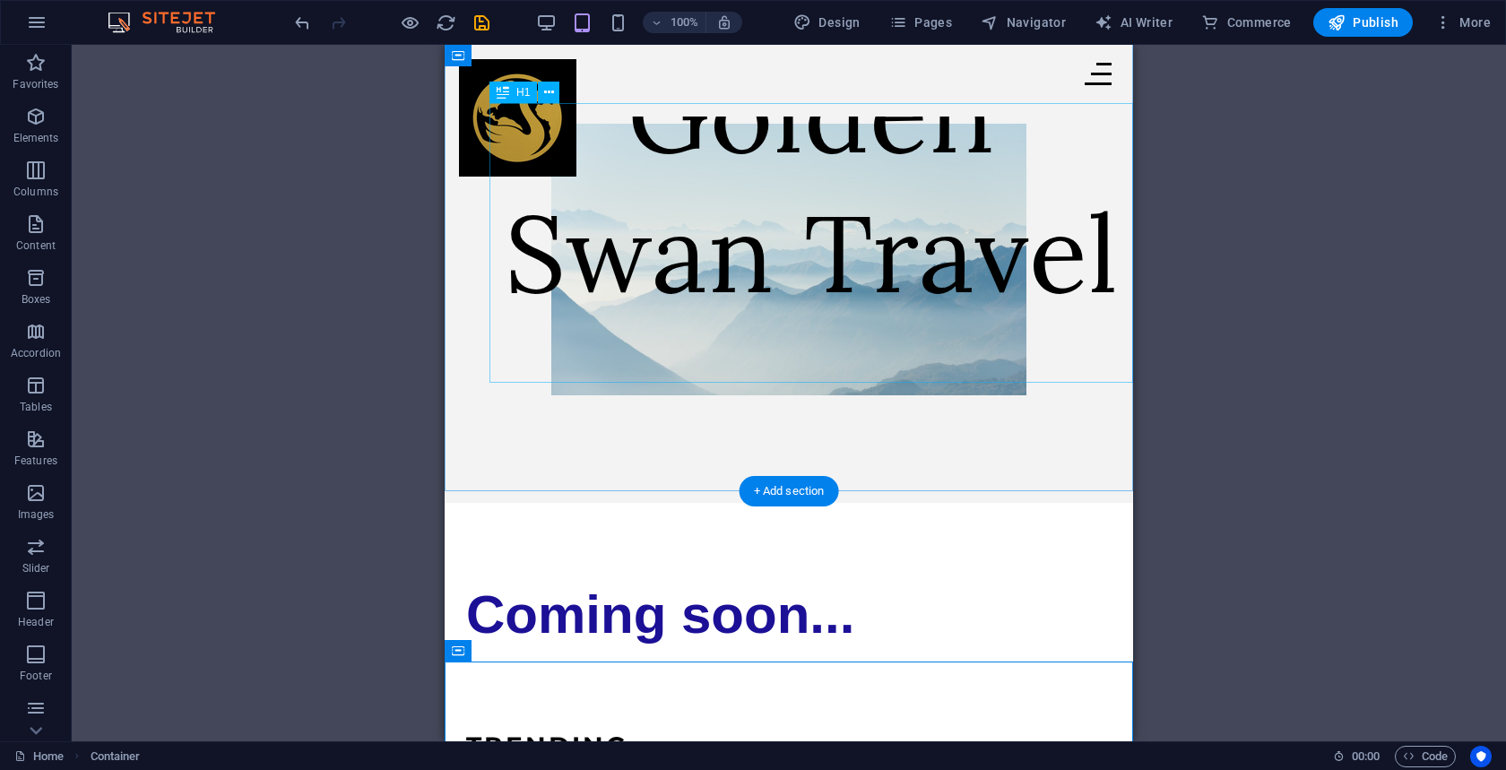
scroll to position [12, 0]
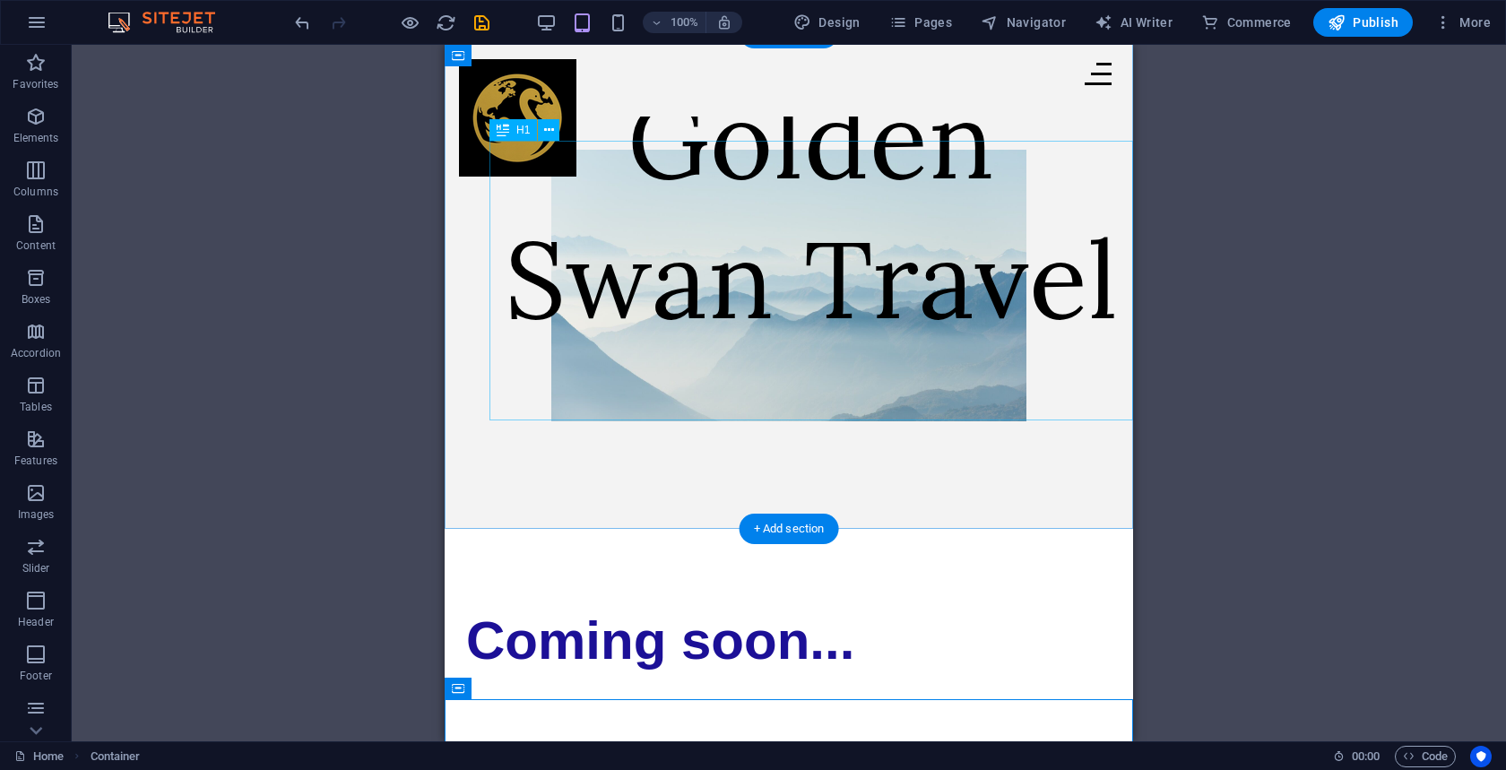
click at [900, 349] on div "Golden Swan Travel" at bounding box center [812, 209] width 644 height 280
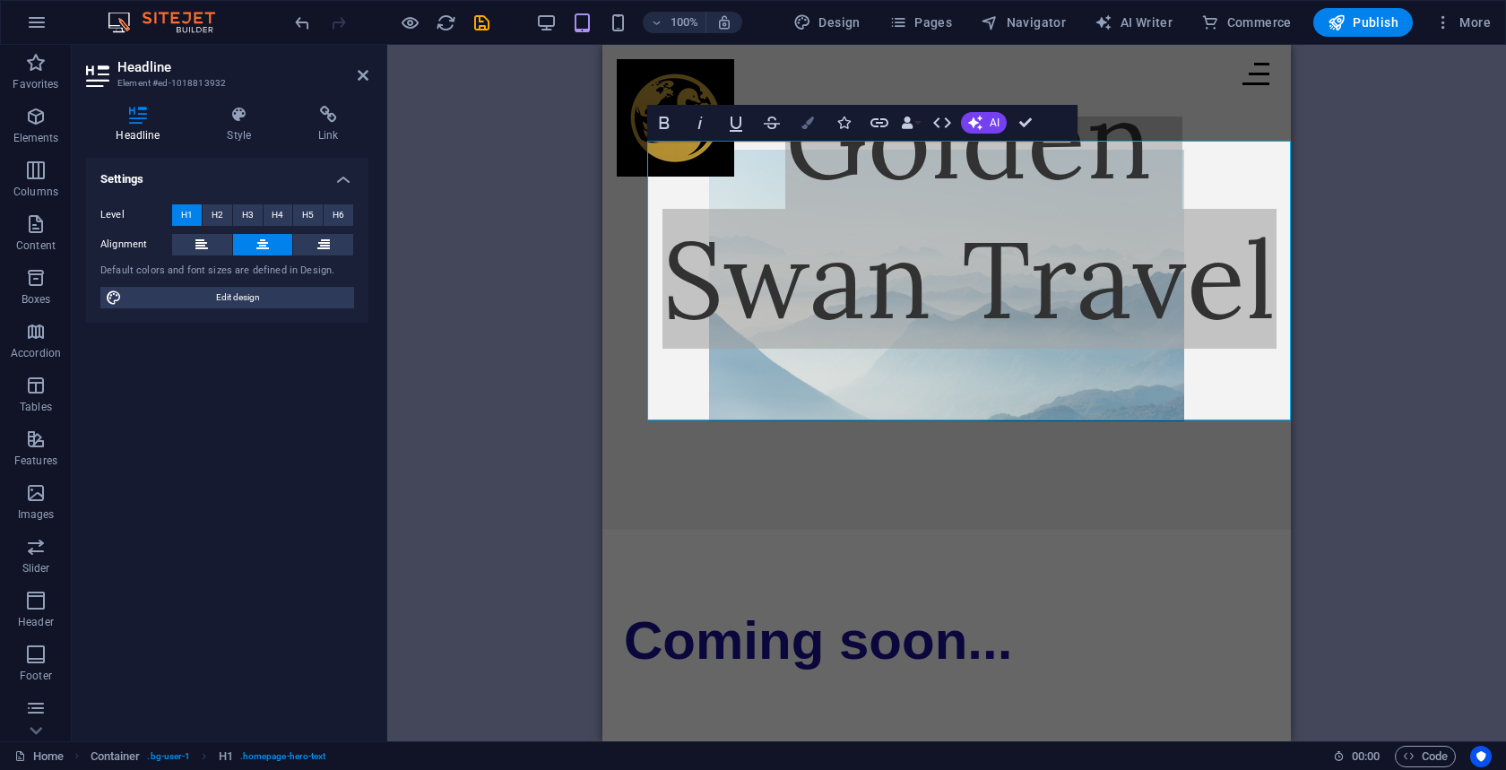
click at [811, 127] on icon "button" at bounding box center [808, 123] width 13 height 13
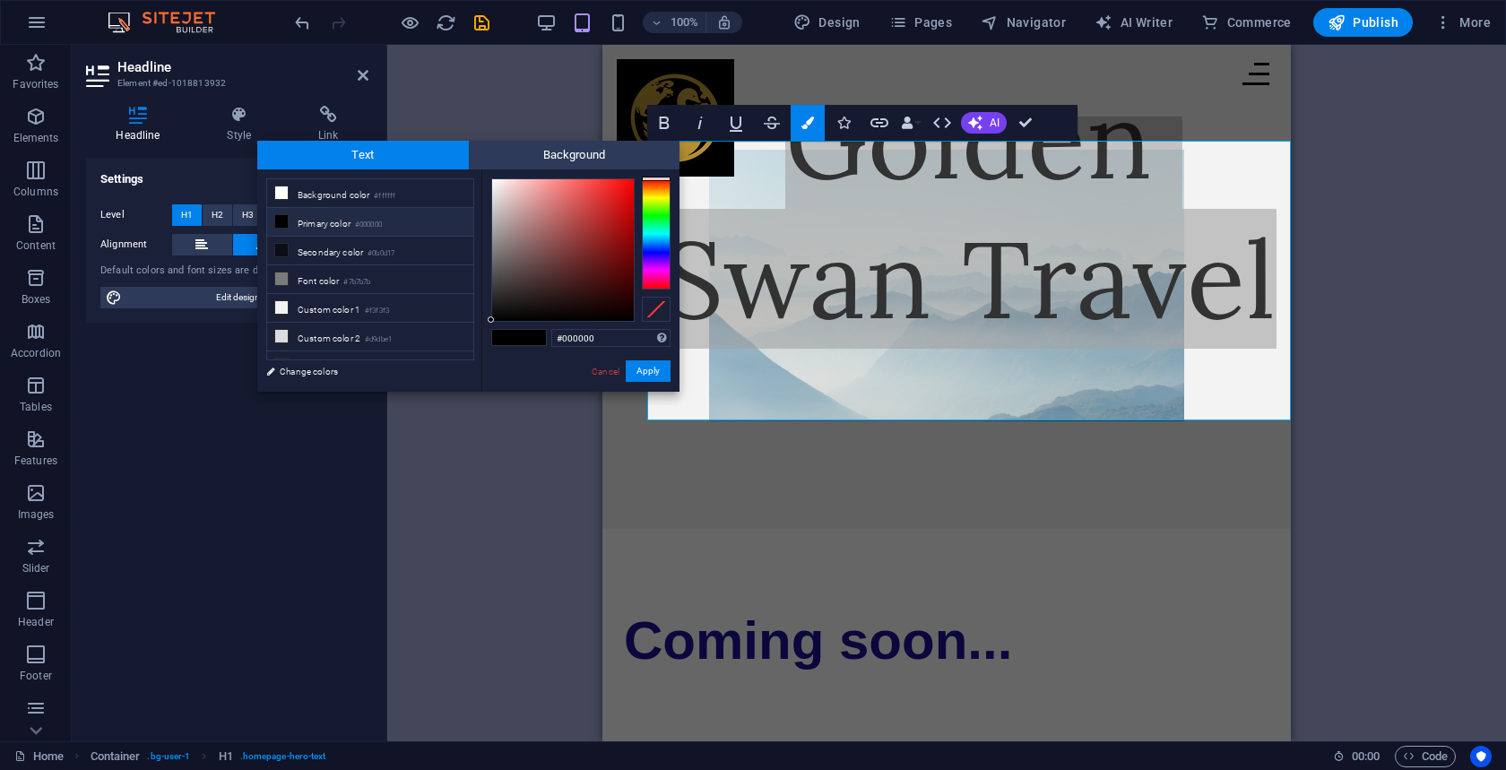
click at [655, 249] on div at bounding box center [656, 233] width 29 height 111
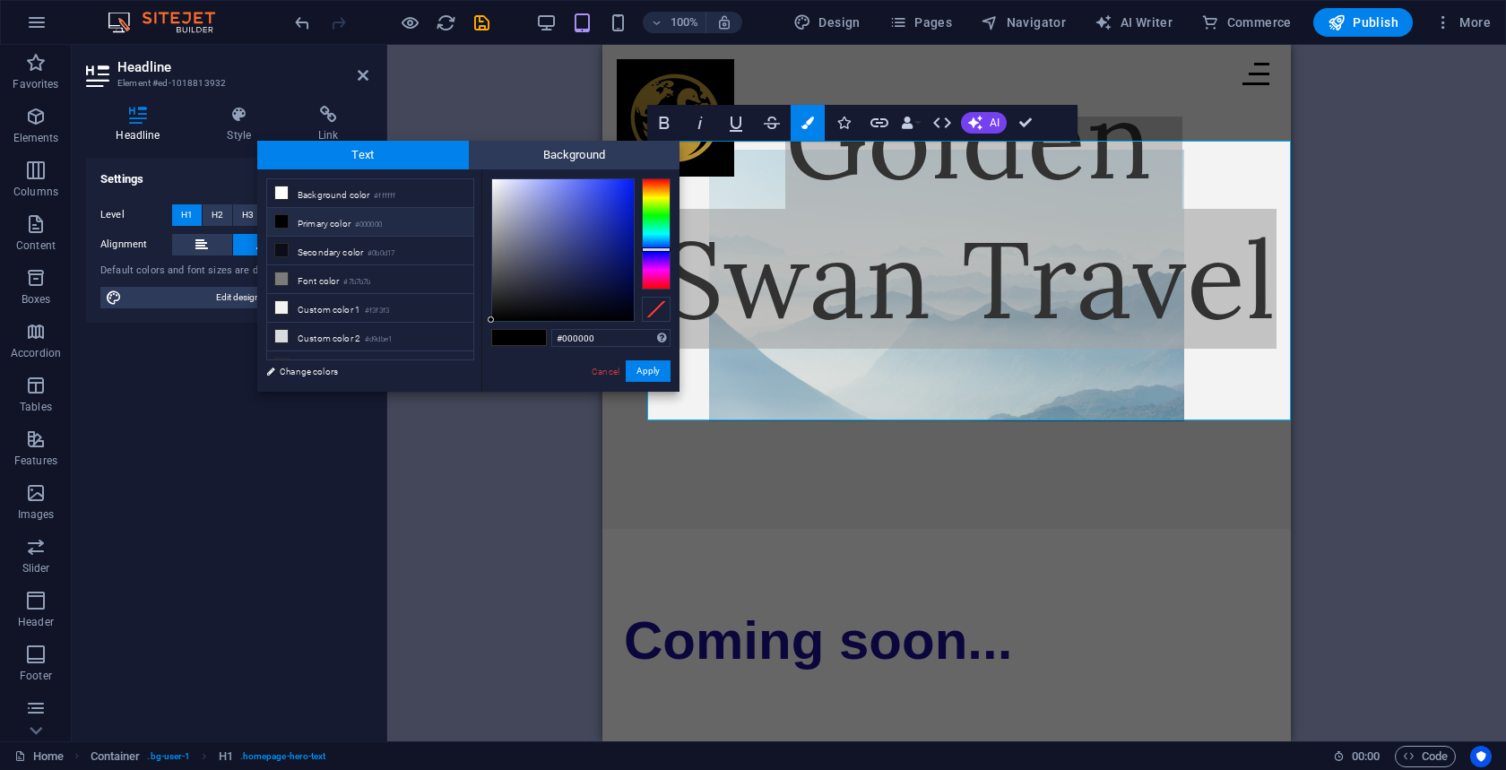
click at [624, 206] on div at bounding box center [563, 250] width 142 height 142
type input "#0d23cd"
click at [838, 462] on div "Golden Swan Travel" at bounding box center [947, 281] width 689 height 496
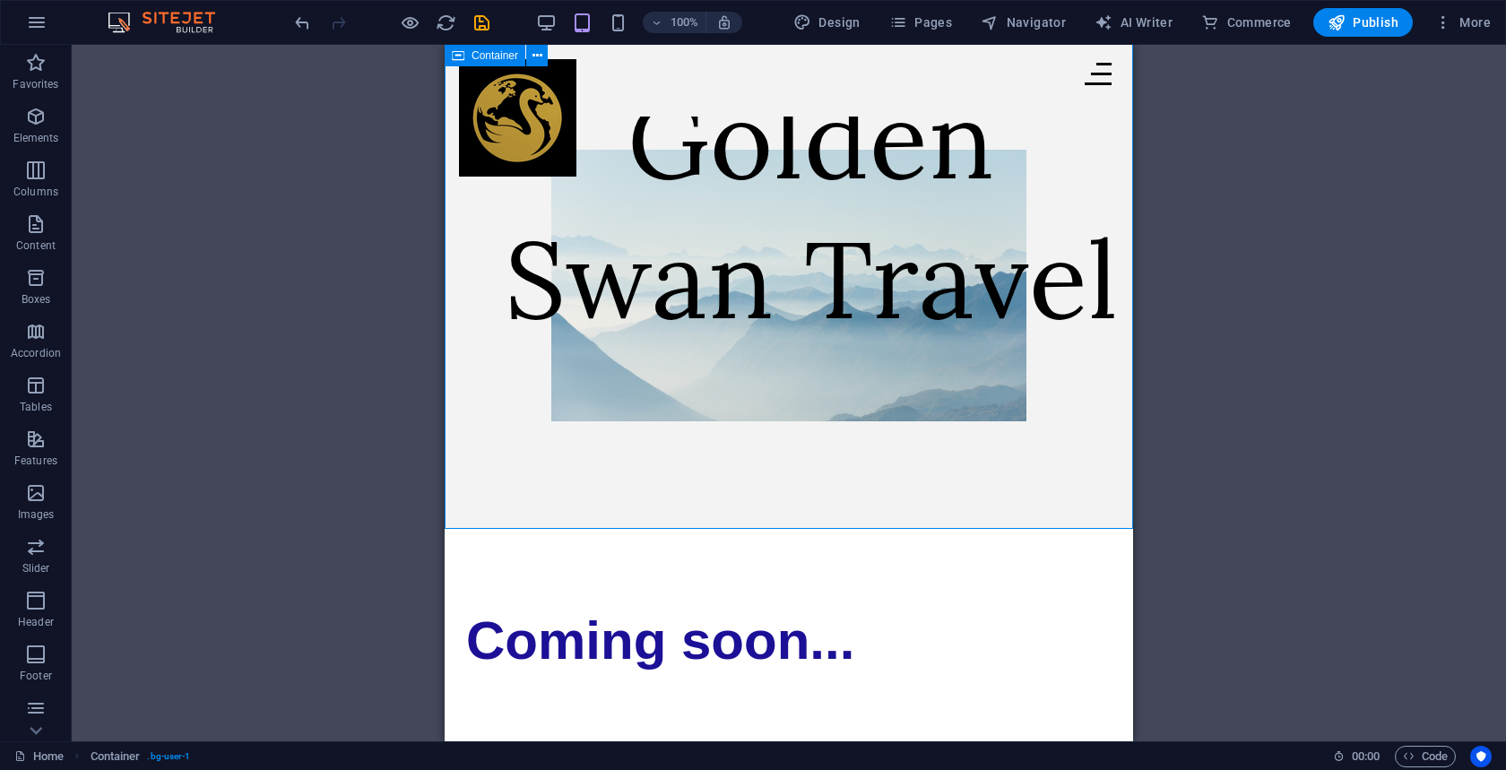
click at [835, 449] on div "Golden Swan Travel" at bounding box center [789, 281] width 689 height 496
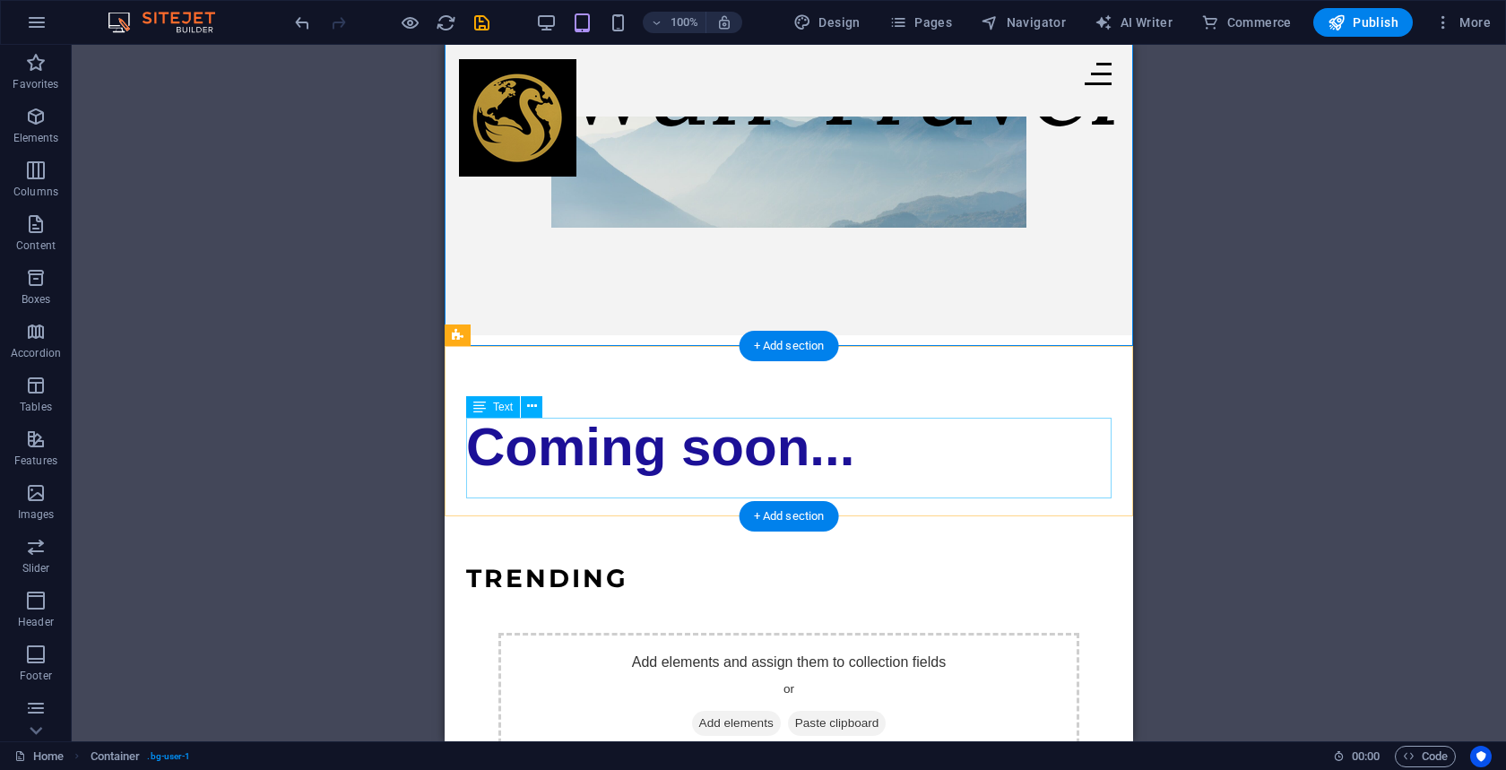
scroll to position [211, 0]
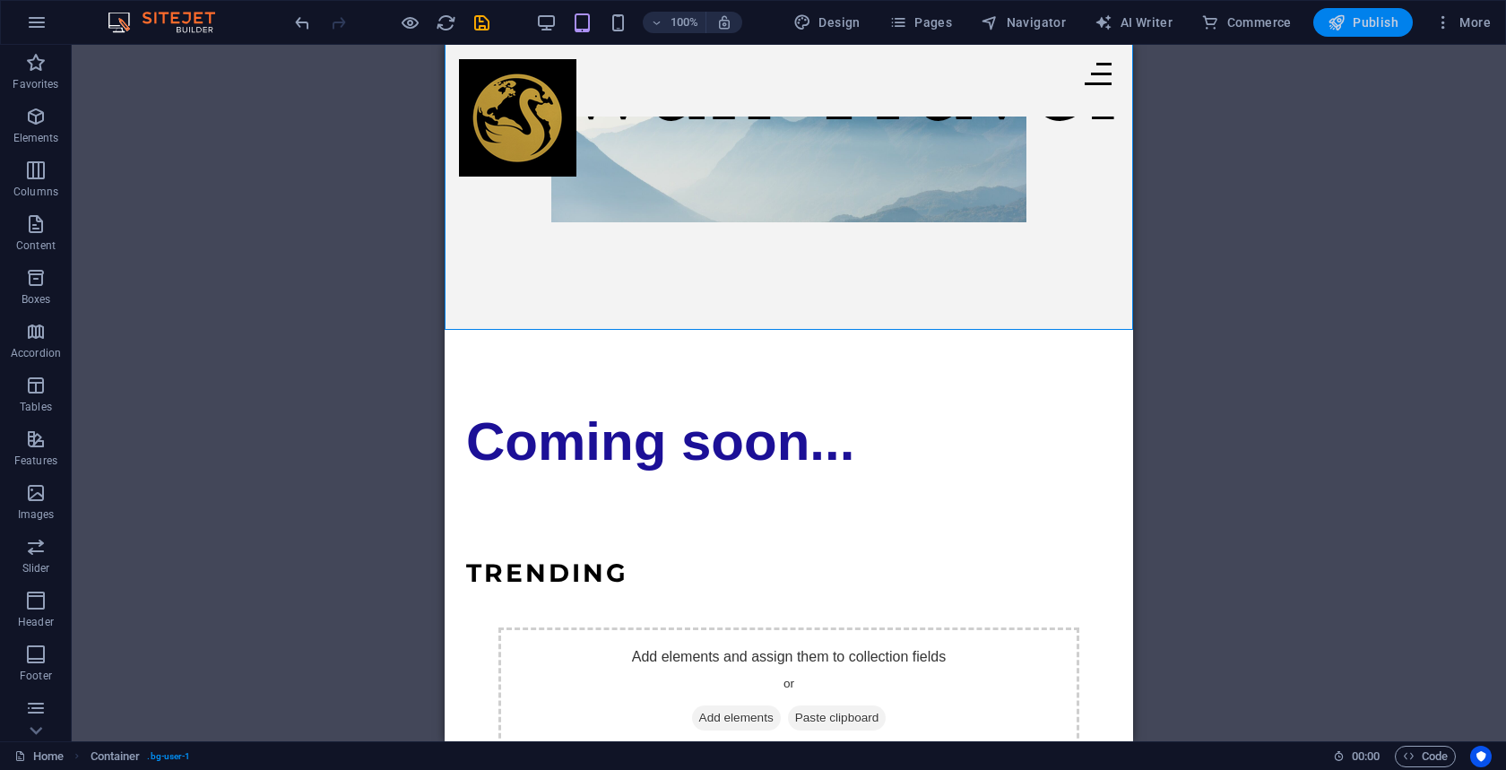
click at [1354, 26] on span "Publish" at bounding box center [1363, 22] width 71 height 18
checkbox input "false"
